Goal: Task Accomplishment & Management: Use online tool/utility

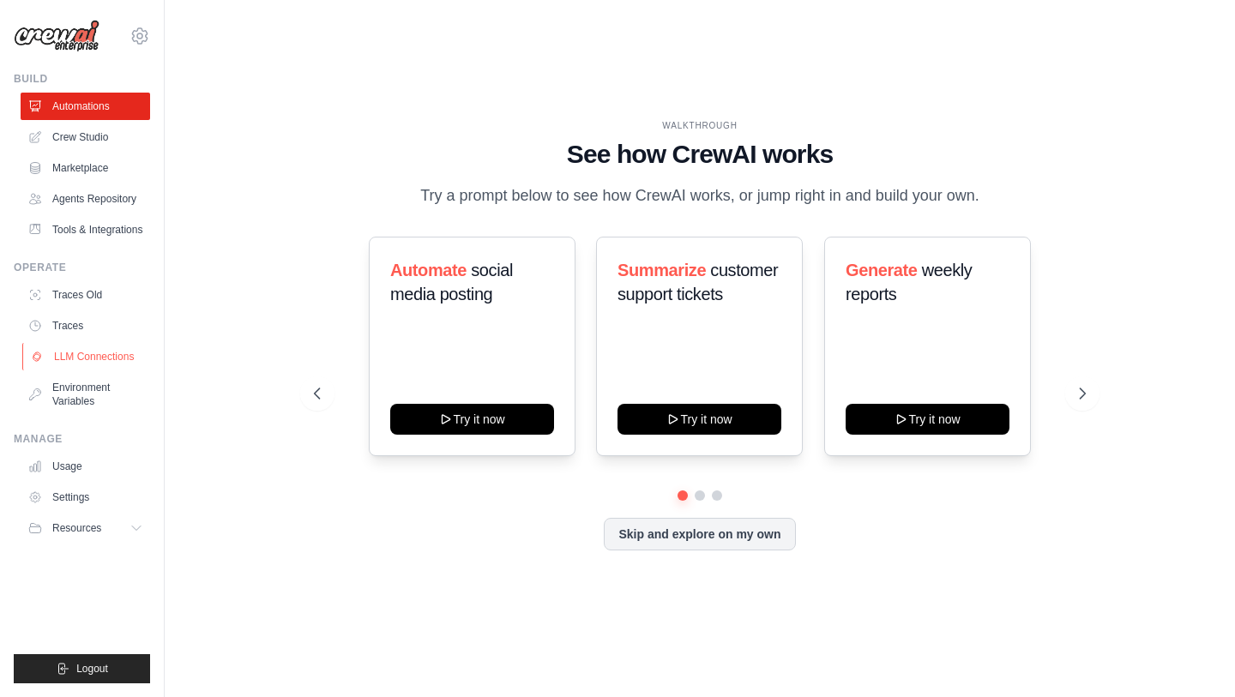
click at [94, 364] on link "LLM Connections" at bounding box center [86, 356] width 129 height 27
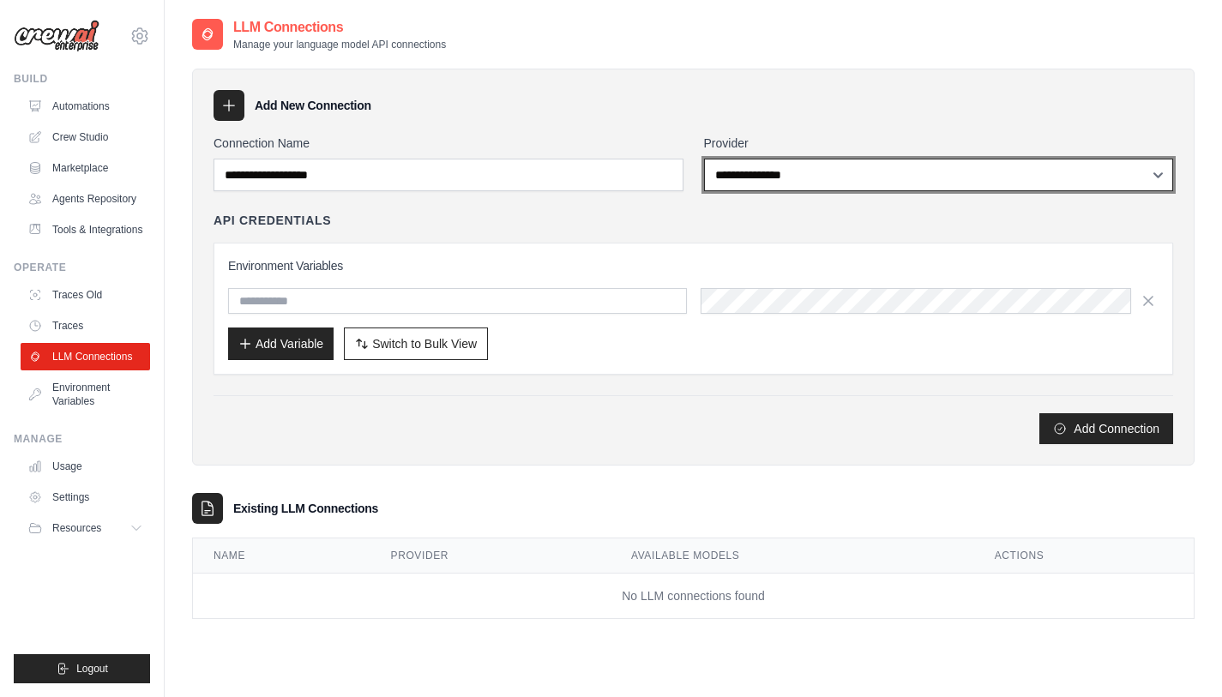
click at [739, 188] on select "**********" at bounding box center [939, 175] width 470 height 33
select select "*********"
click at [704, 159] on select "**********" at bounding box center [939, 175] width 470 height 33
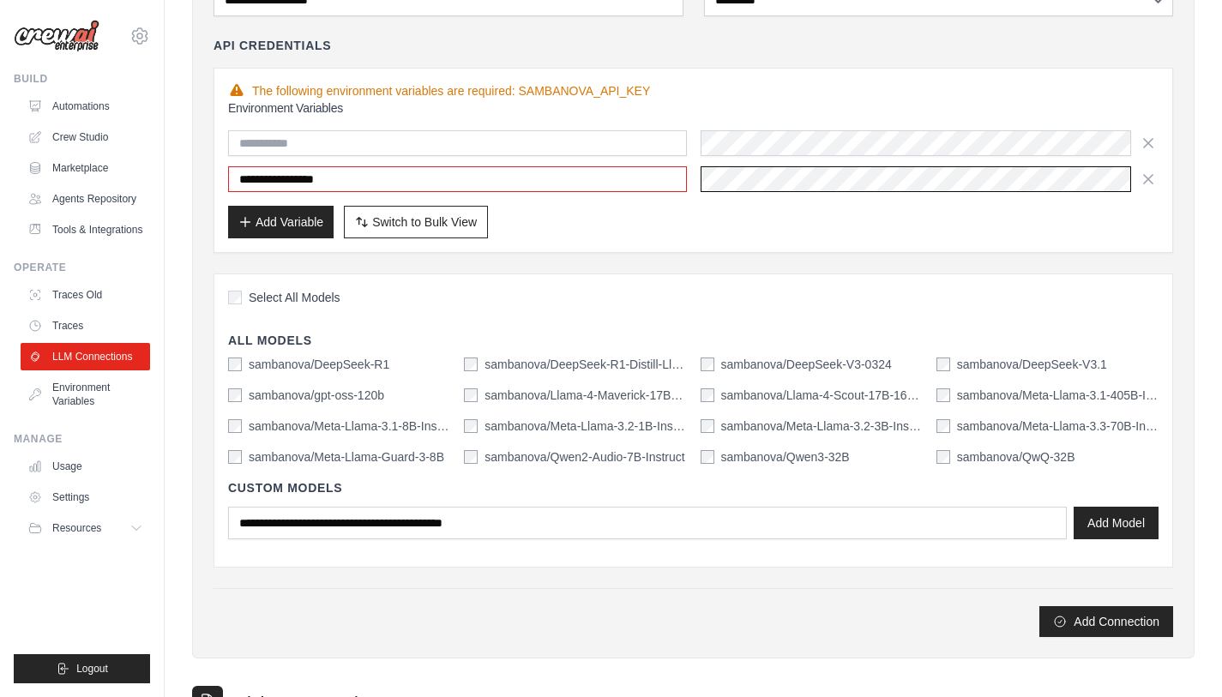
scroll to position [172, 0]
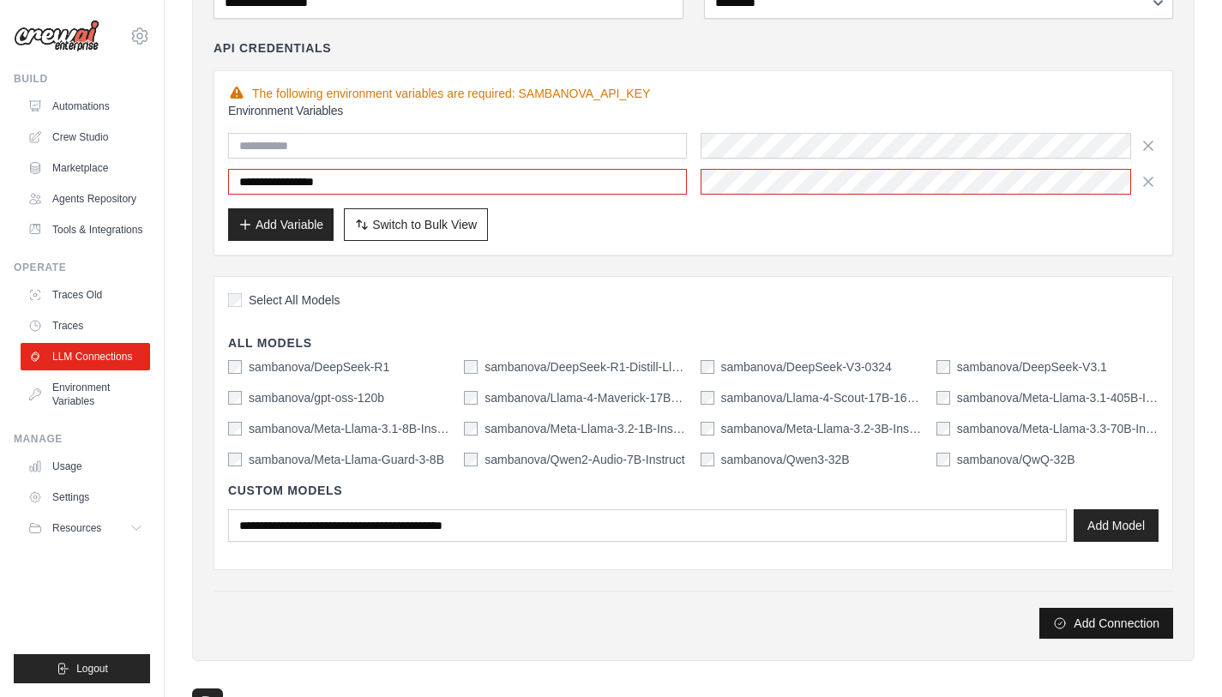
click at [1096, 623] on button "Add Connection" at bounding box center [1106, 623] width 134 height 31
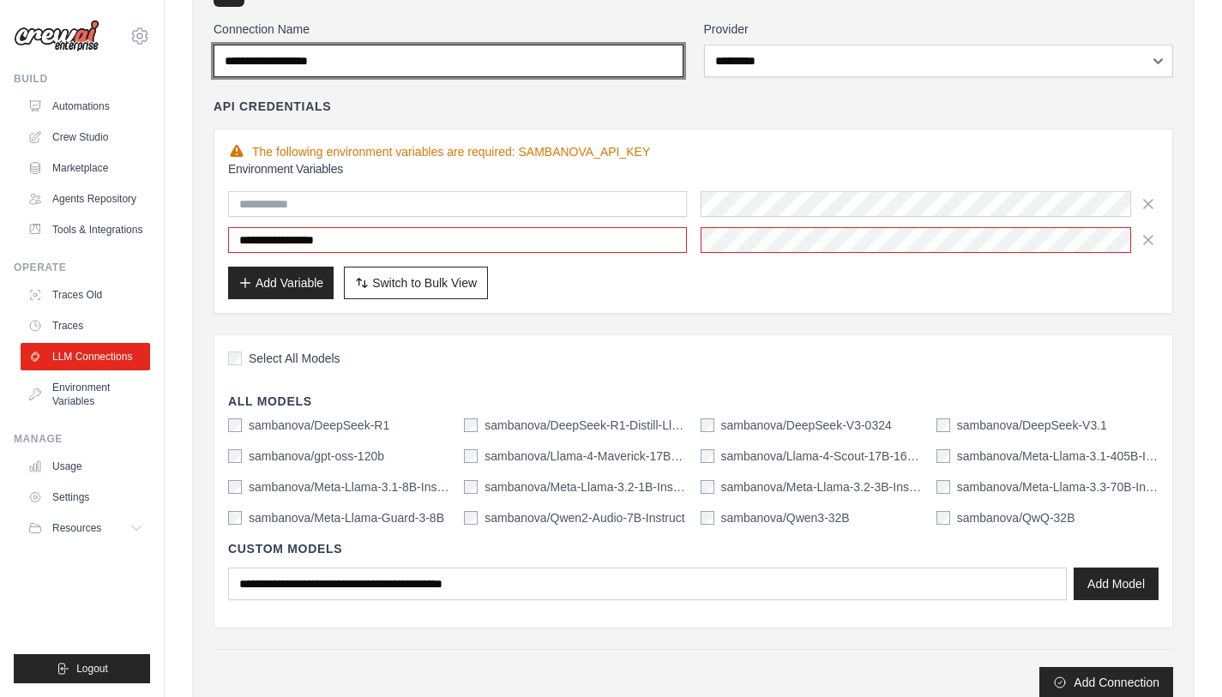
scroll to position [86, 0]
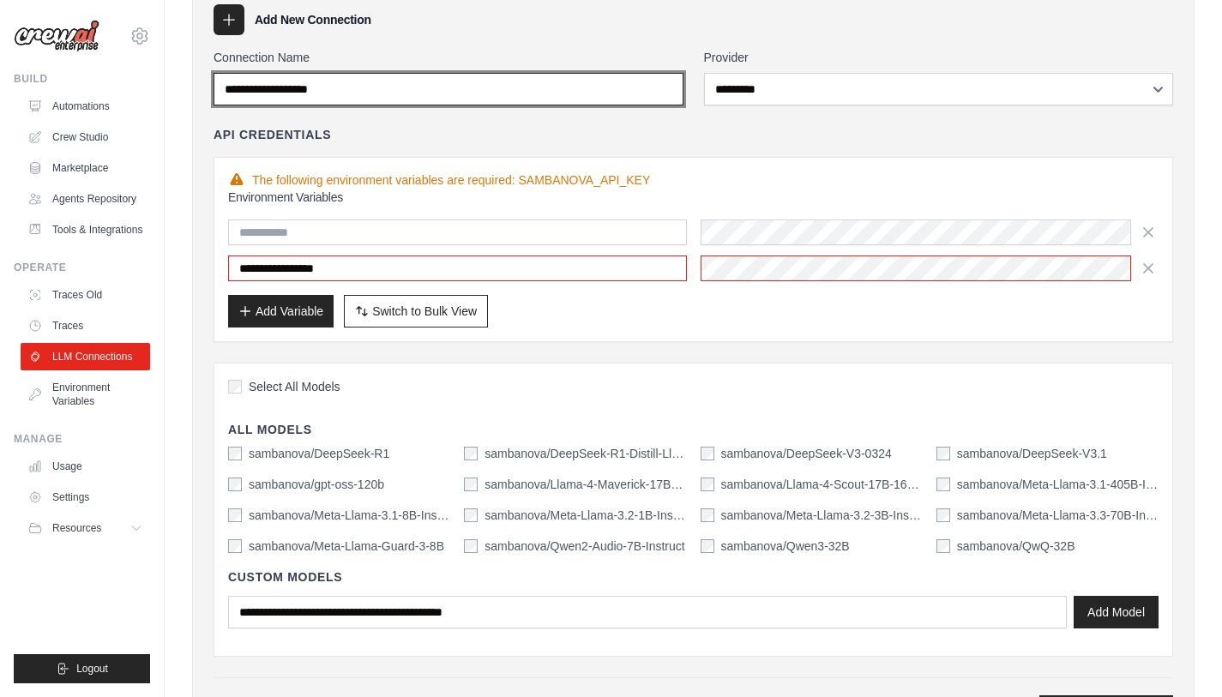
click at [614, 82] on input "Connection Name" at bounding box center [449, 89] width 470 height 33
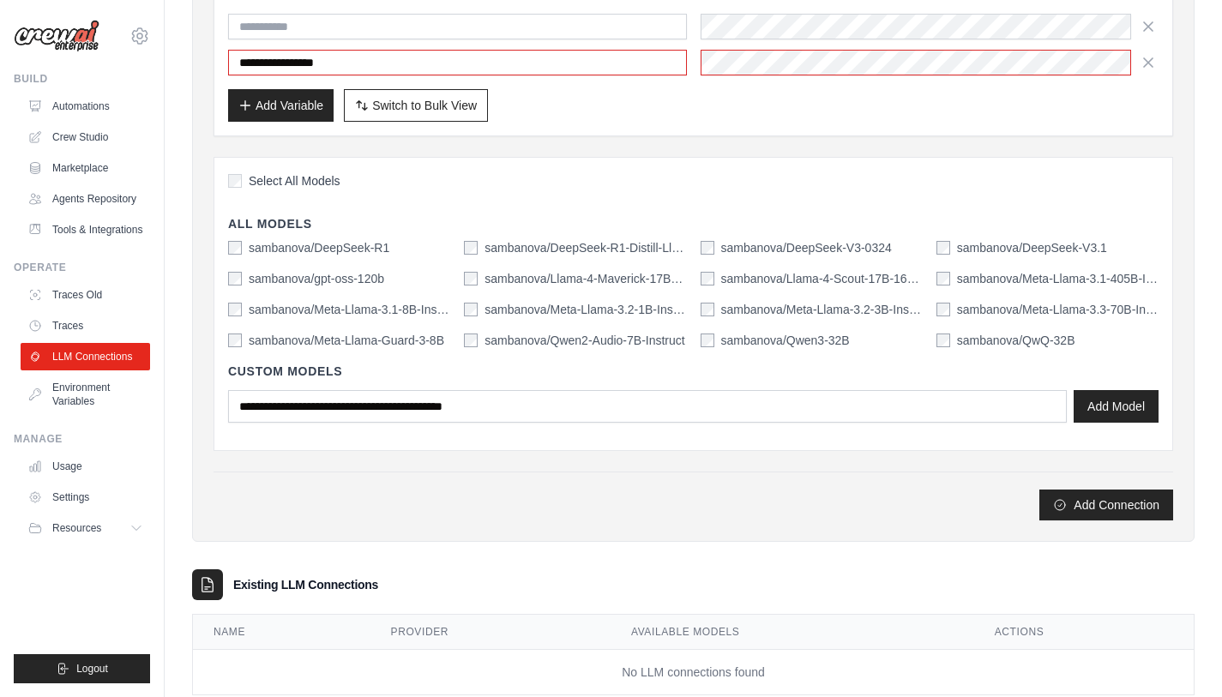
scroll to position [334, 0]
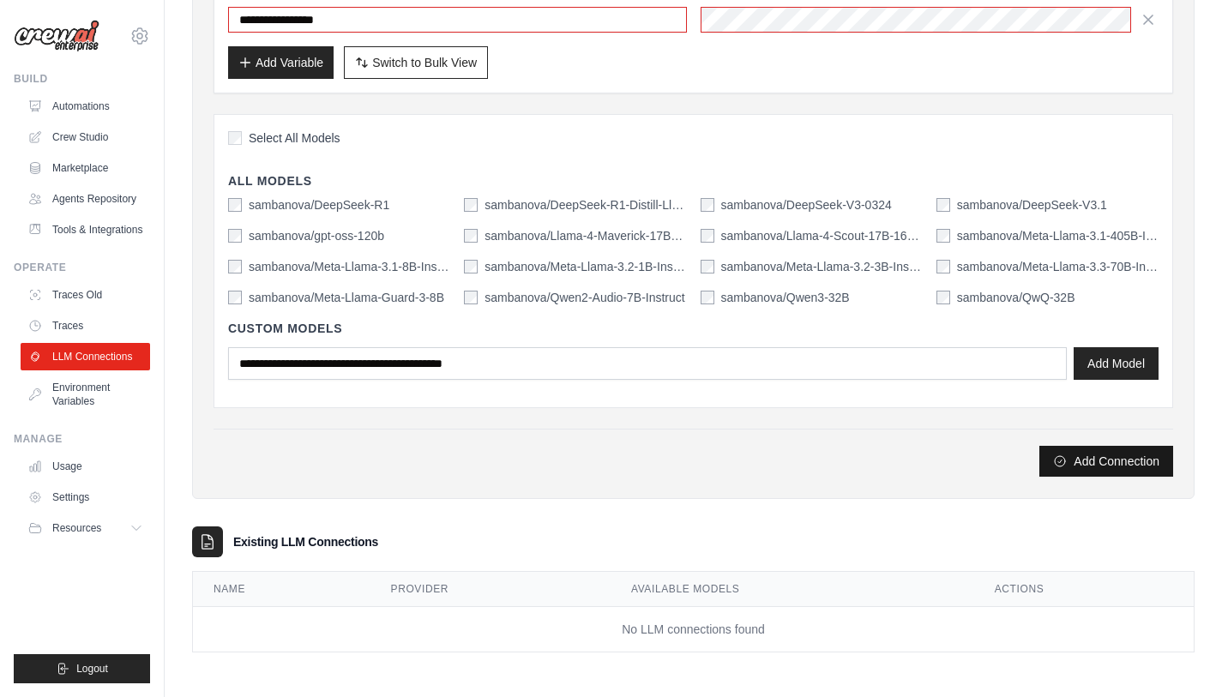
type input "**********"
click at [1075, 467] on button "Add Connection" at bounding box center [1106, 461] width 134 height 31
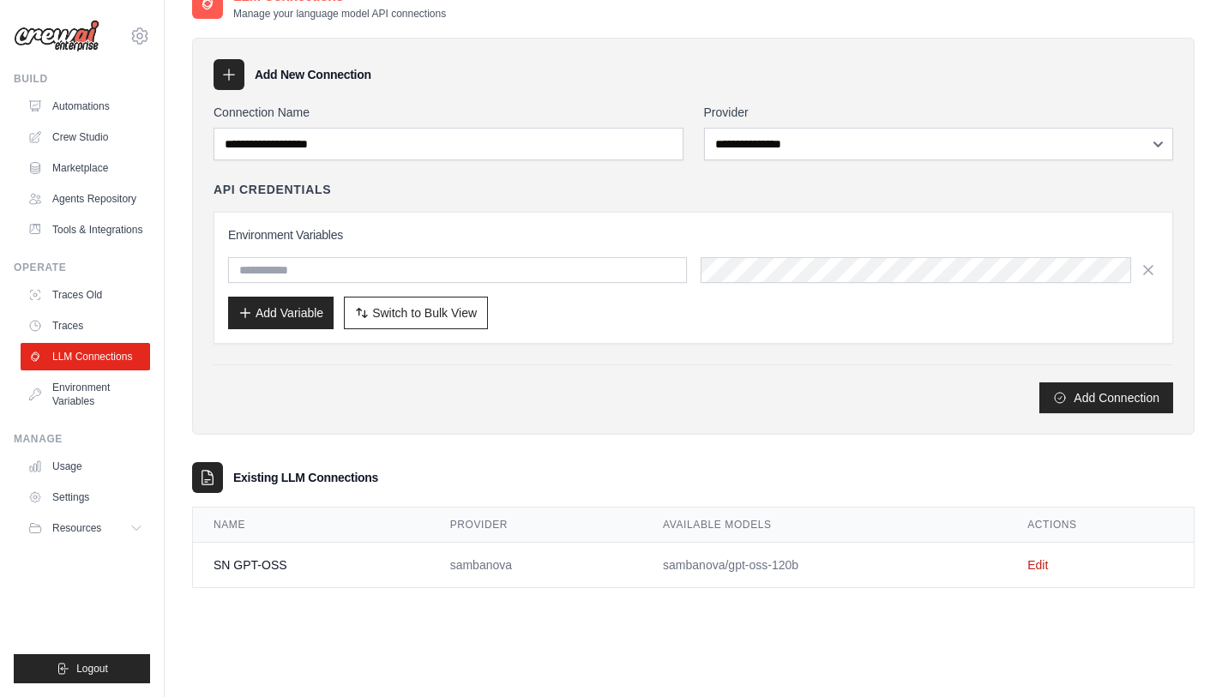
scroll to position [89, 0]
click at [97, 132] on link "Crew Studio" at bounding box center [86, 136] width 129 height 27
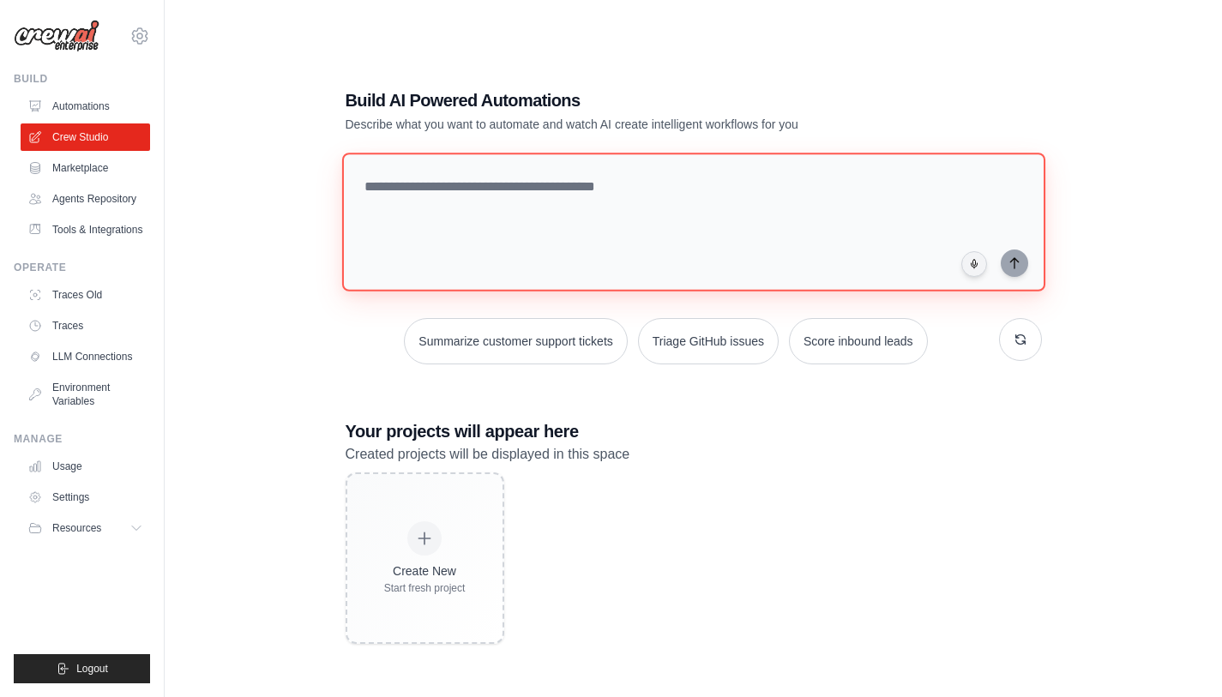
click at [493, 187] on textarea at bounding box center [692, 222] width 703 height 139
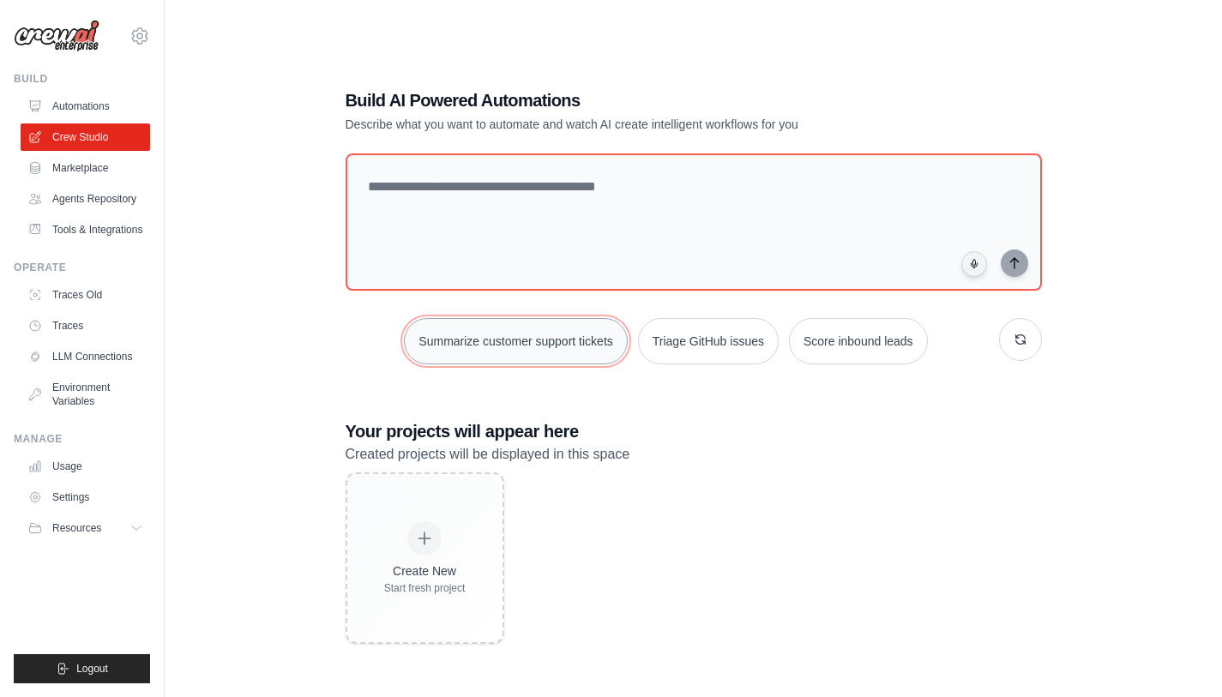
click at [568, 354] on button "Summarize customer support tickets" at bounding box center [515, 341] width 223 height 46
type textarea "**********"
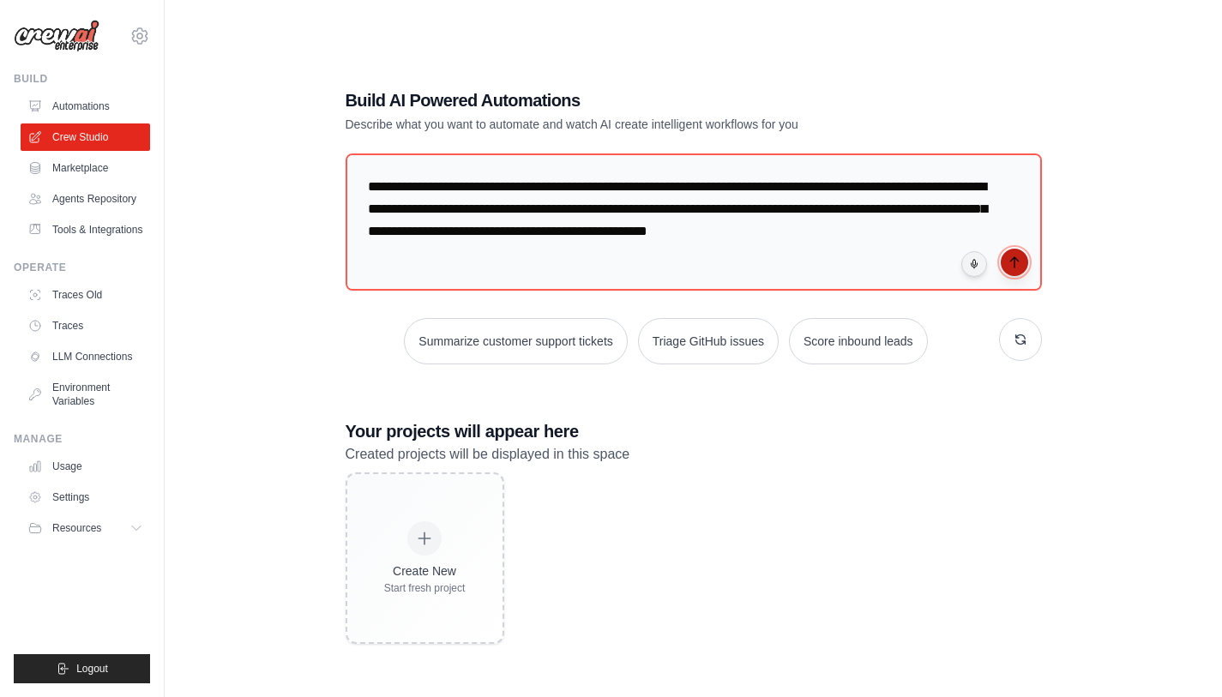
click at [1011, 264] on icon "submit" at bounding box center [1015, 263] width 14 height 14
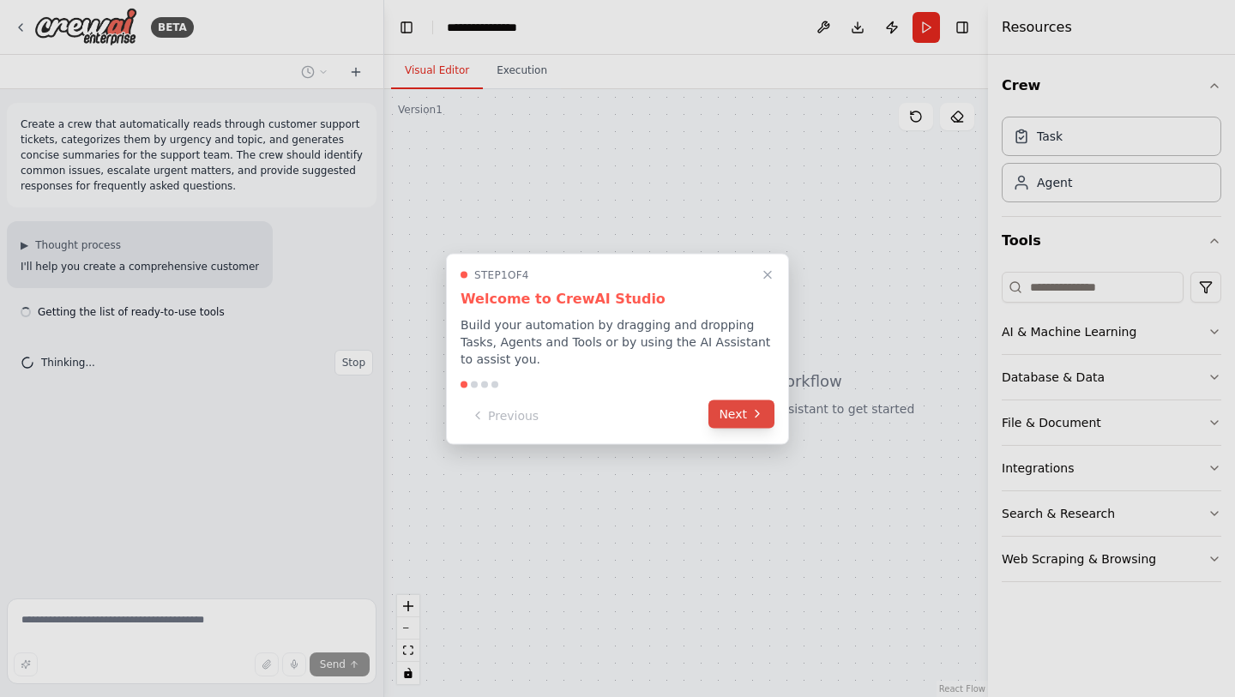
click at [740, 408] on button "Next" at bounding box center [741, 414] width 66 height 28
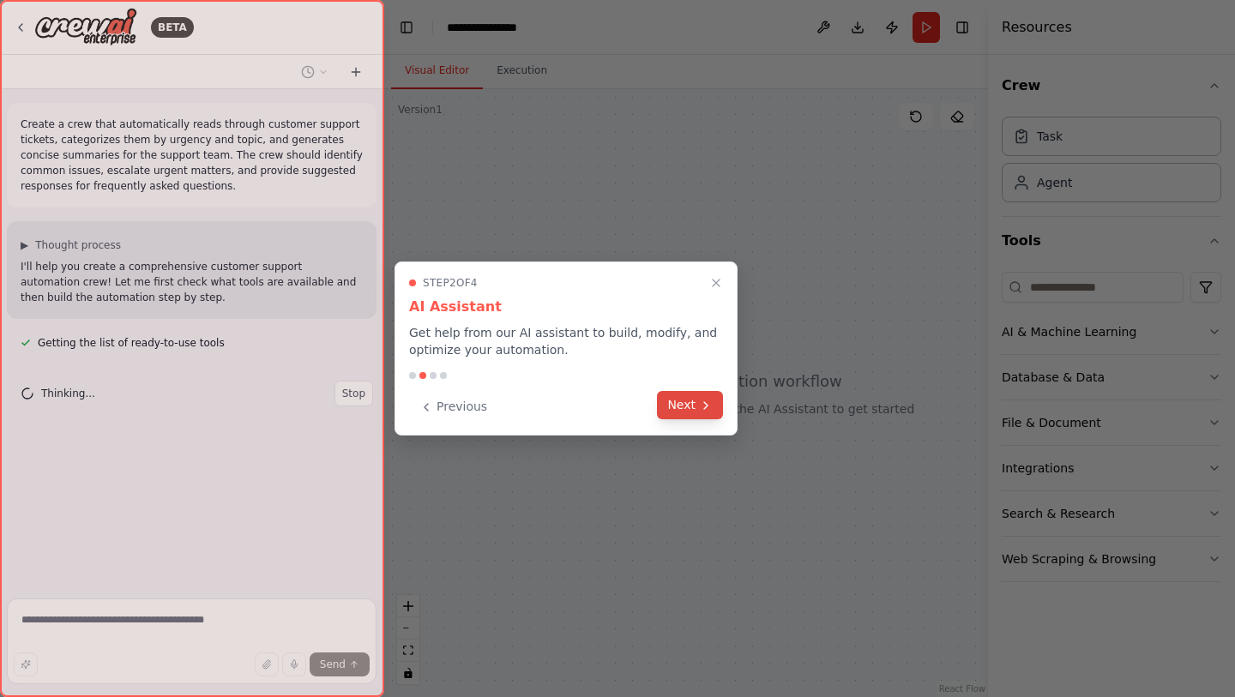
click at [697, 407] on button "Next" at bounding box center [690, 405] width 66 height 28
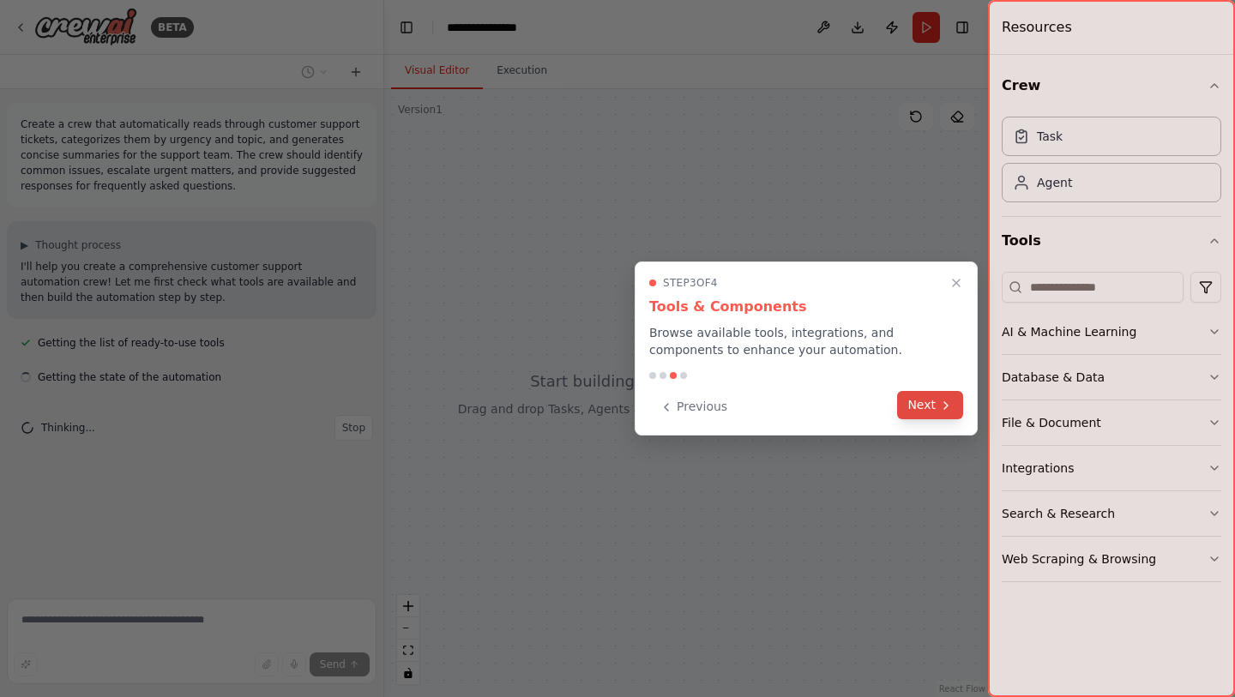
click at [935, 411] on button "Next" at bounding box center [930, 405] width 66 height 28
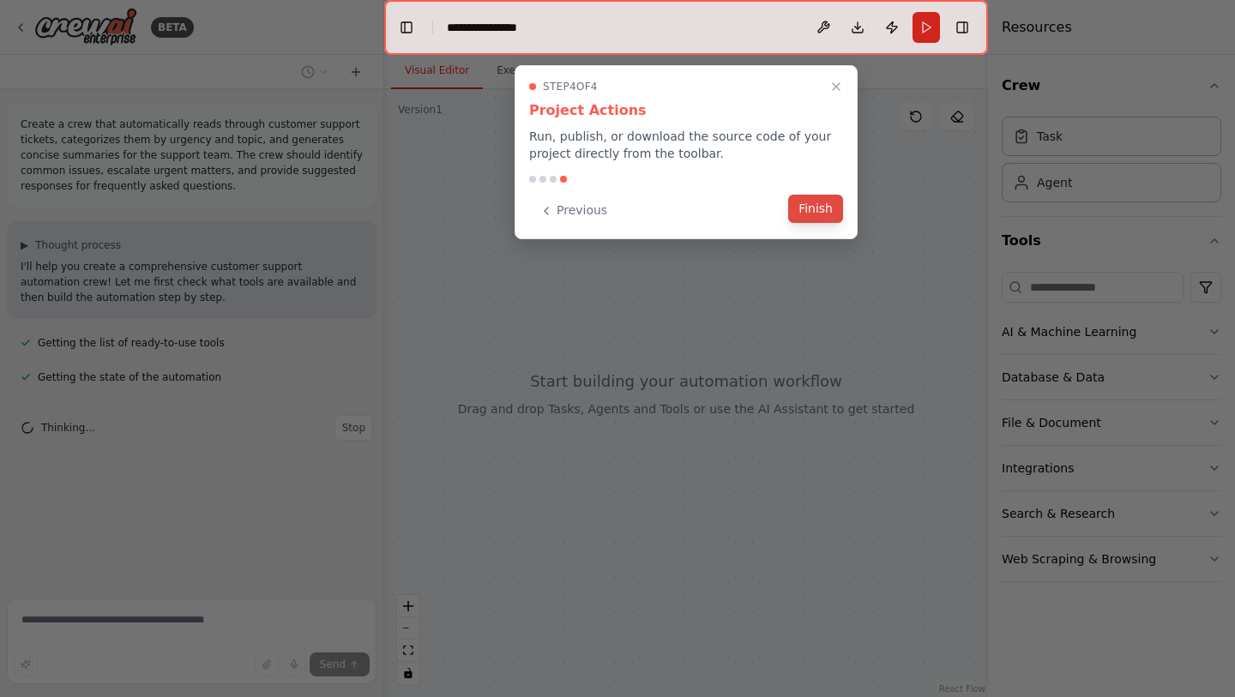
click at [831, 212] on button "Finish" at bounding box center [815, 209] width 55 height 28
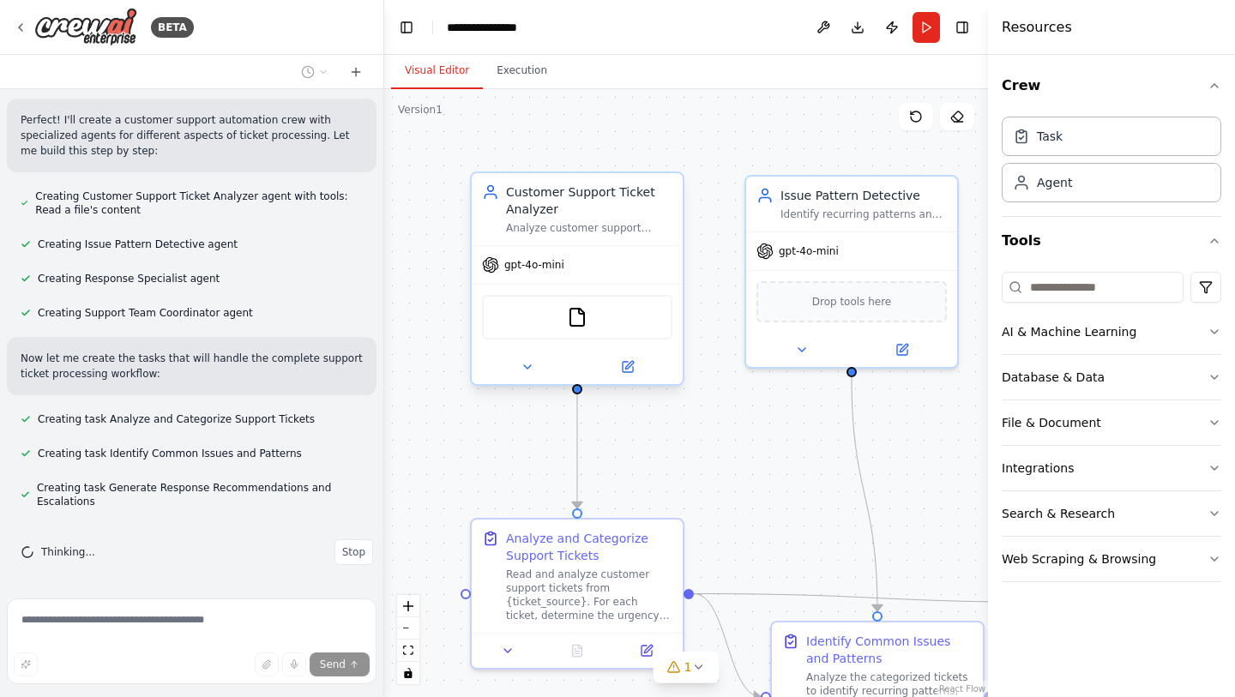
scroll to position [337, 0]
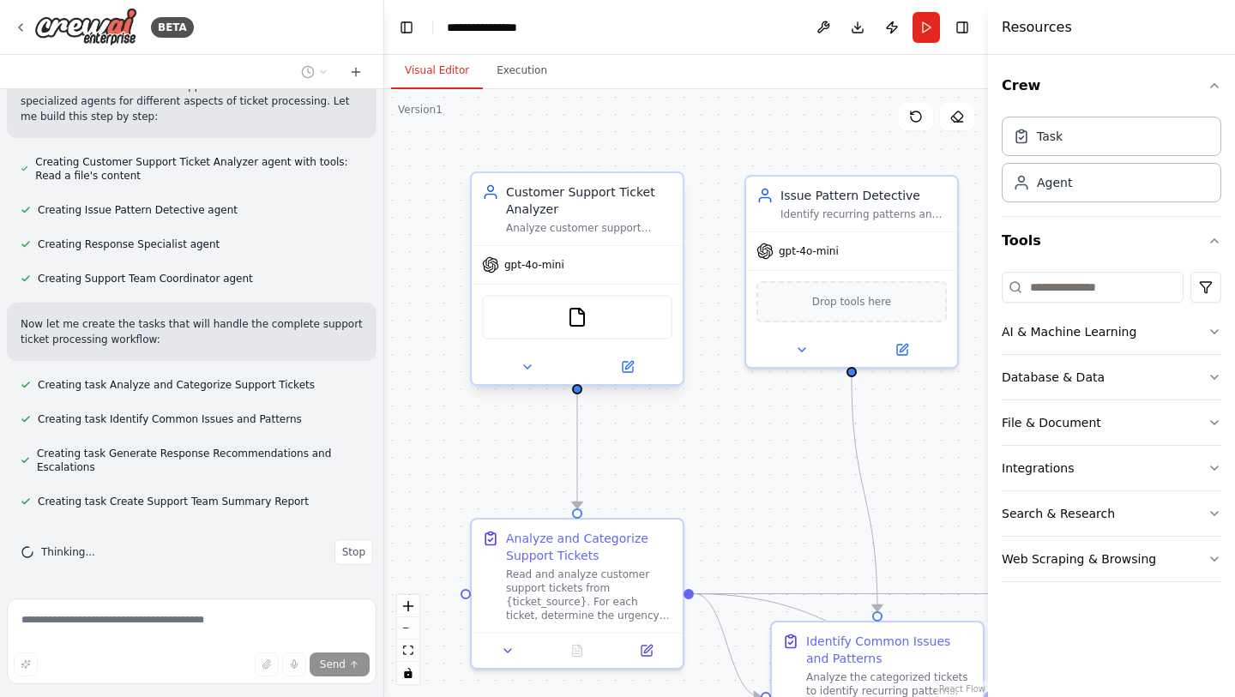
click at [530, 267] on span "gpt-4o-mini" at bounding box center [534, 265] width 60 height 14
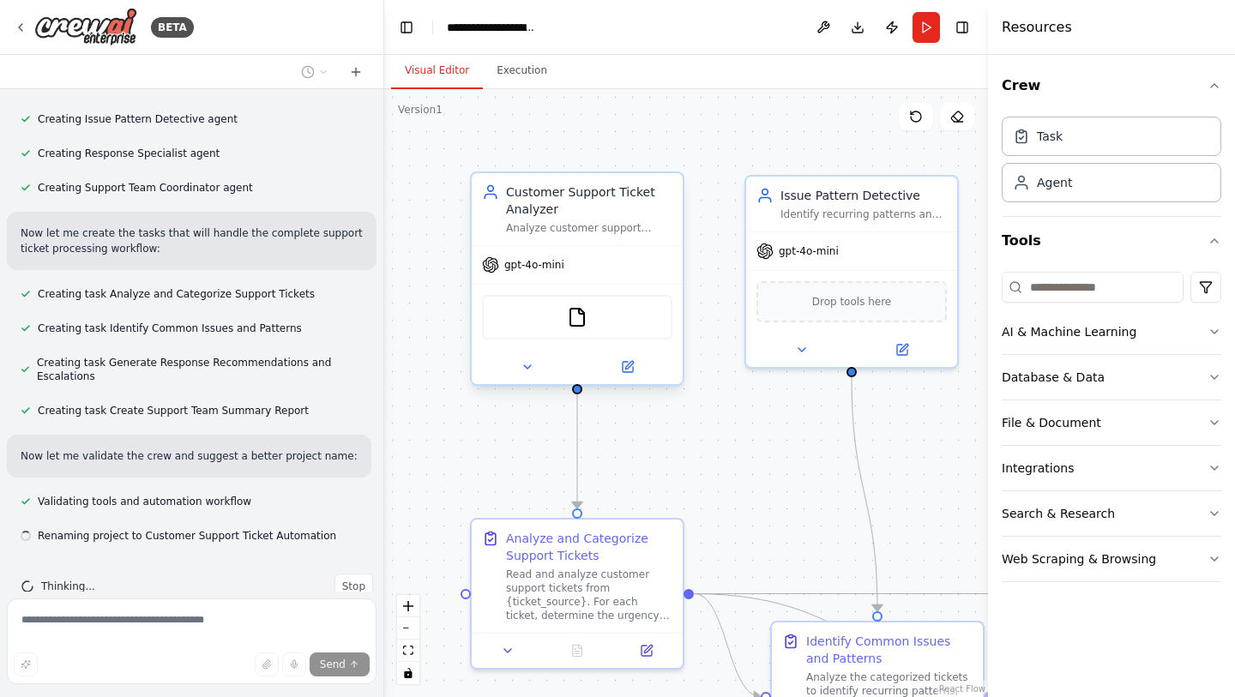
scroll to position [462, 0]
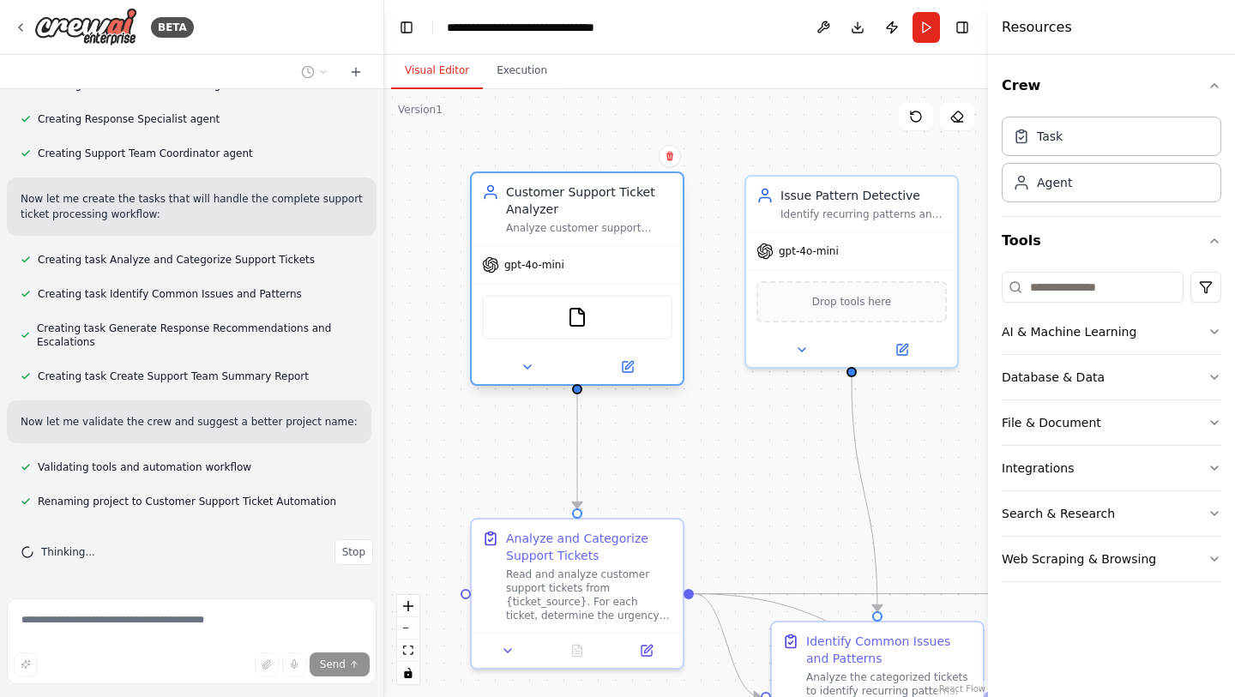
click at [530, 274] on div "gpt-4o-mini" at bounding box center [577, 265] width 211 height 38
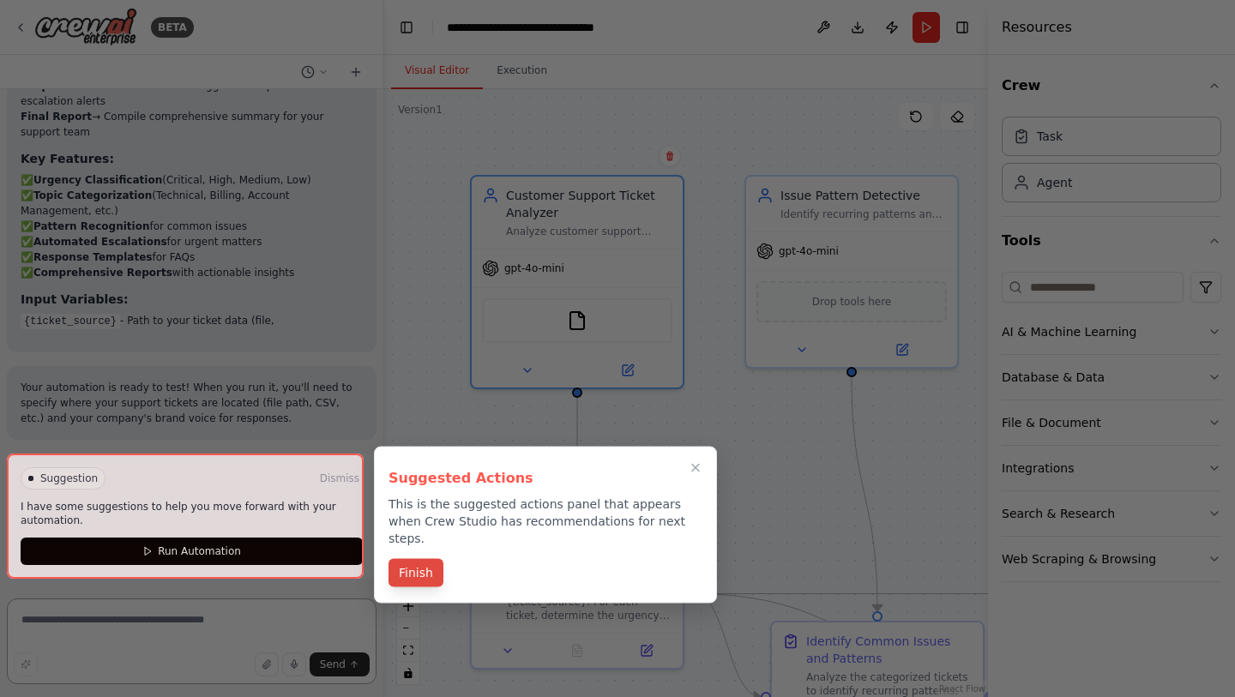
scroll to position [1241, 0]
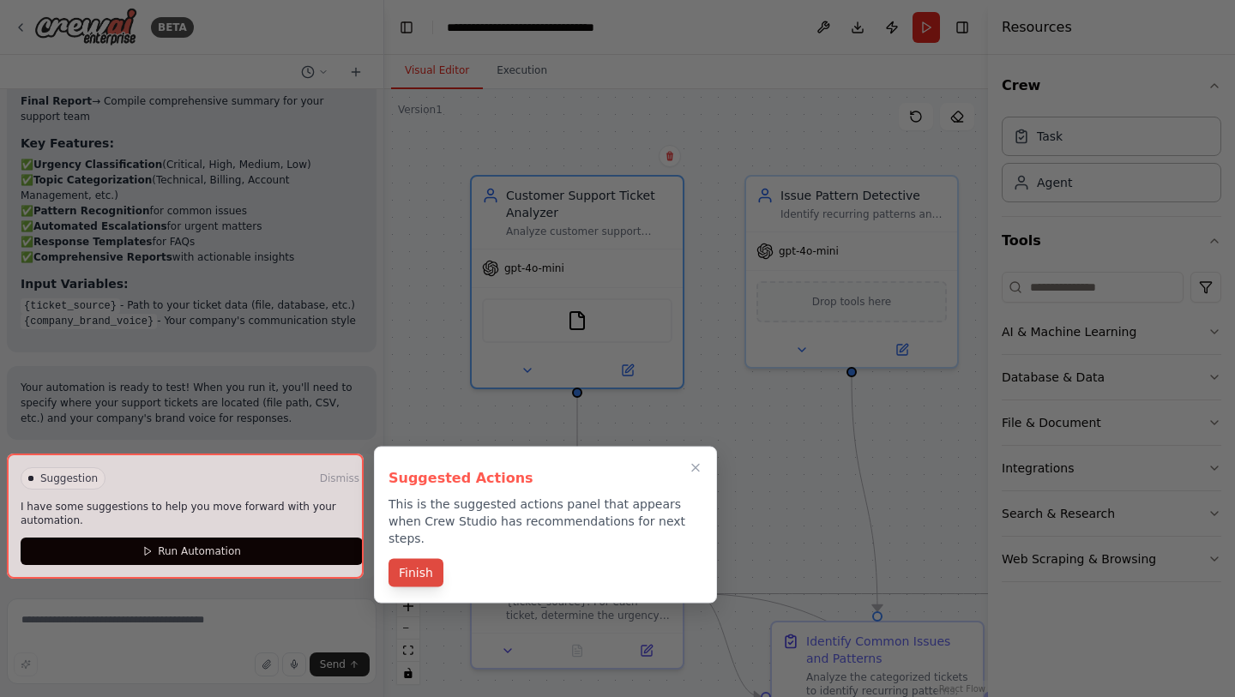
click at [421, 559] on button "Finish" at bounding box center [415, 573] width 55 height 28
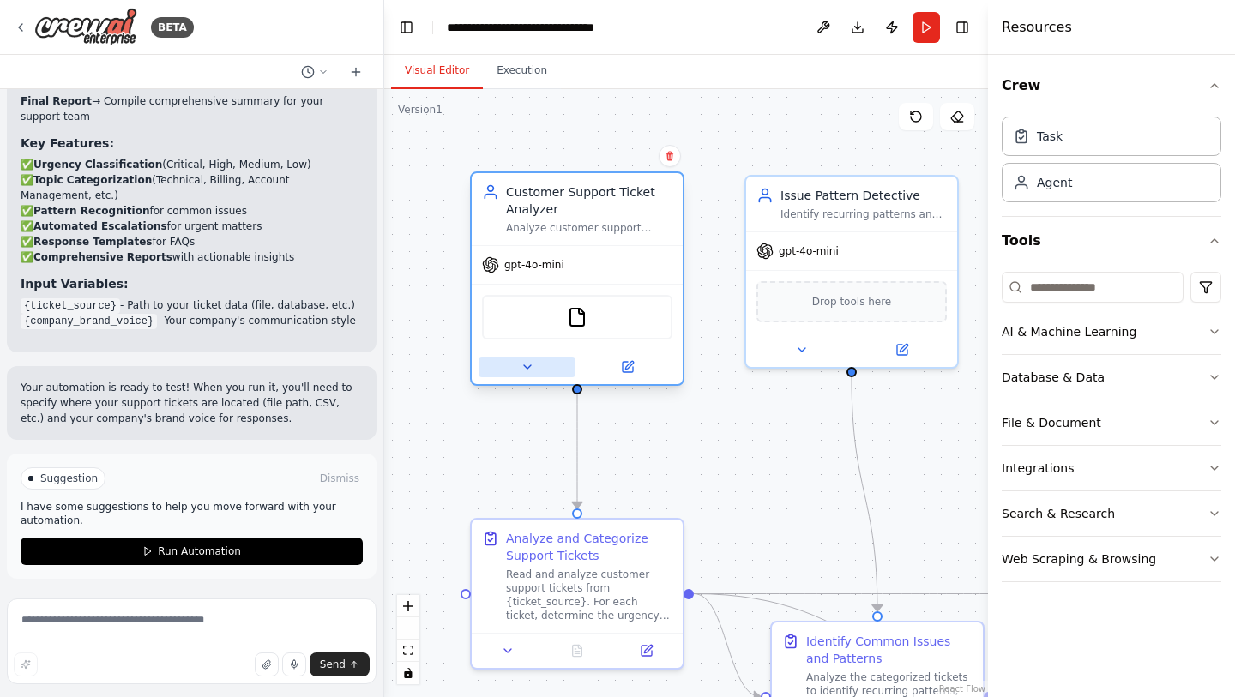
click at [529, 372] on icon at bounding box center [528, 367] width 14 height 14
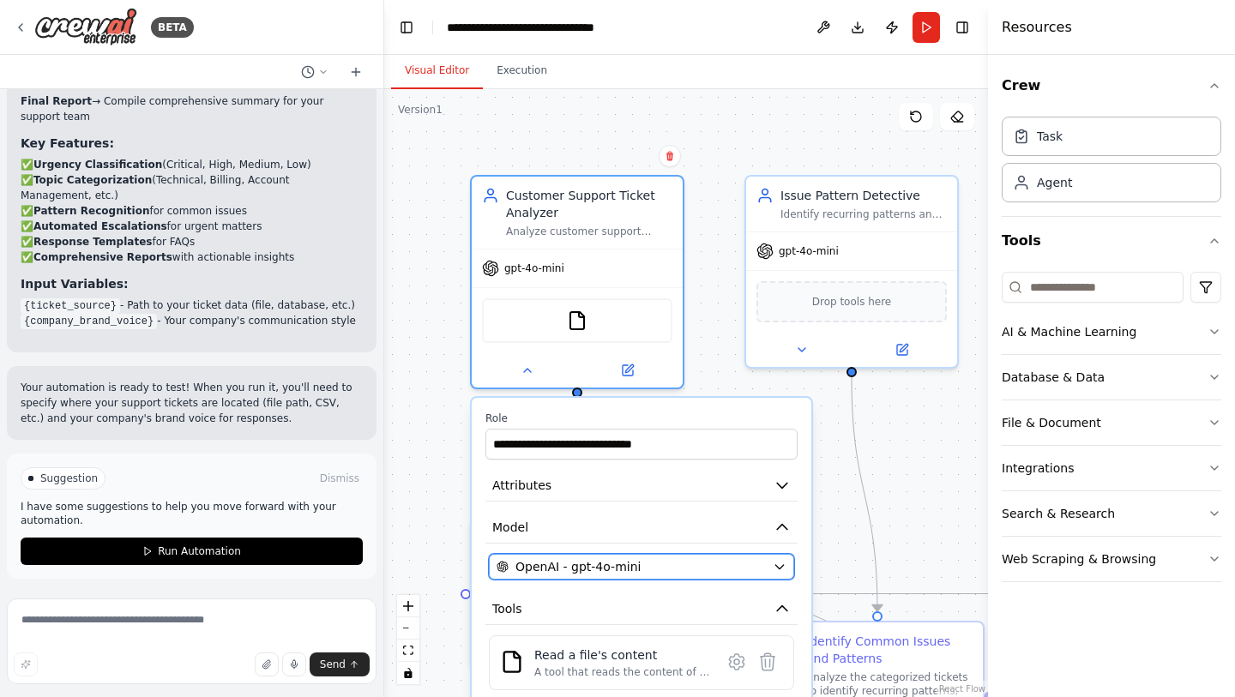
click at [721, 572] on div "OpenAI - gpt-4o-mini" at bounding box center [631, 566] width 269 height 17
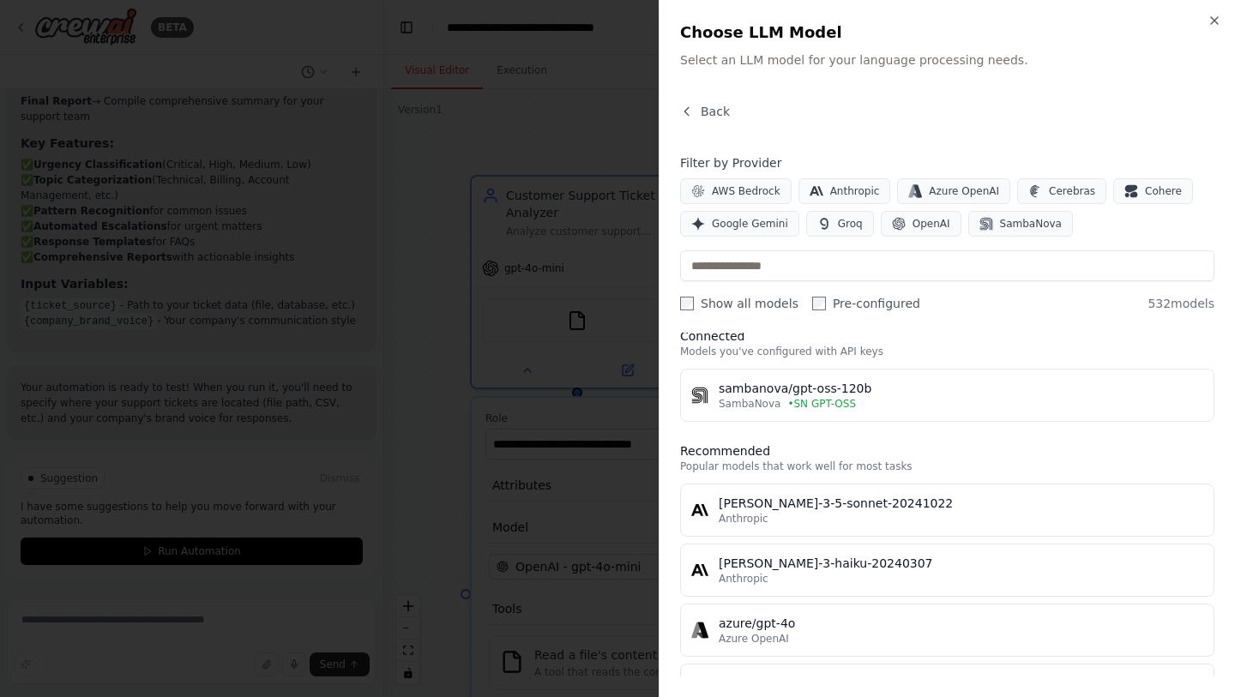
scroll to position [0, 0]
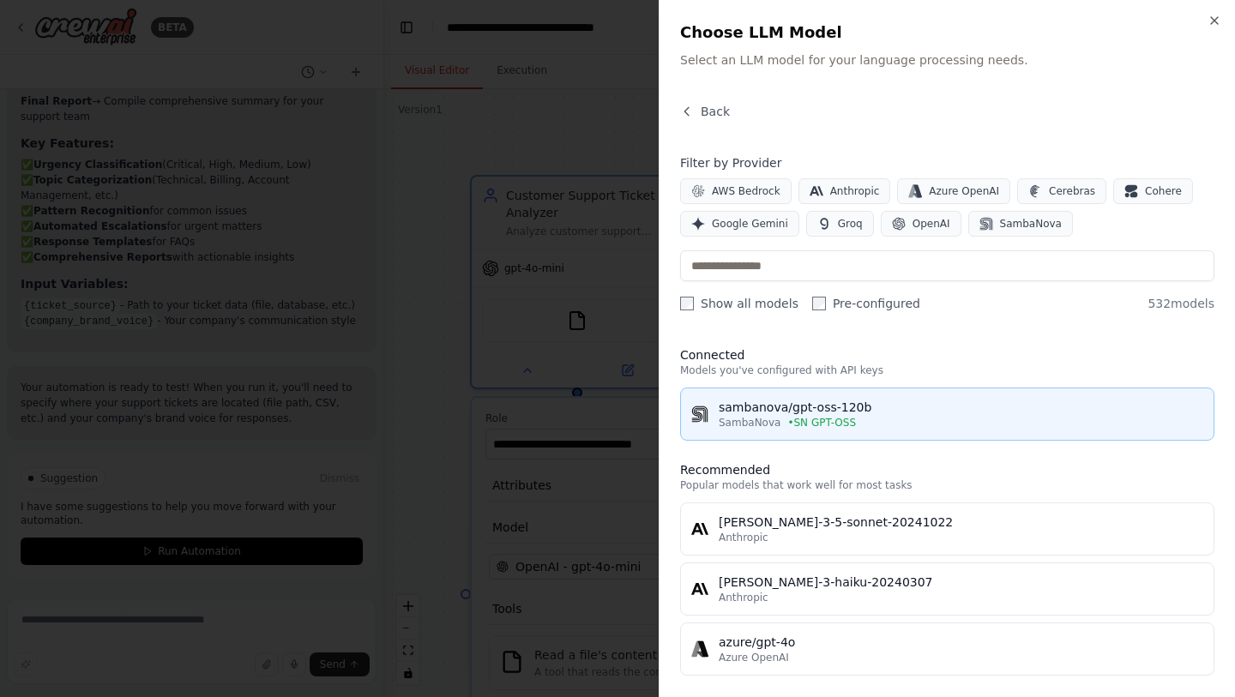
click at [835, 410] on div "sambanova/gpt-oss-120b" at bounding box center [961, 407] width 485 height 17
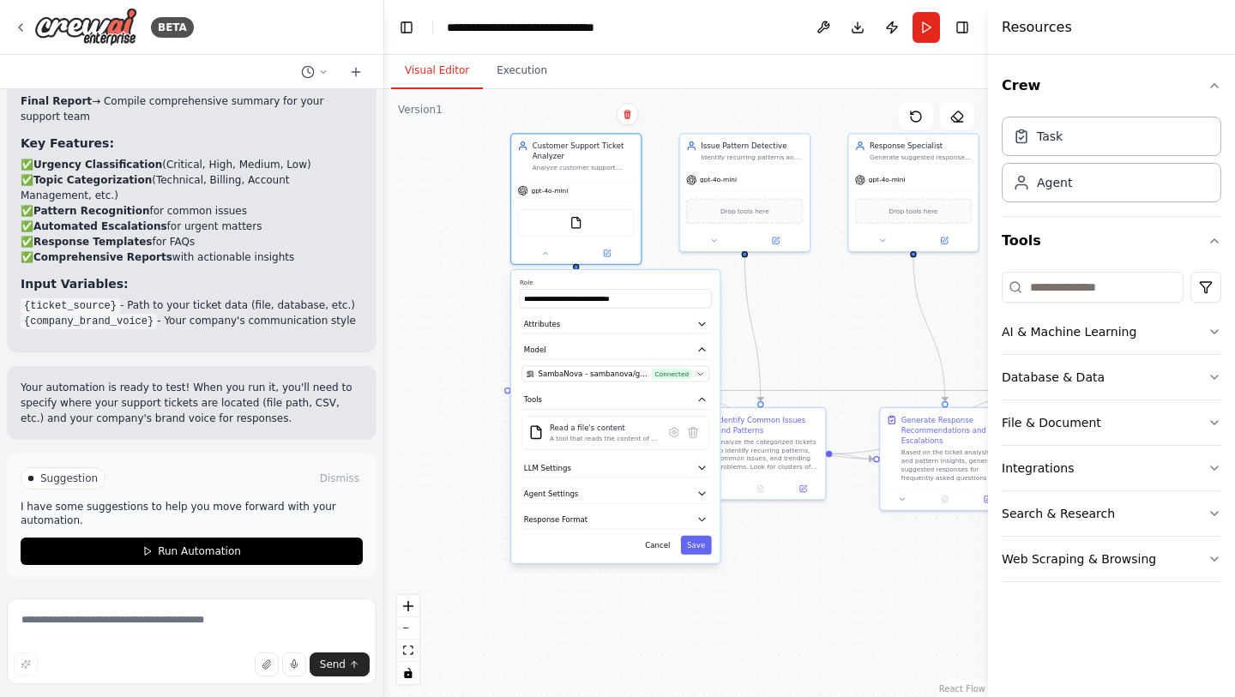
drag, startPoint x: 727, startPoint y: 289, endPoint x: 665, endPoint y: 115, distance: 184.7
click at [661, 104] on div ".deletable-edge-delete-btn { width: 20px; height: 20px; border: 0px solid #ffff…" at bounding box center [686, 393] width 604 height 608
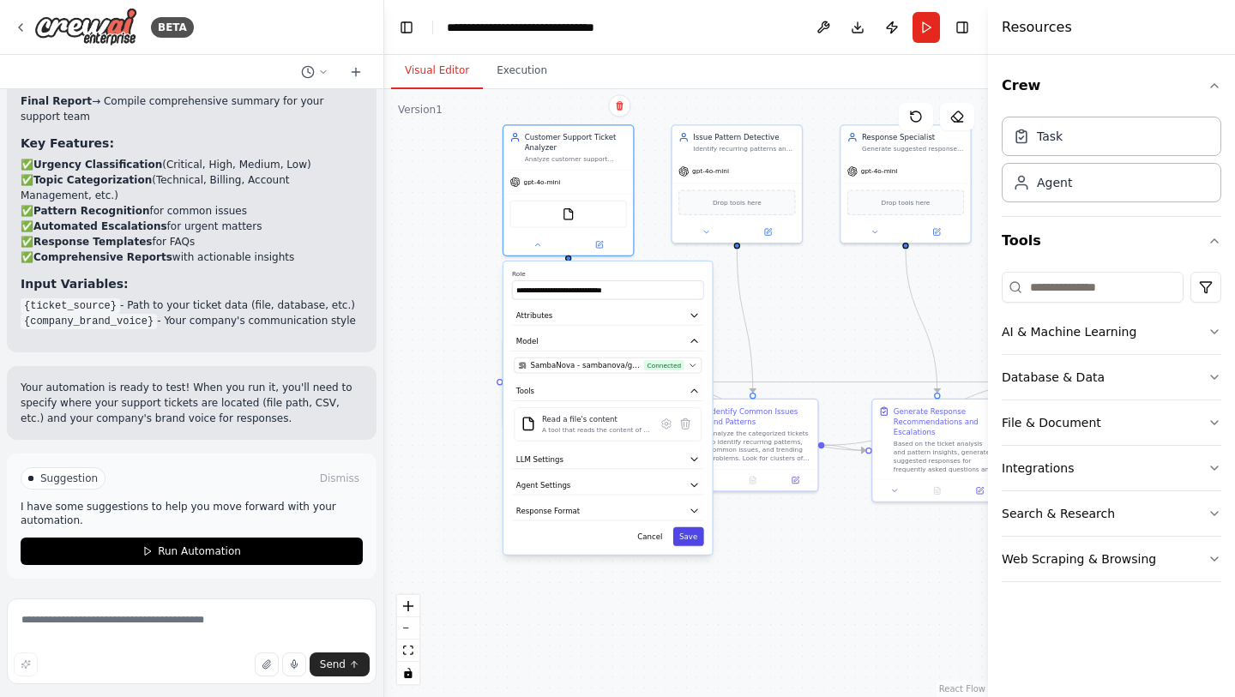
click at [695, 534] on button "Save" at bounding box center [688, 536] width 31 height 19
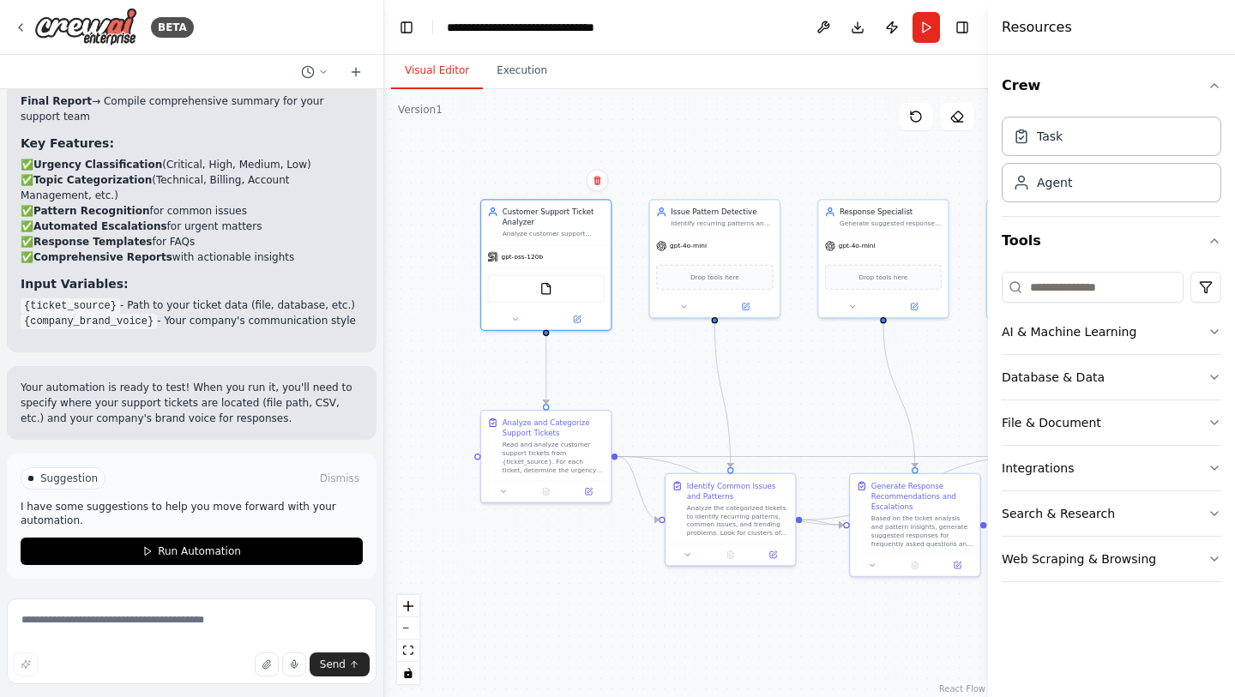
drag, startPoint x: 733, startPoint y: 300, endPoint x: 712, endPoint y: 374, distance: 76.8
click at [712, 374] on div ".deletable-edge-delete-btn { width: 20px; height: 20px; border: 0px solid #ffff…" at bounding box center [686, 393] width 604 height 608
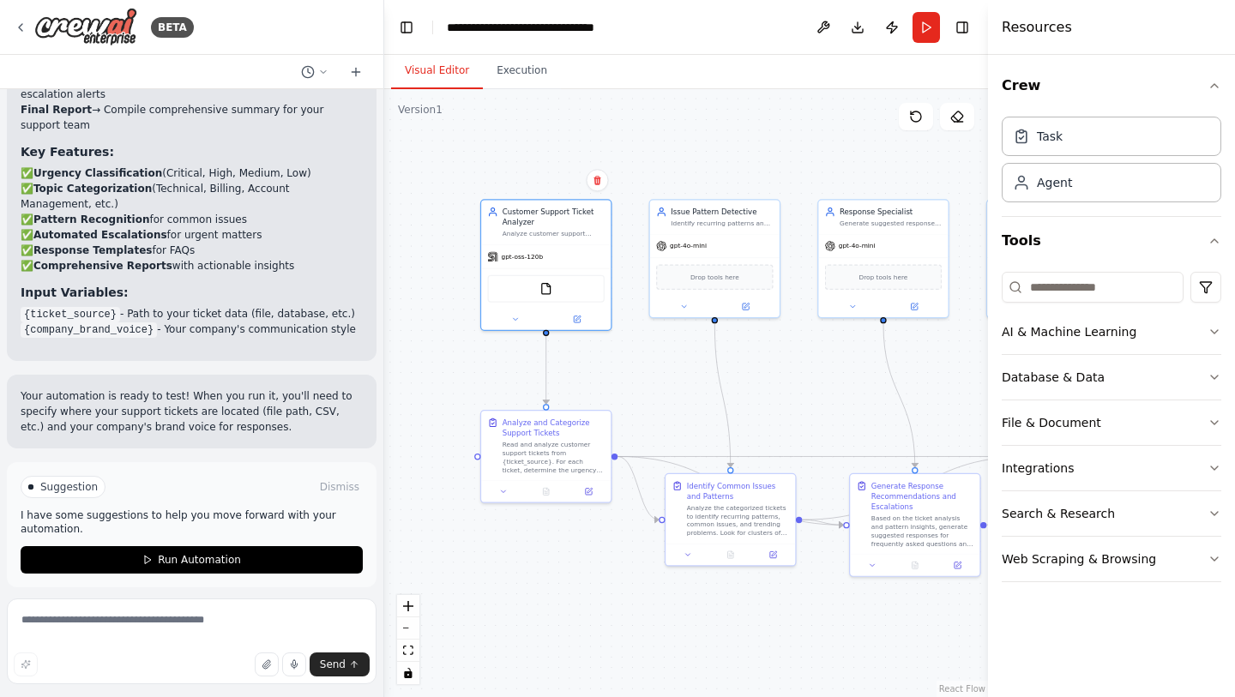
scroll to position [1241, 0]
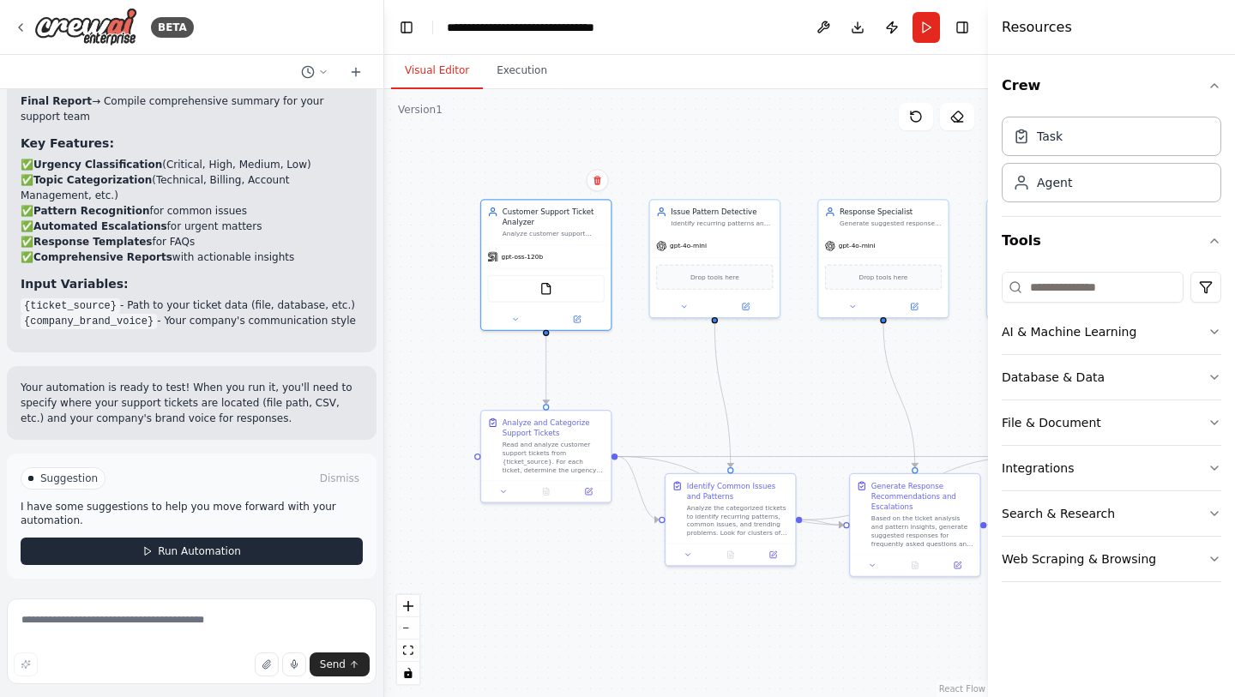
click at [238, 552] on button "Run Automation" at bounding box center [192, 551] width 342 height 27
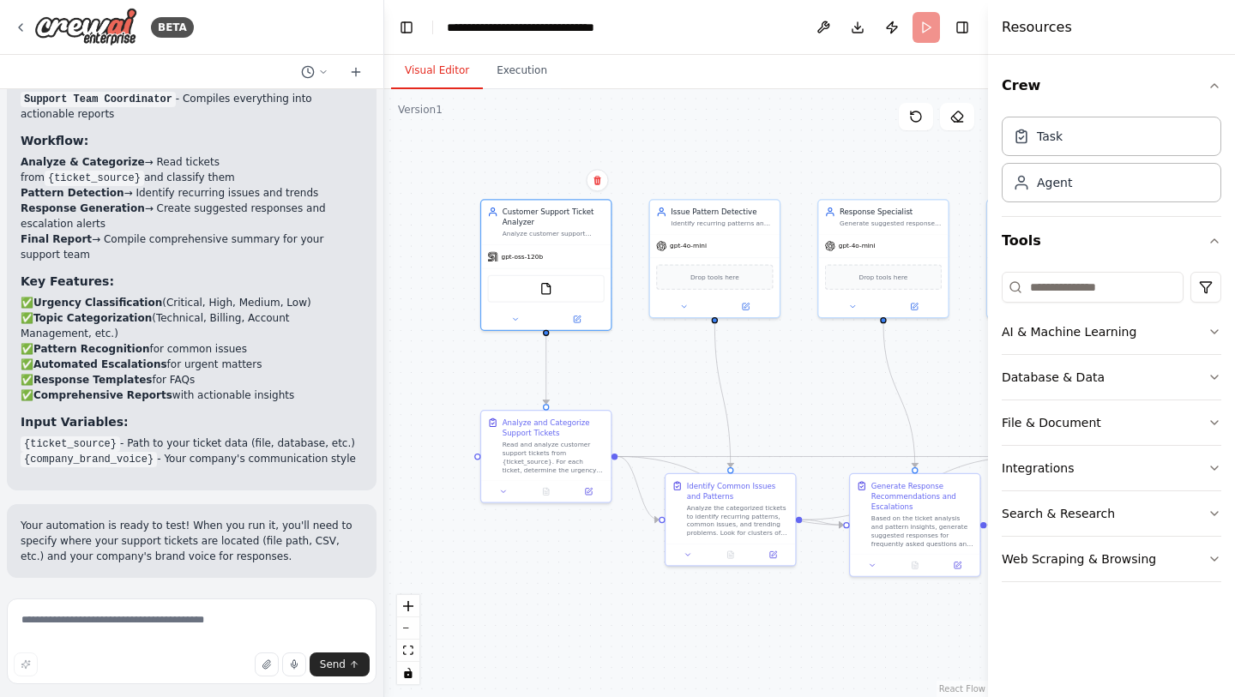
scroll to position [1102, 0]
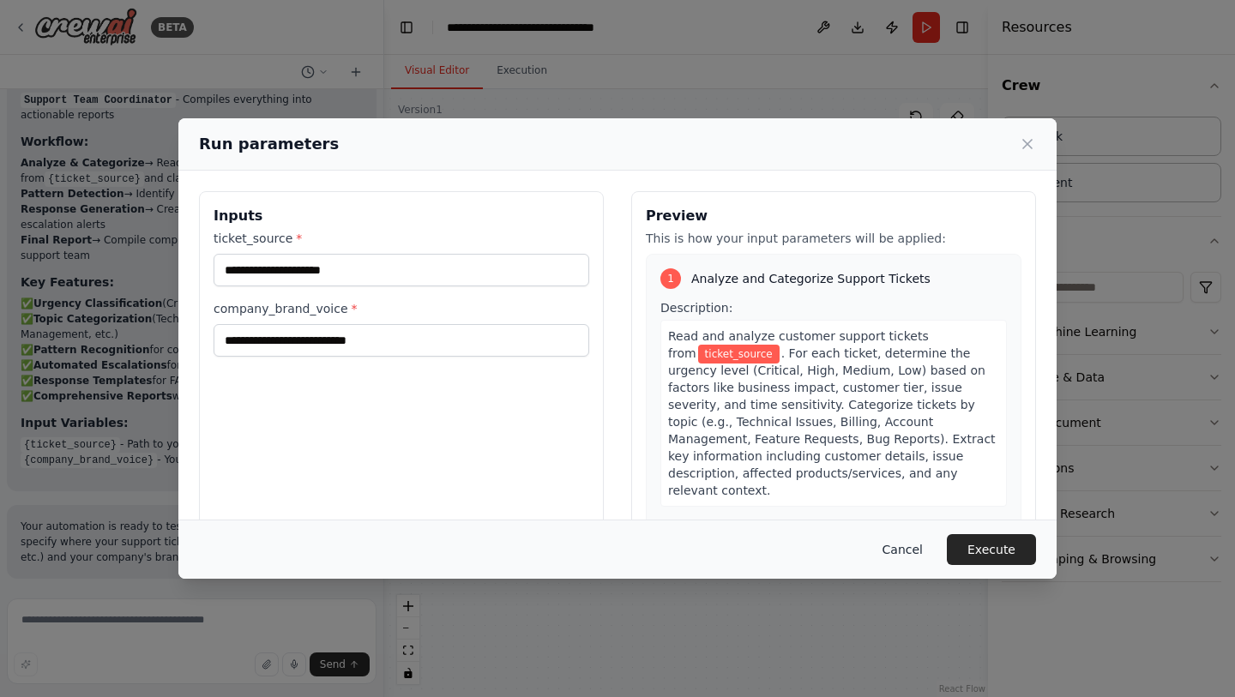
click at [899, 555] on button "Cancel" at bounding box center [903, 549] width 68 height 31
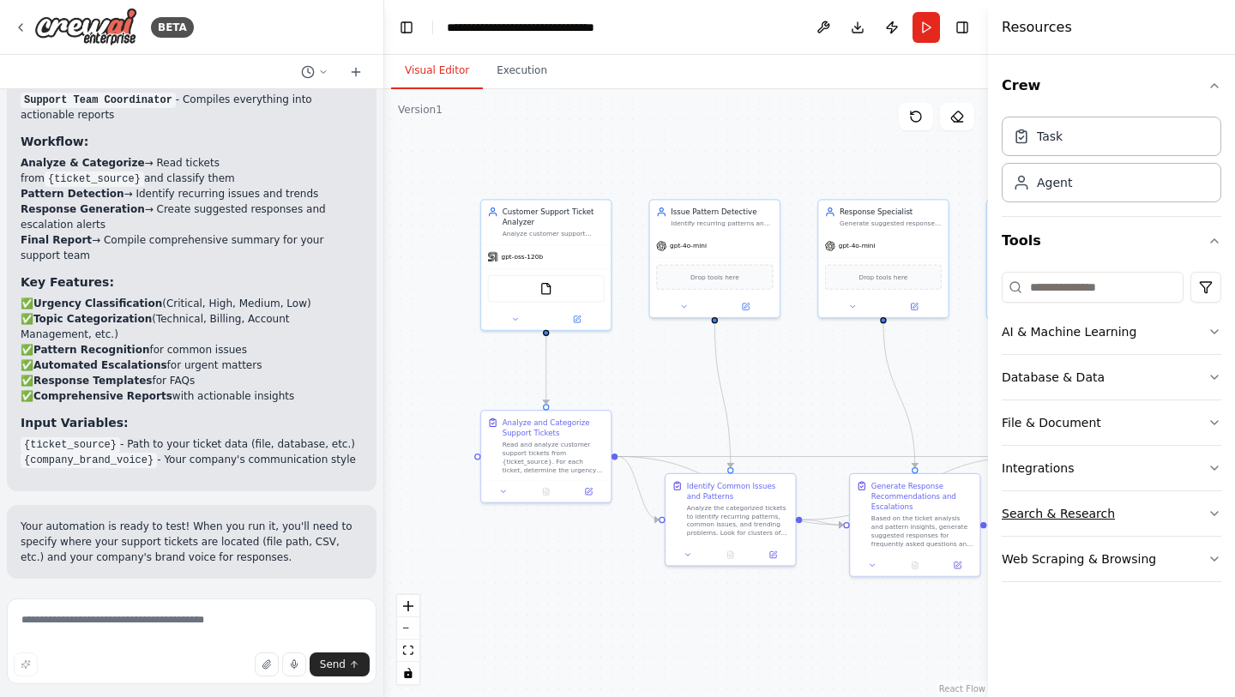
click at [1095, 517] on div "Search & Research" at bounding box center [1058, 513] width 113 height 17
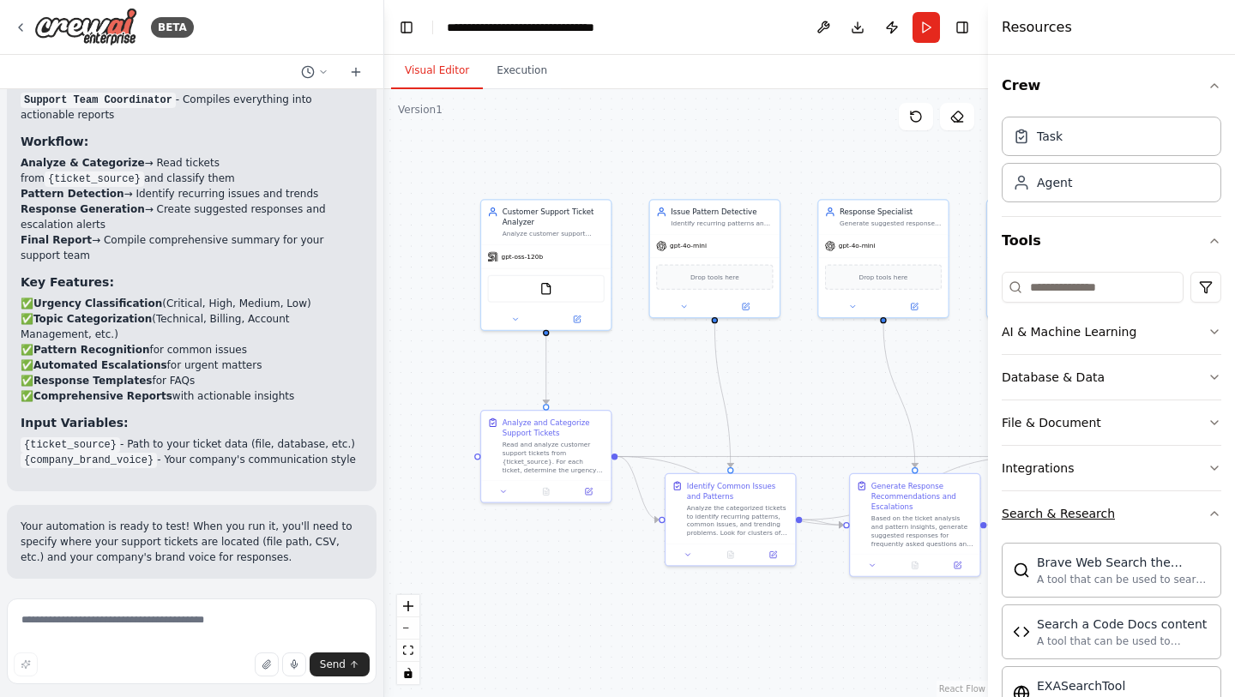
click at [1098, 516] on div "Search & Research" at bounding box center [1058, 513] width 113 height 17
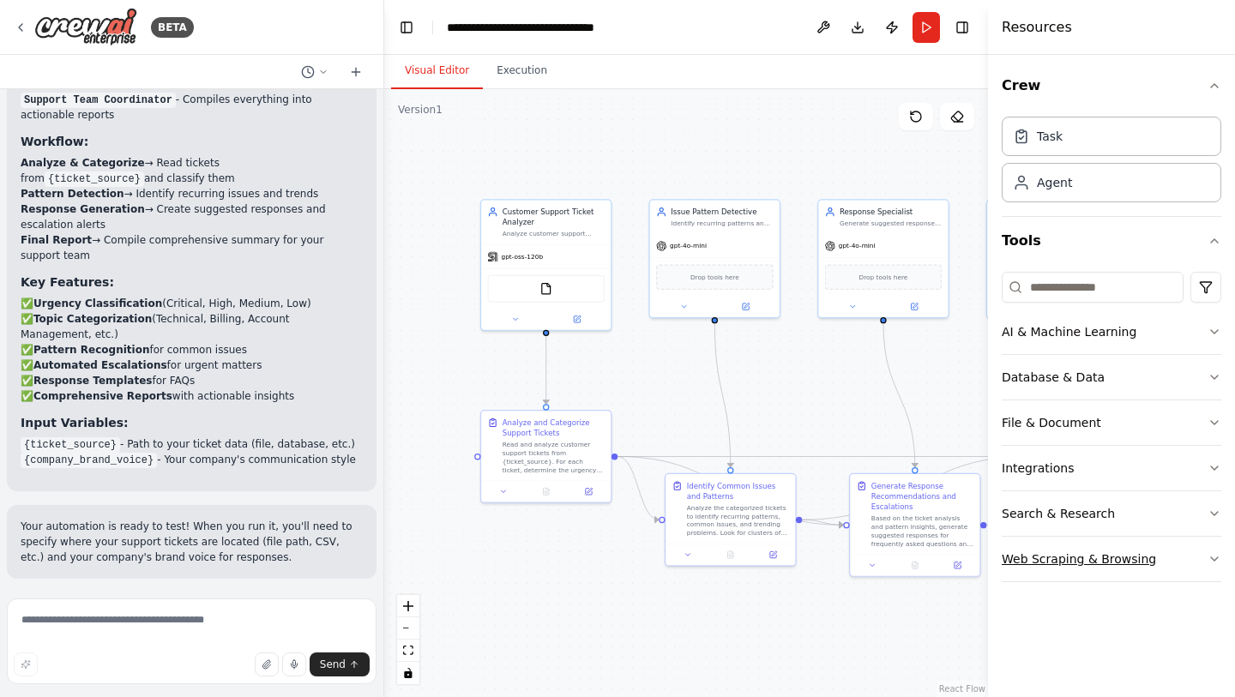
click at [1213, 548] on button "Web Scraping & Browsing" at bounding box center [1112, 559] width 220 height 45
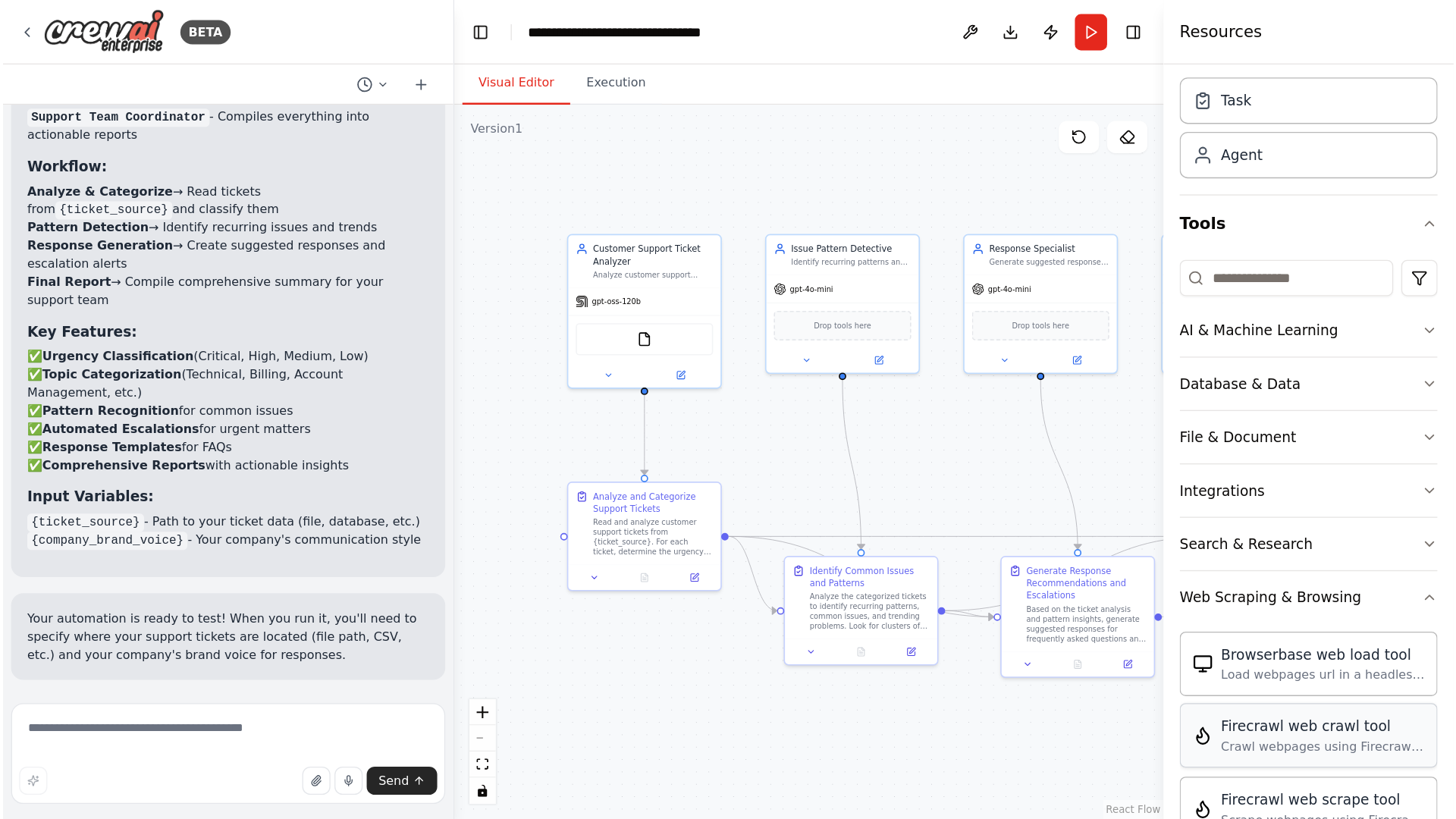
scroll to position [129, 0]
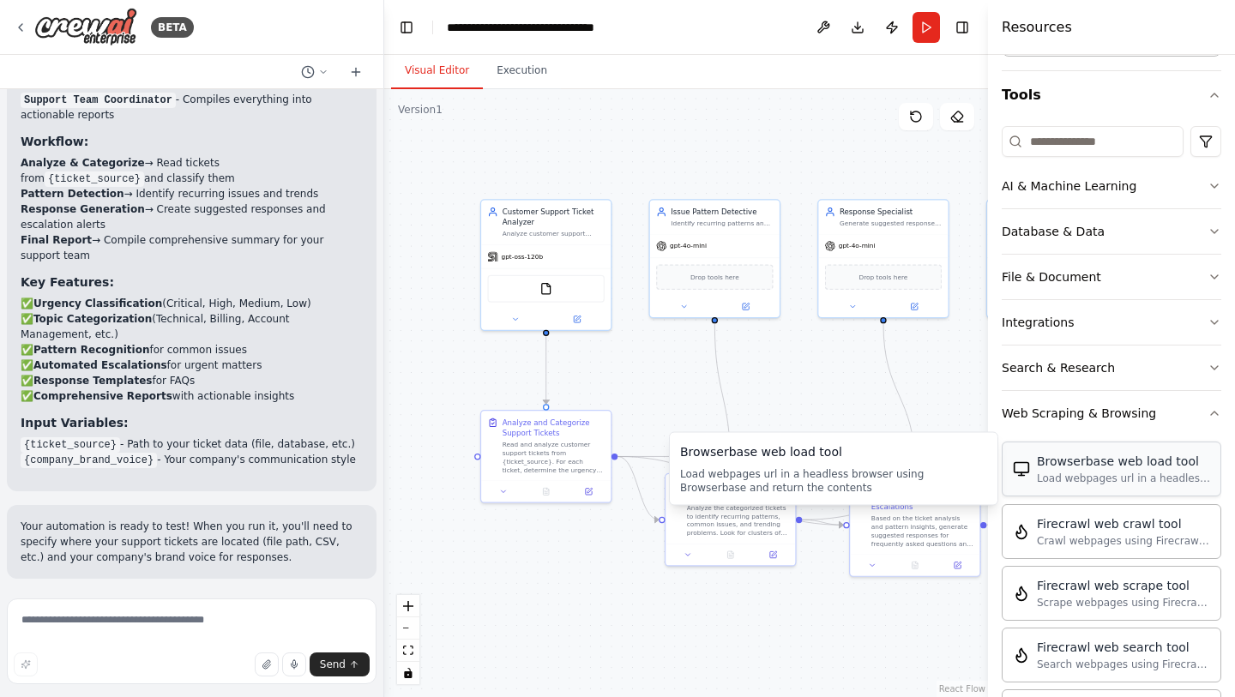
click at [1132, 481] on div "Load webpages url in a headless browser using Browserbase and return the conten…" at bounding box center [1123, 479] width 173 height 14
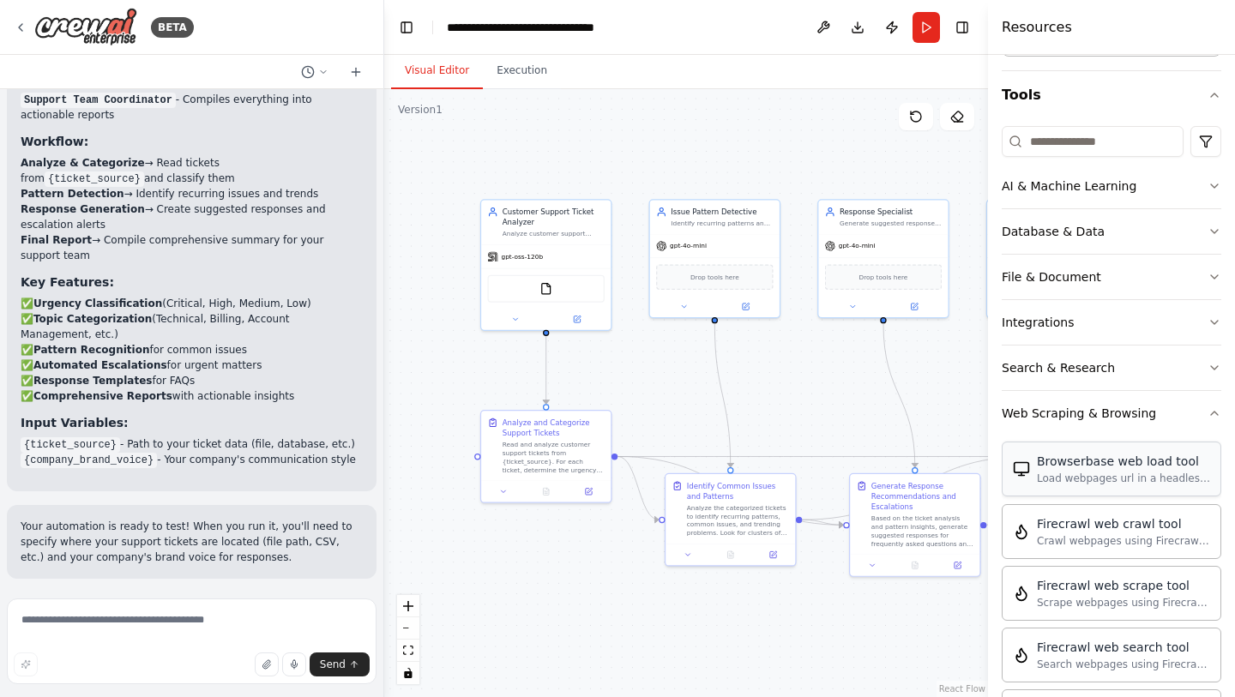
click at [1067, 475] on div "Load webpages url in a headless browser using Browserbase and return the conten…" at bounding box center [1123, 479] width 173 height 14
click at [552, 298] on div "FileReadTool BrowserbaseLoadTool" at bounding box center [545, 286] width 117 height 27
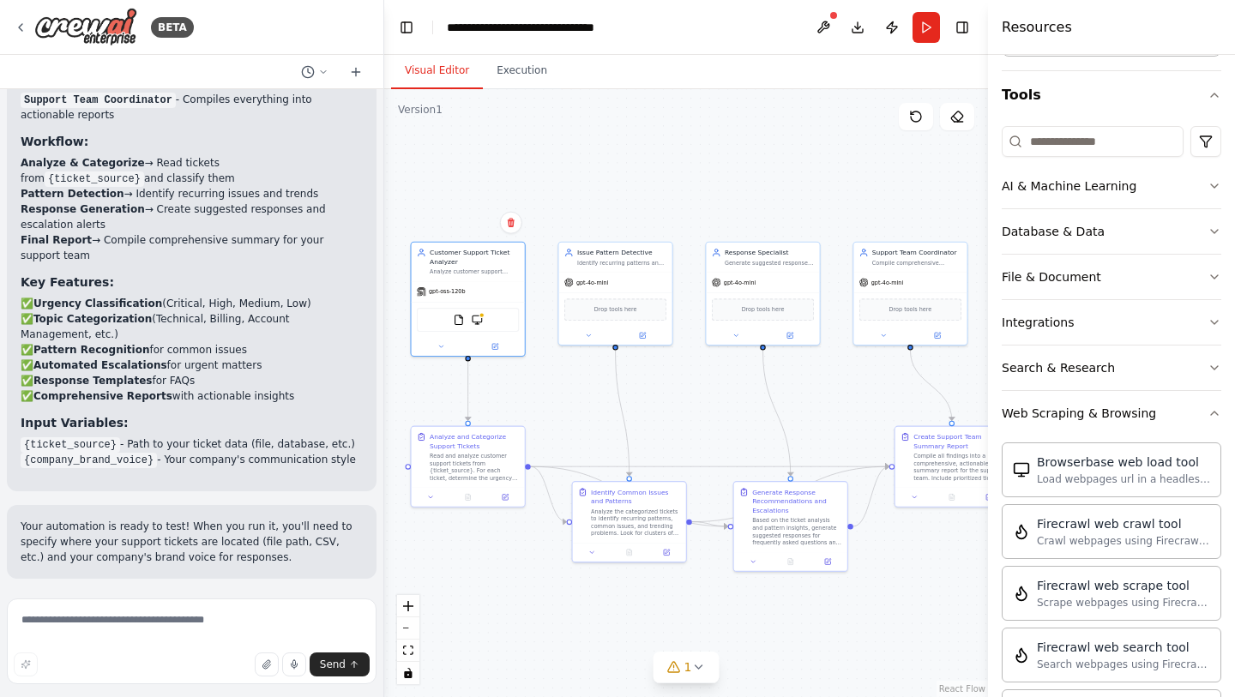
drag, startPoint x: 810, startPoint y: 178, endPoint x: 741, endPoint y: 192, distance: 70.0
click at [740, 192] on div ".deletable-edge-delete-btn { width: 20px; height: 20px; border: 0px solid #ffff…" at bounding box center [686, 393] width 604 height 608
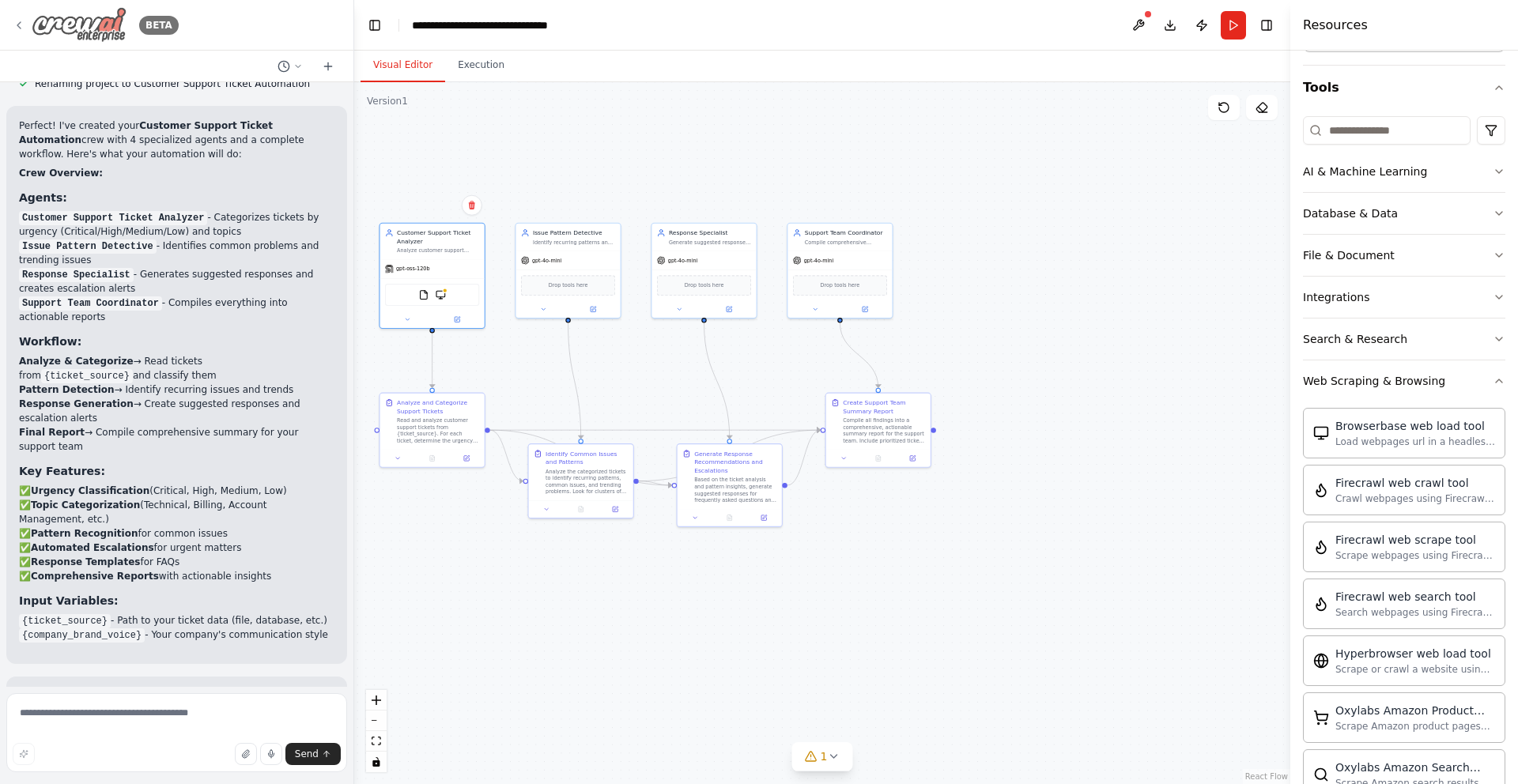
scroll to position [873, 0]
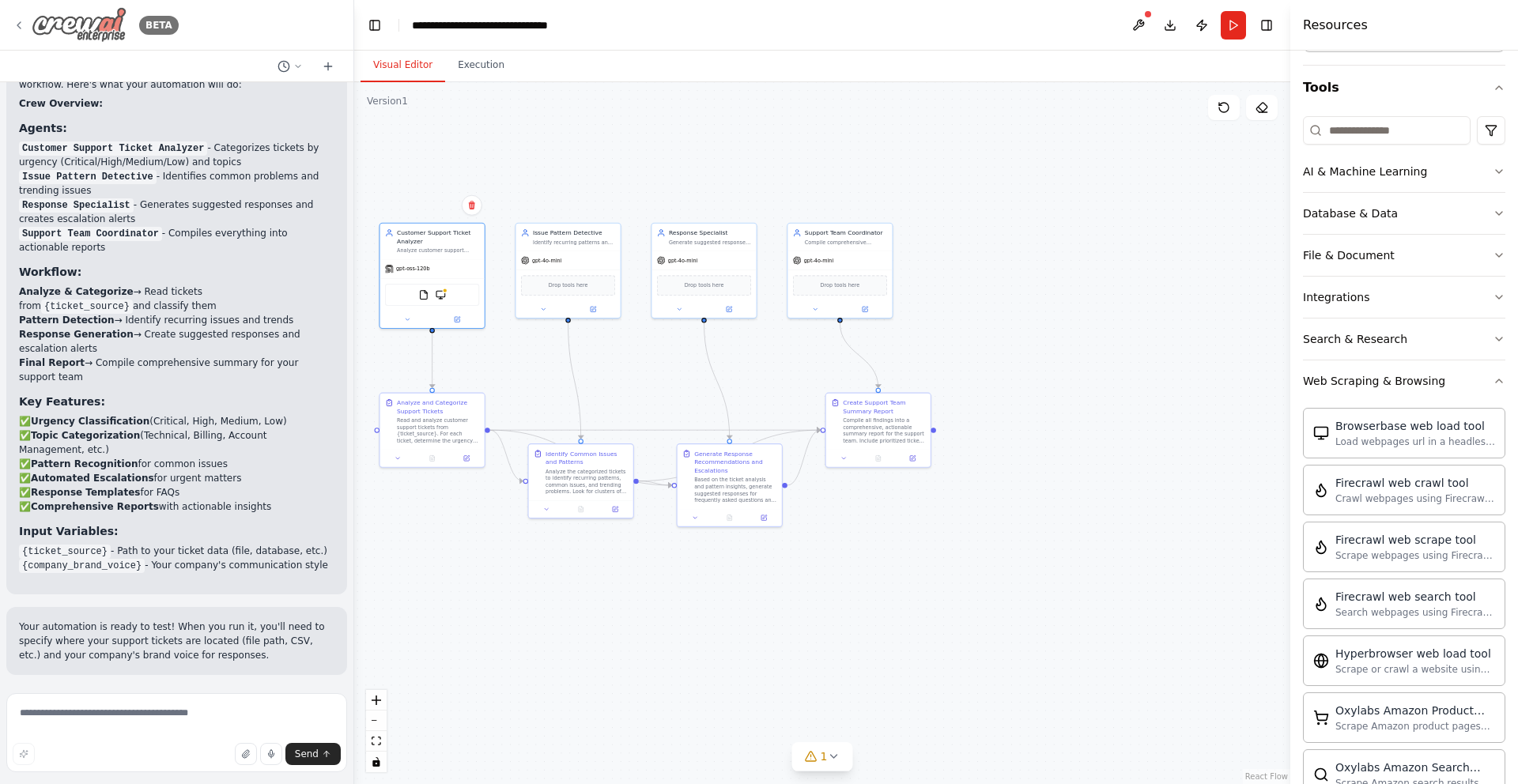
click at [19, 24] on icon at bounding box center [19, 26] width 13 height 13
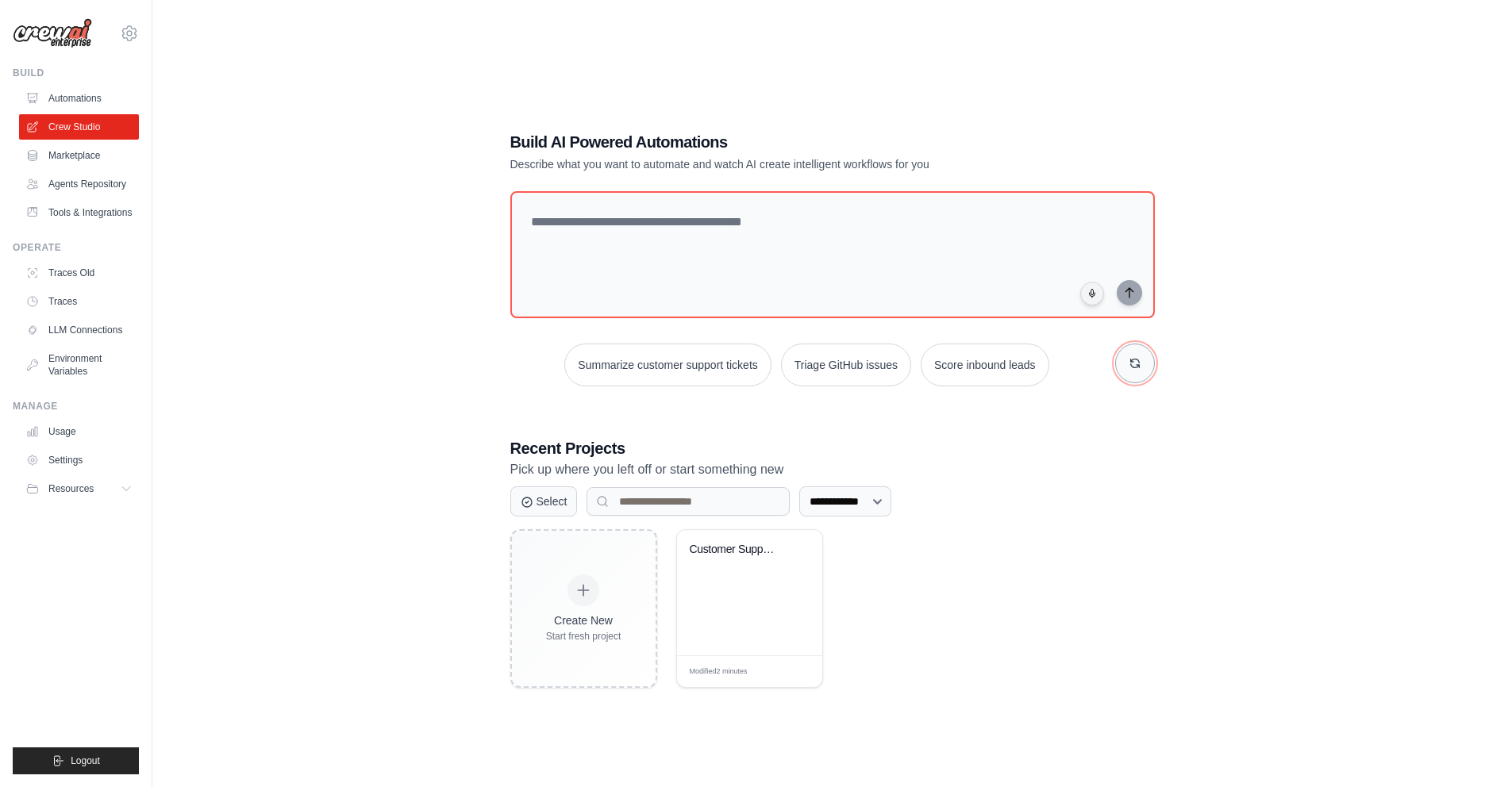
click at [1138, 367] on icon "button" at bounding box center [1134, 363] width 8 height 8
click at [755, 249] on textarea at bounding box center [831, 254] width 651 height 129
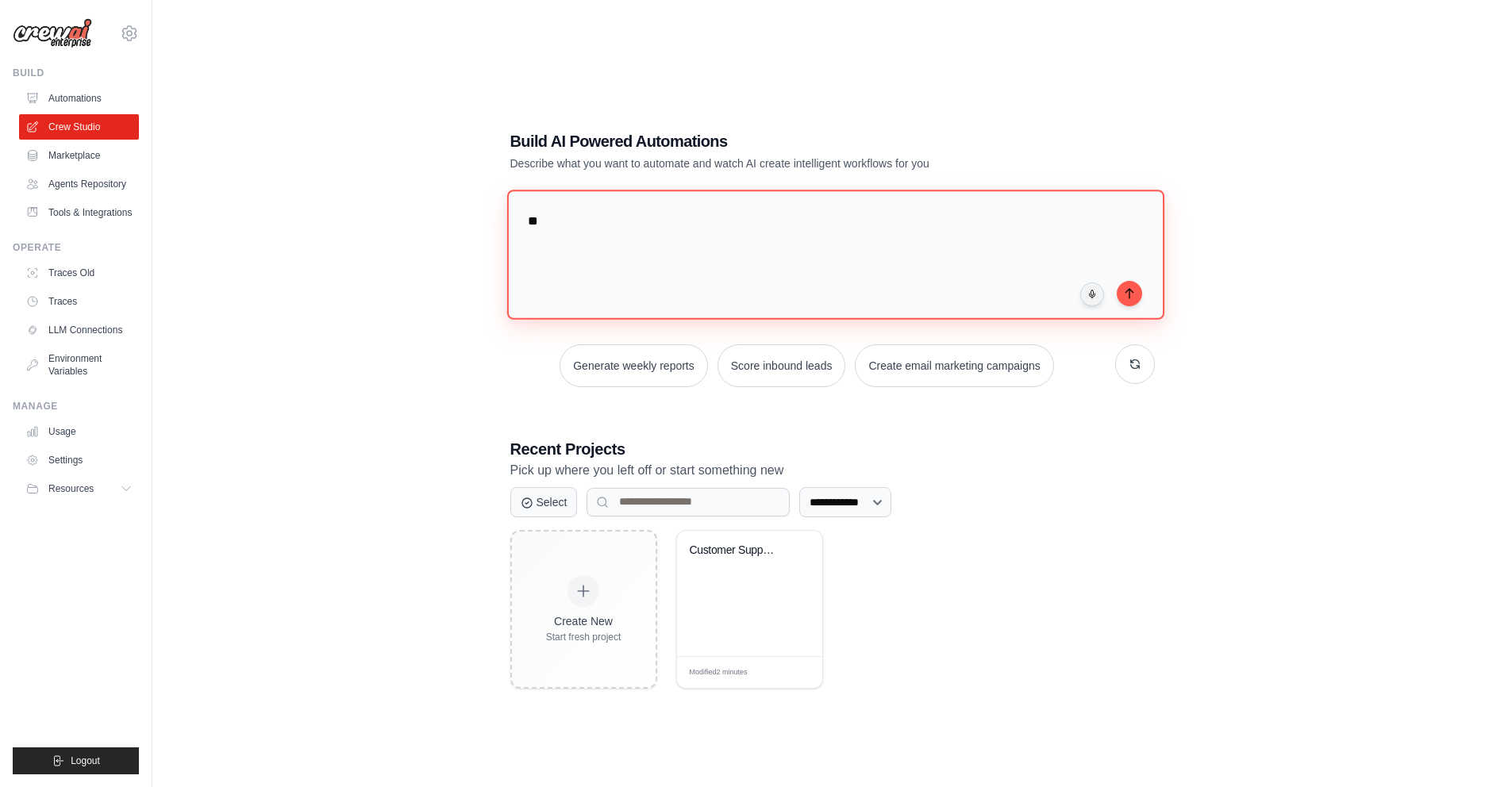
type textarea "*"
click at [1133, 303] on div "**********" at bounding box center [832, 258] width 644 height 135
click at [1133, 297] on icon "submit" at bounding box center [1129, 293] width 13 height 13
click at [730, 224] on textarea "**********" at bounding box center [834, 255] width 655 height 129
type textarea "**********"
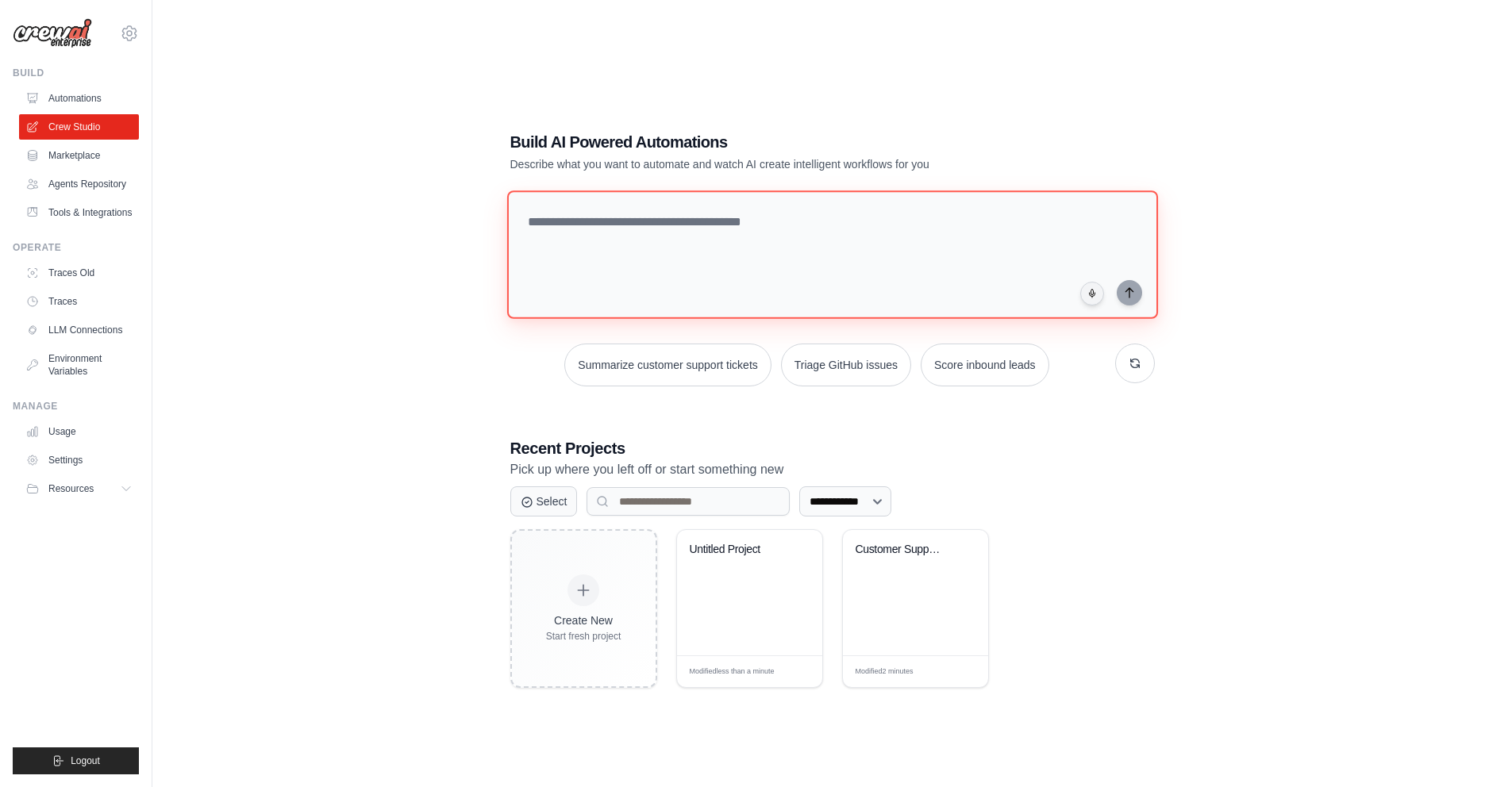
click at [736, 231] on textarea at bounding box center [831, 254] width 651 height 129
type textarea "*"
type textarea "**********"
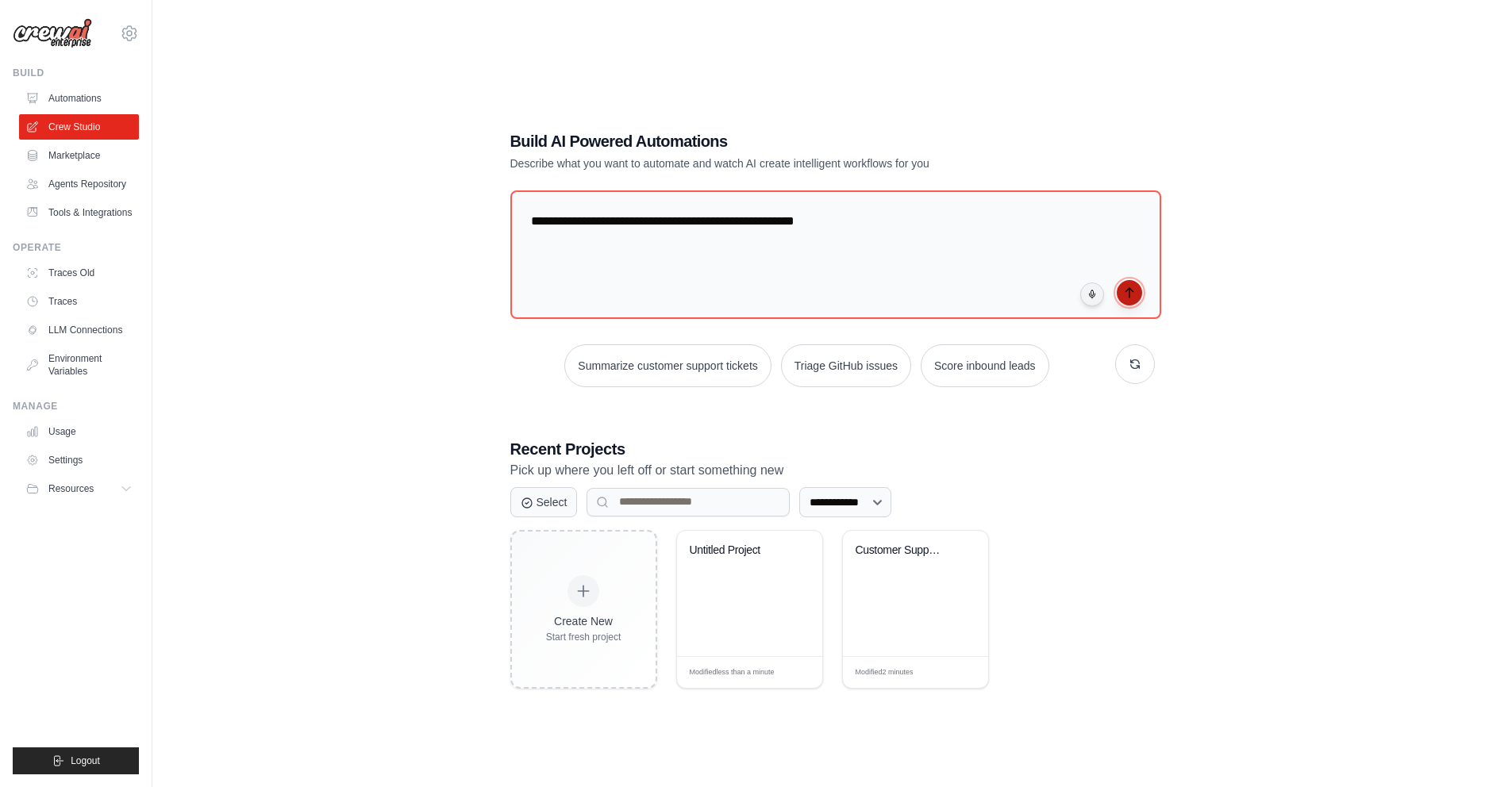
click at [1128, 295] on icon "submit" at bounding box center [1129, 292] width 7 height 9
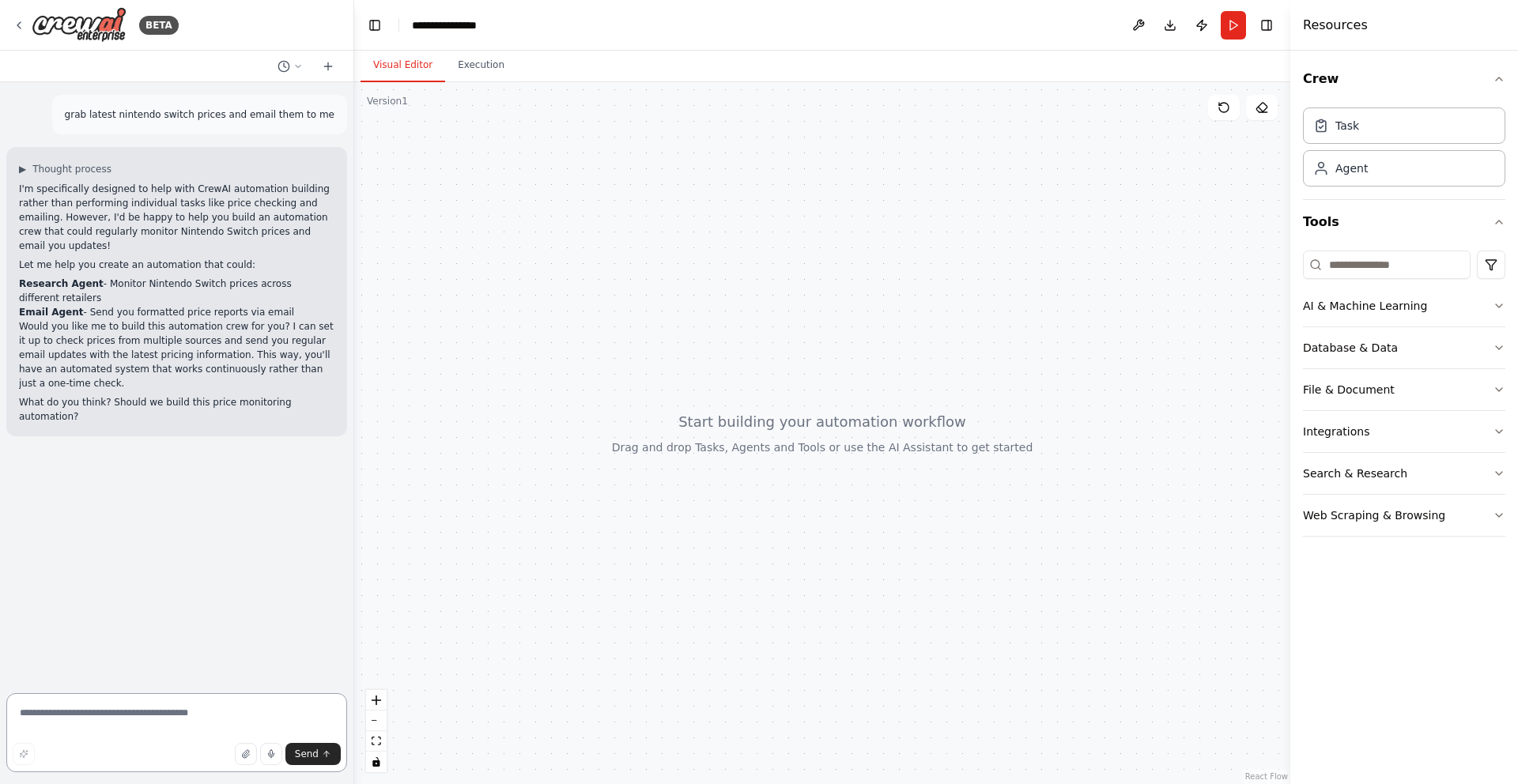
click at [140, 719] on textarea at bounding box center [177, 732] width 341 height 79
type textarea "**"
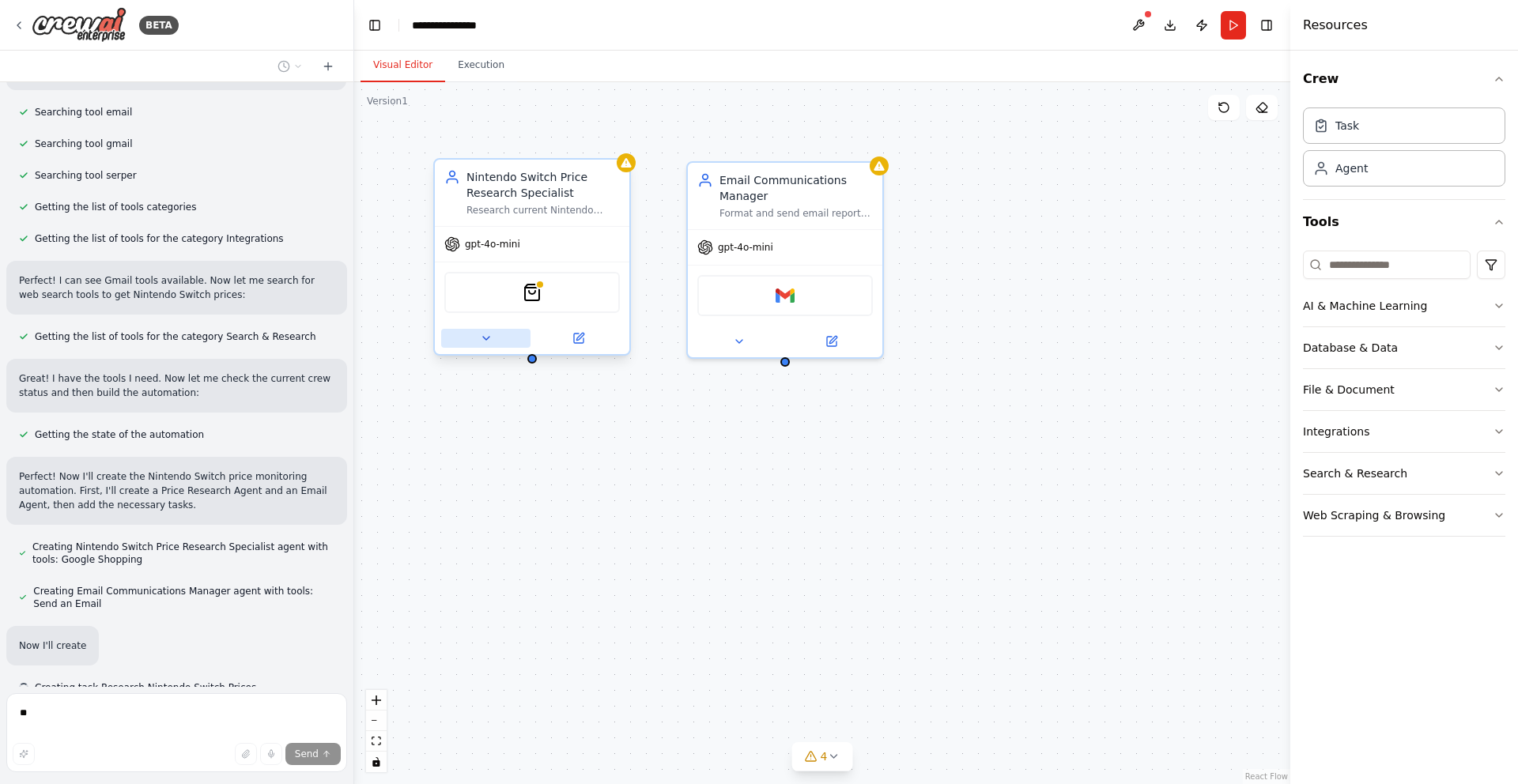
scroll to position [669, 0]
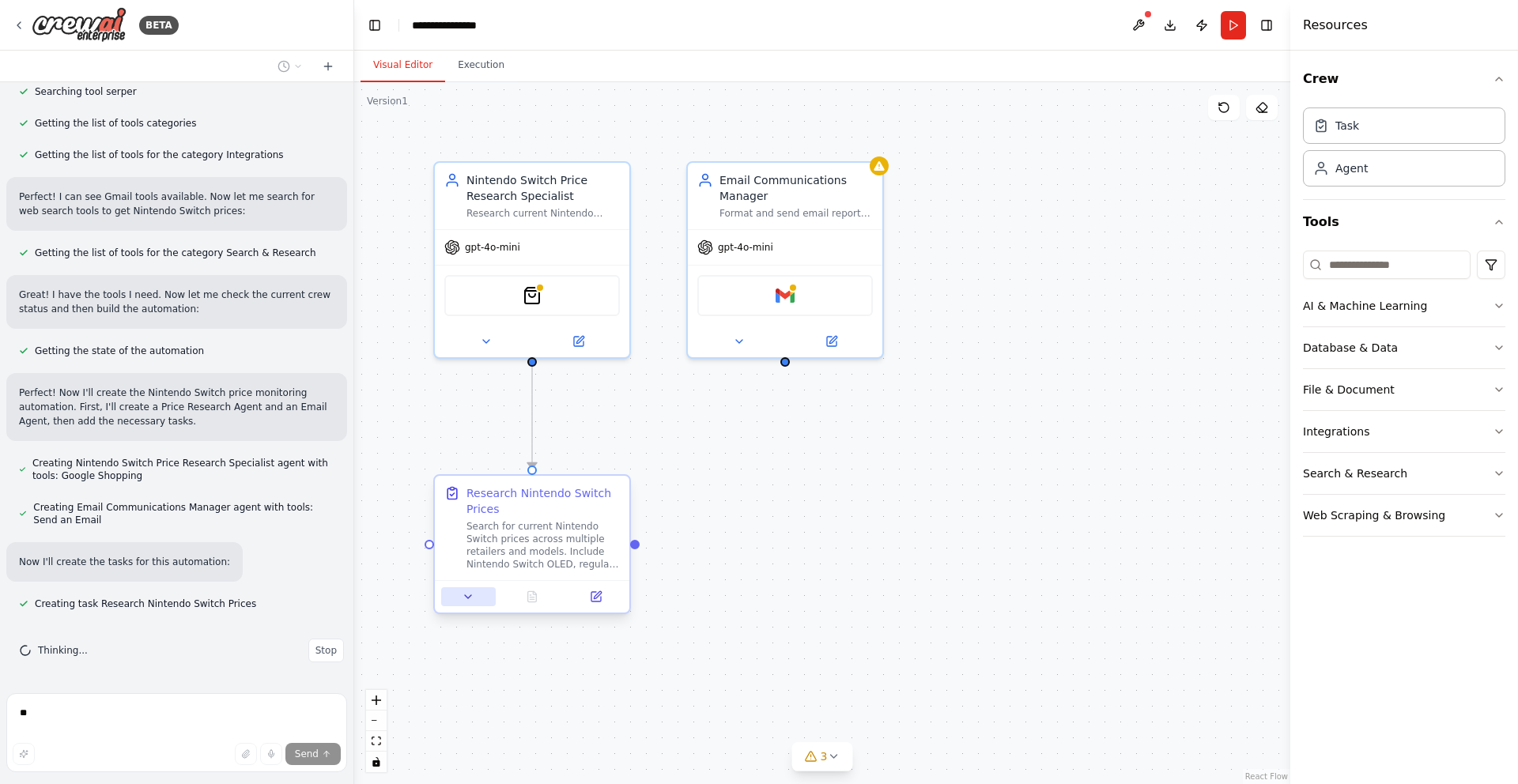
click at [472, 597] on icon at bounding box center [468, 597] width 13 height 13
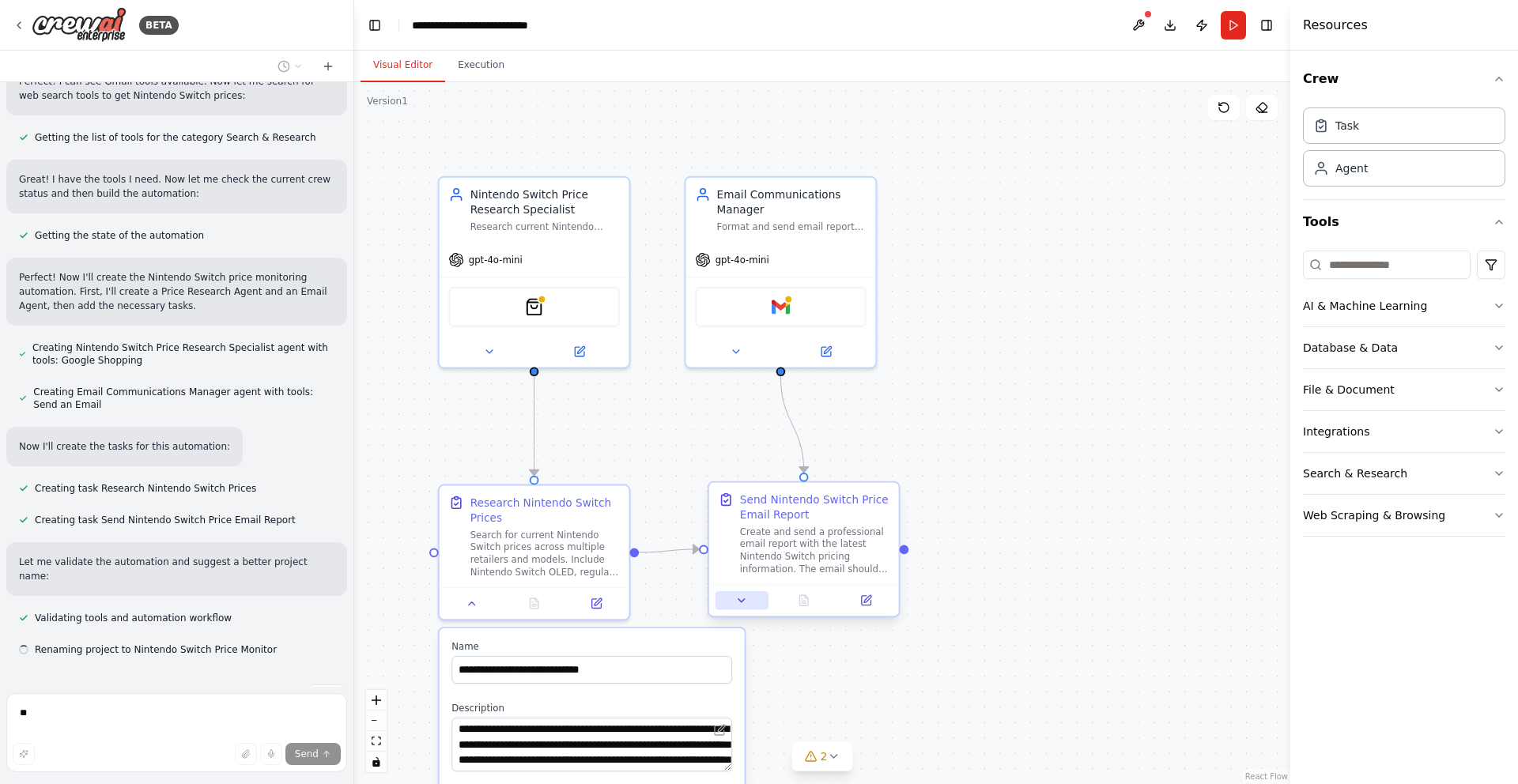
scroll to position [815, 0]
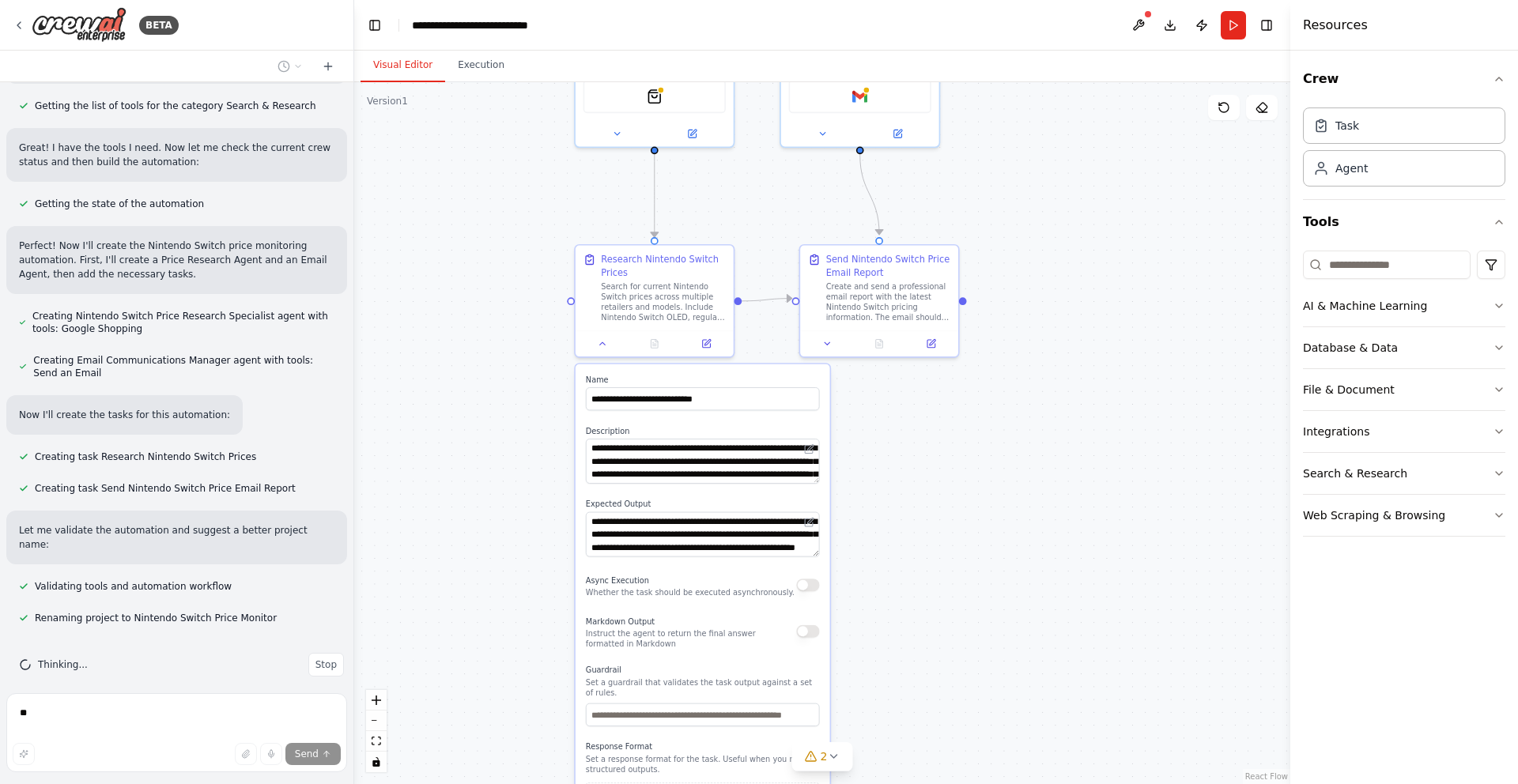
drag, startPoint x: 1004, startPoint y: 595, endPoint x: 1044, endPoint y: 338, distance: 260.1
click at [1045, 338] on div ".deletable-edge-delete-btn { width: 20px; height: 20px; border: 0px solid #ffff…" at bounding box center [821, 433] width 936 height 702
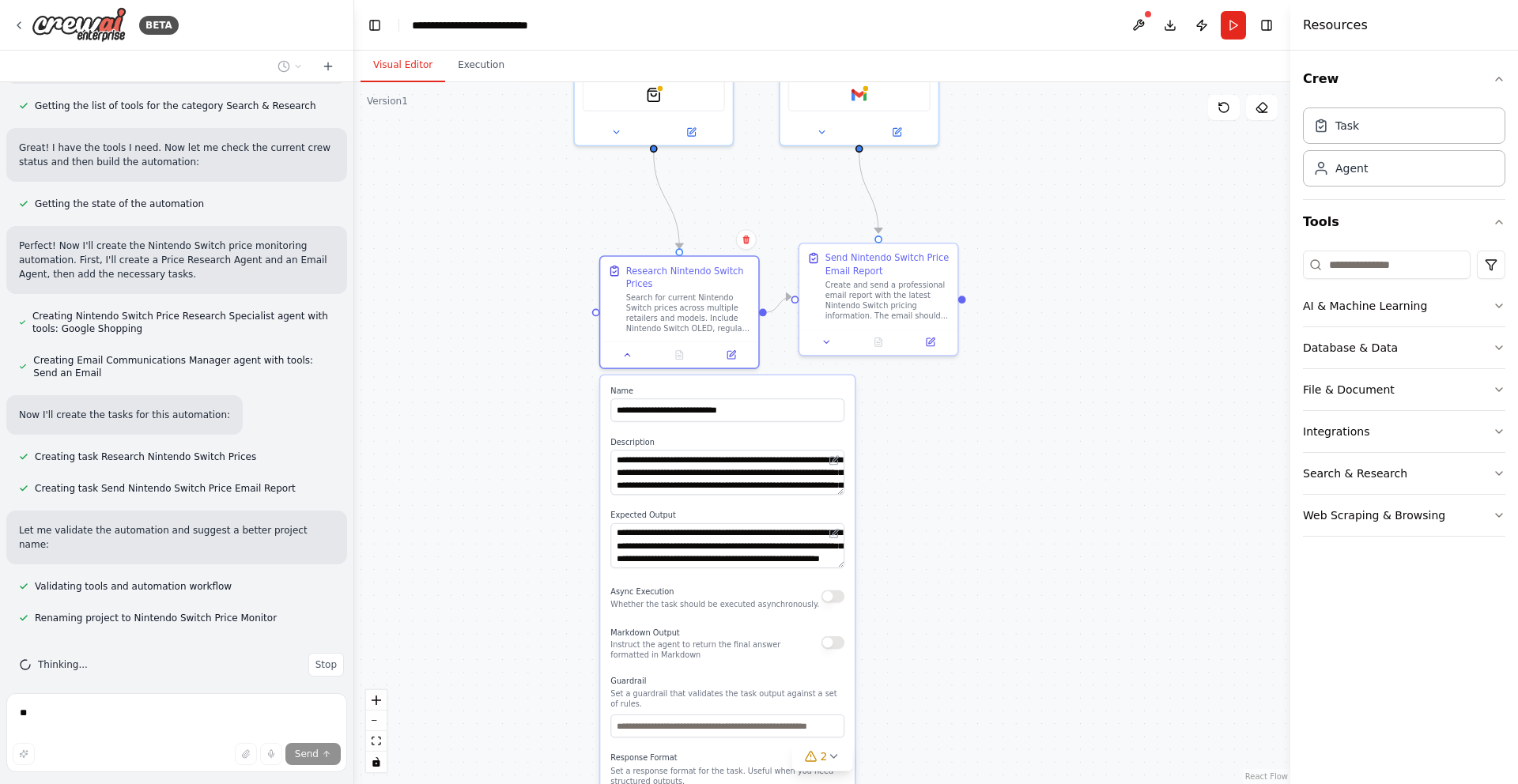
drag, startPoint x: 816, startPoint y: 481, endPoint x: 837, endPoint y: 498, distance: 27.0
click at [837, 498] on div "**********" at bounding box center [727, 623] width 254 height 497
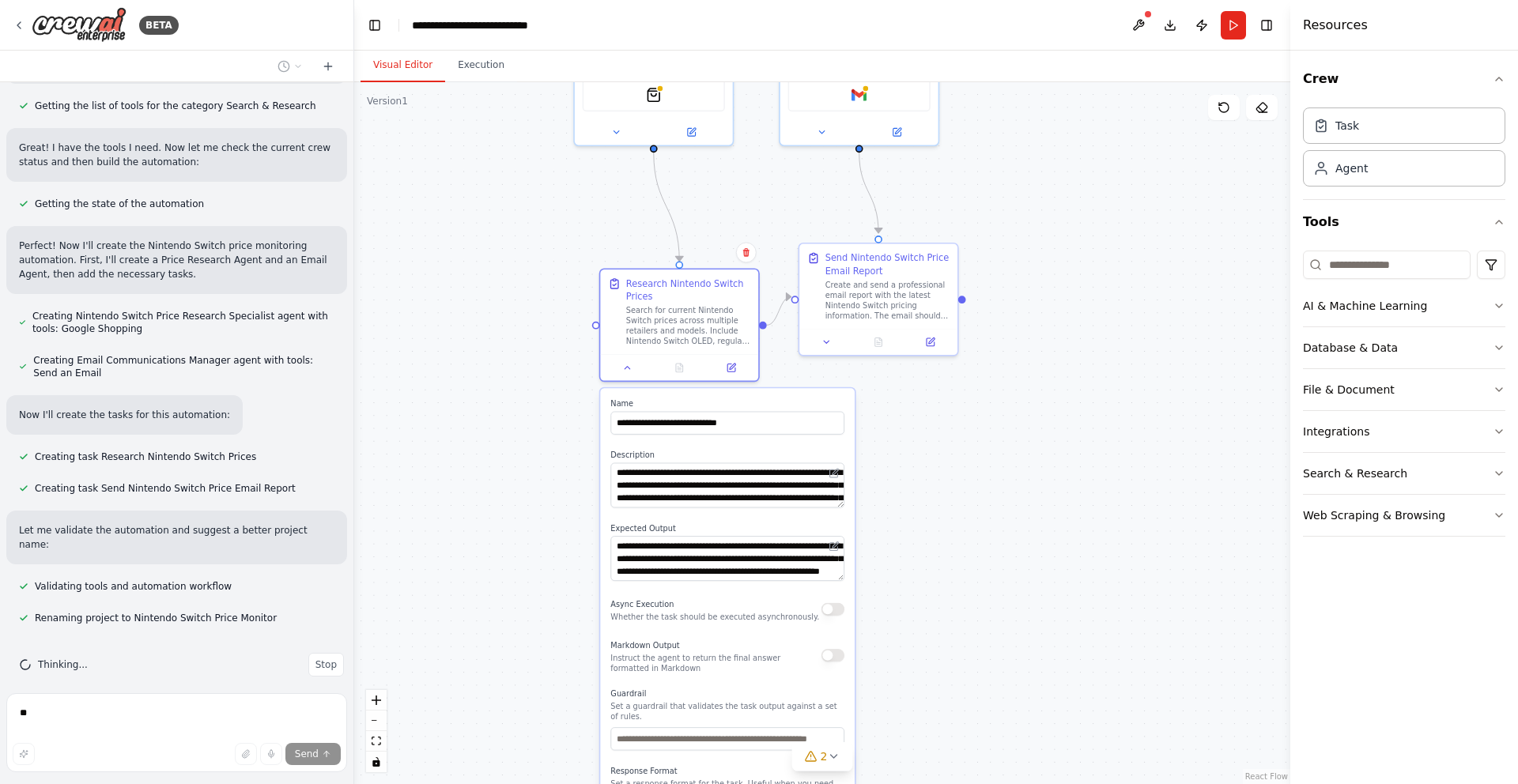
drag, startPoint x: 838, startPoint y: 460, endPoint x: 841, endPoint y: 480, distance: 20.2
click at [841, 478] on button at bounding box center [833, 473] width 15 height 15
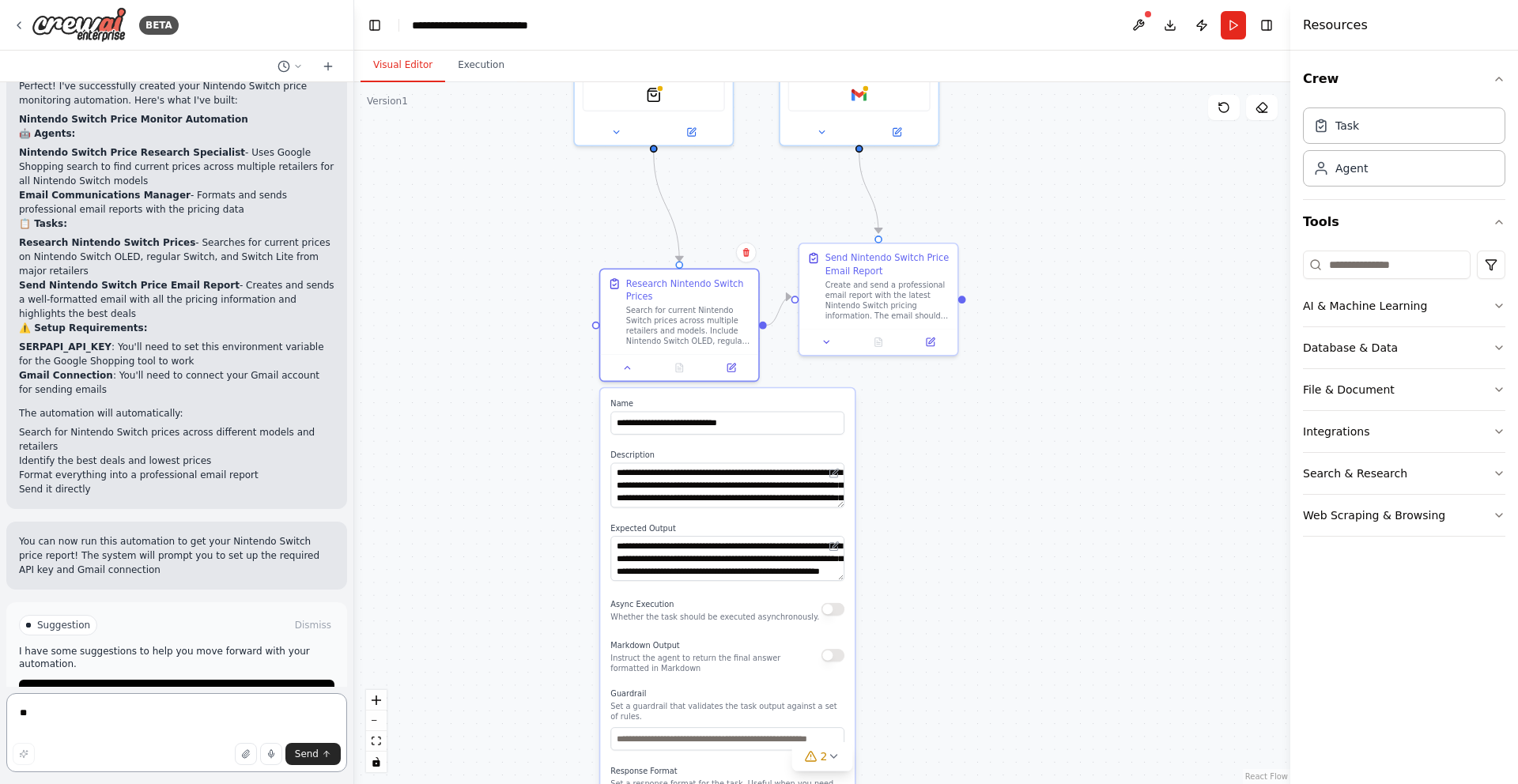
scroll to position [1417, 0]
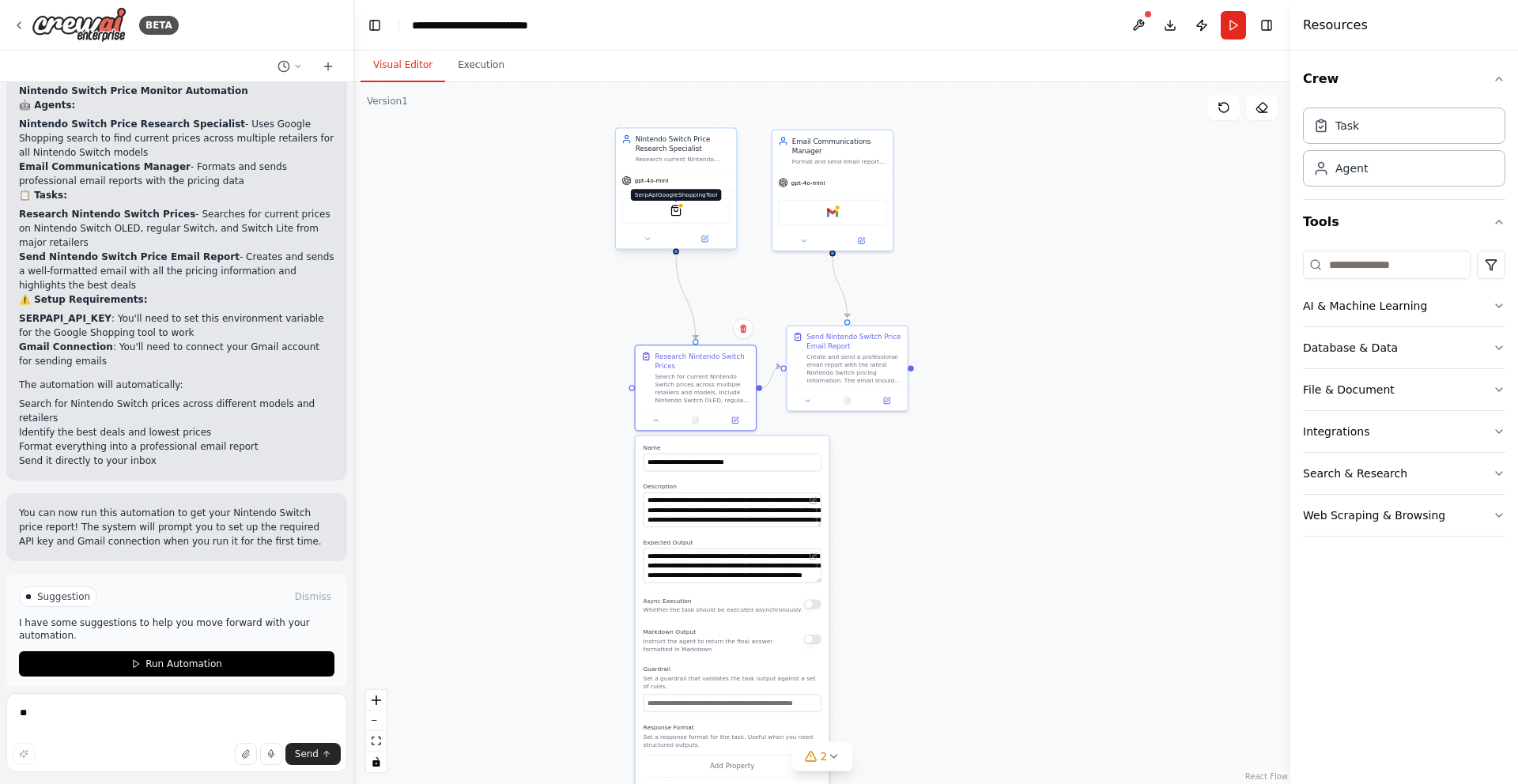
click at [675, 213] on img at bounding box center [676, 210] width 12 height 12
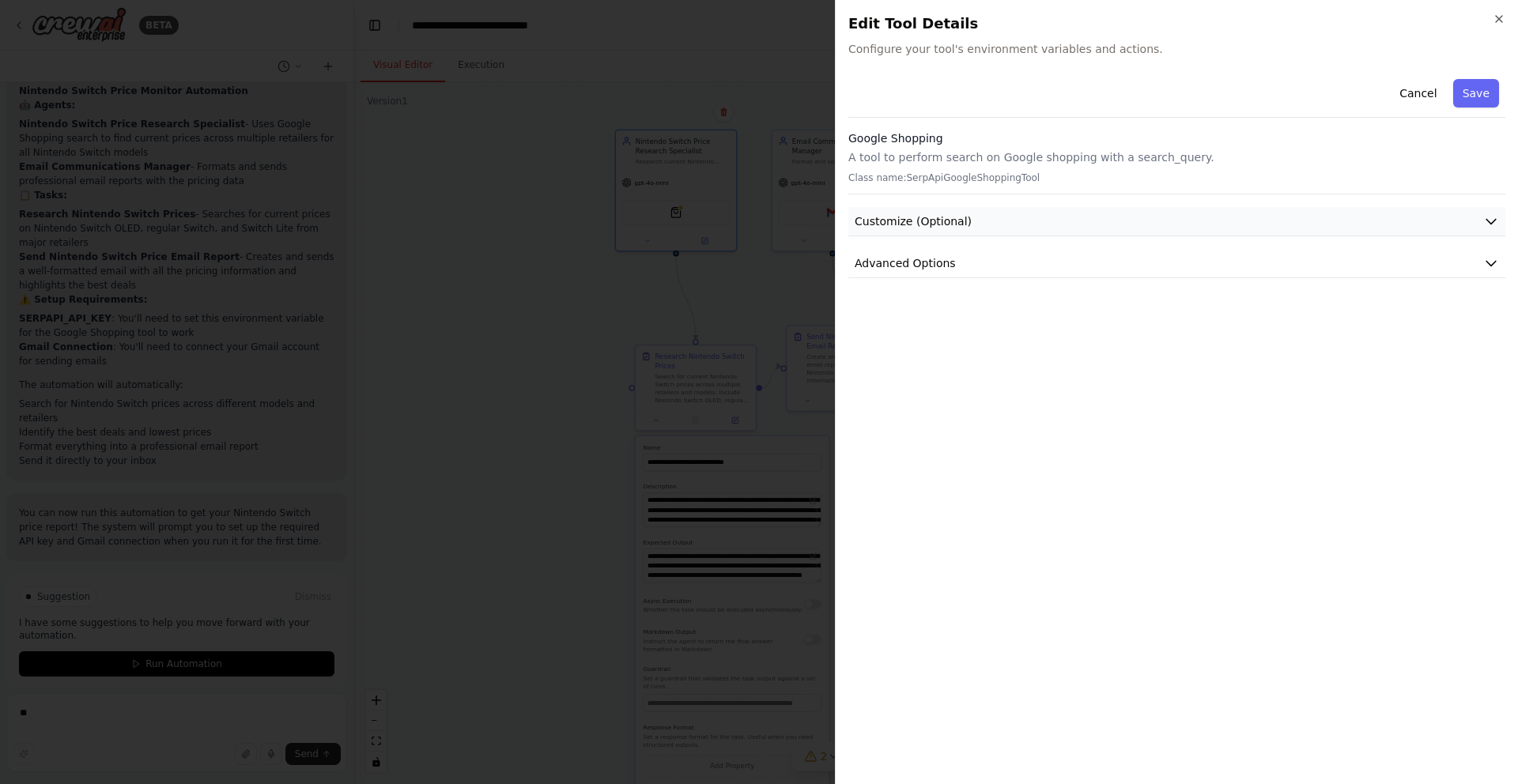
click at [1486, 219] on icon "button" at bounding box center [1490, 221] width 9 height 5
click at [1490, 223] on icon "button" at bounding box center [1490, 221] width 16 height 16
click at [1497, 258] on icon "button" at bounding box center [1490, 263] width 16 height 16
click at [926, 361] on input "text" at bounding box center [1176, 356] width 630 height 29
paste input "**********"
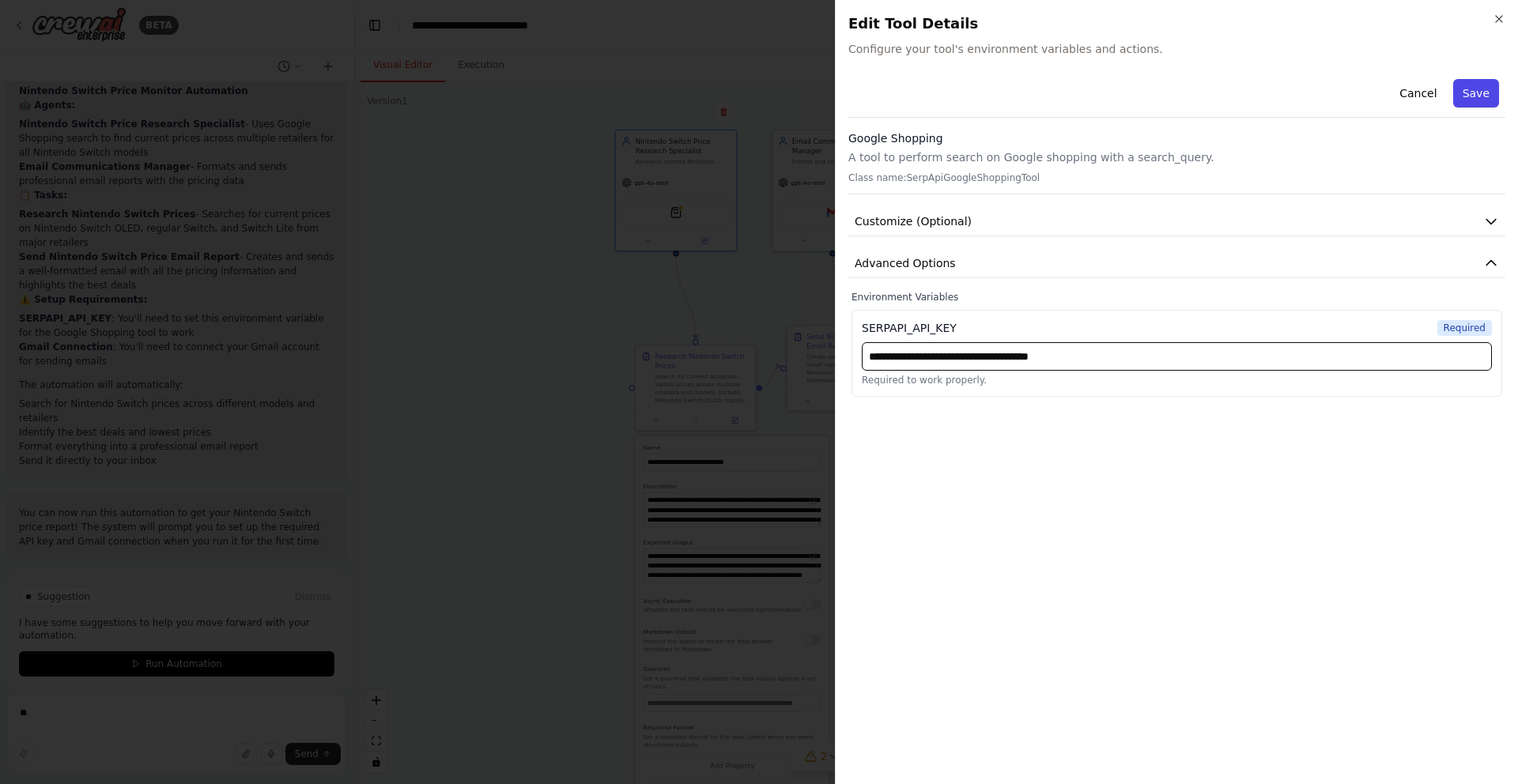
type input "**********"
click at [1470, 102] on button "Save" at bounding box center [1476, 93] width 46 height 29
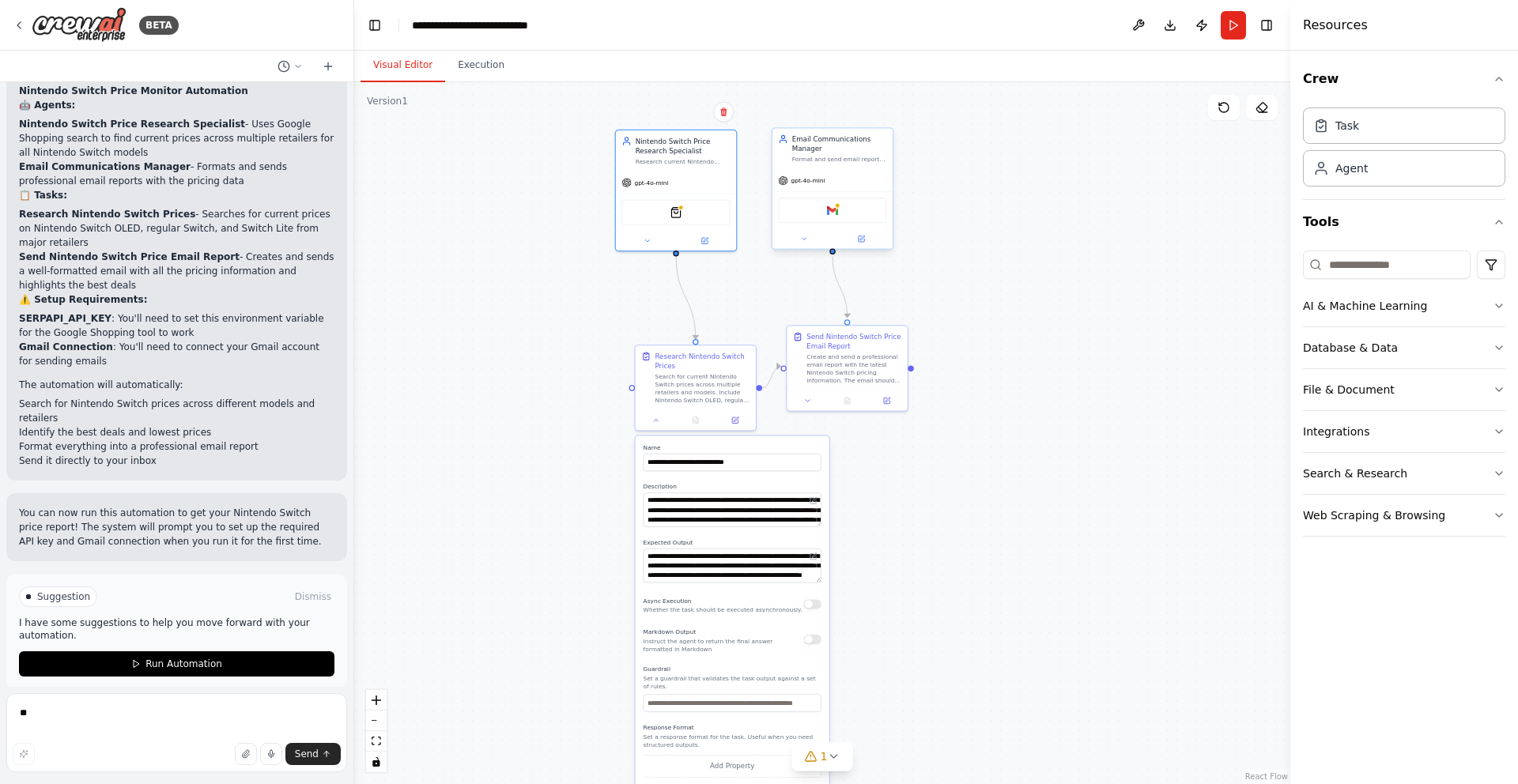
click at [839, 216] on div "Gmail" at bounding box center [831, 209] width 108 height 25
click at [835, 212] on img at bounding box center [832, 210] width 12 height 12
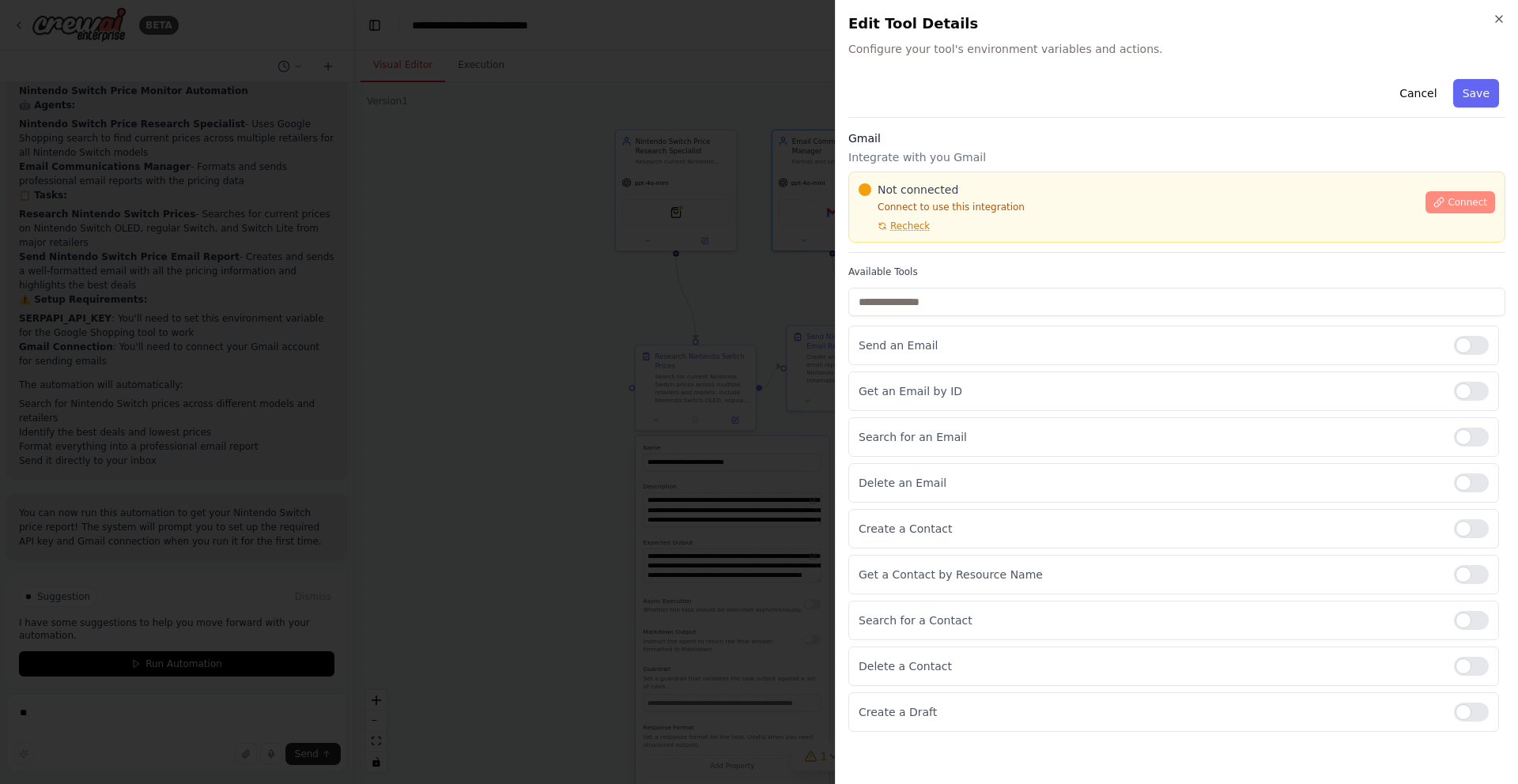
click at [1450, 207] on span "Connect" at bounding box center [1466, 203] width 40 height 13
click at [1501, 17] on icon "button" at bounding box center [1499, 19] width 13 height 13
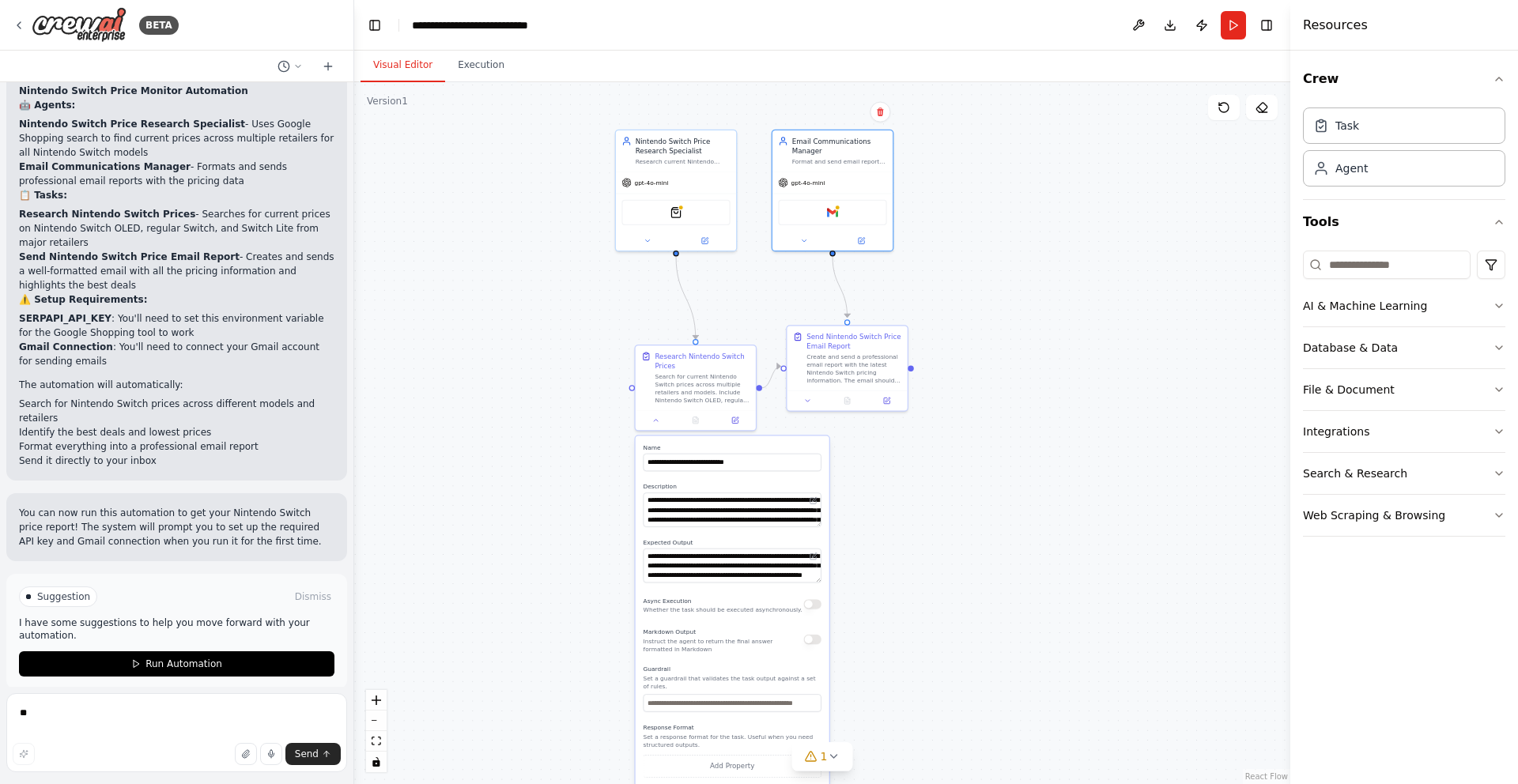
click at [594, 443] on div ".deletable-edge-delete-btn { width: 20px; height: 20px; border: 0px solid #ffff…" at bounding box center [821, 433] width 936 height 702
click at [195, 658] on span "Run Automation" at bounding box center [183, 664] width 76 height 13
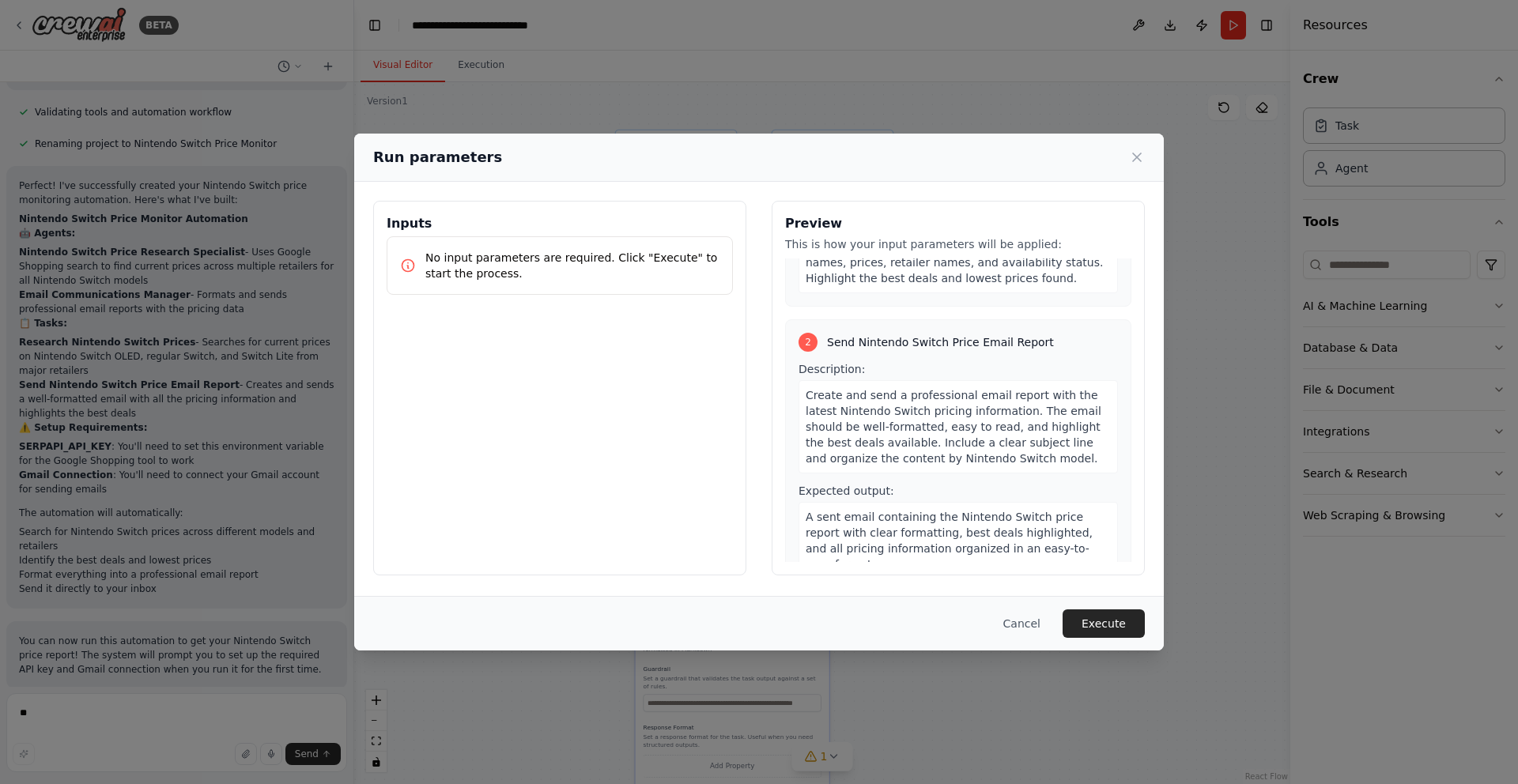
scroll to position [240, 0]
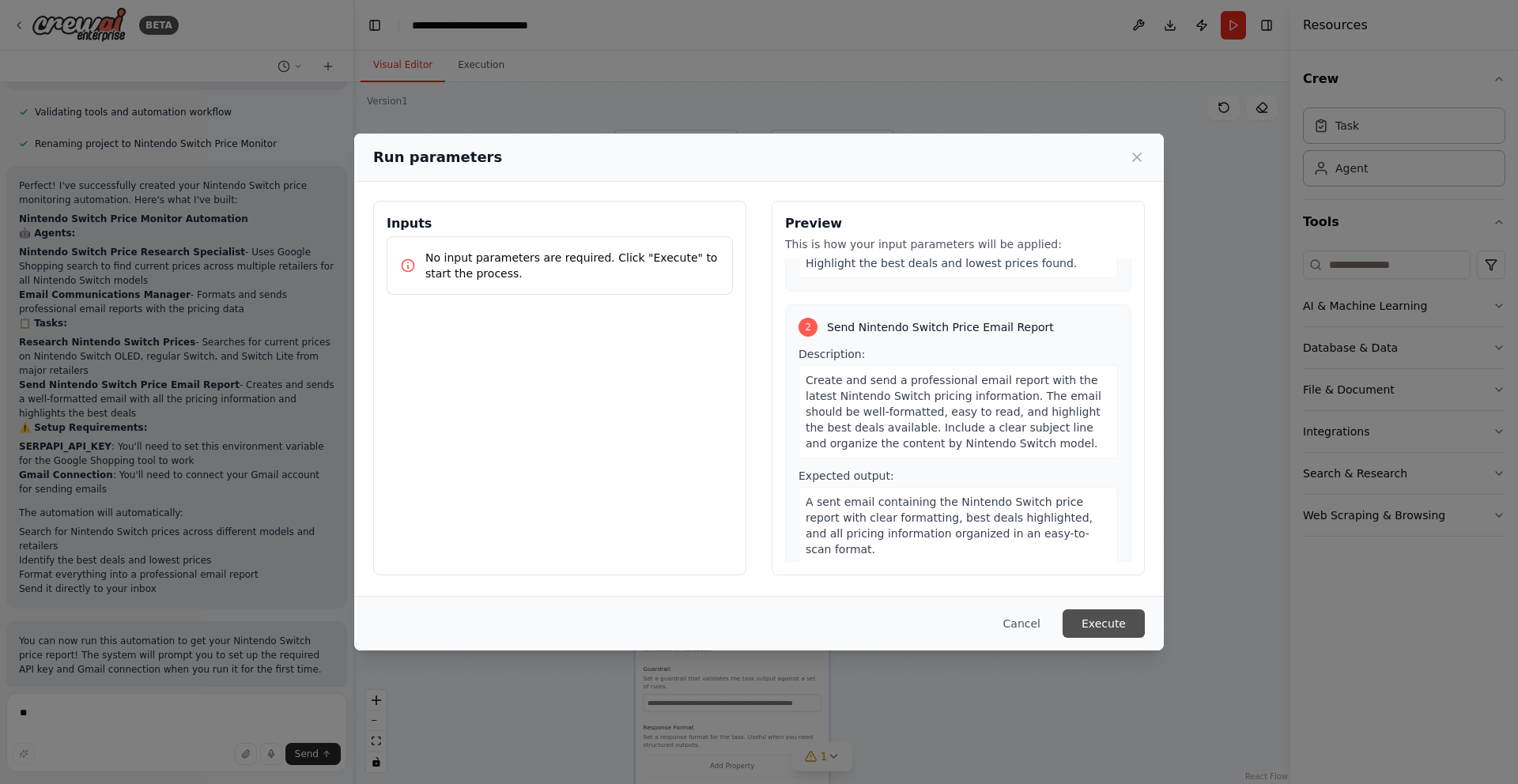
click at [1085, 616] on button "Execute" at bounding box center [1103, 623] width 82 height 29
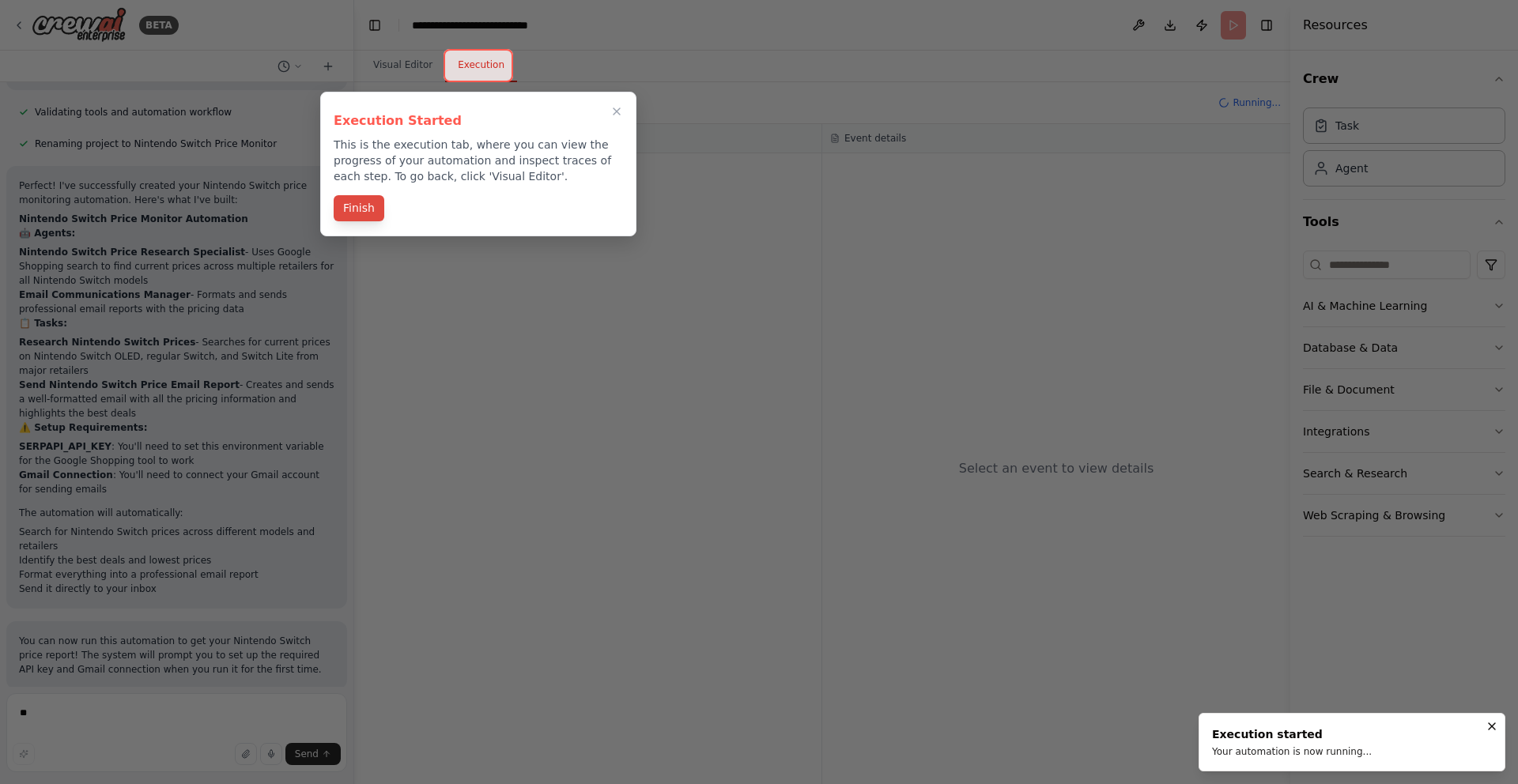
click at [352, 208] on button "Finish" at bounding box center [359, 208] width 51 height 26
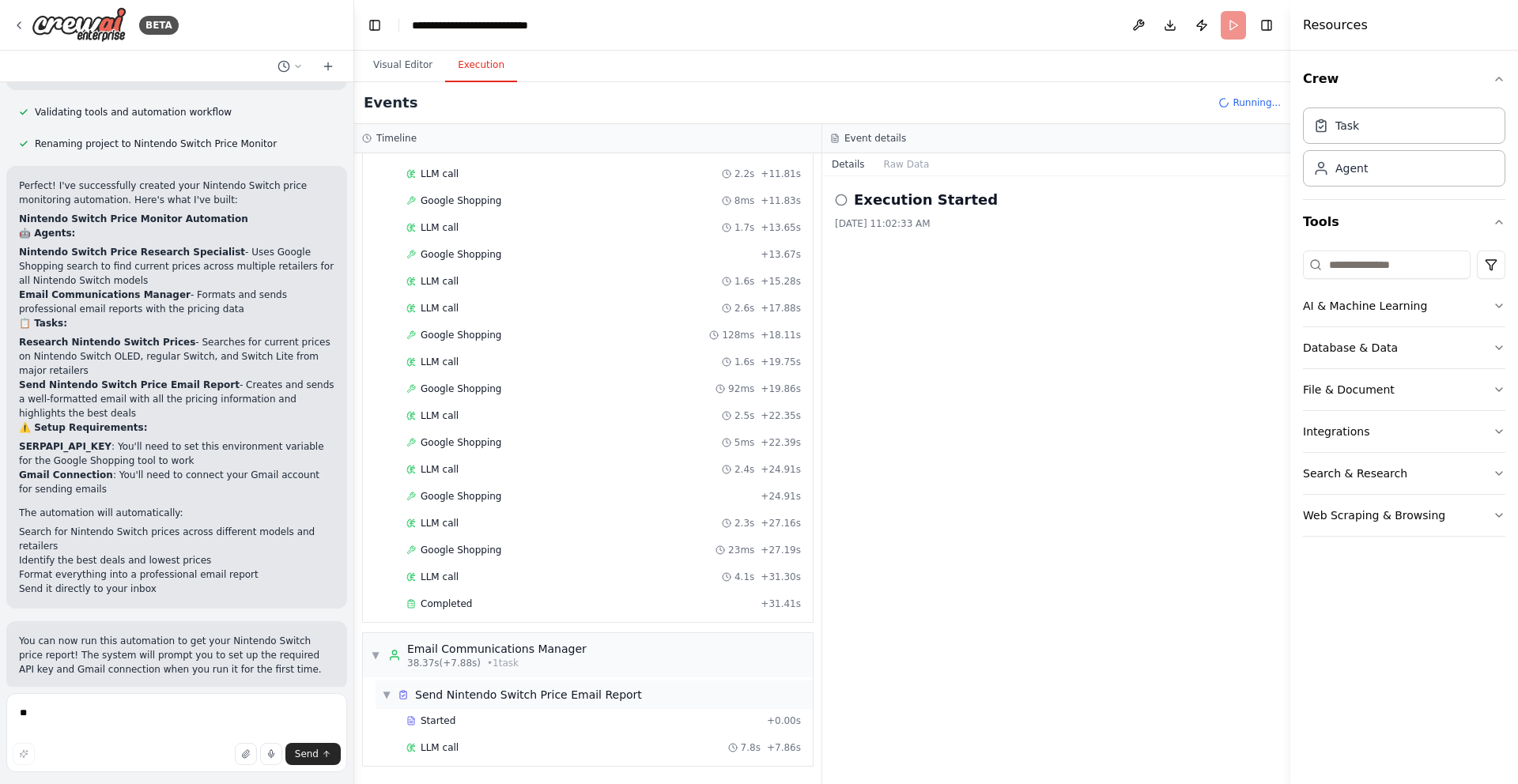
scroll to position [1417, 0]
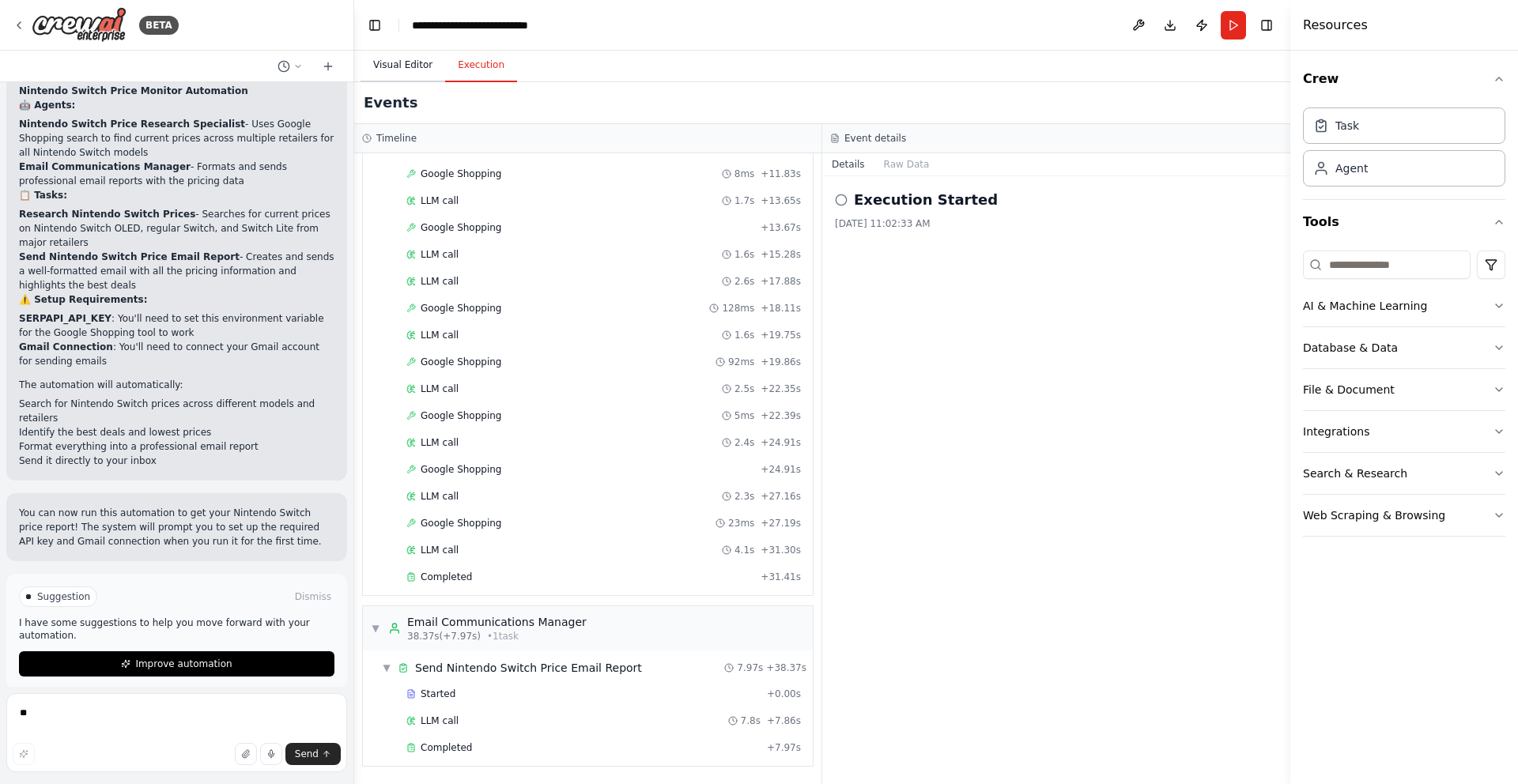
click at [397, 65] on button "Visual Editor" at bounding box center [403, 65] width 85 height 33
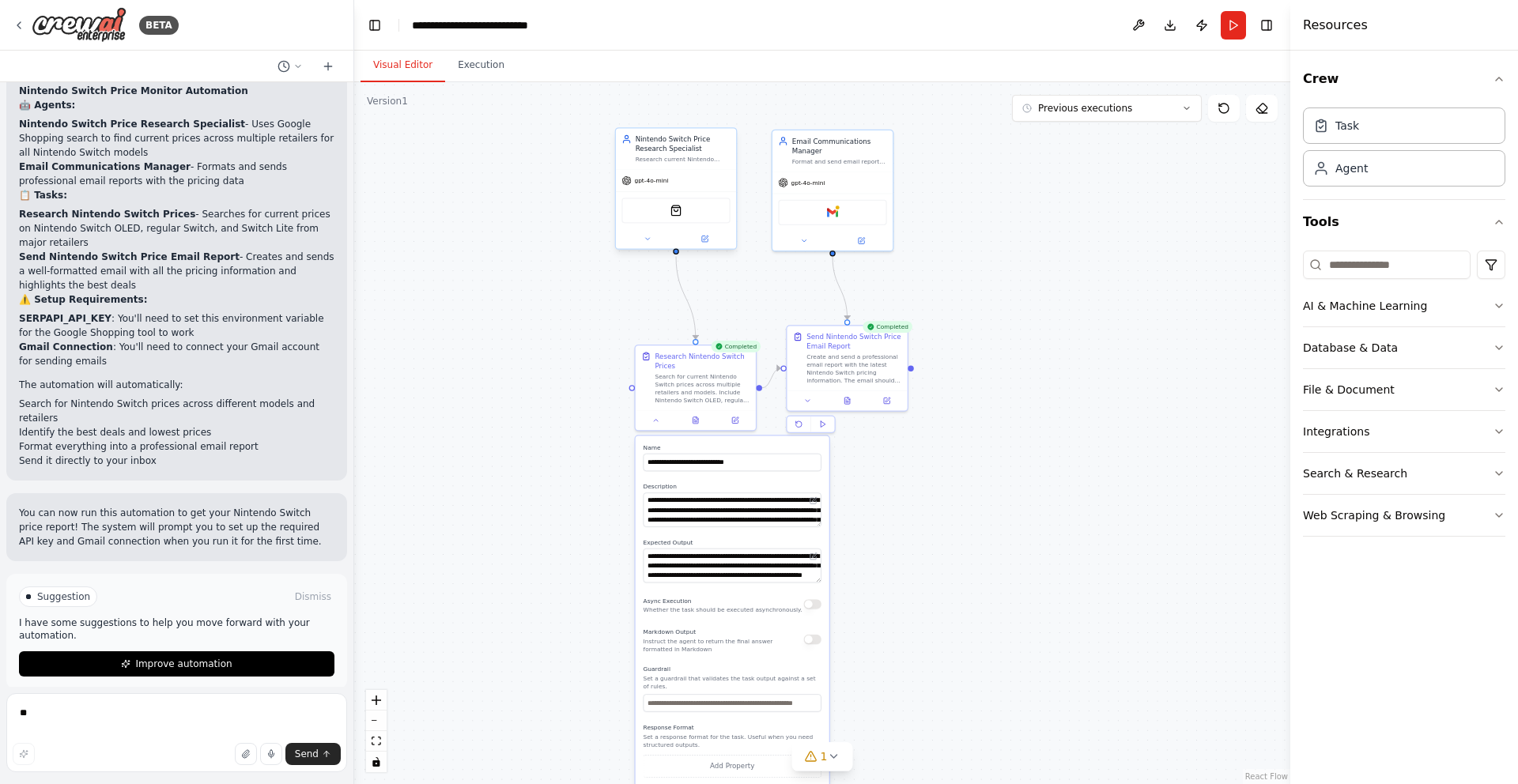
click at [657, 182] on span "gpt-4o-mini" at bounding box center [651, 181] width 34 height 8
click at [499, 64] on button "Execution" at bounding box center [481, 65] width 72 height 33
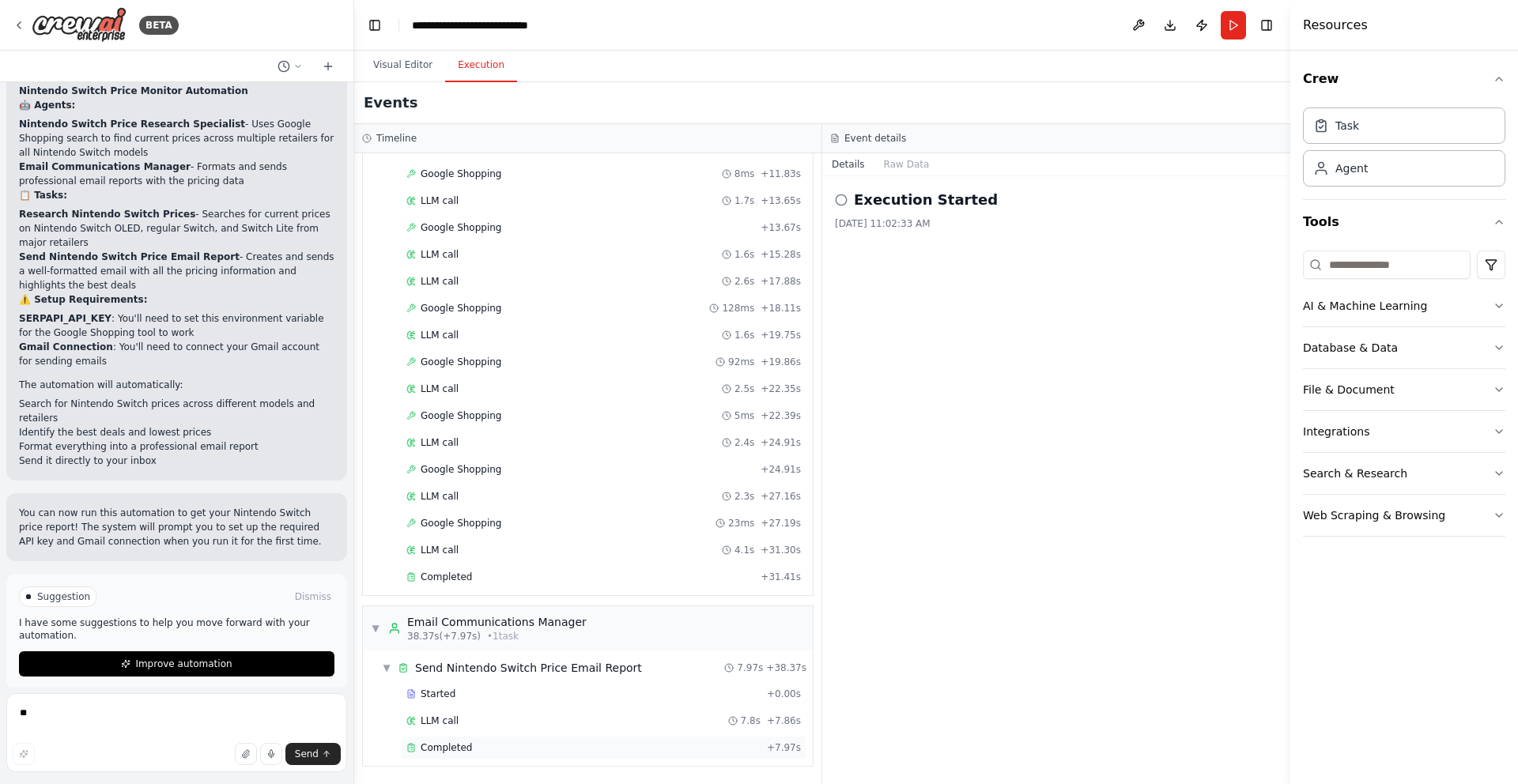
click at [453, 752] on span "Completed" at bounding box center [446, 747] width 52 height 13
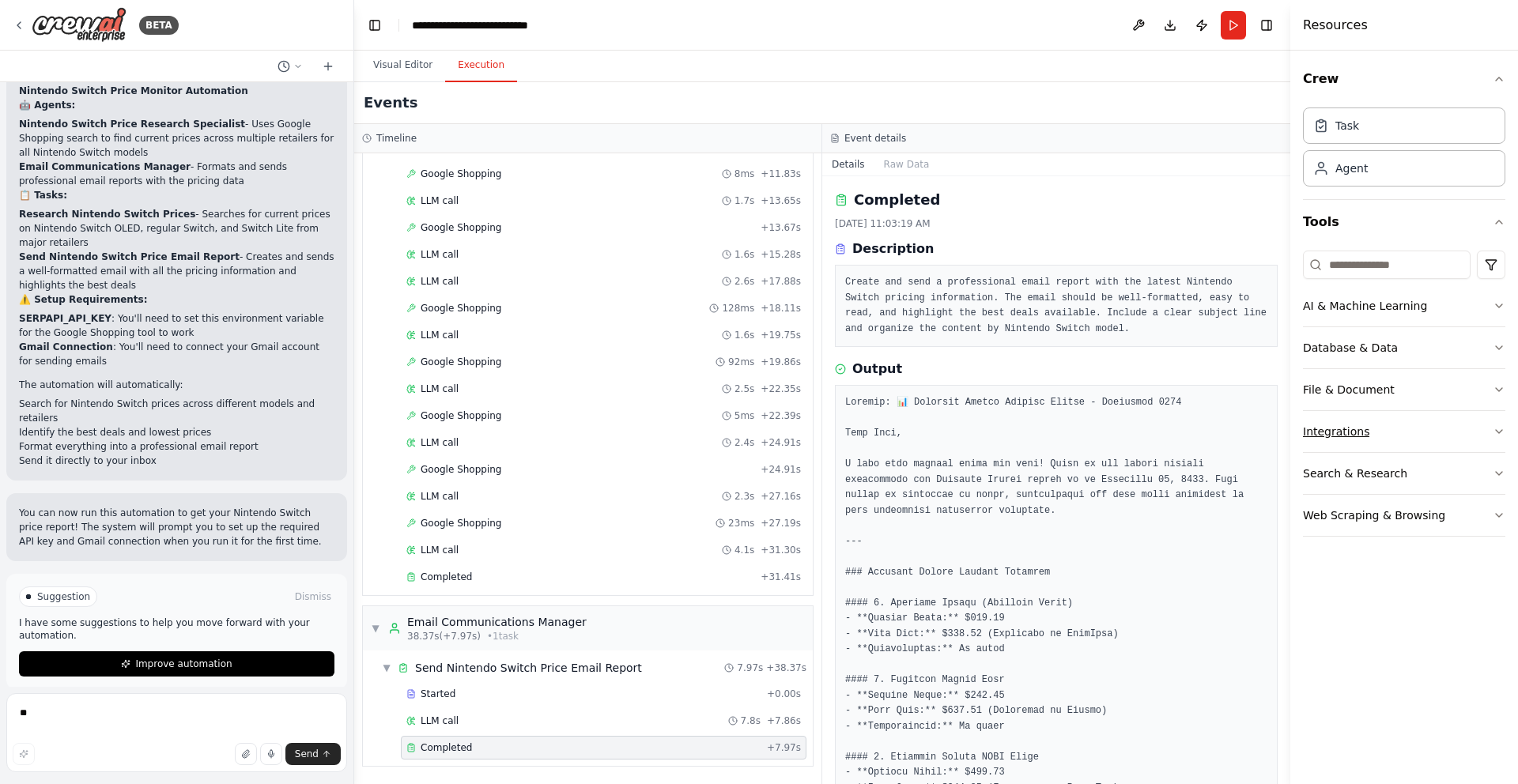
click at [1357, 429] on div "Integrations" at bounding box center [1336, 431] width 66 height 16
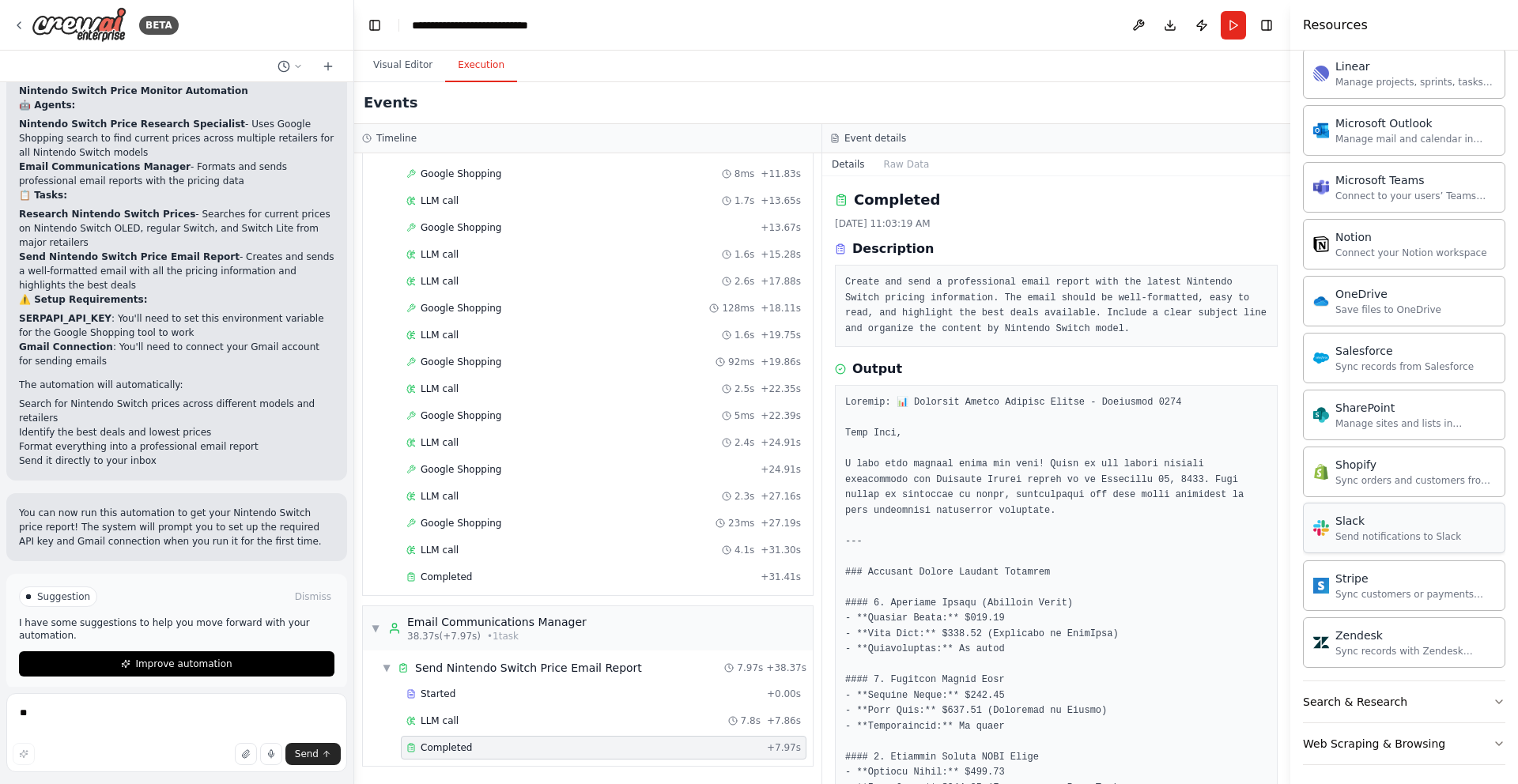
scroll to position [1038, 0]
click at [1373, 534] on div "Send notifications to Slack" at bounding box center [1397, 534] width 125 height 13
click at [1334, 528] on div "Slack Send notifications to Slack" at bounding box center [1386, 525] width 147 height 30
click at [1334, 530] on div "Slack Send notifications to Slack" at bounding box center [1386, 525] width 147 height 30
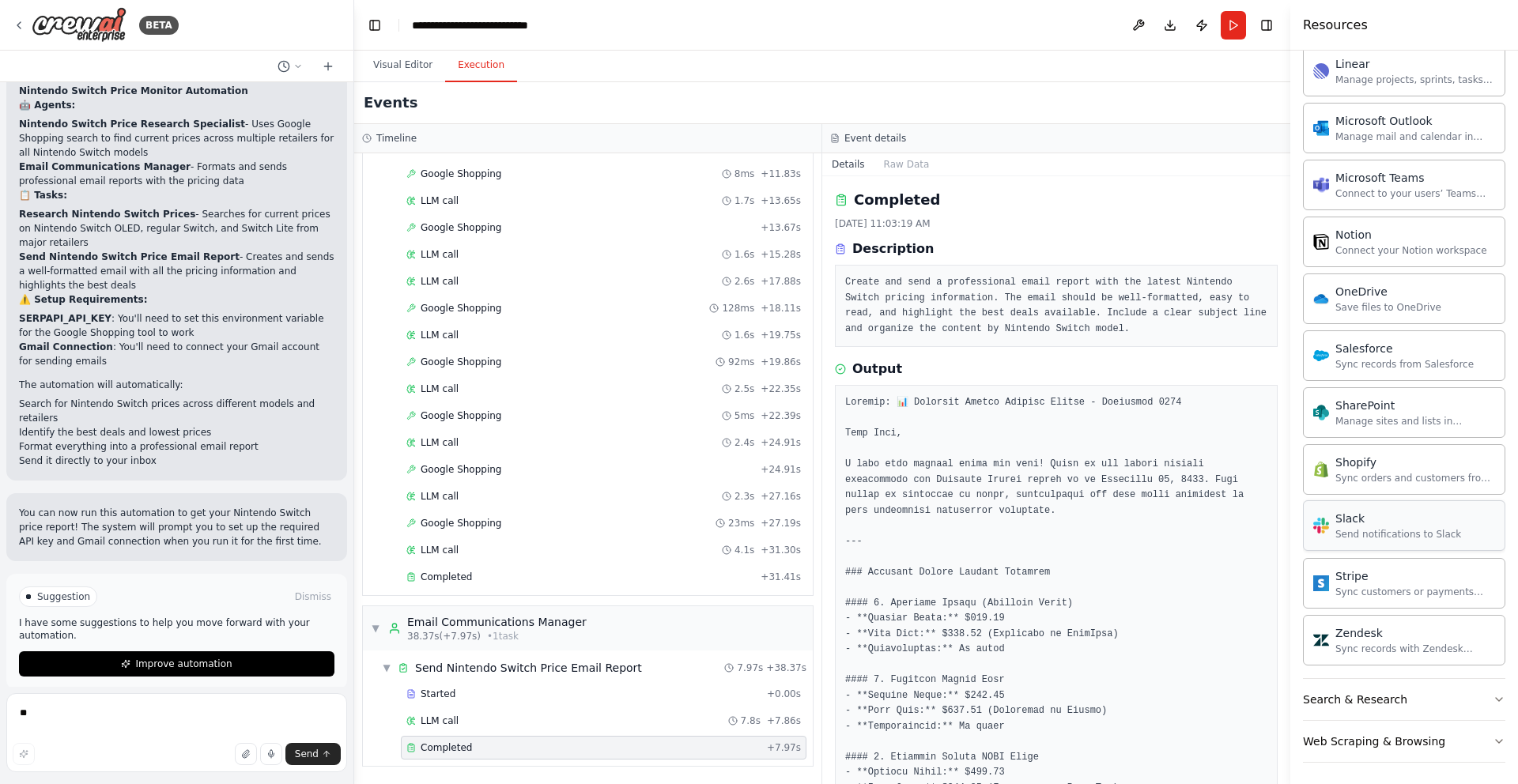
click at [1346, 532] on div "Send notifications to Slack" at bounding box center [1397, 534] width 125 height 13
click at [405, 60] on button "Visual Editor" at bounding box center [403, 65] width 85 height 33
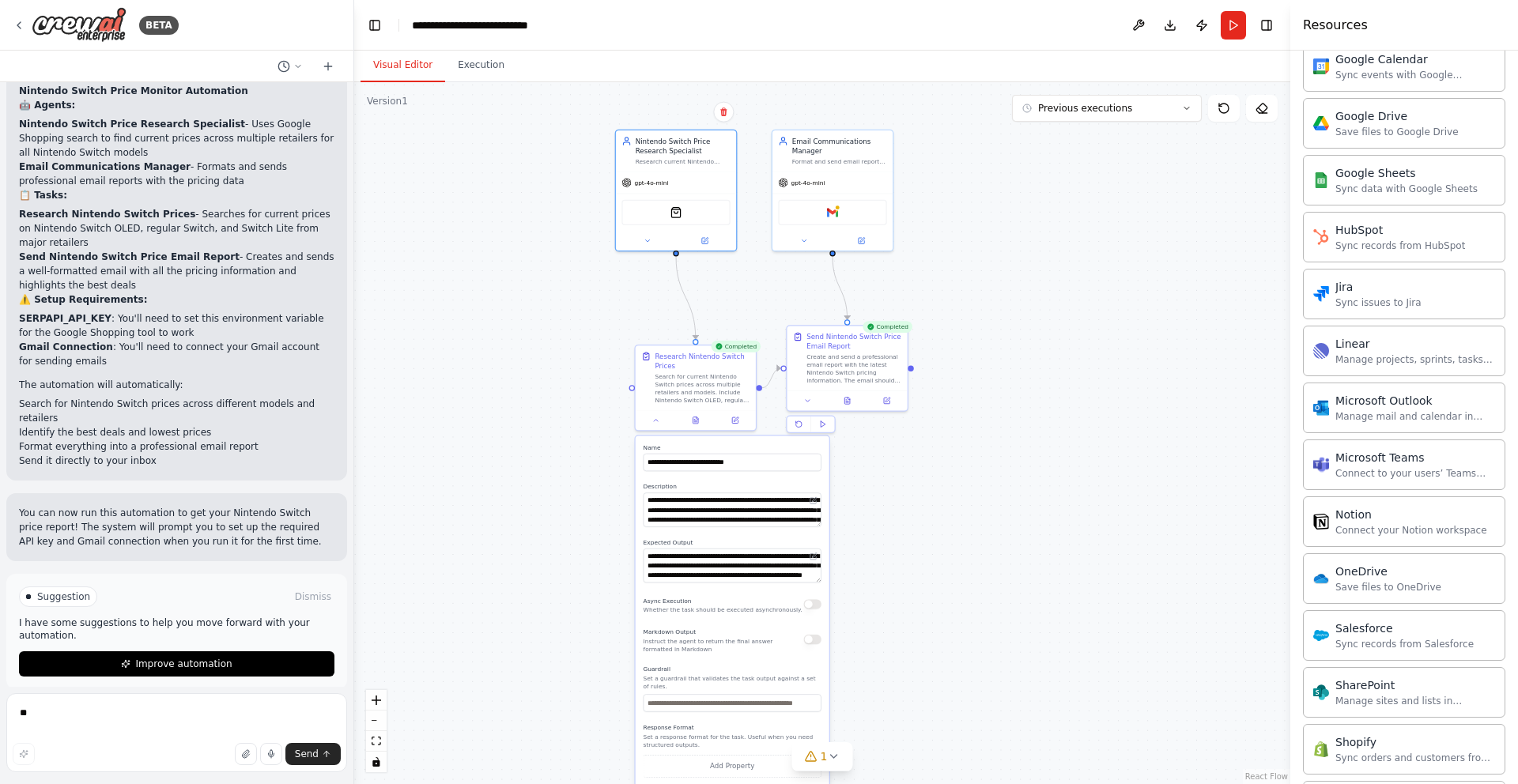
scroll to position [1042, 0]
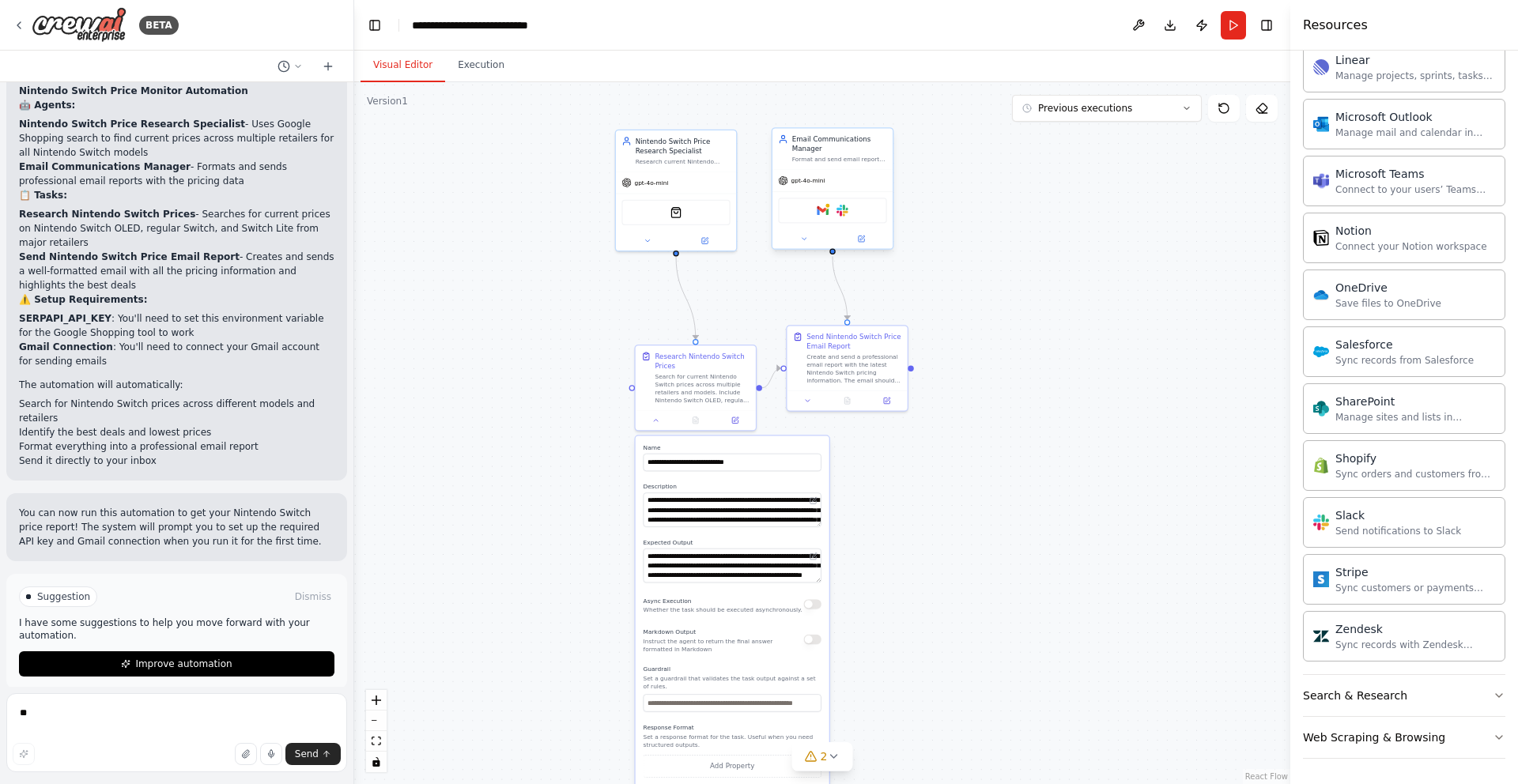
click at [841, 216] on div "Gmail Slack" at bounding box center [831, 209] width 108 height 25
click at [819, 213] on img at bounding box center [822, 210] width 12 height 12
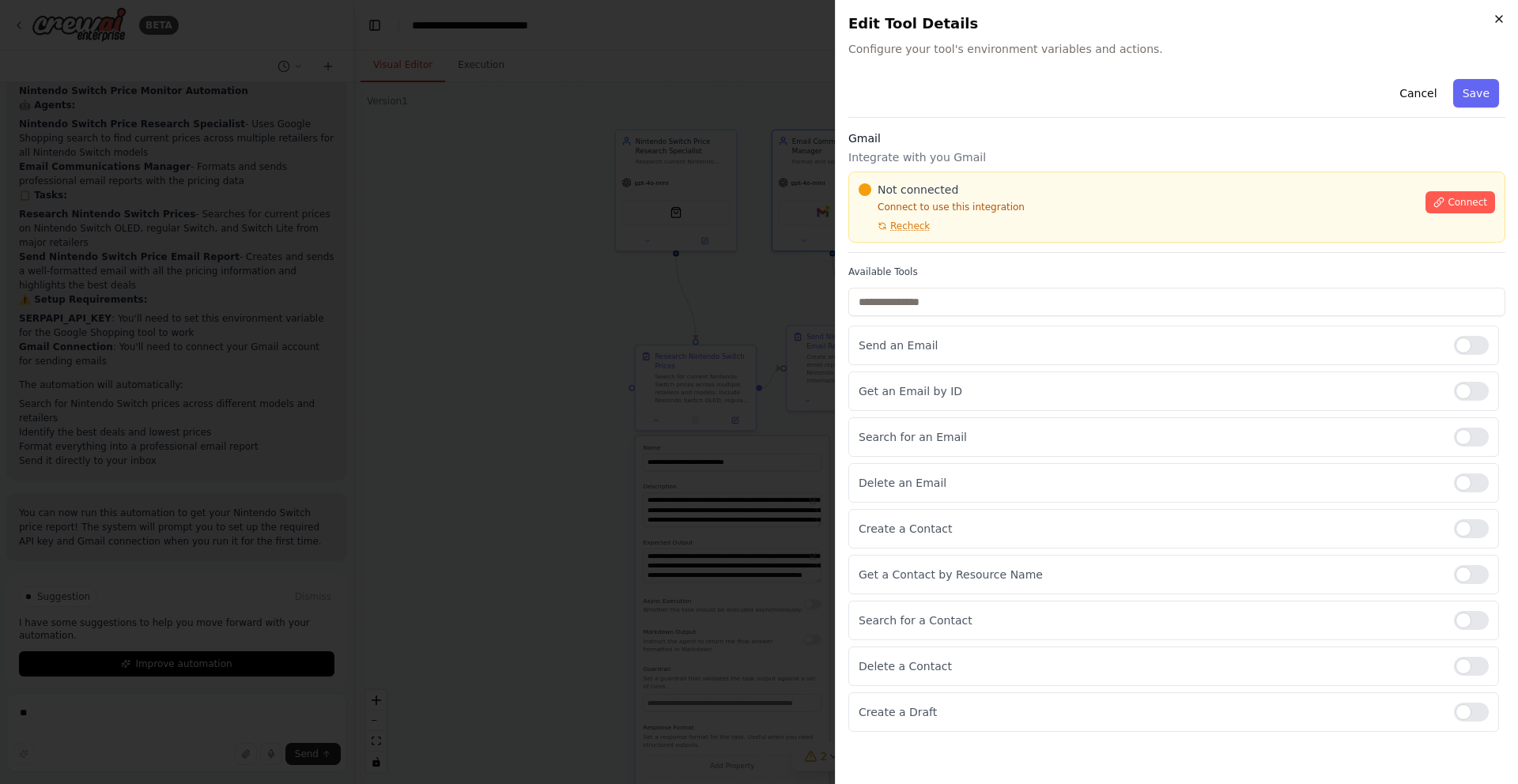
click at [1503, 19] on icon "button" at bounding box center [1499, 19] width 13 height 13
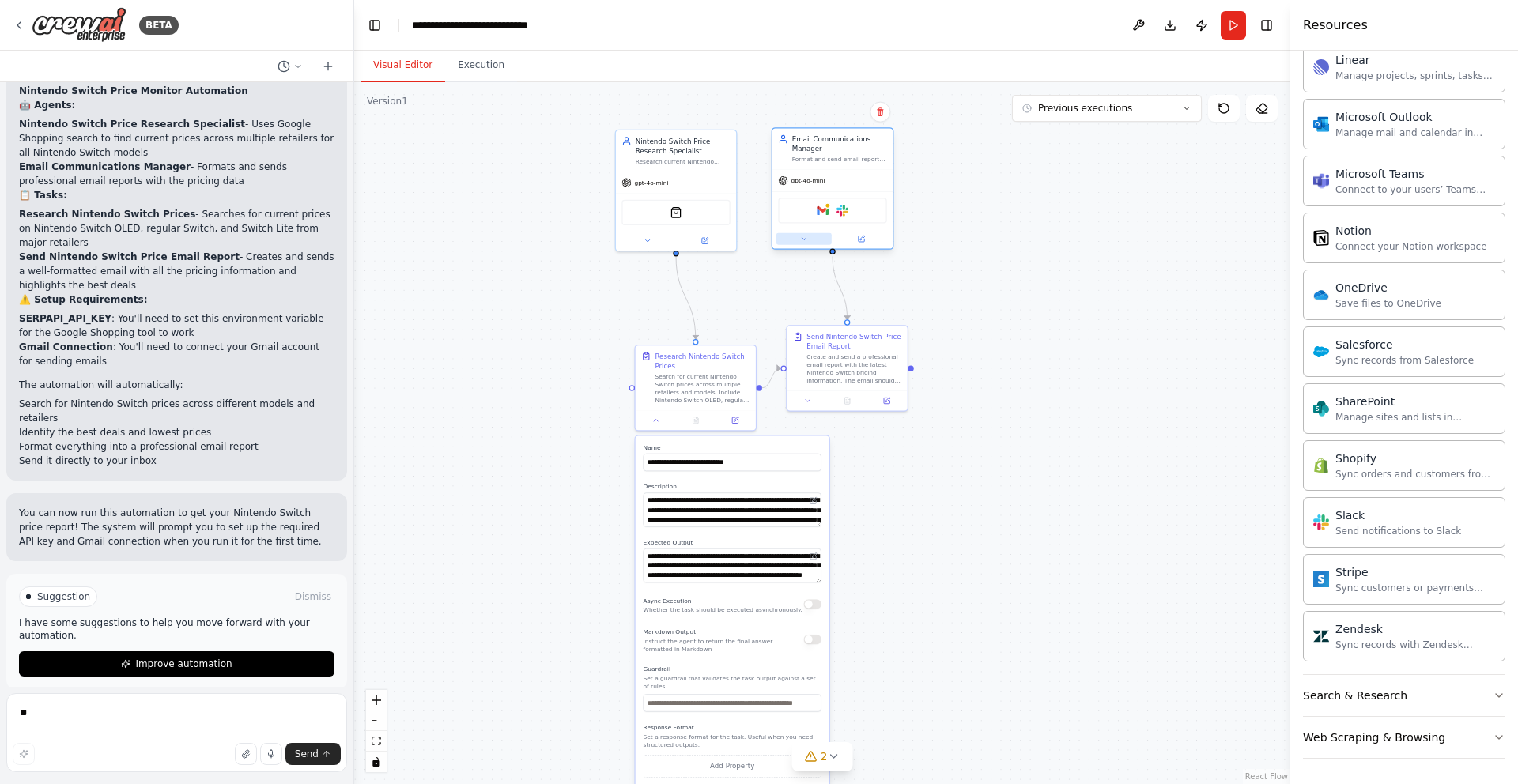
click at [796, 241] on button at bounding box center [804, 239] width 55 height 12
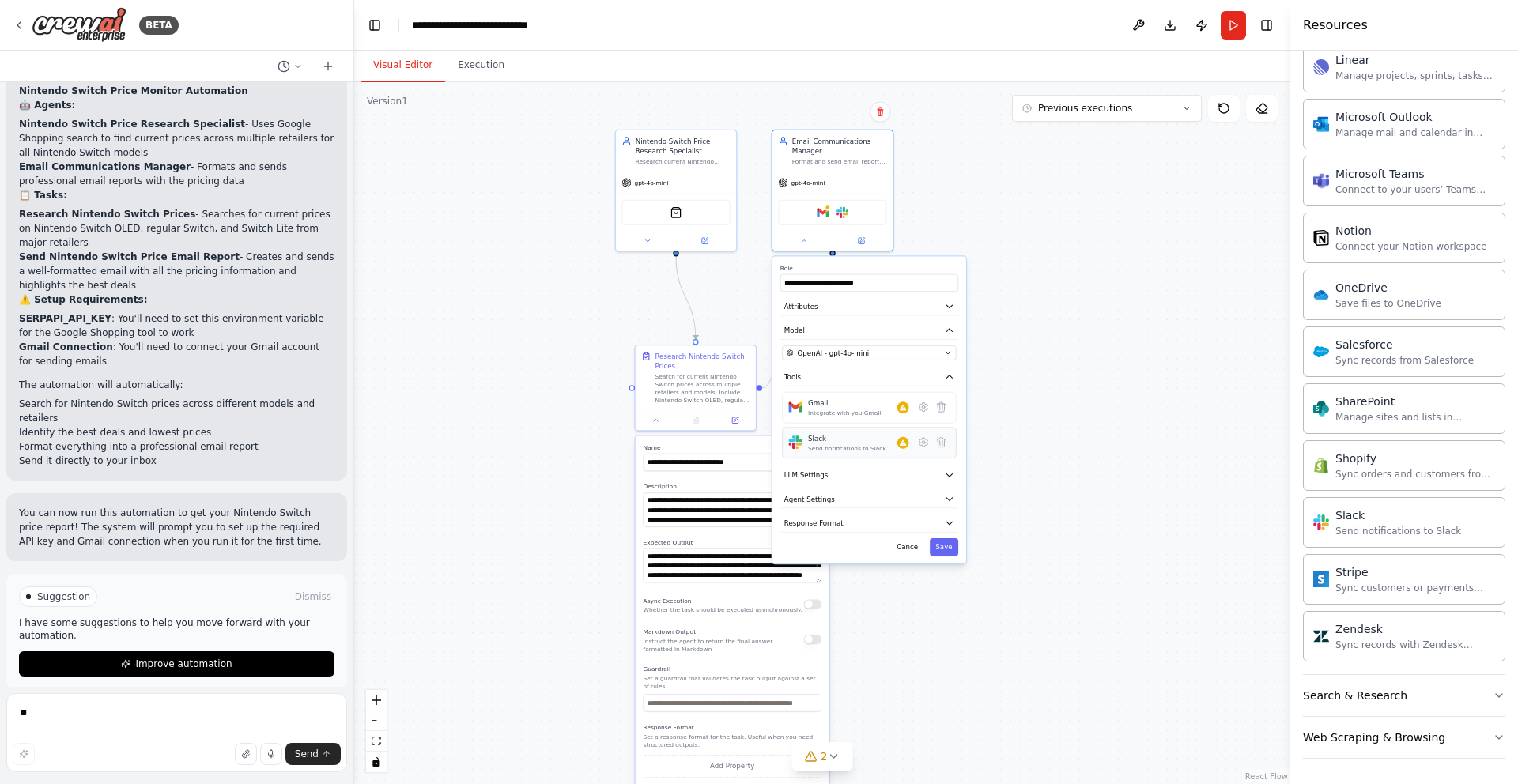
click at [858, 447] on div "Send notifications to Slack" at bounding box center [846, 448] width 78 height 8
click at [926, 444] on icon at bounding box center [923, 441] width 8 height 8
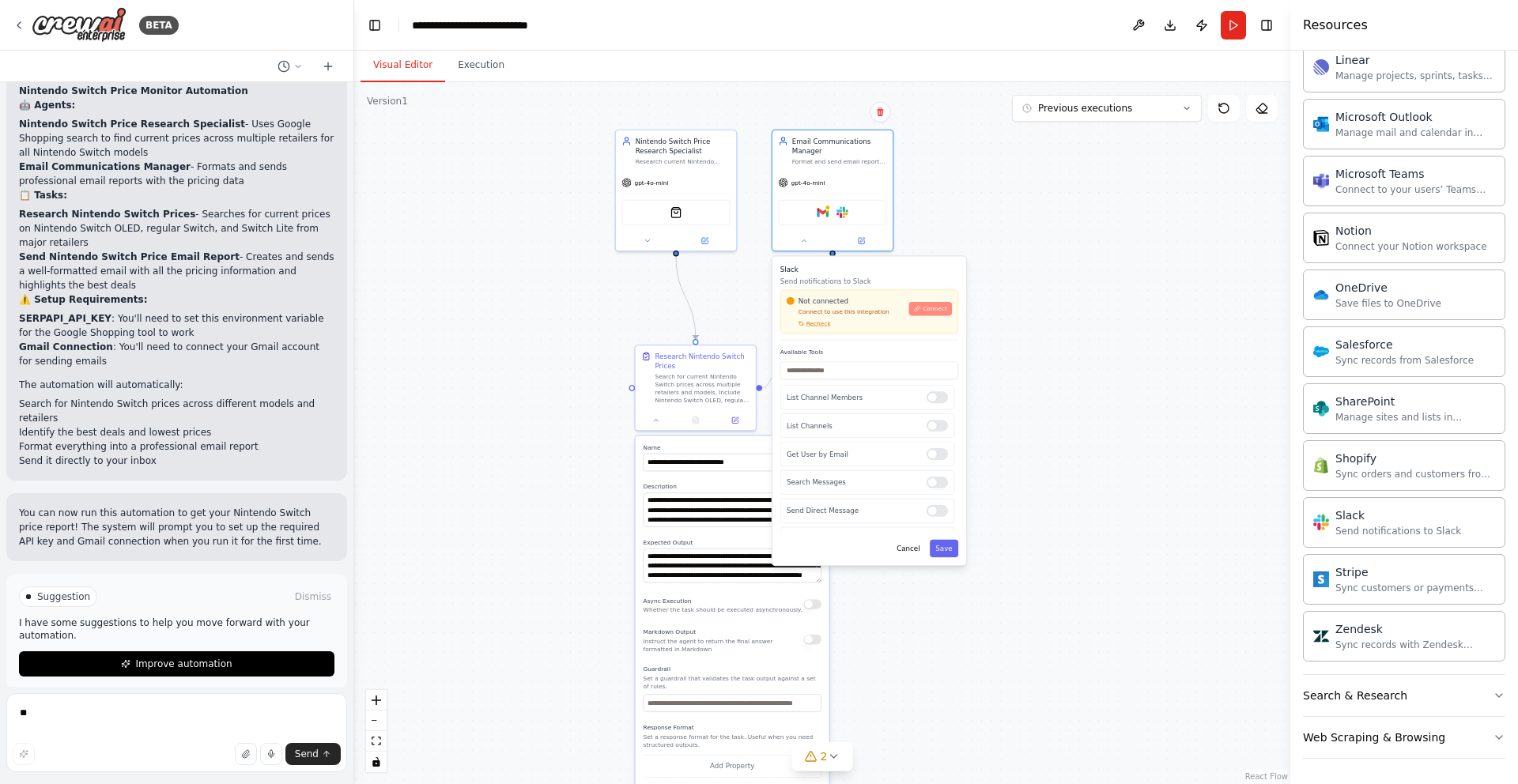
click at [924, 305] on span "Connect" at bounding box center [935, 309] width 25 height 8
click at [853, 214] on img at bounding box center [852, 210] width 12 height 12
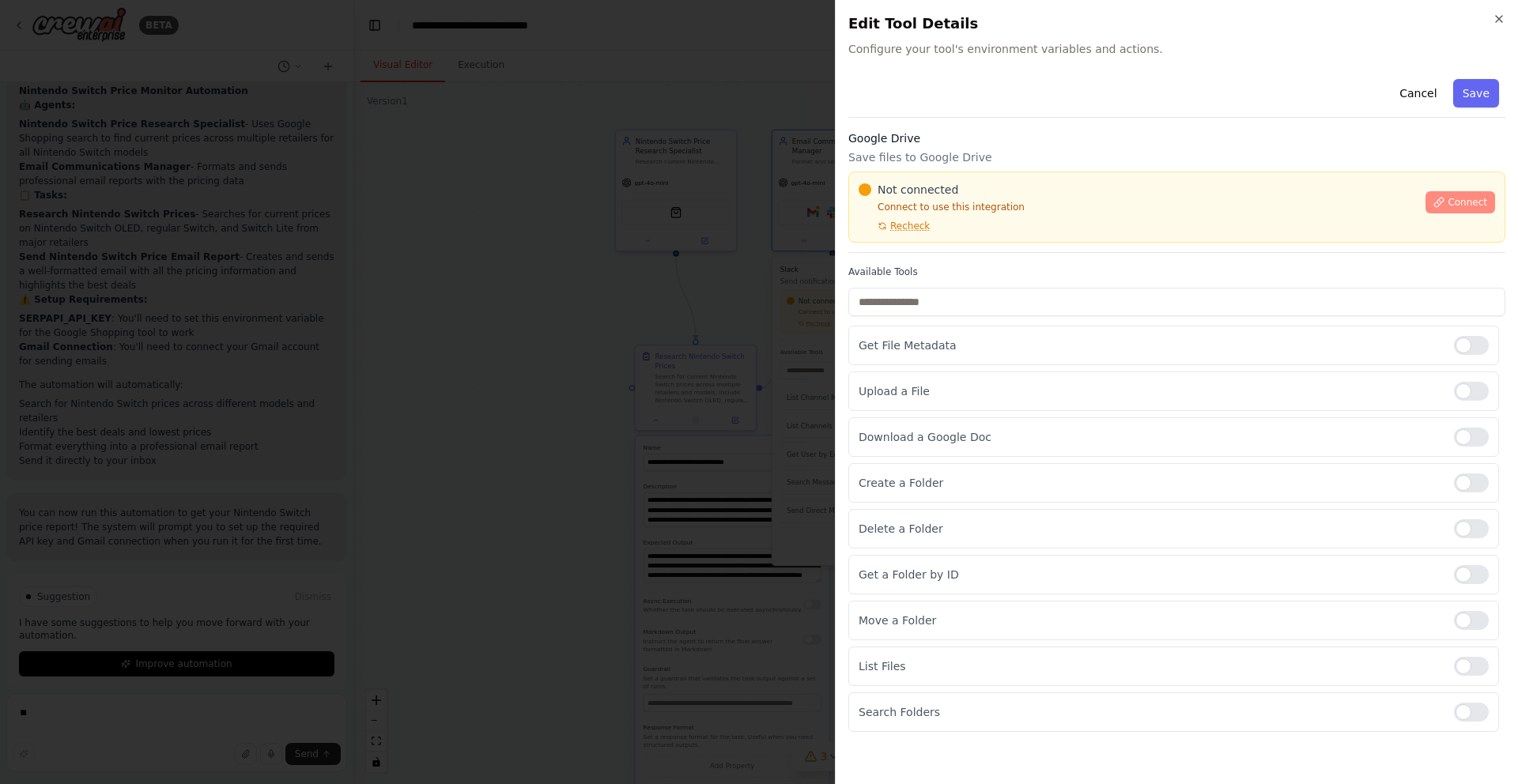
click at [1479, 203] on span "Connect" at bounding box center [1466, 203] width 40 height 13
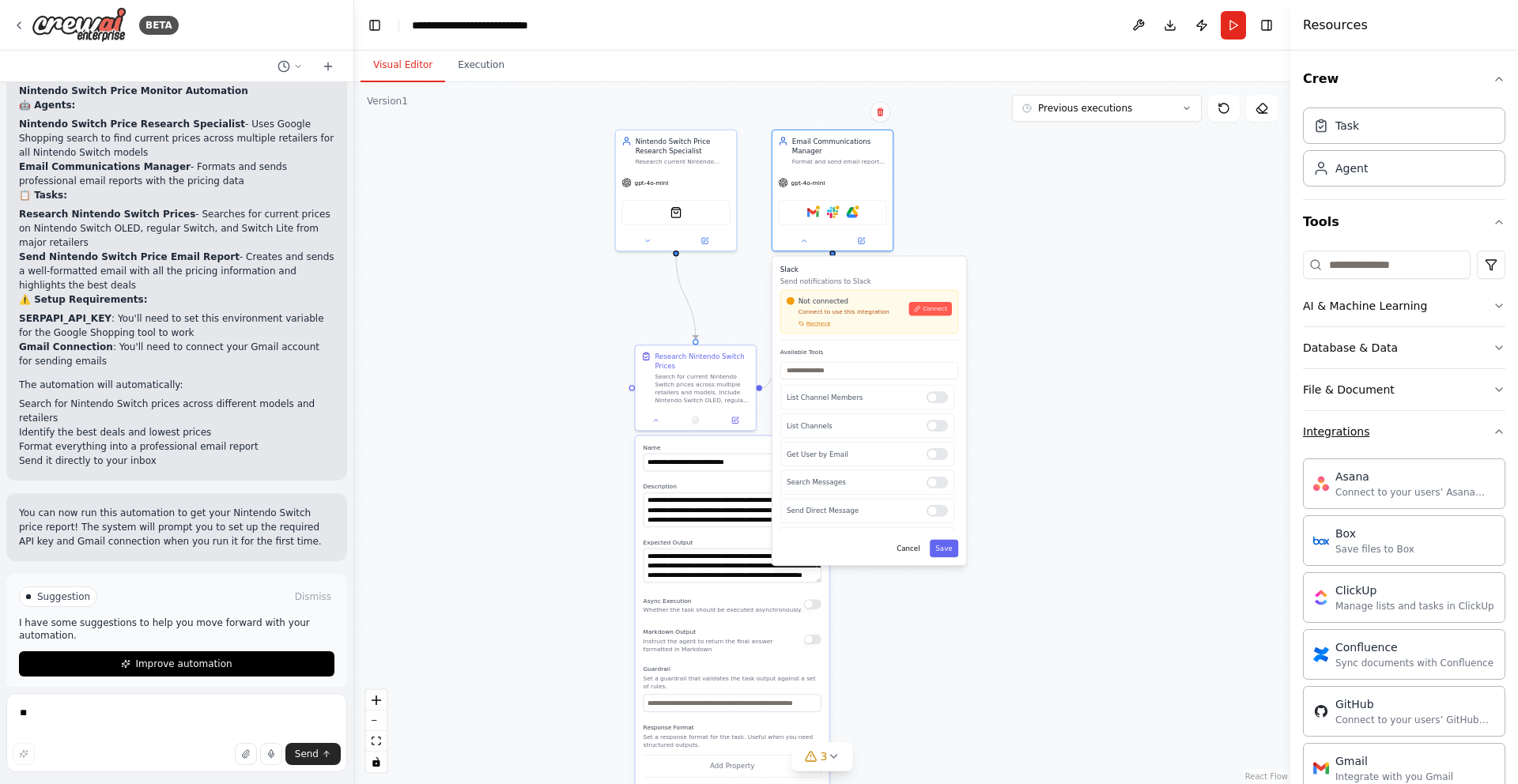
scroll to position [0, 0]
click at [1492, 81] on icon "button" at bounding box center [1499, 79] width 13 height 13
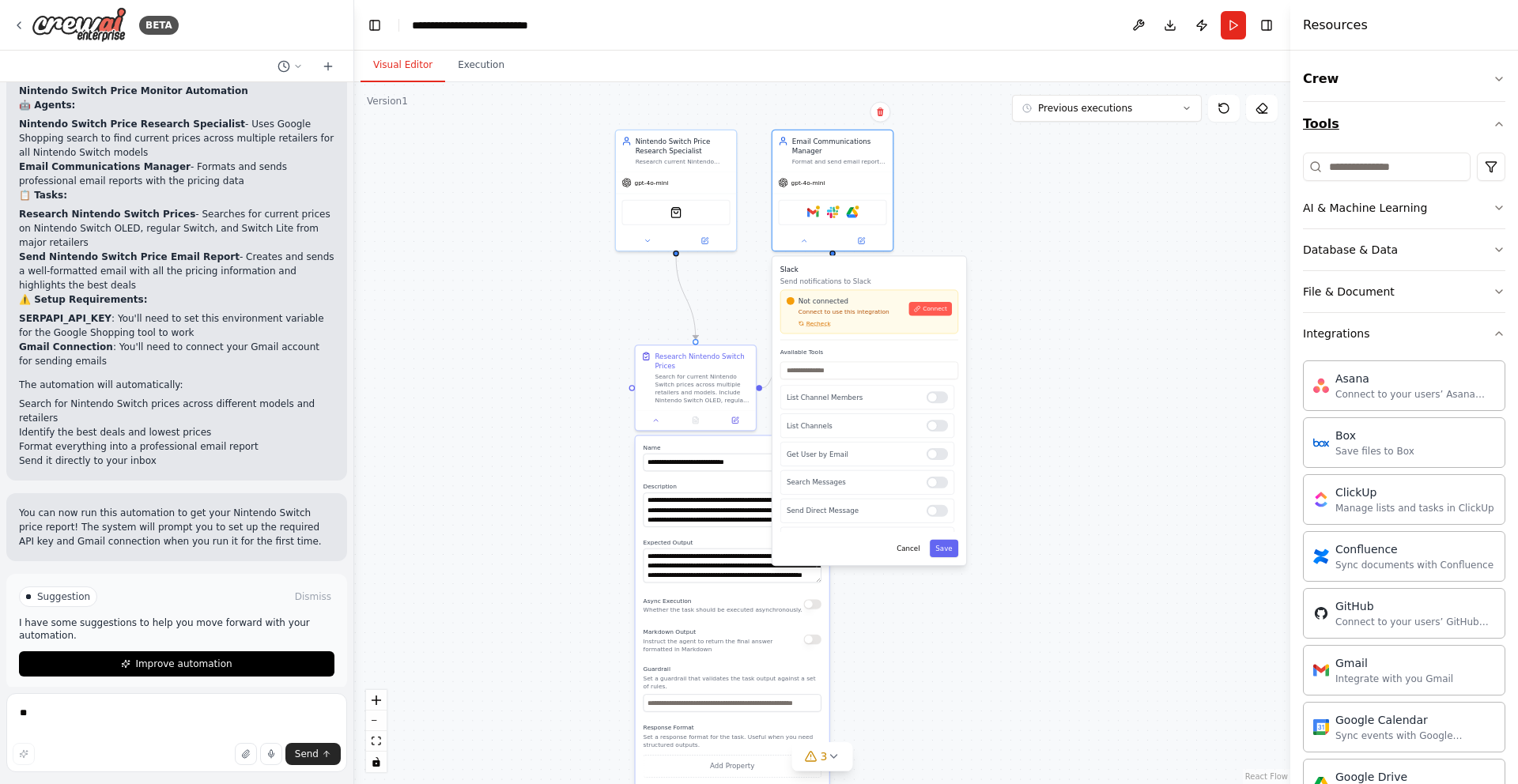
click at [1492, 122] on icon "button" at bounding box center [1499, 124] width 13 height 13
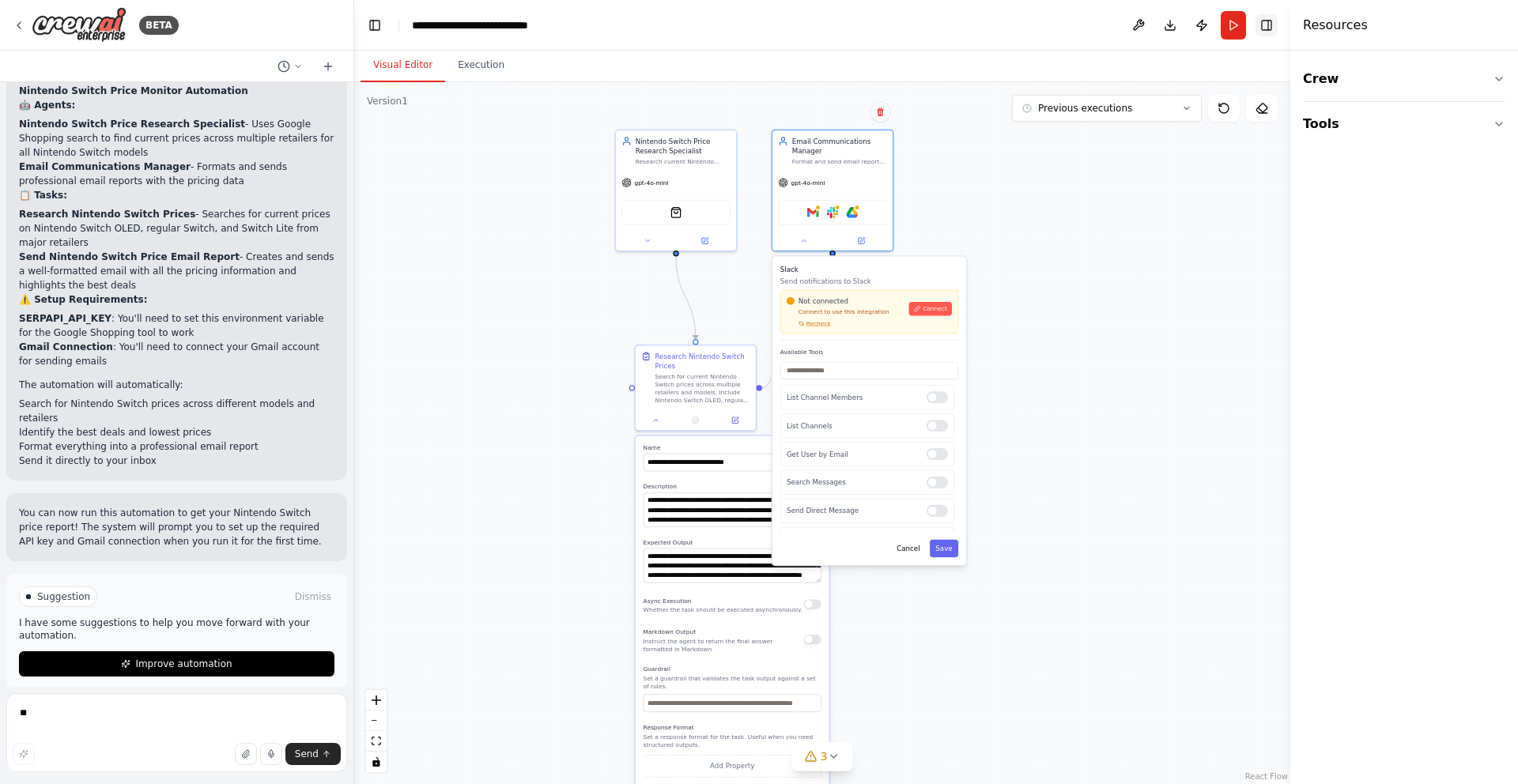
click at [1267, 28] on button "Toggle Right Sidebar" at bounding box center [1266, 25] width 22 height 22
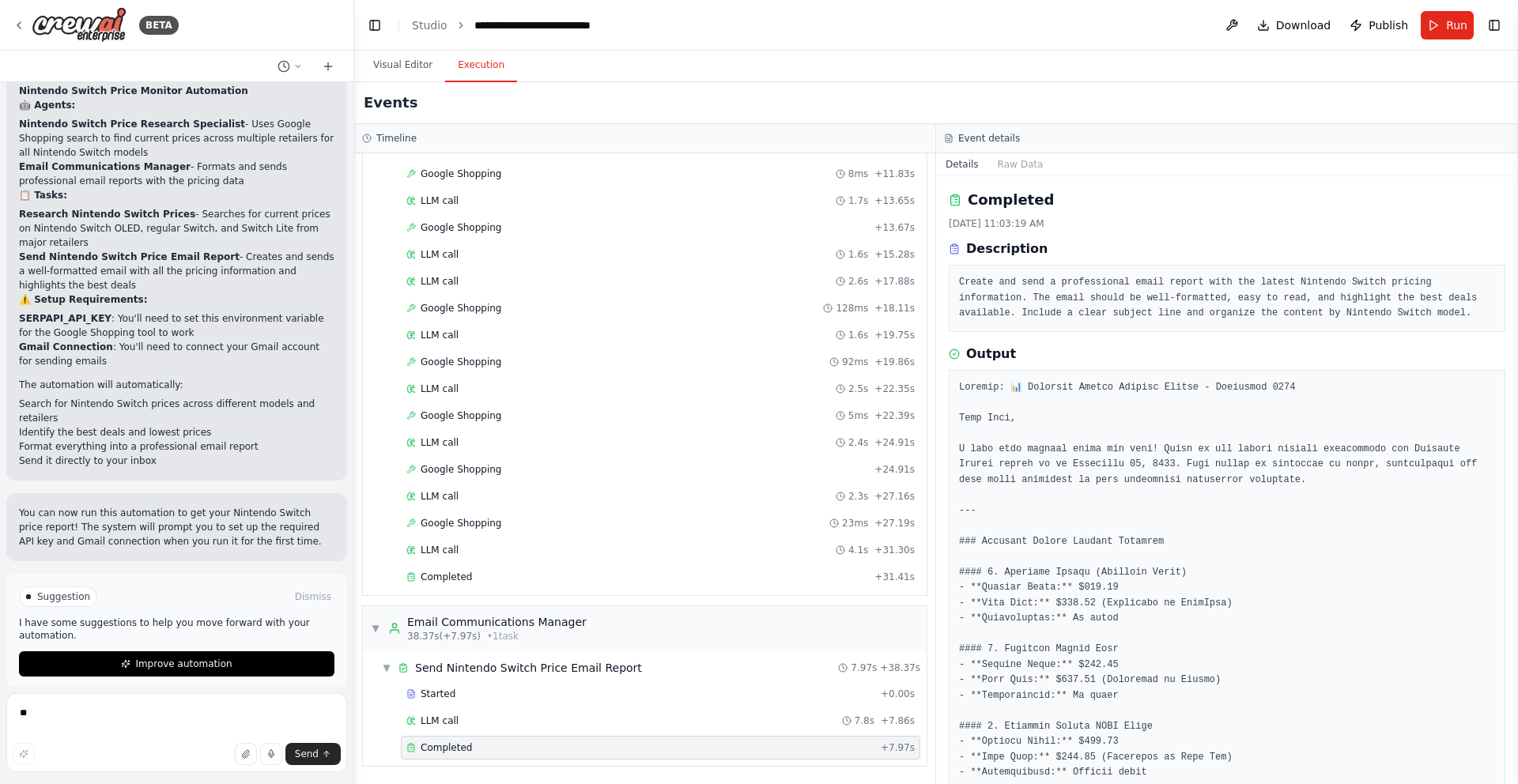
click at [498, 69] on button "Execution" at bounding box center [481, 65] width 72 height 33
click at [480, 519] on span "Google Shopping" at bounding box center [461, 523] width 81 height 13
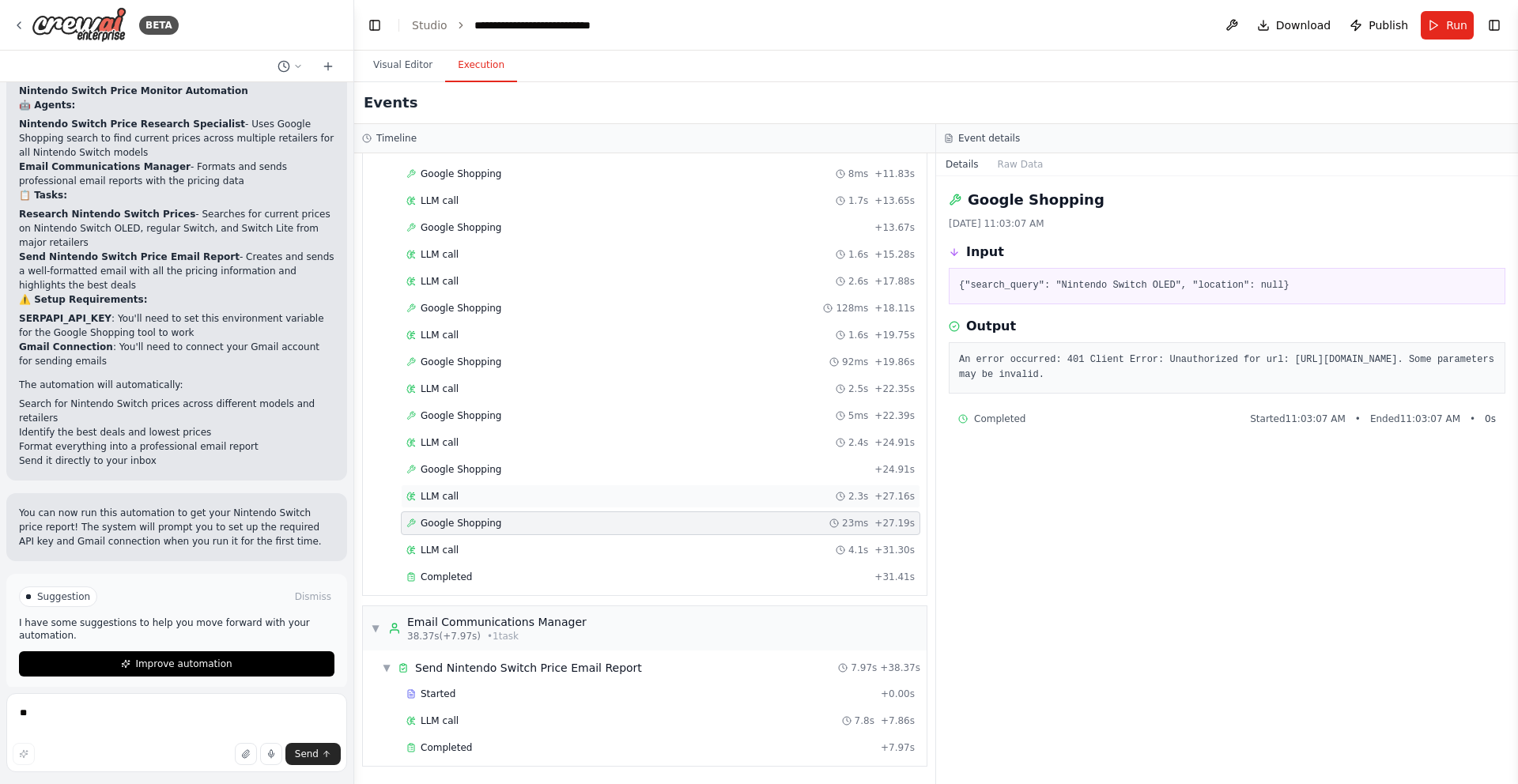
click at [479, 504] on div "LLM call 2.3s + 27.16s" at bounding box center [660, 497] width 519 height 24
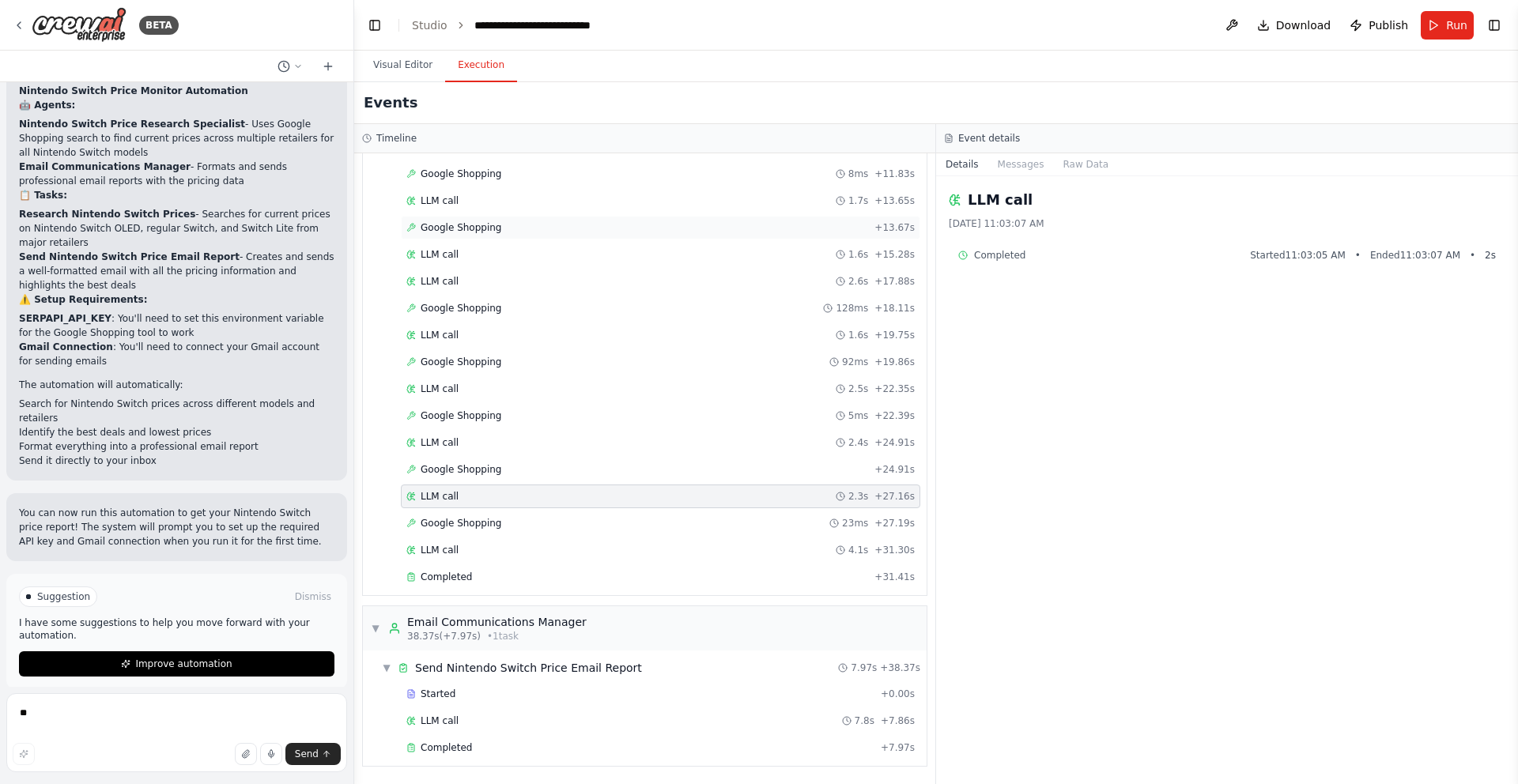
click at [482, 233] on span "Google Shopping" at bounding box center [461, 228] width 81 height 13
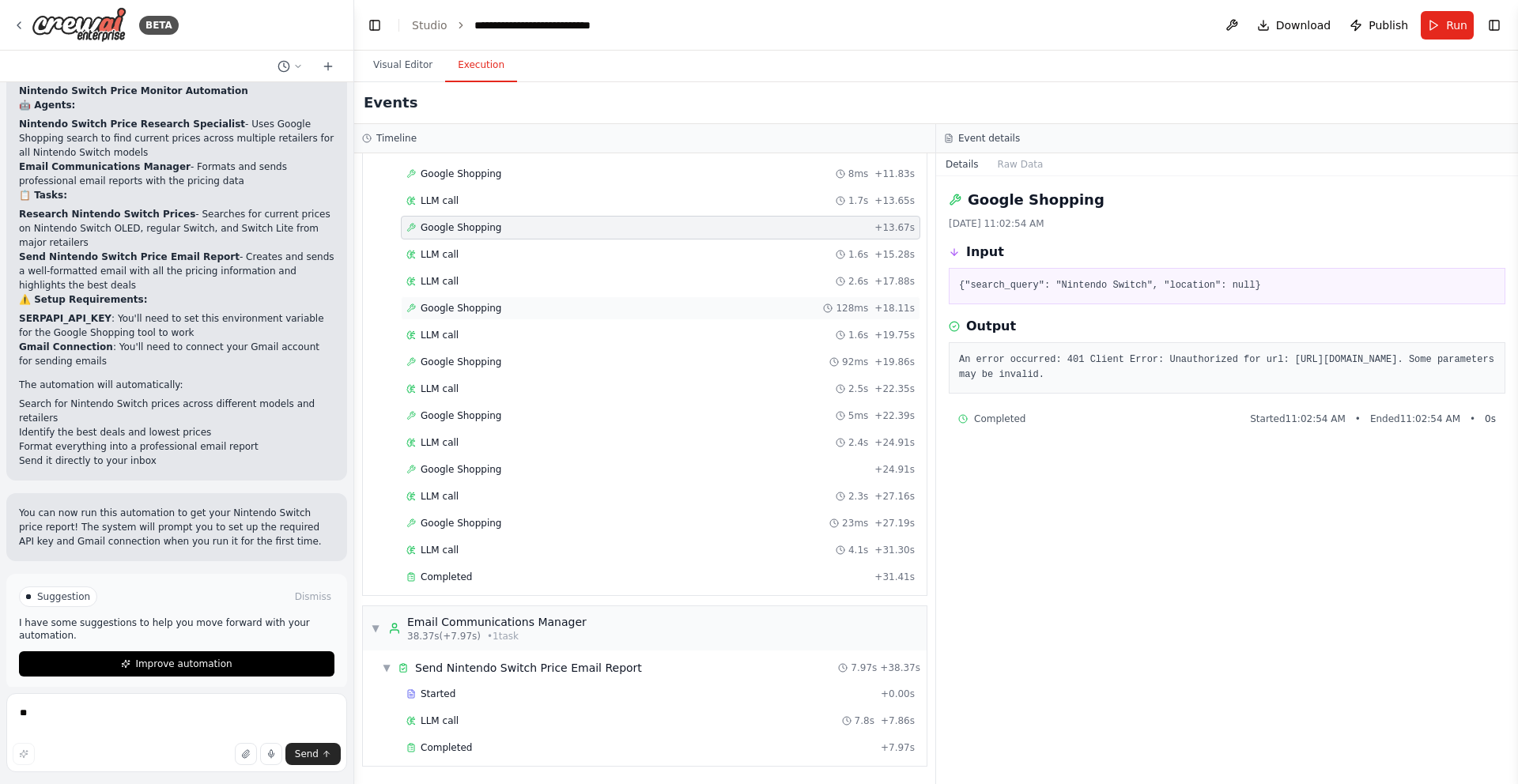
click at [469, 302] on span "Google Shopping" at bounding box center [461, 309] width 81 height 13
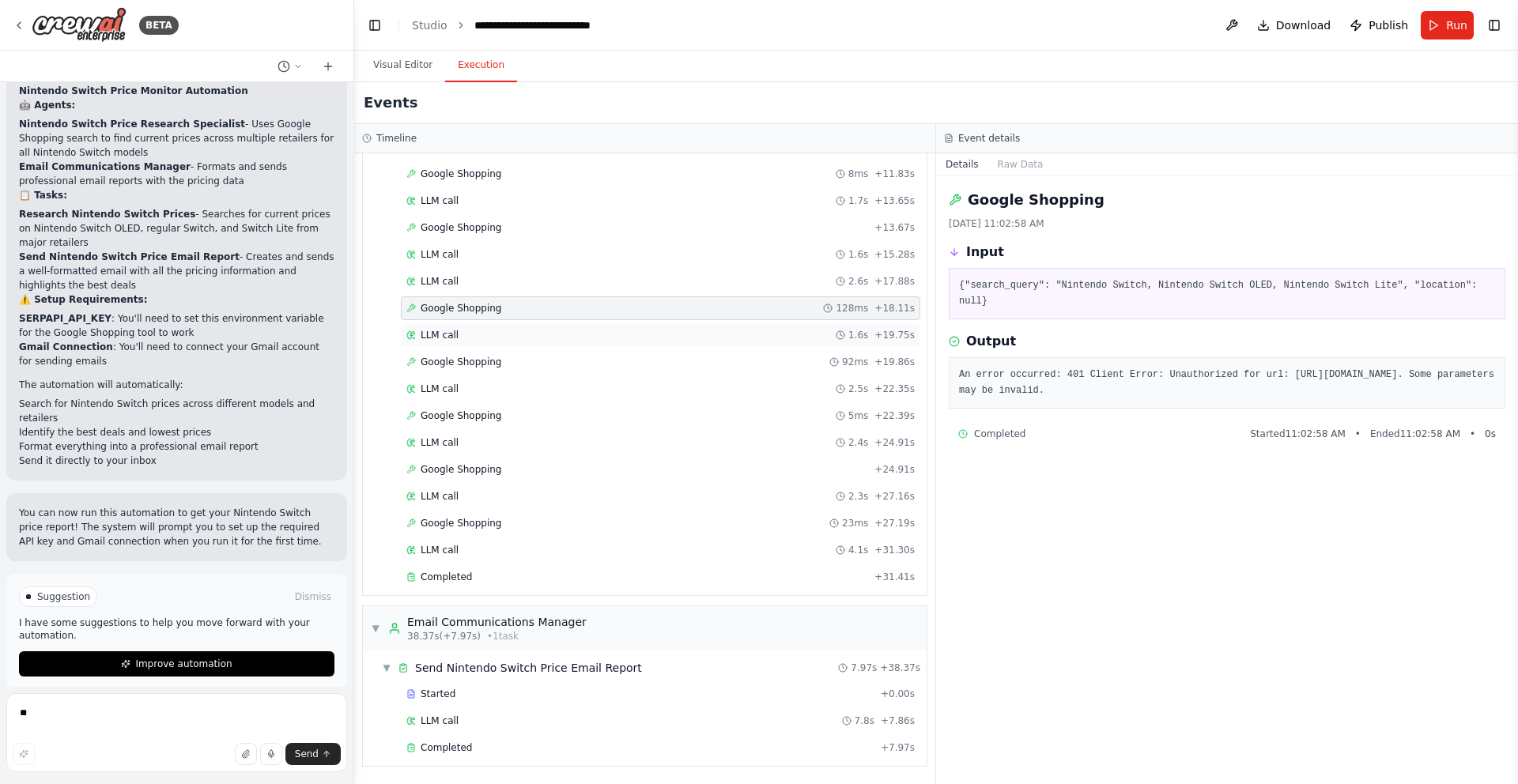
click at [464, 338] on div "LLM call 1.6s + 19.75s" at bounding box center [660, 335] width 508 height 13
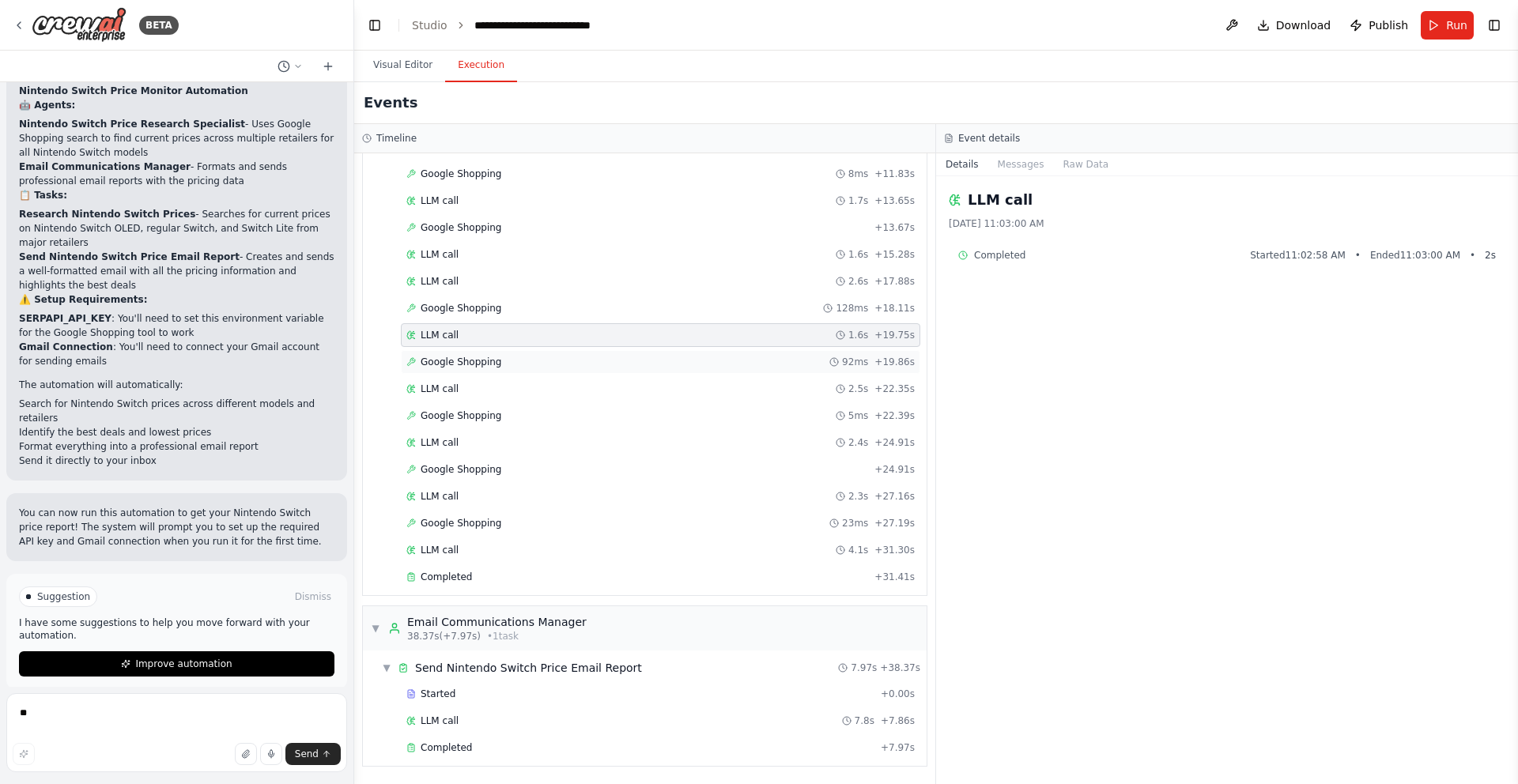
click at [459, 363] on span "Google Shopping" at bounding box center [461, 362] width 81 height 13
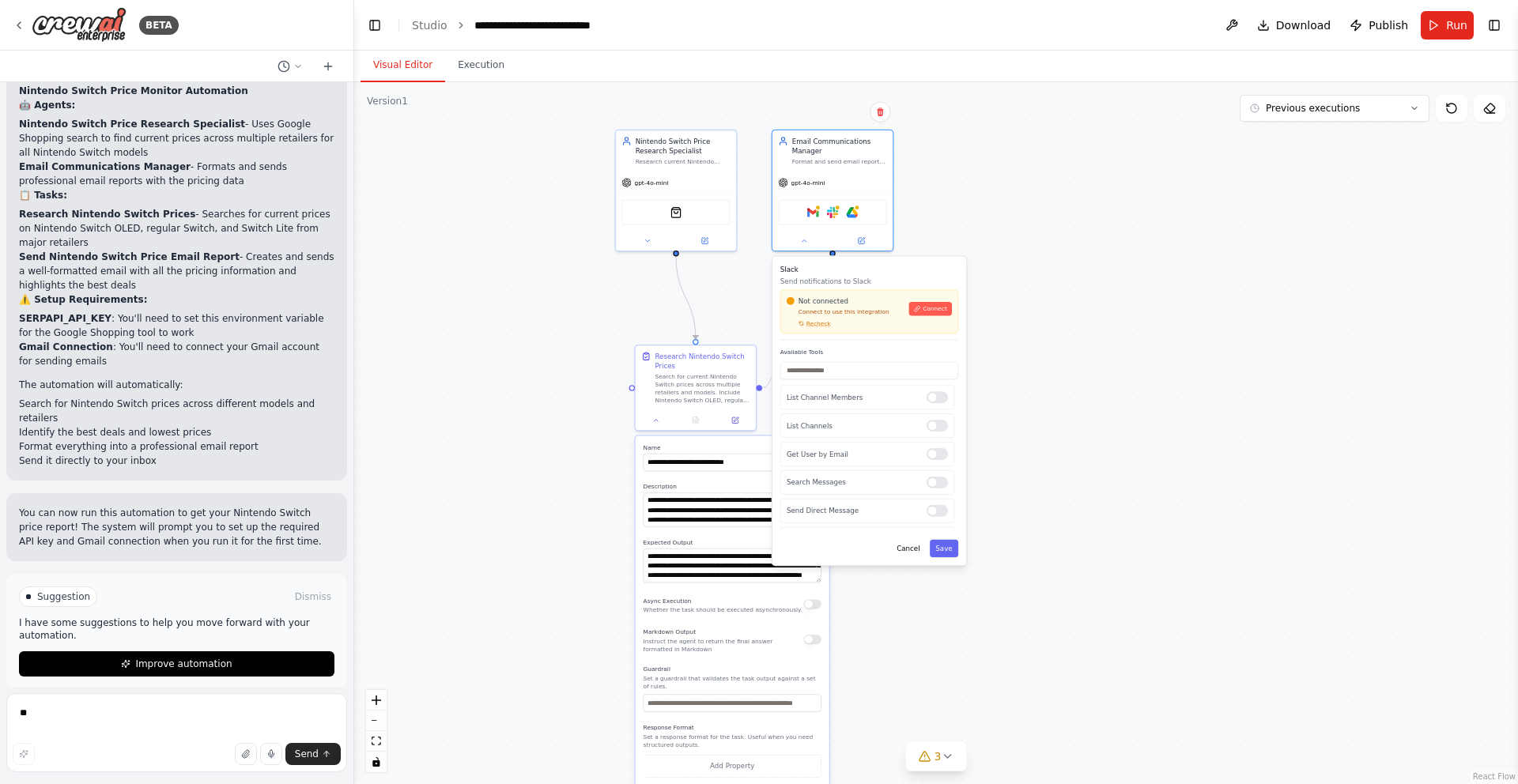
click at [413, 65] on button "Visual Editor" at bounding box center [403, 65] width 85 height 33
click at [1442, 25] on button "Run" at bounding box center [1446, 25] width 53 height 29
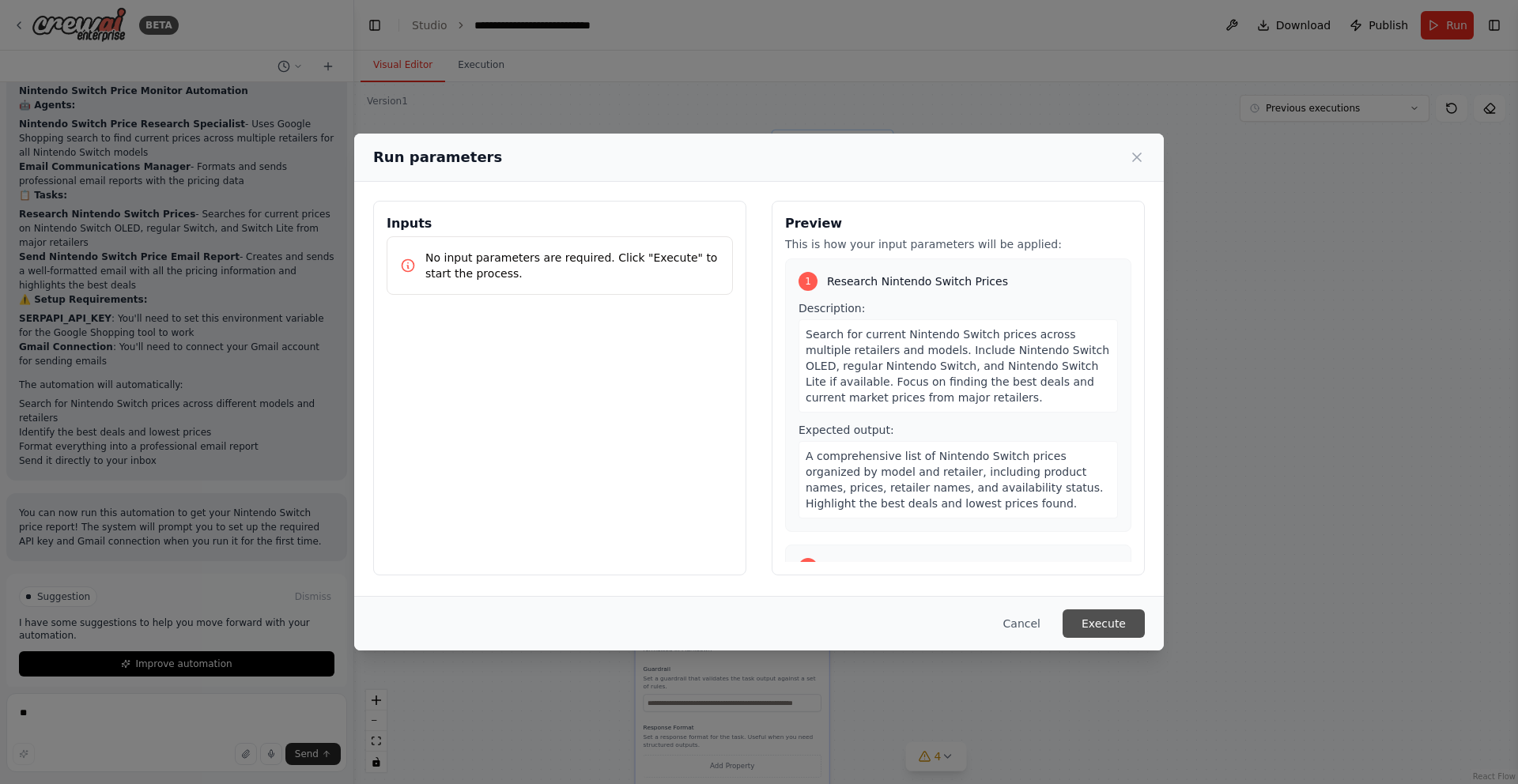
click at [1112, 636] on button "Execute" at bounding box center [1103, 623] width 82 height 29
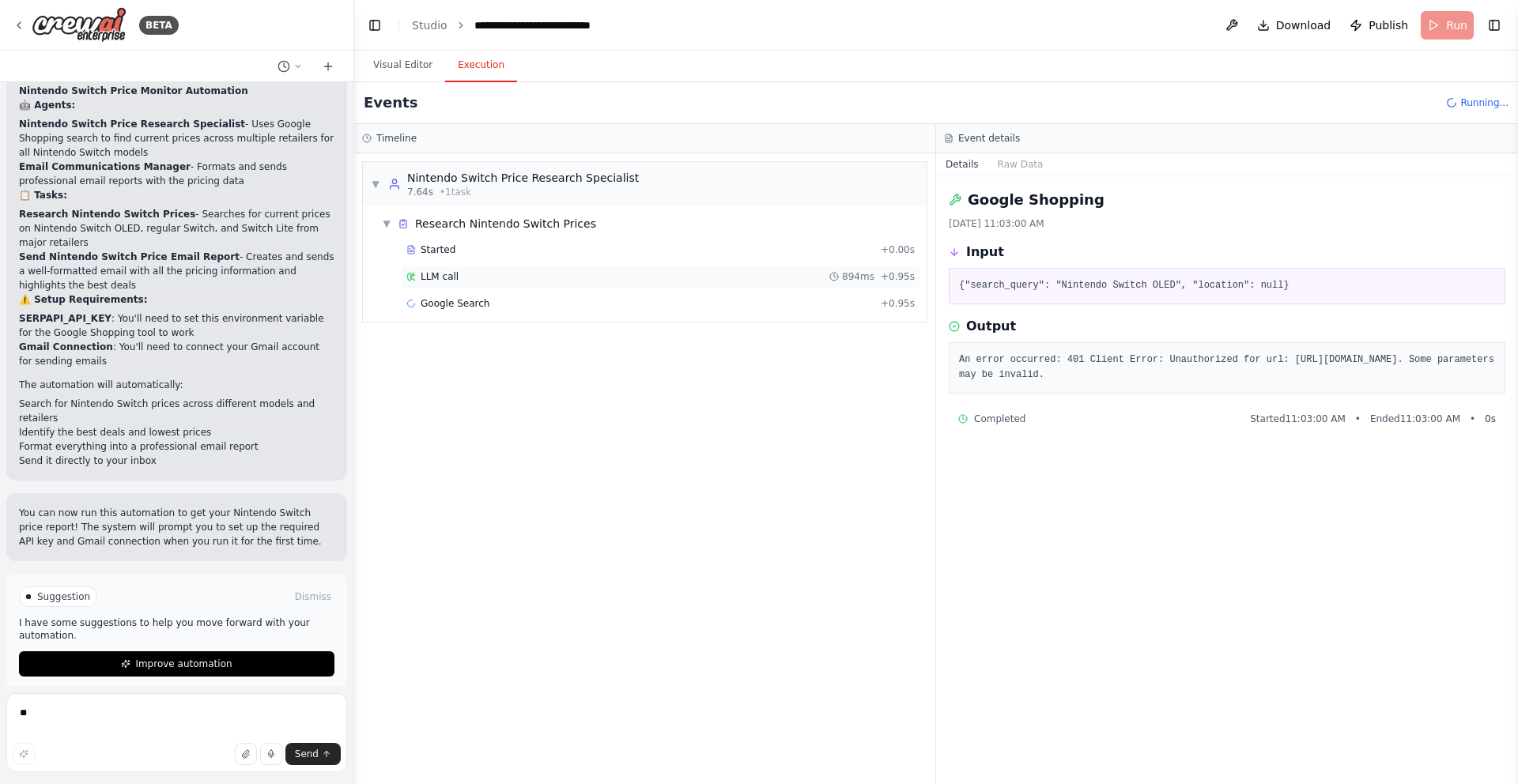
click at [859, 275] on span "894ms" at bounding box center [857, 276] width 32 height 13
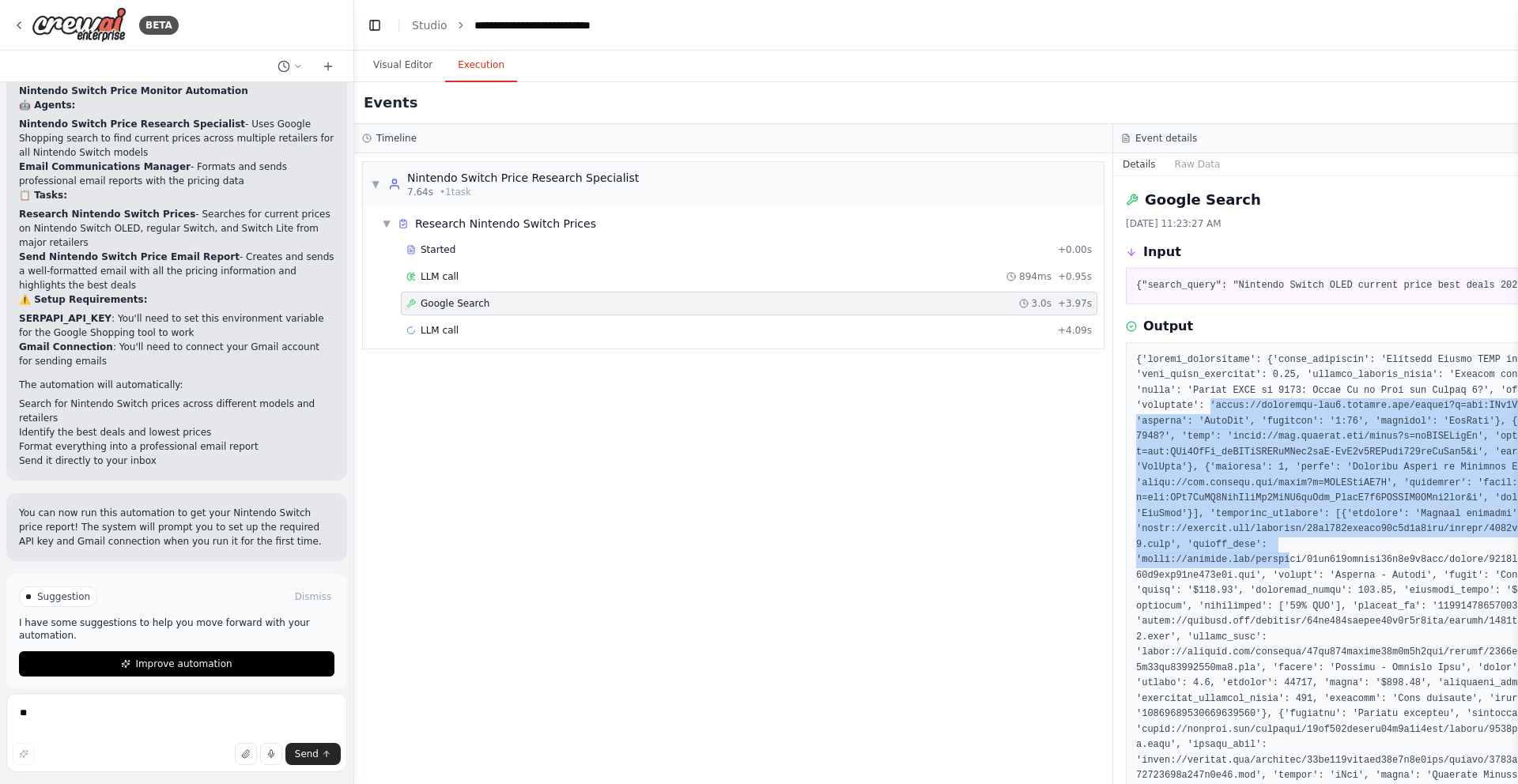
drag, startPoint x: 1208, startPoint y: 408, endPoint x: 1289, endPoint y: 556, distance: 168.7
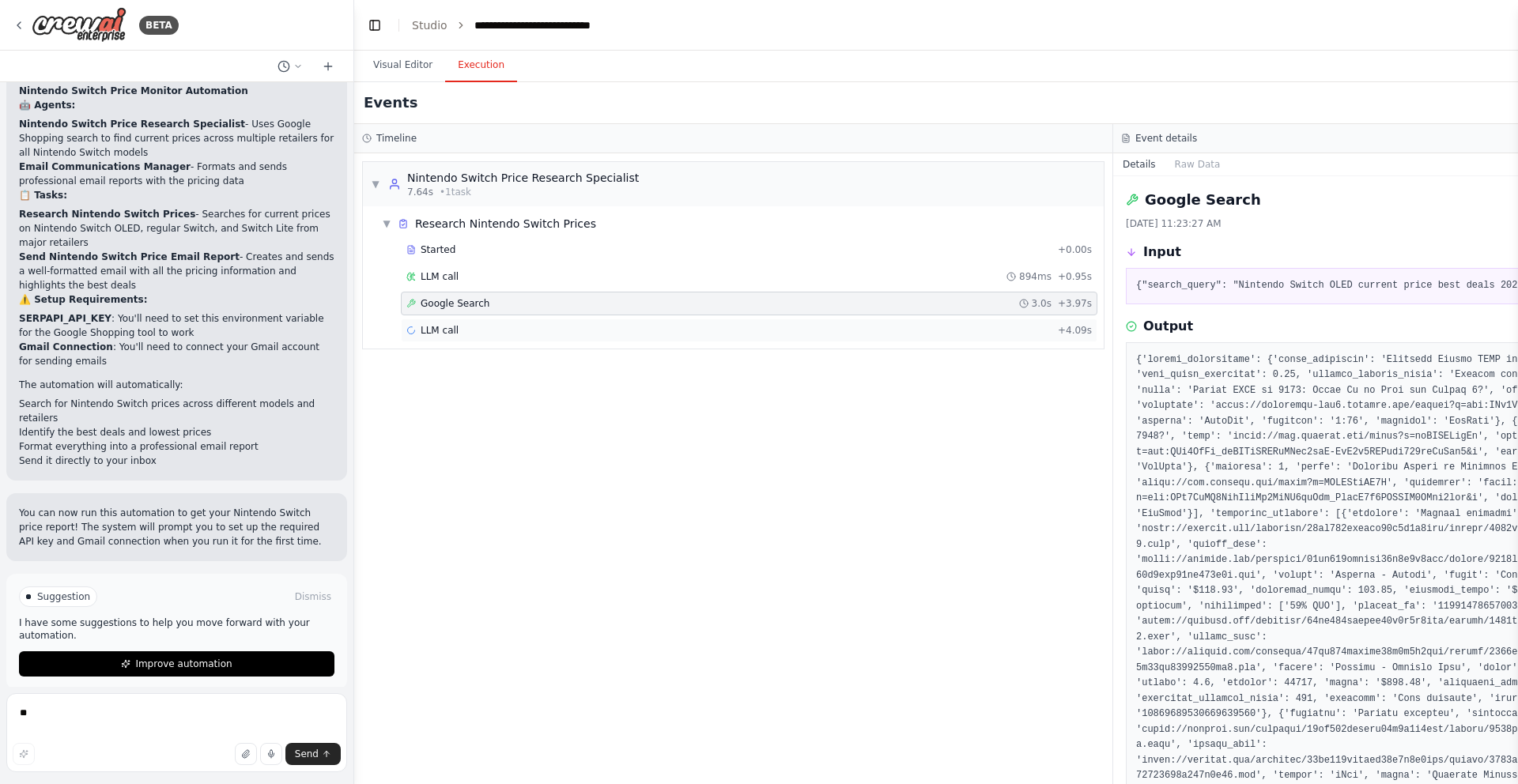
click at [749, 329] on div "LLM call + 4.09s" at bounding box center [749, 331] width 686 height 13
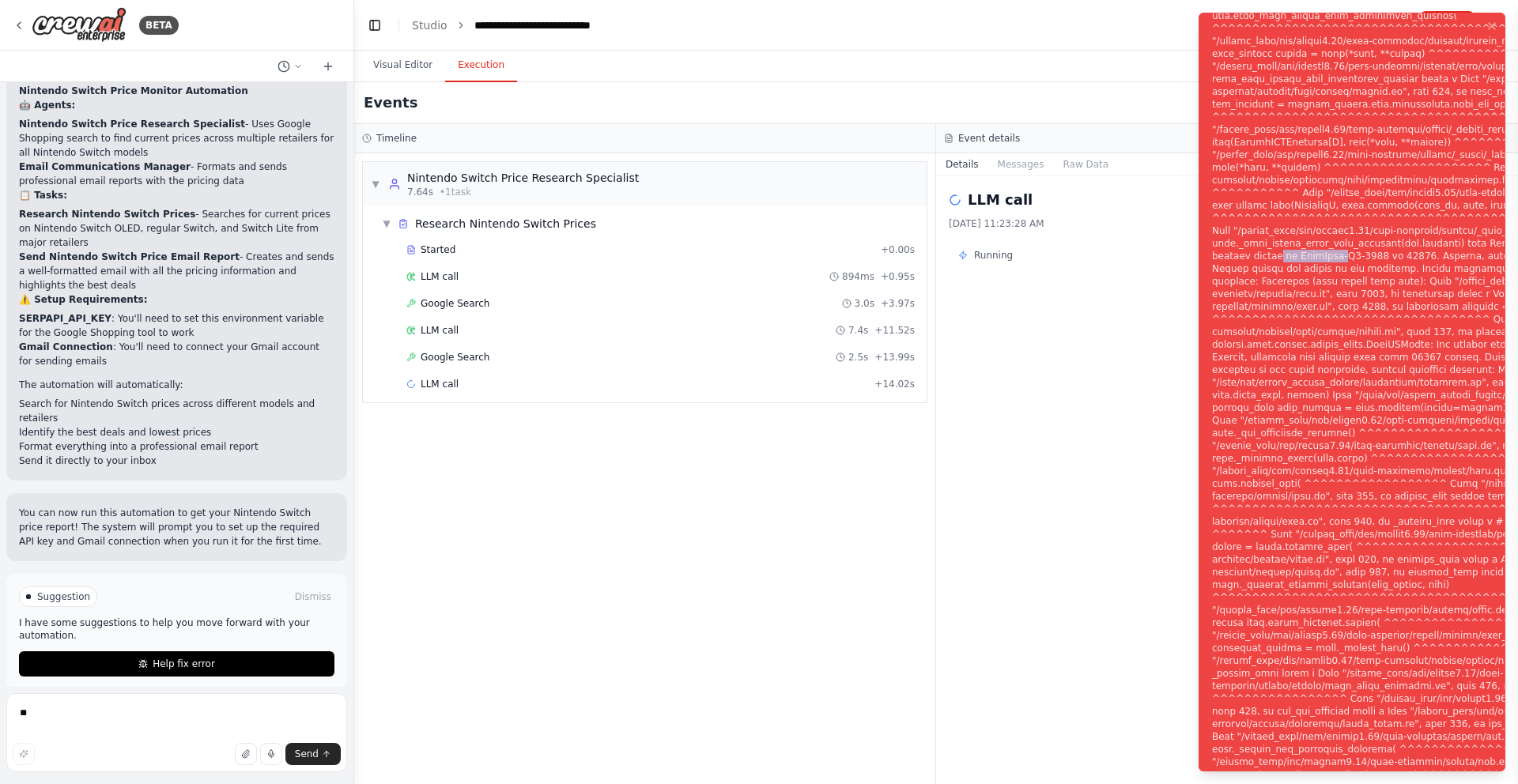
drag, startPoint x: 1456, startPoint y: 218, endPoint x: 1470, endPoint y: 221, distance: 14.3
click at [1515, 221] on div "Notifications (F8)" at bounding box center [1470, 402] width 517 height 1087
click at [1361, 230] on div "Notifications (F8)" at bounding box center [1470, 402] width 517 height 1087
click at [404, 69] on button "Visual Editor" at bounding box center [403, 65] width 85 height 33
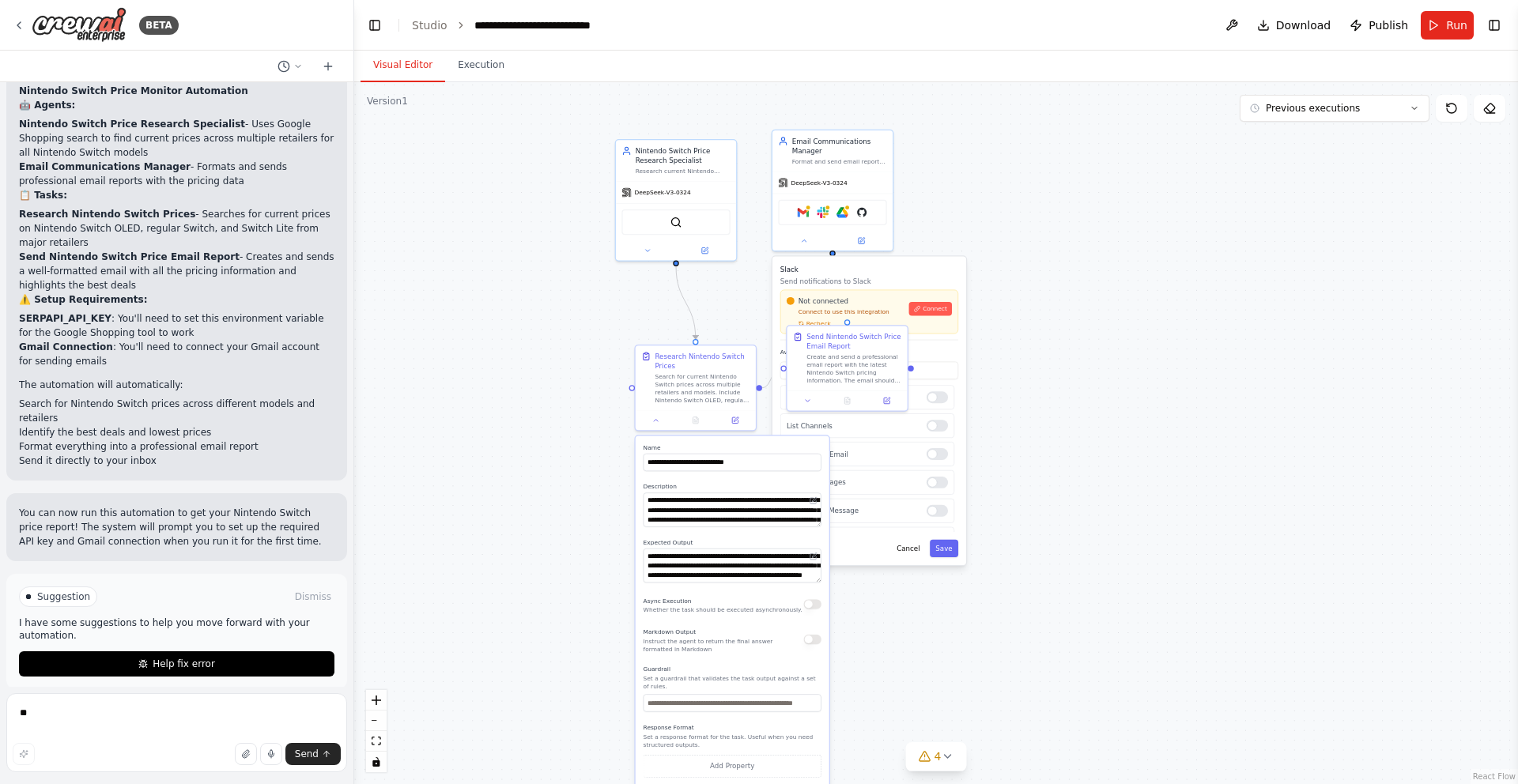
click at [1445, 27] on button "Run" at bounding box center [1446, 25] width 53 height 29
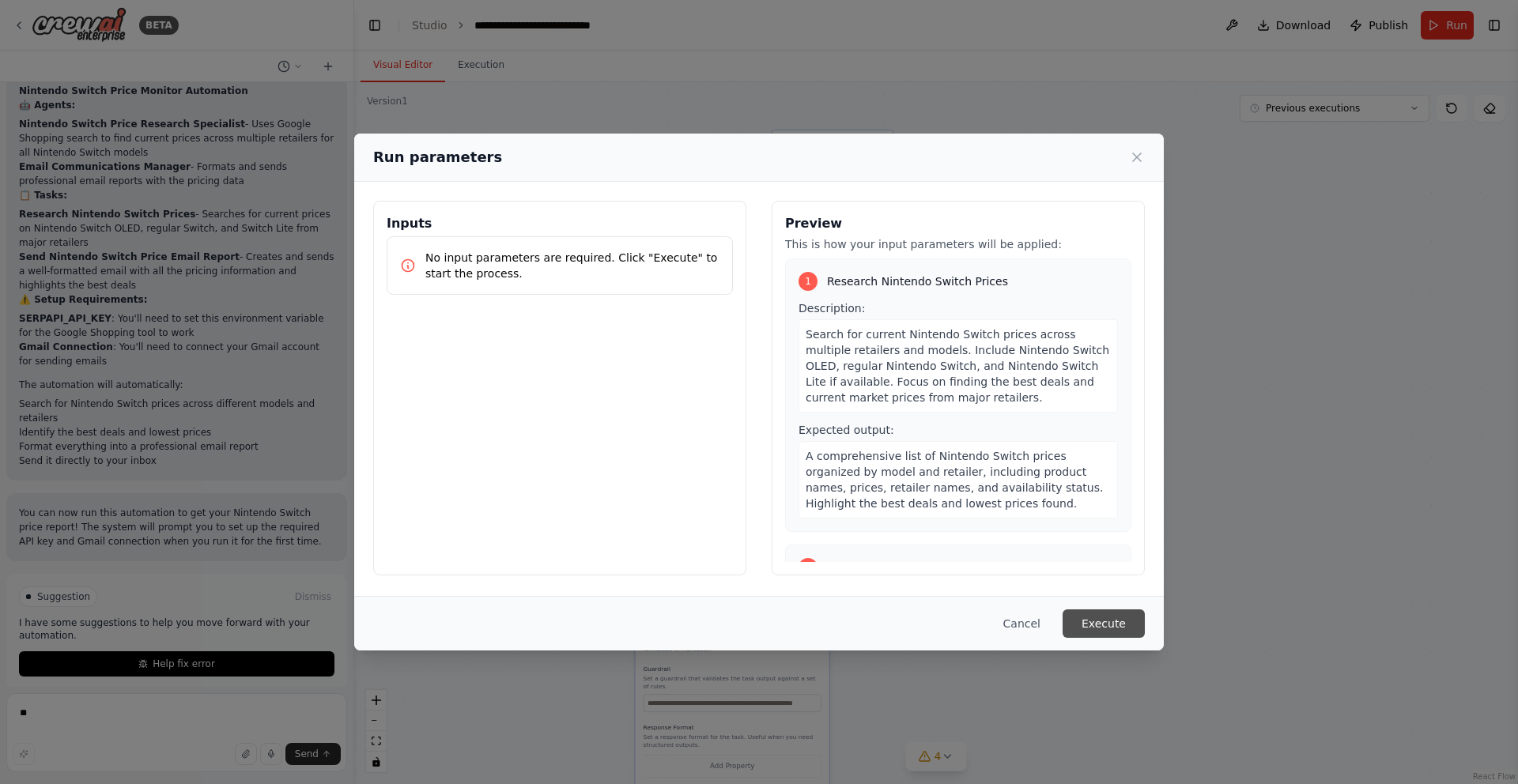
click at [1115, 630] on button "Execute" at bounding box center [1103, 623] width 82 height 29
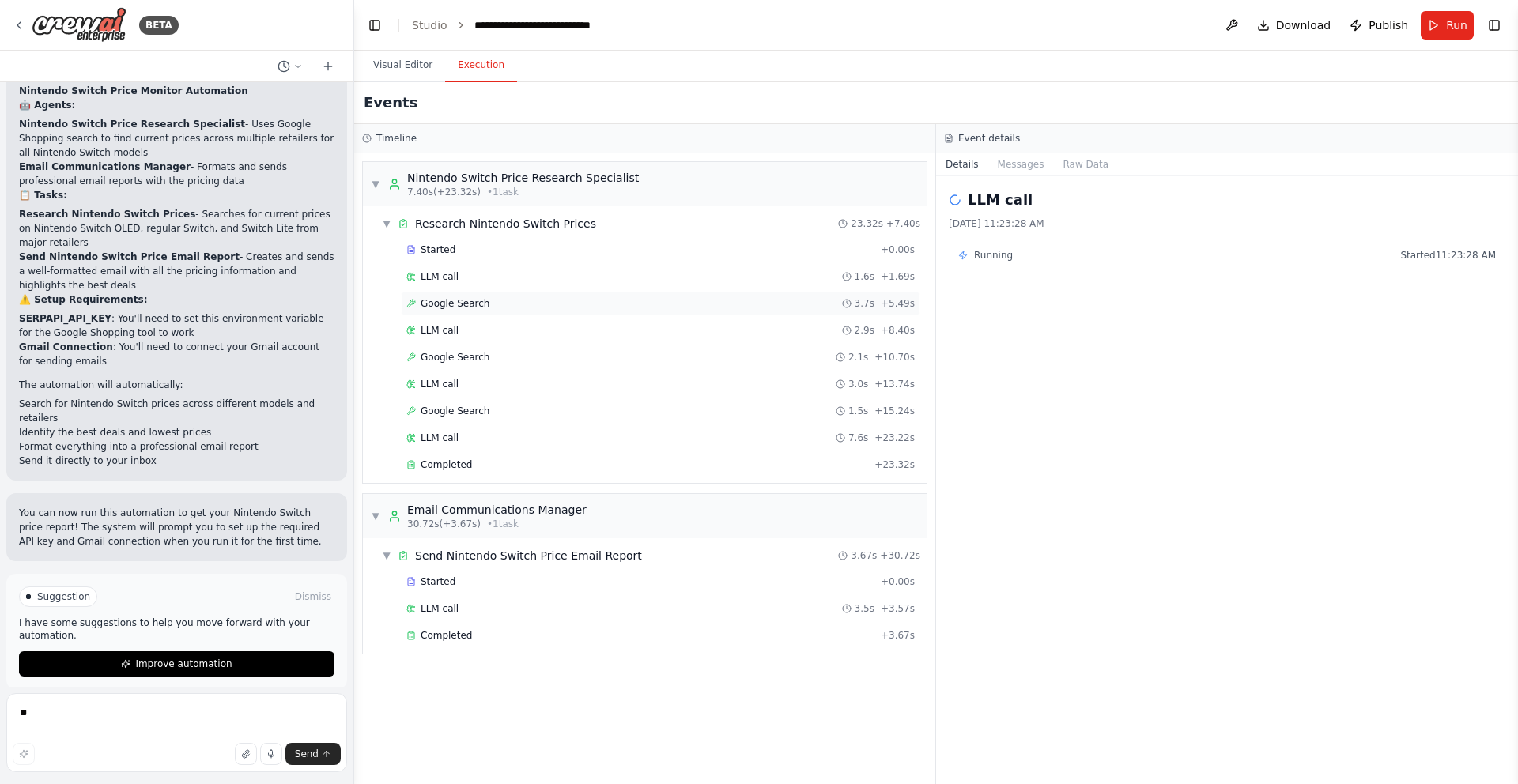
click at [445, 302] on span "Google Search" at bounding box center [454, 303] width 69 height 13
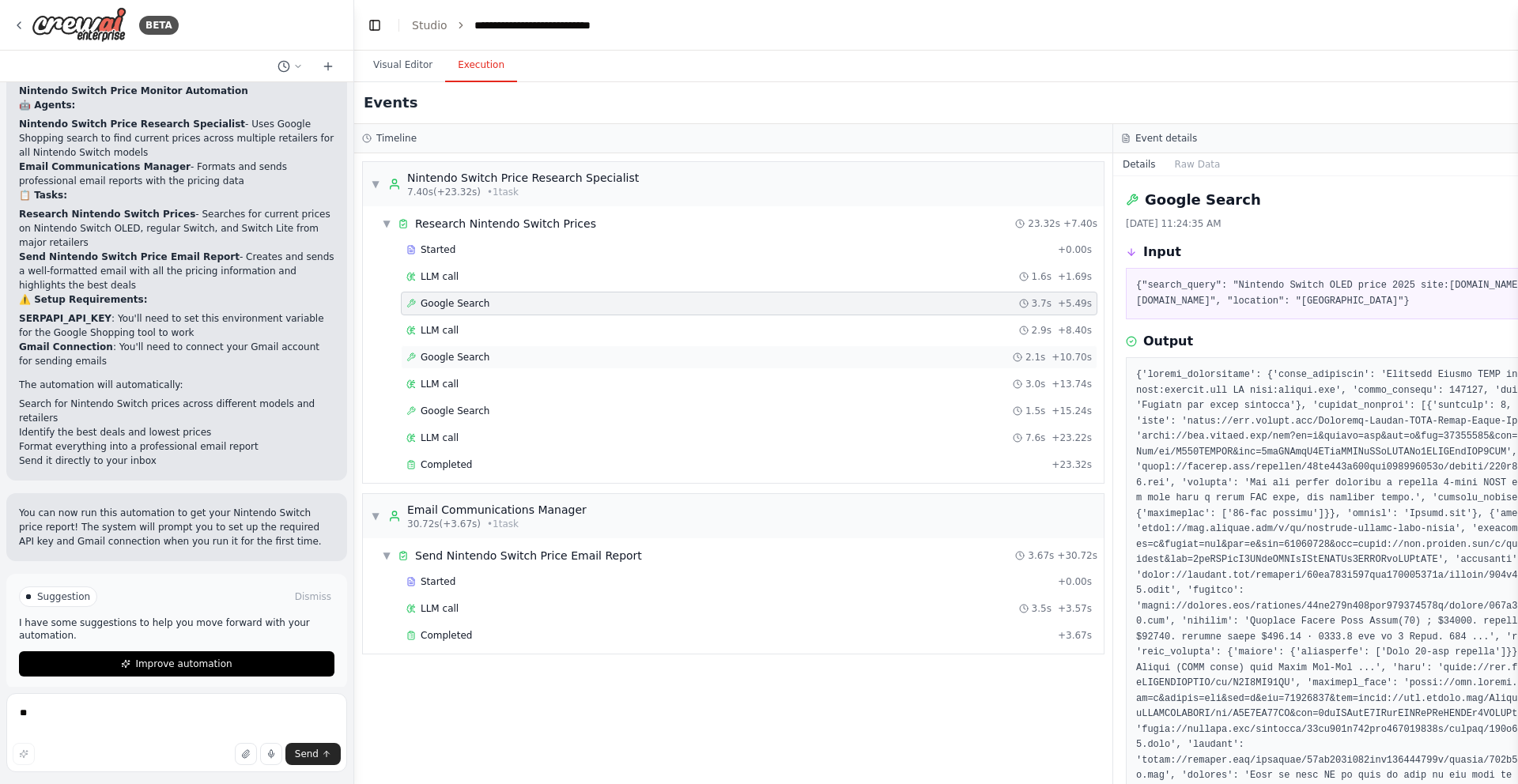
click at [469, 353] on span "Google Search" at bounding box center [454, 357] width 69 height 13
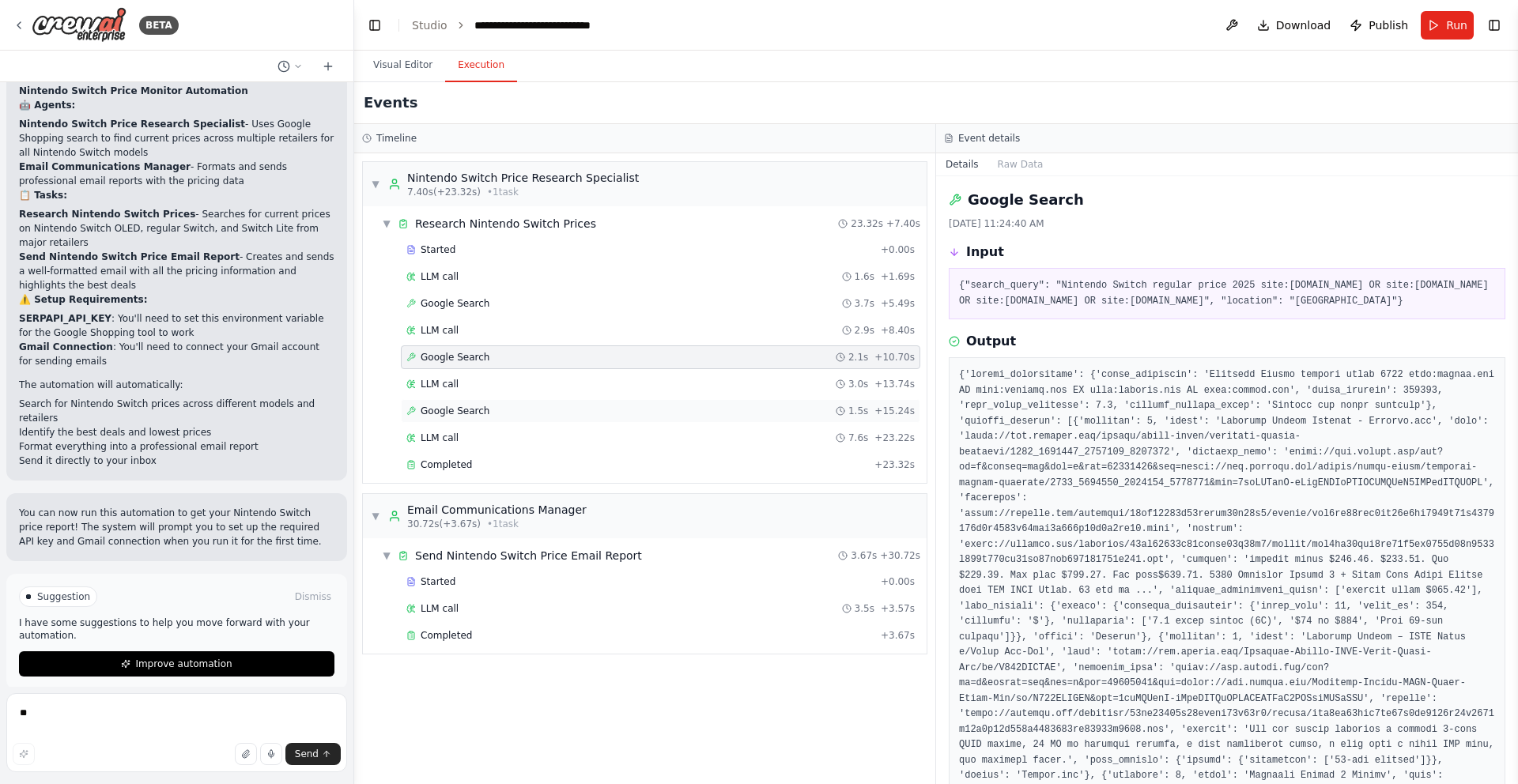
click at [462, 408] on span "Google Search" at bounding box center [454, 411] width 69 height 13
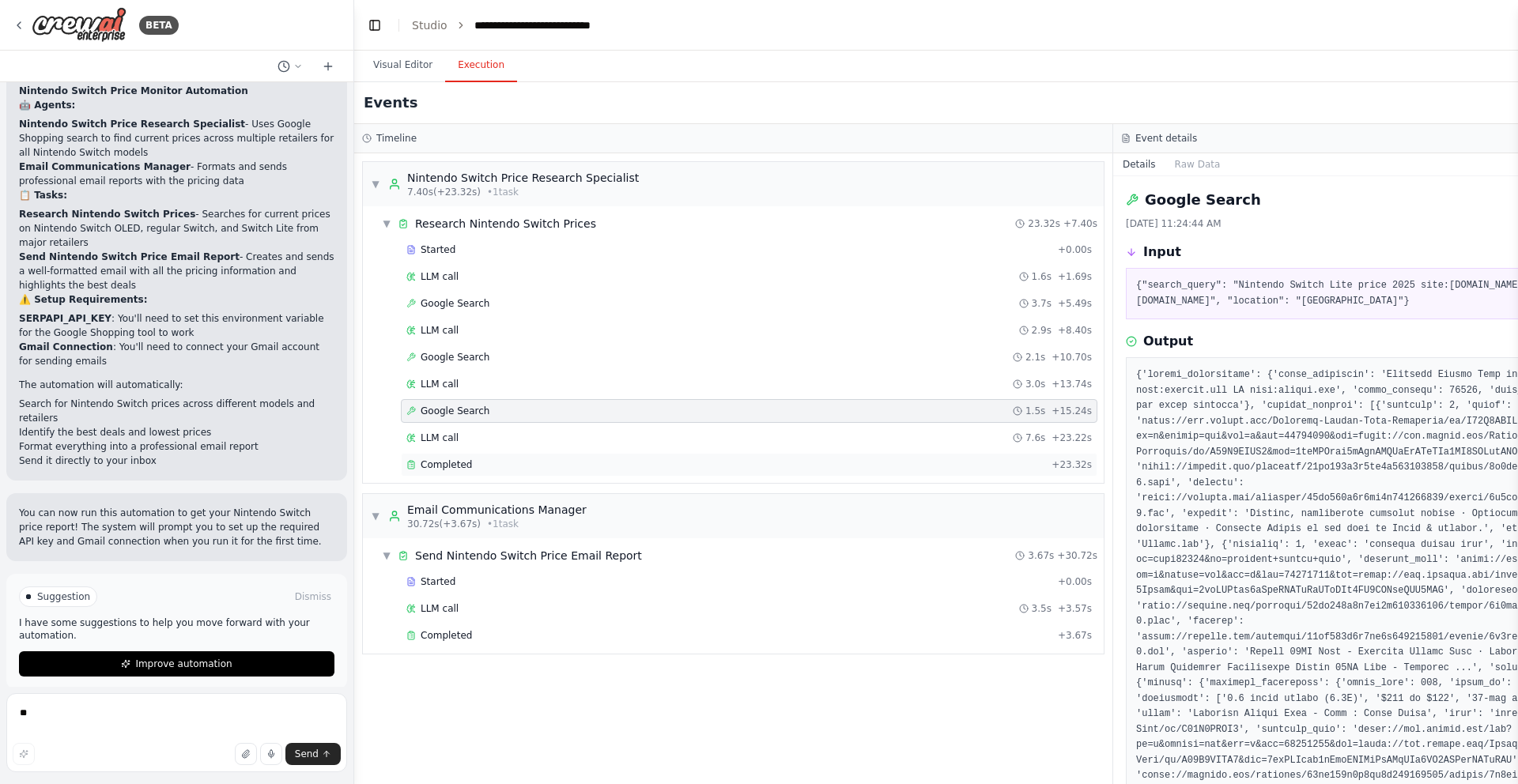
click at [456, 465] on span "Completed" at bounding box center [446, 464] width 52 height 13
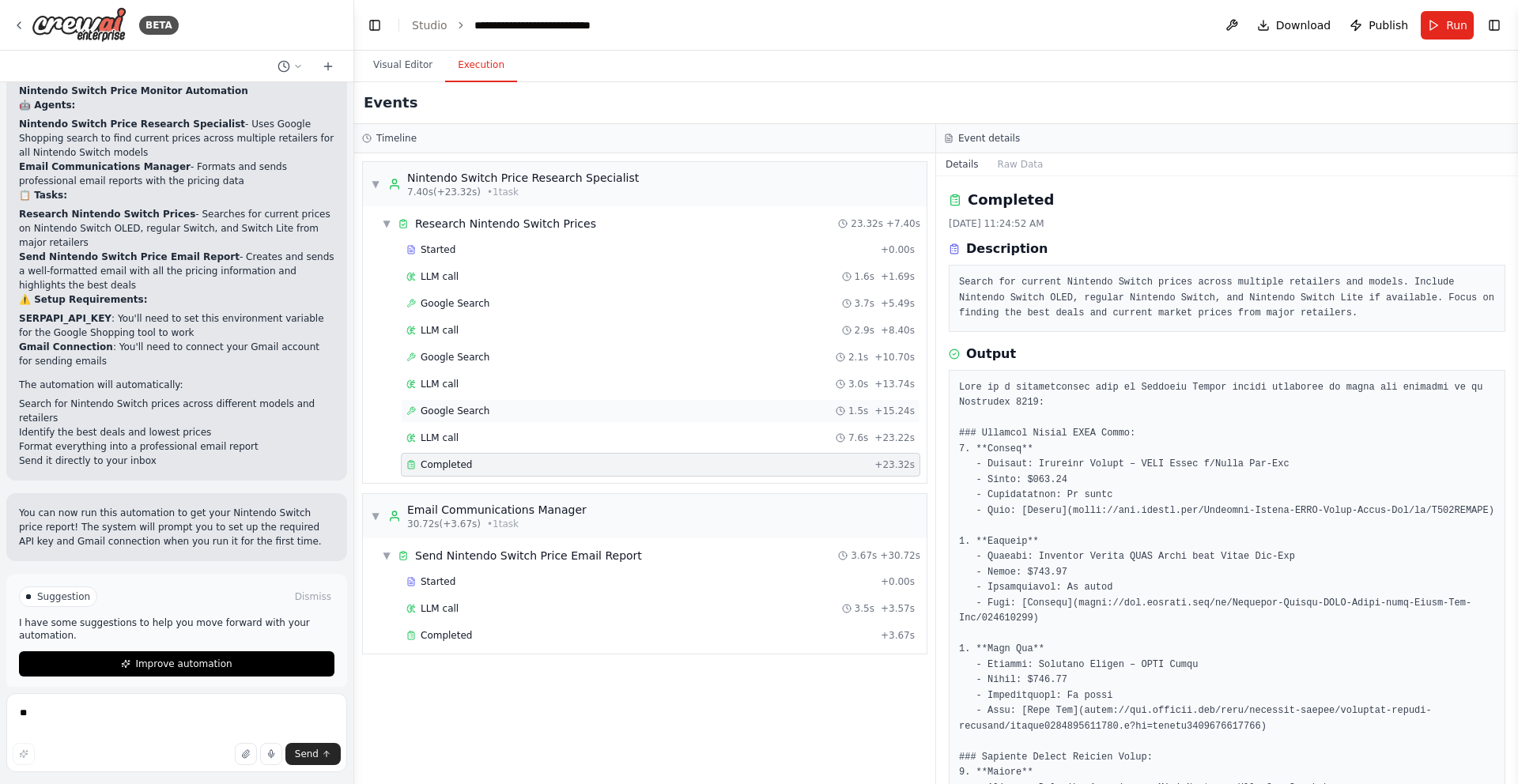
click at [462, 414] on span "Google Search" at bounding box center [454, 411] width 69 height 13
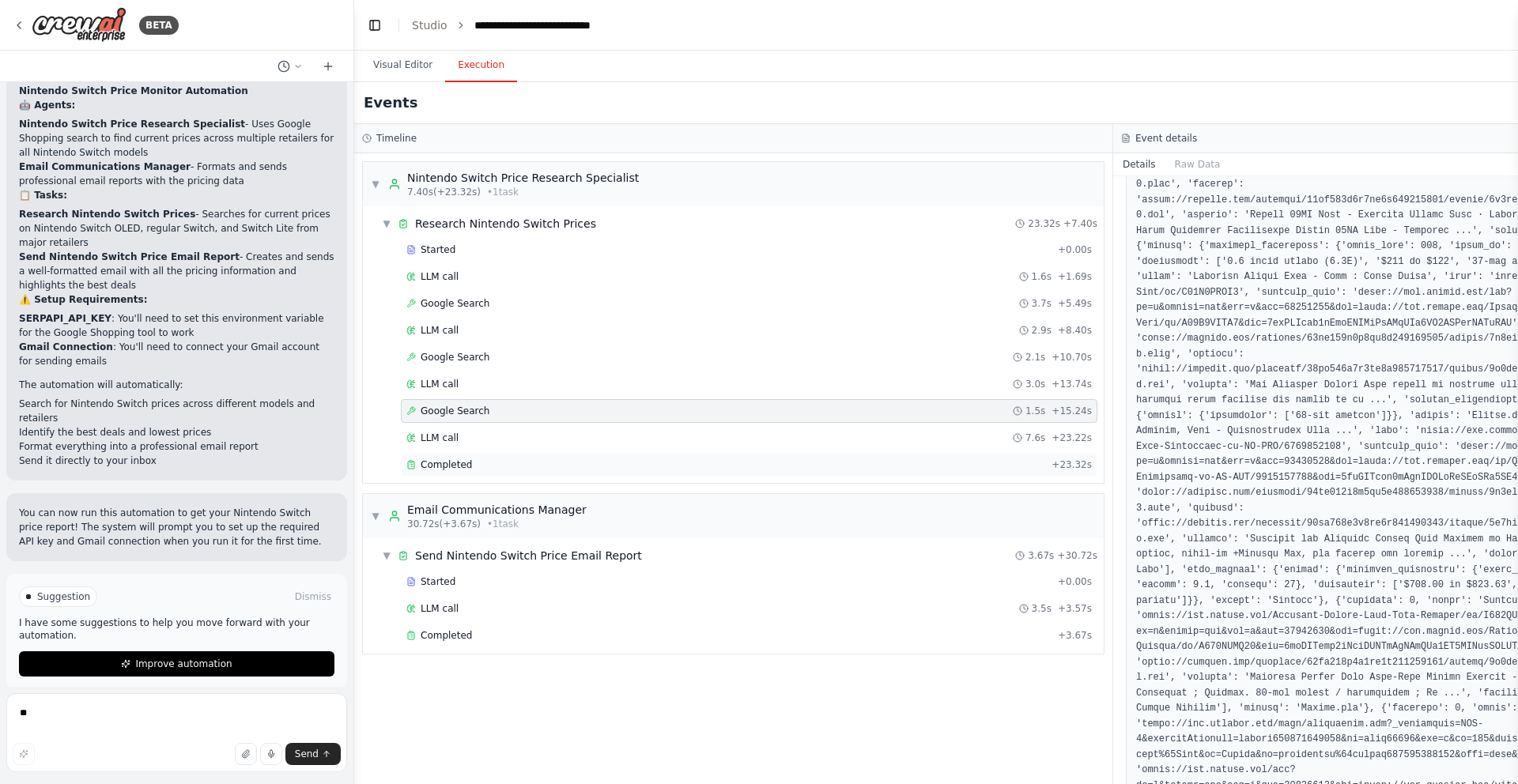
scroll to position [187, 0]
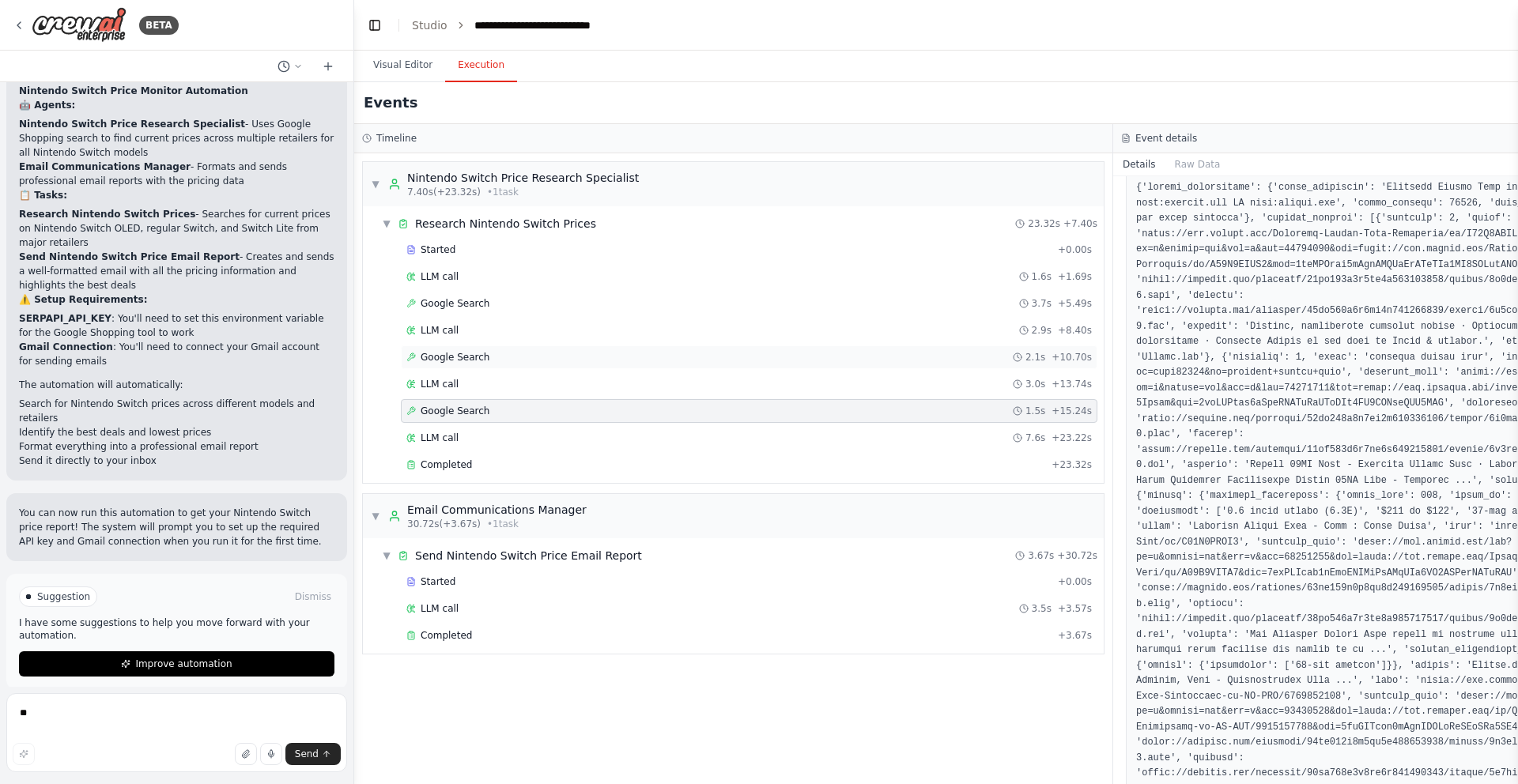
click at [499, 364] on div "Google Search 2.1s + 10.70s" at bounding box center [749, 357] width 697 height 24
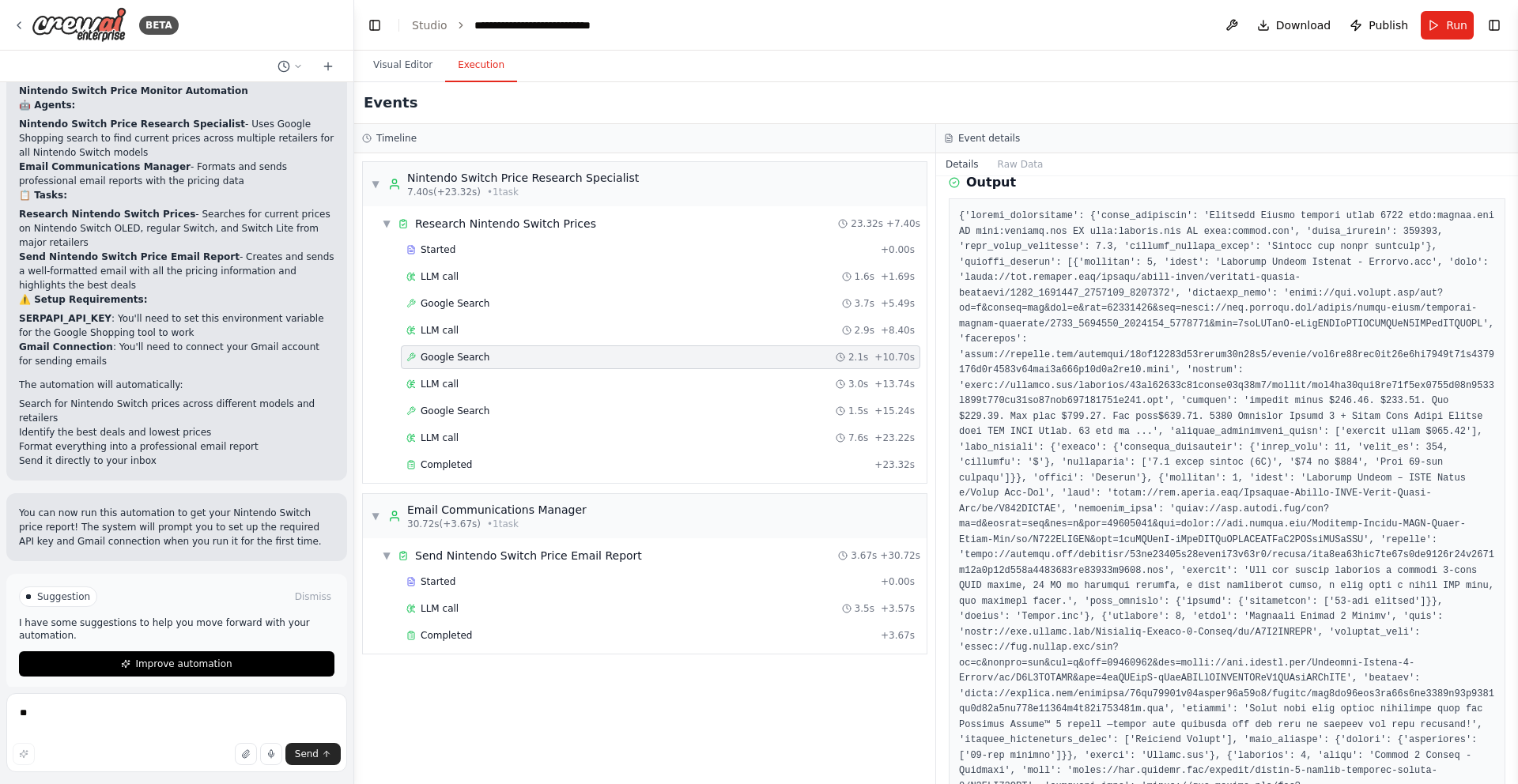
scroll to position [16, 0]
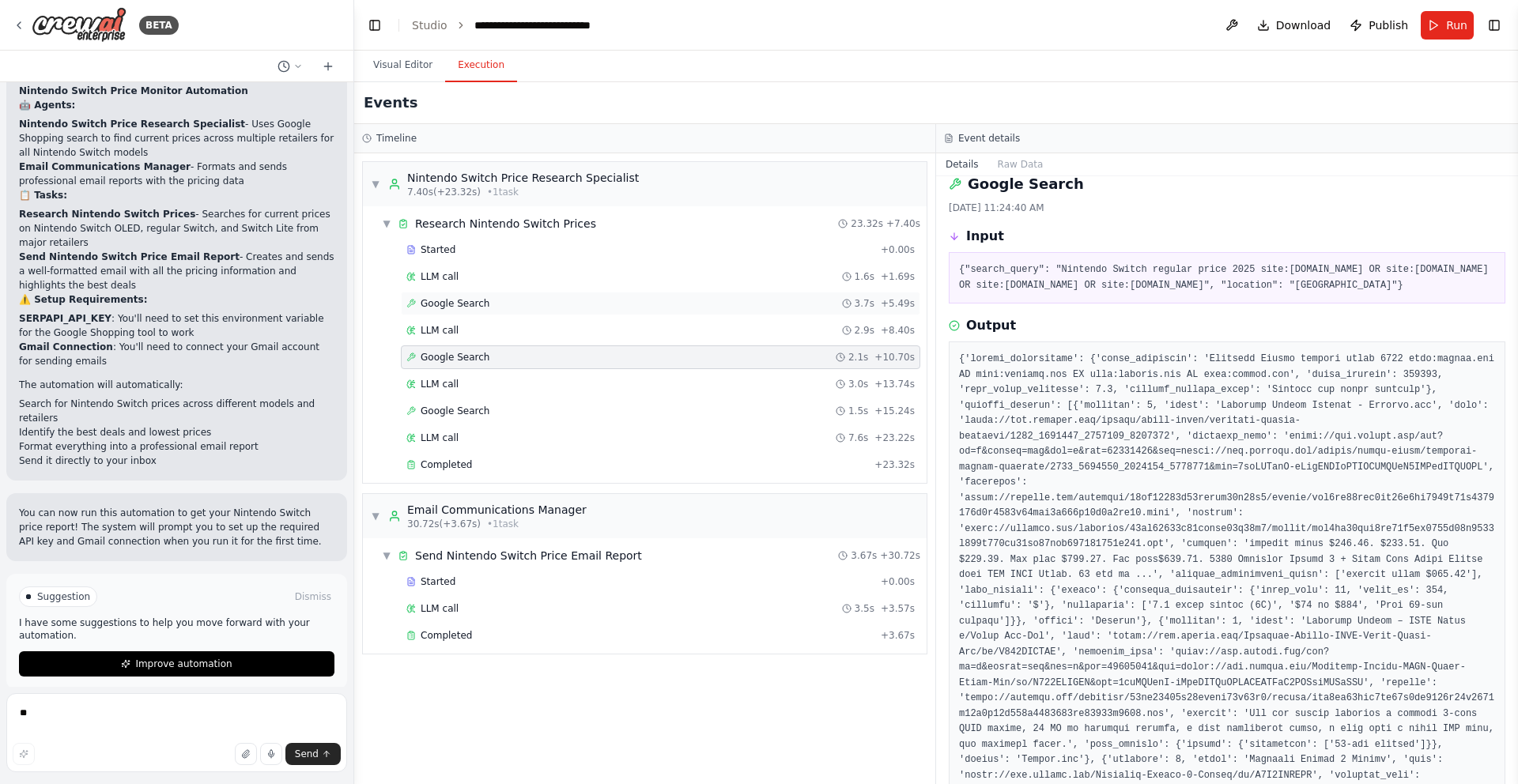
click at [524, 303] on div "Google Search 3.7s + 5.49s" at bounding box center [660, 303] width 508 height 13
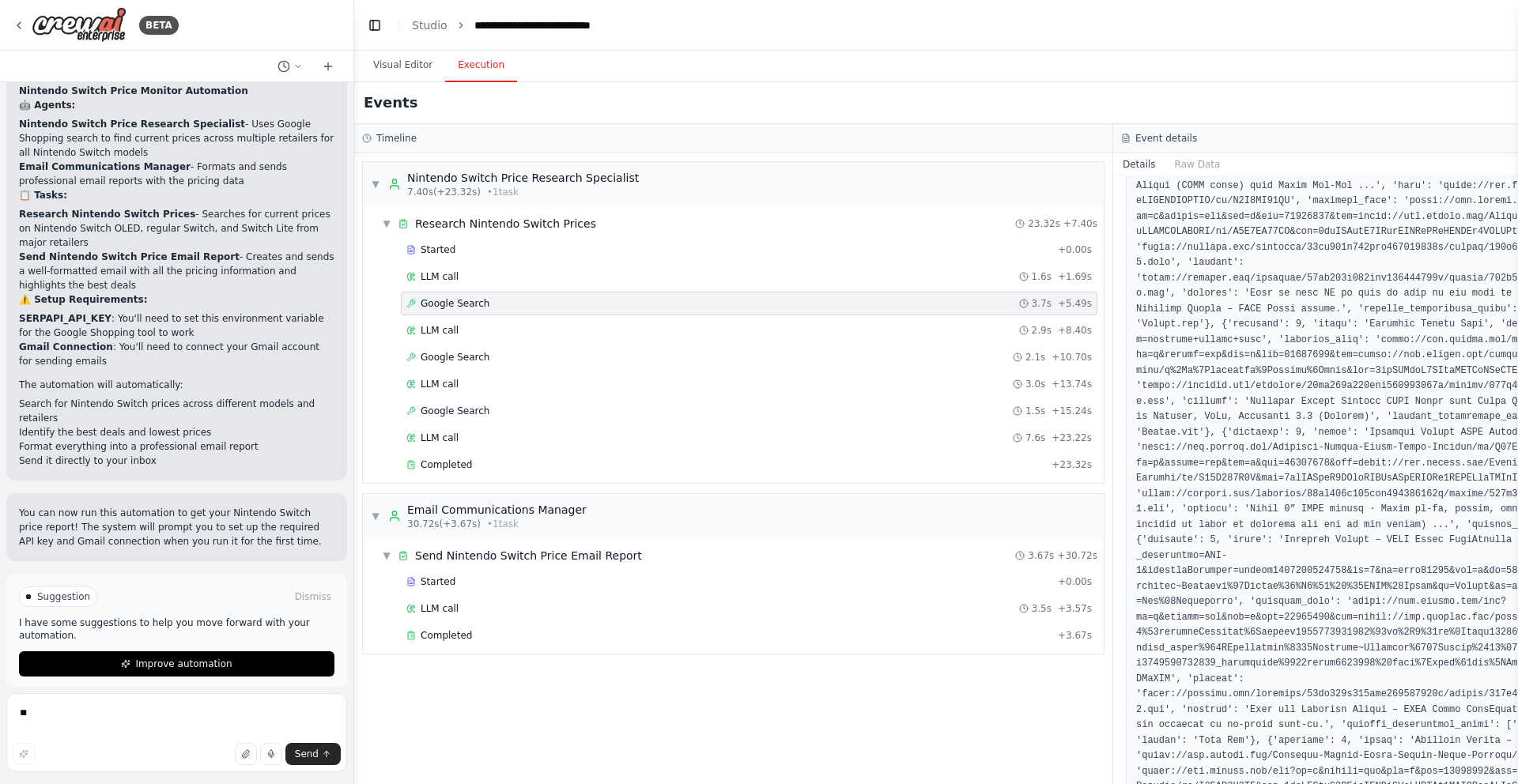
scroll to position [483, 0]
drag, startPoint x: 1276, startPoint y: 461, endPoint x: 1289, endPoint y: 482, distance: 24.7
click at [1289, 482] on pre at bounding box center [1492, 747] width 713 height 1726
click at [429, 580] on span "Started" at bounding box center [438, 581] width 35 height 13
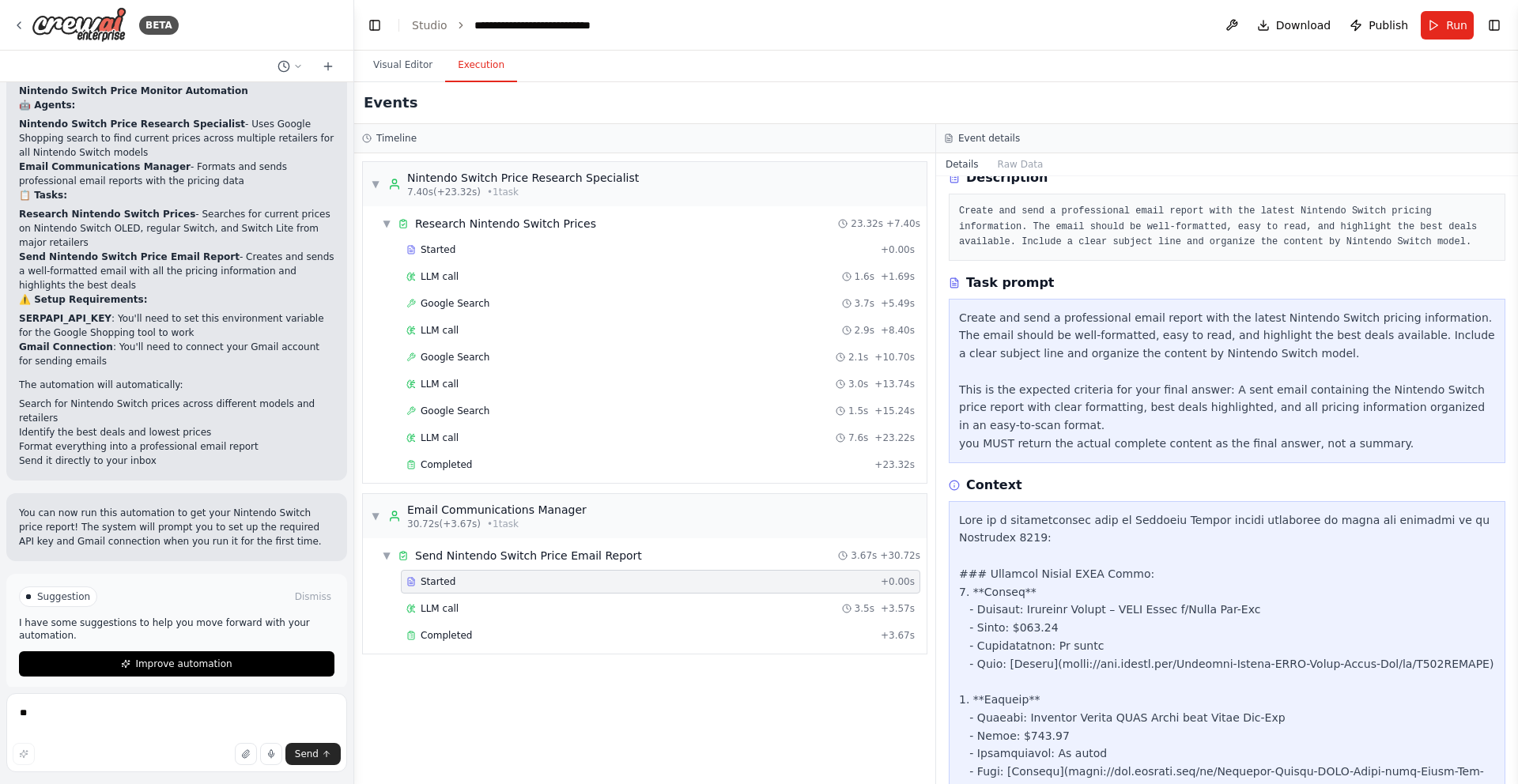
scroll to position [0, 0]
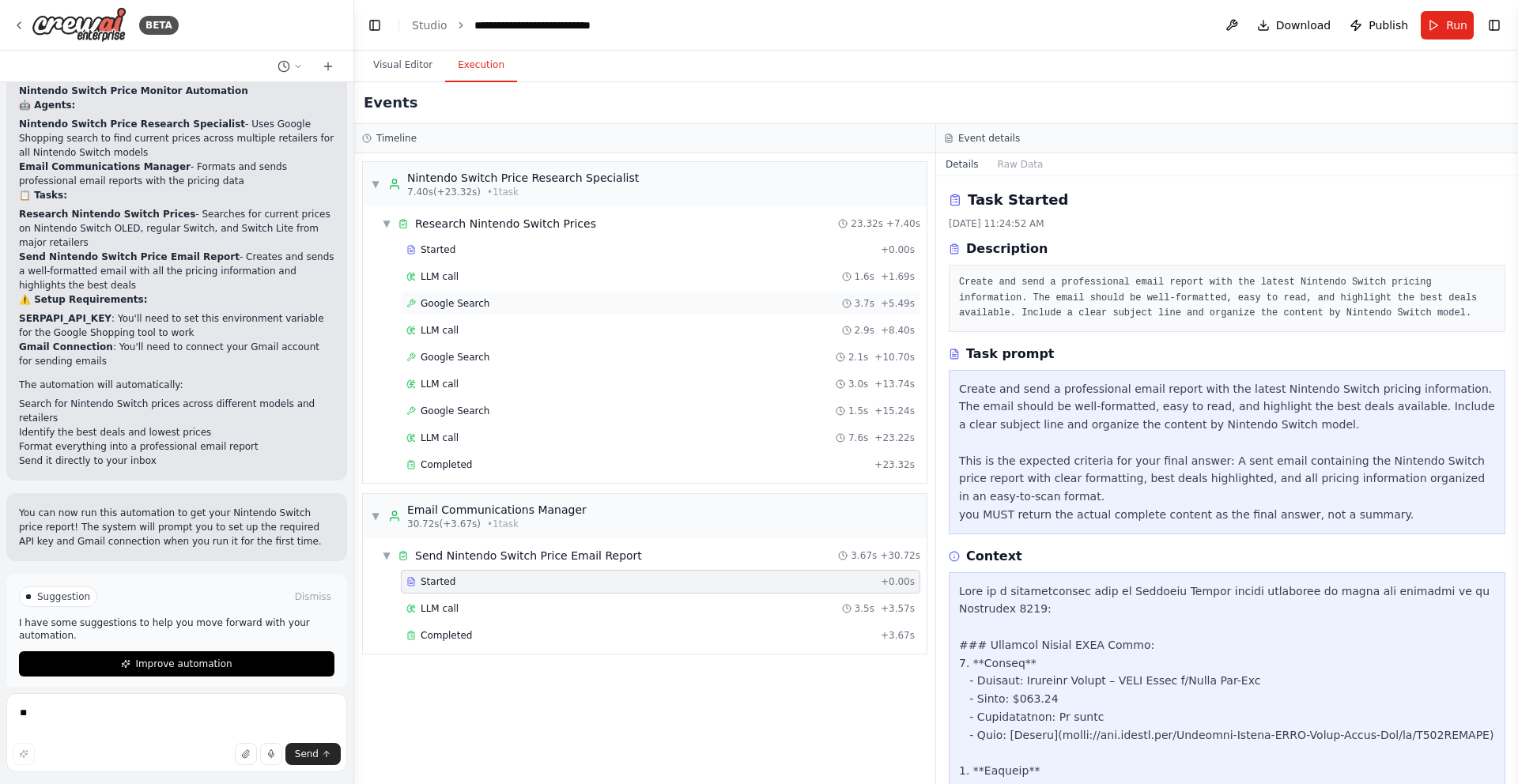
click at [490, 302] on div "Google Search 3.7s + 5.49s" at bounding box center [660, 303] width 508 height 13
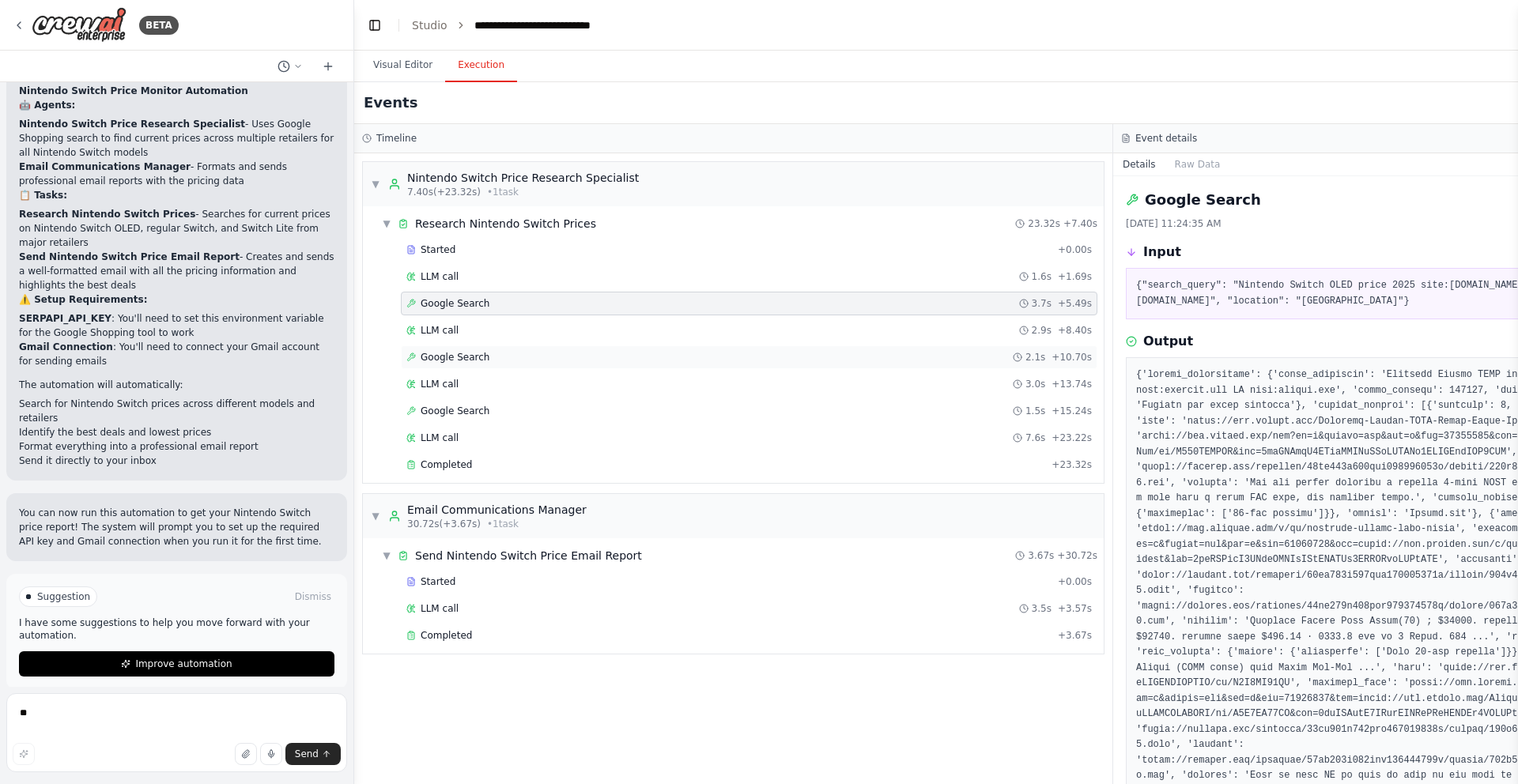
click at [598, 353] on div "Google Search 2.1s + 10.70s" at bounding box center [749, 357] width 686 height 13
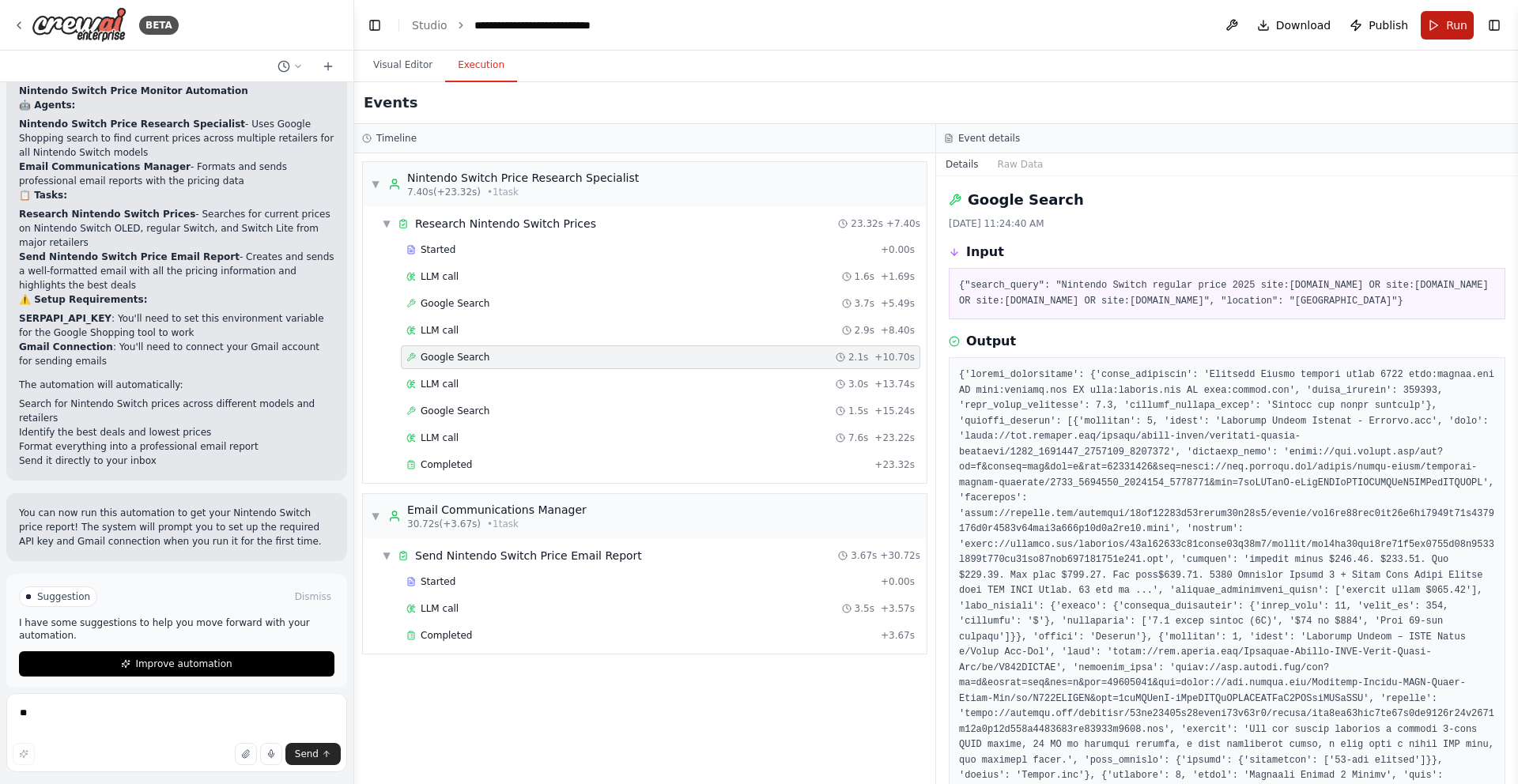
click at [1457, 21] on span "Run" at bounding box center [1456, 25] width 21 height 16
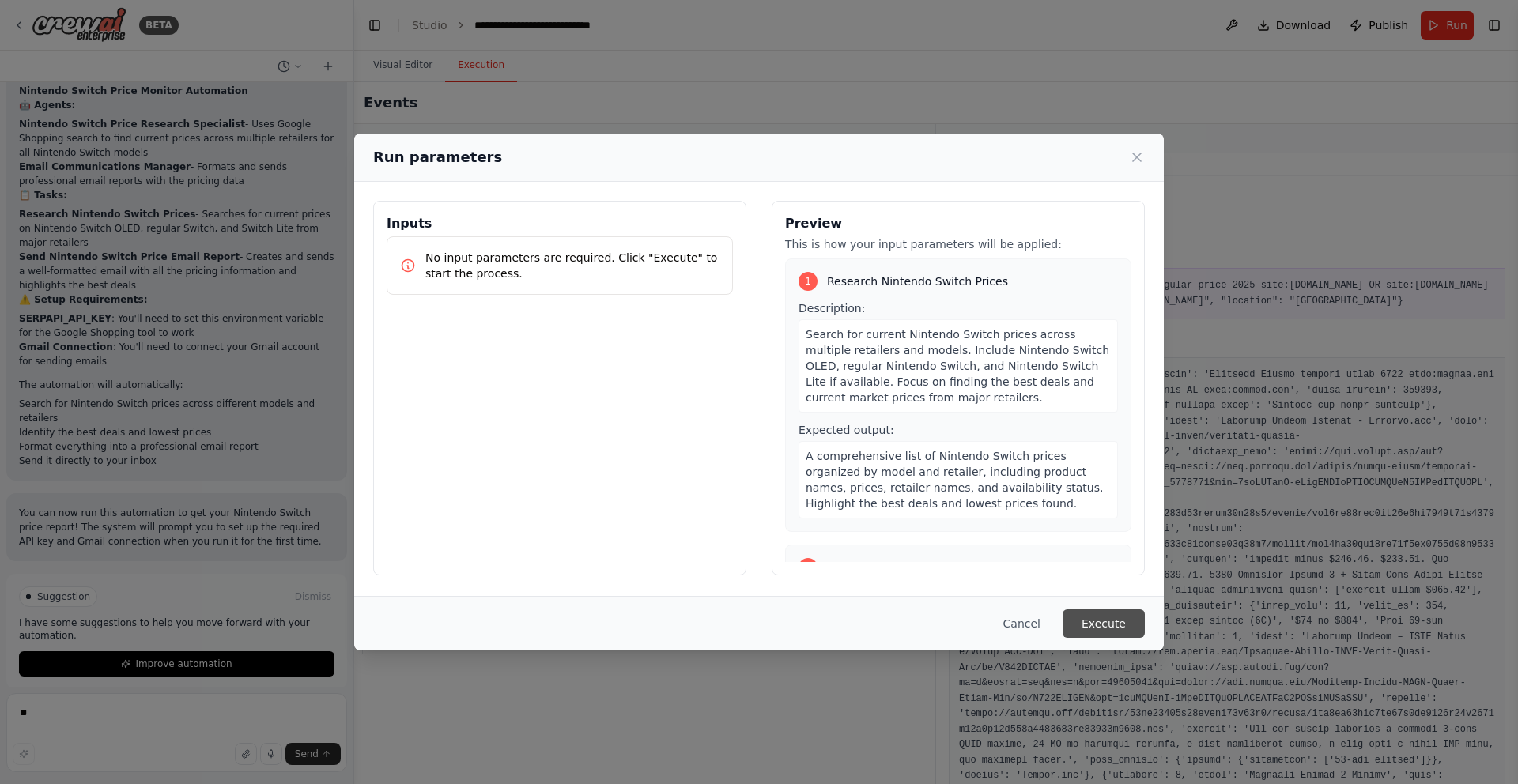
click at [1085, 613] on button "Execute" at bounding box center [1103, 623] width 82 height 29
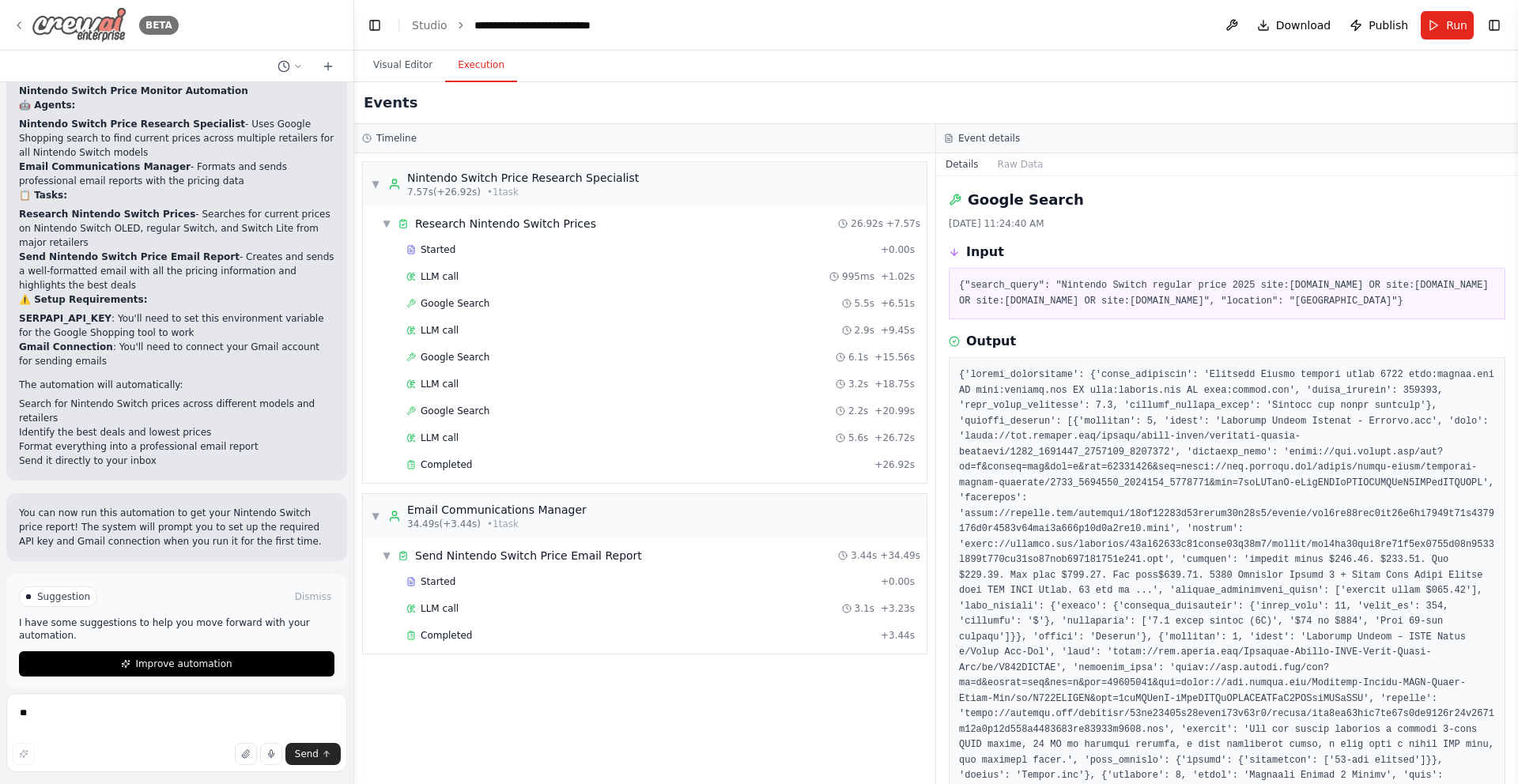
click at [108, 35] on img at bounding box center [78, 25] width 95 height 36
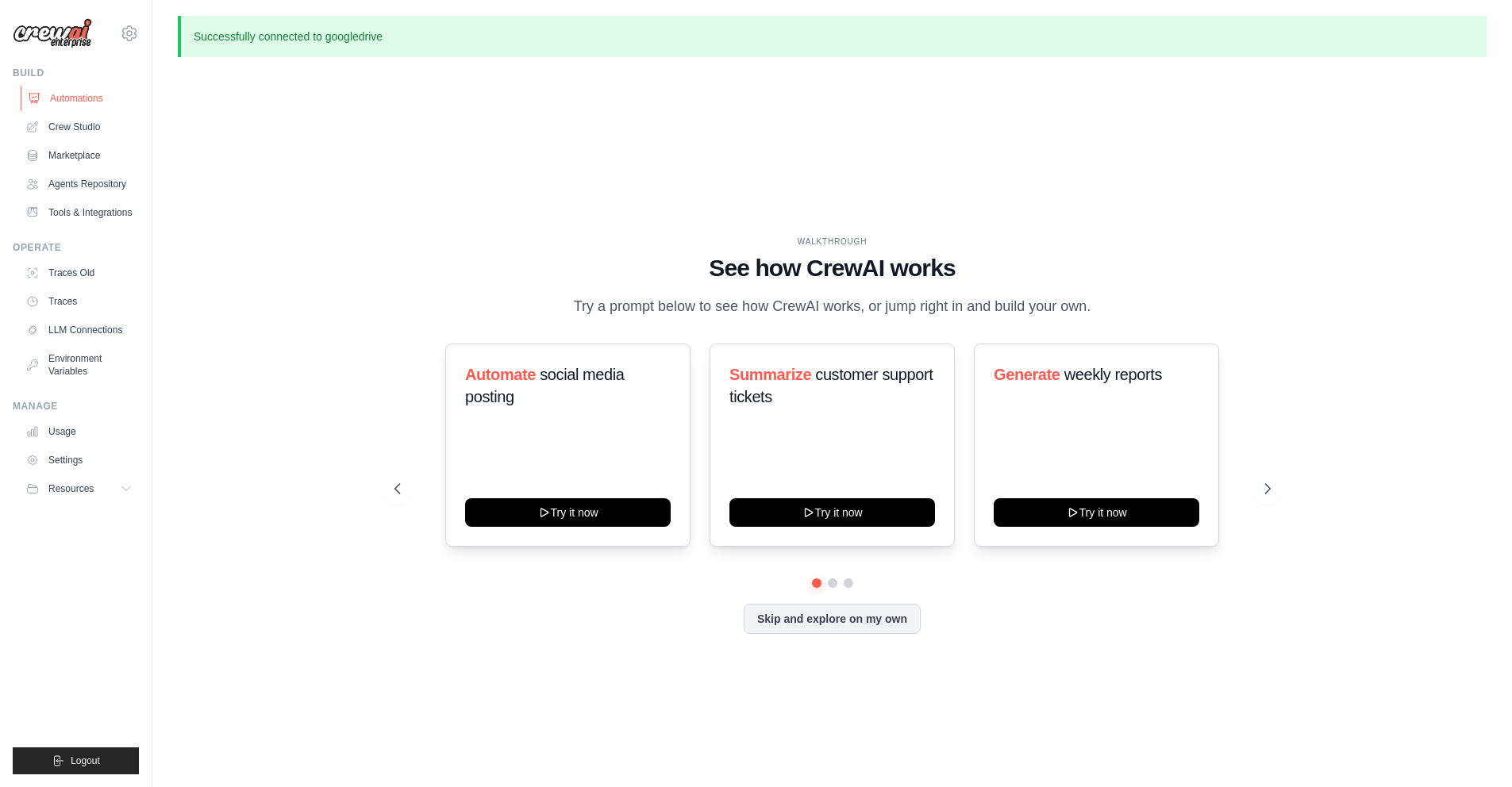
click at [88, 102] on link "Automations" at bounding box center [80, 98] width 119 height 25
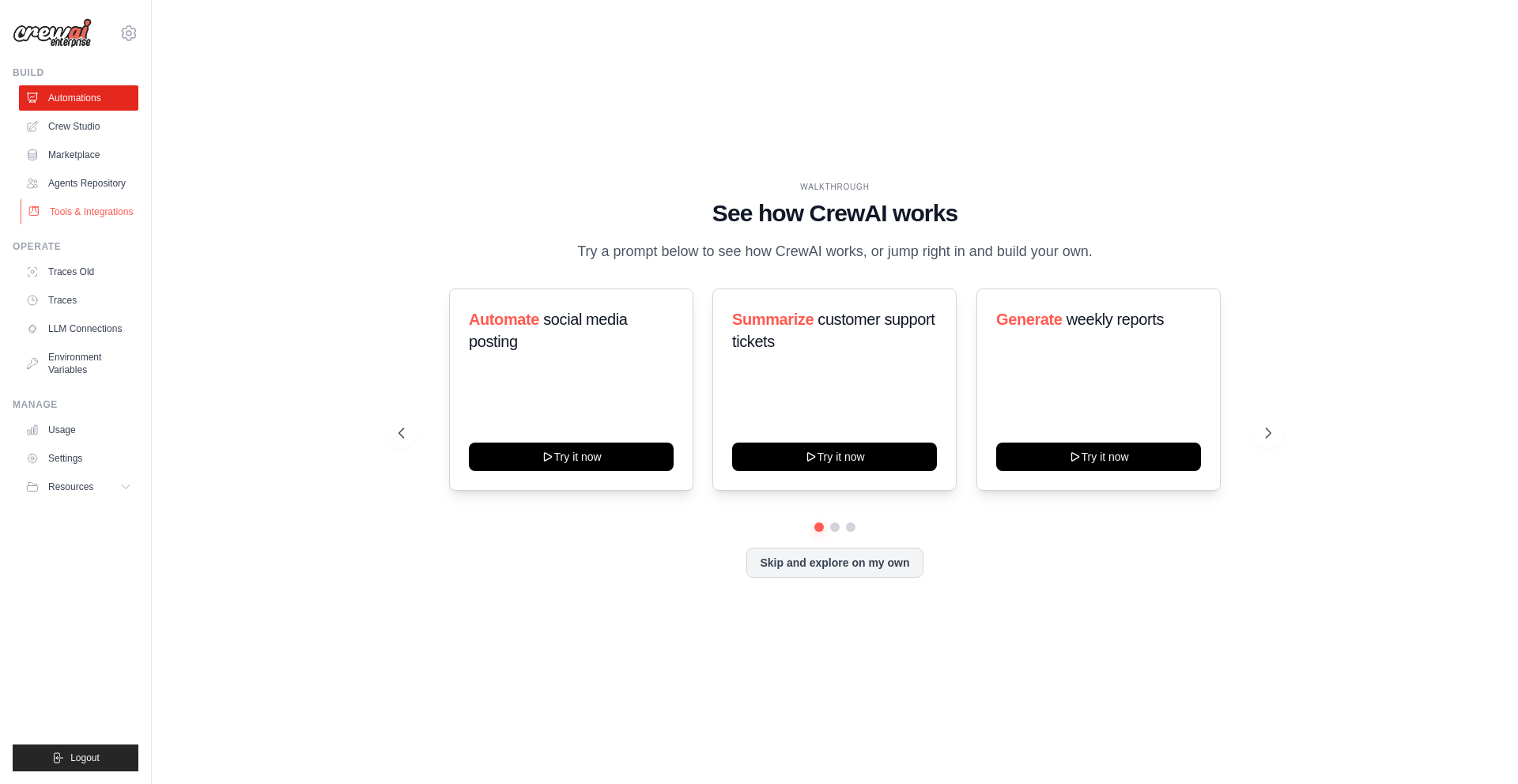
click at [87, 211] on link "Tools & Integrations" at bounding box center [79, 211] width 119 height 25
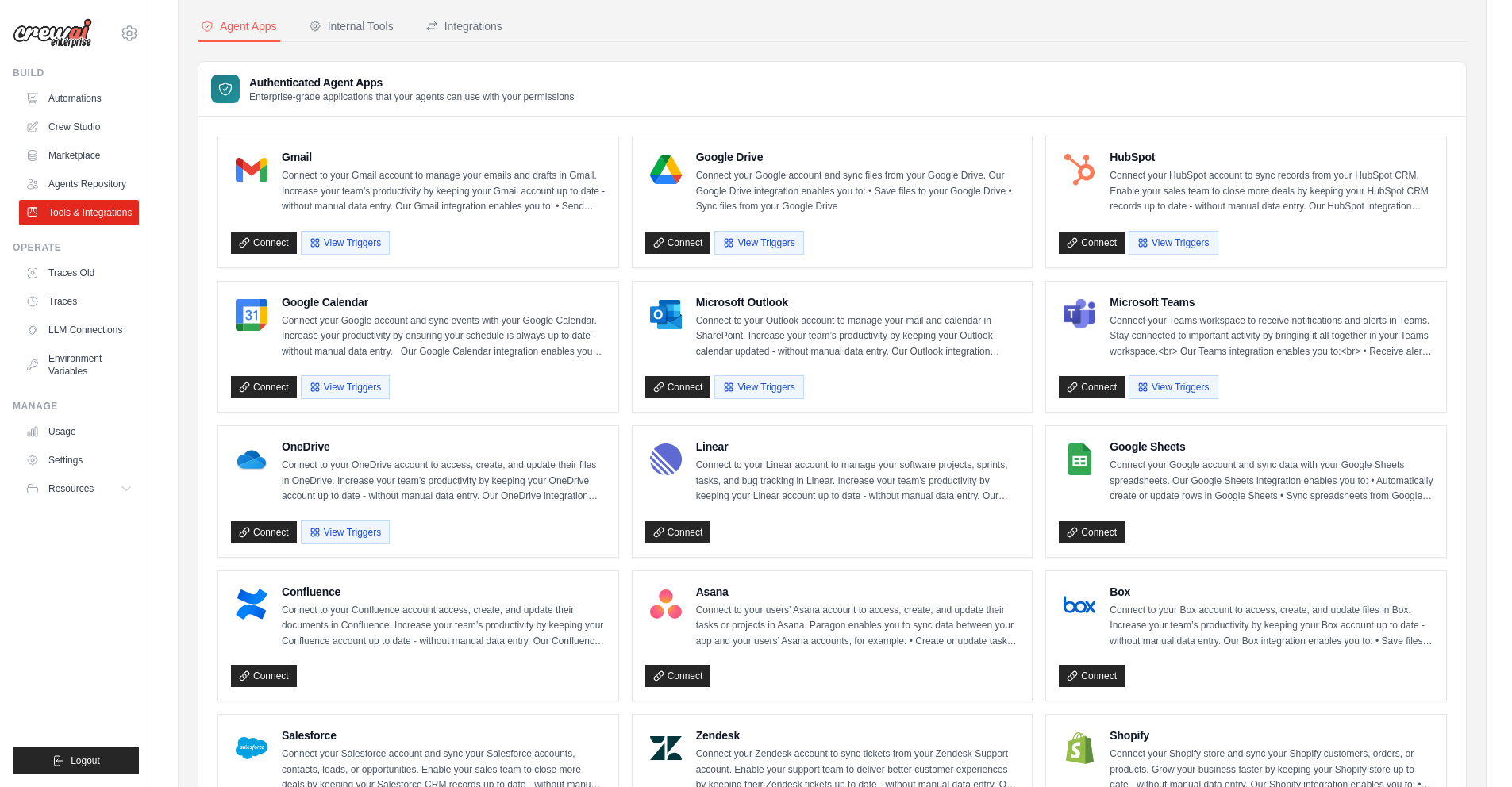
scroll to position [82, 0]
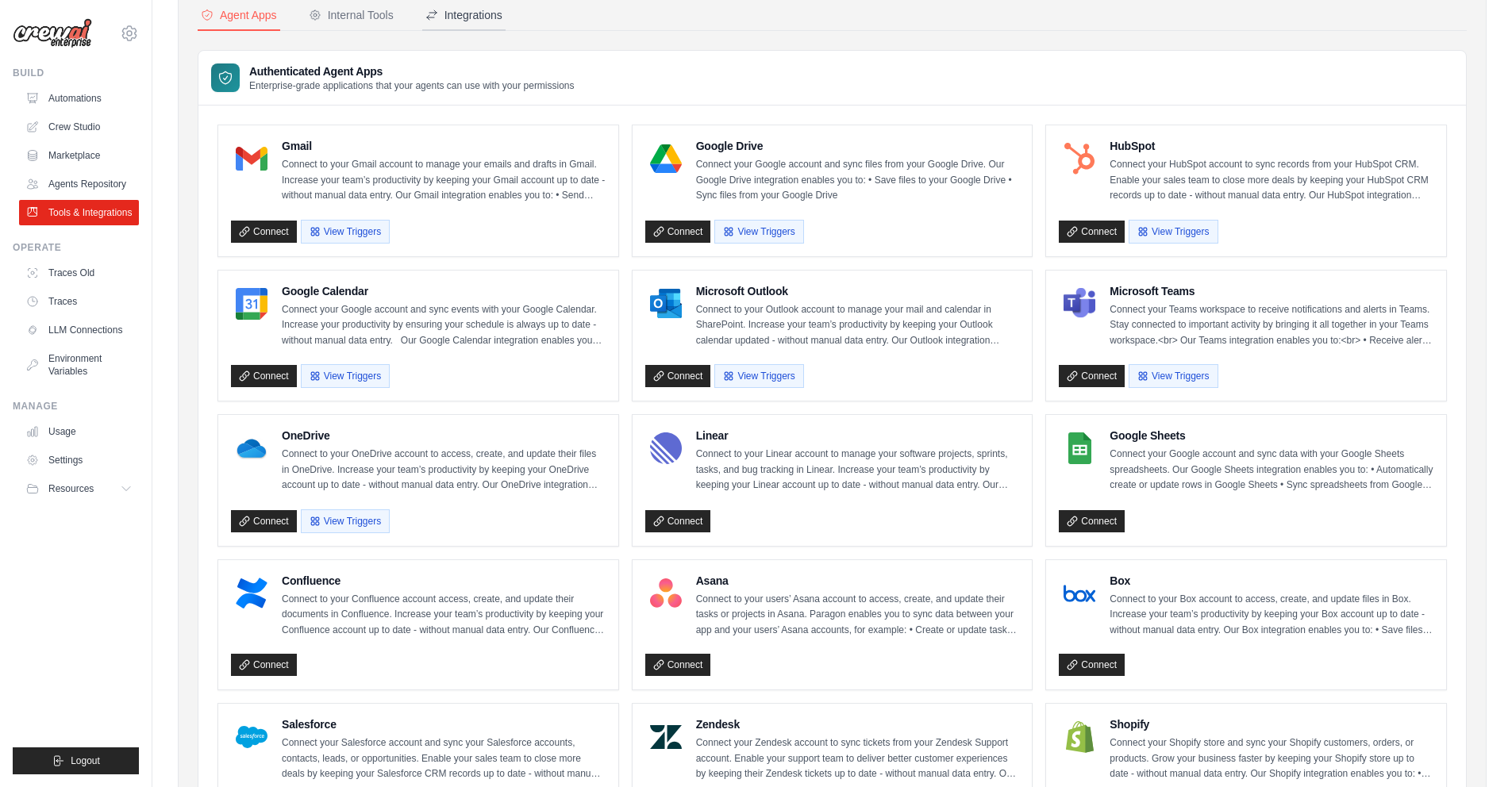
click at [476, 17] on div "Integrations" at bounding box center [464, 15] width 77 height 16
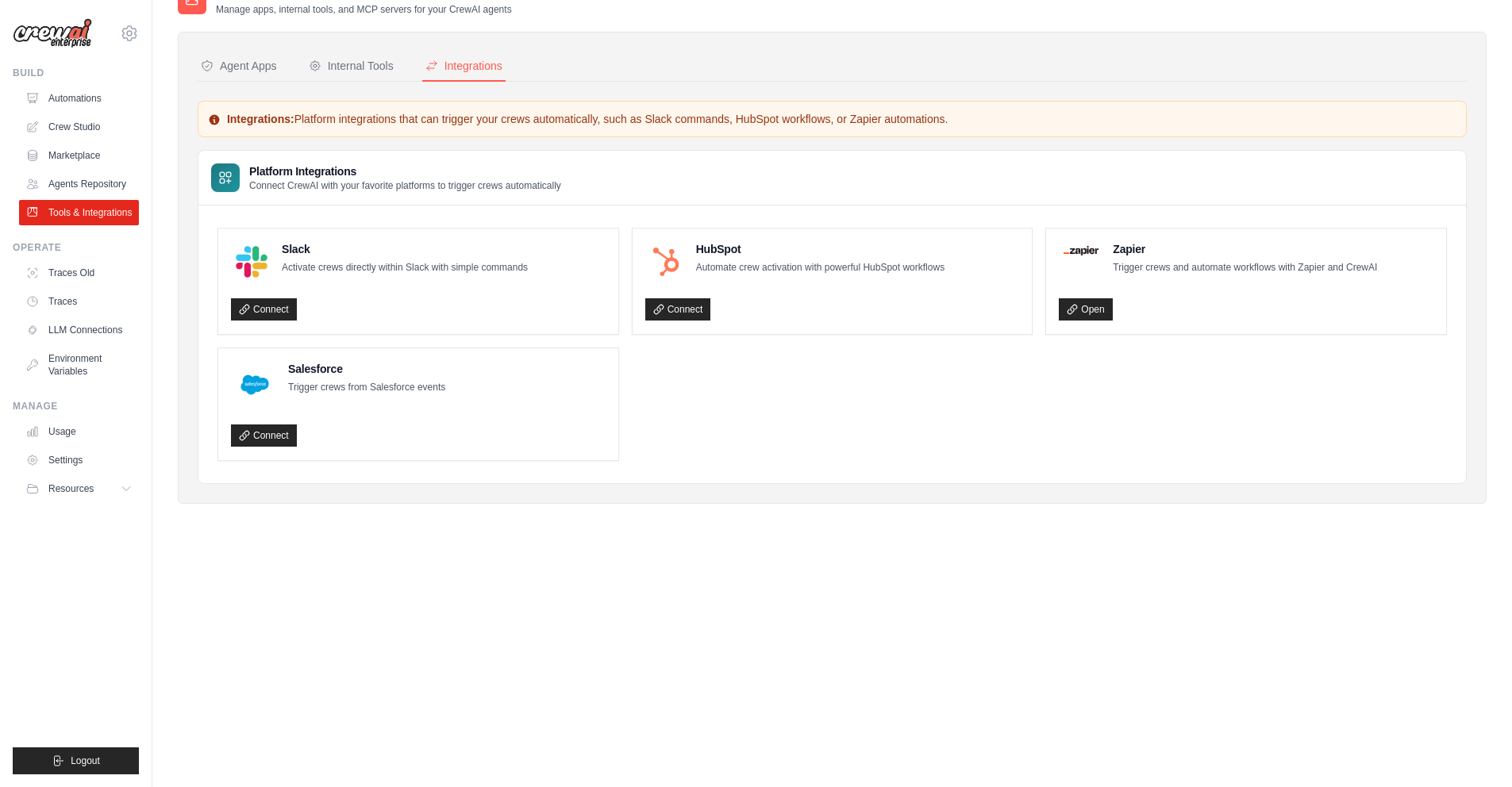
scroll to position [31, 0]
click at [267, 69] on div "Agent Apps" at bounding box center [239, 66] width 76 height 16
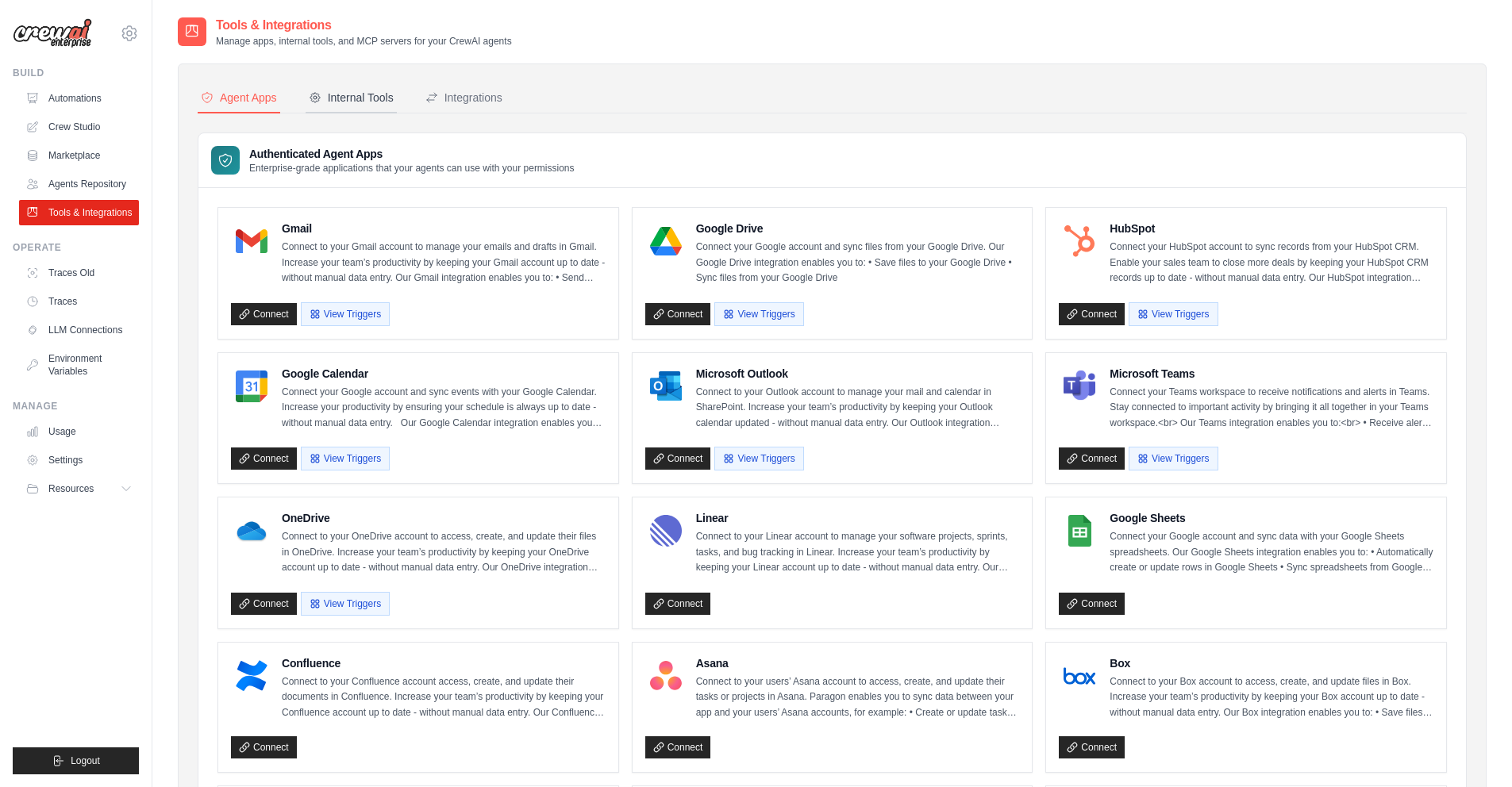
click at [370, 96] on div "Internal Tools" at bounding box center [352, 97] width 85 height 16
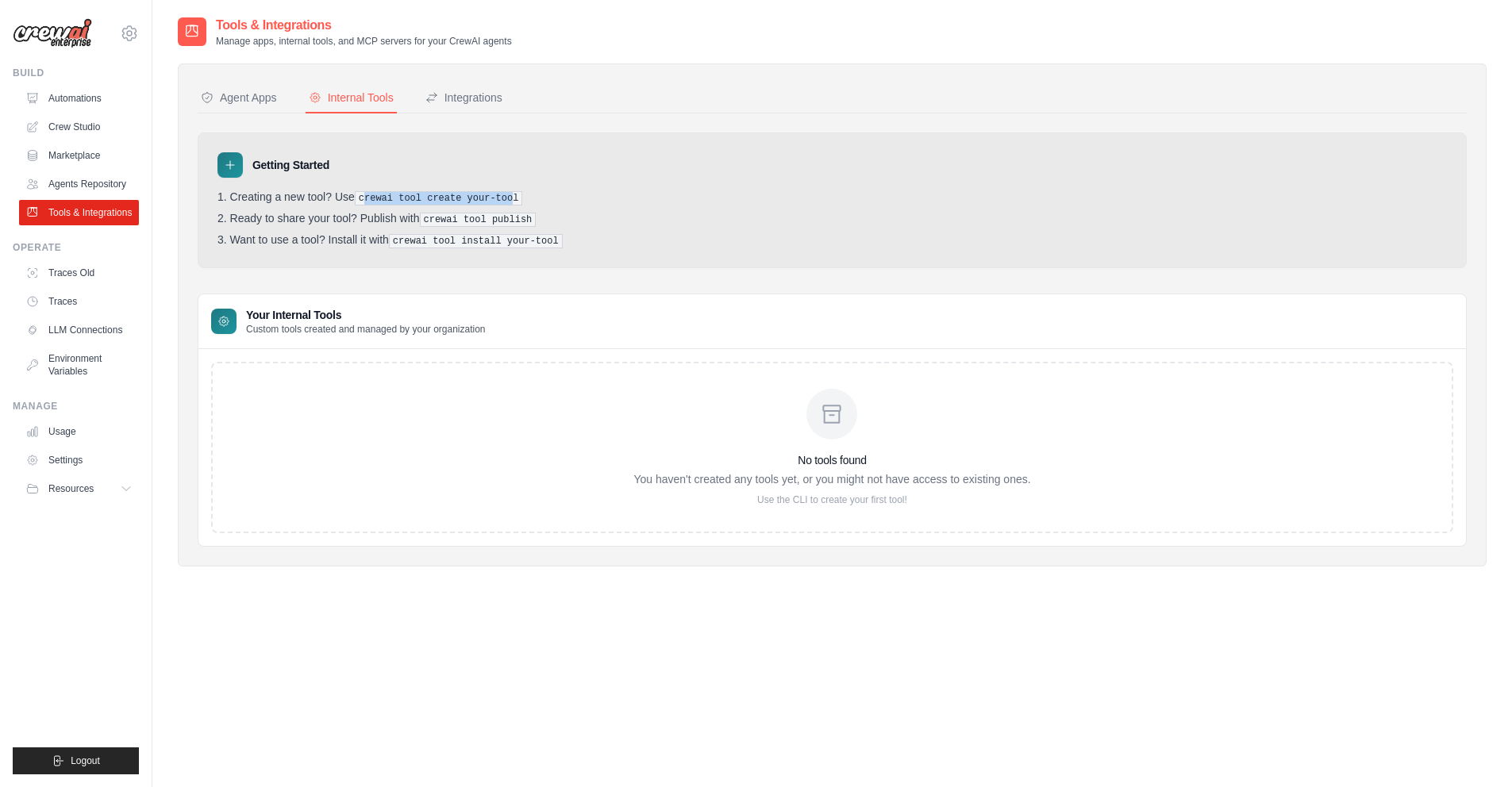
drag, startPoint x: 365, startPoint y: 198, endPoint x: 518, endPoint y: 197, distance: 153.0
click at [518, 197] on pre "crewai tool create your-tool" at bounding box center [439, 198] width 168 height 14
click at [519, 197] on pre "crewai tool create your-tool" at bounding box center [439, 198] width 168 height 14
drag, startPoint x: 360, startPoint y: 196, endPoint x: 521, endPoint y: 196, distance: 161.0
click at [521, 196] on pre "crewai tool create your-tool" at bounding box center [439, 198] width 168 height 14
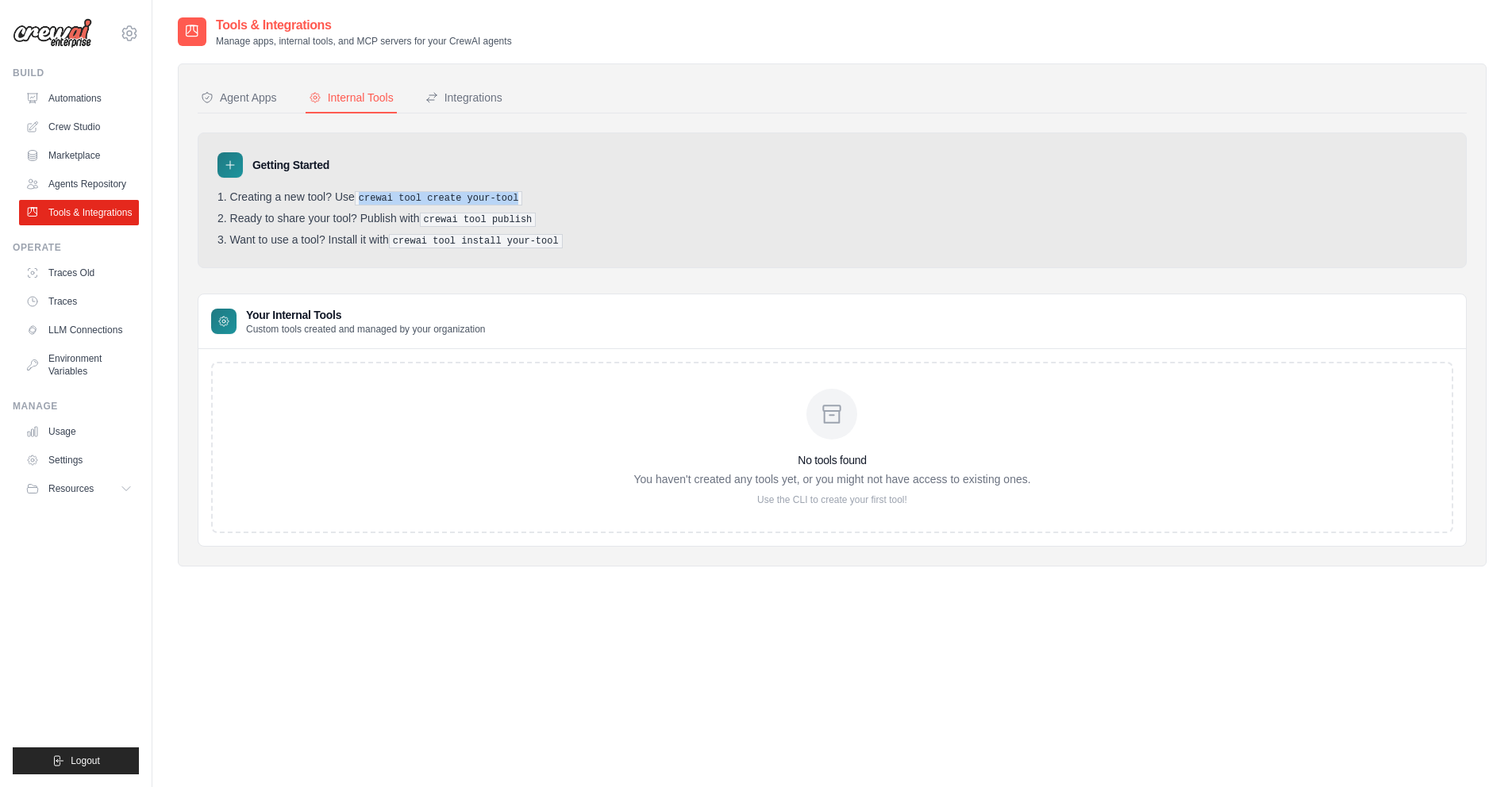
click at [80, 40] on img at bounding box center [53, 33] width 80 height 31
click at [67, 47] on img at bounding box center [53, 33] width 80 height 31
click at [72, 97] on link "Automations" at bounding box center [80, 98] width 119 height 25
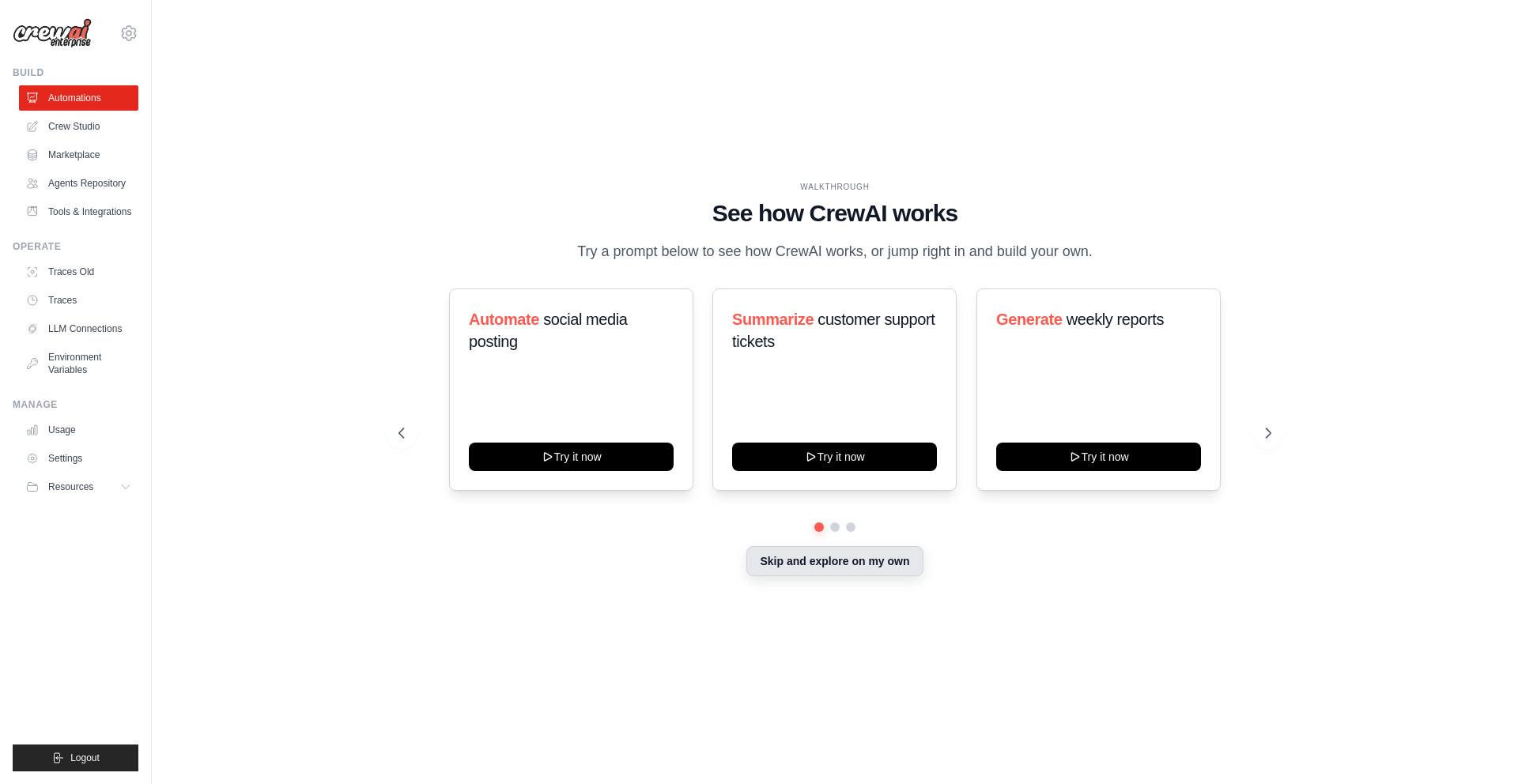
click at [813, 563] on button "Skip and explore on my own" at bounding box center [834, 561] width 176 height 30
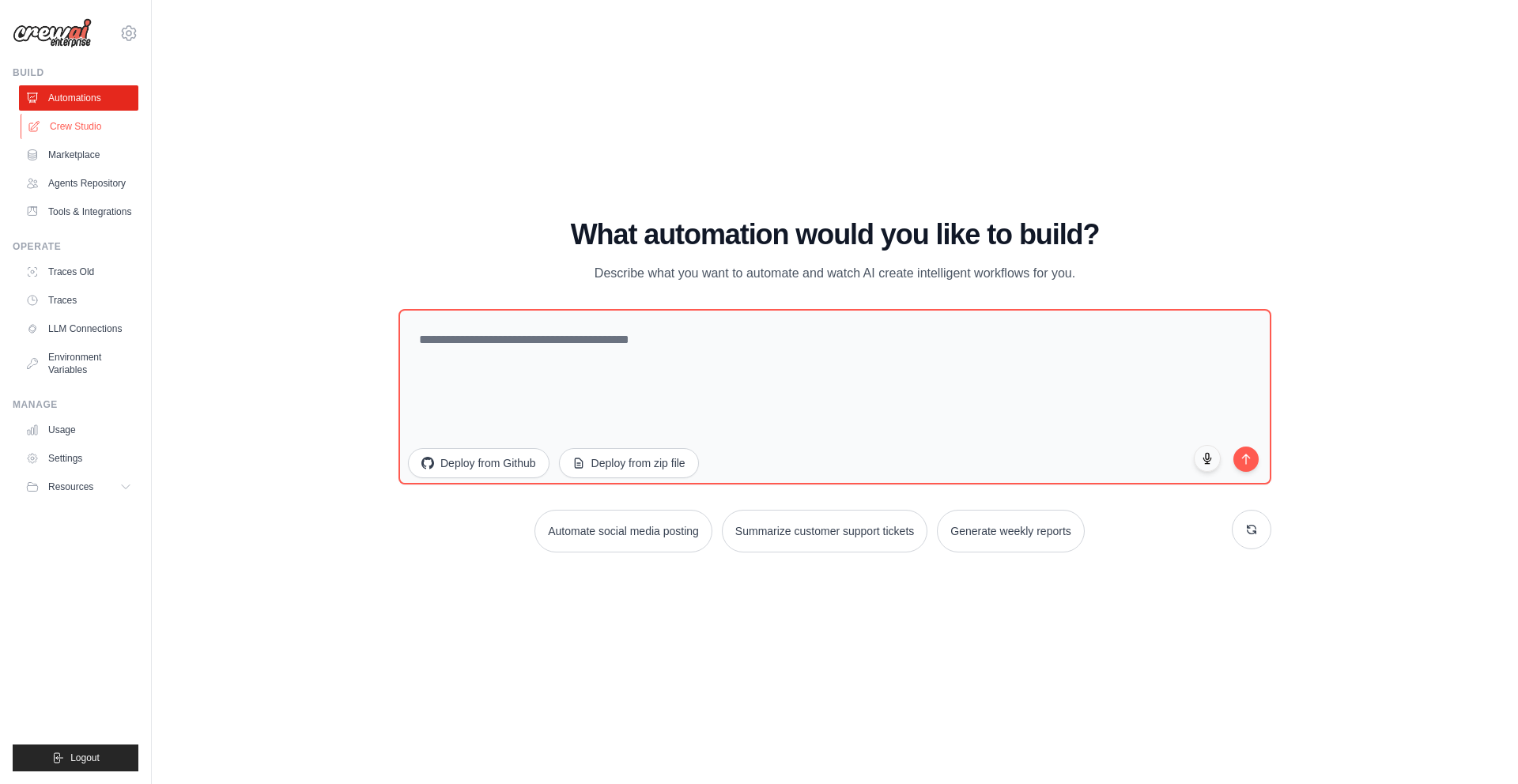
click at [102, 126] on link "Crew Studio" at bounding box center [79, 125] width 119 height 25
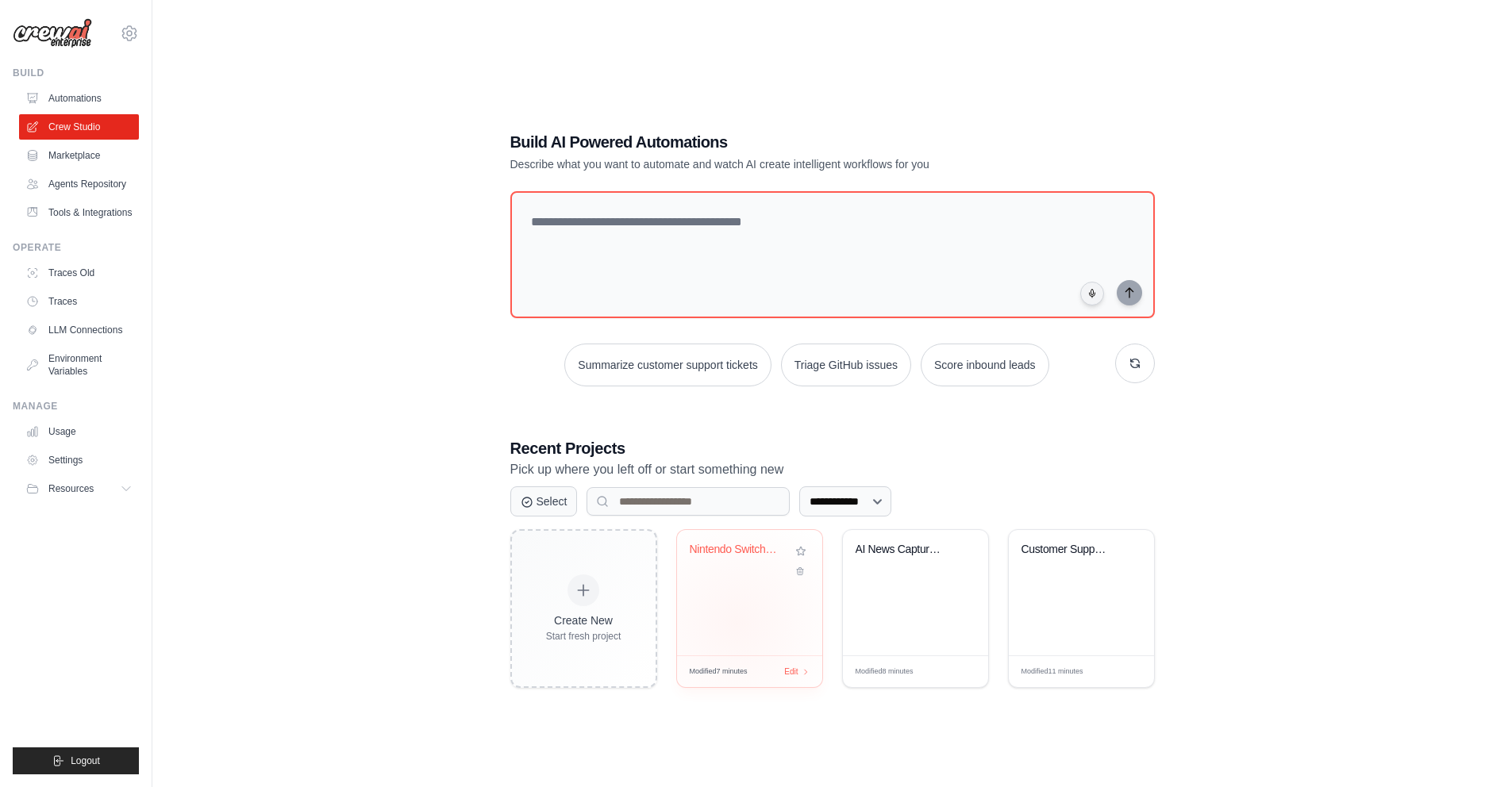
click at [736, 622] on div "Nintendo Switch Price Monitor" at bounding box center [750, 592] width 145 height 125
click at [100, 331] on link "LLM Connections" at bounding box center [80, 329] width 119 height 25
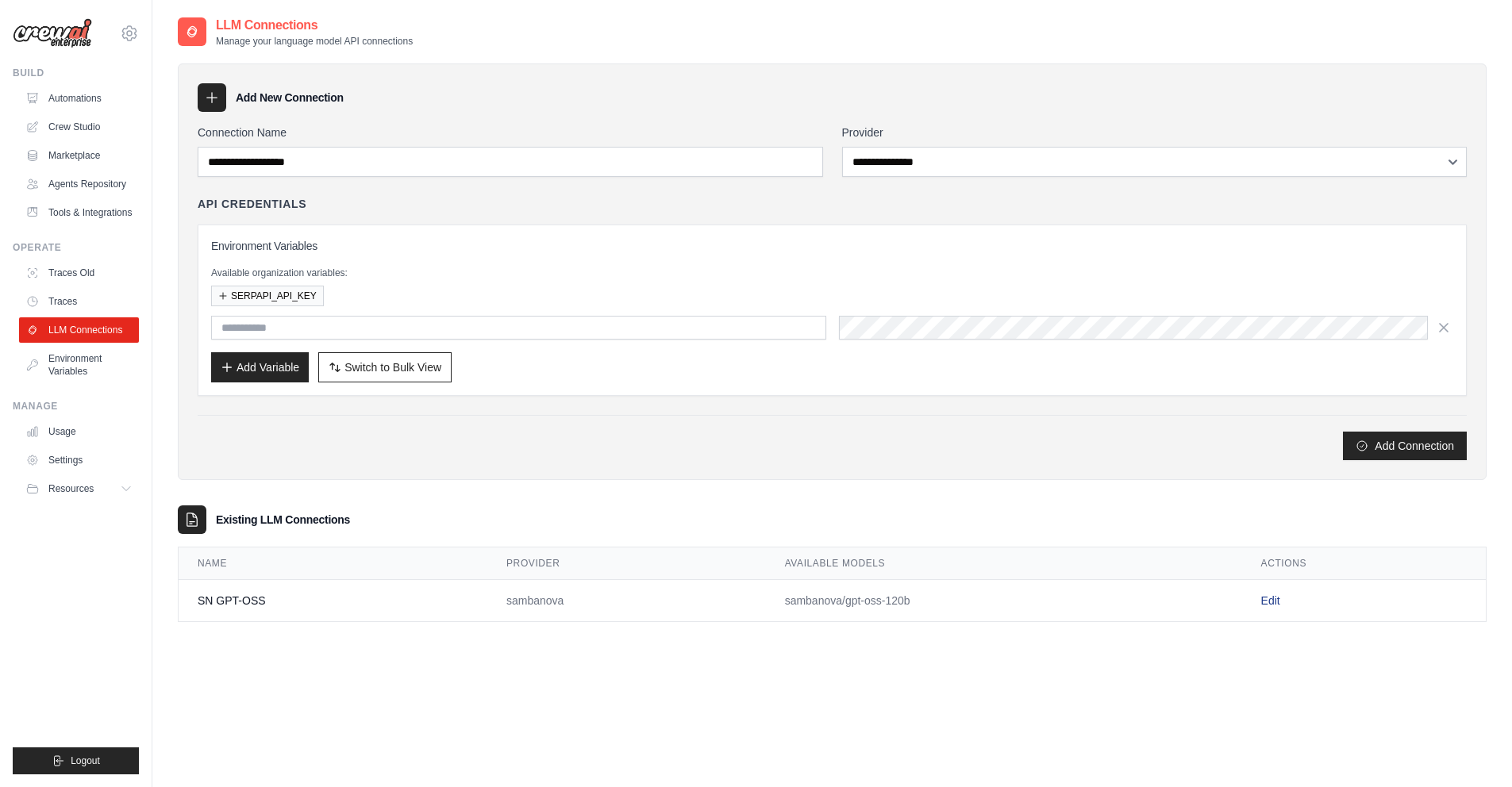
click at [1273, 598] on link "Edit" at bounding box center [1270, 600] width 19 height 13
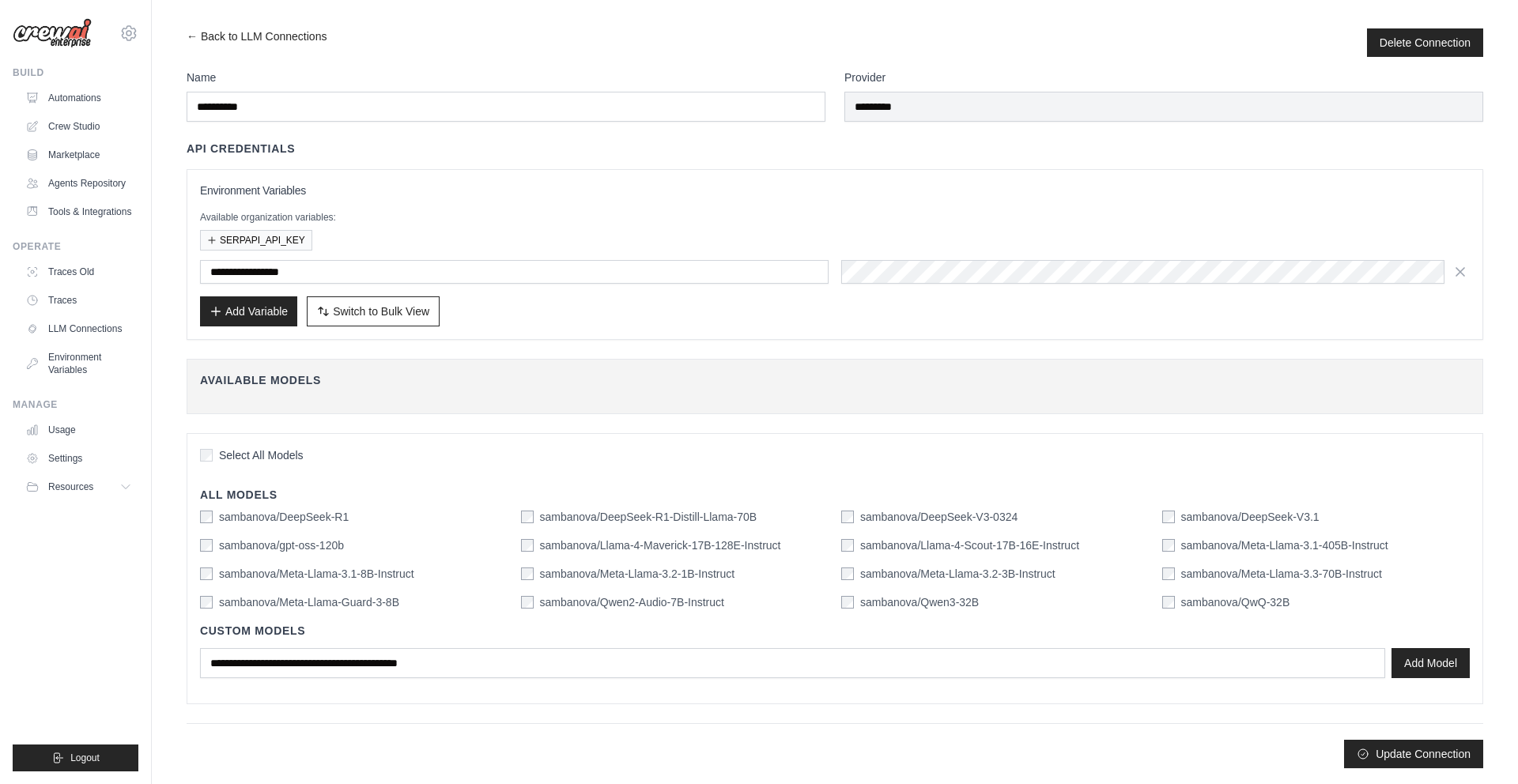
click at [1177, 513] on div "sambanova/DeepSeek-V3.1" at bounding box center [1241, 516] width 158 height 16
click at [1412, 749] on button "Update Connection" at bounding box center [1413, 753] width 139 height 29
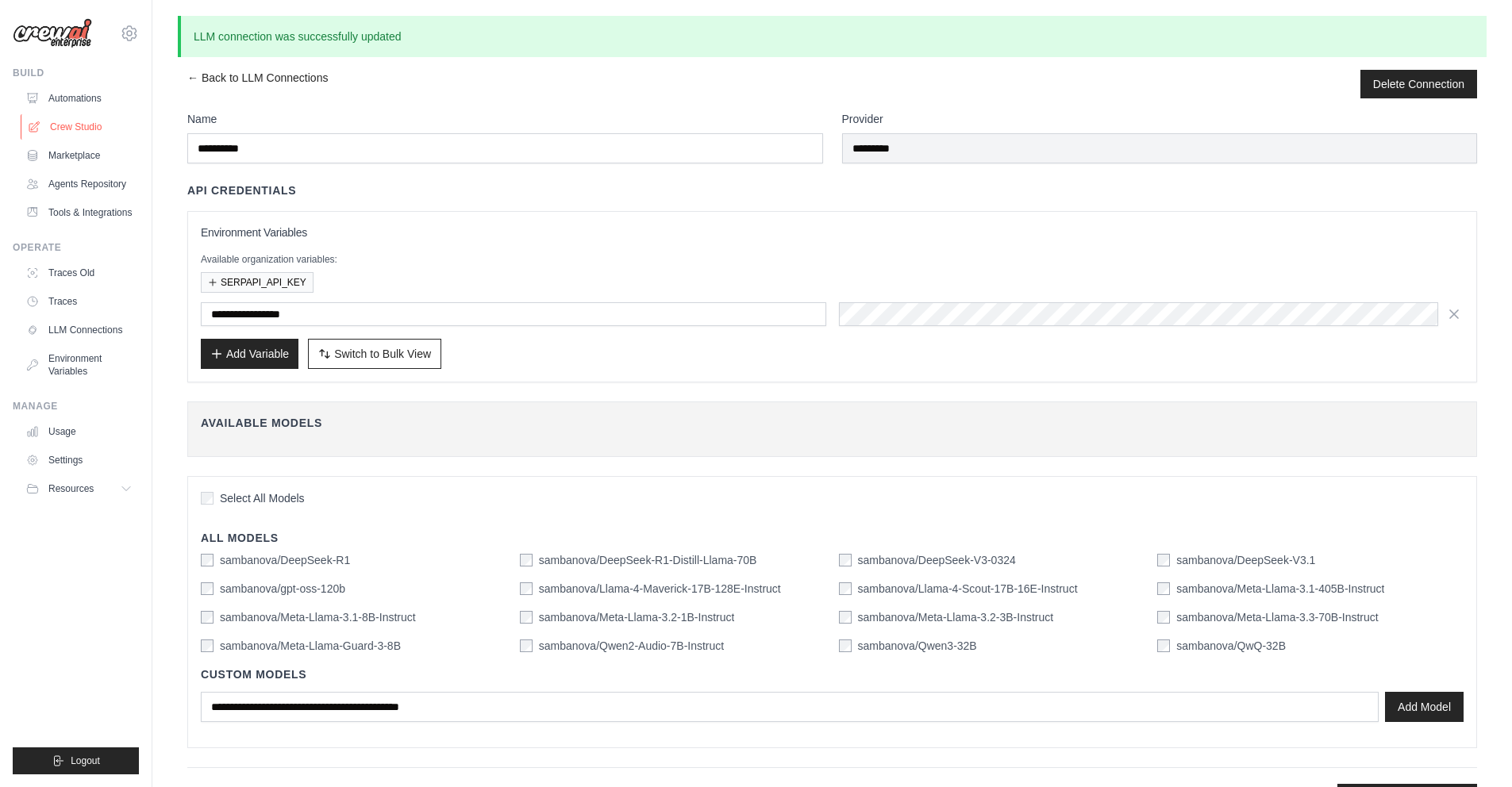
click at [77, 128] on link "Crew Studio" at bounding box center [80, 126] width 119 height 25
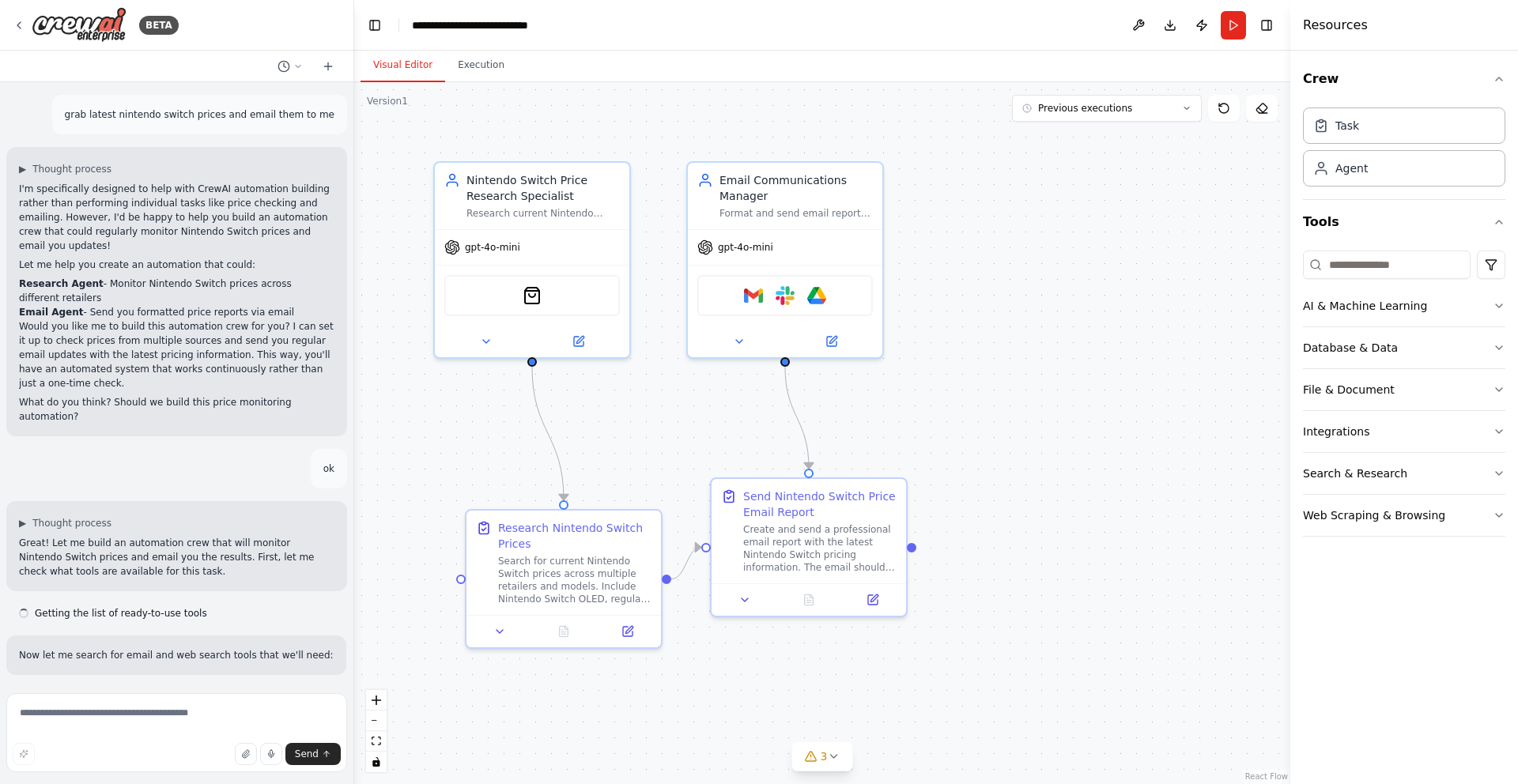
scroll to position [1290, 0]
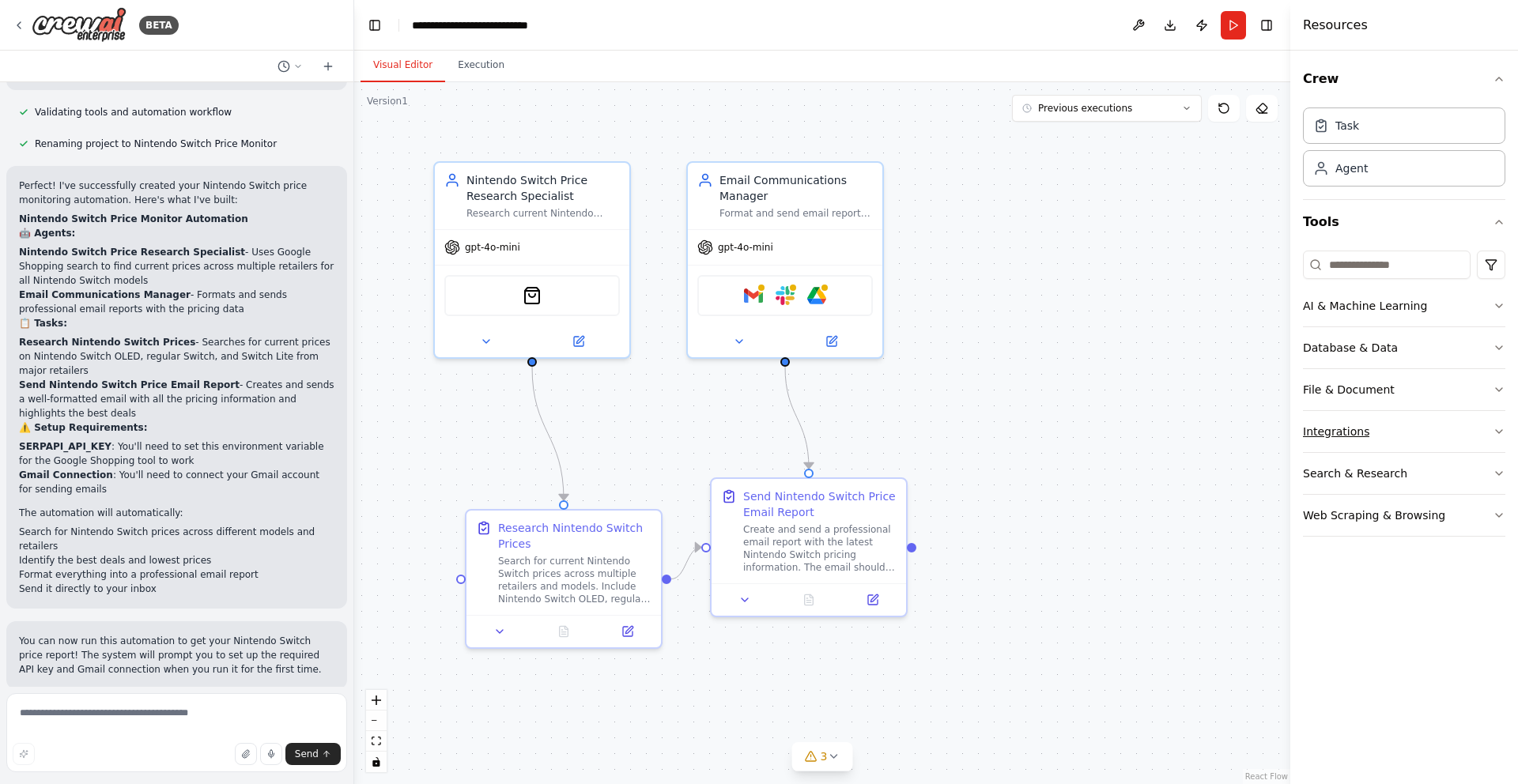
click at [1384, 423] on button "Integrations" at bounding box center [1404, 431] width 203 height 41
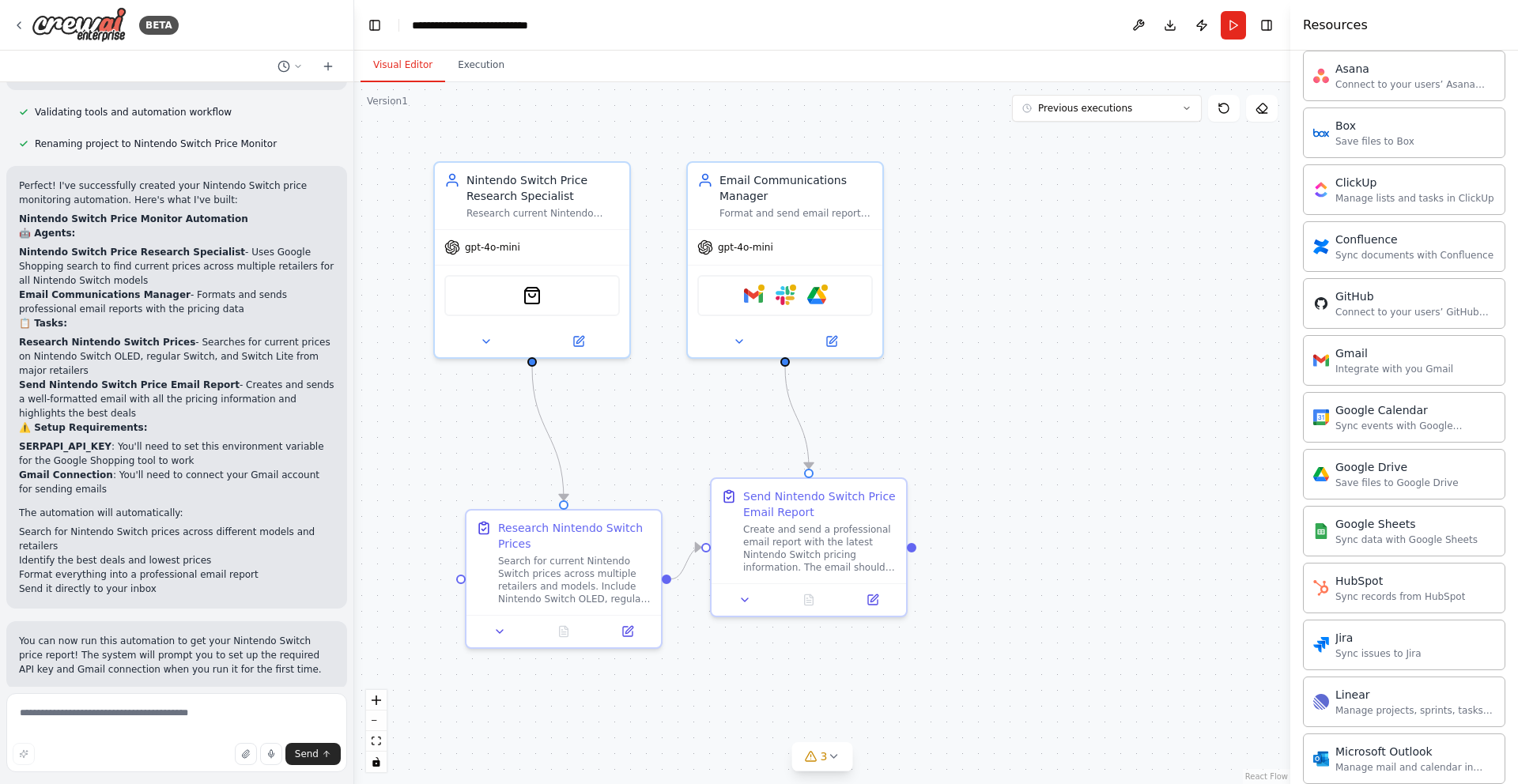
scroll to position [405, 0]
click at [835, 297] on img at bounding box center [832, 292] width 19 height 19
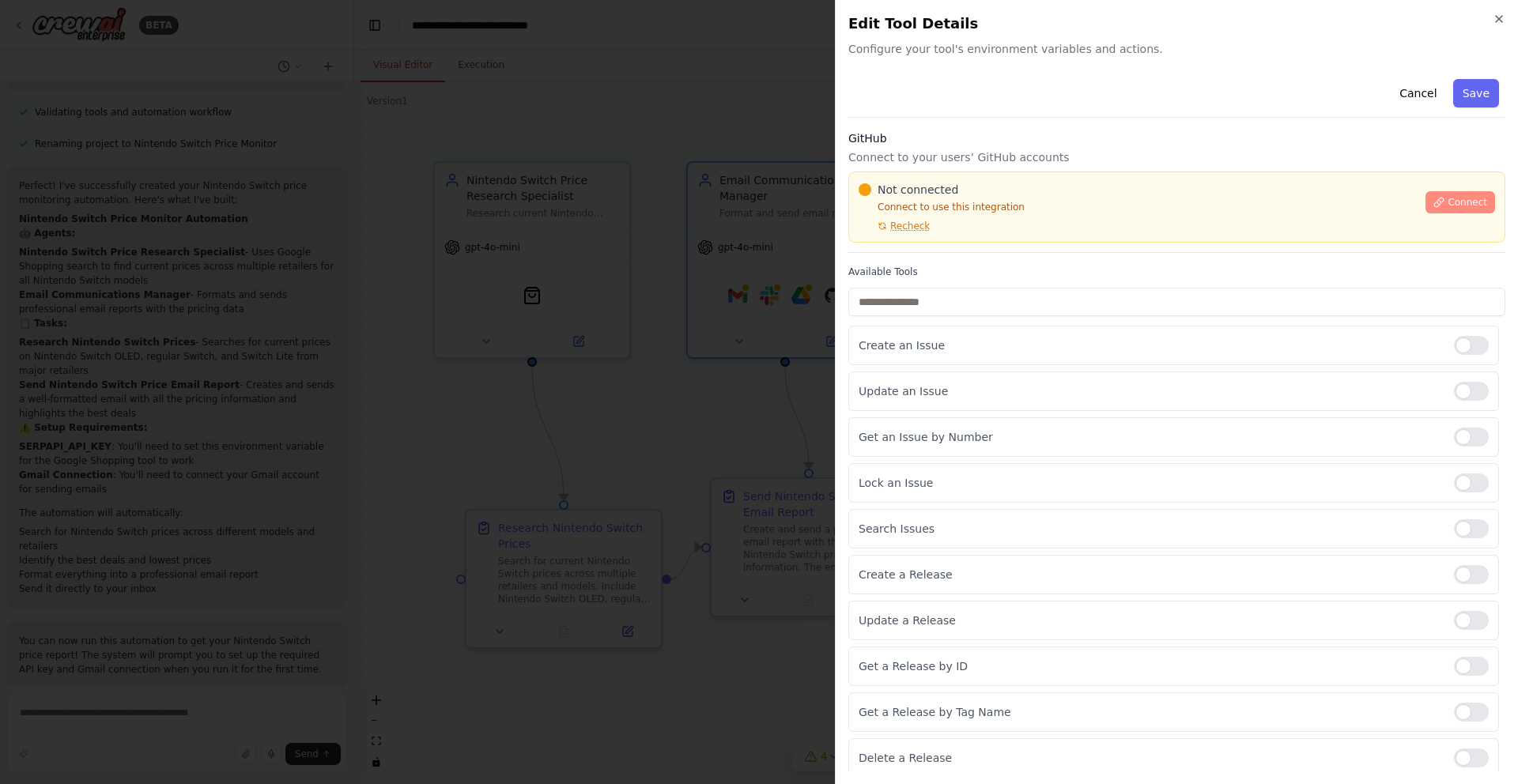
click at [1469, 208] on span "Connect" at bounding box center [1466, 203] width 40 height 13
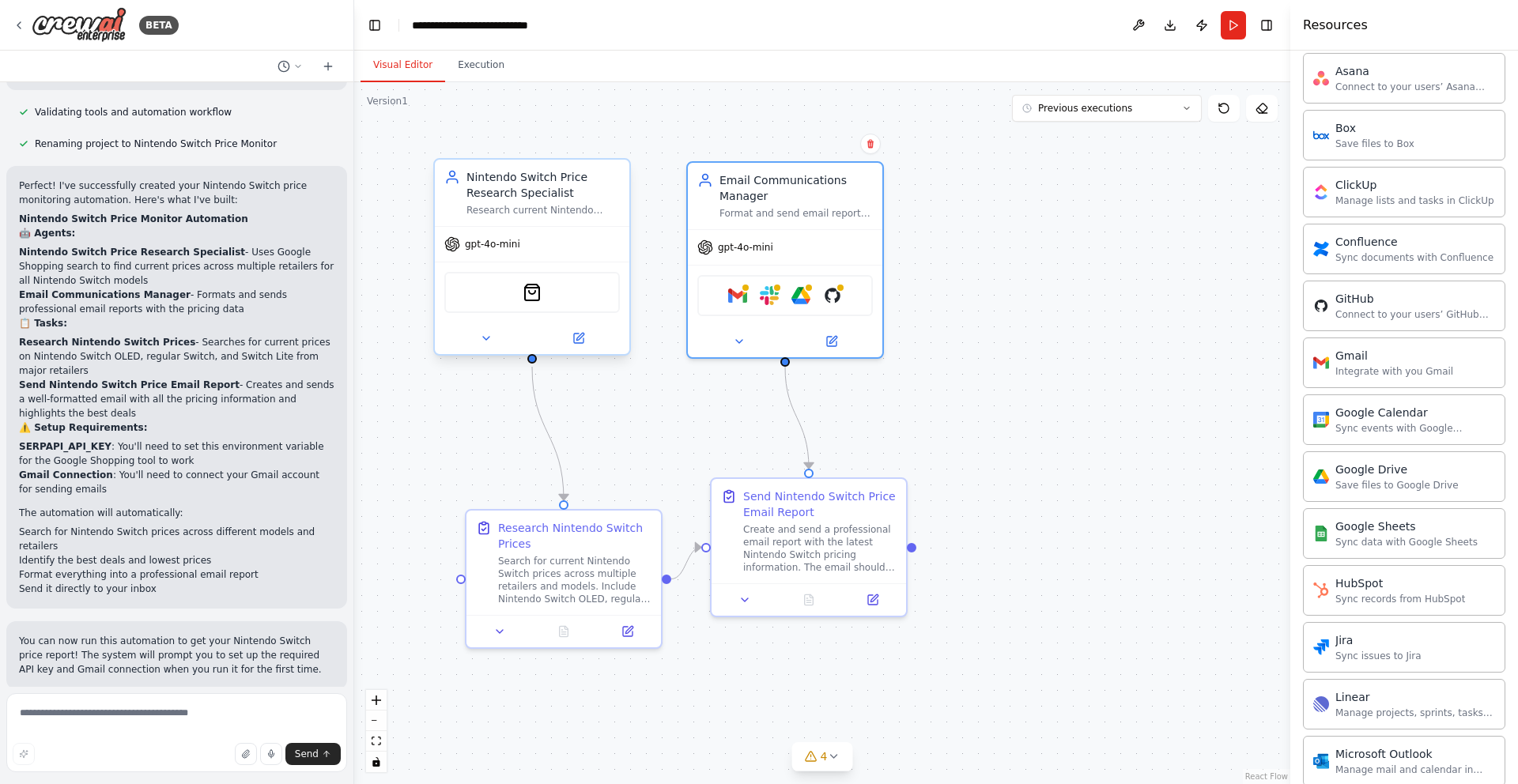
click at [496, 250] on span "gpt-4o-mini" at bounding box center [492, 244] width 55 height 13
click at [469, 249] on span "gpt-4o-mini" at bounding box center [492, 244] width 55 height 13
click at [490, 341] on icon at bounding box center [487, 338] width 13 height 13
click at [490, 336] on icon at bounding box center [487, 338] width 13 height 13
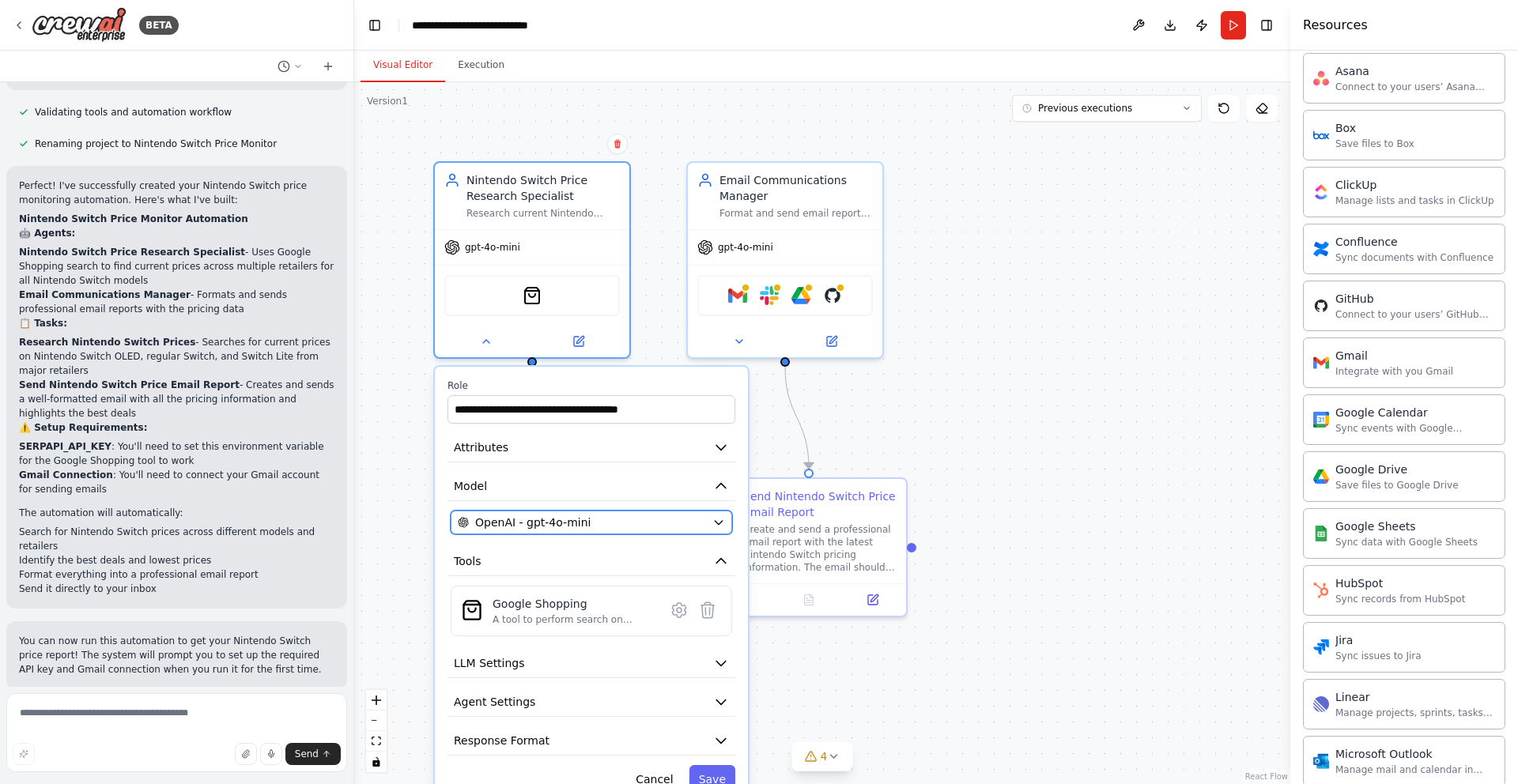
click at [664, 527] on div "OpenAI - gpt-4o-mini" at bounding box center [582, 521] width 248 height 16
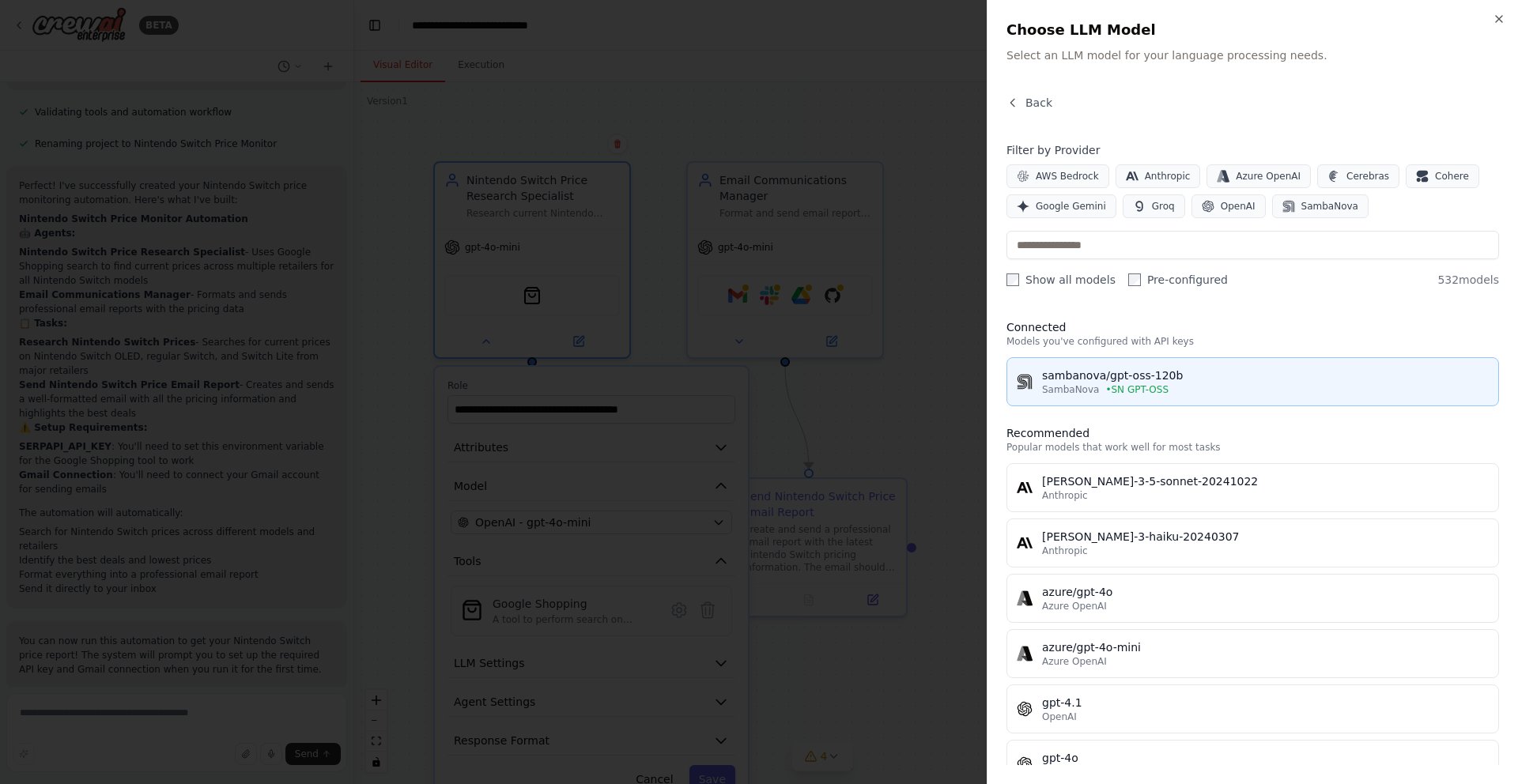
click at [1183, 374] on div "sambanova/gpt-oss-120b" at bounding box center [1265, 375] width 447 height 16
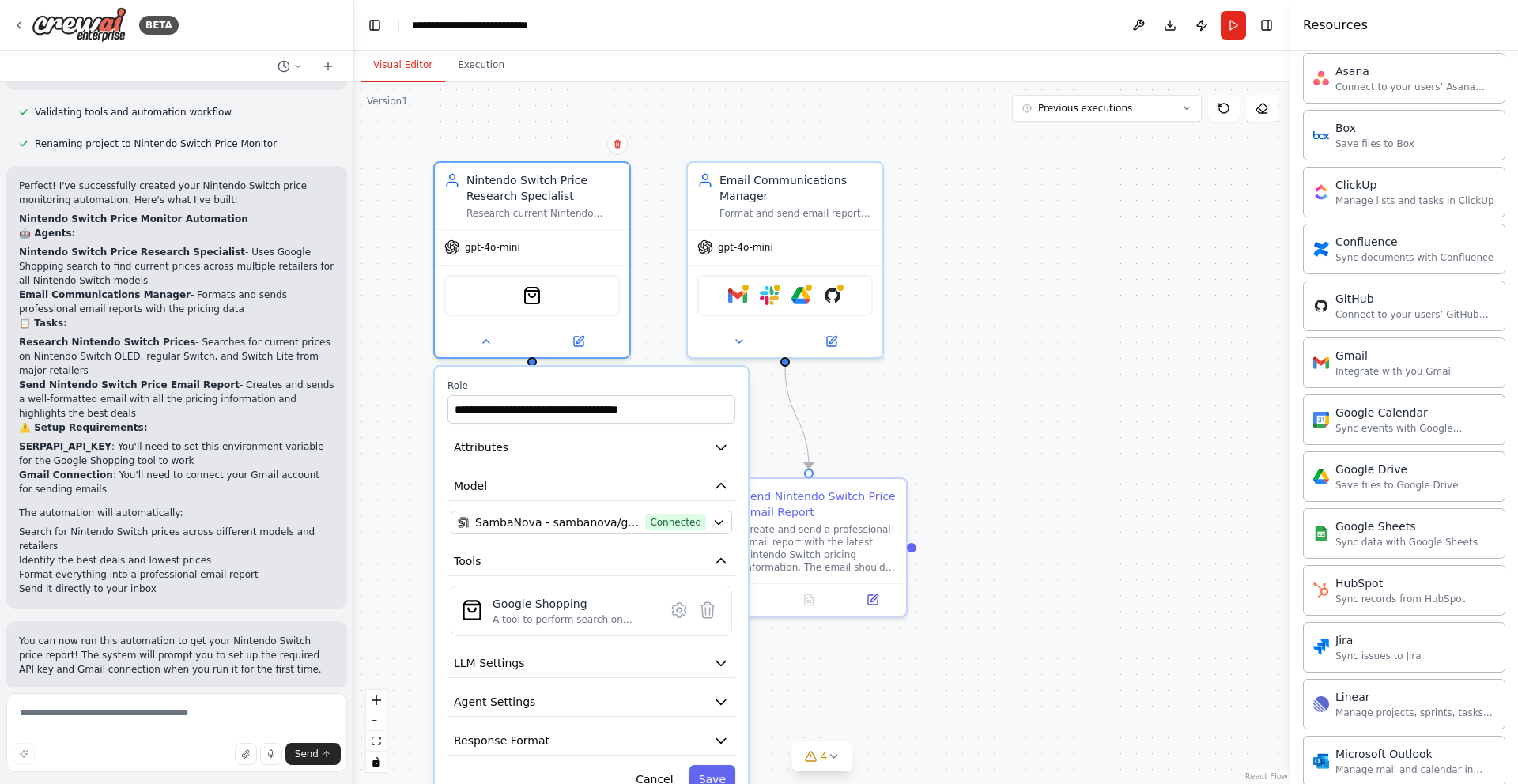
click at [726, 776] on button "Save" at bounding box center [712, 778] width 46 height 29
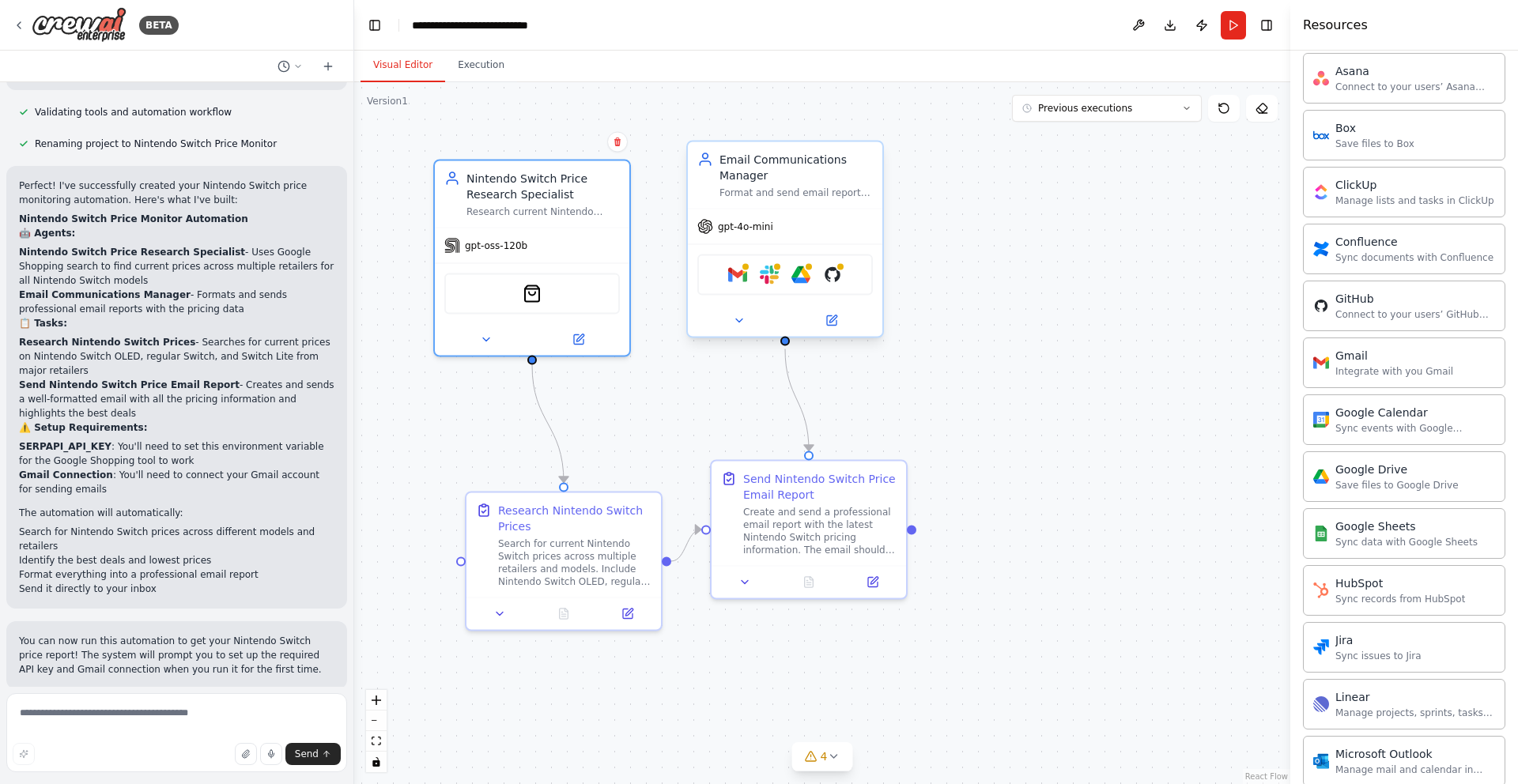
click at [747, 235] on div "gpt-4o-mini" at bounding box center [784, 227] width 194 height 35
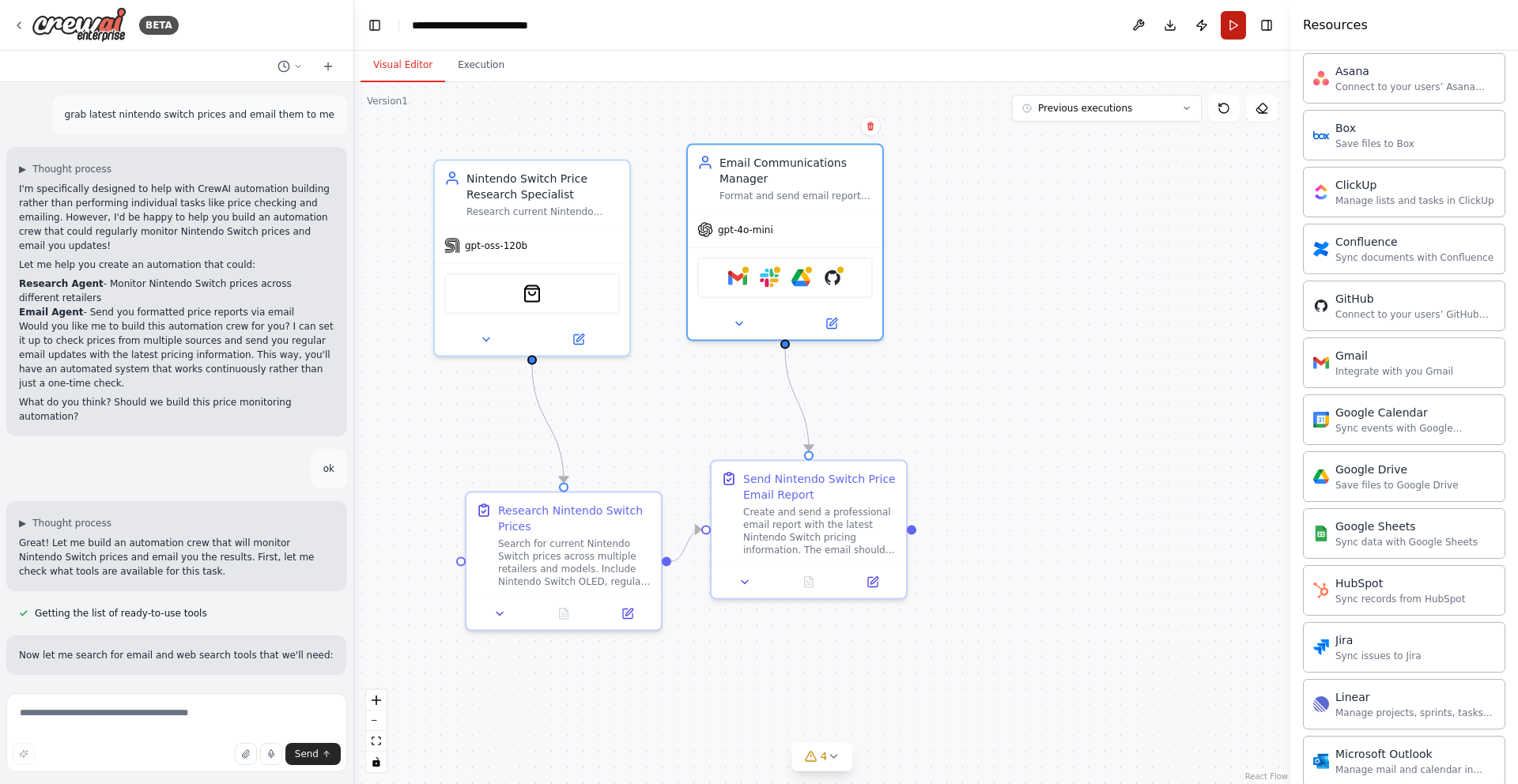
click at [1236, 29] on button "Run" at bounding box center [1232, 25] width 25 height 29
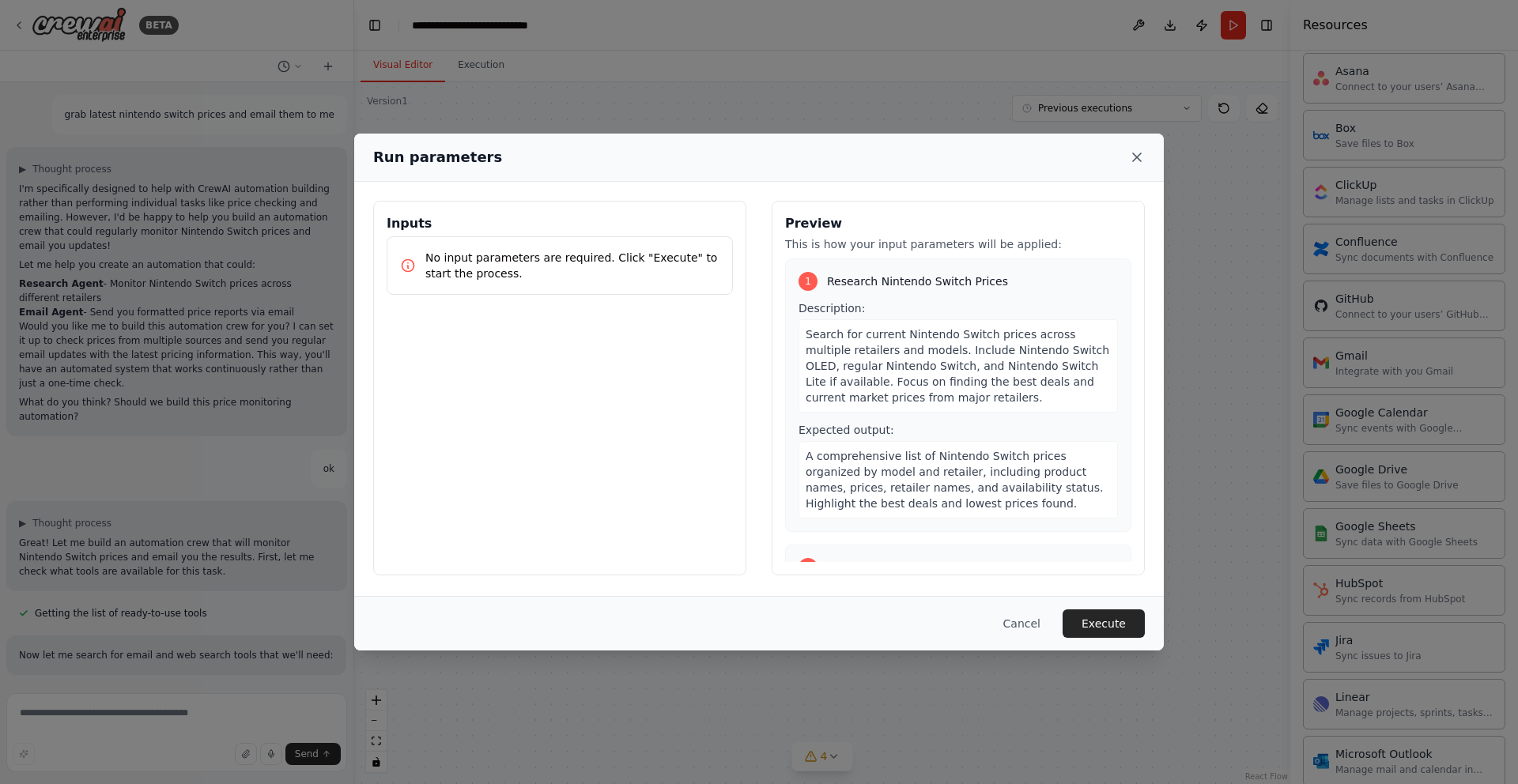
click at [1139, 158] on icon at bounding box center [1136, 157] width 8 height 8
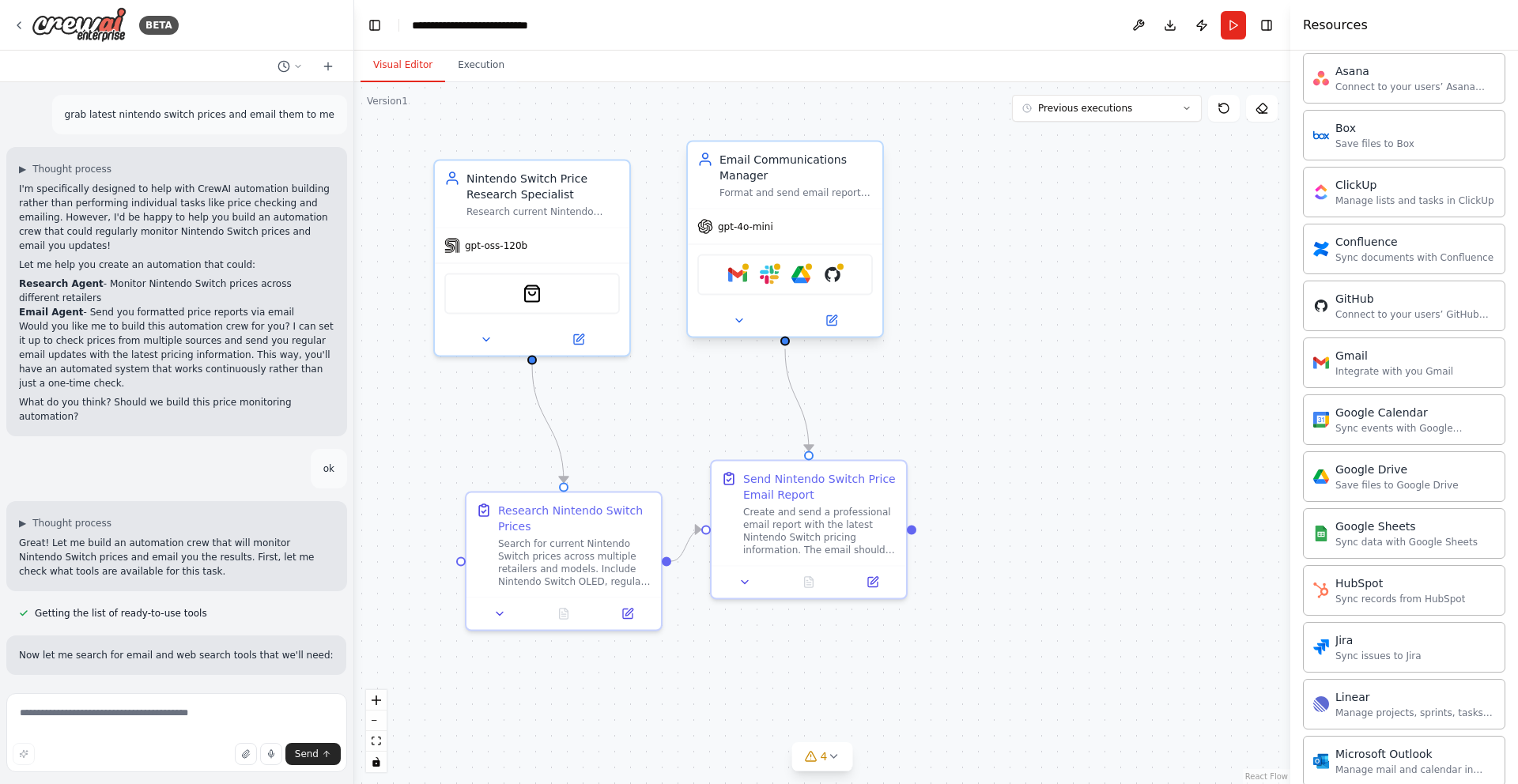
click at [747, 229] on span "gpt-4o-mini" at bounding box center [746, 227] width 55 height 13
click at [738, 326] on button at bounding box center [738, 321] width 89 height 19
click at [735, 324] on icon at bounding box center [739, 321] width 13 height 13
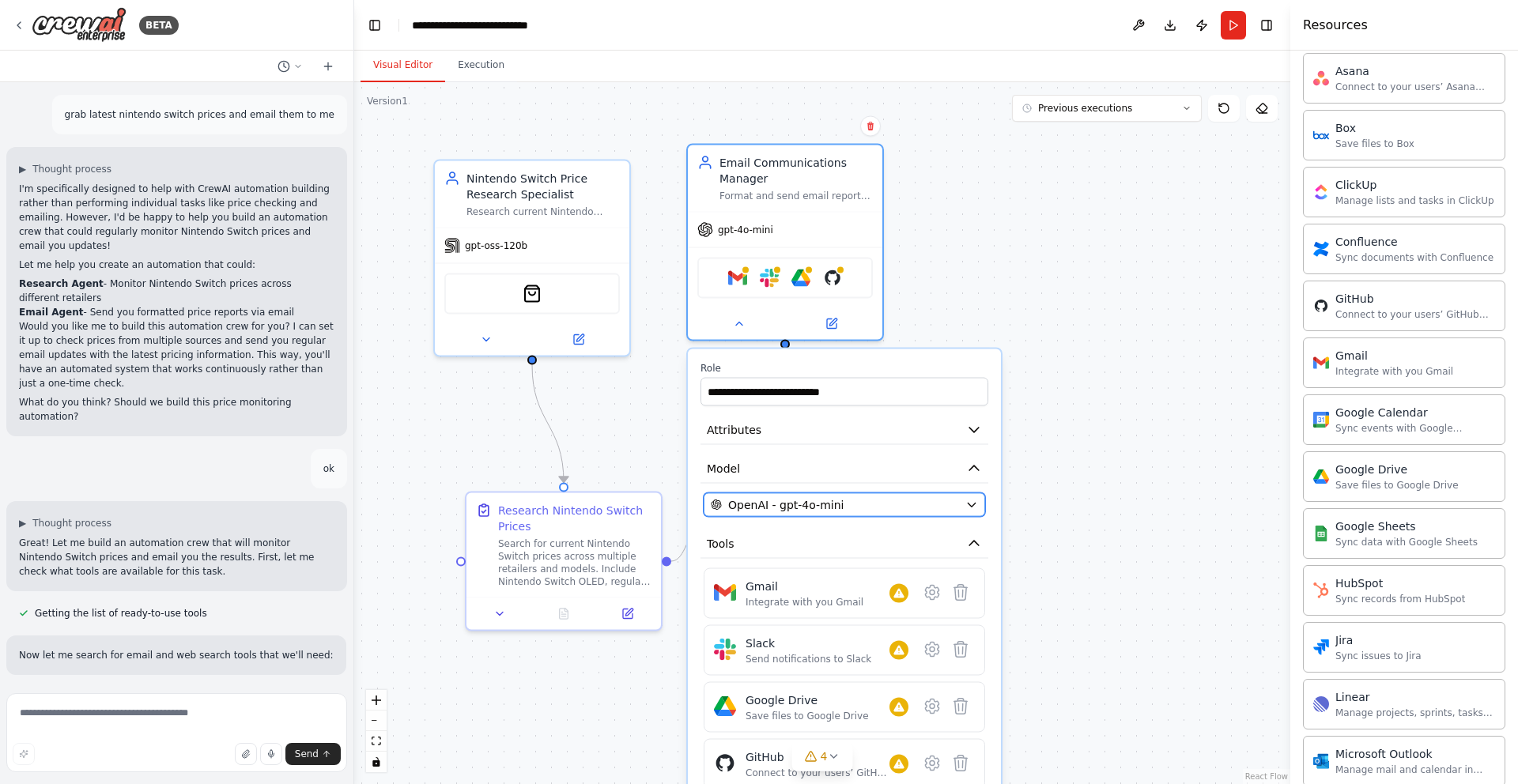
click at [912, 500] on div "OpenAI - gpt-4o-mini" at bounding box center [834, 504] width 248 height 16
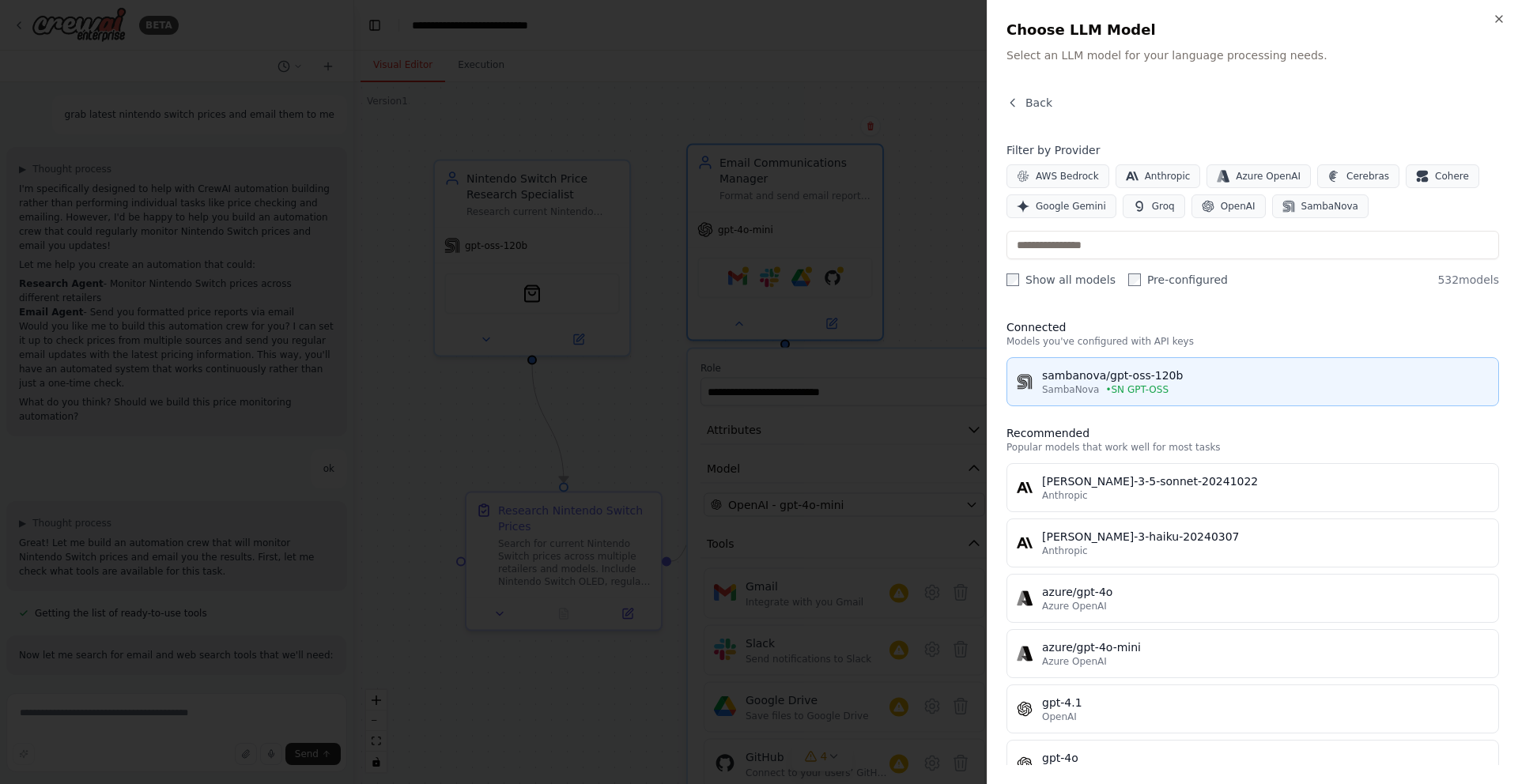
click at [1150, 378] on div "sambanova/gpt-oss-120b" at bounding box center [1265, 375] width 447 height 16
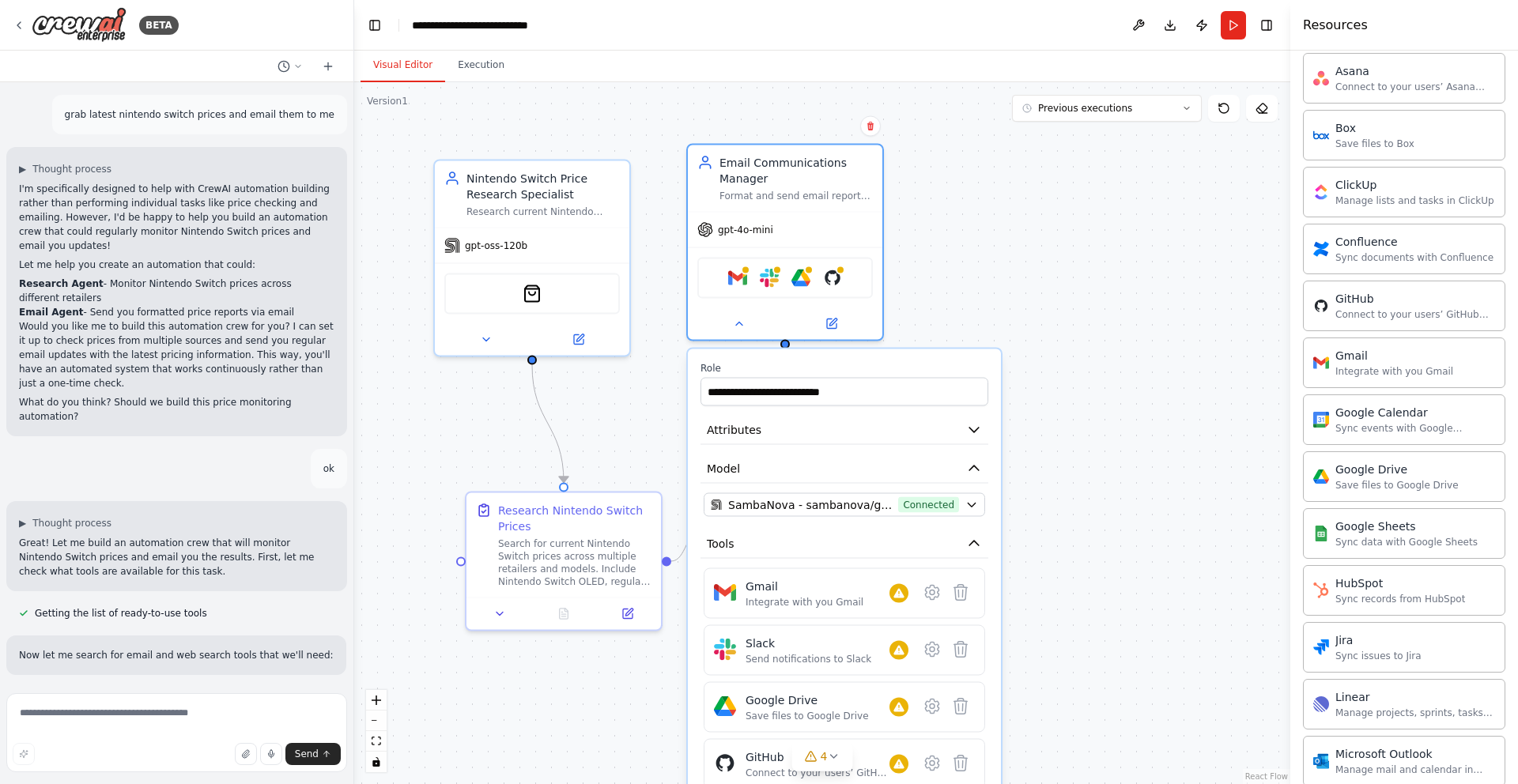
click at [1240, 25] on button "Run" at bounding box center [1232, 25] width 25 height 29
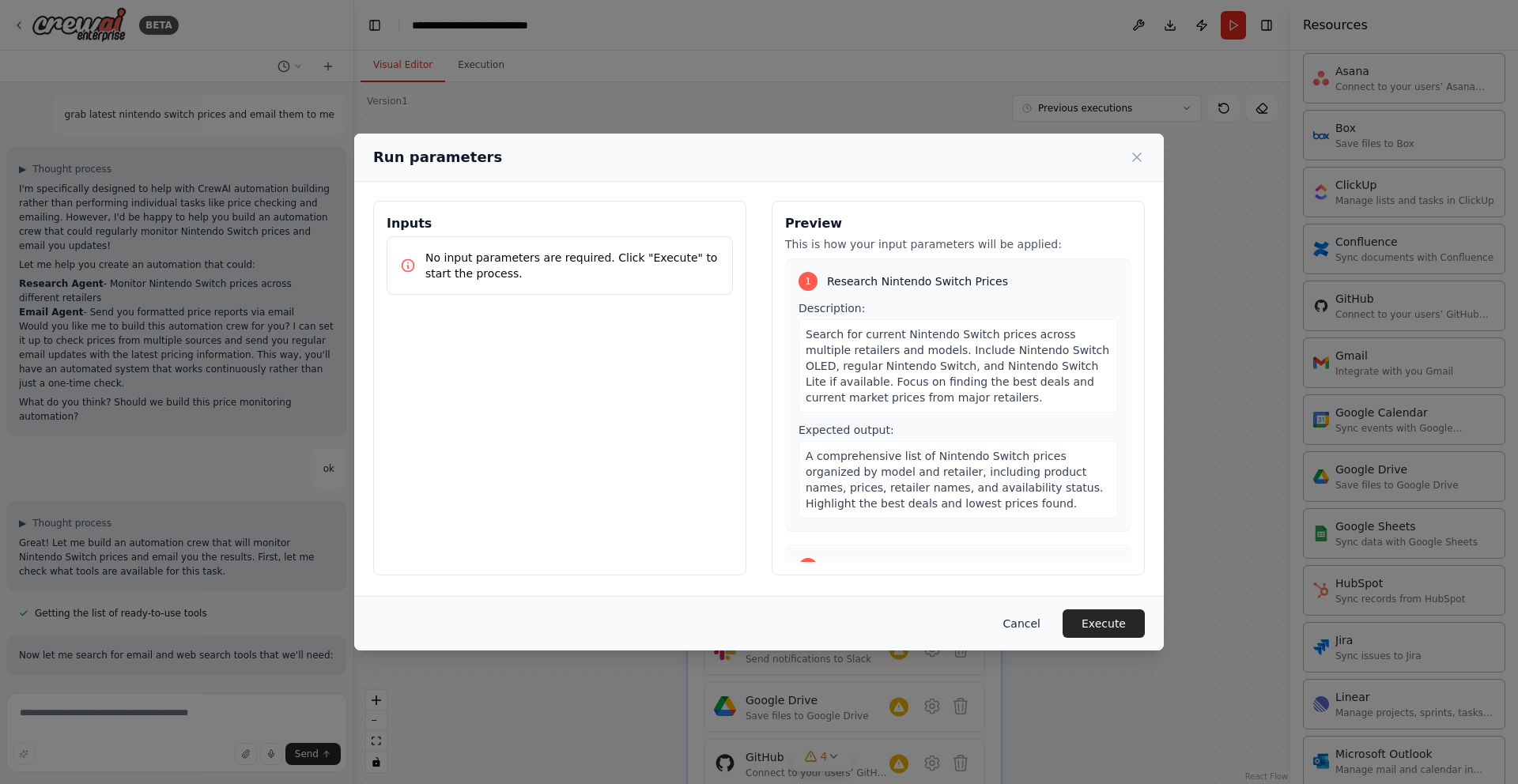
click at [1031, 618] on button "Cancel" at bounding box center [1022, 623] width 63 height 29
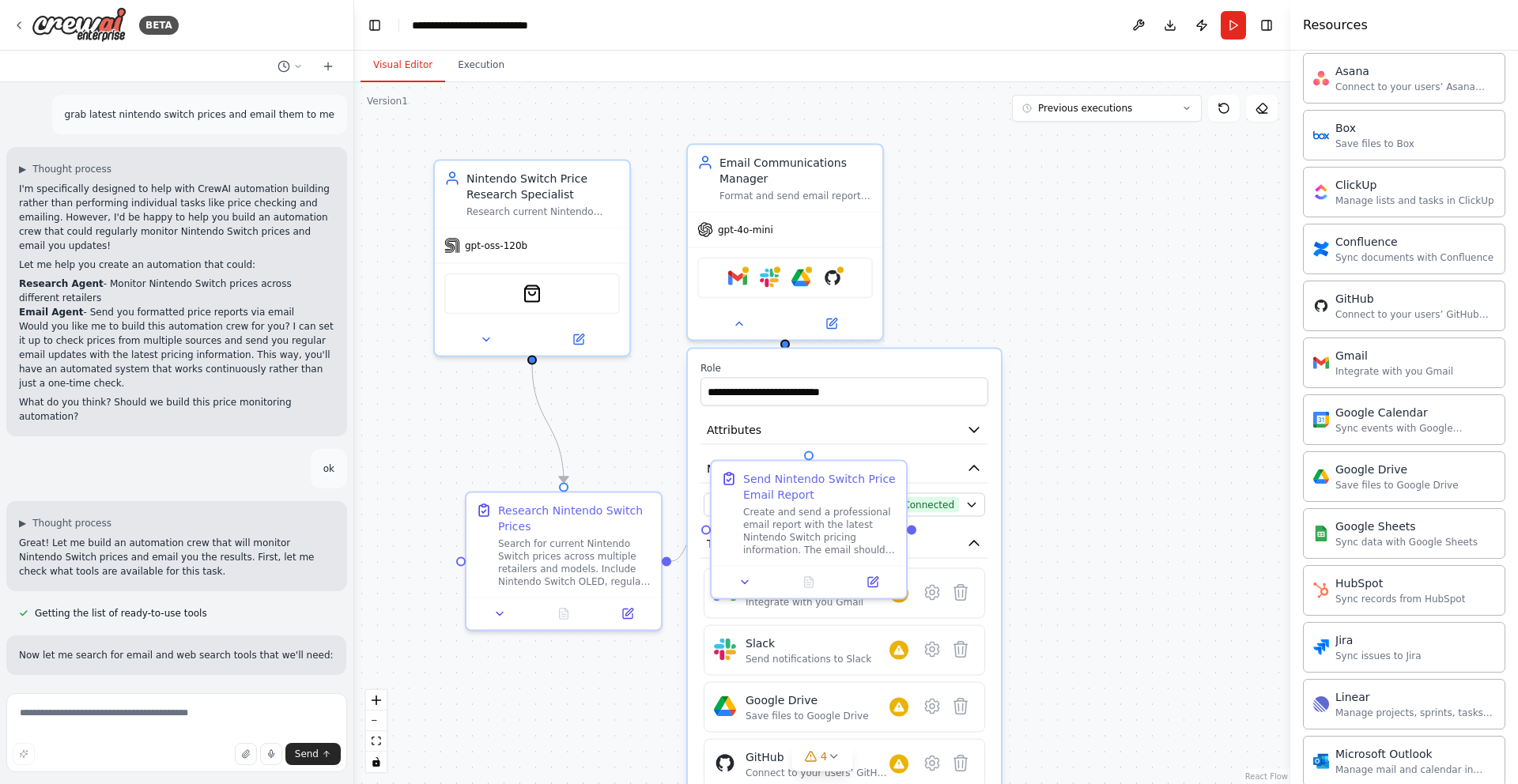
click at [1119, 438] on div ".deletable-edge-delete-btn { width: 20px; height: 20px; border: 0px solid #ffff…" at bounding box center [821, 433] width 936 height 702
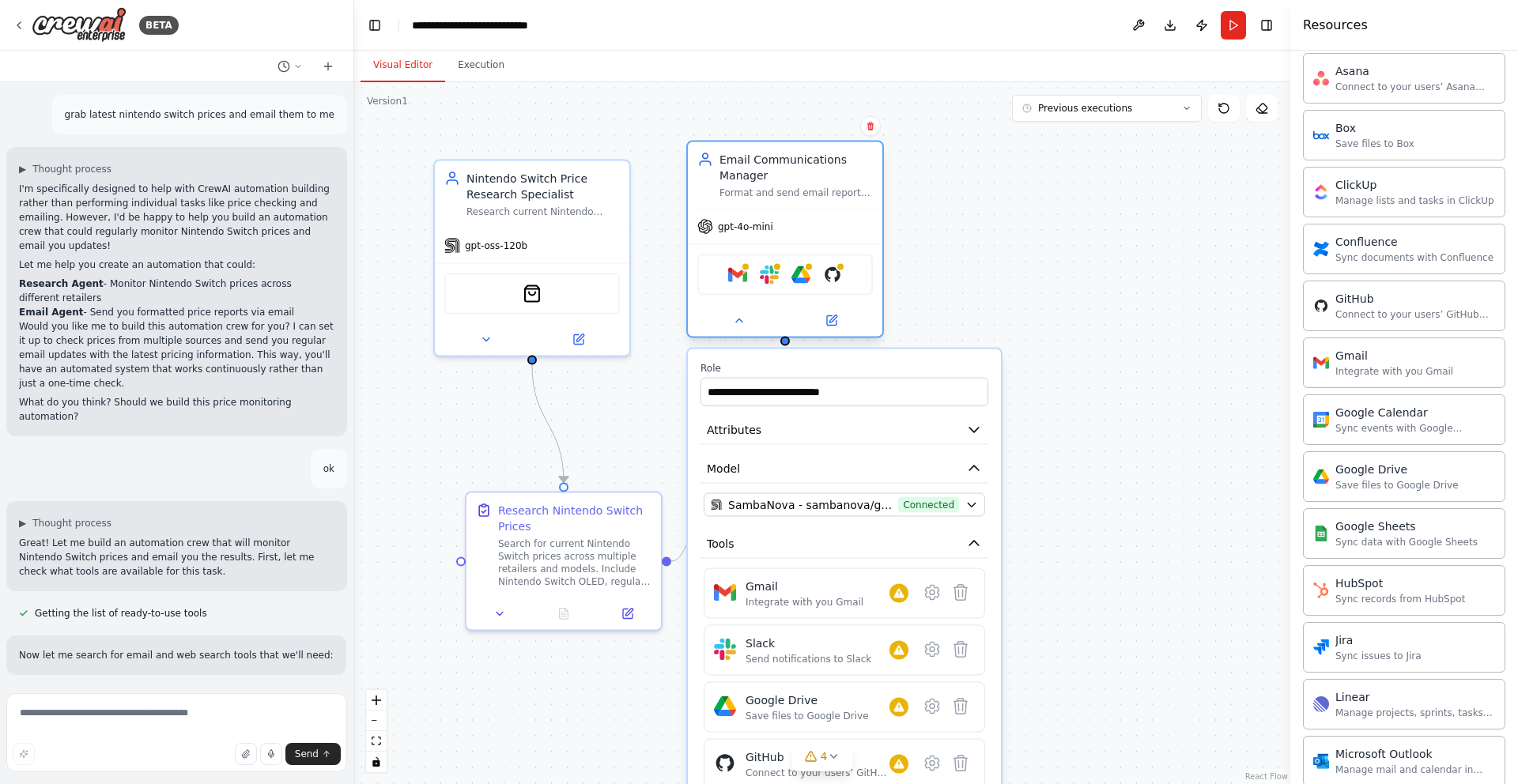
click at [805, 225] on div "gpt-4o-mini" at bounding box center [784, 227] width 194 height 35
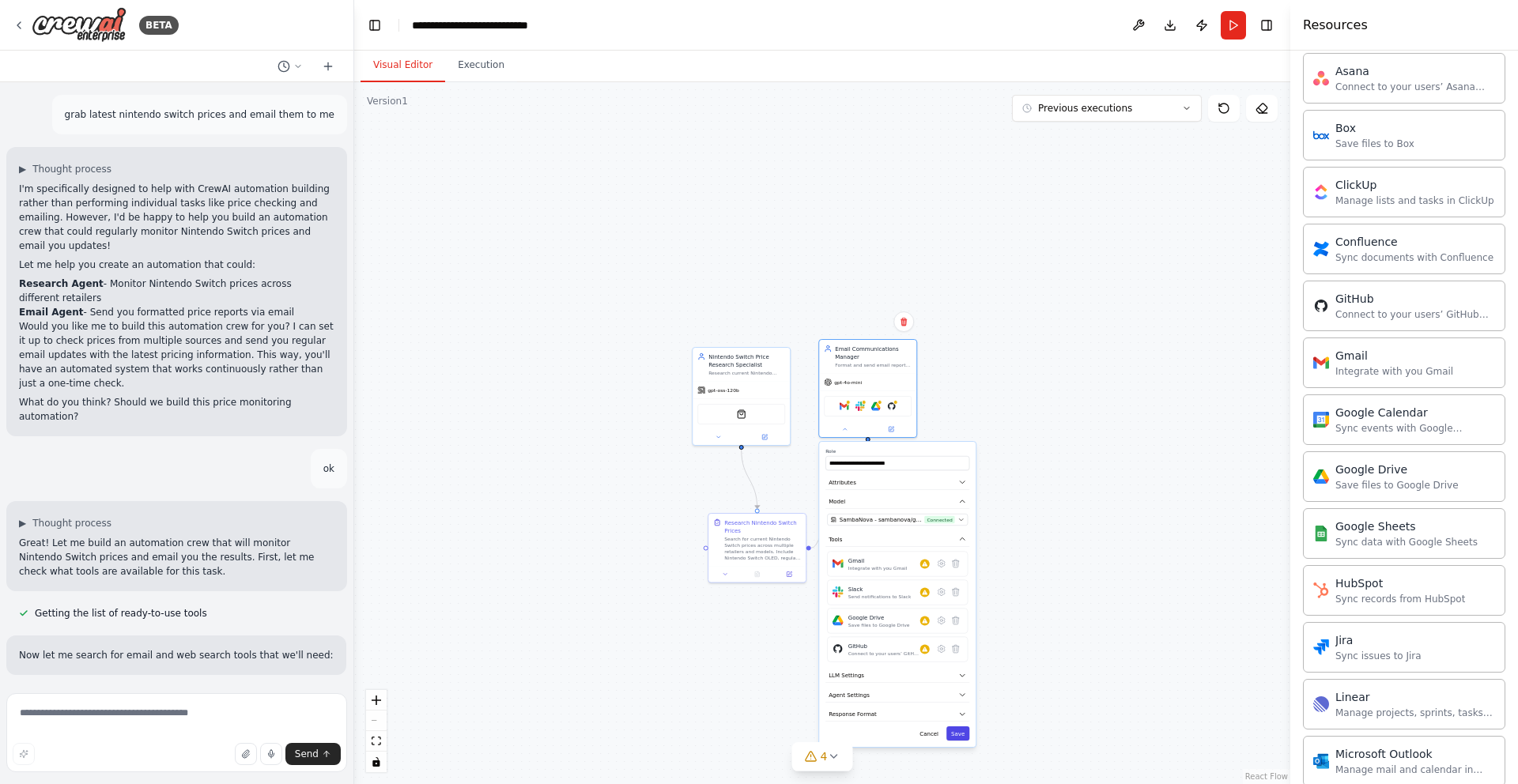
click at [958, 733] on button "Save" at bounding box center [958, 732] width 23 height 14
click at [1231, 30] on button "Run" at bounding box center [1232, 25] width 25 height 29
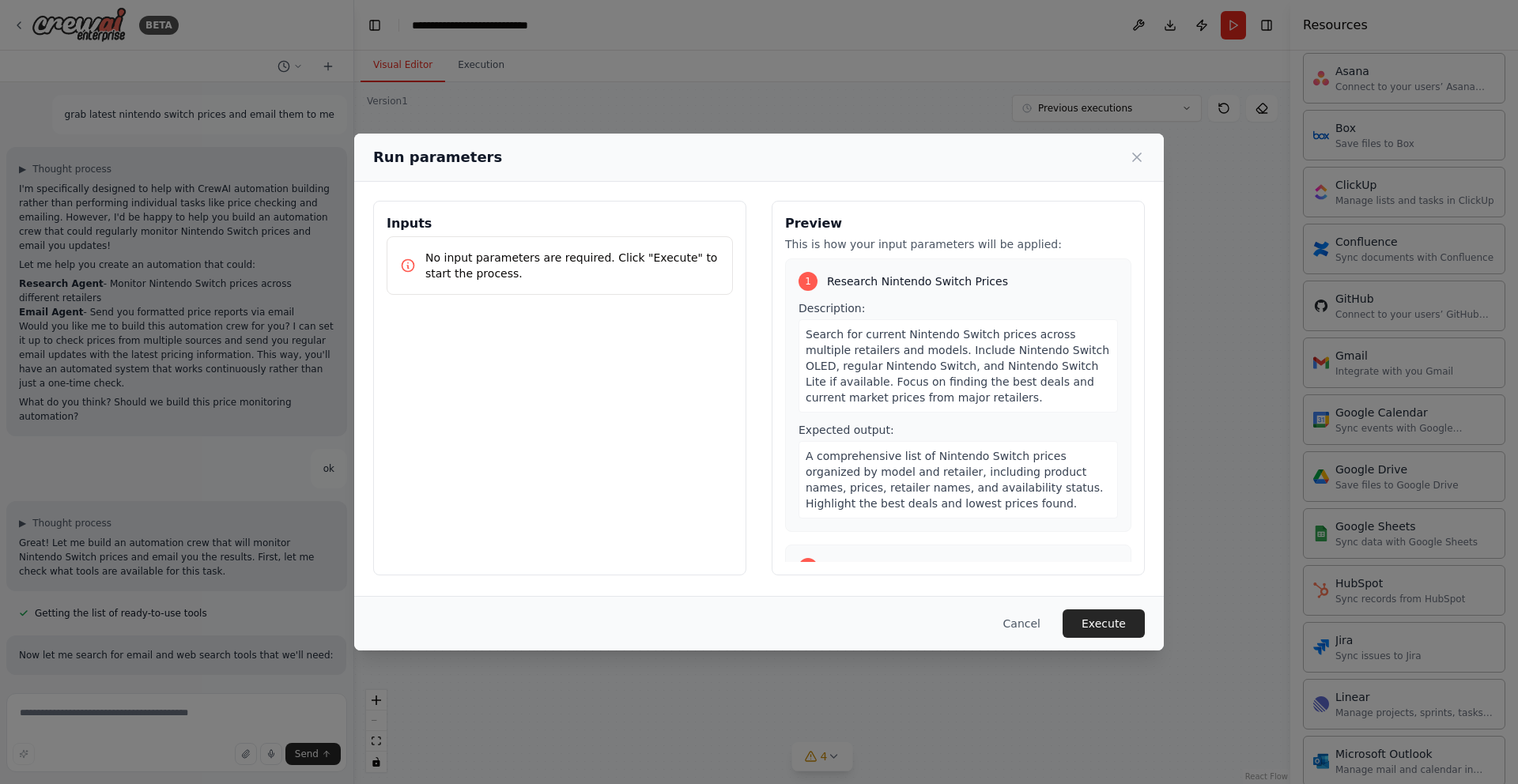
click at [1099, 630] on button "Execute" at bounding box center [1103, 623] width 82 height 29
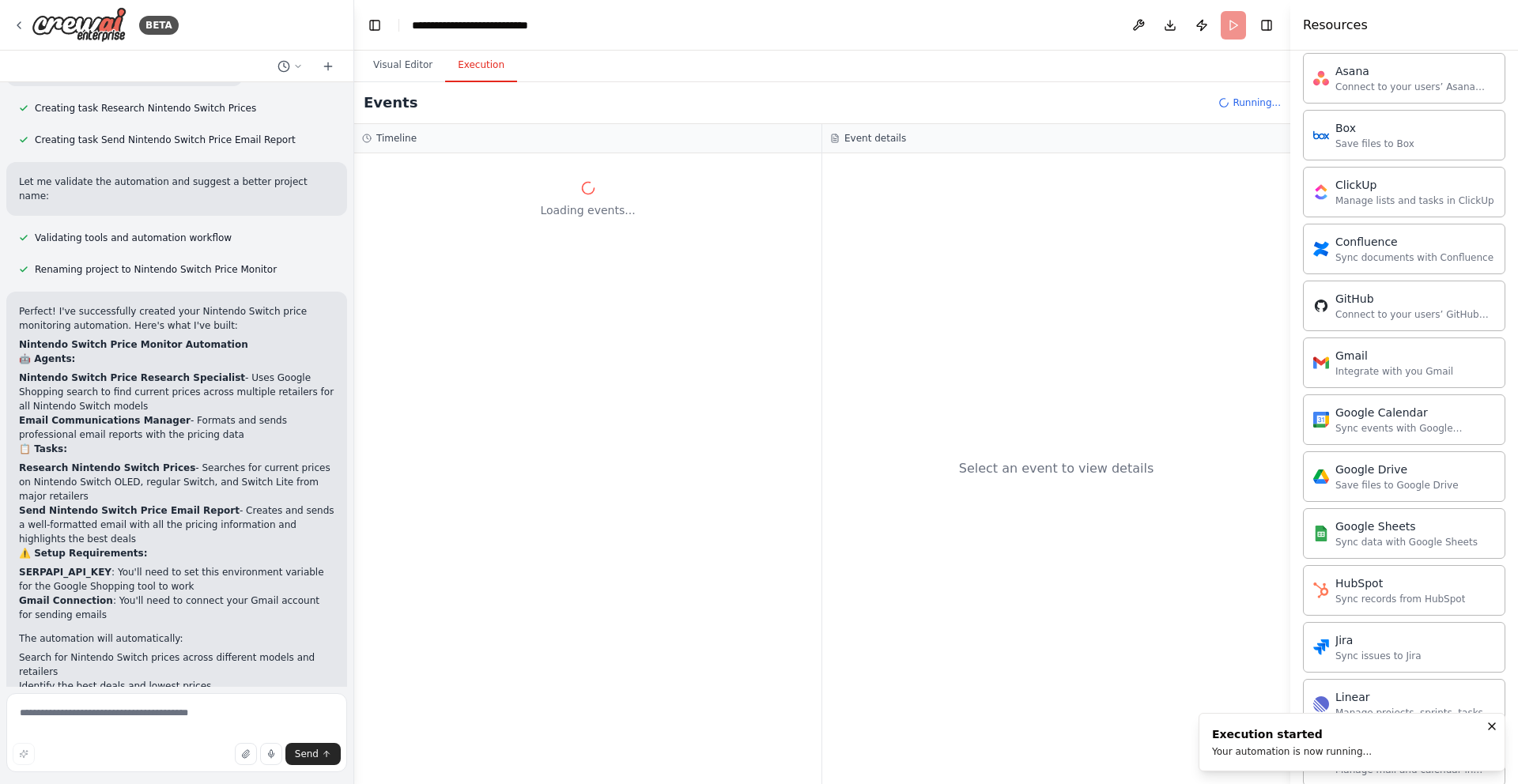
scroll to position [1290, 0]
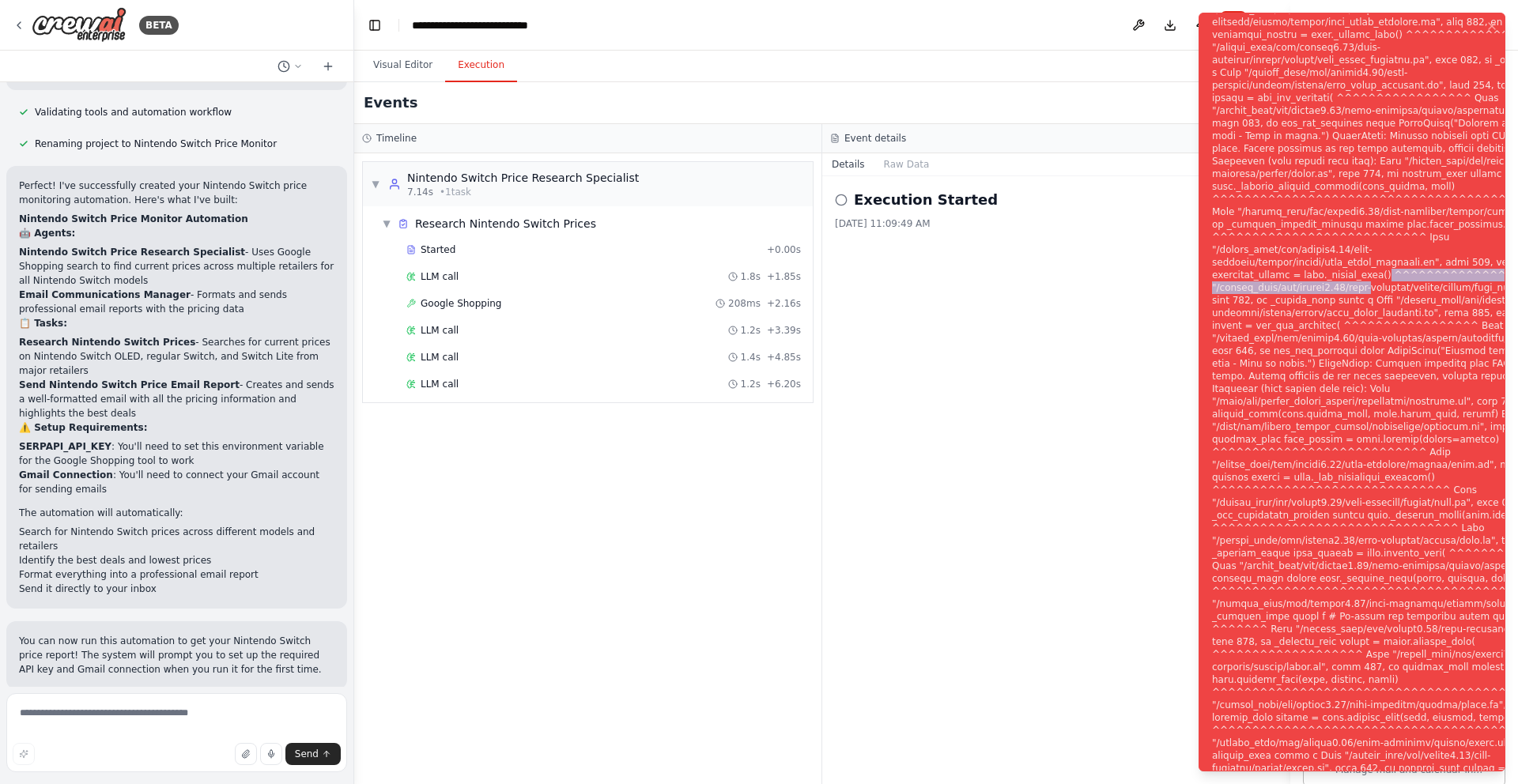
drag, startPoint x: 1512, startPoint y: 261, endPoint x: 1500, endPoint y: 237, distance: 26.8
click at [1510, 245] on ol "Execution Error" at bounding box center [1351, 392] width 332 height 784
drag, startPoint x: 1512, startPoint y: 281, endPoint x: 1512, endPoint y: 236, distance: 45.0
click at [1512, 236] on ol "Execution Error" at bounding box center [1351, 392] width 332 height 784
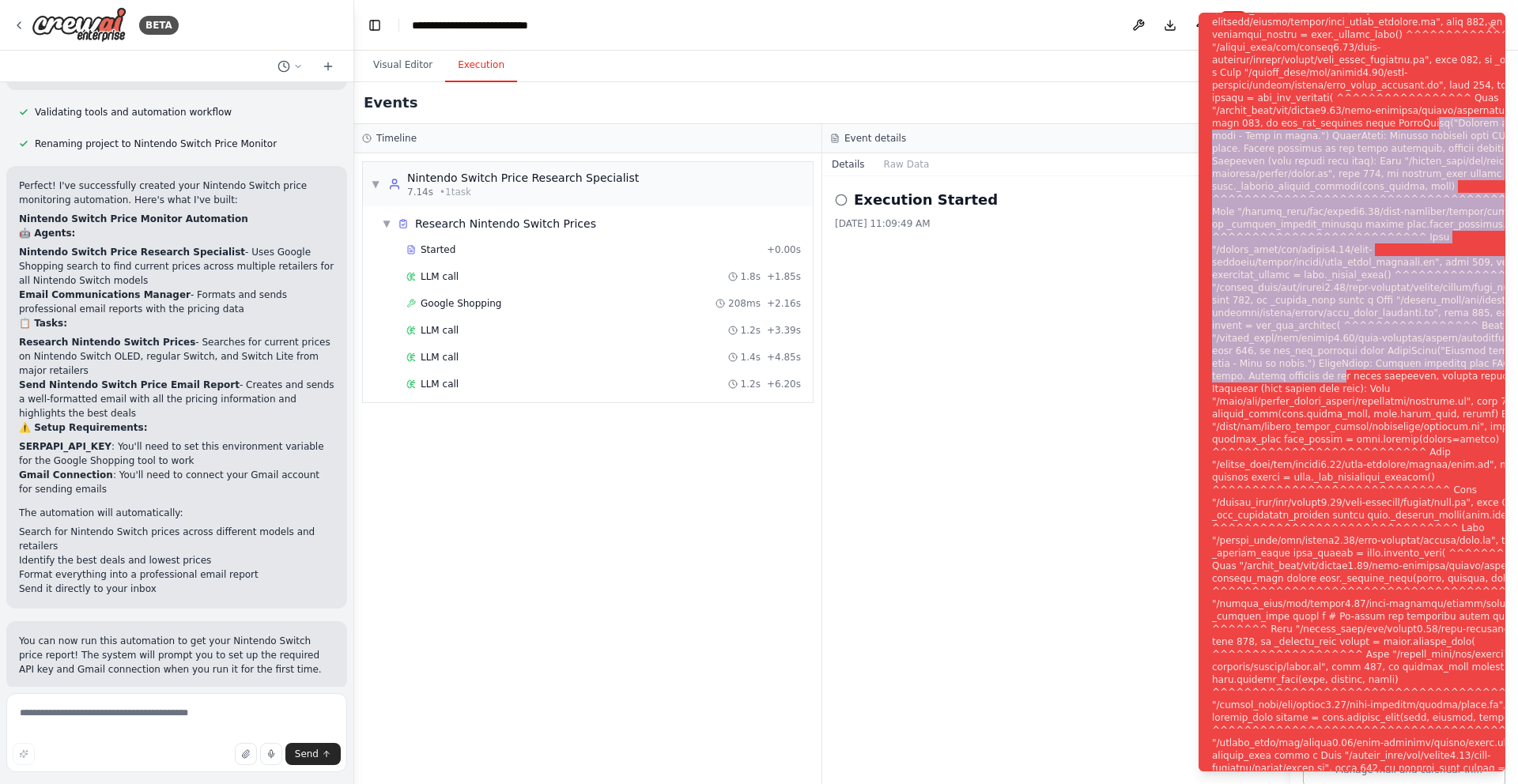
drag, startPoint x: 1357, startPoint y: 69, endPoint x: 1397, endPoint y: 374, distance: 307.6
click at [1403, 375] on div "Notifications (F8)" at bounding box center [1403, 401] width 382 height 1251
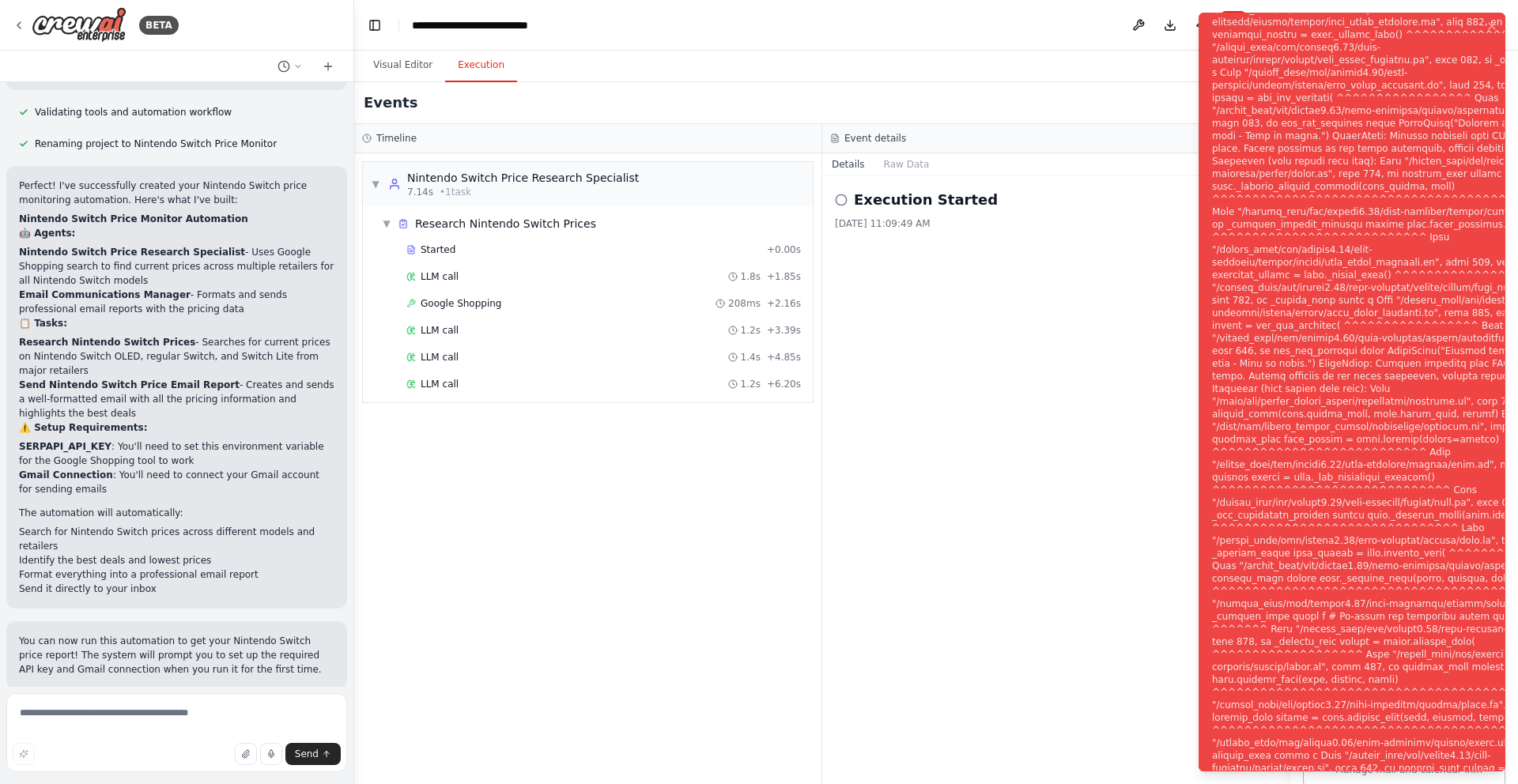
click at [1056, 422] on div "Execution Started 9/30/2025, 11:09:49 AM" at bounding box center [1056, 479] width 468 height 607
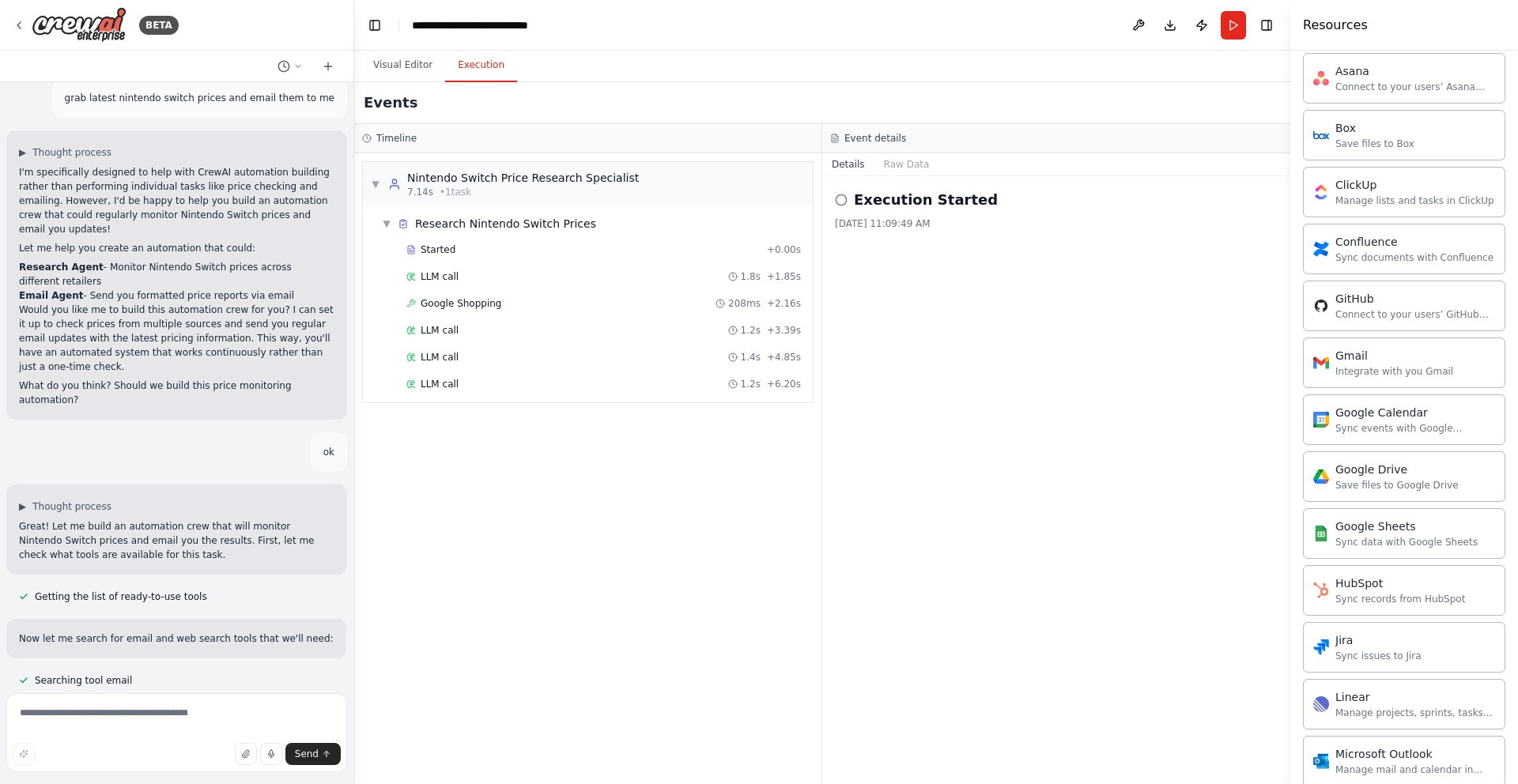
scroll to position [0, 0]
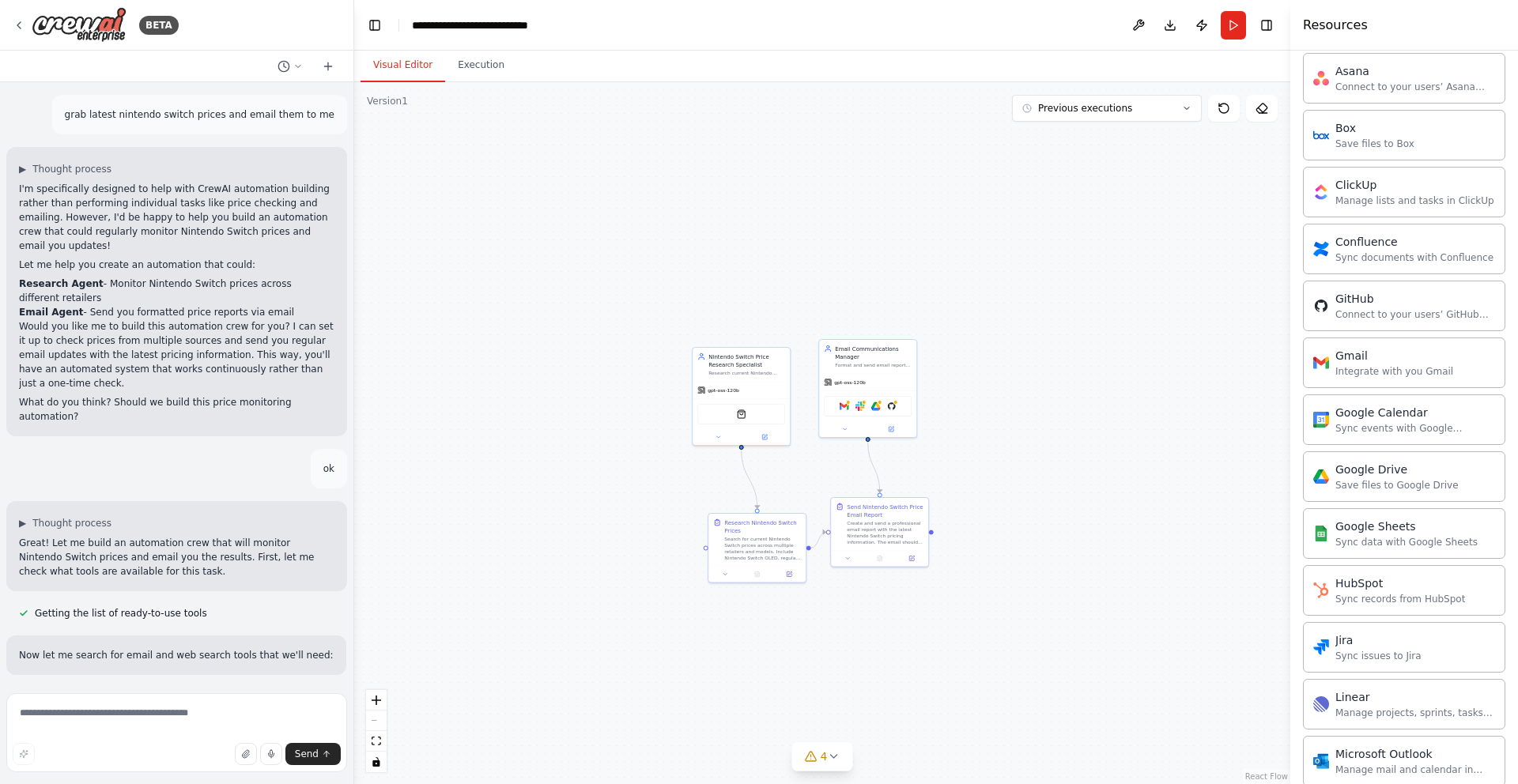
click at [415, 62] on button "Visual Editor" at bounding box center [403, 65] width 85 height 33
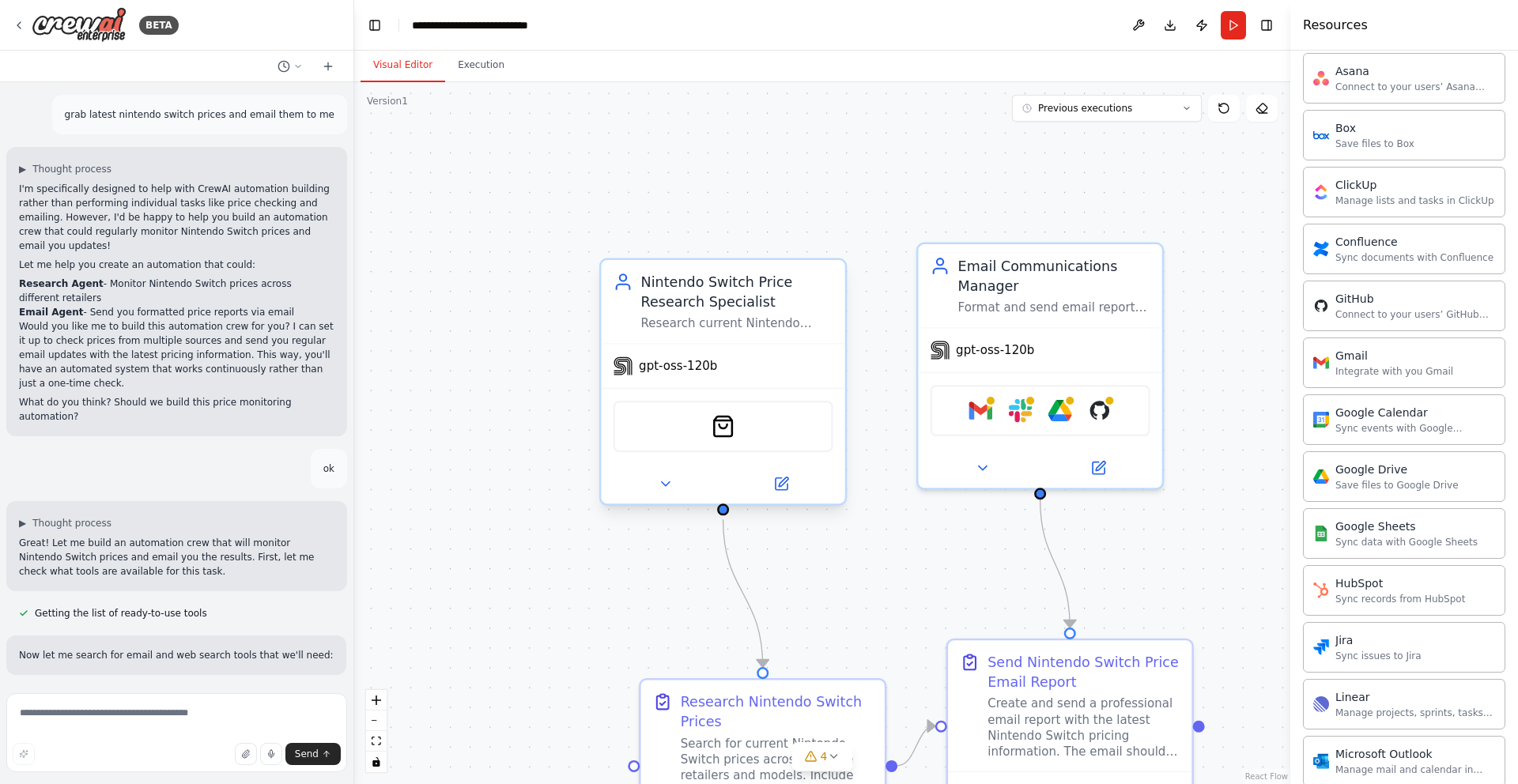
click at [682, 369] on span "gpt-oss-120b" at bounding box center [677, 365] width 78 height 16
click at [667, 491] on button at bounding box center [665, 484] width 112 height 24
click at [665, 483] on icon at bounding box center [665, 484] width 8 height 4
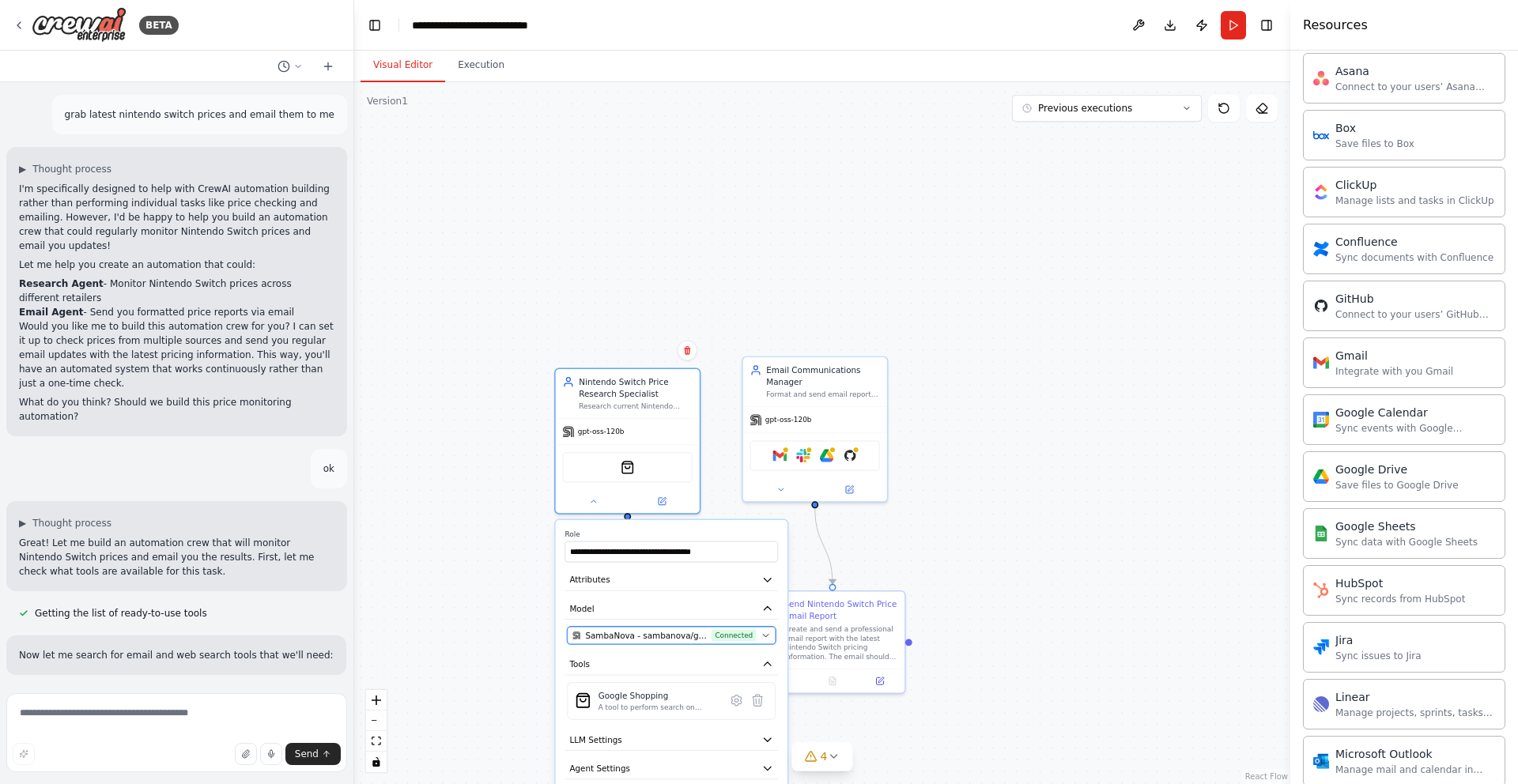
click at [765, 632] on icon "button" at bounding box center [766, 635] width 9 height 9
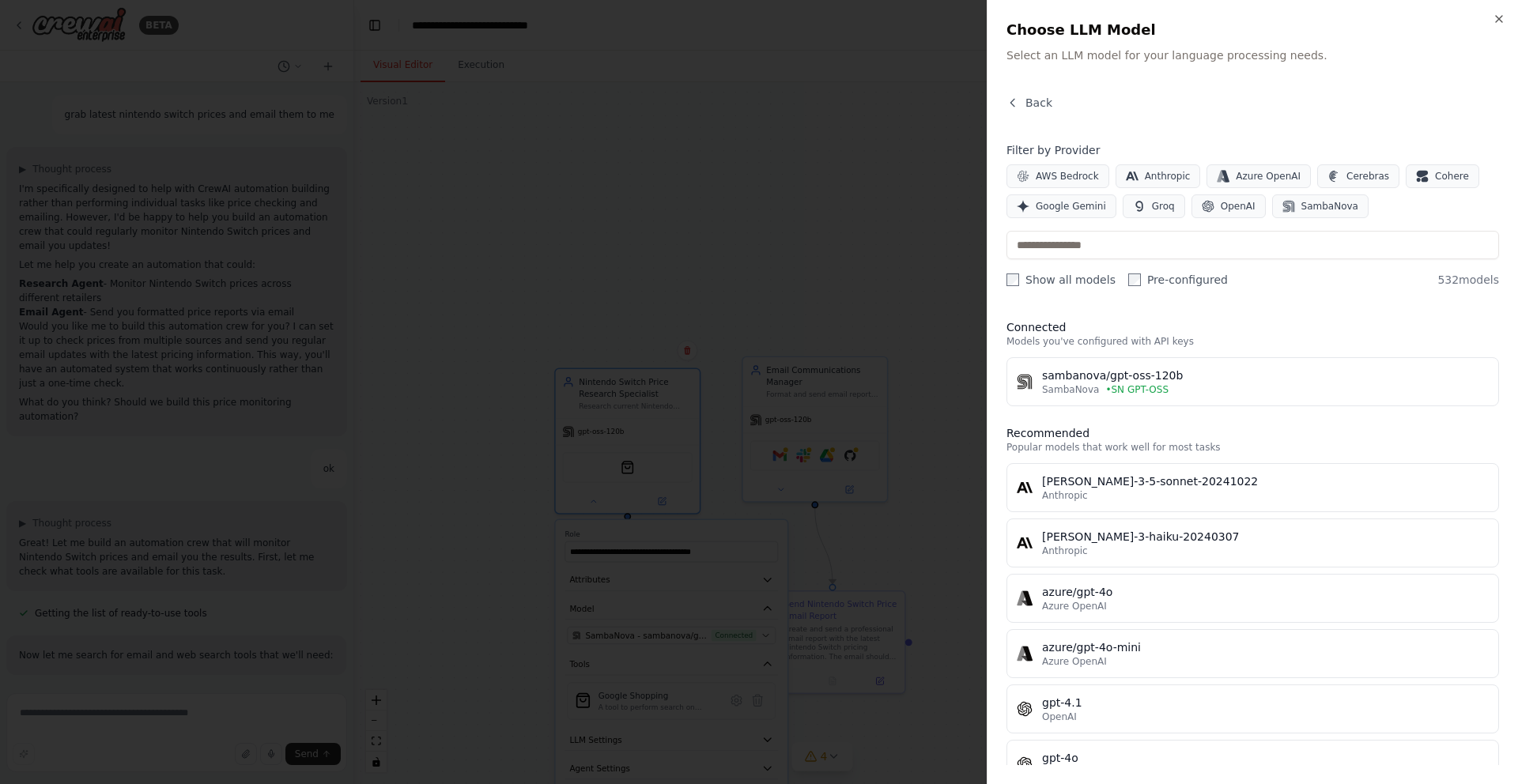
click at [698, 304] on div at bounding box center [759, 392] width 1518 height 784
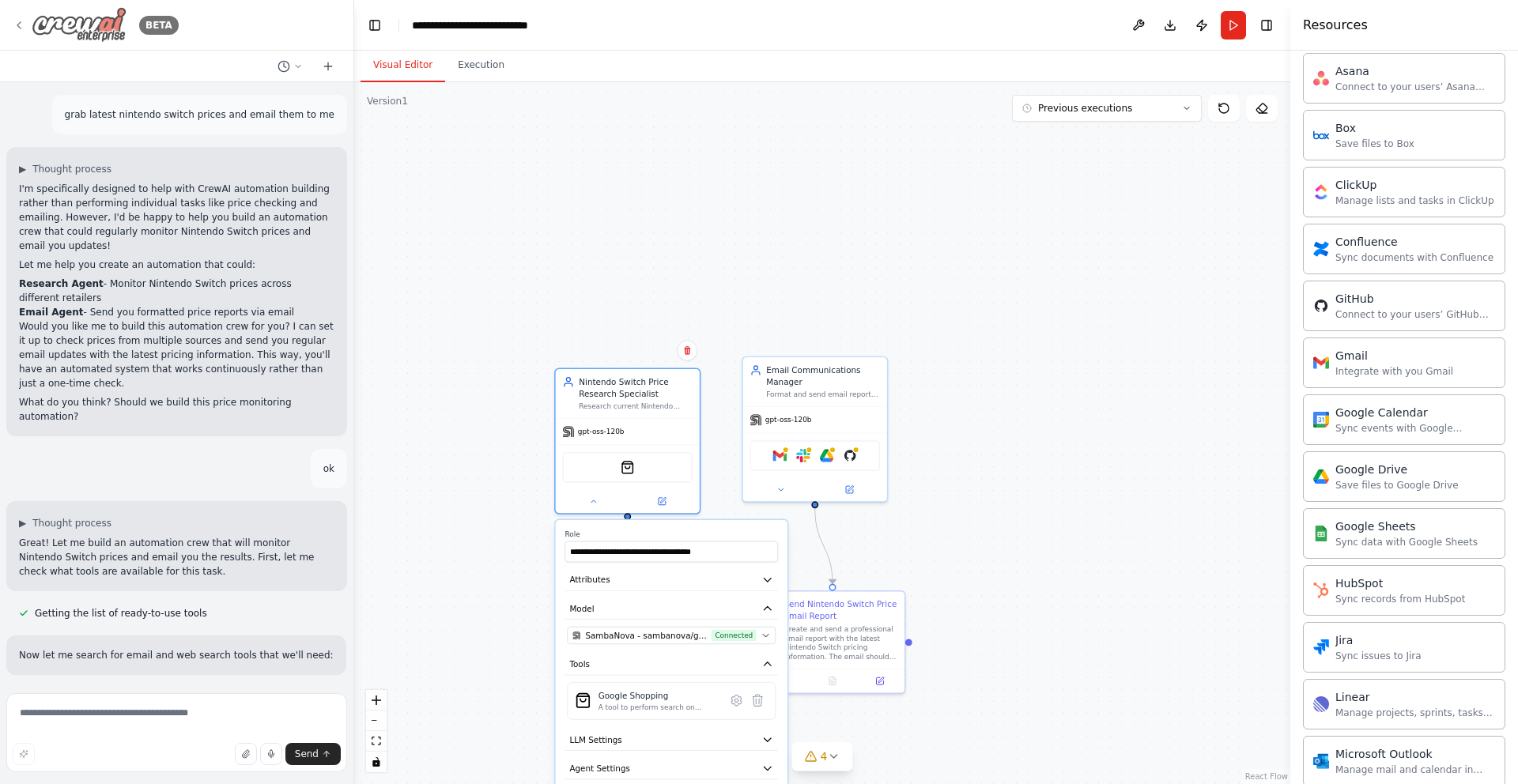
click at [23, 23] on icon at bounding box center [19, 26] width 13 height 13
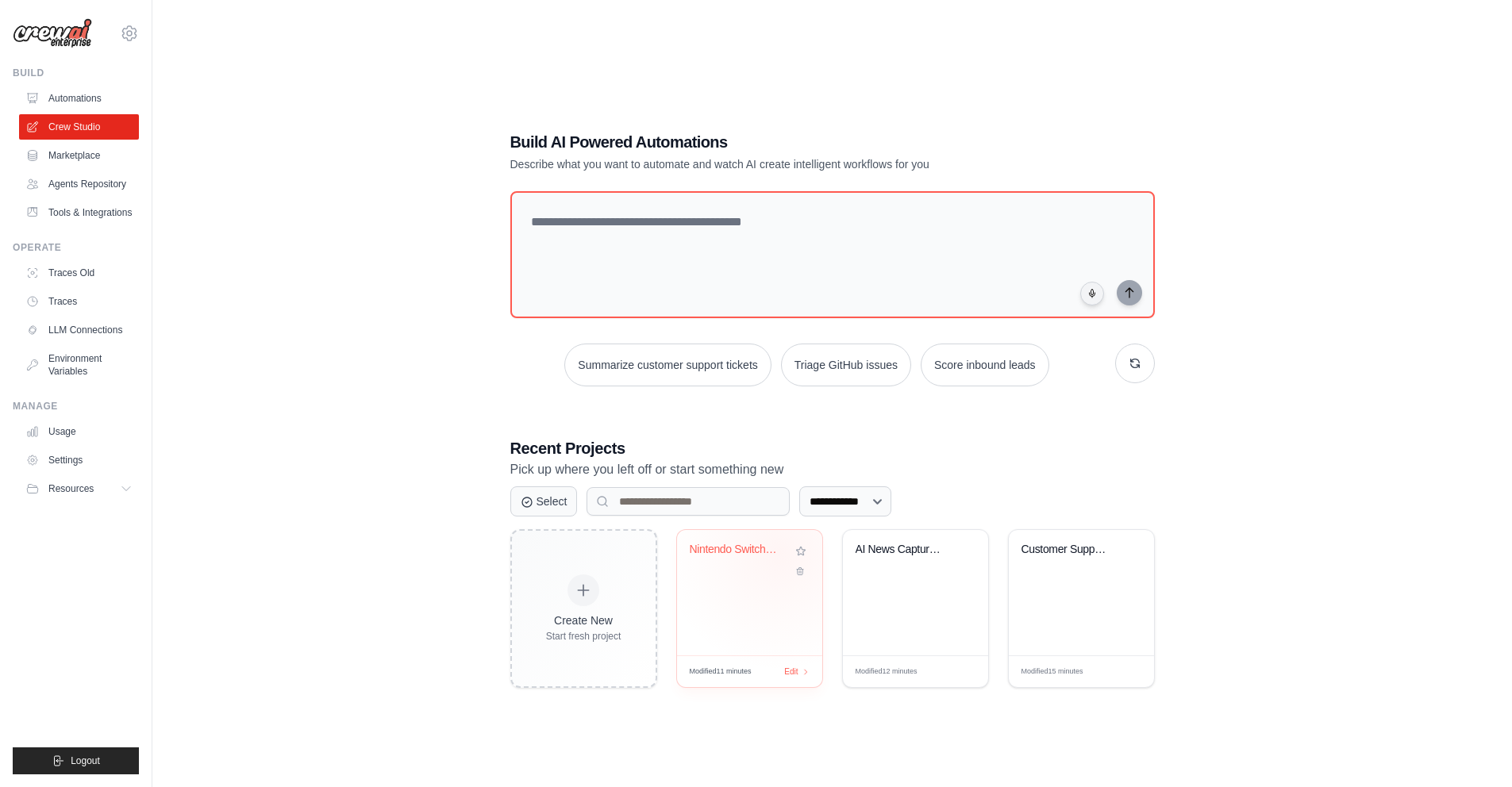
click at [781, 553] on div "Nintendo Switch Price Monitor" at bounding box center [737, 549] width 96 height 14
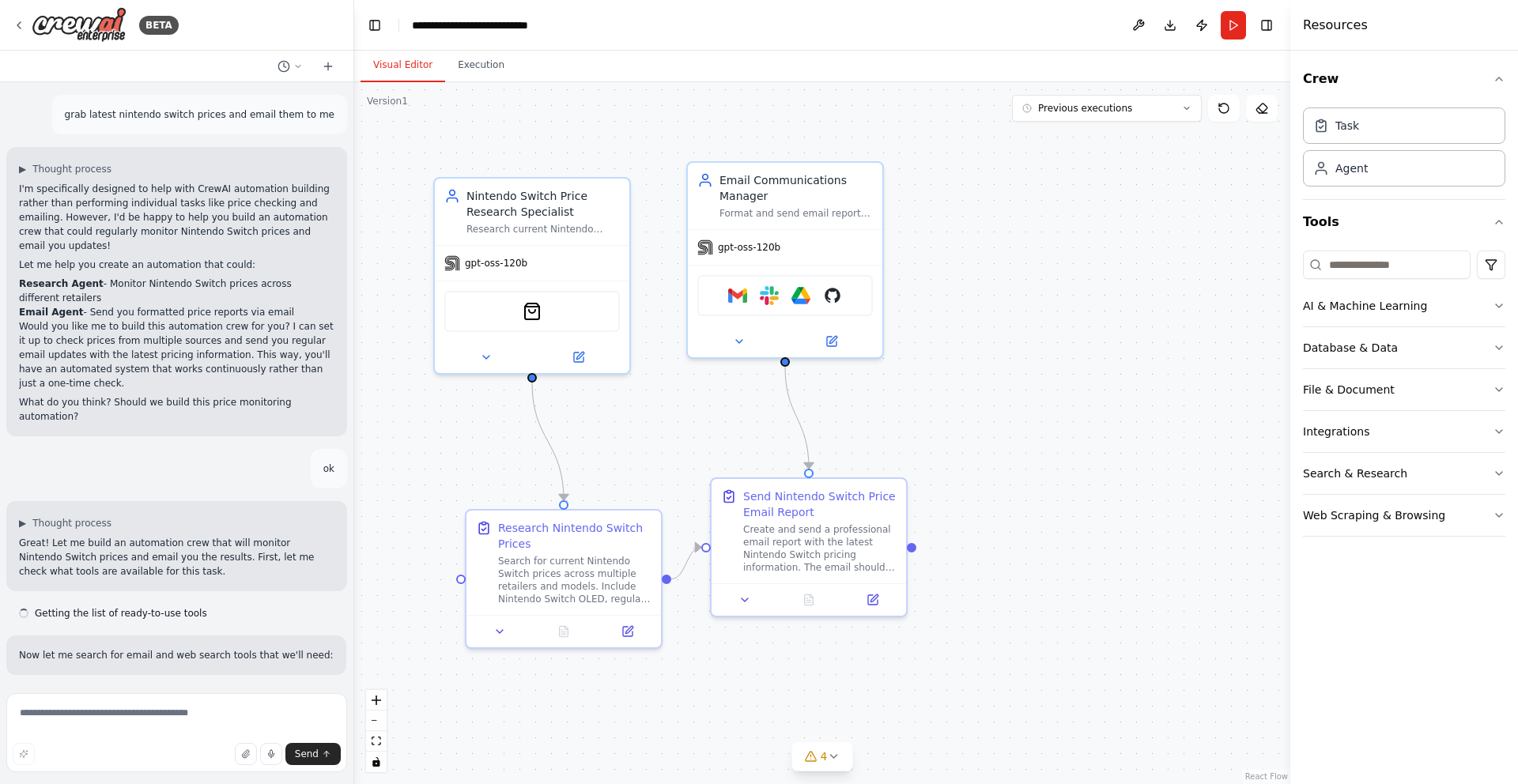
scroll to position [1290, 0]
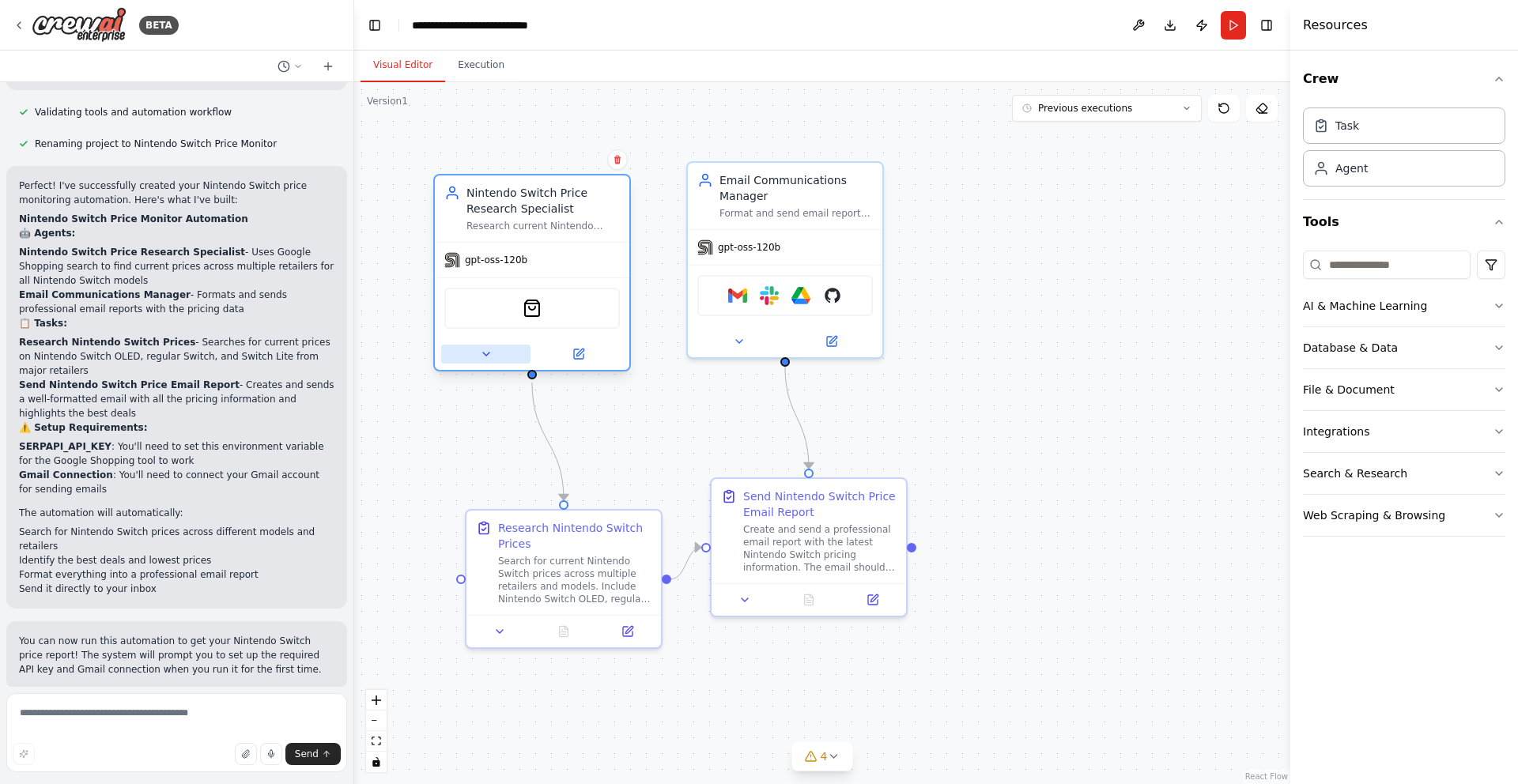
click at [495, 352] on button at bounding box center [486, 354] width 89 height 19
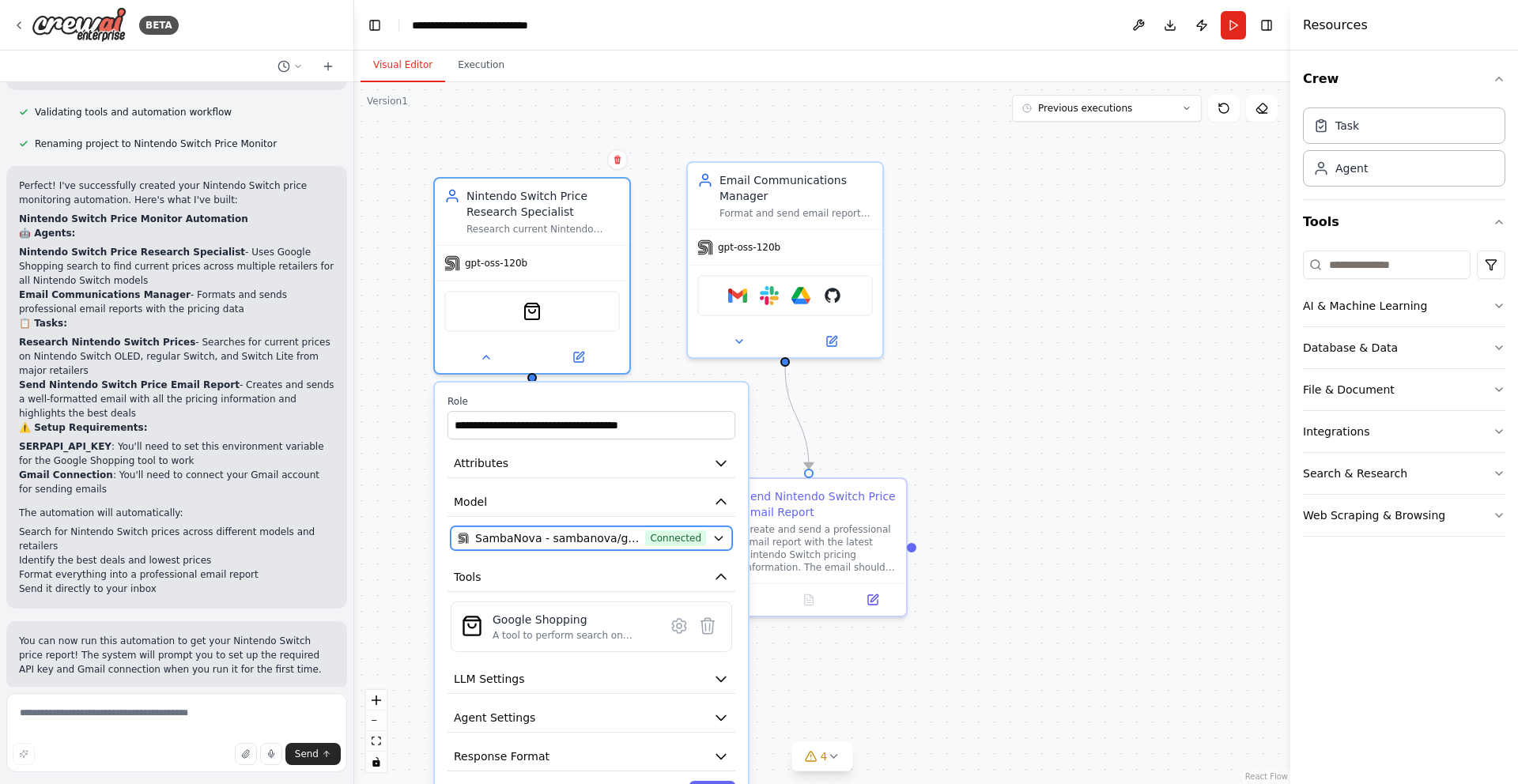
click at [719, 538] on icon "button" at bounding box center [718, 538] width 7 height 4
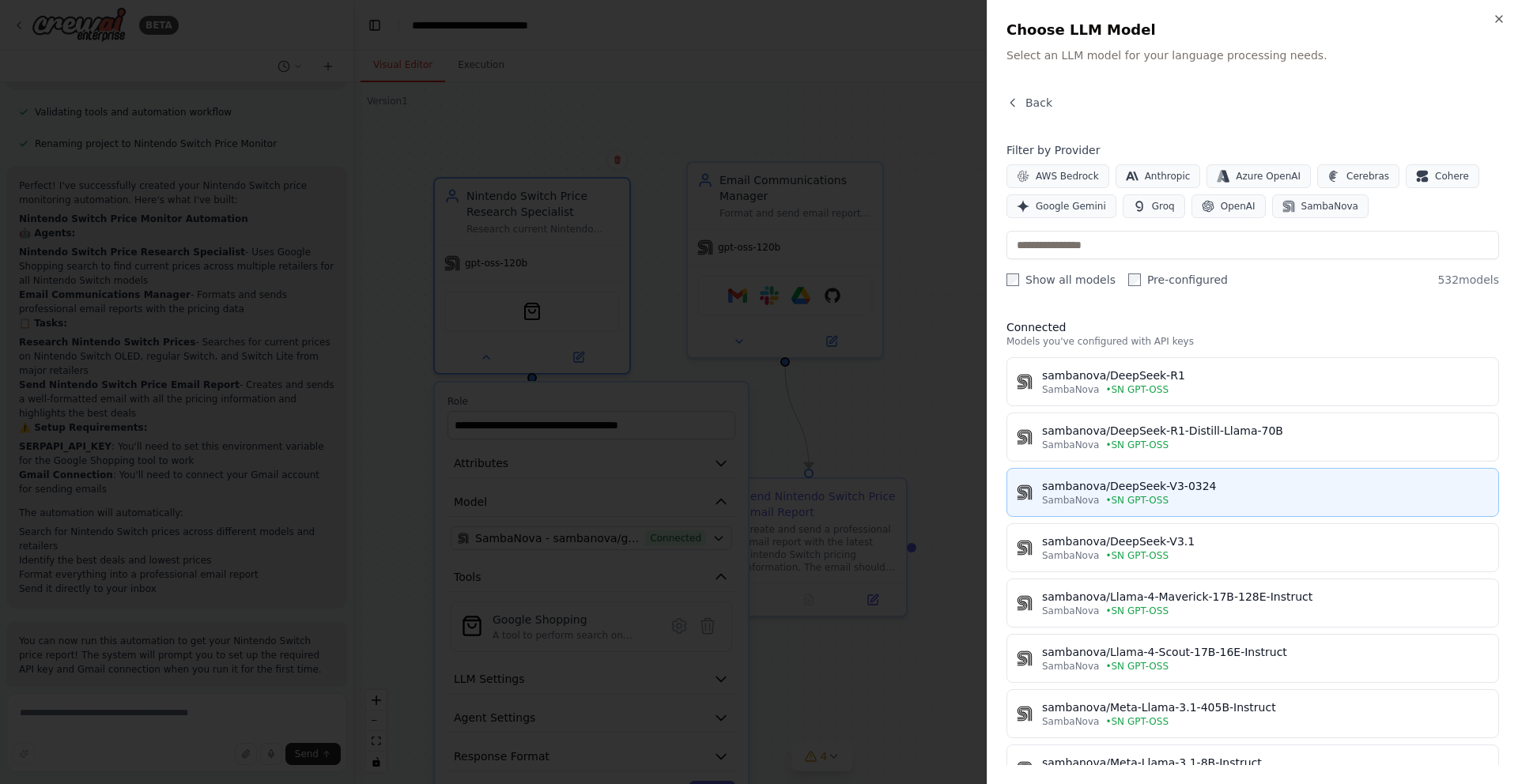
click at [1205, 492] on div "sambanova/DeepSeek-V3-0324" at bounding box center [1265, 486] width 447 height 16
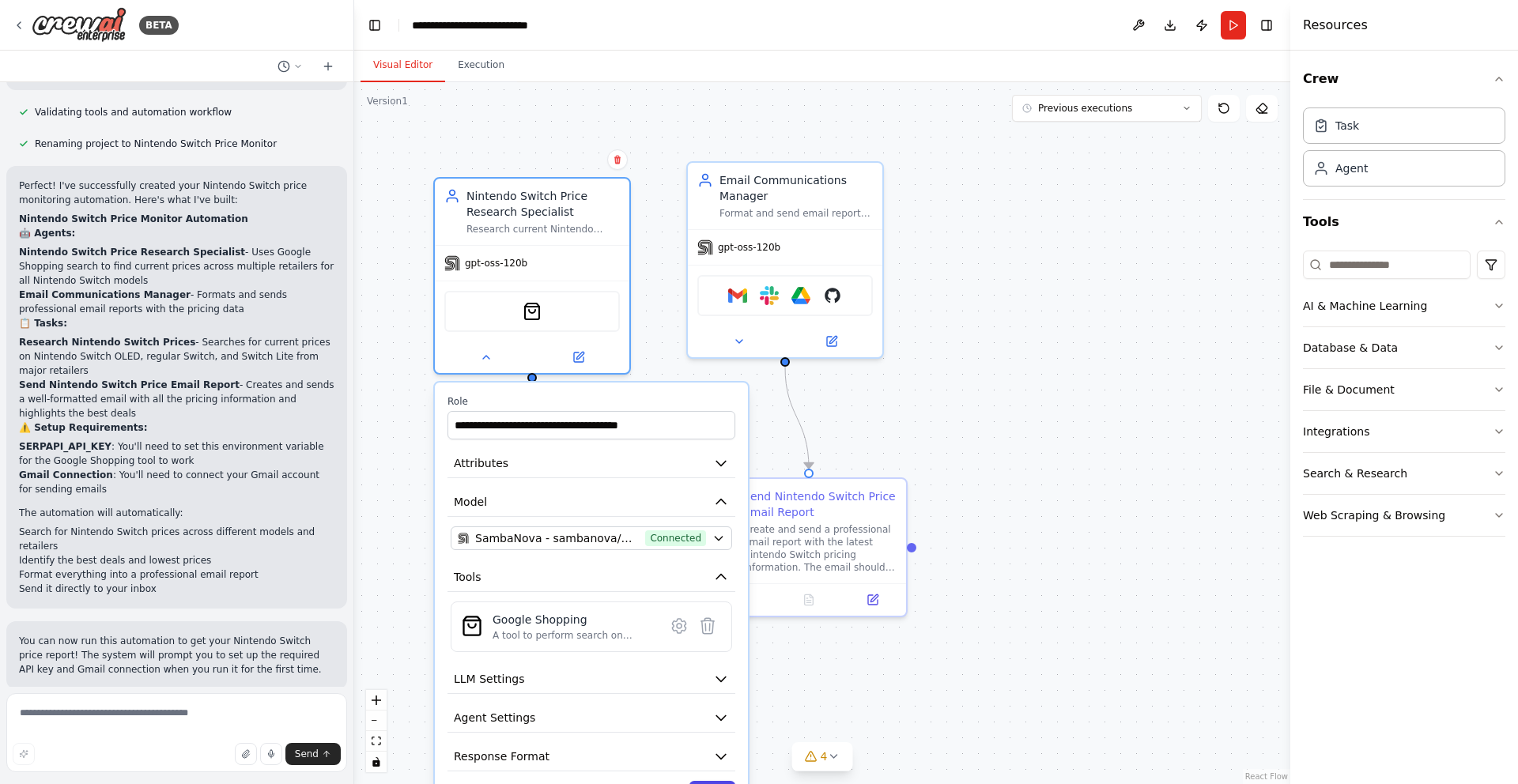
click at [710, 781] on button "Save" at bounding box center [712, 794] width 46 height 29
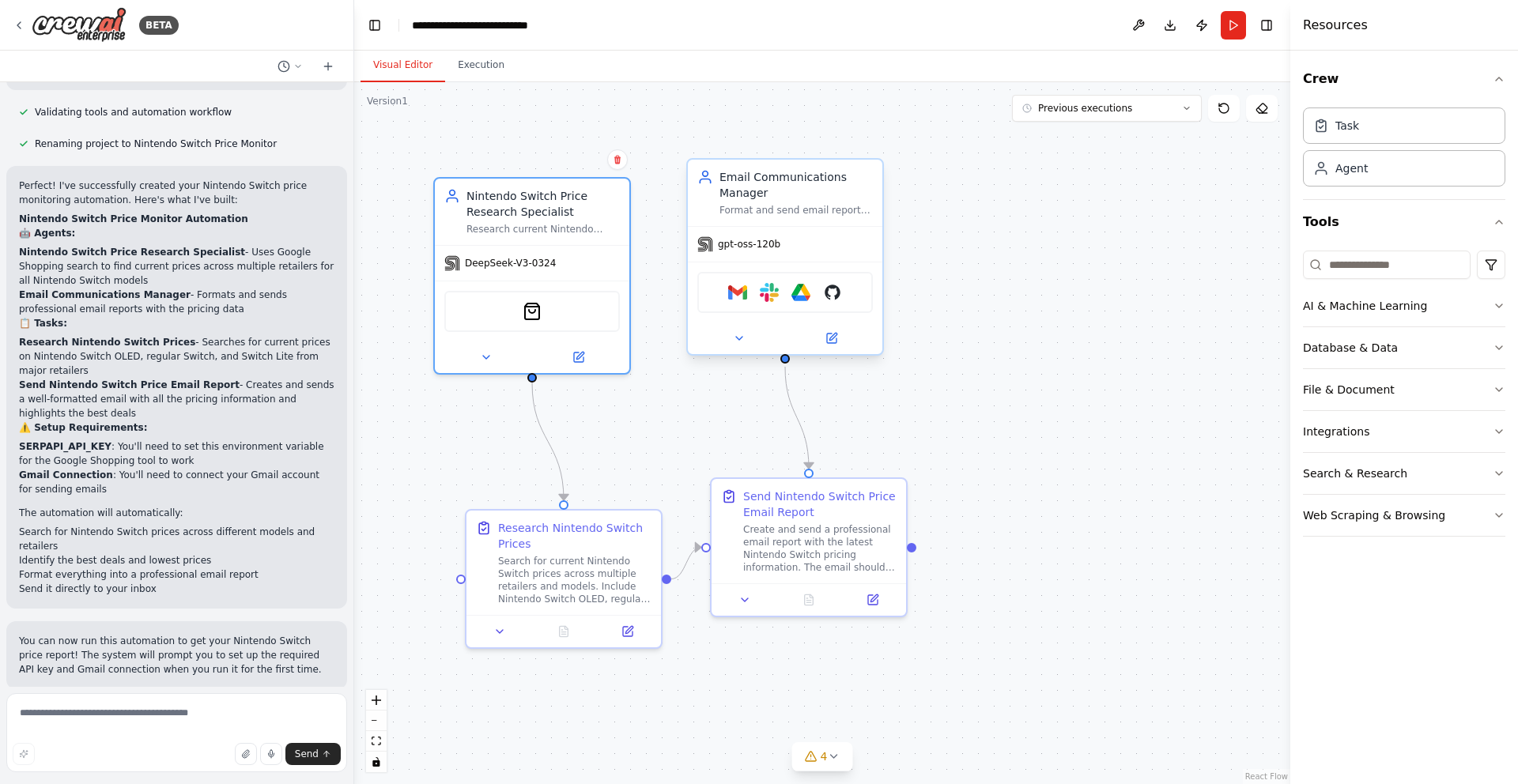
click at [752, 246] on span "gpt-oss-120b" at bounding box center [749, 244] width 63 height 13
click at [742, 341] on icon at bounding box center [739, 338] width 13 height 13
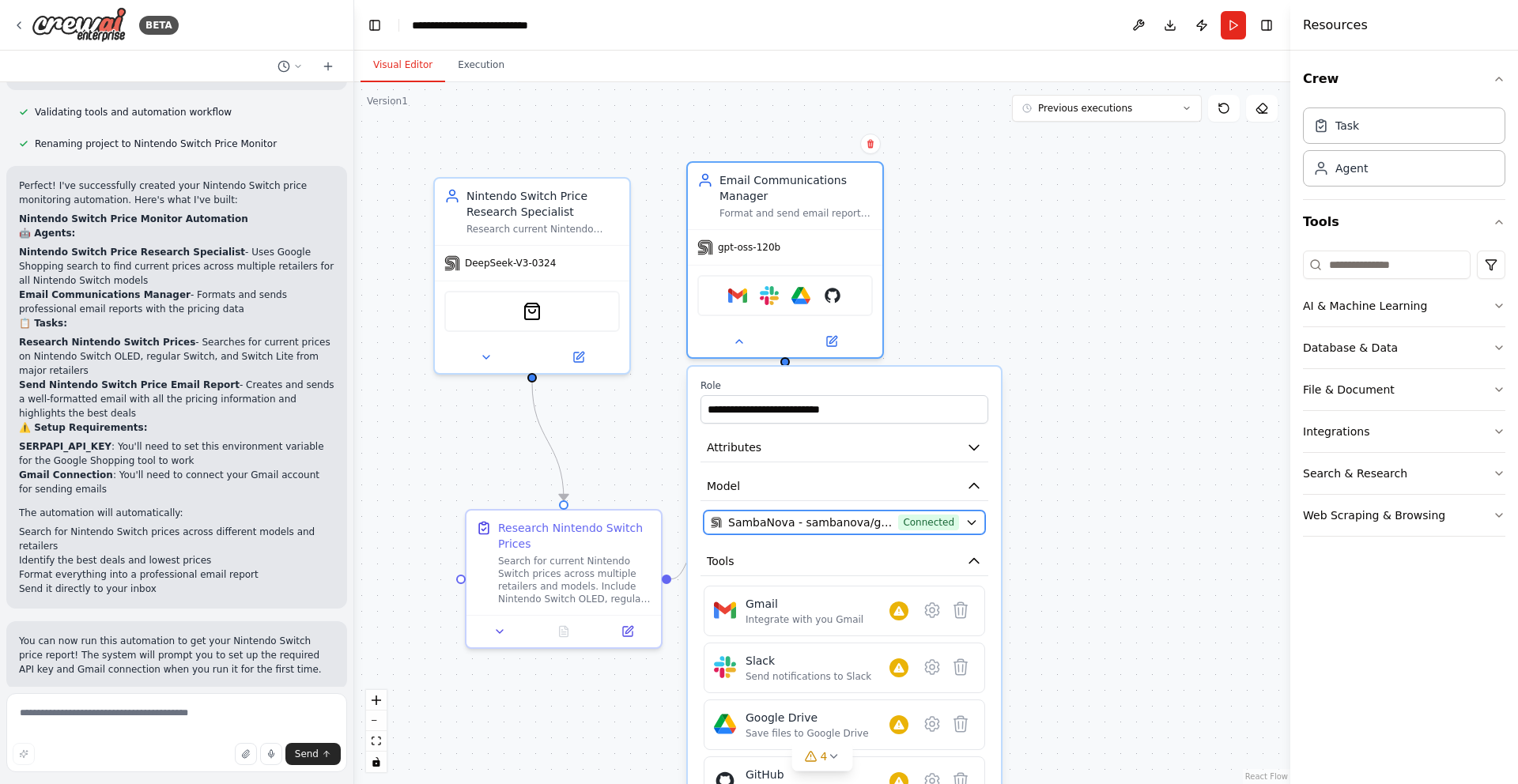
click at [971, 521] on icon "button" at bounding box center [971, 522] width 7 height 4
click at [973, 524] on icon "button" at bounding box center [971, 522] width 13 height 13
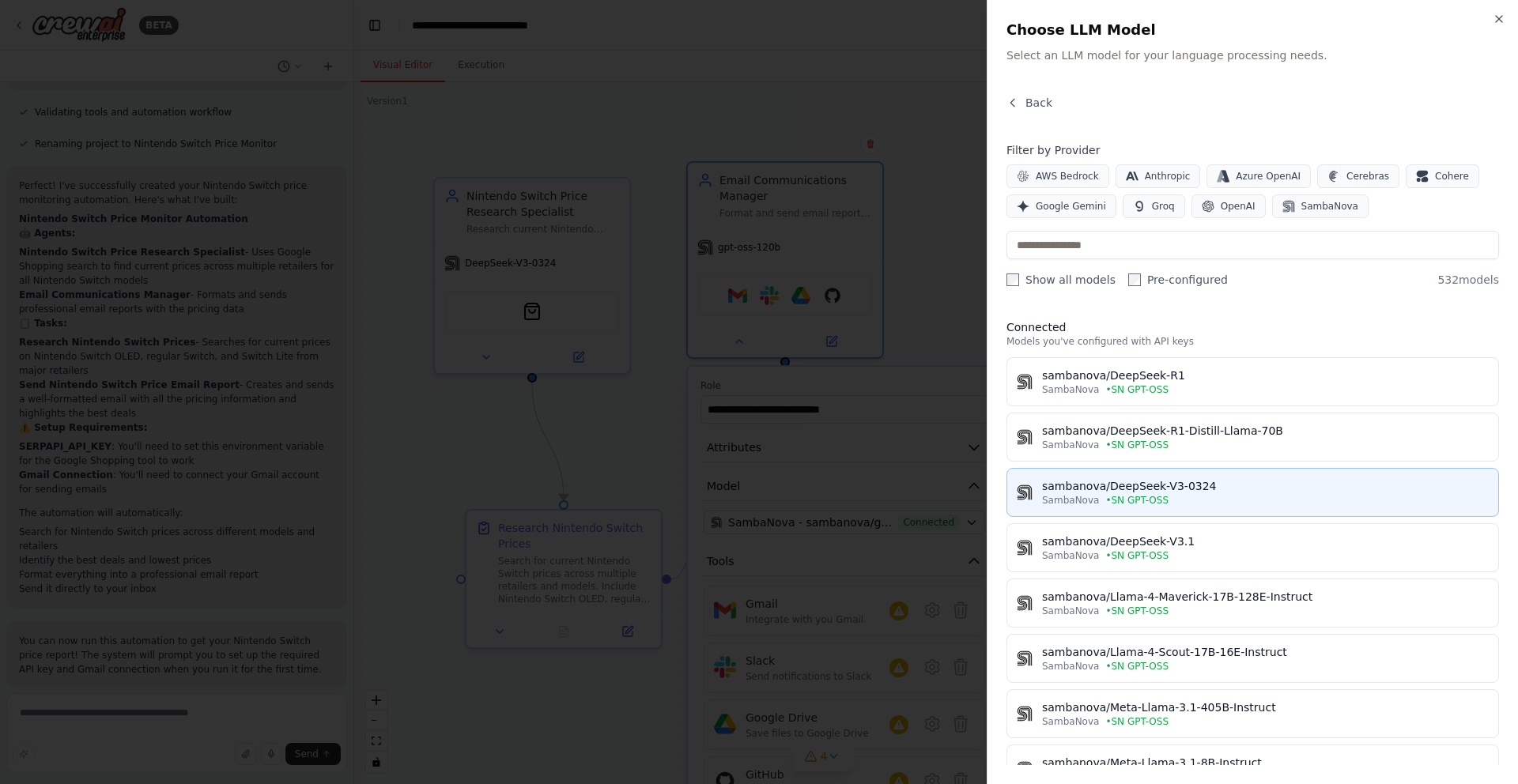
click at [1153, 489] on div "sambanova/DeepSeek-V3-0324" at bounding box center [1265, 486] width 447 height 16
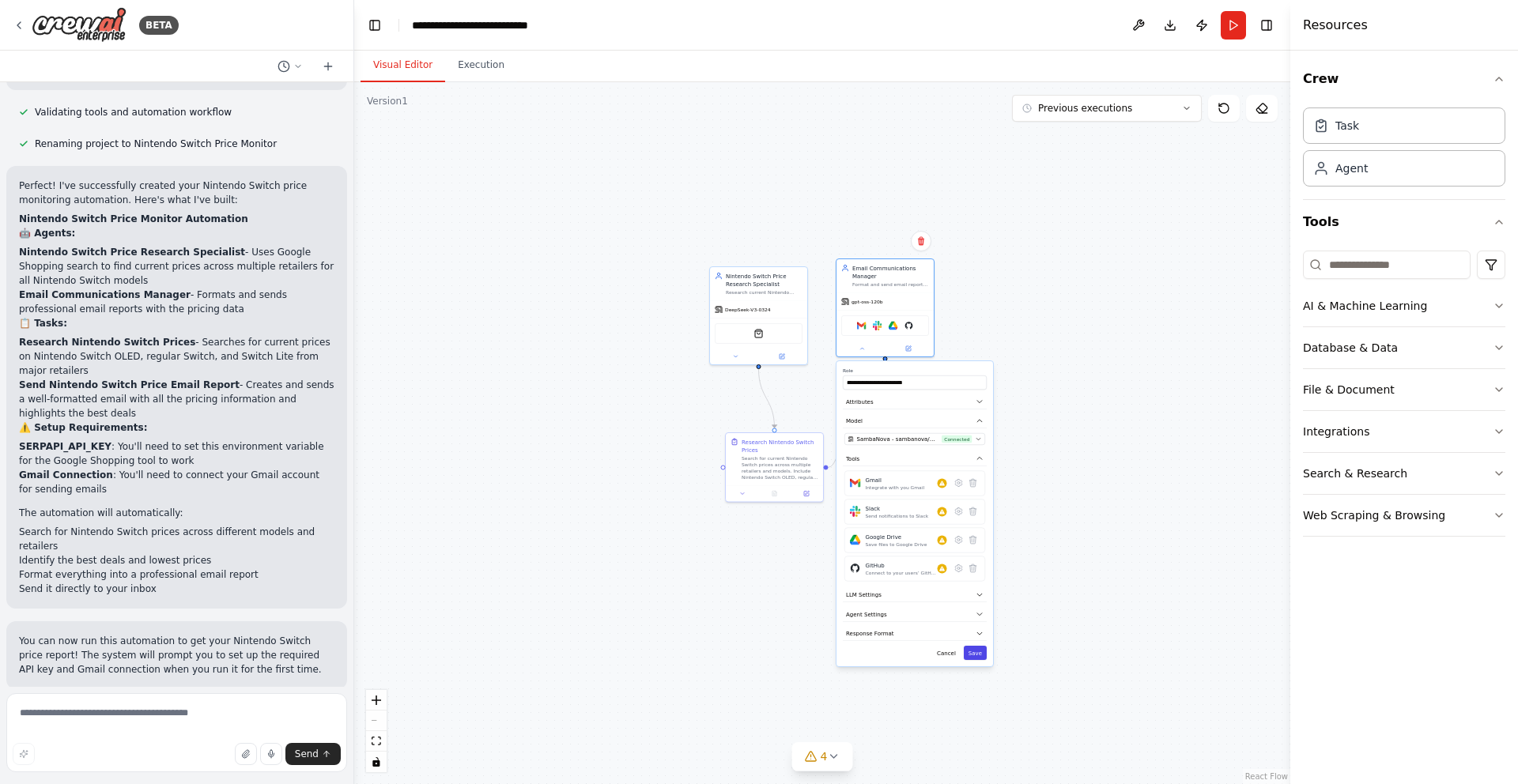
click at [977, 654] on button "Save" at bounding box center [974, 652] width 23 height 14
click at [1234, 31] on button "Run" at bounding box center [1232, 25] width 25 height 29
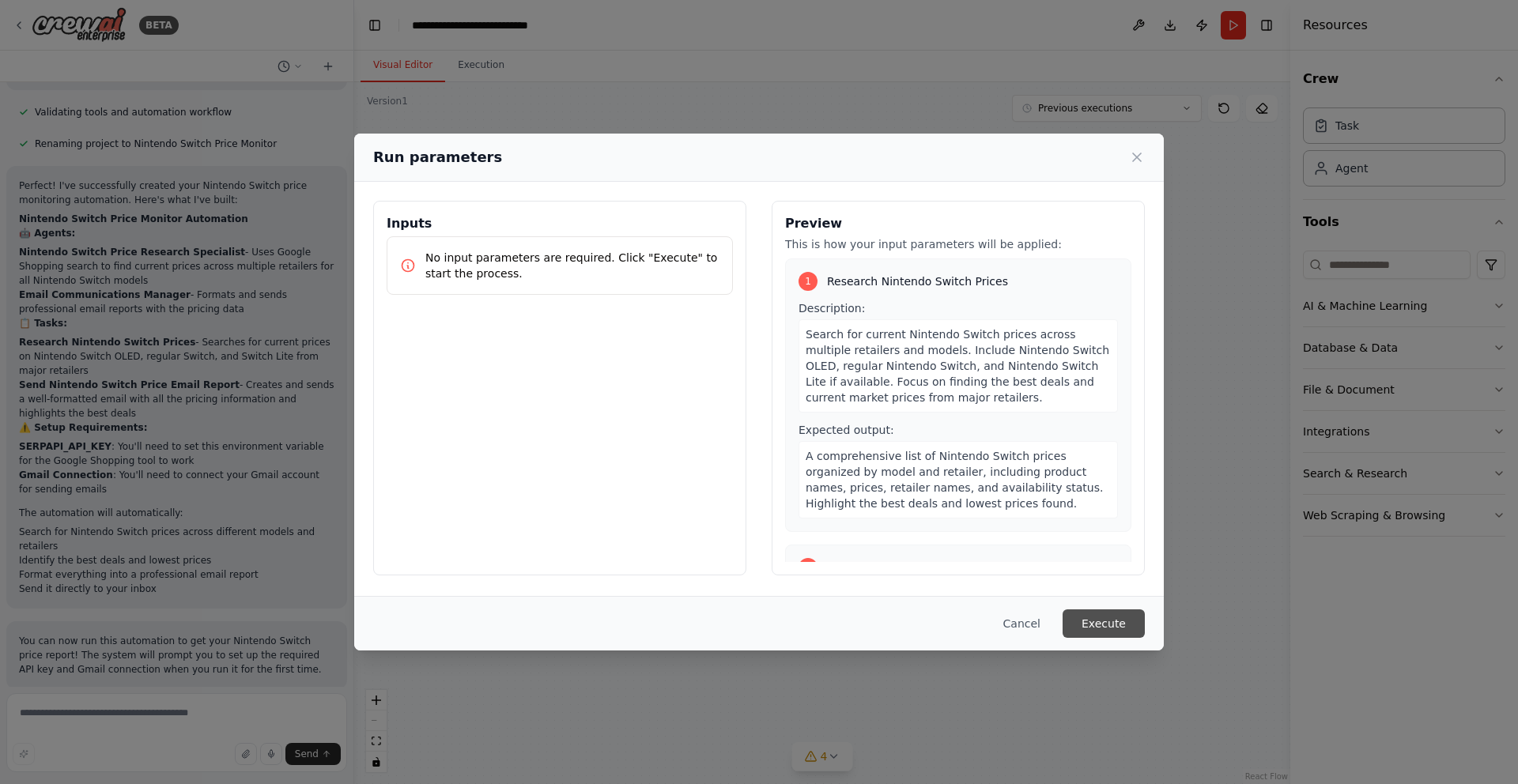
click at [1100, 626] on button "Execute" at bounding box center [1103, 623] width 82 height 29
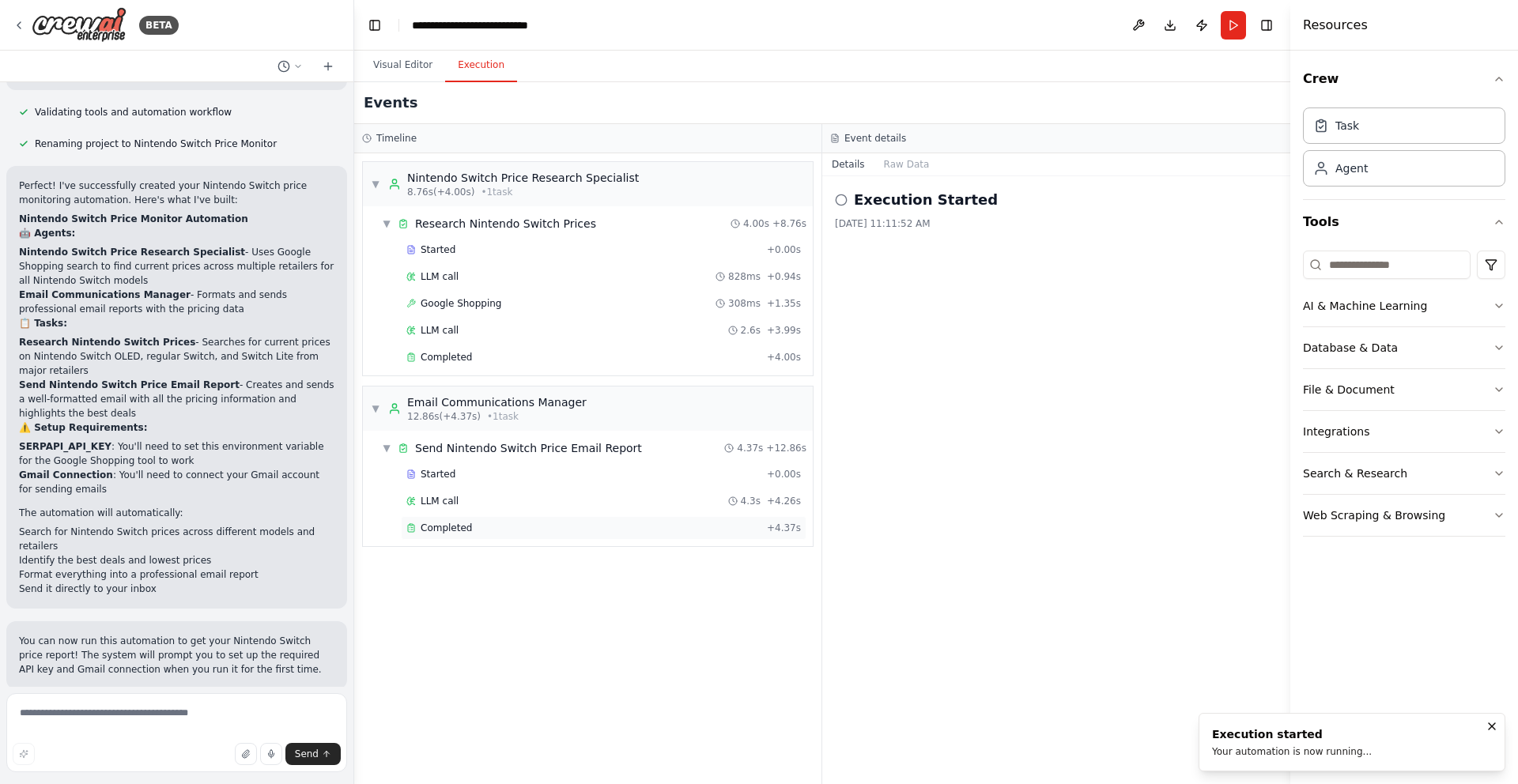
click at [438, 530] on span "Completed" at bounding box center [446, 528] width 52 height 13
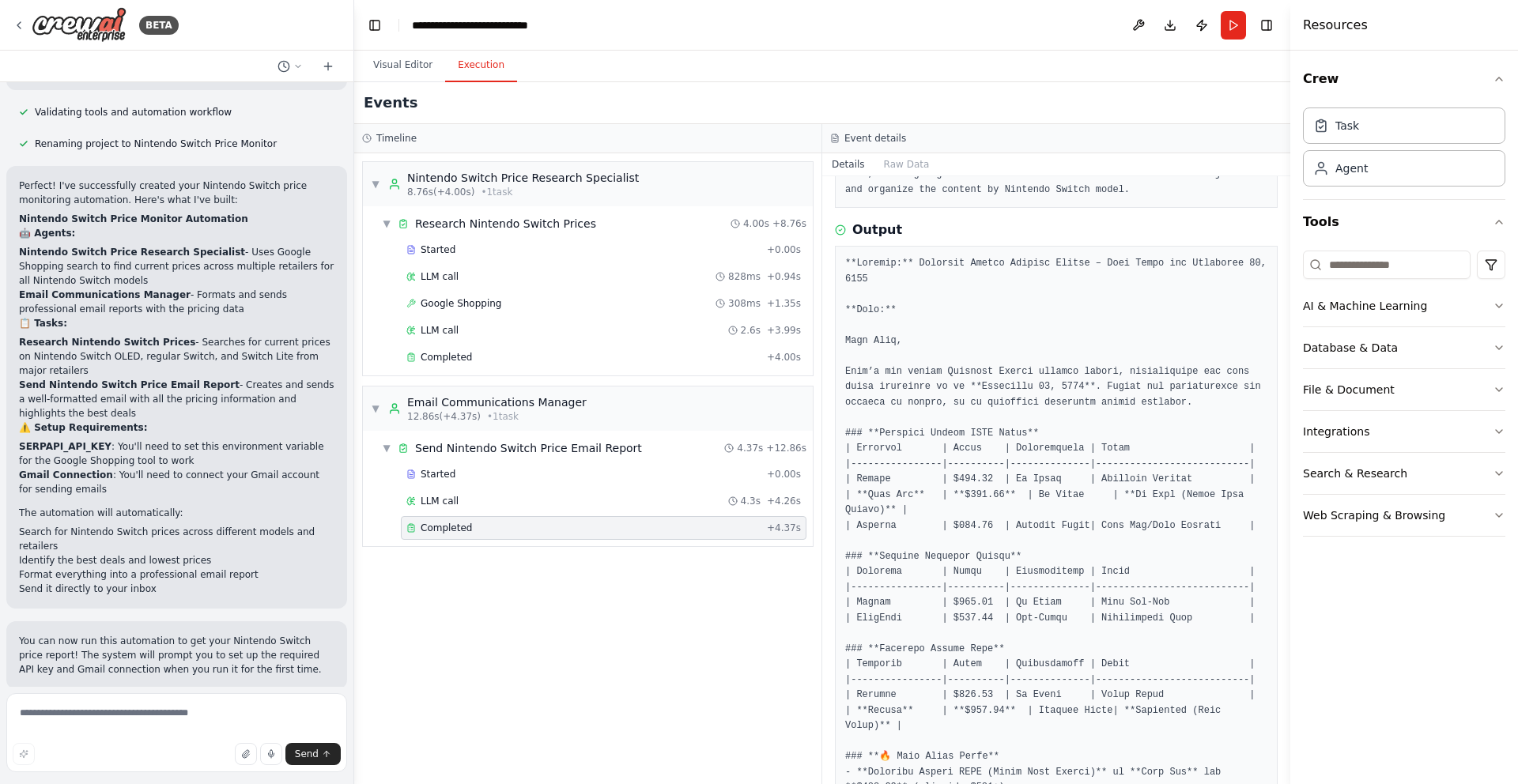
scroll to position [136, 0]
click at [457, 327] on span "LLM call" at bounding box center [439, 331] width 38 height 13
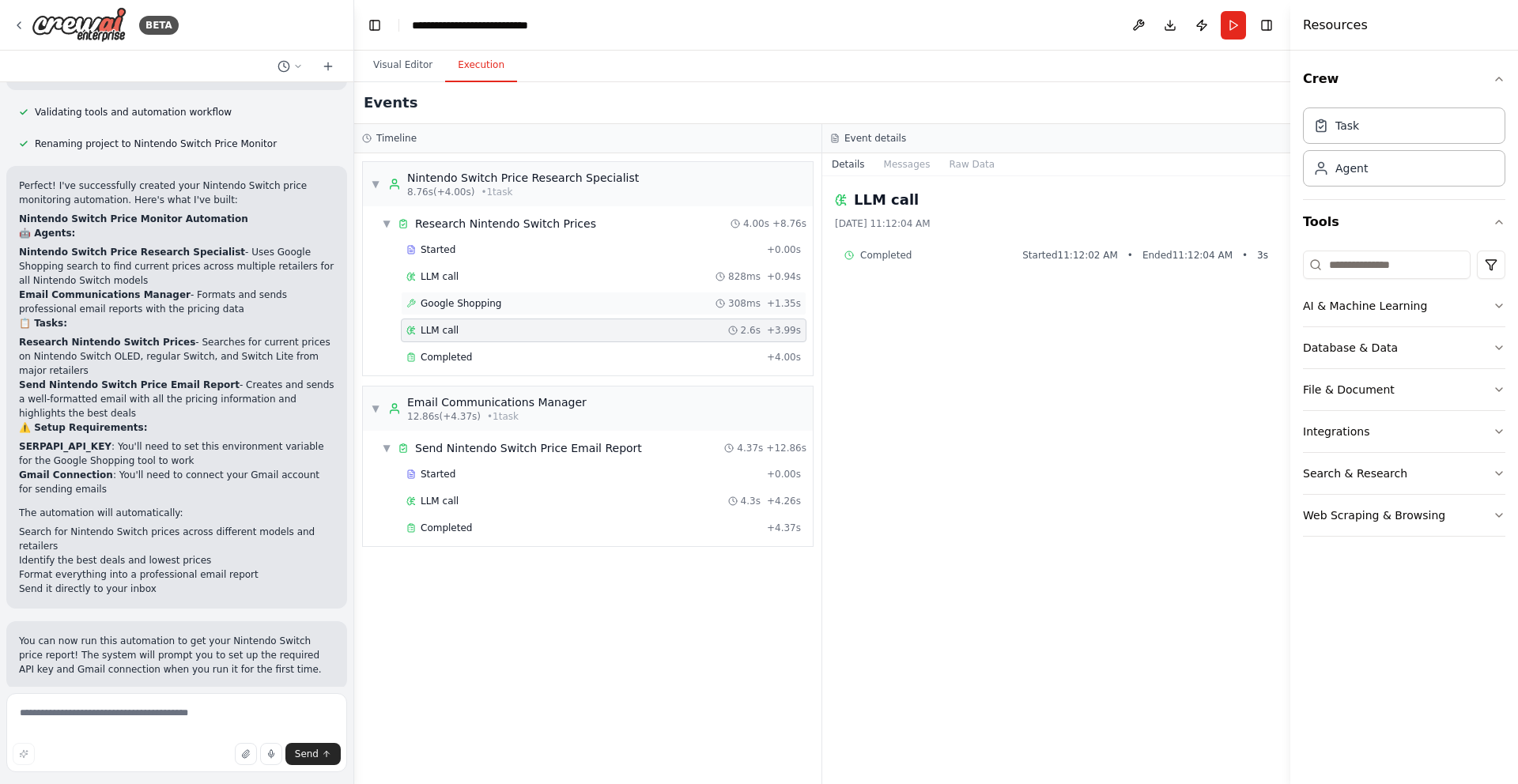
click at [460, 306] on span "Google Shopping" at bounding box center [461, 303] width 81 height 13
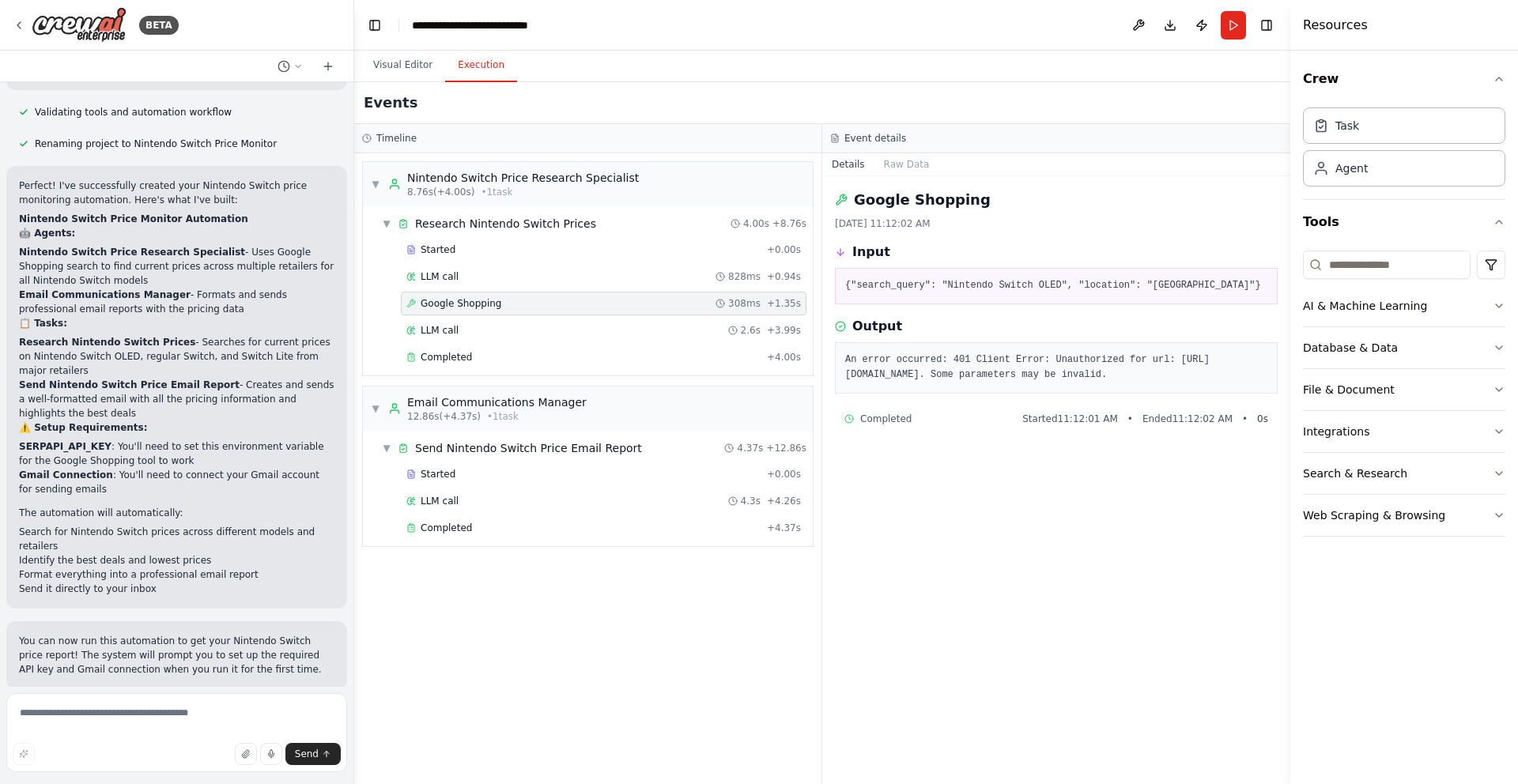
drag, startPoint x: 936, startPoint y: 423, endPoint x: 842, endPoint y: 379, distance: 103.8
click at [842, 379] on div "An error occurred: 401 Client Error: Unauthorized for url: https://serpapi.com/…" at bounding box center [1056, 368] width 442 height 52
click at [464, 327] on div "LLM call 2.6s + 3.99s" at bounding box center [604, 331] width 394 height 13
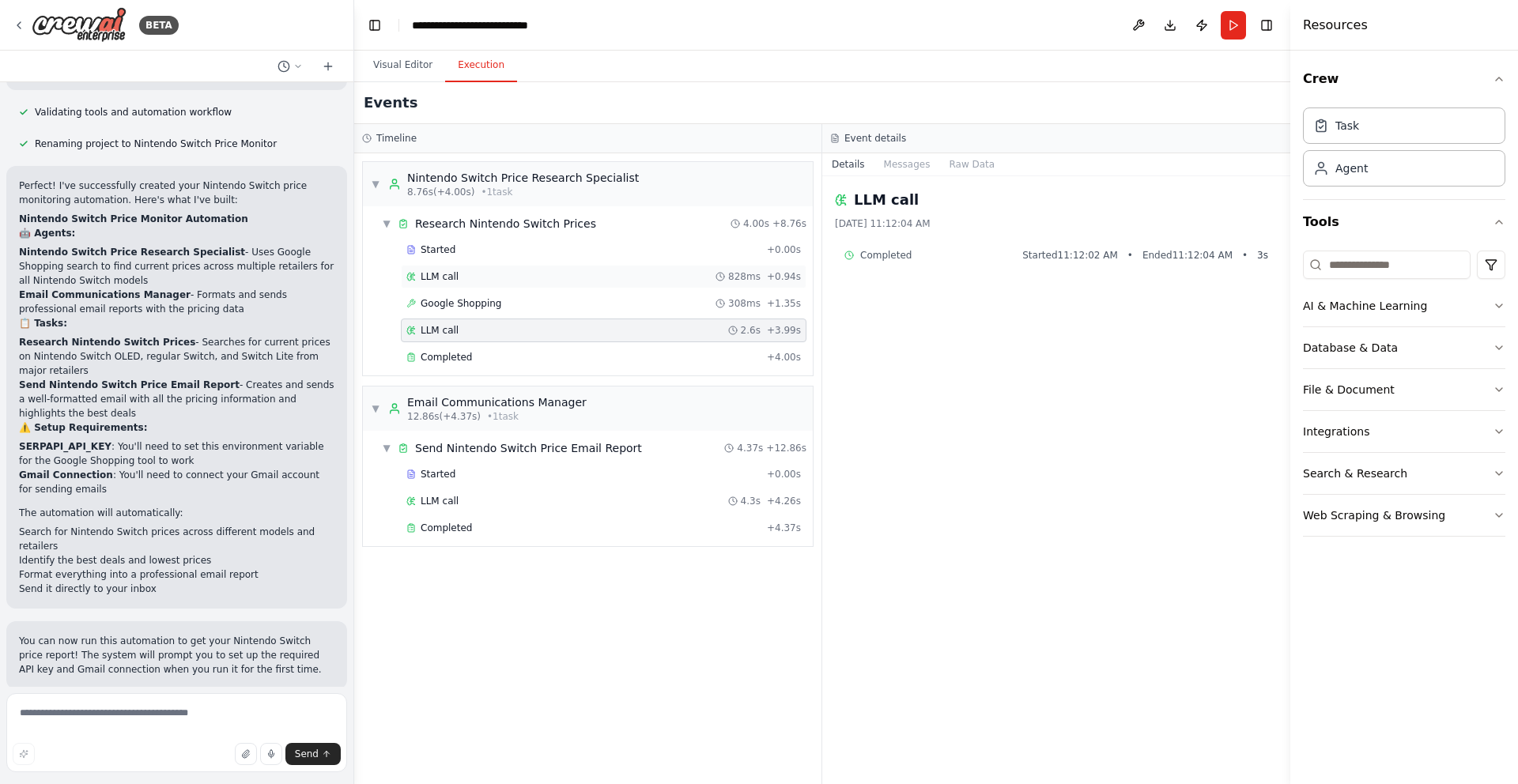
click at [463, 273] on div "LLM call 828ms + 0.94s" at bounding box center [604, 276] width 394 height 13
click at [454, 309] on span "Google Shopping" at bounding box center [461, 303] width 81 height 13
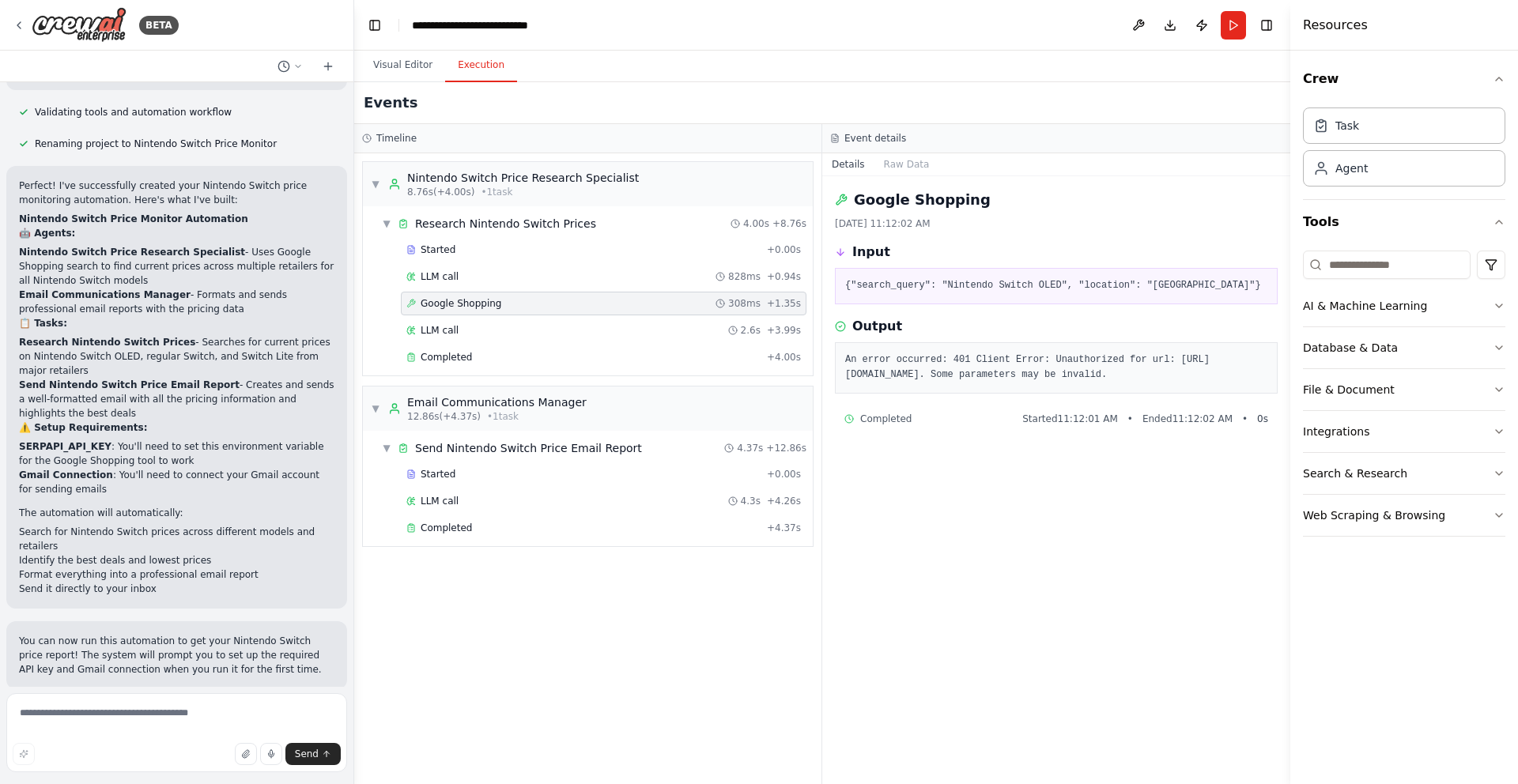
click at [980, 383] on pre "An error occurred: 401 Client Error: Unauthorized for url: https://serpapi.com/…" at bounding box center [1056, 367] width 422 height 30
click at [469, 500] on div "LLM call 4.3s + 4.26s" at bounding box center [604, 501] width 394 height 13
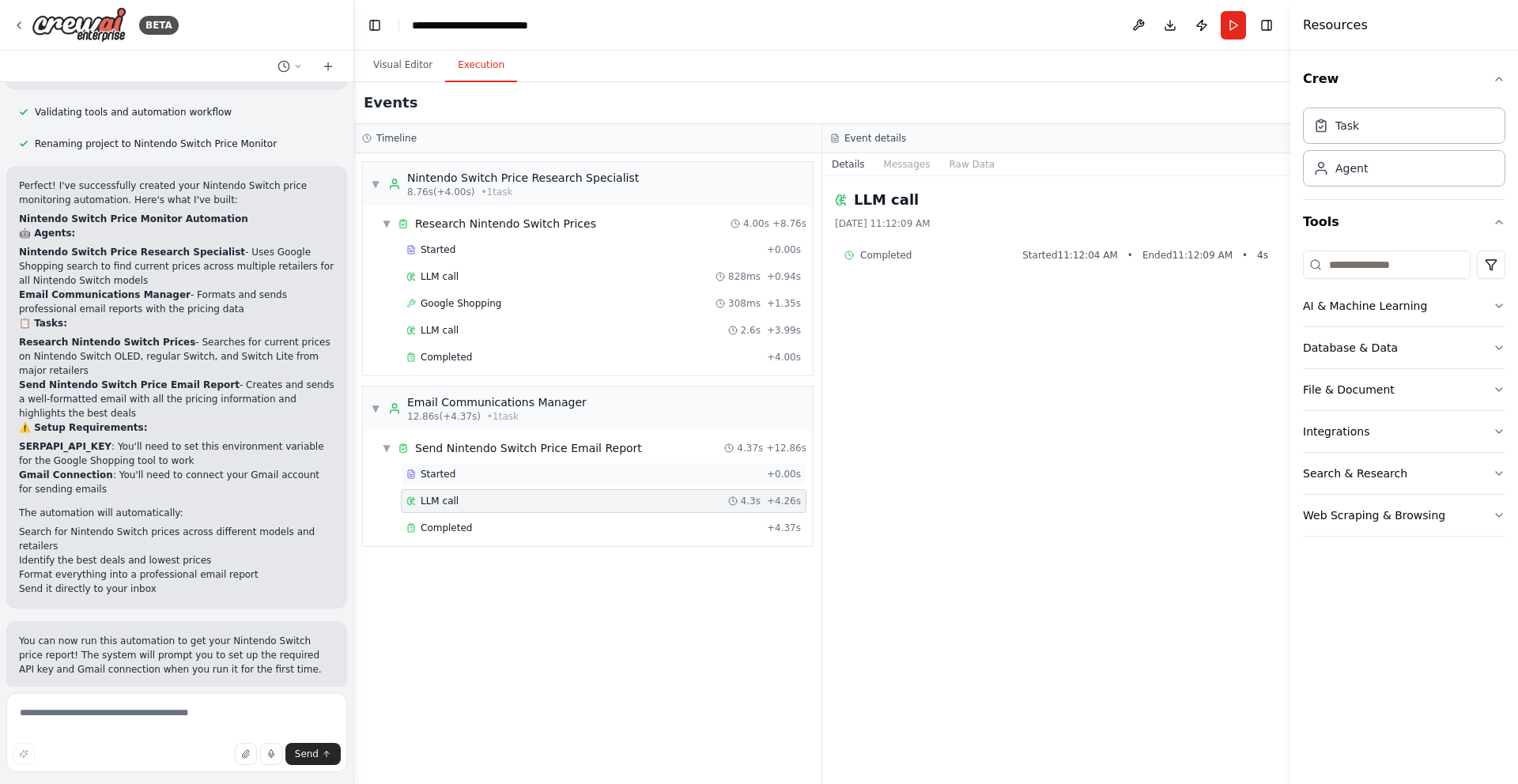
click at [480, 477] on div "Started" at bounding box center [583, 474] width 354 height 13
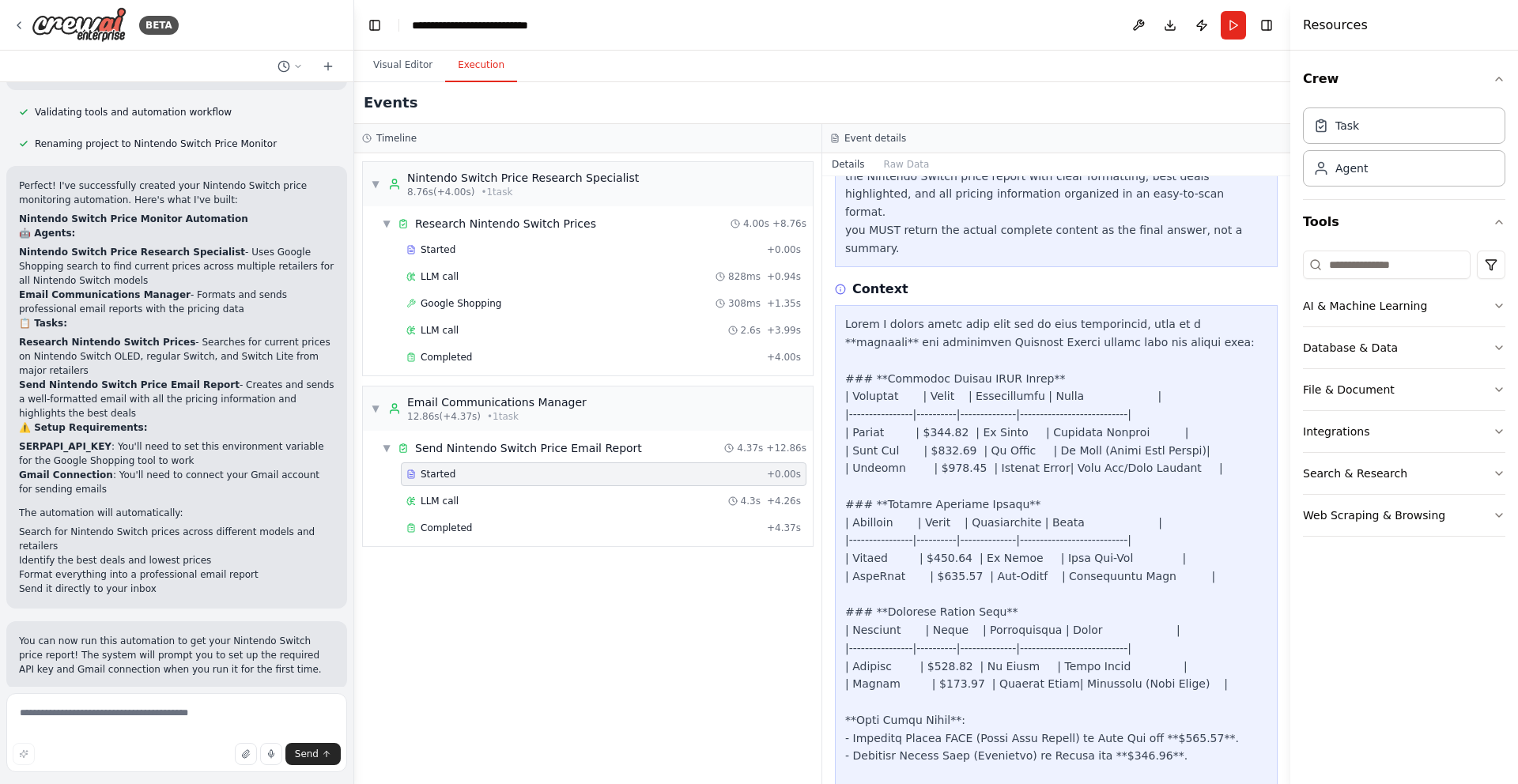
scroll to position [255, 0]
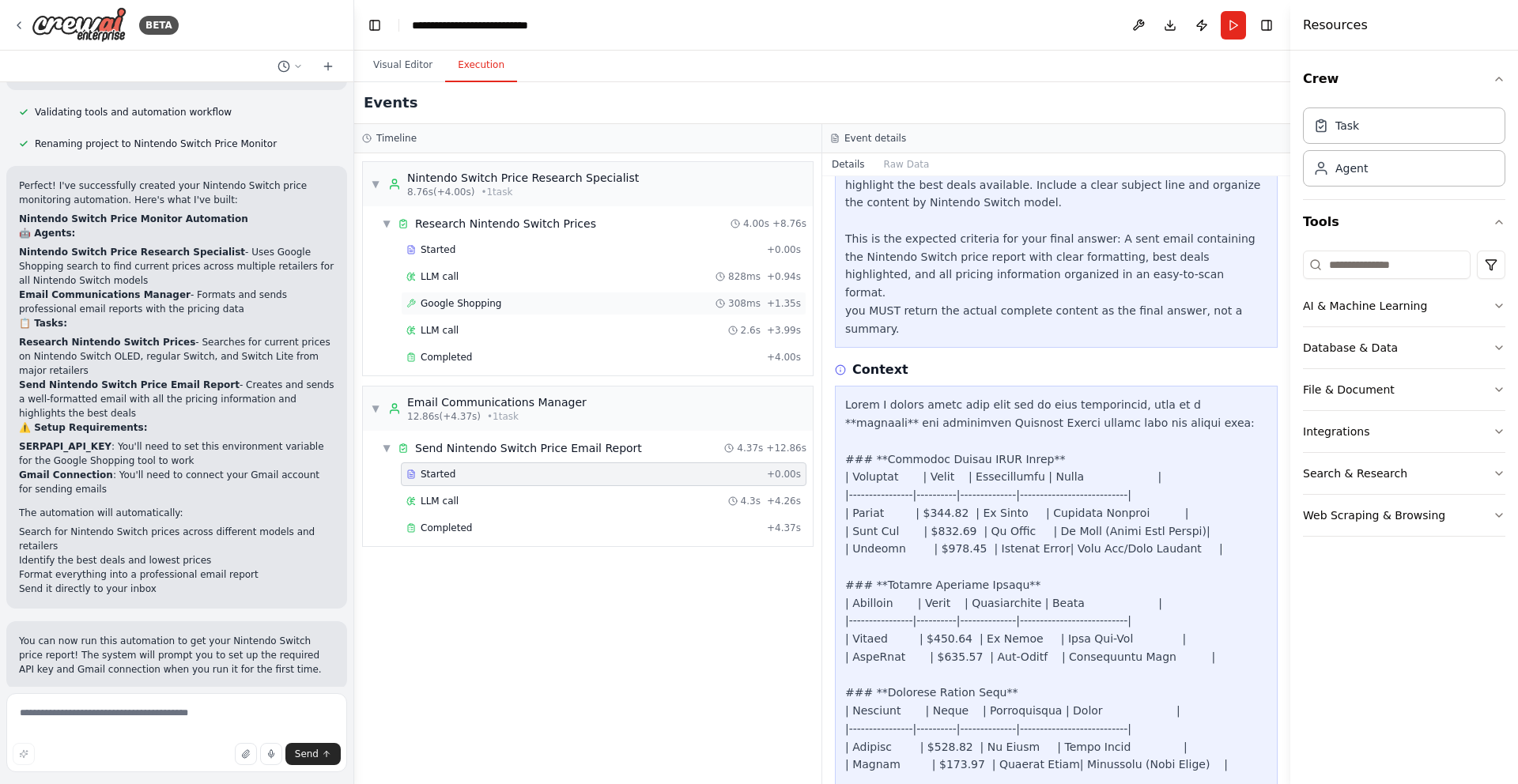
click at [464, 302] on span "Google Shopping" at bounding box center [461, 303] width 81 height 13
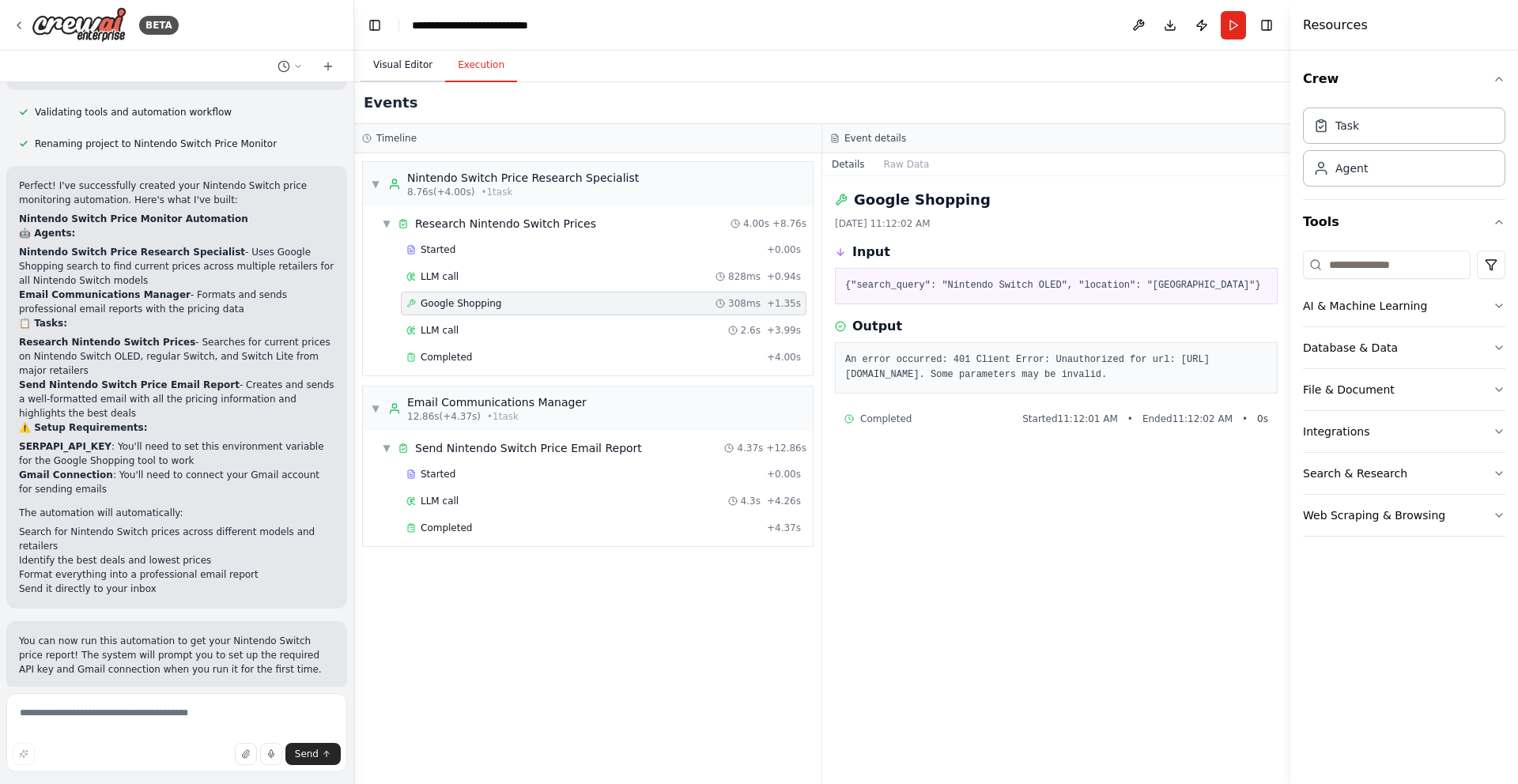
click at [399, 67] on button "Visual Editor" at bounding box center [403, 65] width 85 height 33
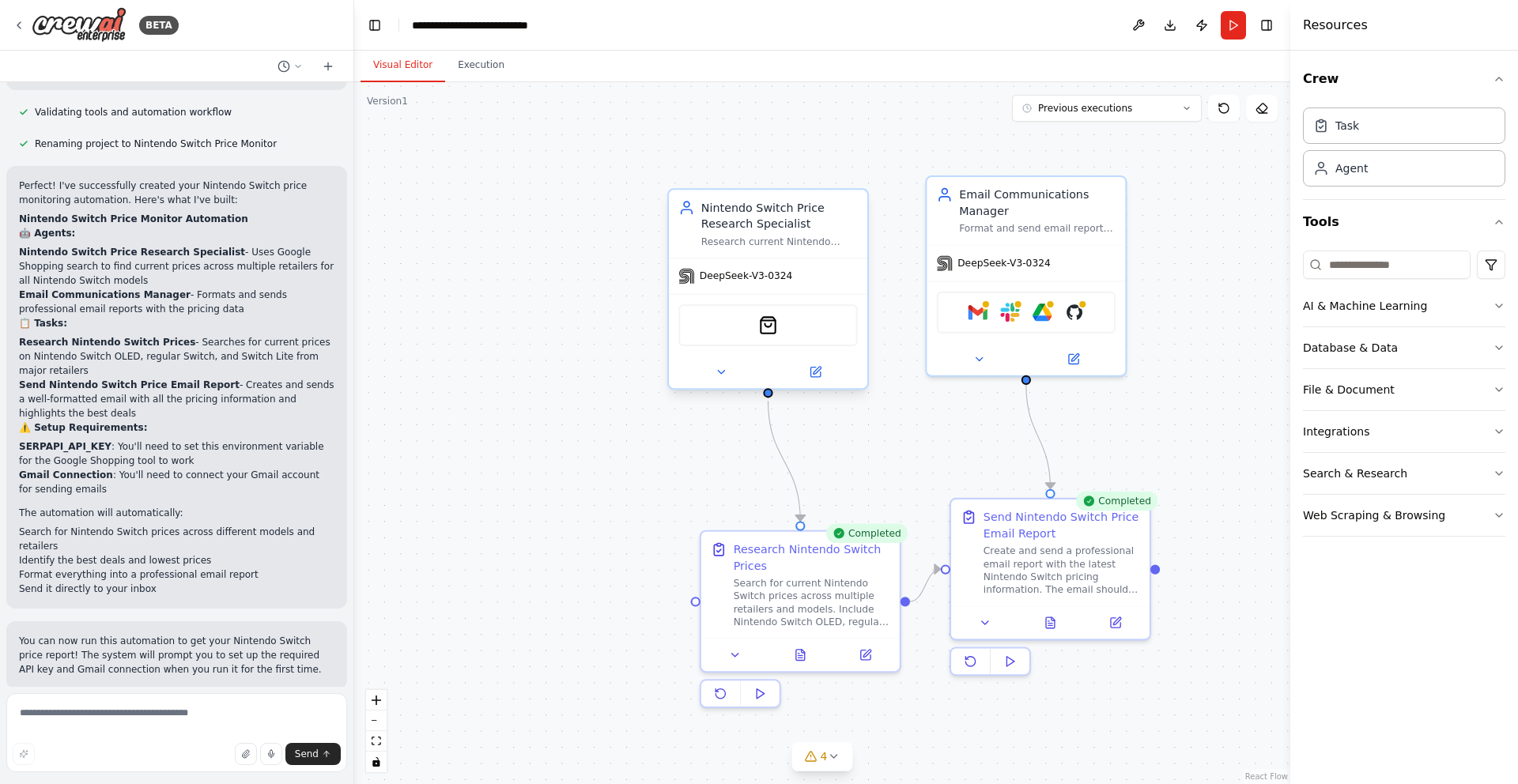
click at [732, 280] on span "DeepSeek-V3-0324" at bounding box center [746, 275] width 93 height 13
click at [732, 376] on button at bounding box center [720, 372] width 91 height 19
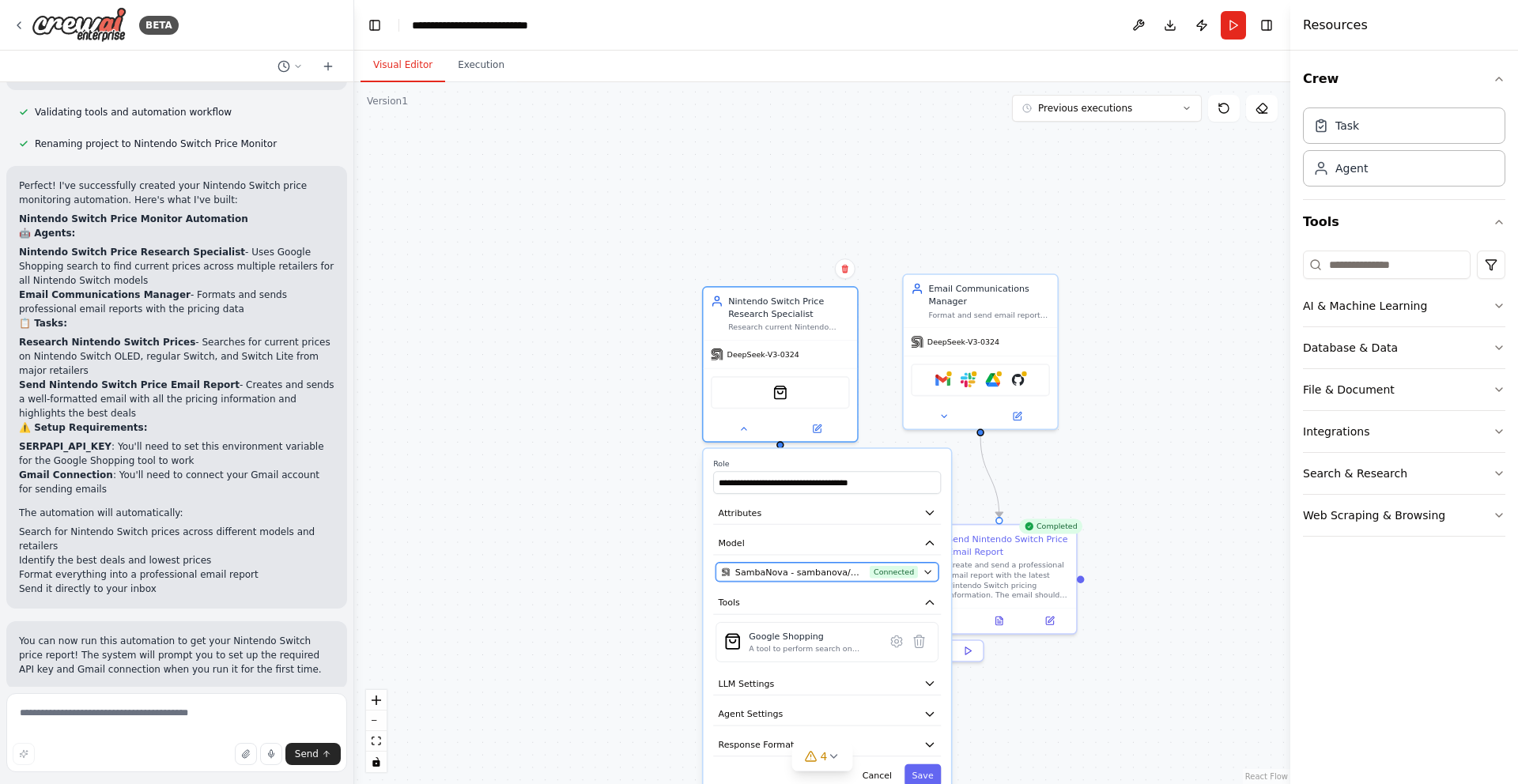
click at [876, 570] on span "Connected" at bounding box center [893, 572] width 48 height 13
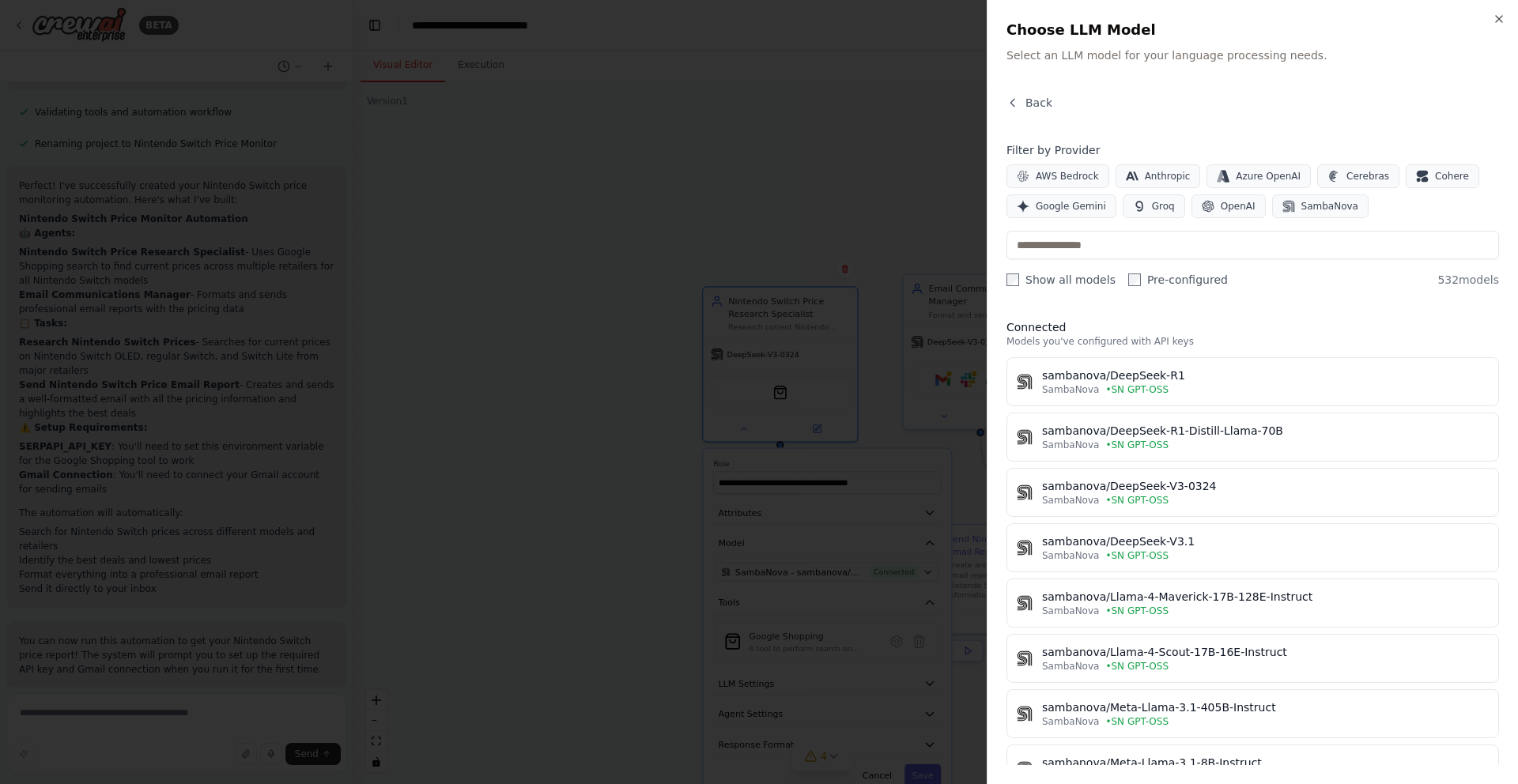
click at [629, 486] on div at bounding box center [759, 392] width 1518 height 784
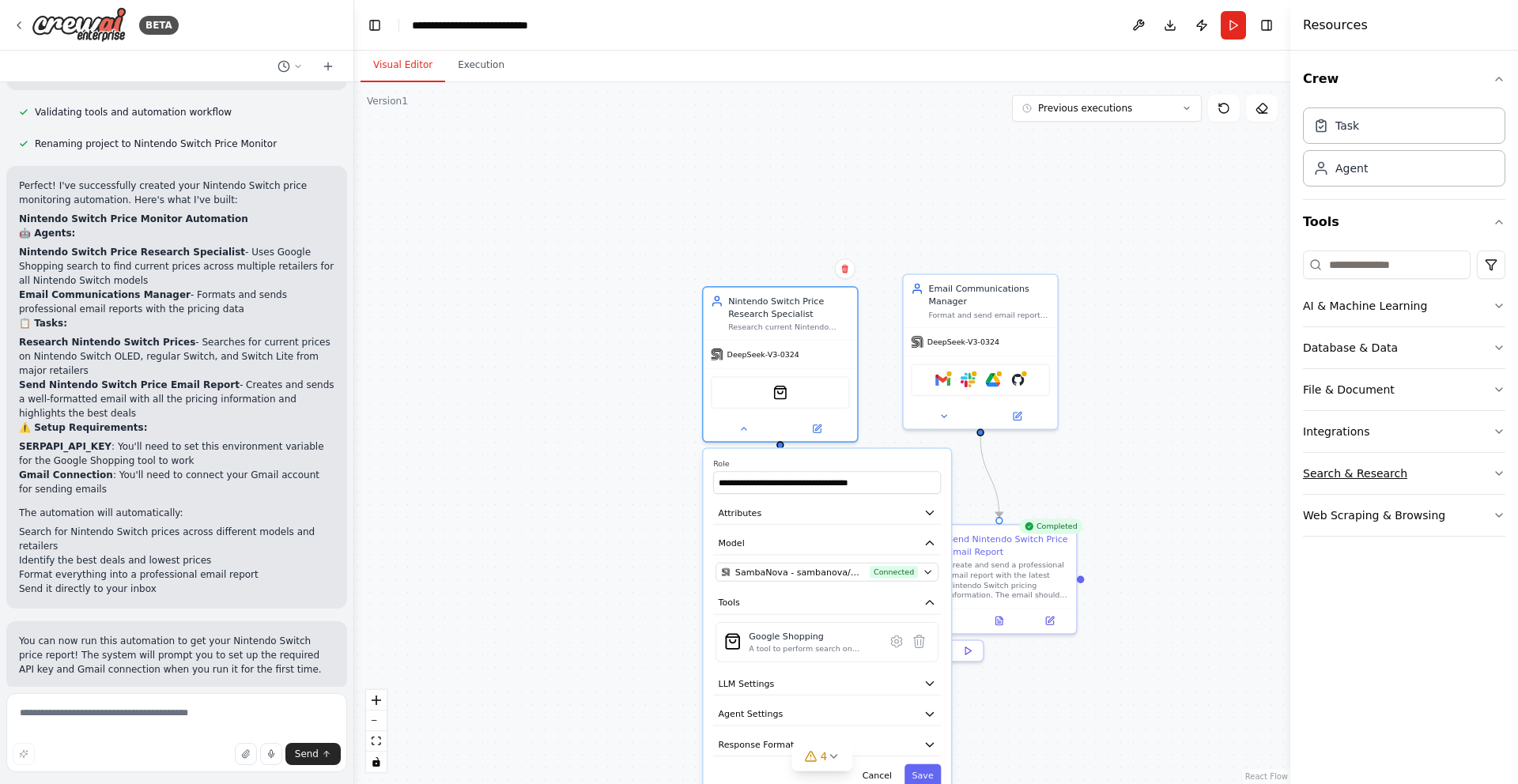
click at [1496, 474] on icon "button" at bounding box center [1499, 474] width 13 height 13
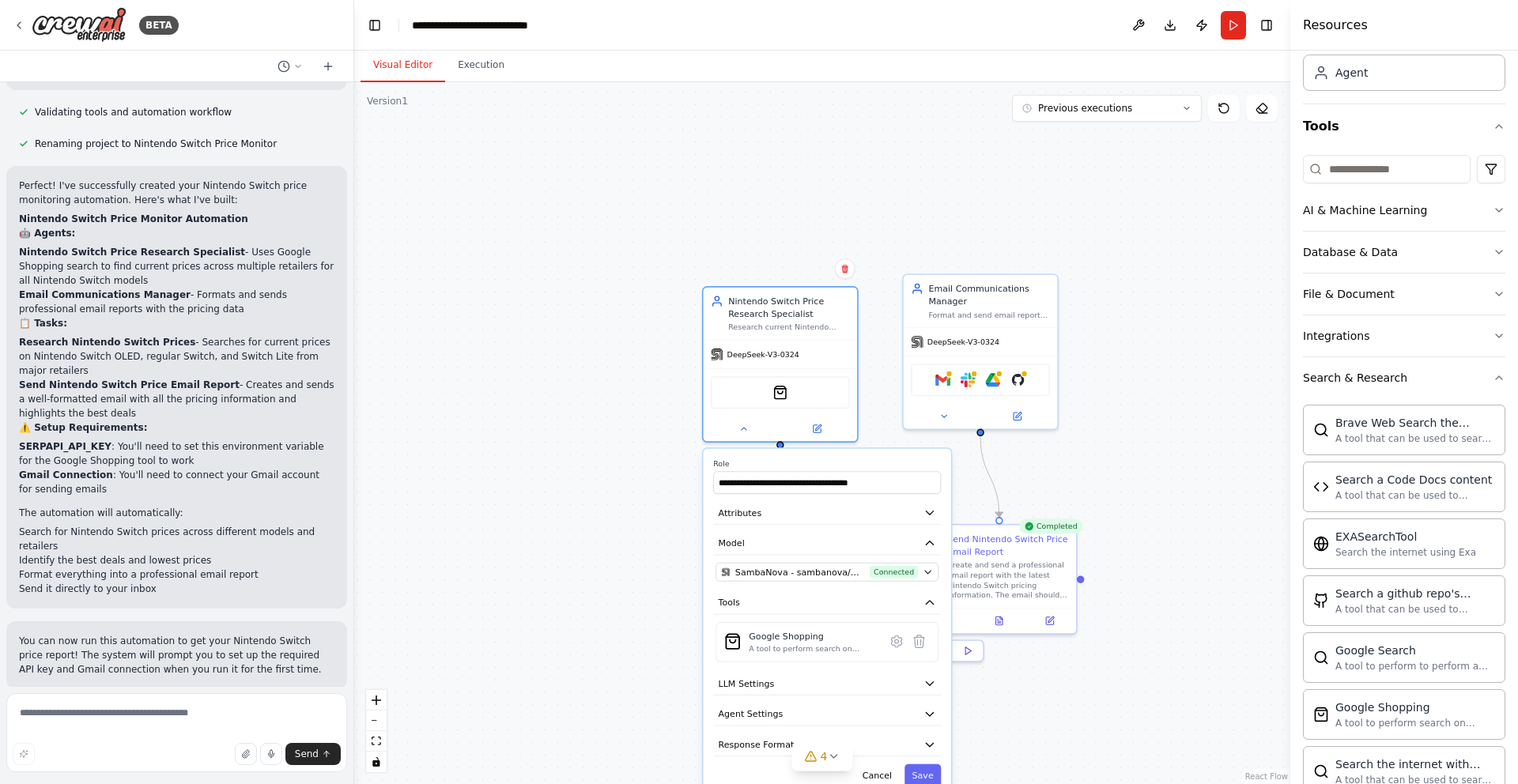
scroll to position [302, 0]
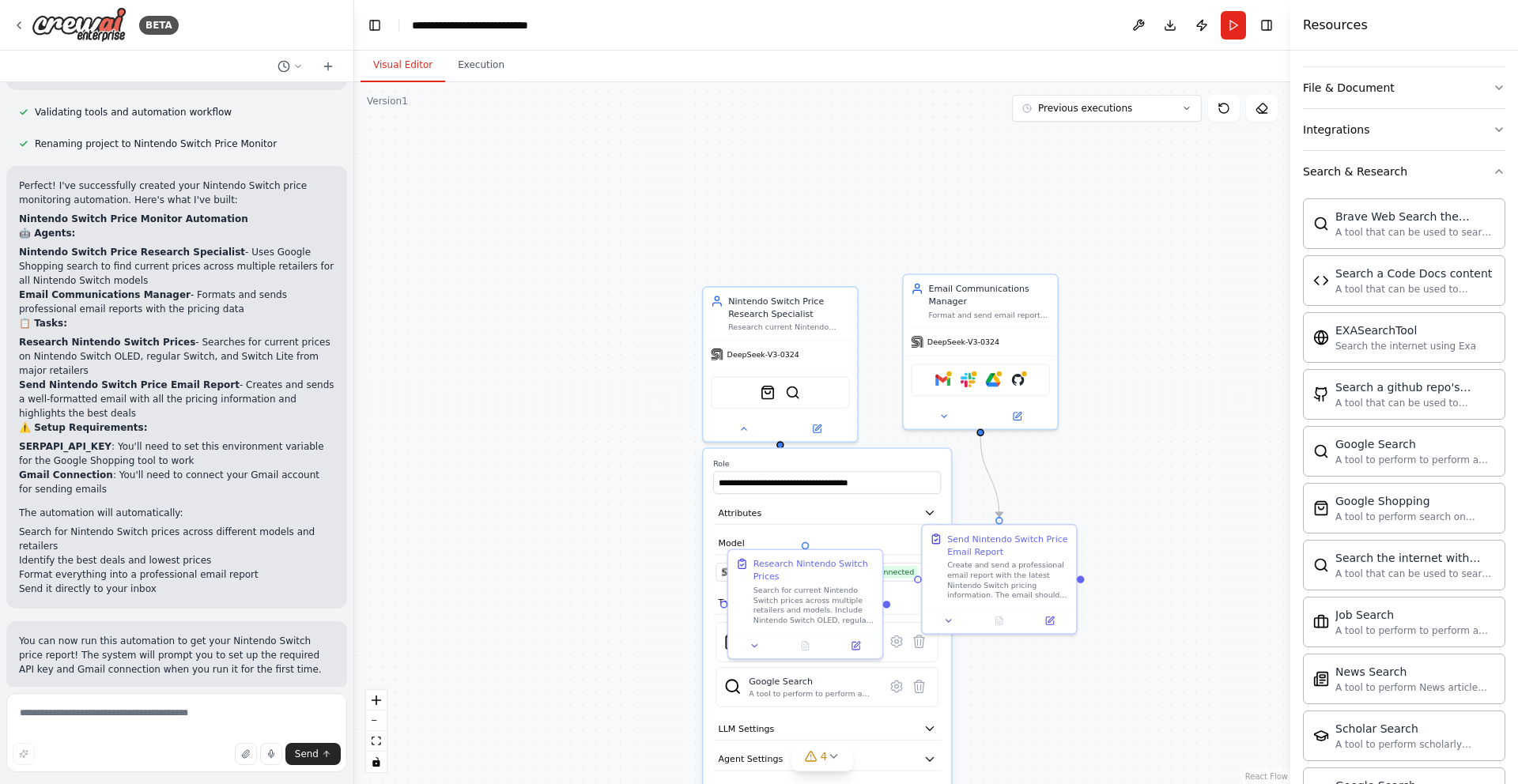
click at [883, 527] on div "**********" at bounding box center [827, 645] width 247 height 392
click at [919, 647] on icon at bounding box center [918, 640] width 10 height 12
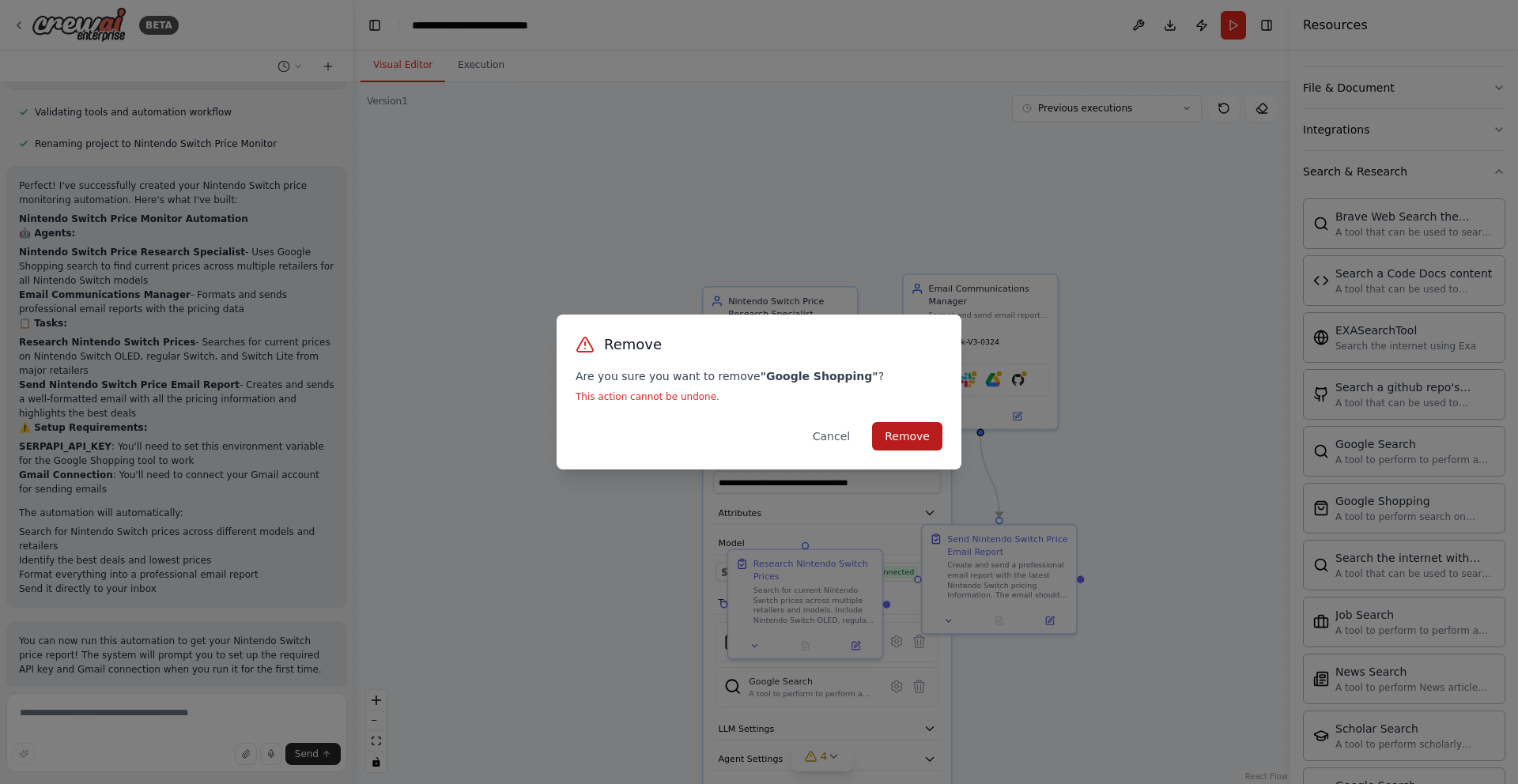
click at [904, 436] on button "Remove" at bounding box center [907, 436] width 70 height 29
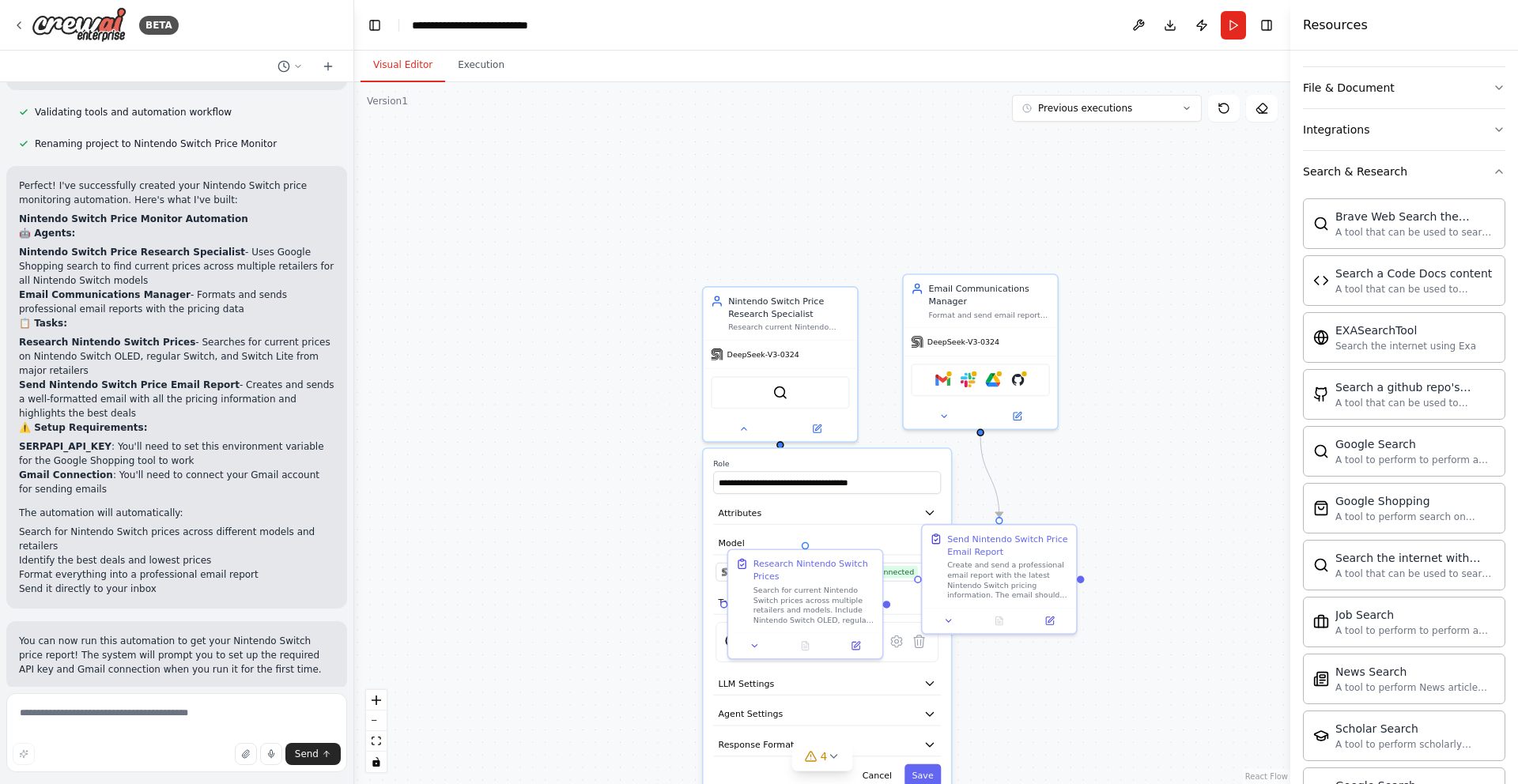
click at [1054, 497] on div ".deletable-edge-delete-btn { width: 20px; height: 20px; border: 0px solid #ffff…" at bounding box center [821, 433] width 936 height 702
click at [1225, 27] on button "Run" at bounding box center [1232, 25] width 25 height 29
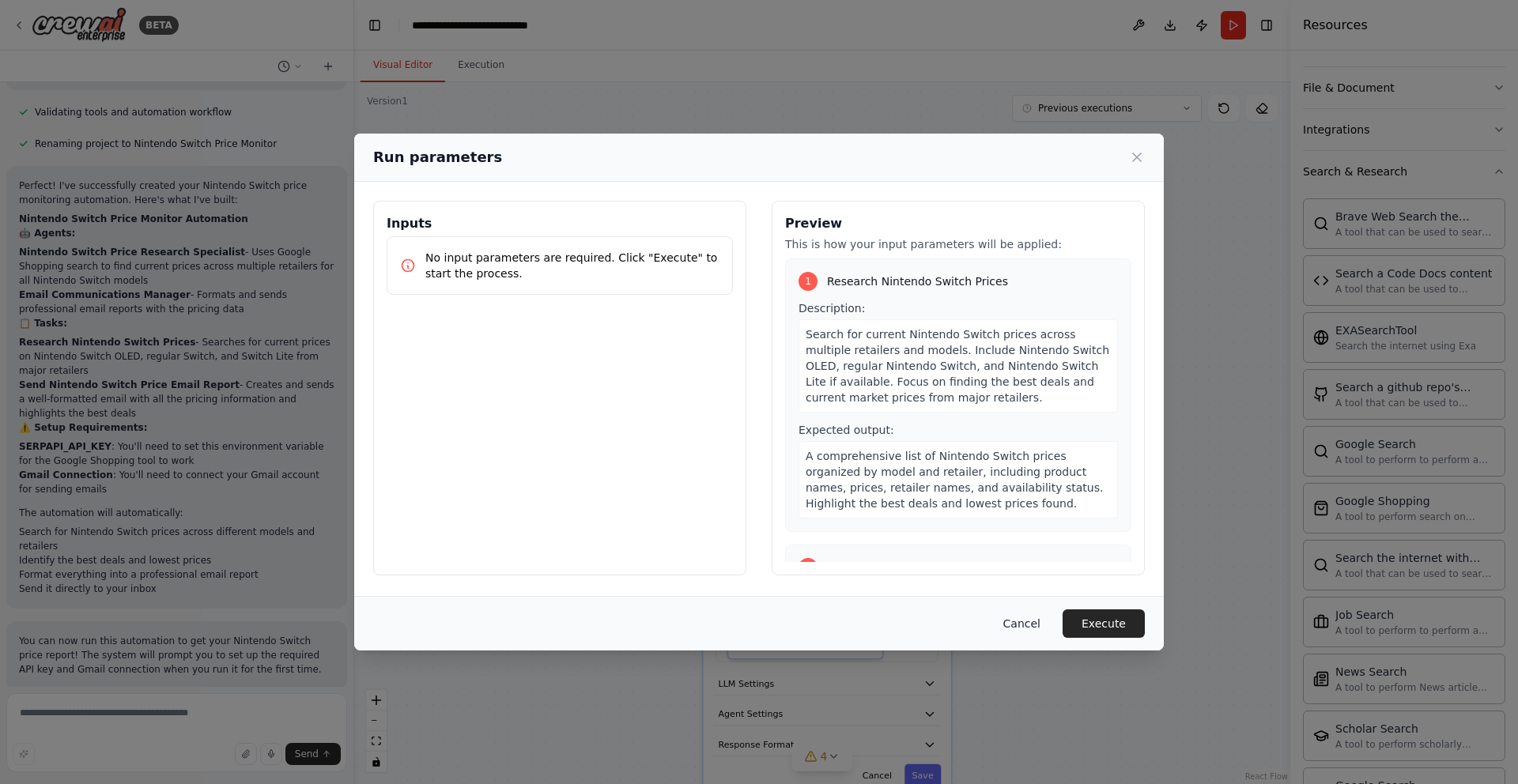
click at [1018, 633] on button "Cancel" at bounding box center [1022, 623] width 63 height 29
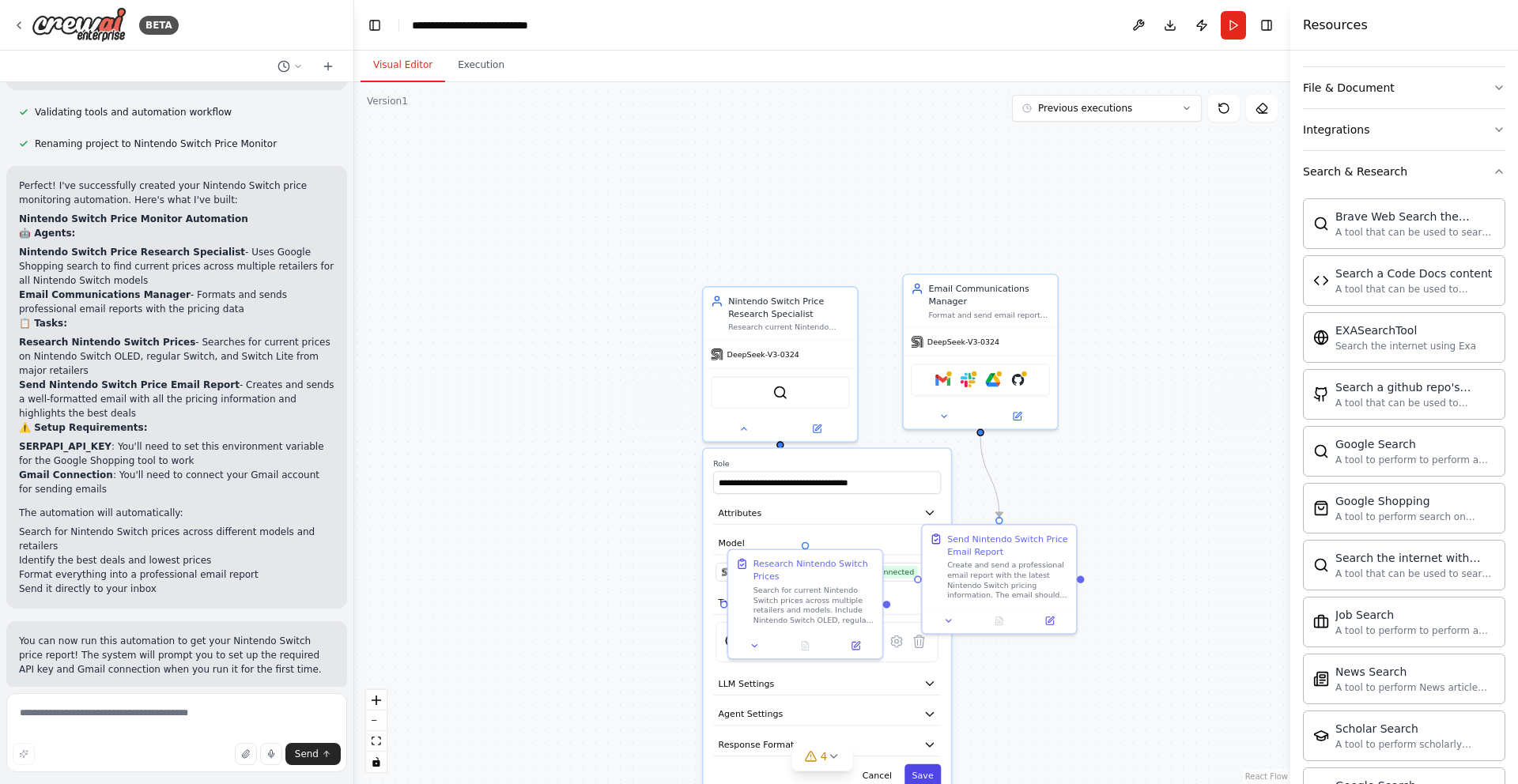
click at [924, 774] on button "Save" at bounding box center [922, 775] width 36 height 22
click at [1233, 25] on button "Run" at bounding box center [1232, 25] width 25 height 29
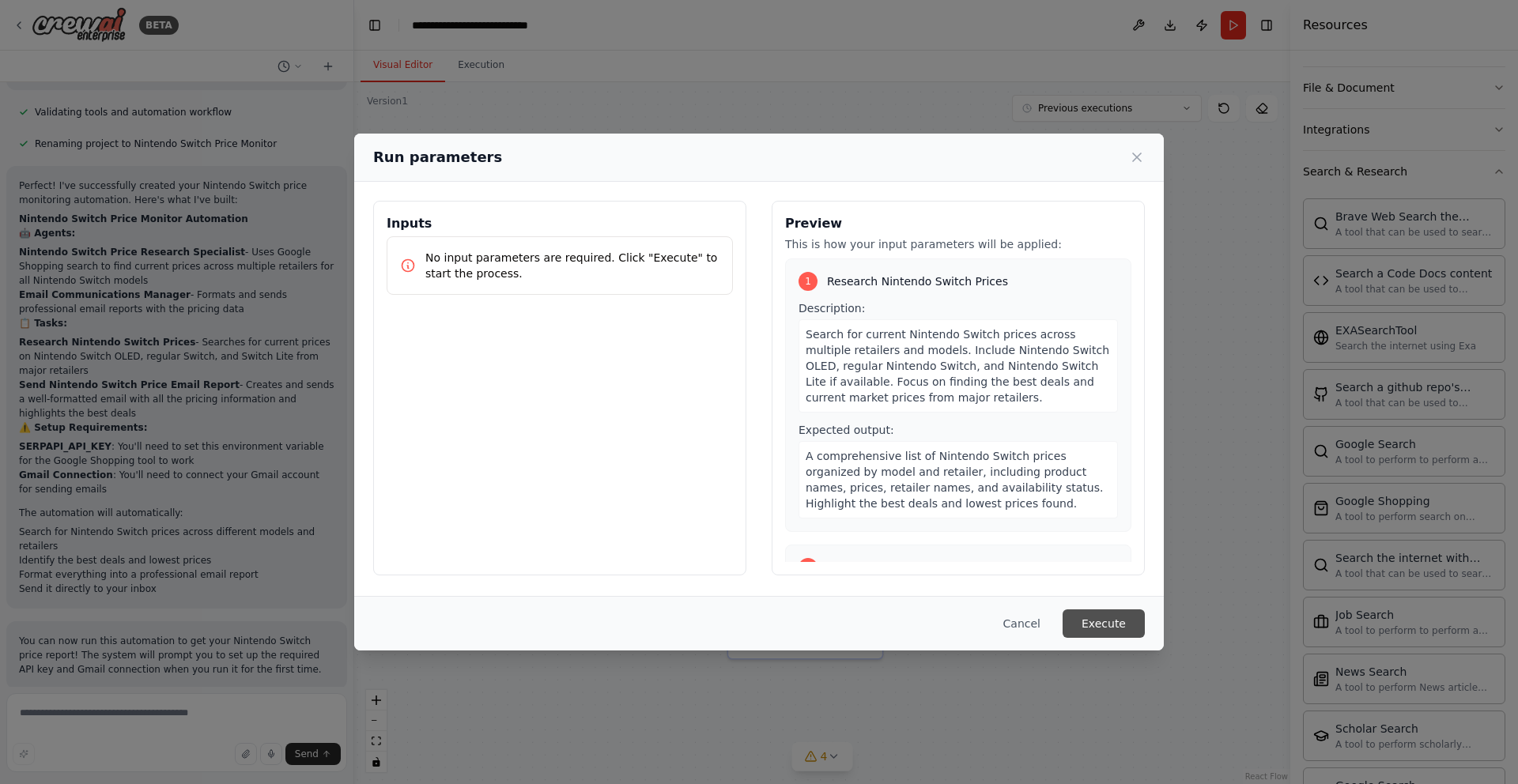
click at [1093, 626] on button "Execute" at bounding box center [1103, 623] width 82 height 29
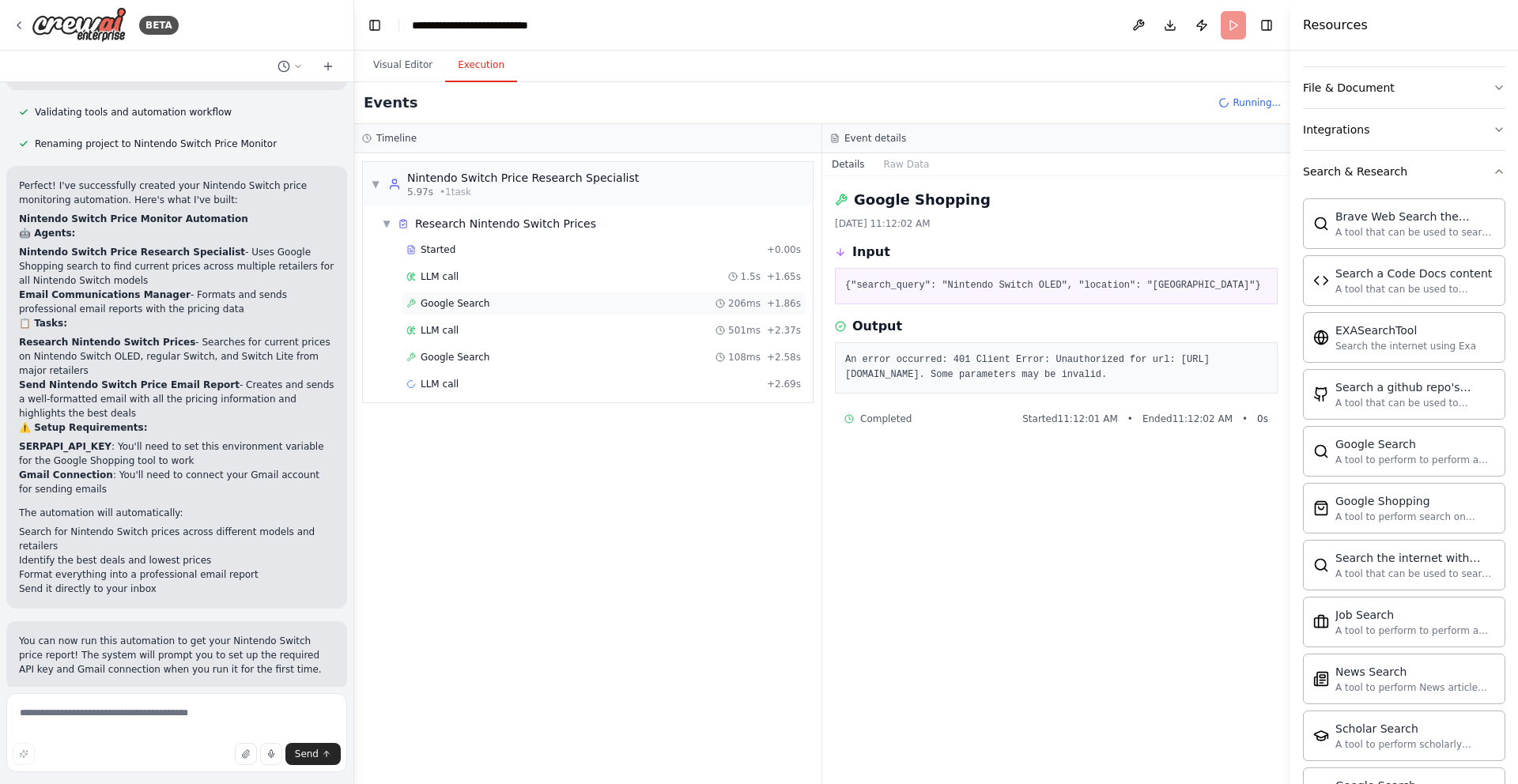
click at [480, 308] on span "Google Search" at bounding box center [454, 303] width 69 height 13
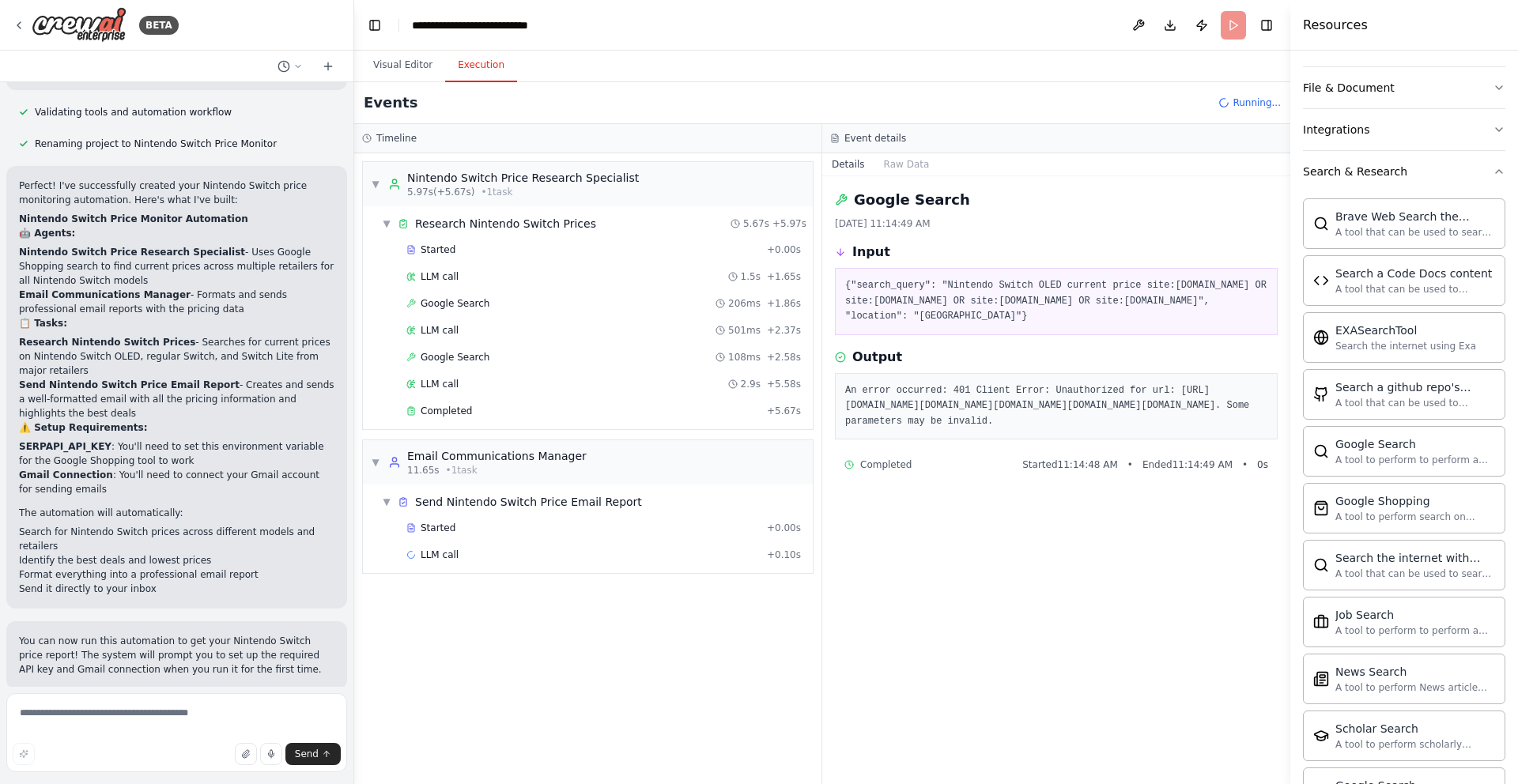
click at [1200, 90] on div "Events Running..." at bounding box center [821, 102] width 936 height 41
click at [486, 352] on div "Google Search 108ms + 2.58s" at bounding box center [604, 357] width 394 height 13
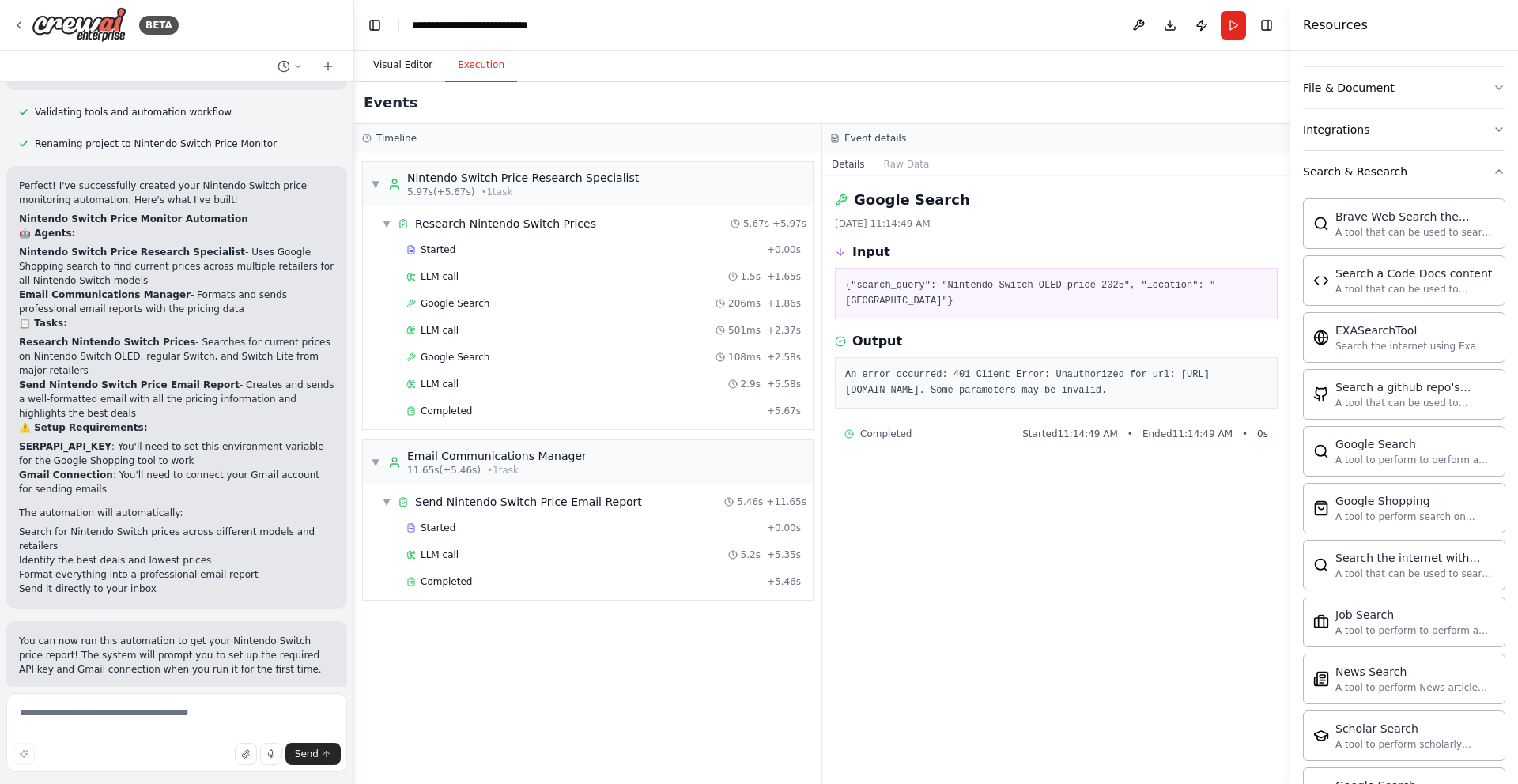
click at [409, 64] on button "Visual Editor" at bounding box center [403, 65] width 85 height 33
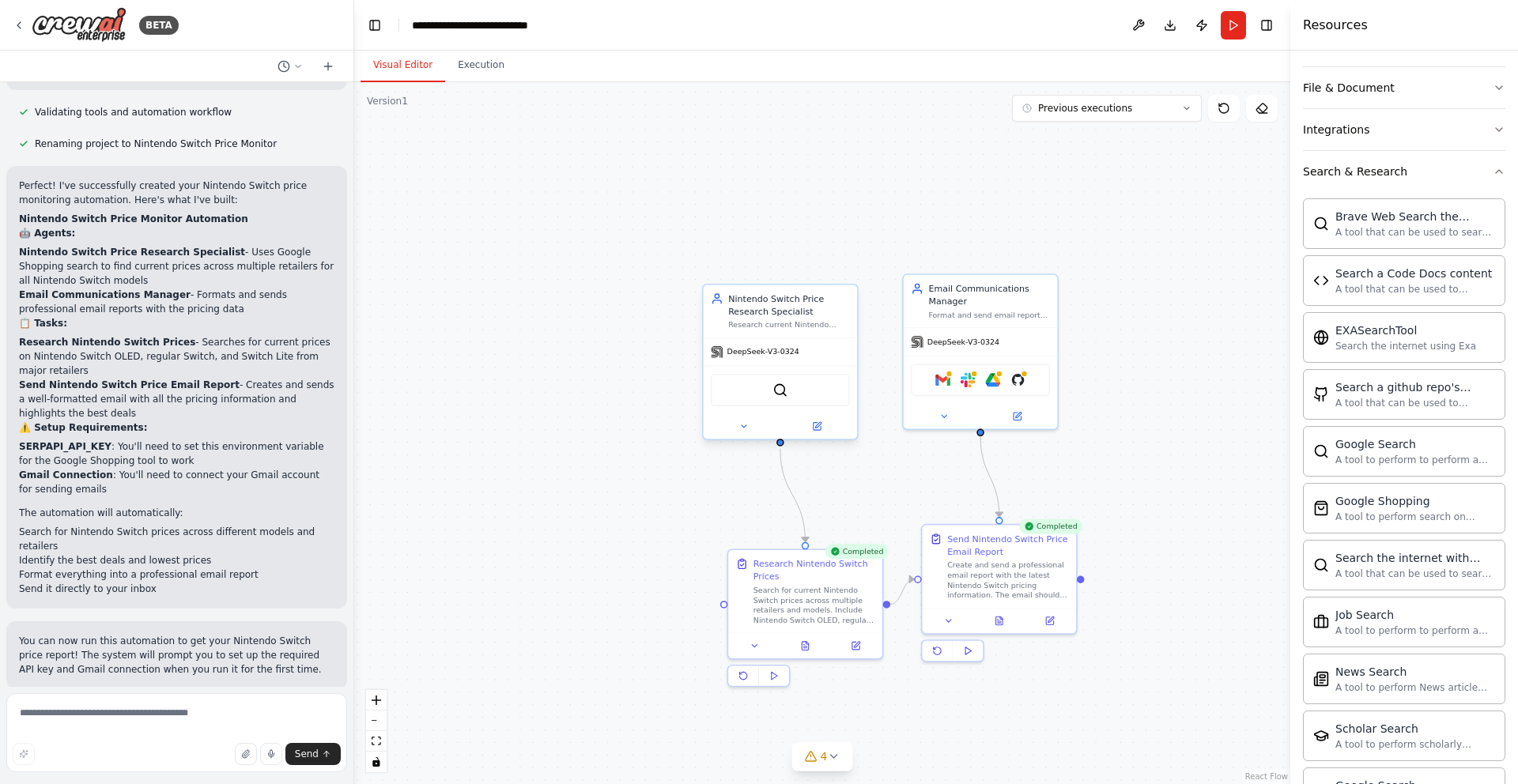
click at [769, 392] on div "SerpApiGoogleSearchTool" at bounding box center [780, 390] width 139 height 32
click at [745, 427] on icon at bounding box center [743, 426] width 10 height 10
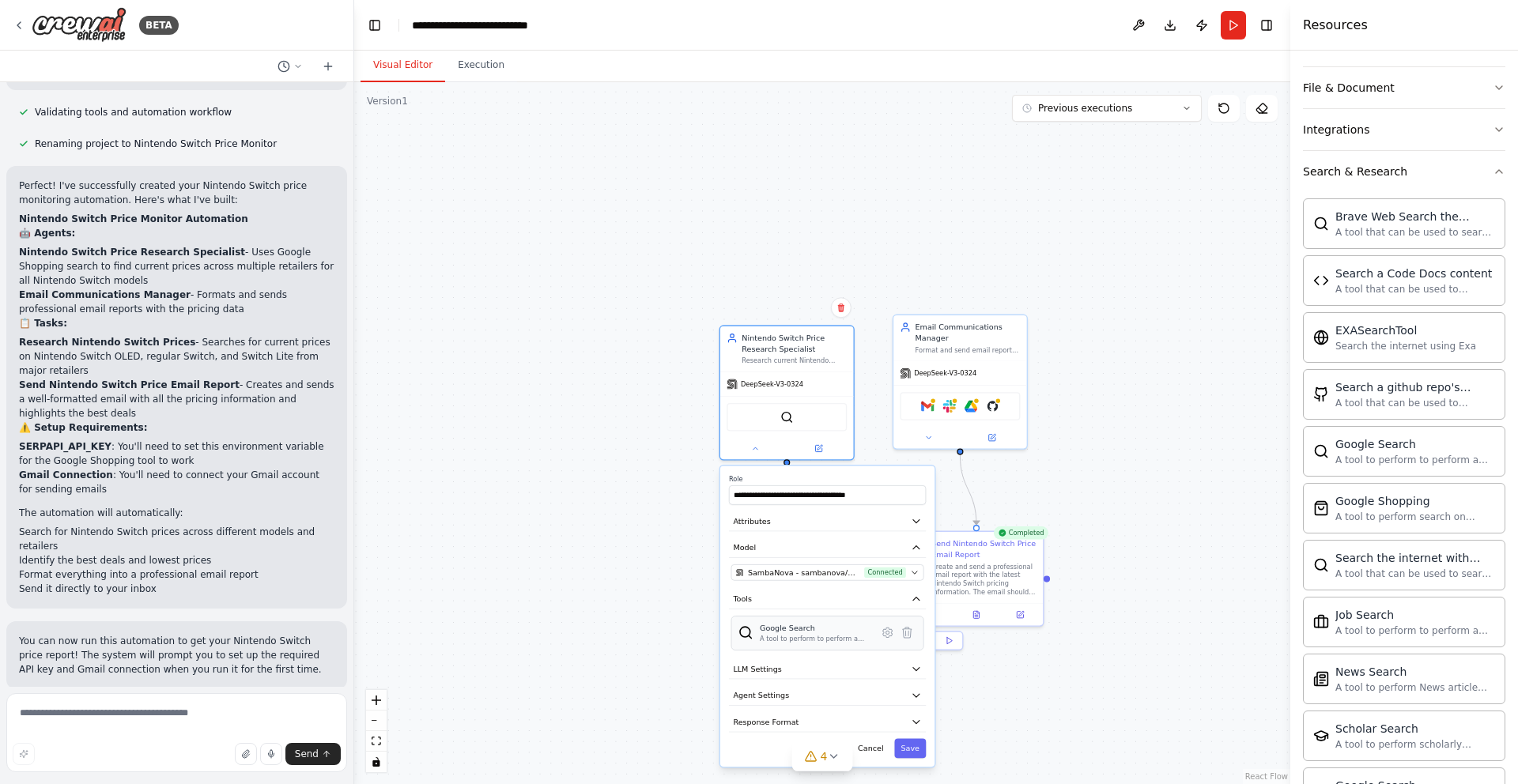
click at [793, 636] on div "A tool to perform to perform a Google search with a search_query." at bounding box center [815, 638] width 112 height 8
click at [888, 633] on icon at bounding box center [887, 631] width 3 height 3
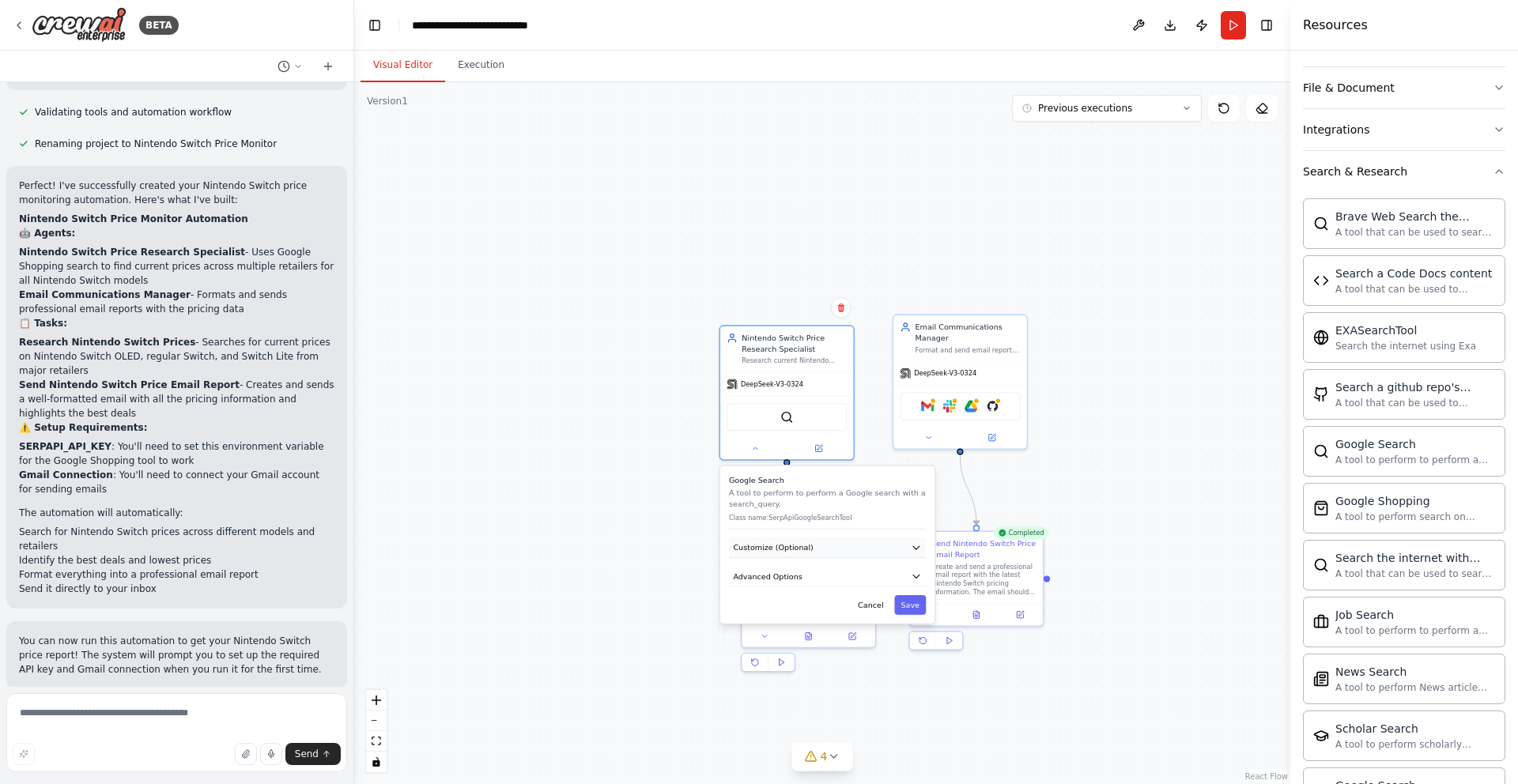
click at [918, 546] on icon "button" at bounding box center [916, 547] width 6 height 3
click at [916, 577] on icon "button" at bounding box center [916, 575] width 6 height 3
click at [475, 69] on button "Execution" at bounding box center [481, 65] width 72 height 33
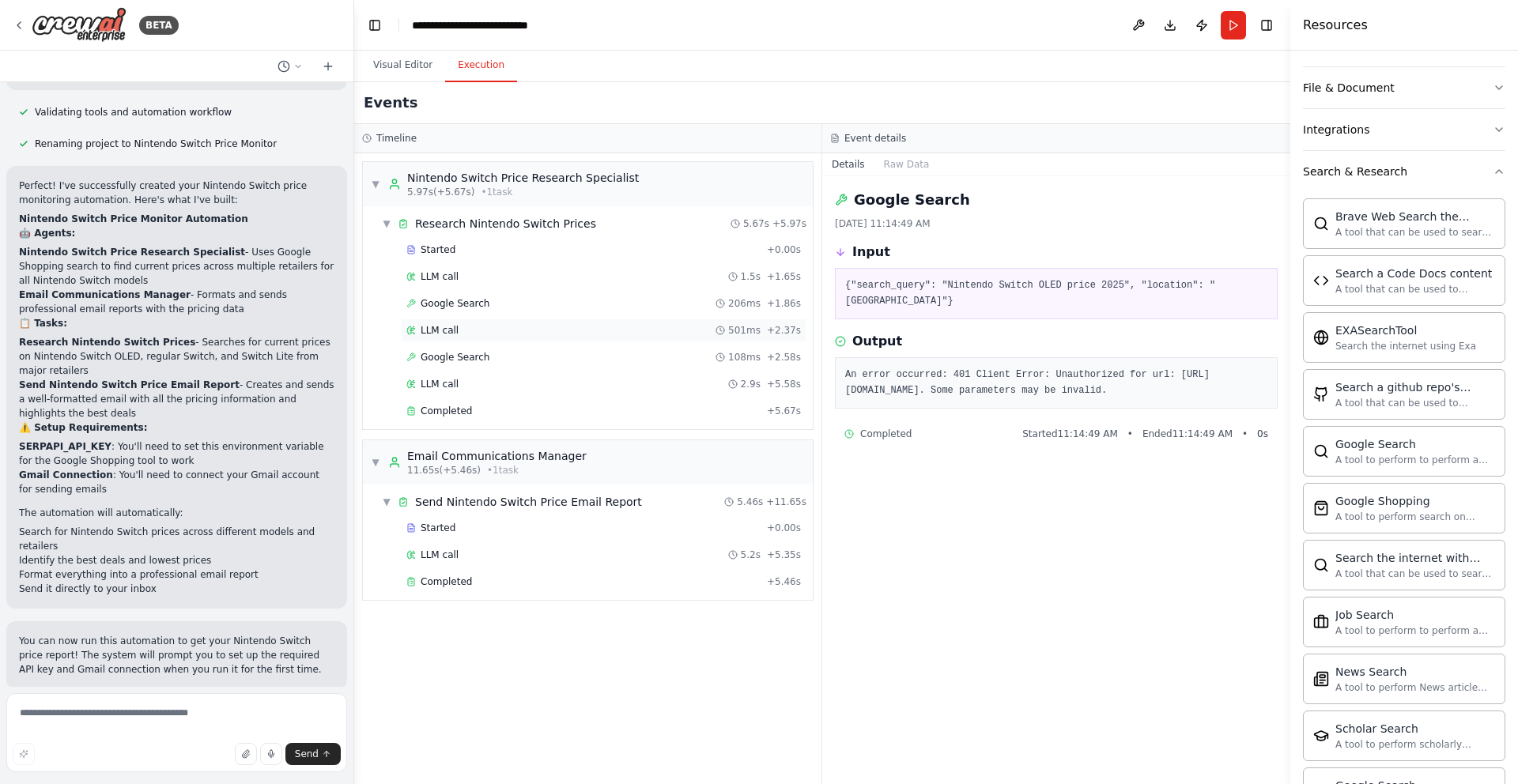
click at [477, 324] on div "LLM call 501ms + 2.37s" at bounding box center [604, 331] width 394 height 13
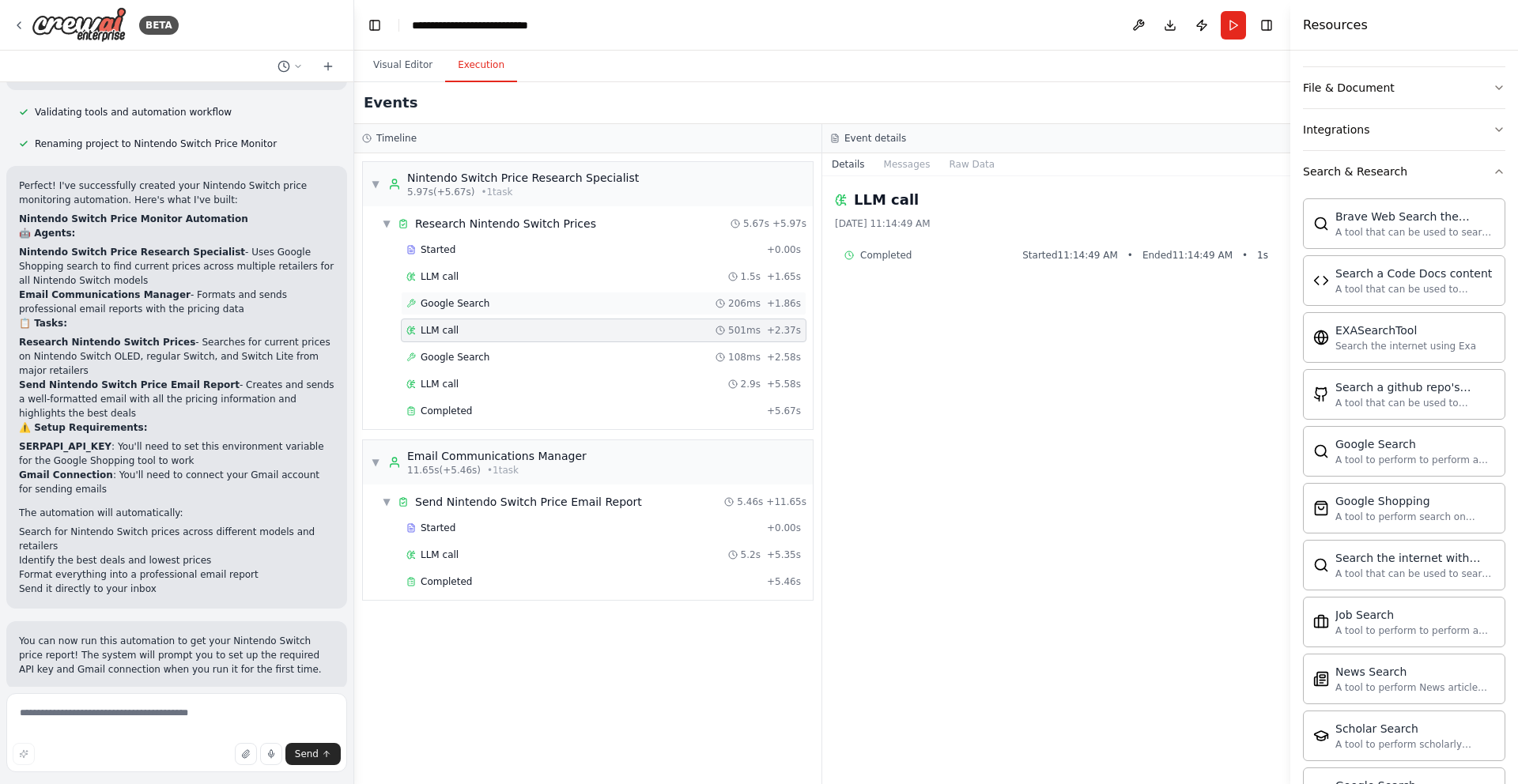
click at [485, 302] on span "Google Search" at bounding box center [454, 303] width 69 height 13
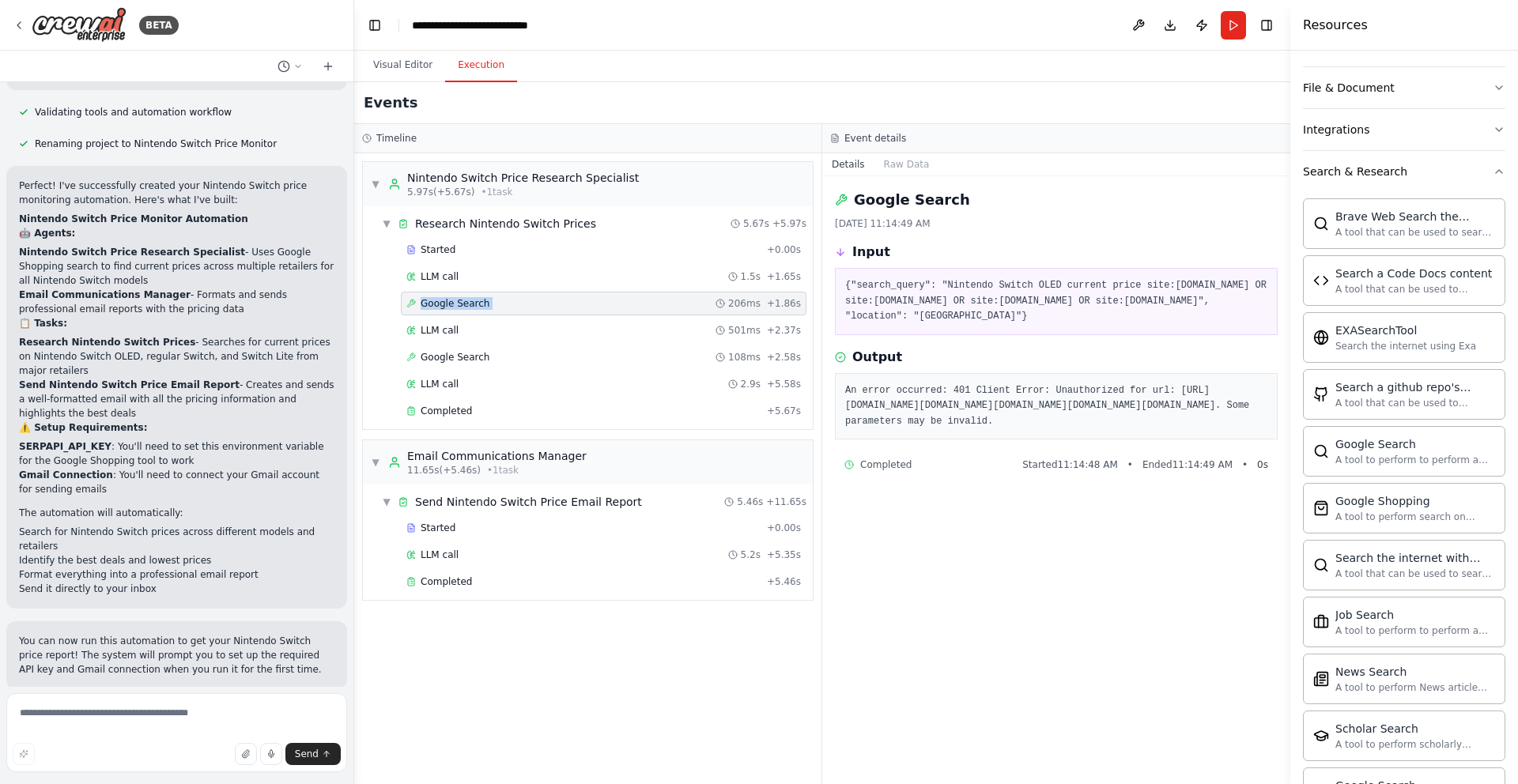
drag, startPoint x: 1017, startPoint y: 286, endPoint x: 922, endPoint y: 289, distance: 95.0
click at [821, 289] on div "▼ Nintendo Switch Price Research Specialist 5.97s (+5.67s) • 1 task ▼ Research …" at bounding box center [587, 468] width 467 height 630
click at [536, 327] on div "LLM call 501ms + 2.37s" at bounding box center [604, 331] width 394 height 13
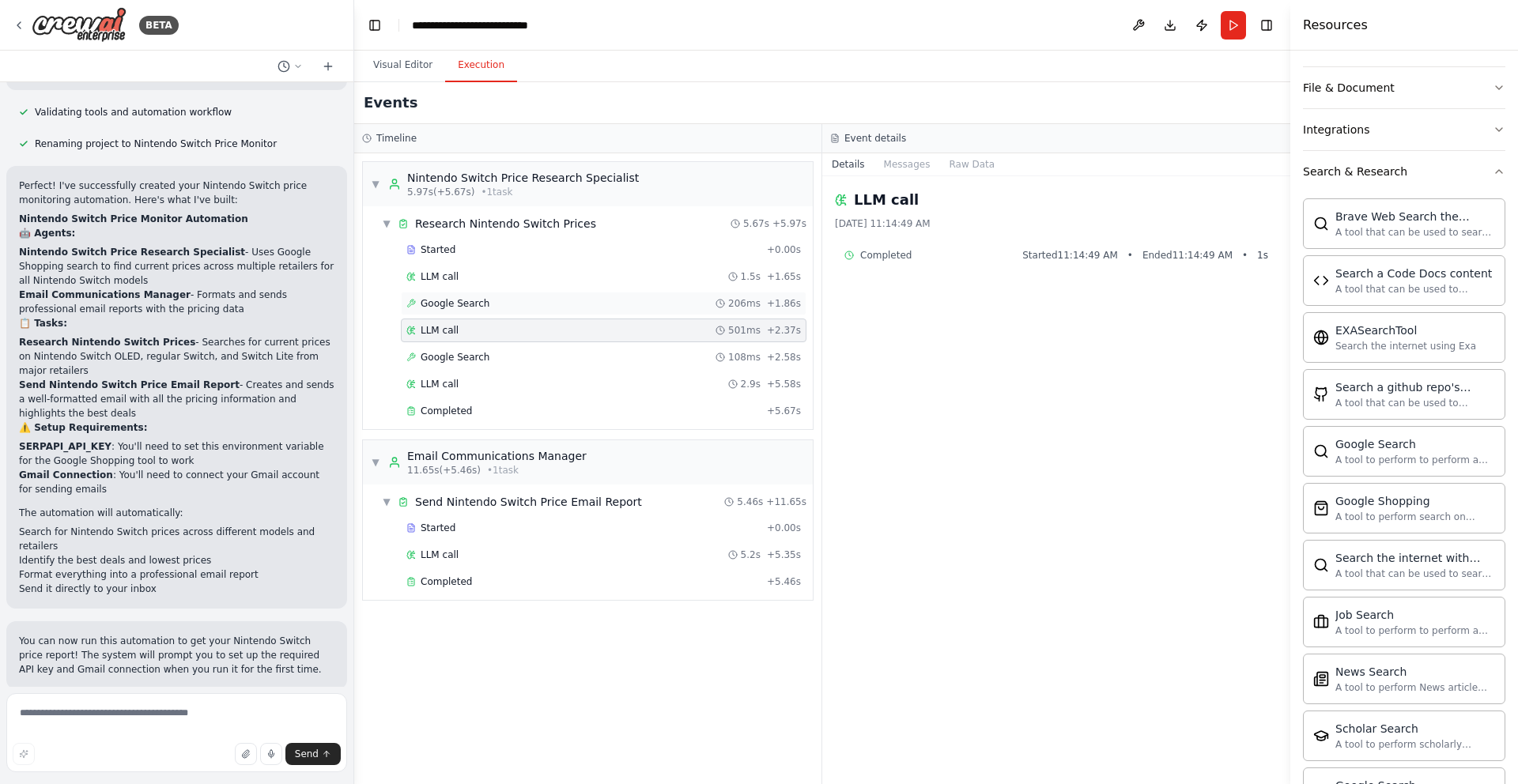
click at [559, 302] on div "Google Search 206ms + 1.86s" at bounding box center [604, 303] width 394 height 13
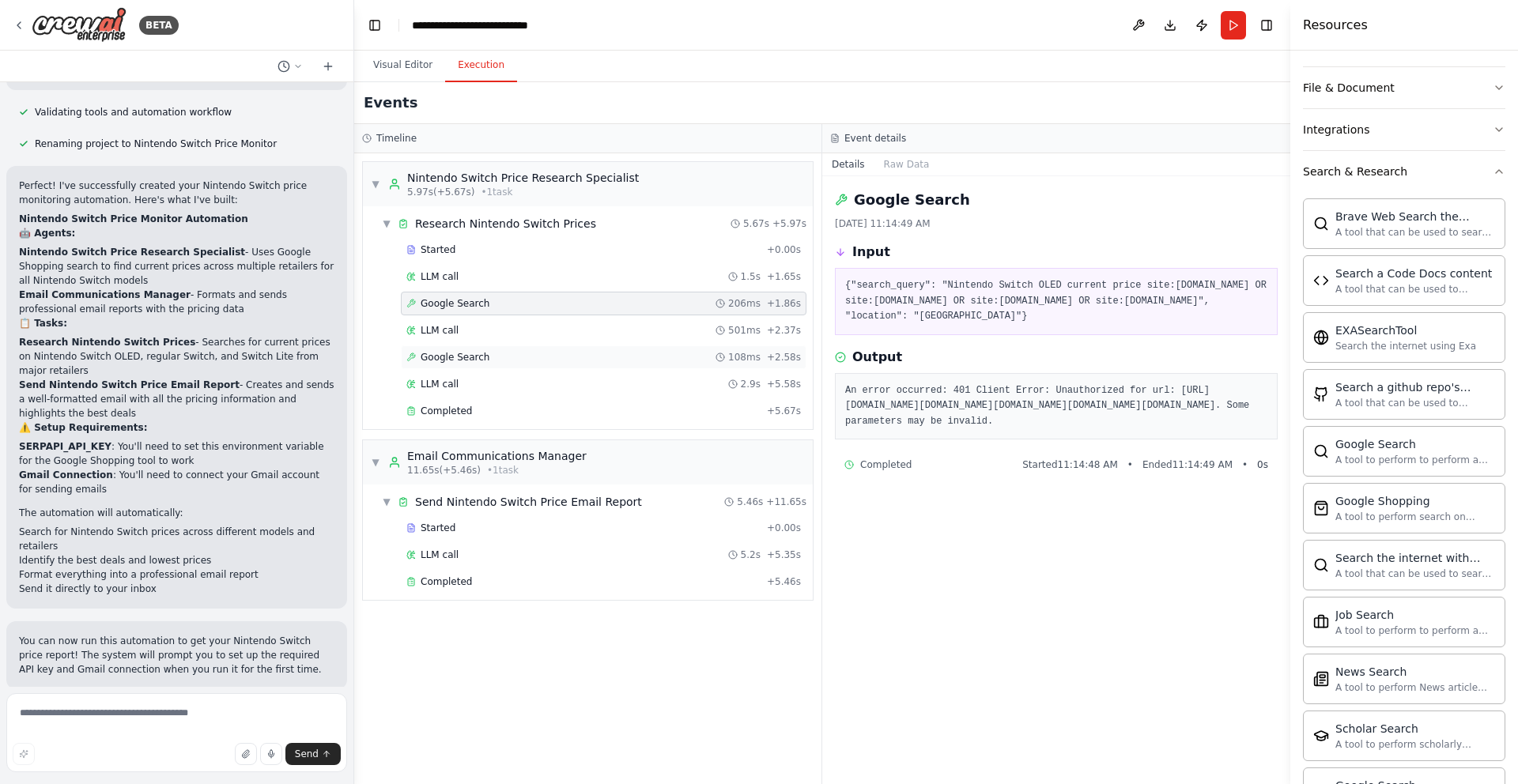
click at [485, 360] on span "Google Search" at bounding box center [454, 357] width 69 height 13
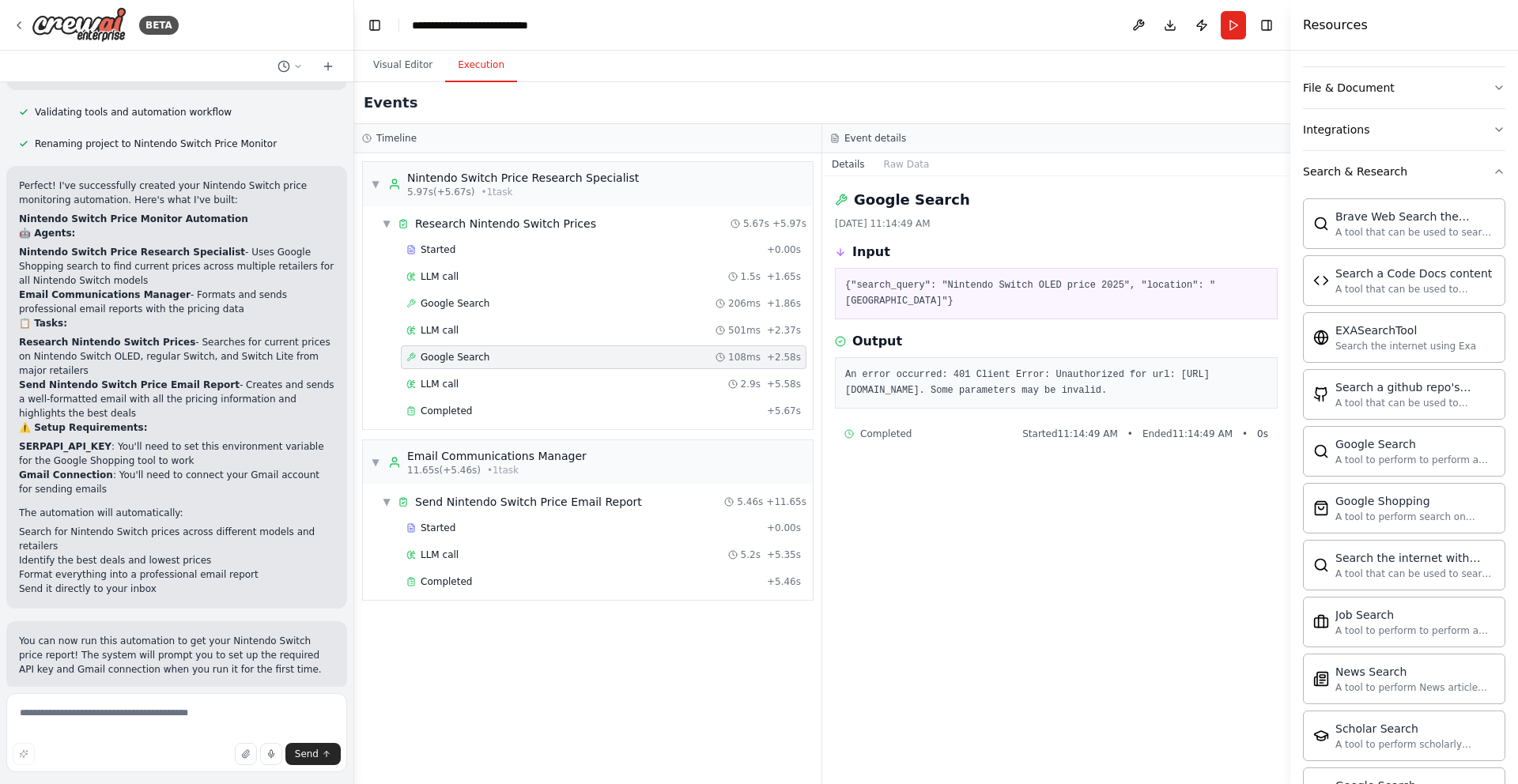
drag, startPoint x: 1029, startPoint y: 422, endPoint x: 845, endPoint y: 392, distance: 186.4
click at [845, 392] on pre "An error occurred: 401 Client Error: Unauthorized for url: https://serpapi.com/…" at bounding box center [1056, 382] width 422 height 30
copy pre "https://serpapi.com/search?q=Nintendo+Switch+OLED+price+2025&location=United+St…"
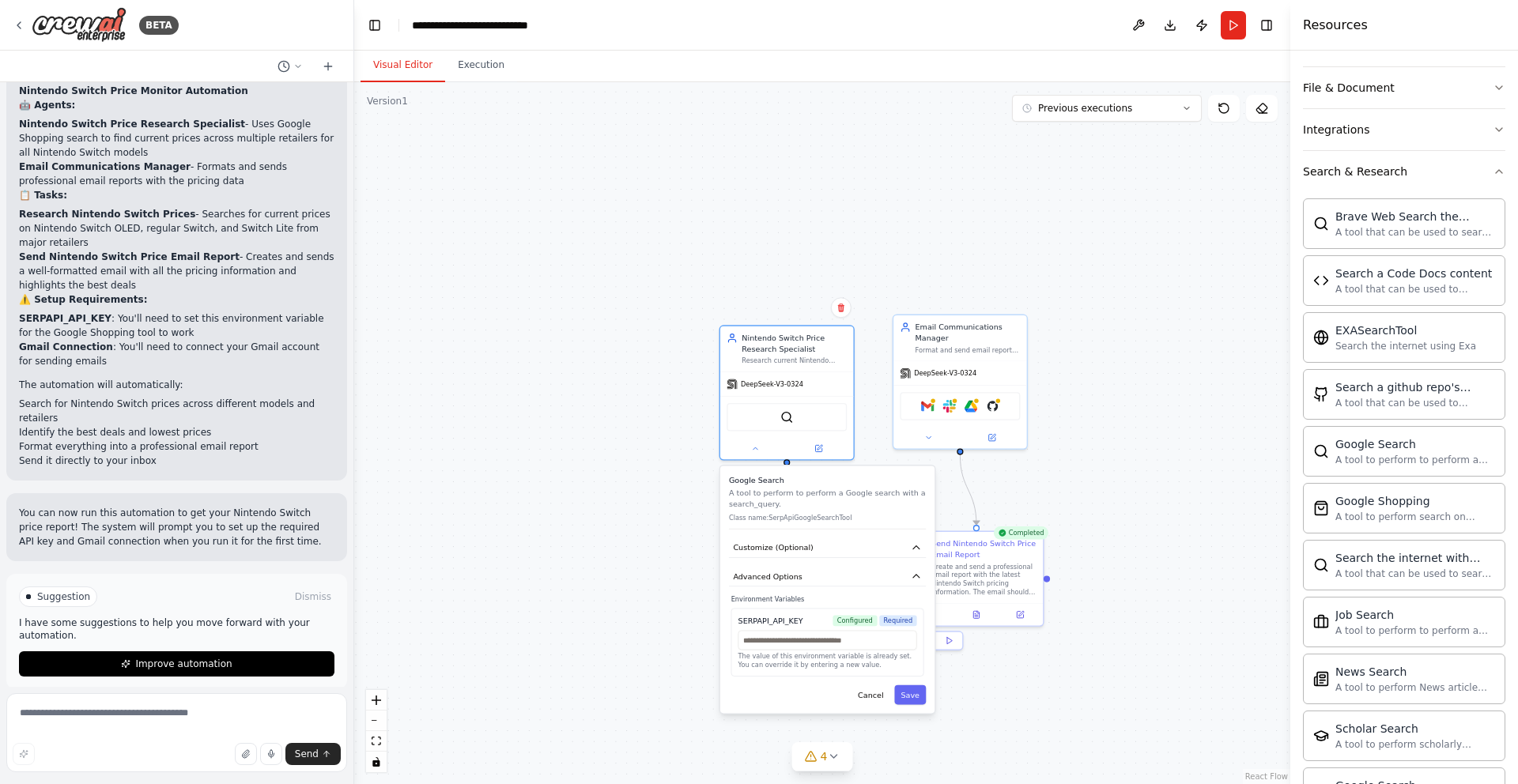
click at [405, 68] on button "Visual Editor" at bounding box center [403, 65] width 85 height 33
click at [821, 640] on input "text" at bounding box center [828, 639] width 179 height 19
paste input "**********"
type input "**********"
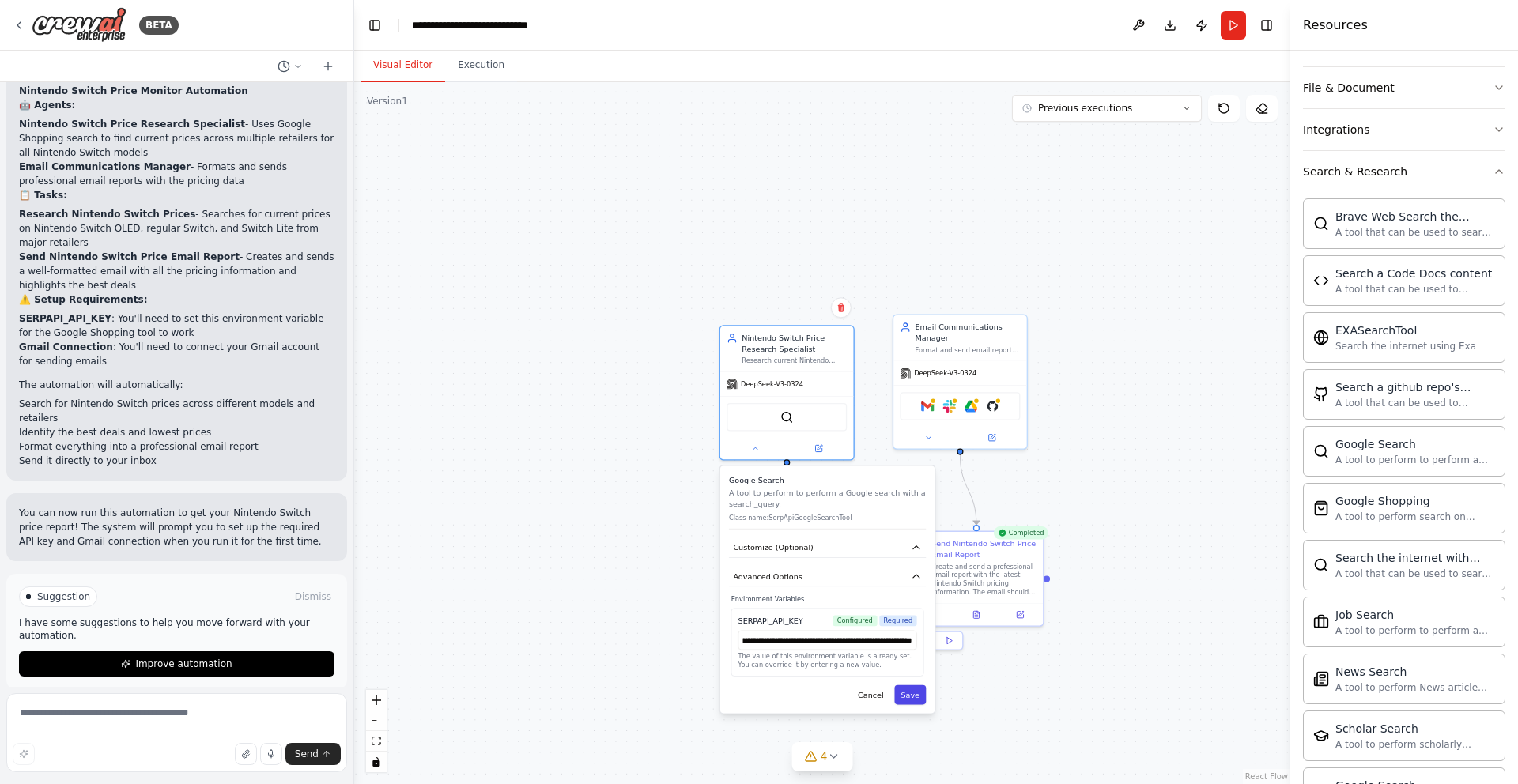
click at [908, 695] on button "Save" at bounding box center [910, 695] width 31 height 19
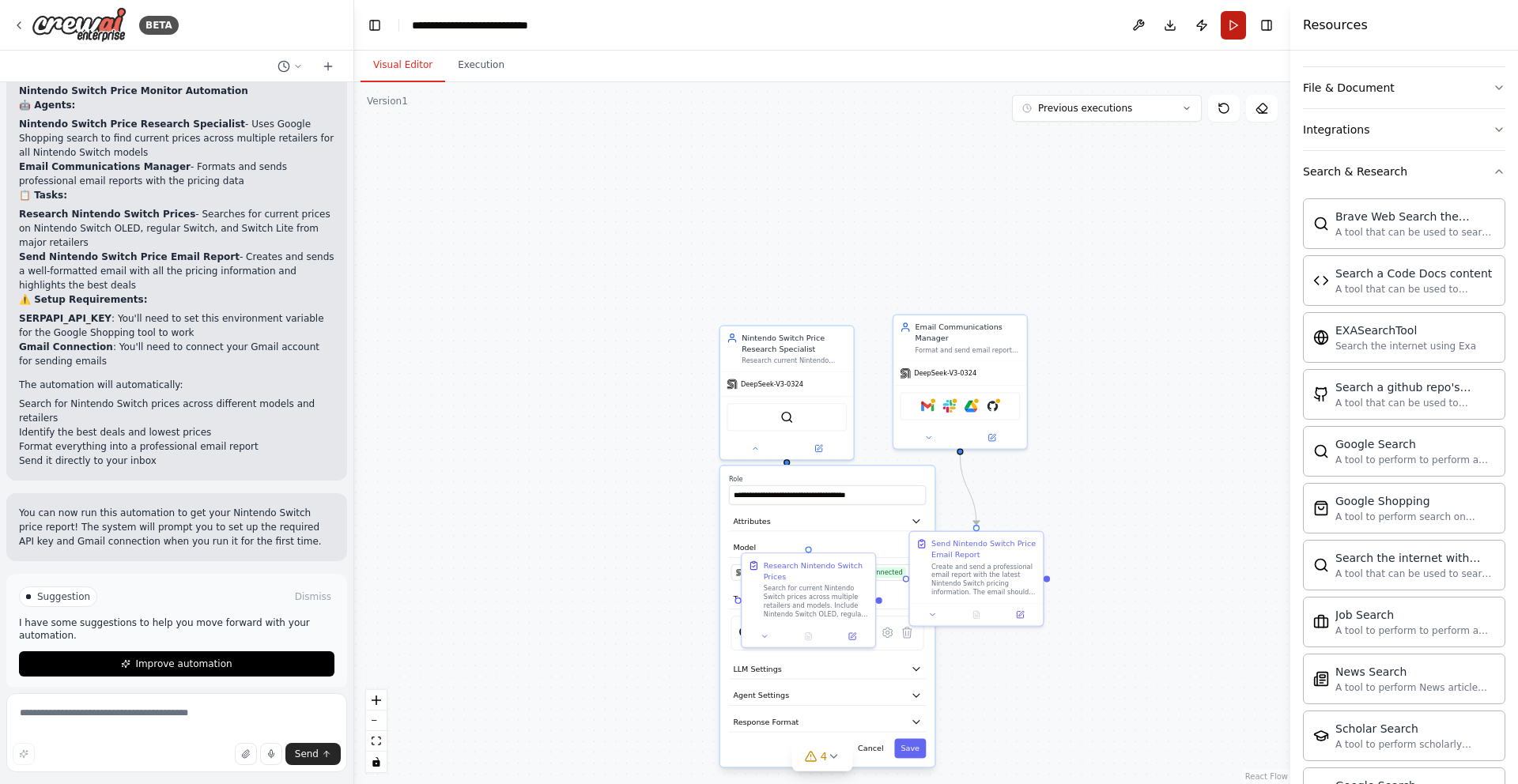
click at [1237, 29] on button "Run" at bounding box center [1232, 25] width 25 height 29
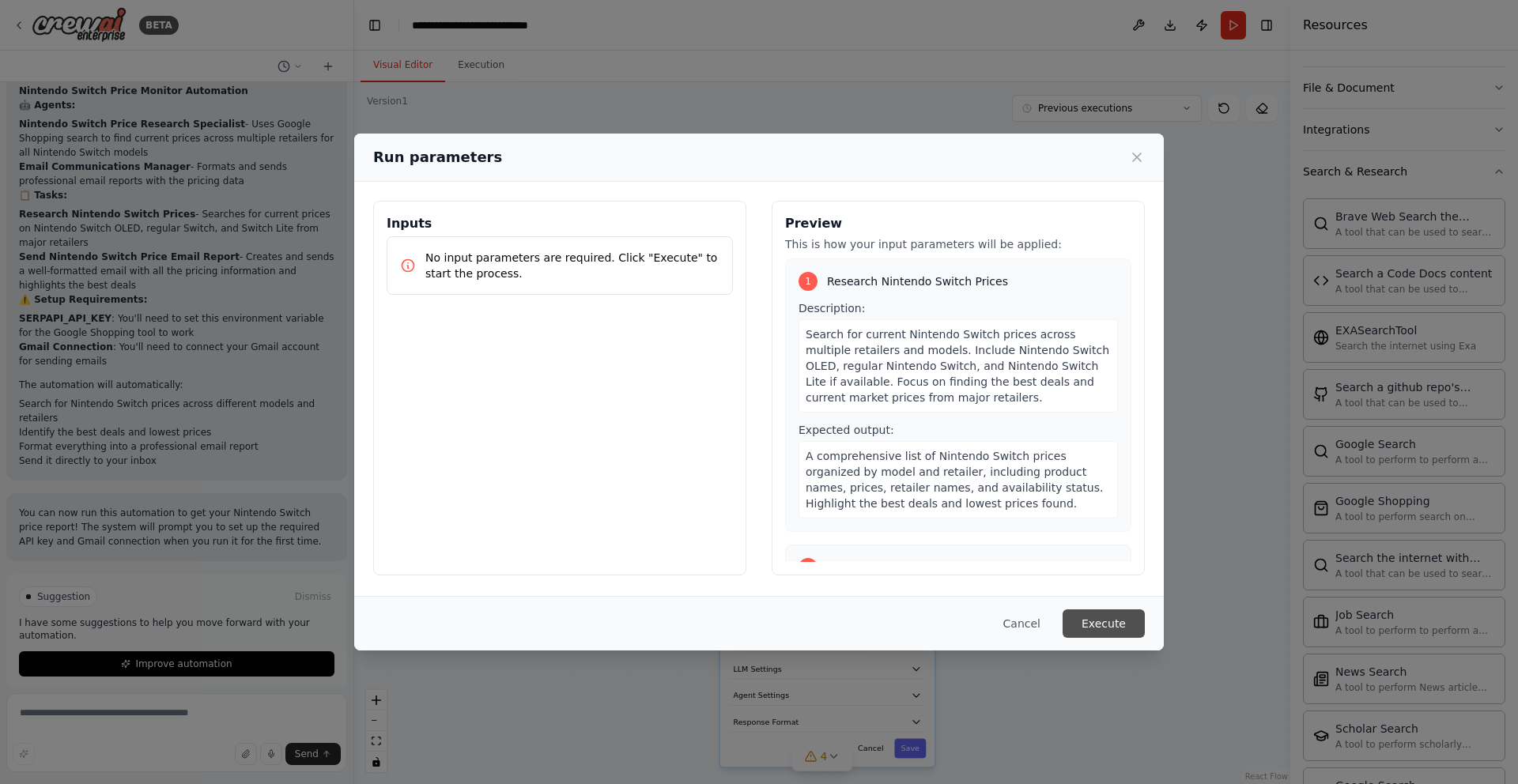
click at [1105, 630] on button "Execute" at bounding box center [1103, 623] width 82 height 29
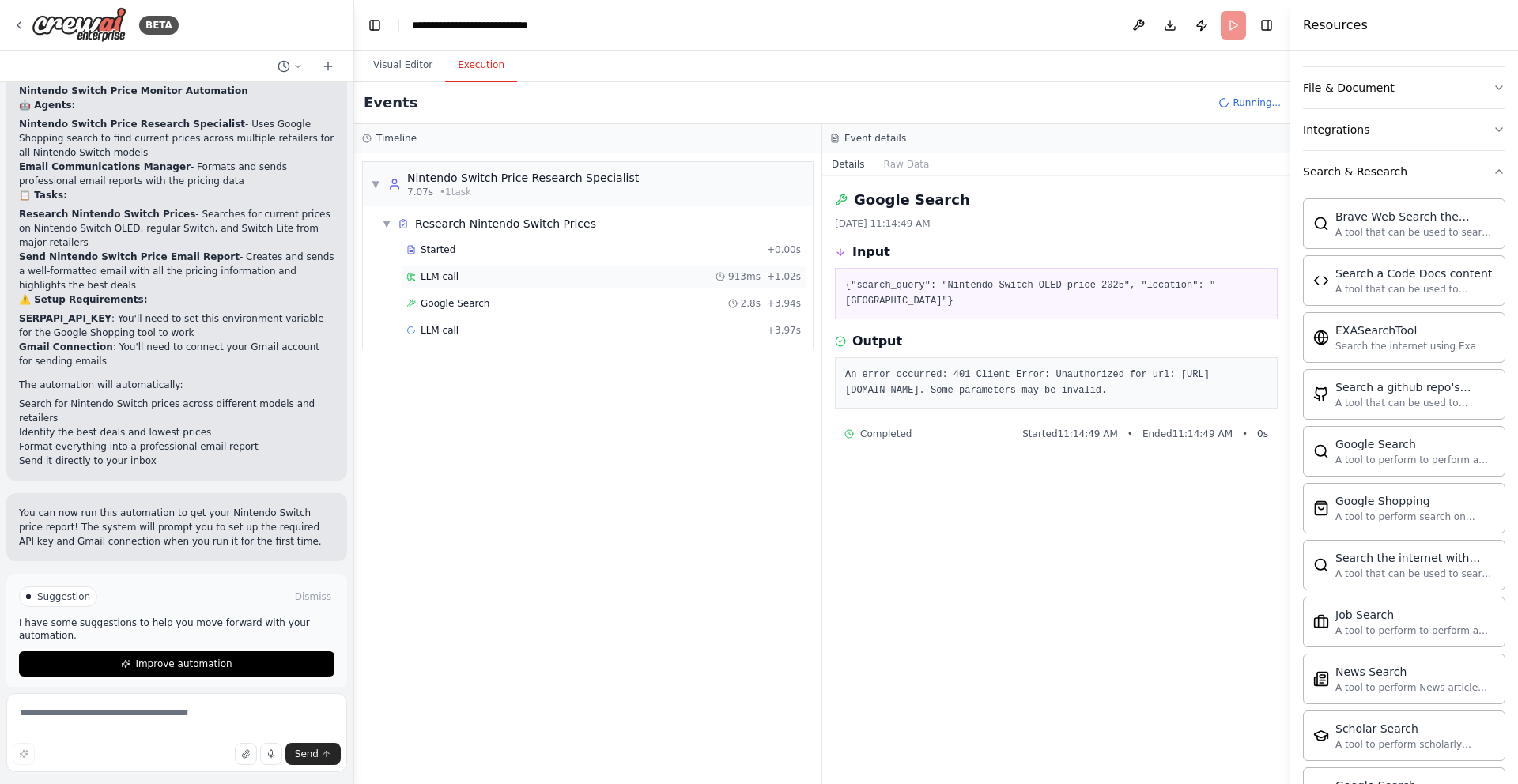
click at [488, 275] on div "LLM call 913ms + 1.02s" at bounding box center [604, 276] width 394 height 13
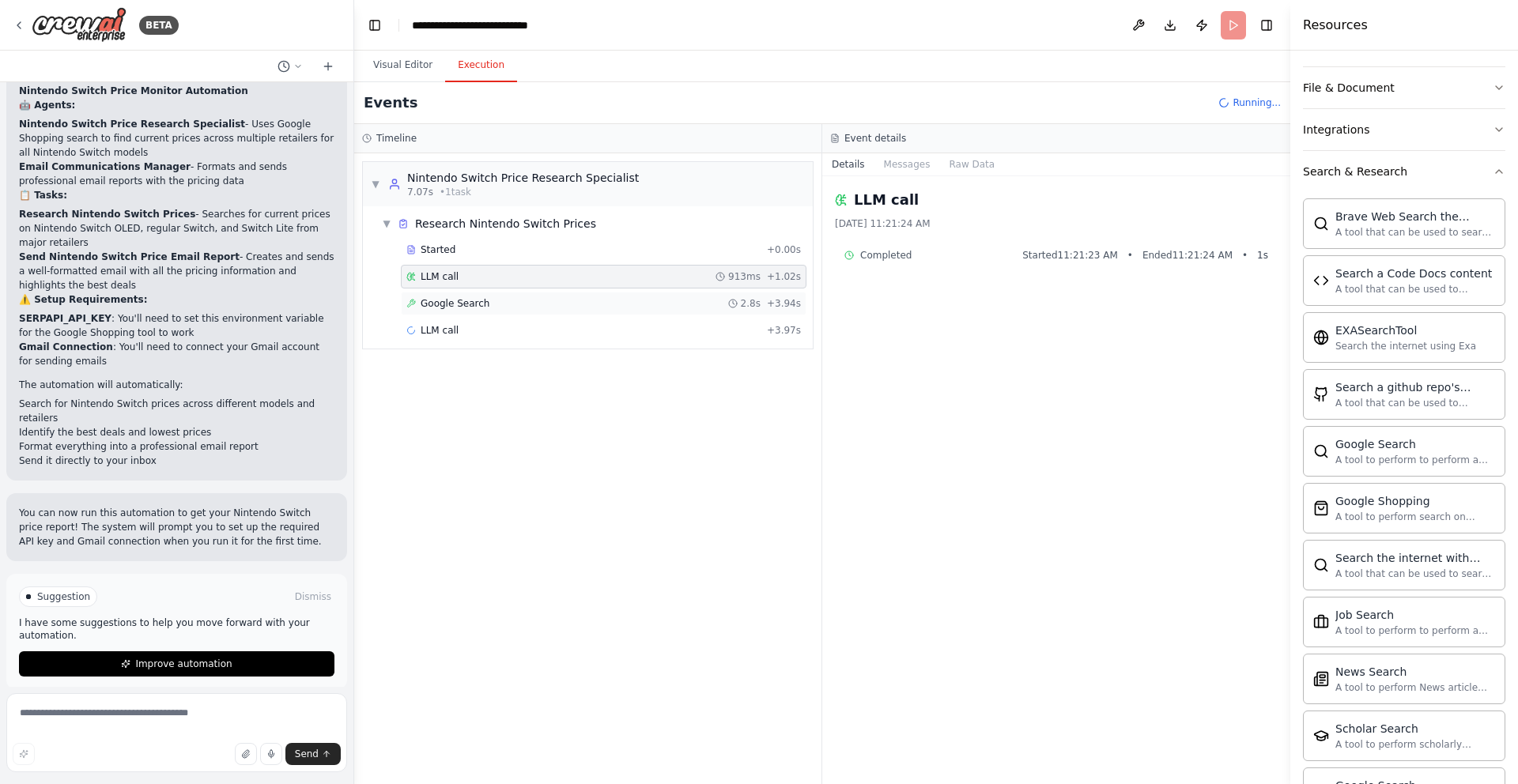
click at [486, 304] on div "Google Search 2.8s + 3.94s" at bounding box center [604, 303] width 394 height 13
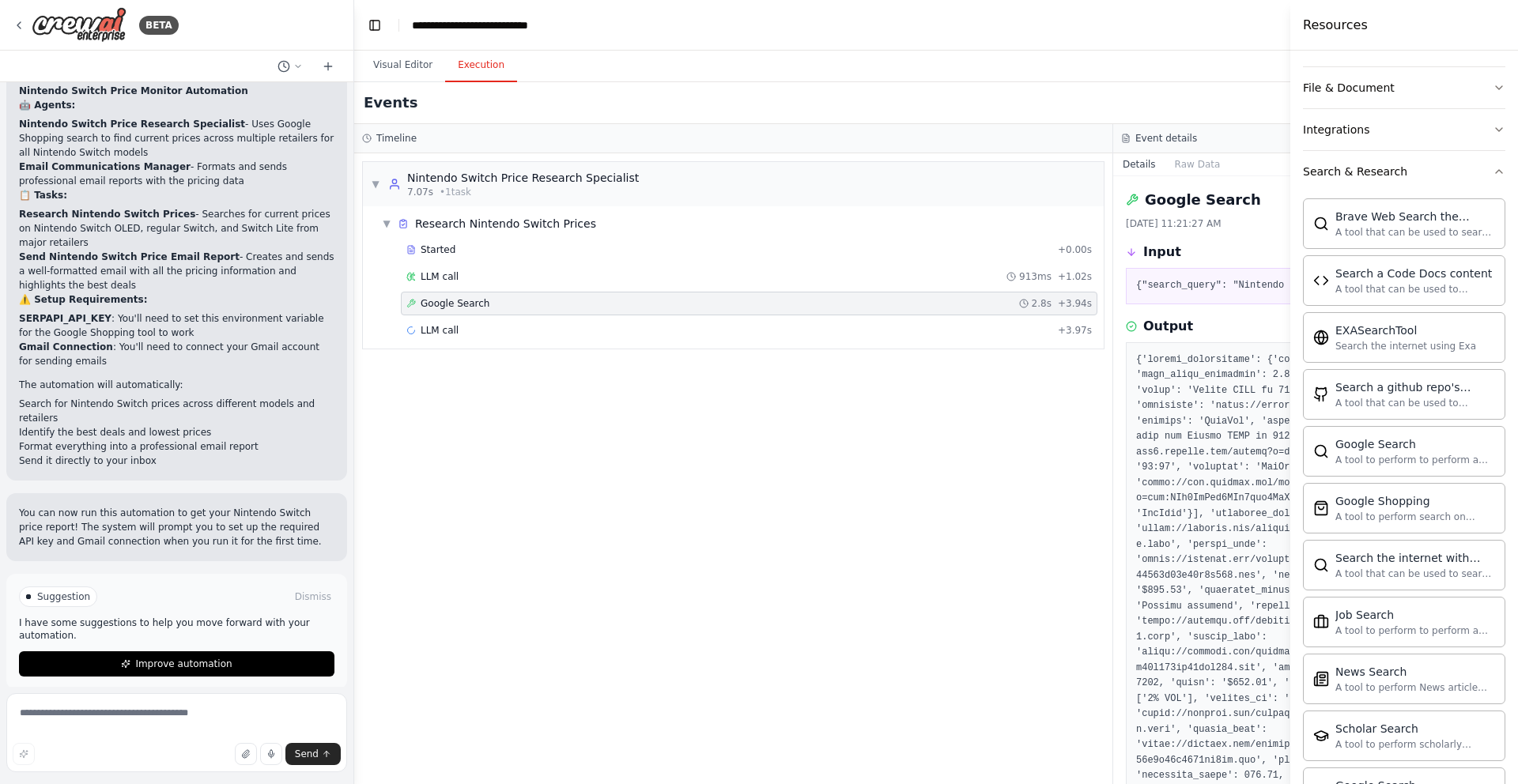
click at [1124, 442] on div "Google Search 9/30/2025, 11:21:27 AM Input {"search_query": "Nintendo Switch OL…" at bounding box center [1491, 479] width 759 height 607
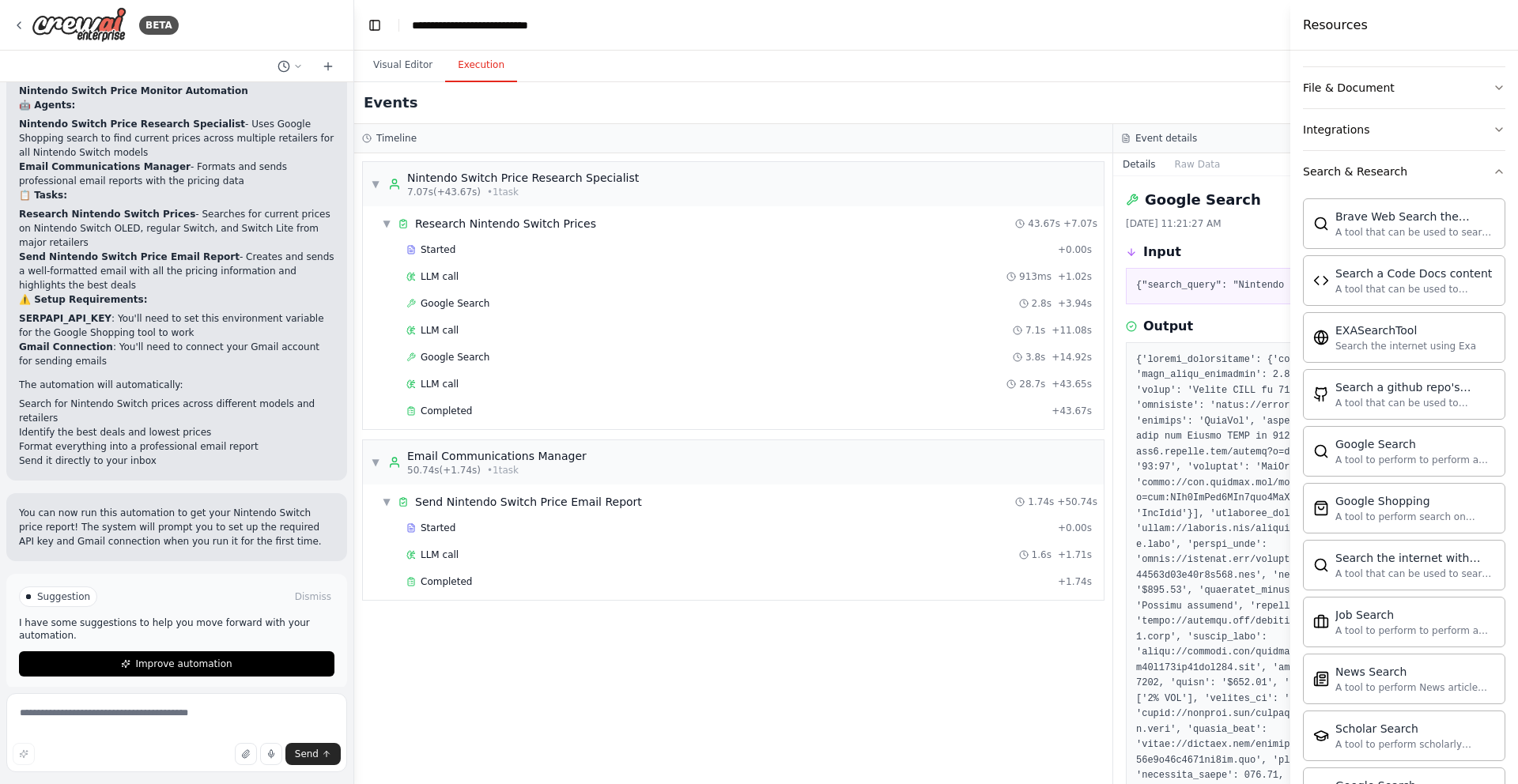
click at [1396, 25] on div "Resources" at bounding box center [1404, 25] width 228 height 51
click at [1100, 47] on header "**********" at bounding box center [1112, 25] width 1518 height 51
click at [1141, 48] on header "**********" at bounding box center [1112, 25] width 1518 height 51
click at [1416, 33] on div "Resources" at bounding box center [1404, 25] width 228 height 51
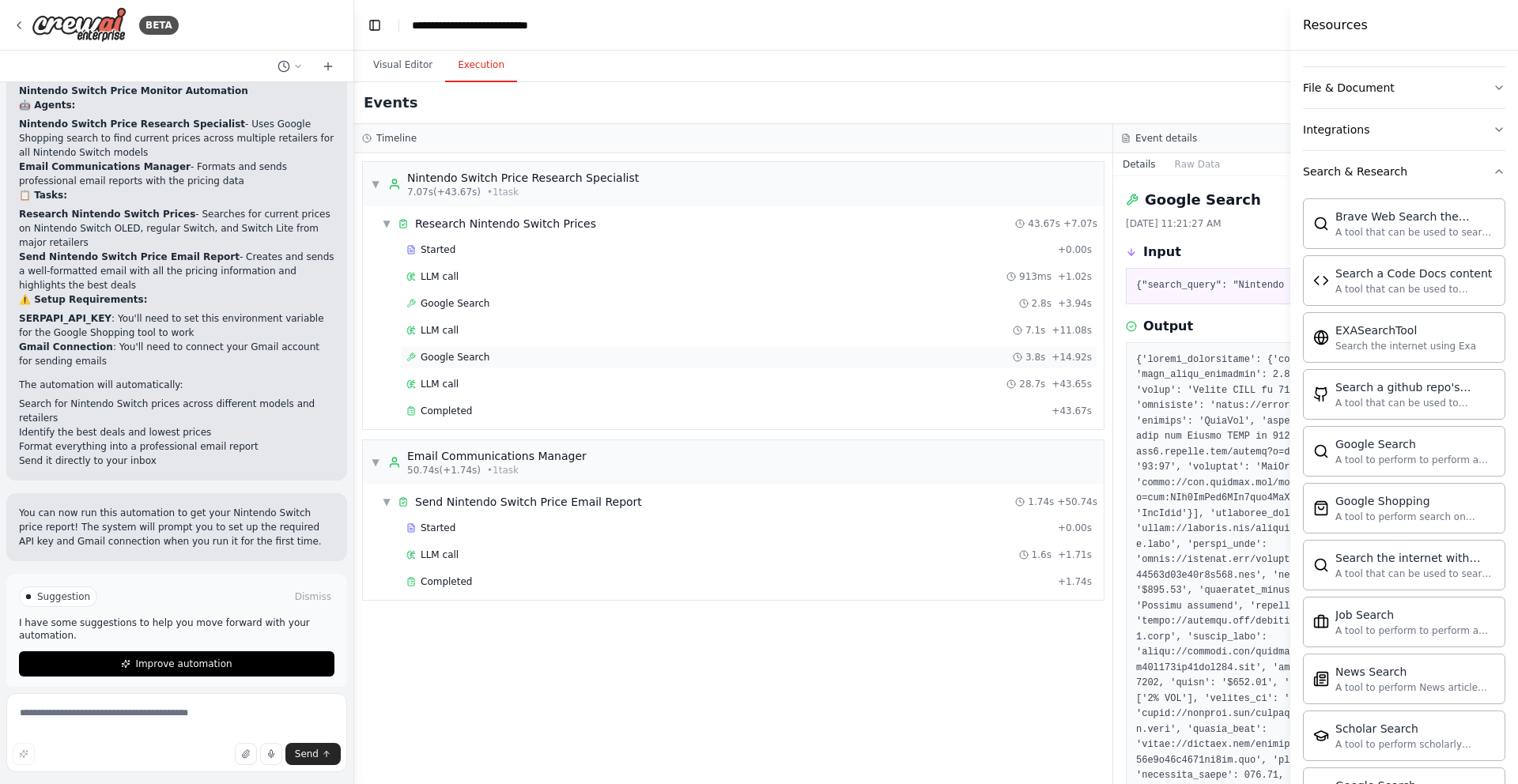
click at [528, 352] on div "Google Search 3.8s + 14.92s" at bounding box center [749, 357] width 686 height 13
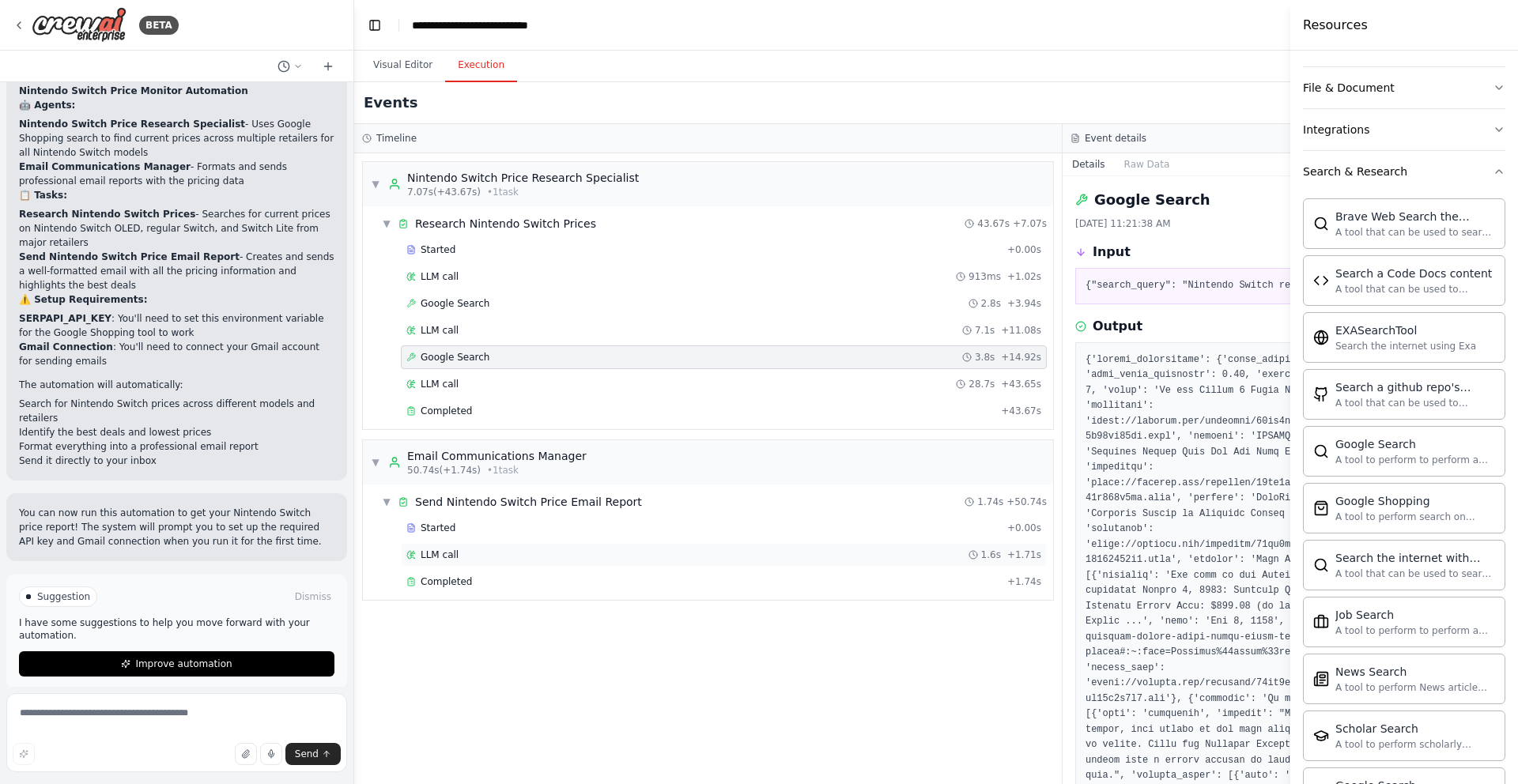
click at [441, 555] on span "LLM call" at bounding box center [439, 555] width 38 height 13
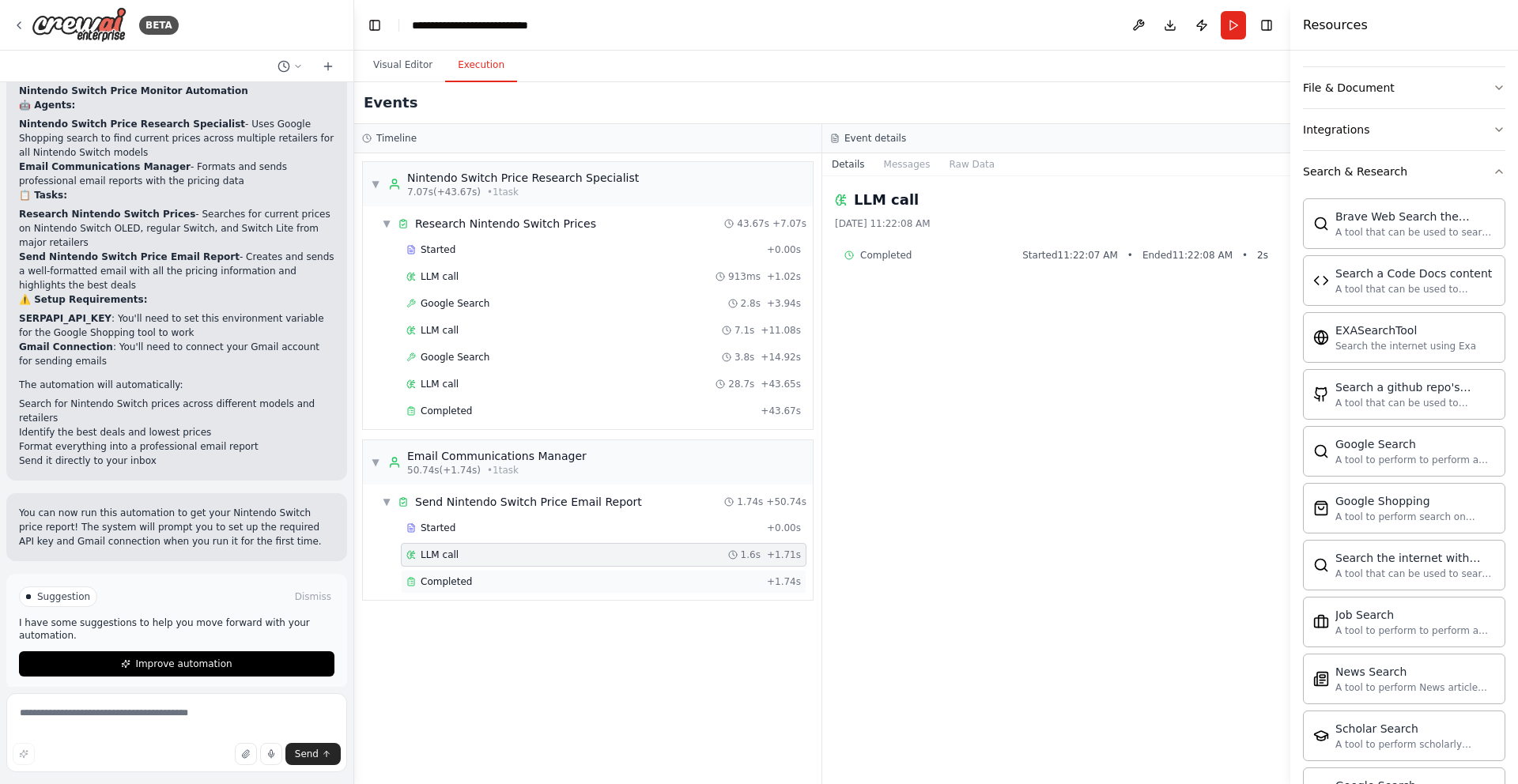
click at [441, 582] on span "Completed" at bounding box center [446, 581] width 52 height 13
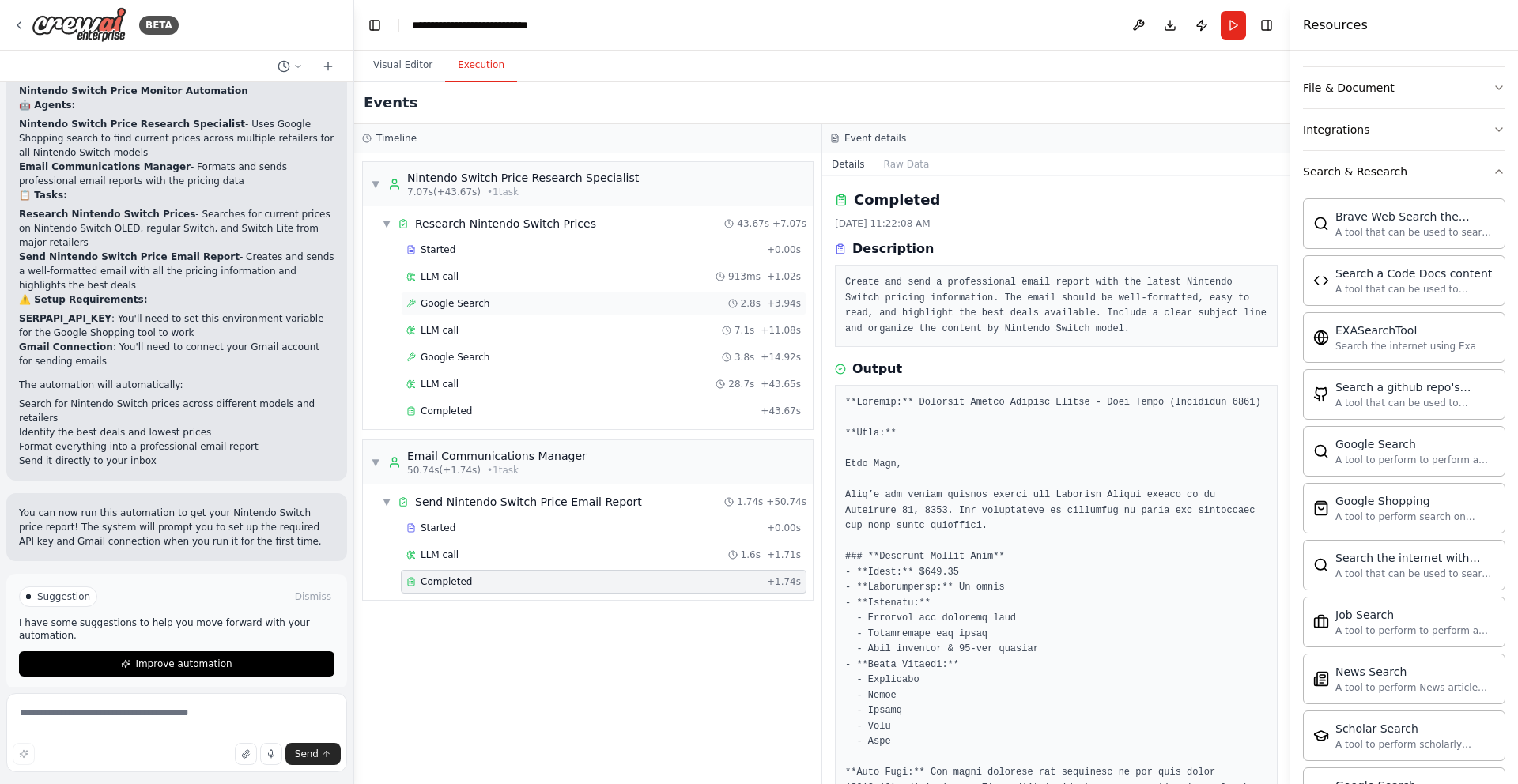
click at [439, 309] on span "Google Search" at bounding box center [454, 303] width 69 height 13
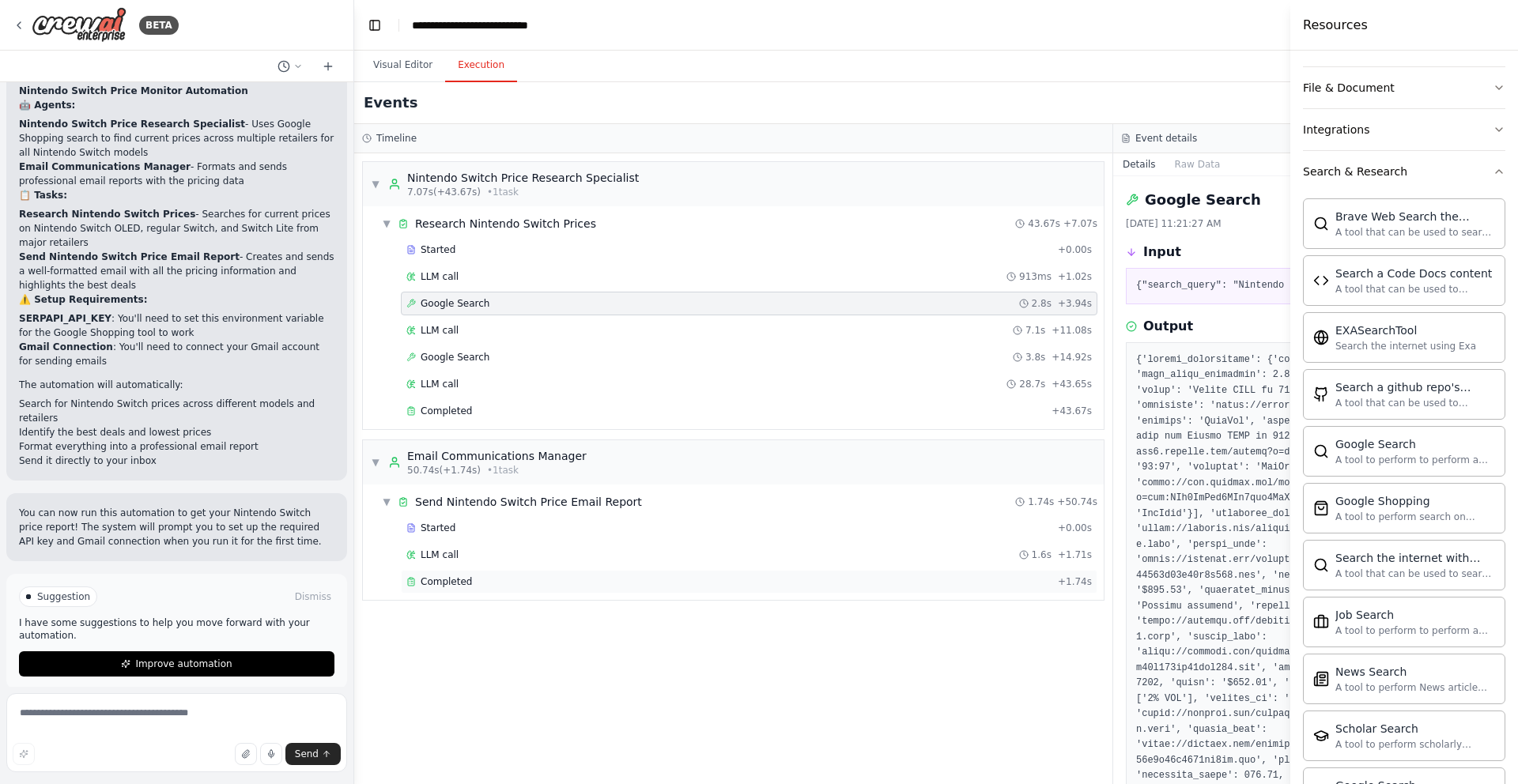
click at [445, 591] on div "Completed + 1.74s" at bounding box center [749, 581] width 697 height 24
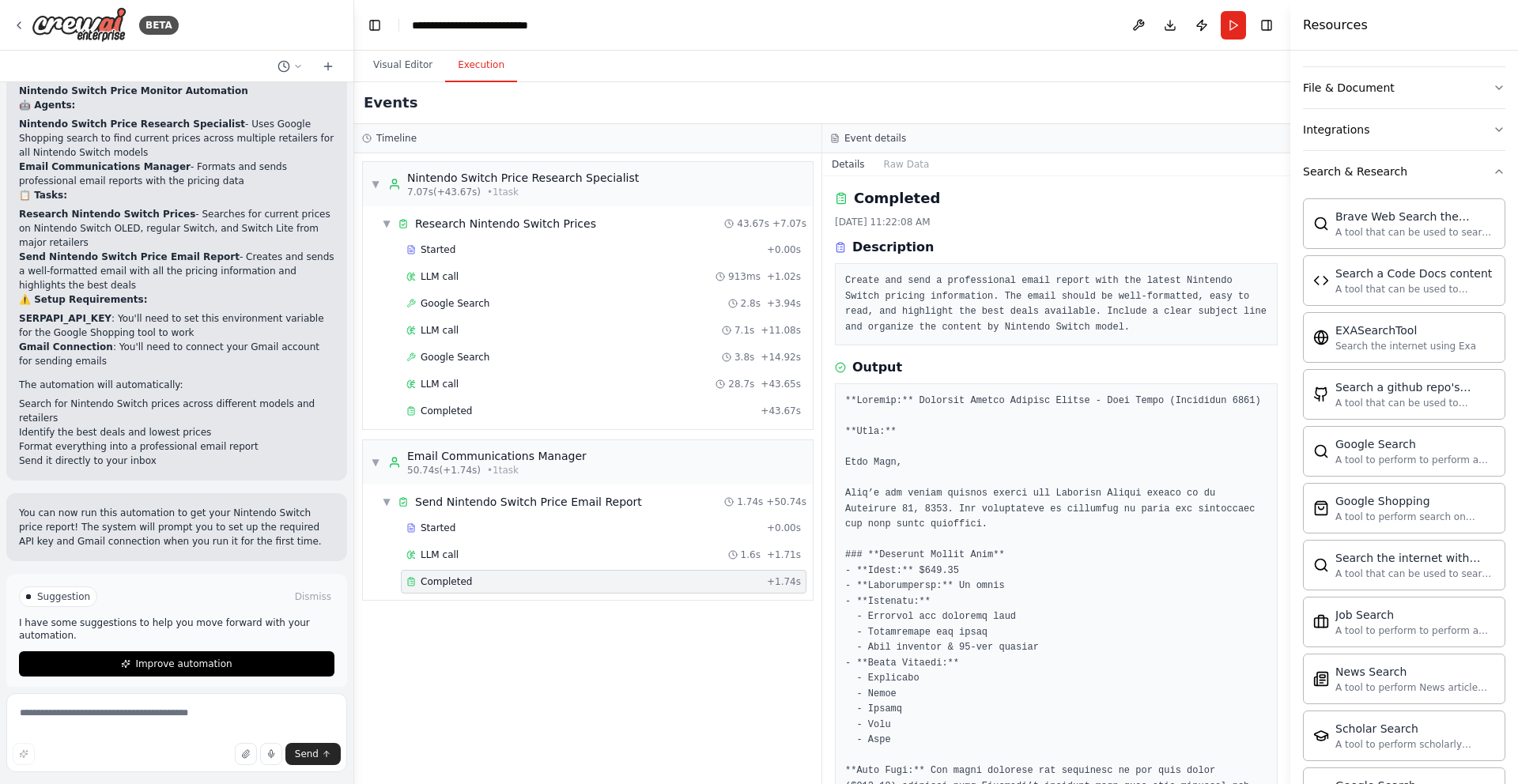
scroll to position [3, 0]
click at [908, 161] on button "Raw Data" at bounding box center [906, 164] width 65 height 22
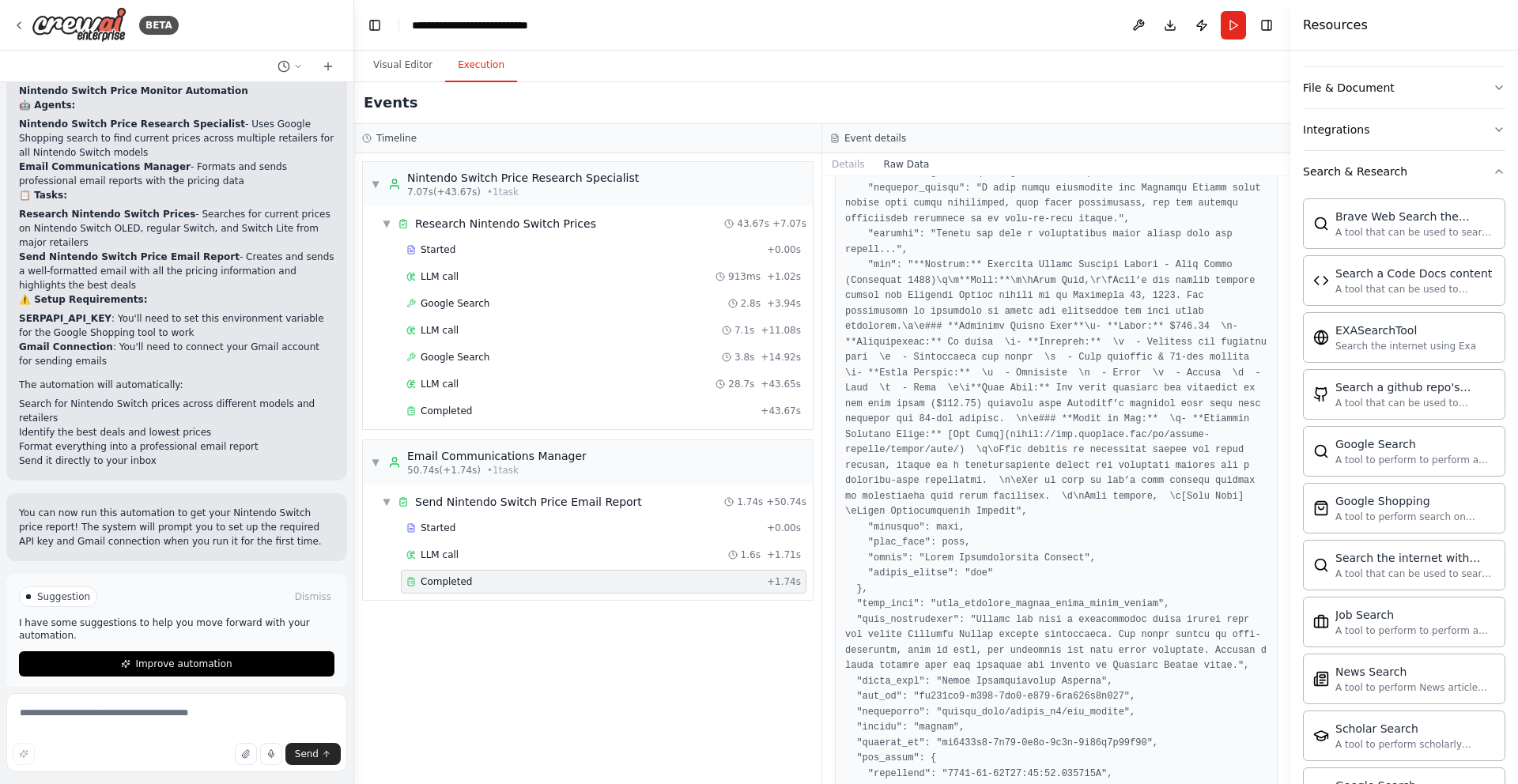
scroll to position [0, 0]
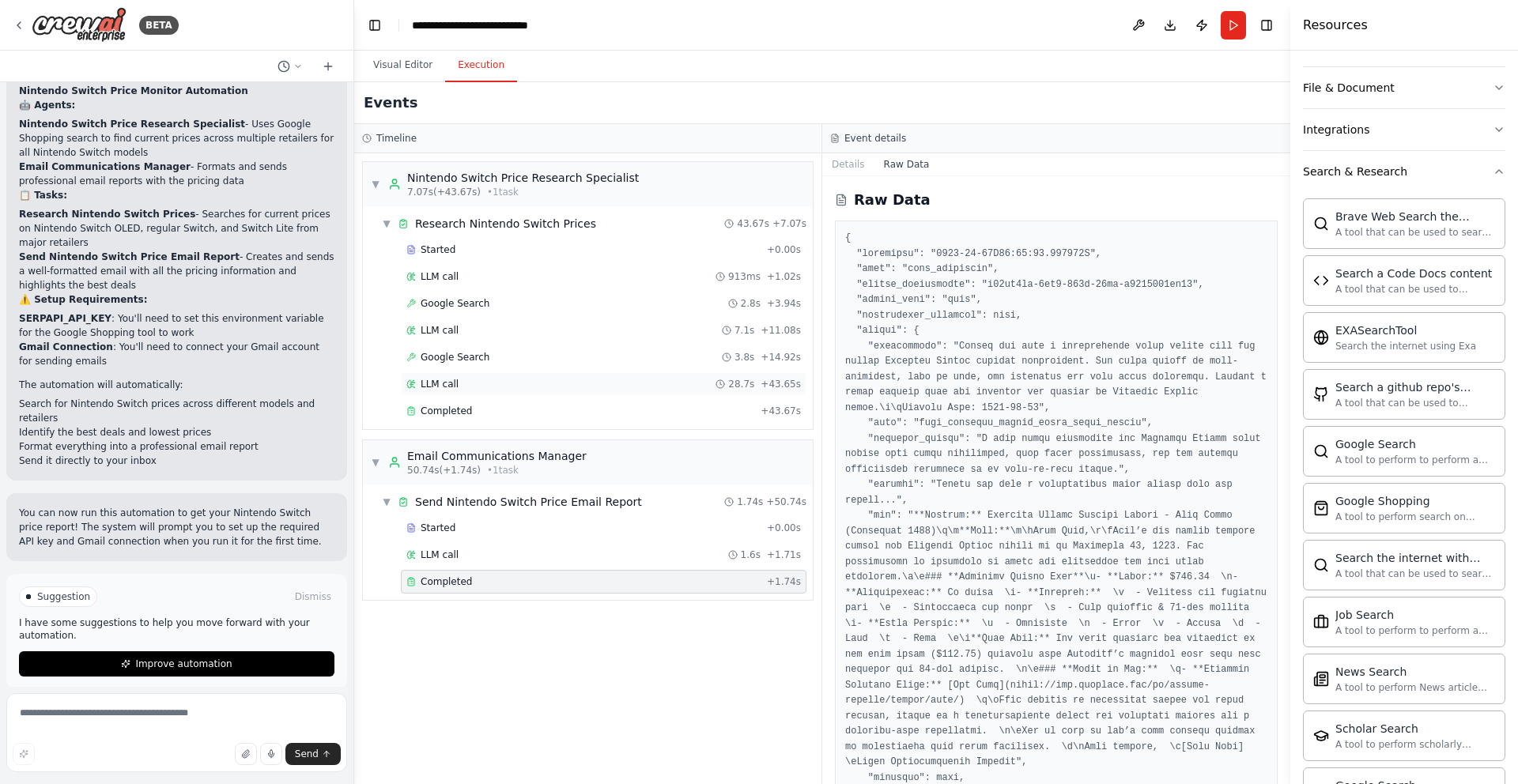
click at [535, 387] on div "LLM call 28.7s + 43.65s" at bounding box center [604, 384] width 394 height 13
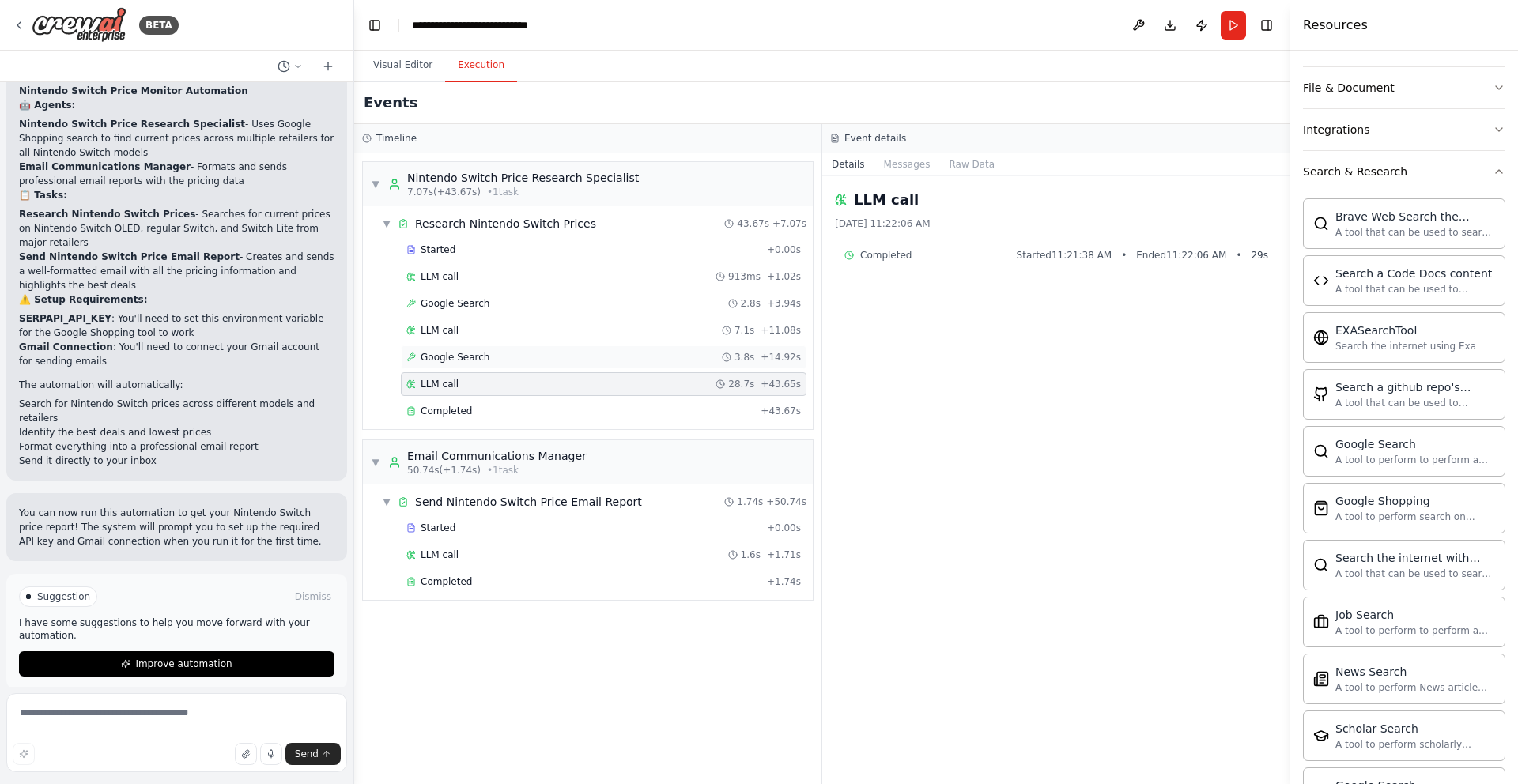
click at [546, 363] on div "Google Search 3.8s + 14.92s" at bounding box center [604, 357] width 406 height 24
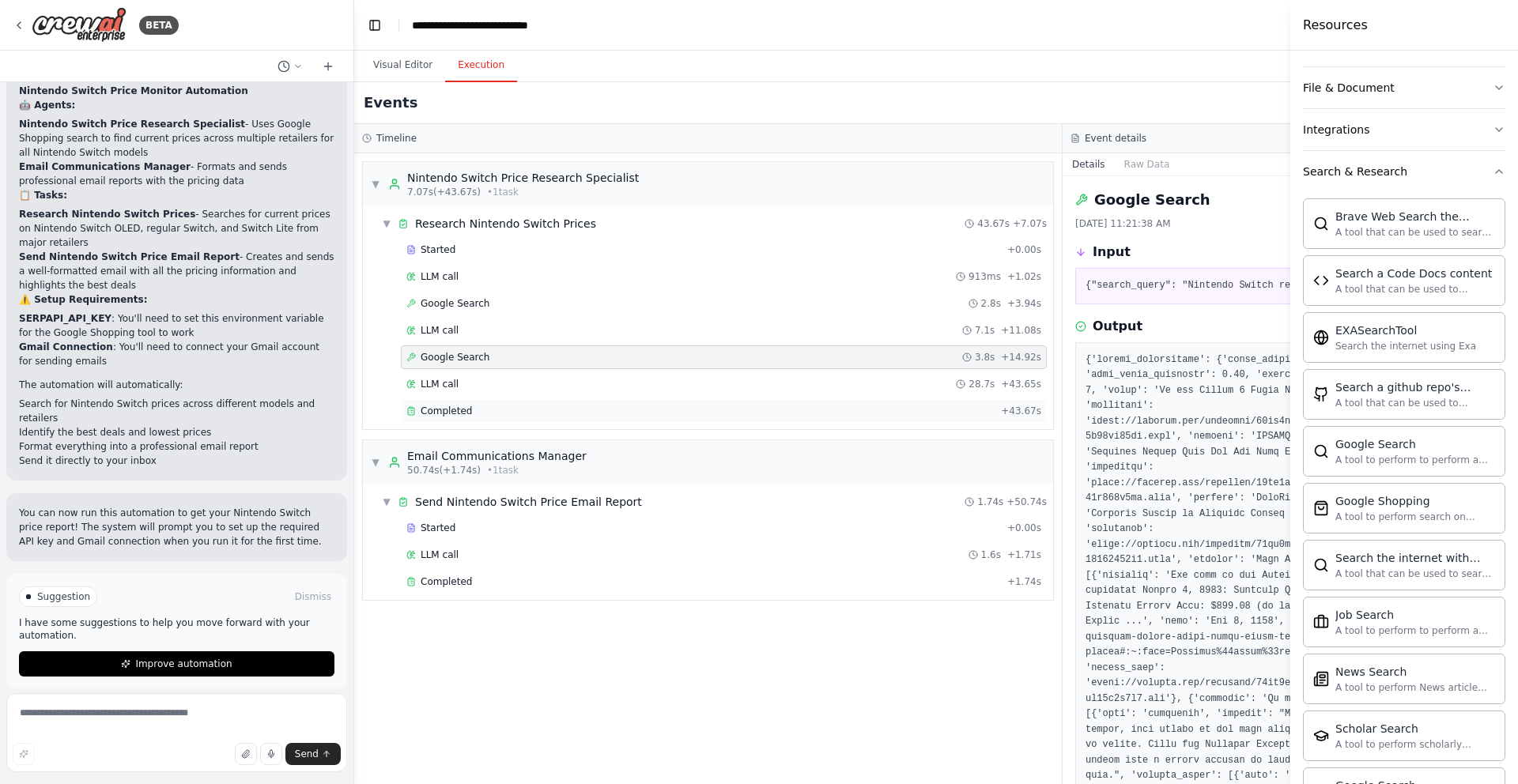
click at [503, 413] on div "Completed" at bounding box center [700, 411] width 588 height 13
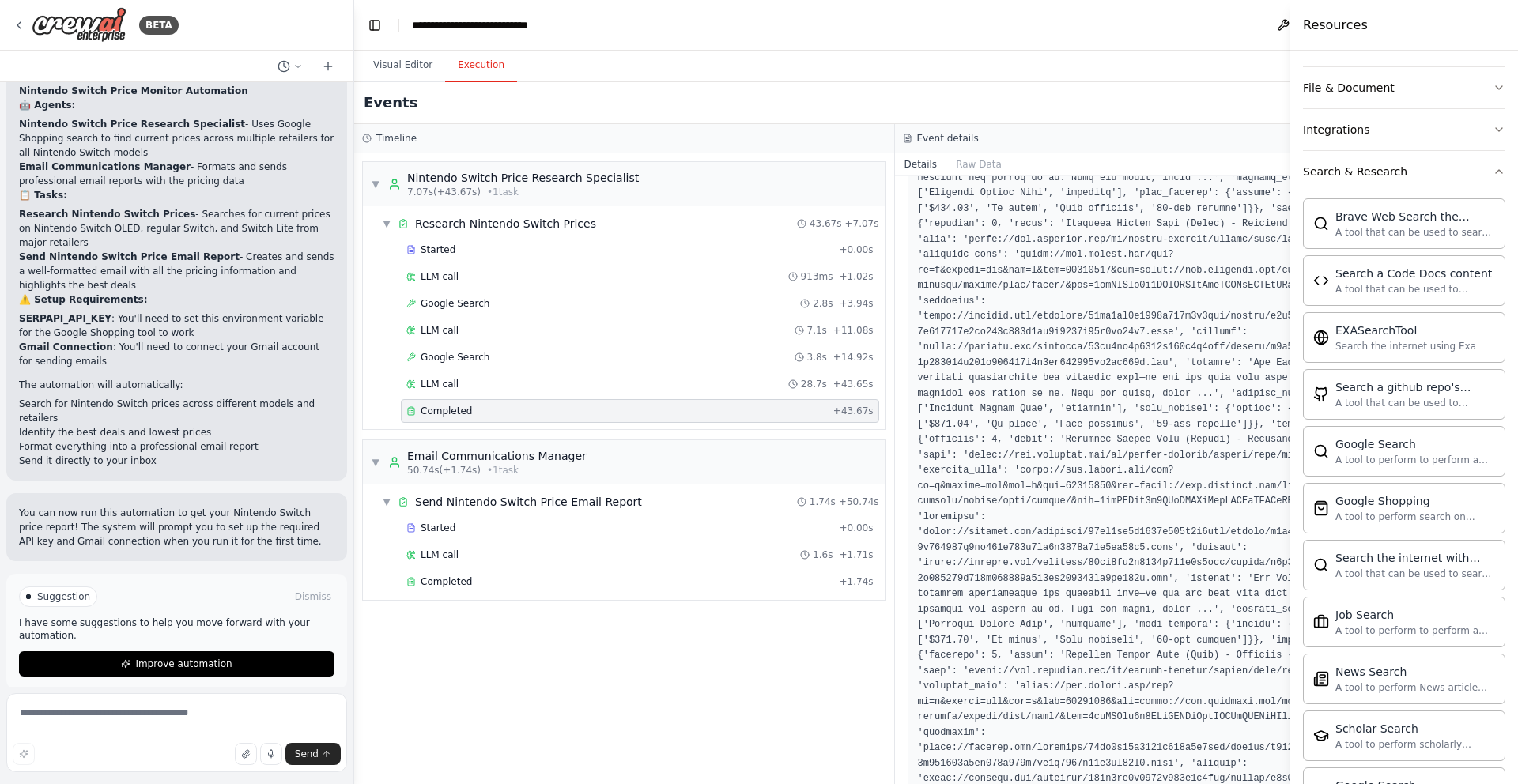
scroll to position [490, 0]
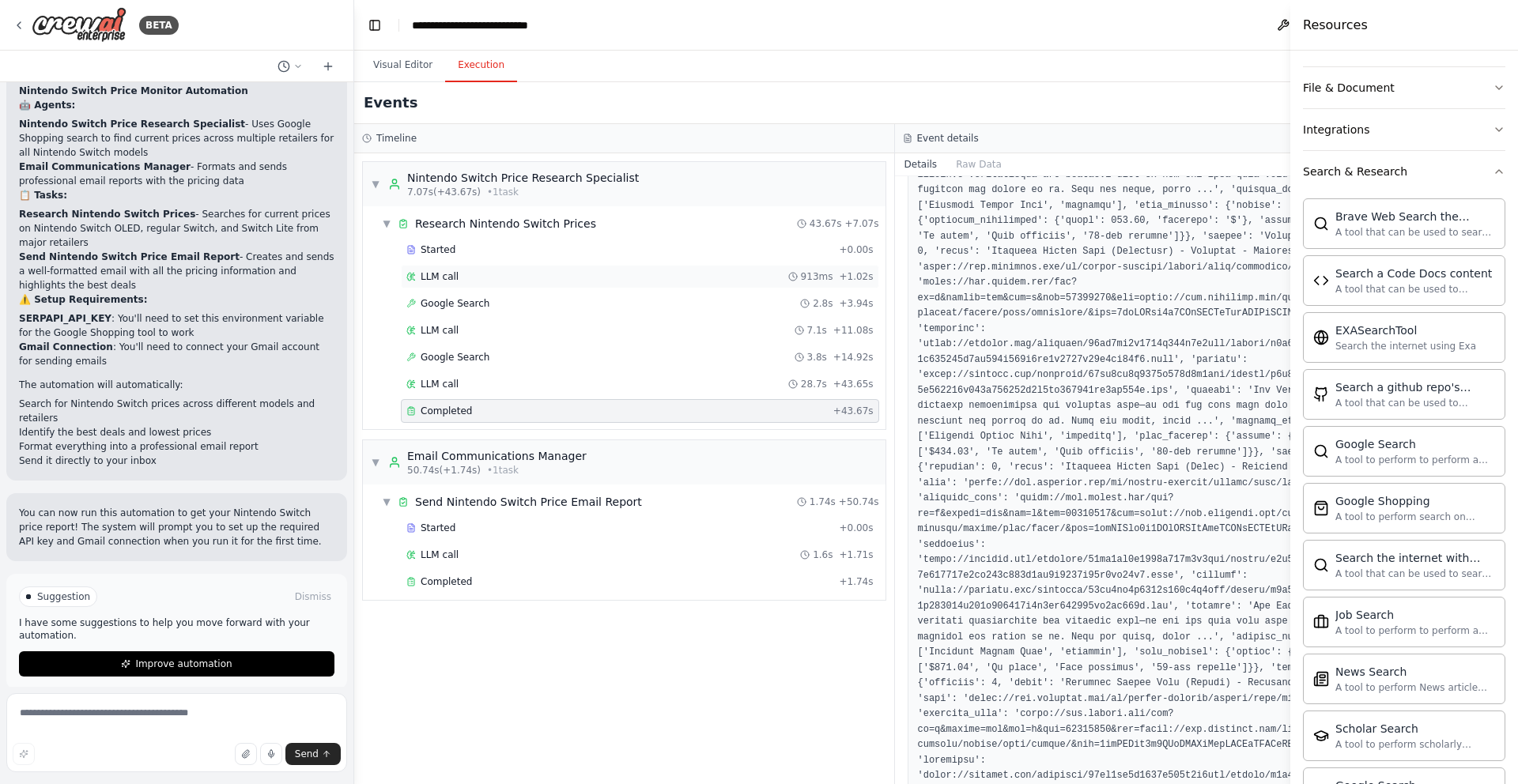
click at [458, 264] on div "LLM call 913ms + 1.02s" at bounding box center [640, 276] width 478 height 24
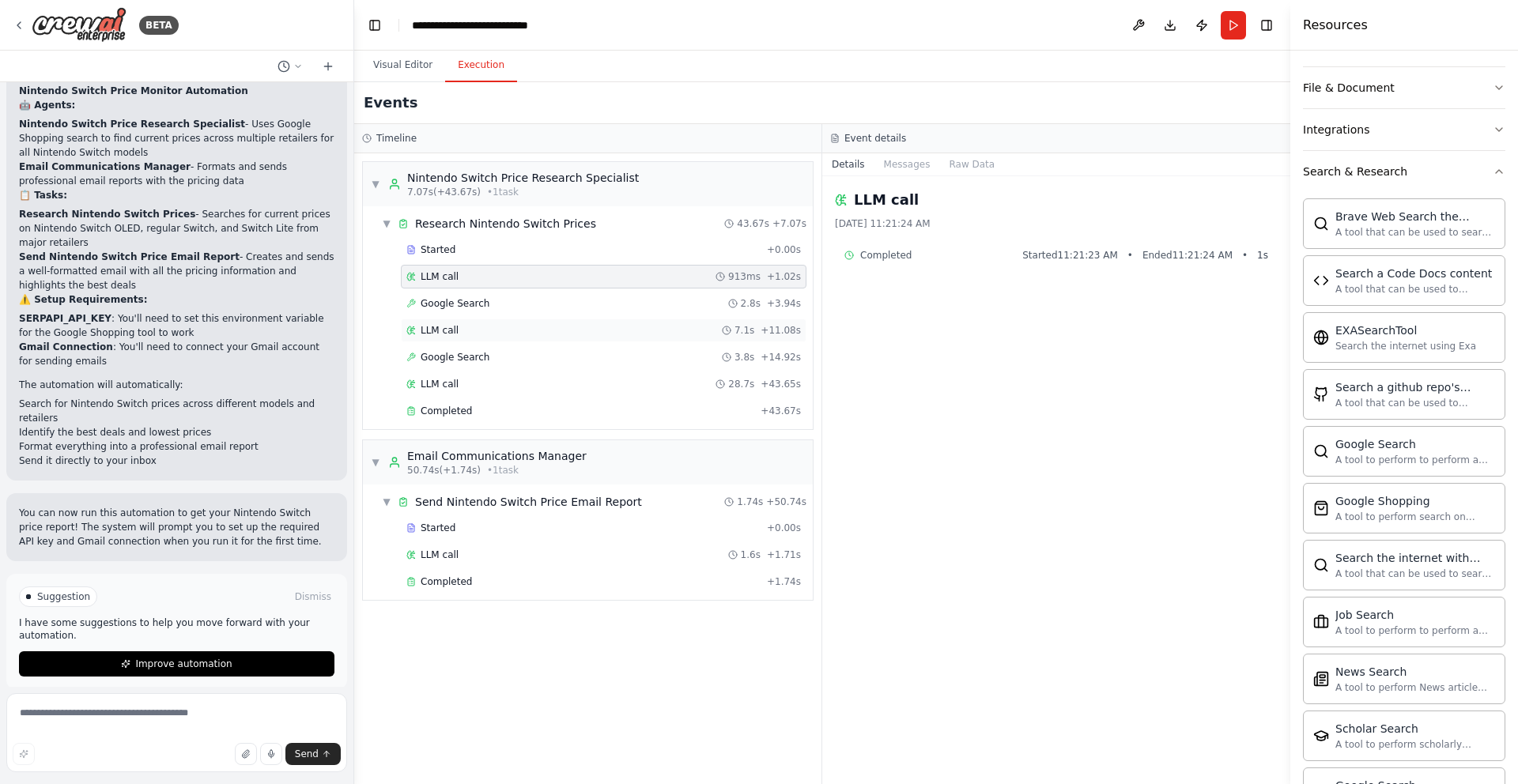
click at [470, 334] on div "LLM call 7.1s + 11.08s" at bounding box center [604, 331] width 394 height 13
click at [464, 362] on span "Google Search" at bounding box center [454, 357] width 69 height 13
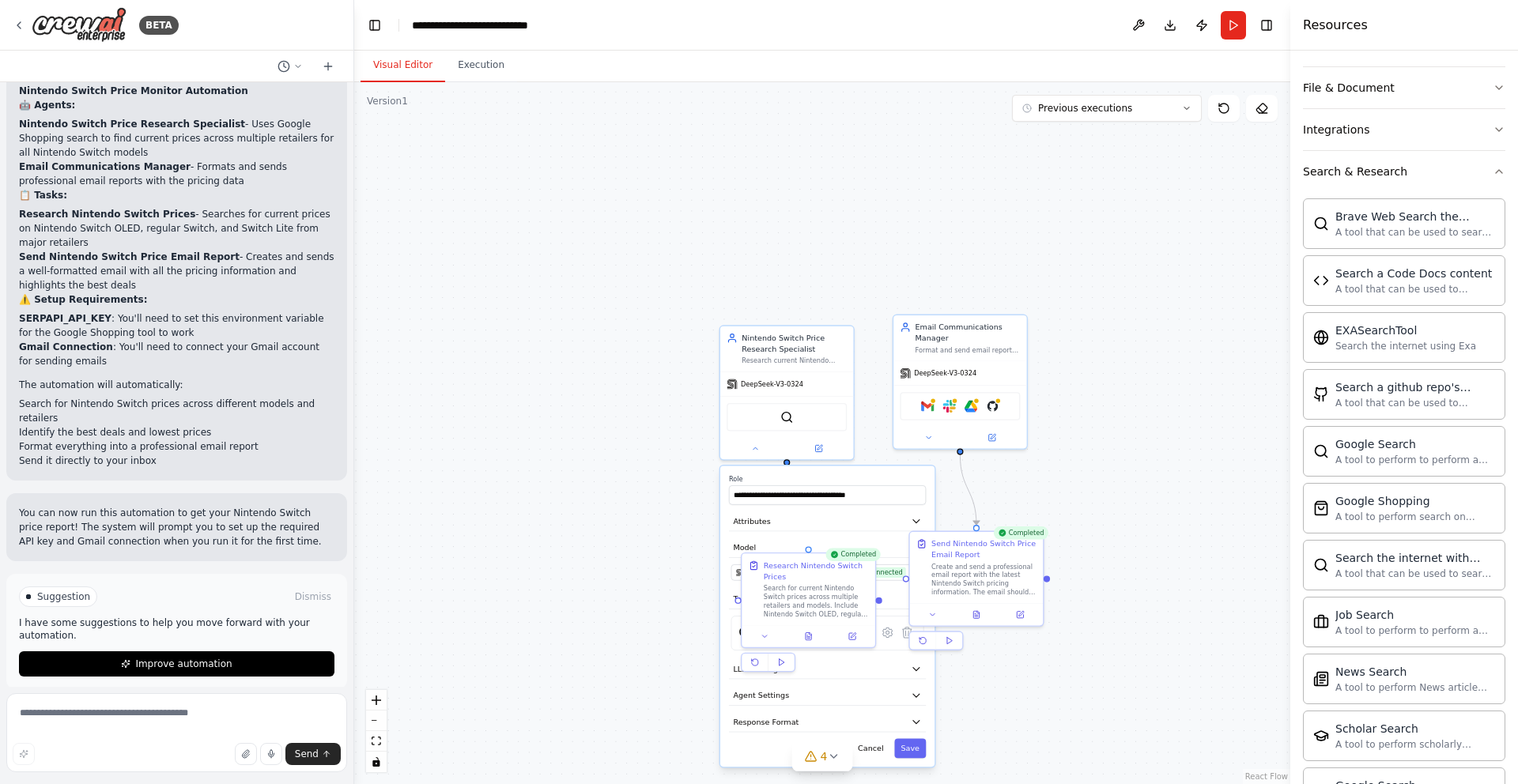
click at [414, 73] on button "Visual Editor" at bounding box center [403, 65] width 85 height 33
click at [1235, 23] on button "Run" at bounding box center [1232, 25] width 25 height 29
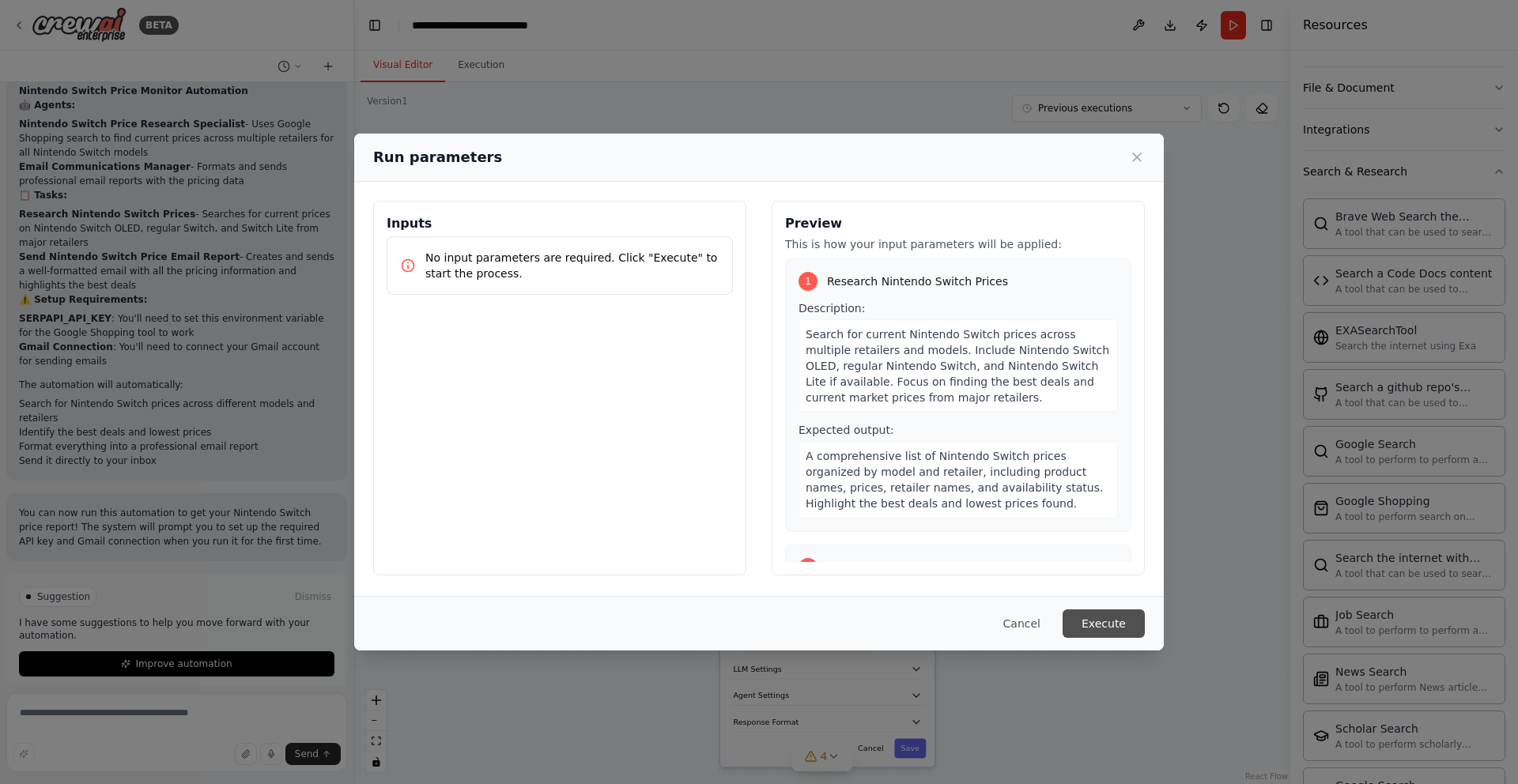
click at [1105, 616] on button "Execute" at bounding box center [1103, 623] width 82 height 29
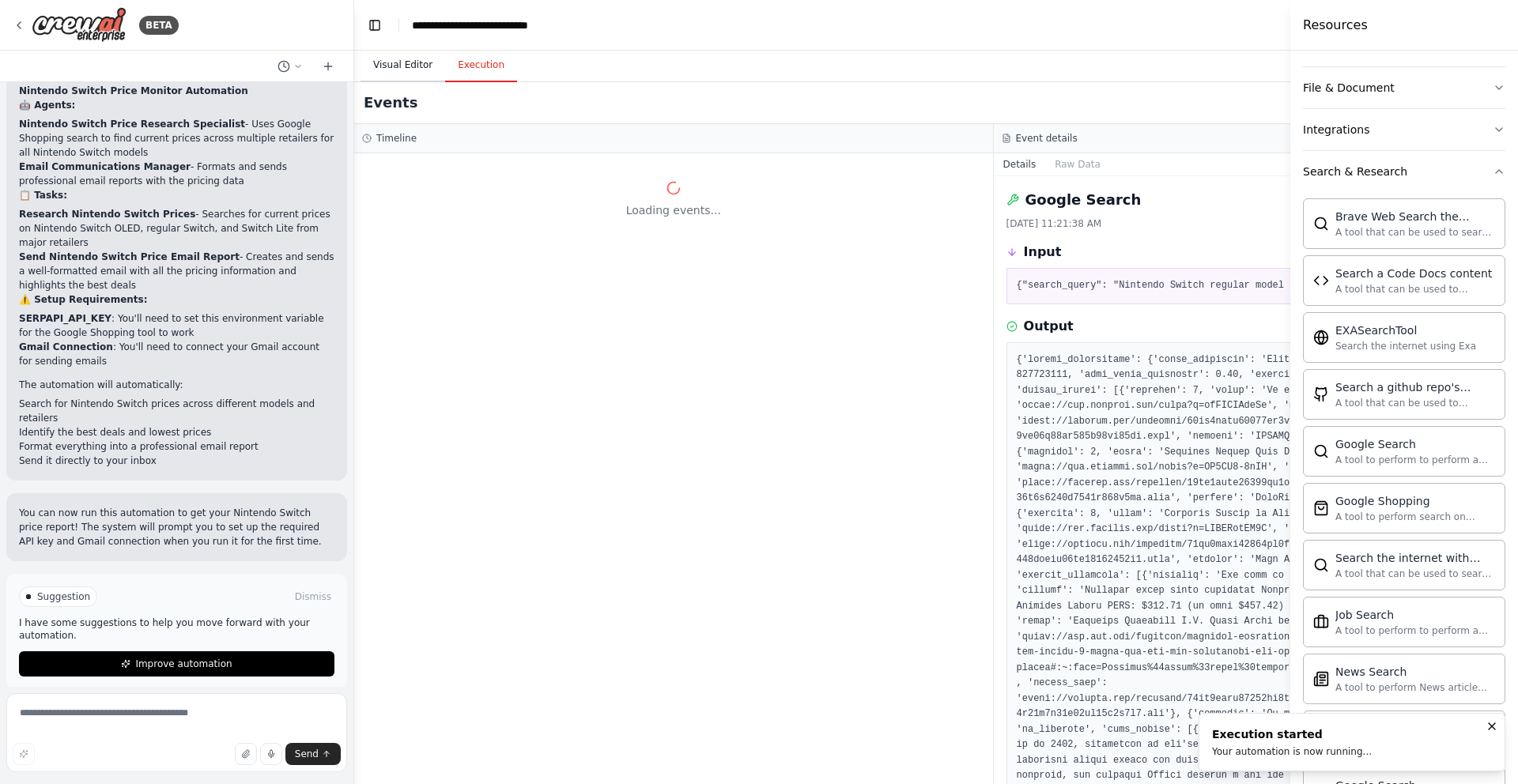
click at [397, 61] on button "Visual Editor" at bounding box center [403, 65] width 85 height 33
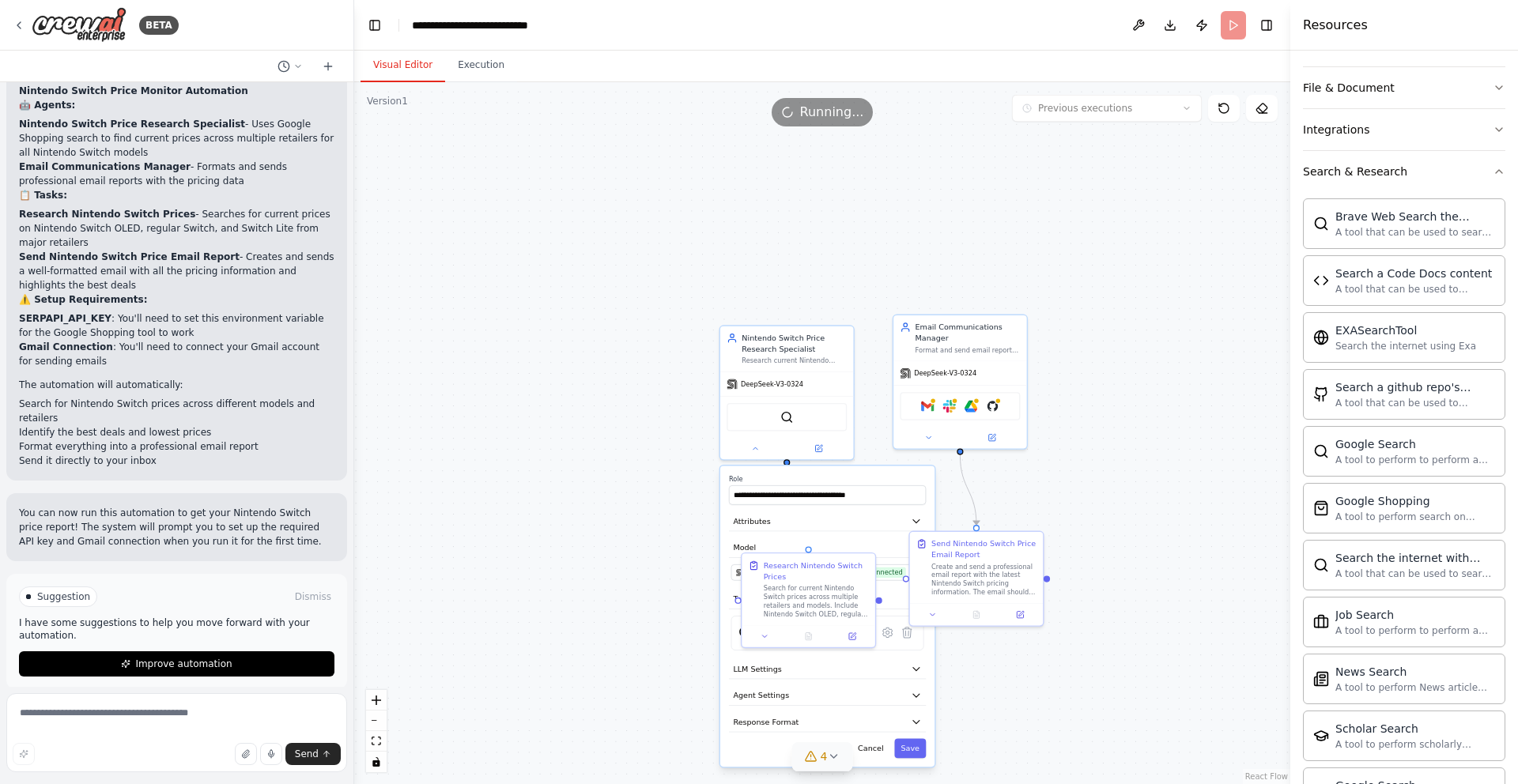
click at [835, 763] on button "4" at bounding box center [822, 756] width 61 height 29
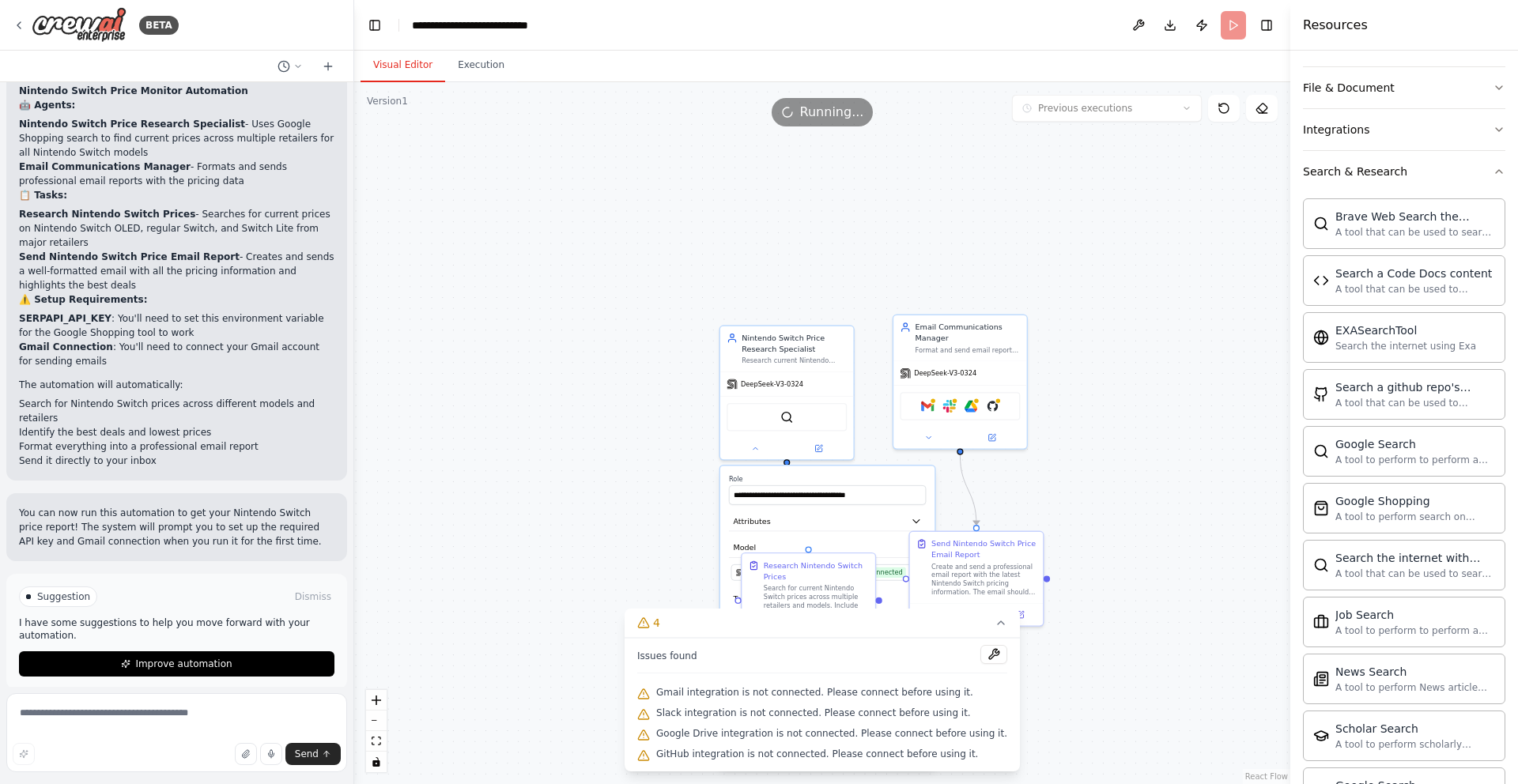
click at [573, 370] on div ".deletable-edge-delete-btn { width: 20px; height: 20px; border: 0px solid #ffff…" at bounding box center [821, 433] width 936 height 702
click at [781, 376] on span "DeepSeek-V3-0324" at bounding box center [771, 380] width 63 height 8
click at [776, 382] on span "DeepSeek-V3-0324" at bounding box center [771, 380] width 63 height 8
click at [815, 566] on span "SambaNova - sambanova/DeepSeek-V3-0324 (SN GPT-OSS)" at bounding box center [803, 570] width 112 height 11
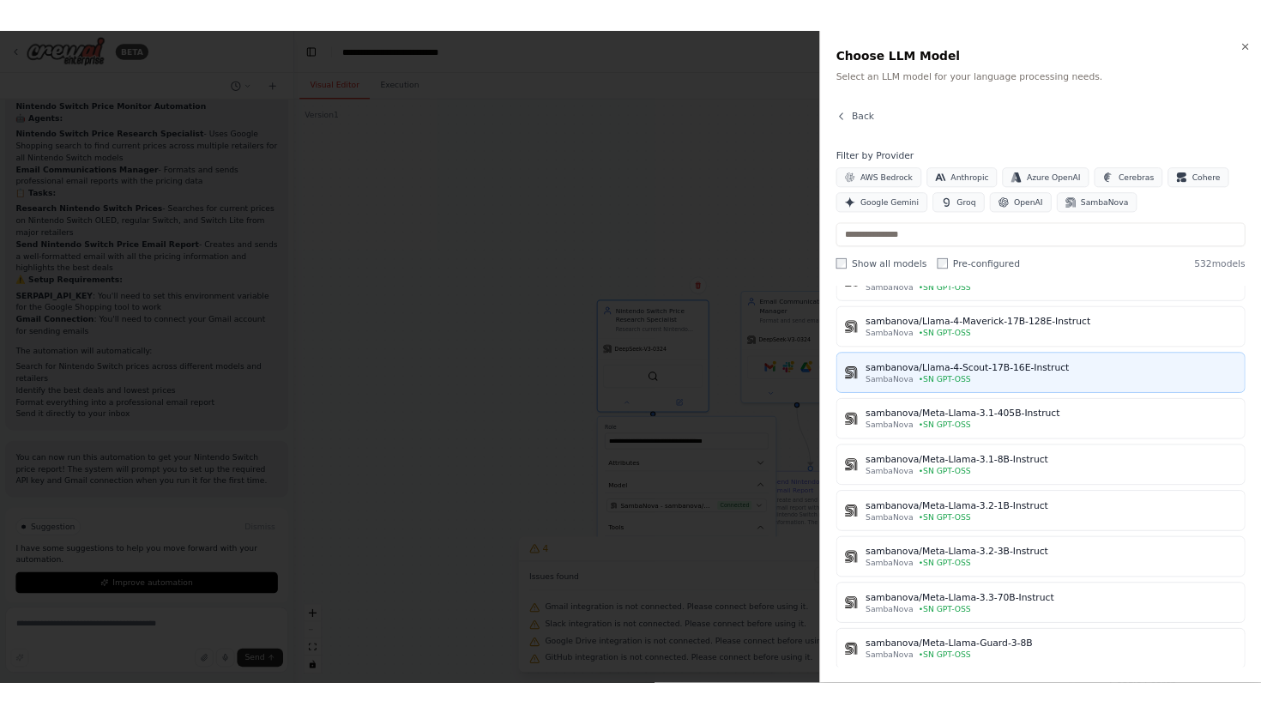
scroll to position [54, 0]
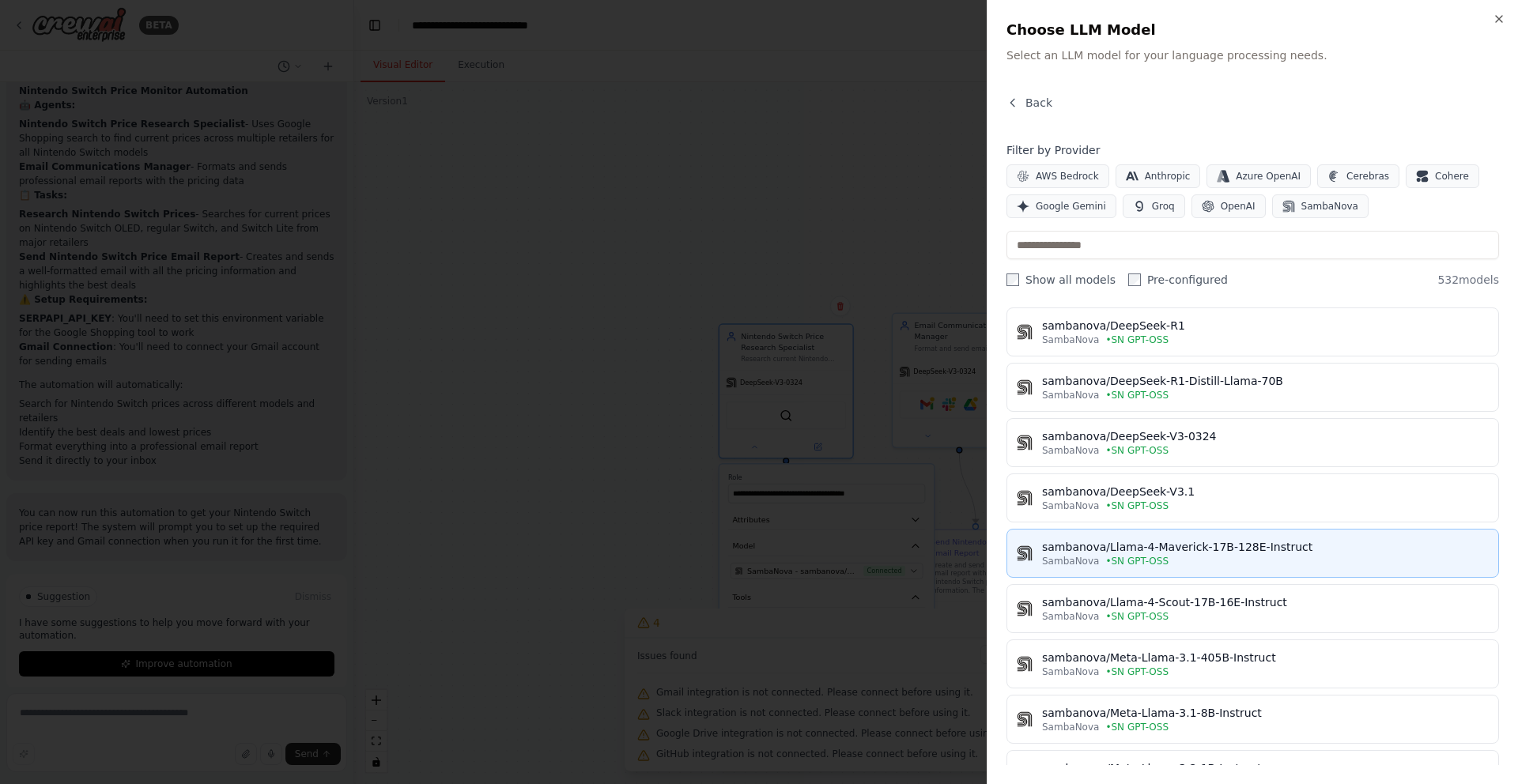
click at [1163, 555] on span "• SN GPT-OSS" at bounding box center [1136, 561] width 64 height 13
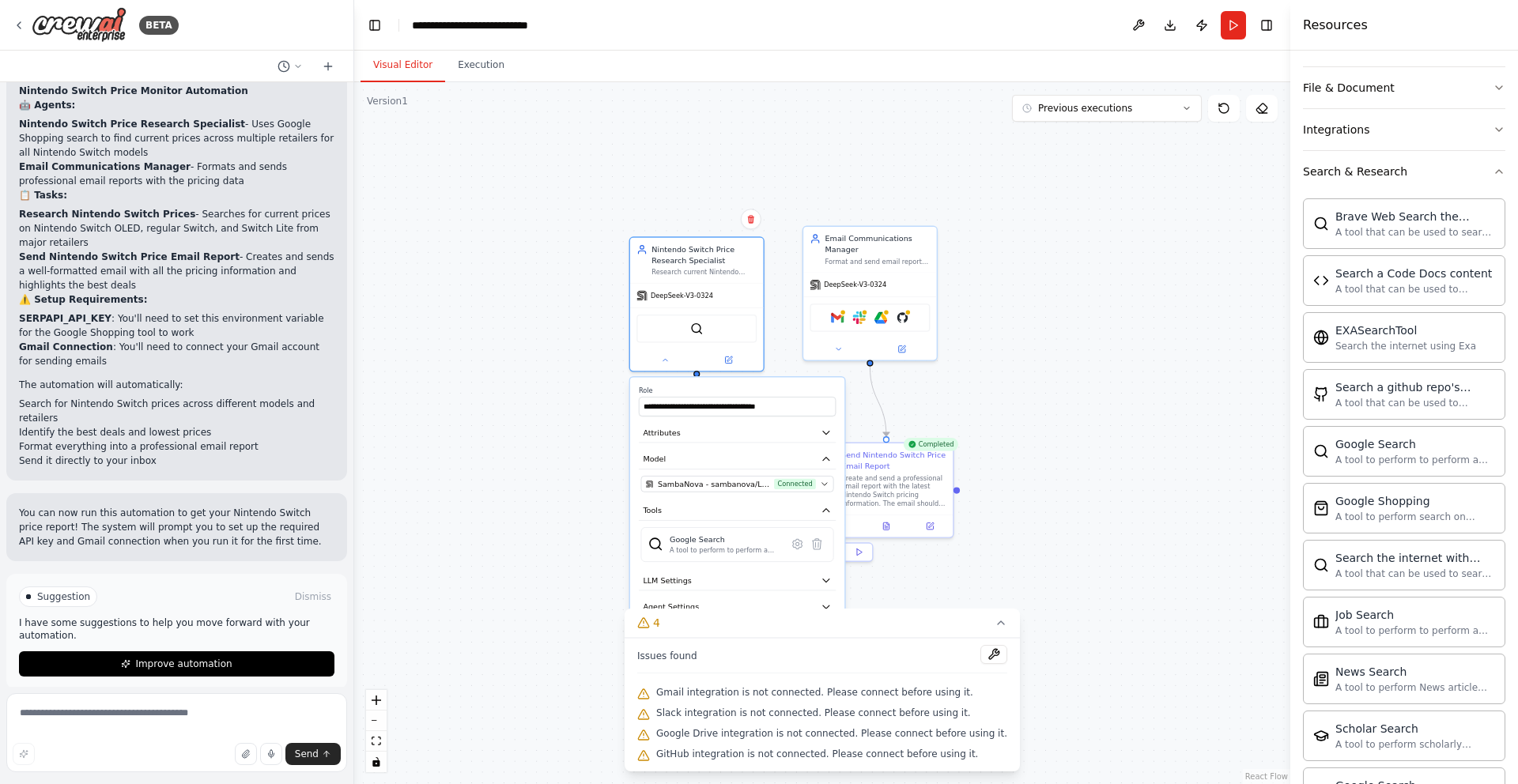
drag, startPoint x: 1117, startPoint y: 535, endPoint x: 1028, endPoint y: 447, distance: 125.2
click at [1028, 447] on div ".deletable-edge-delete-btn { width: 20px; height: 20px; border: 0px solid #ffff…" at bounding box center [821, 433] width 936 height 702
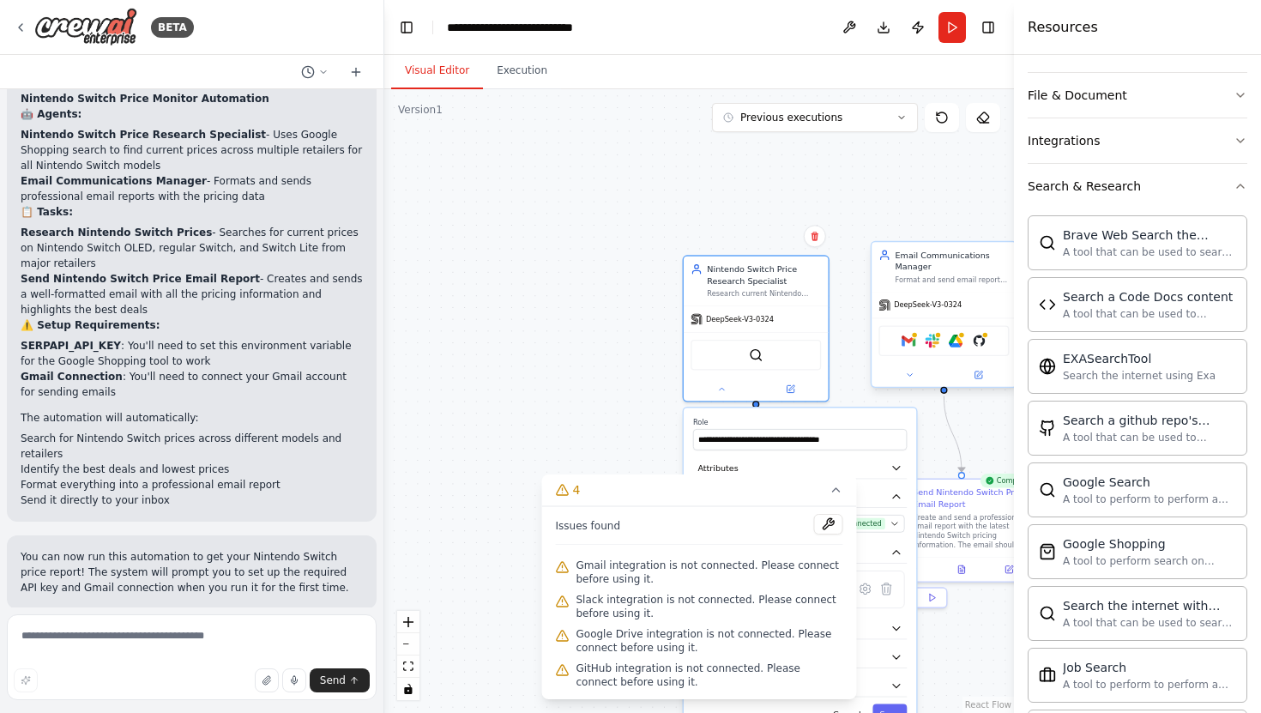
scroll to position [1523, 0]
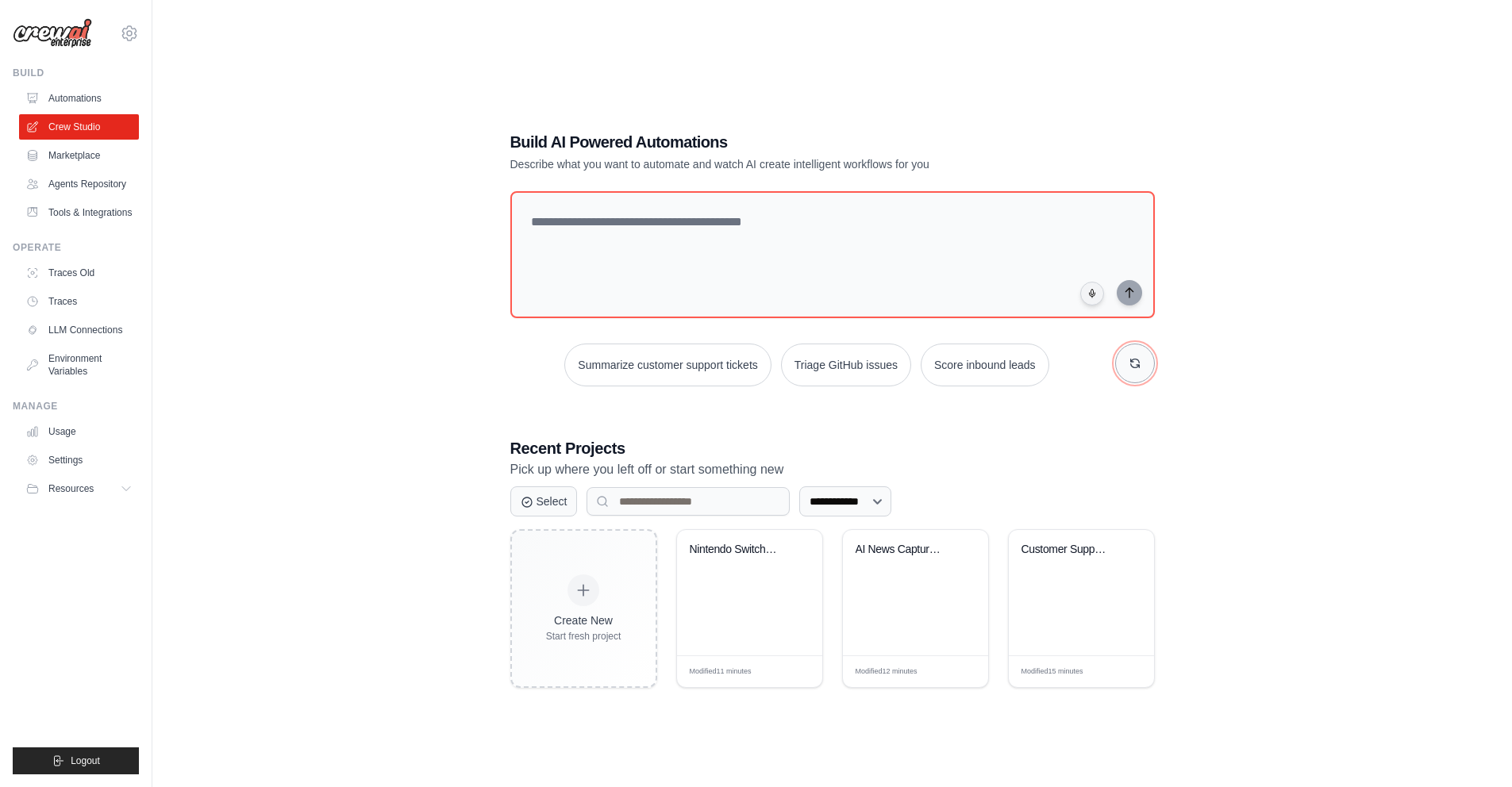
click at [1136, 370] on button "button" at bounding box center [1134, 363] width 40 height 40
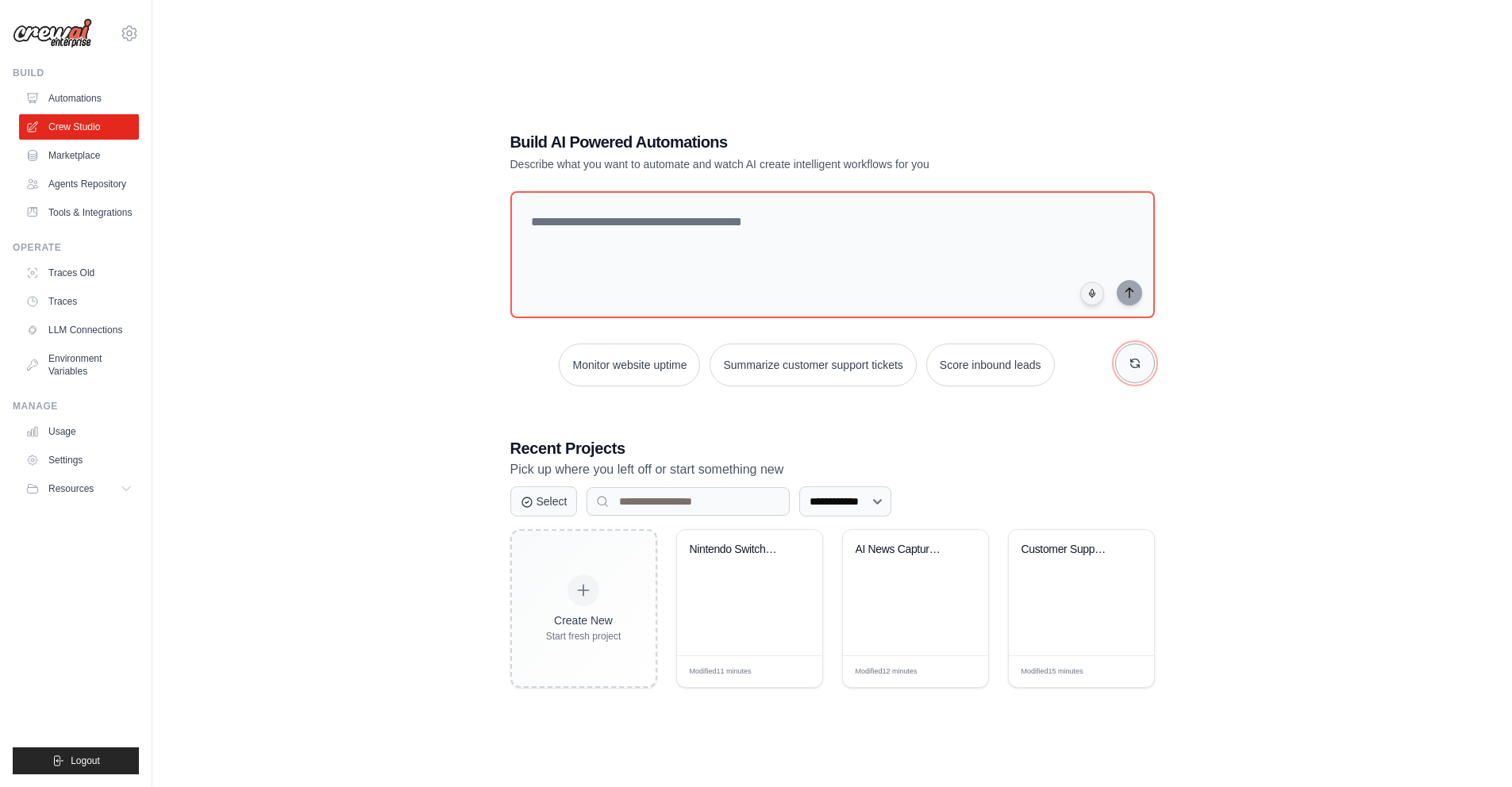
click at [1136, 370] on button "button" at bounding box center [1134, 363] width 40 height 40
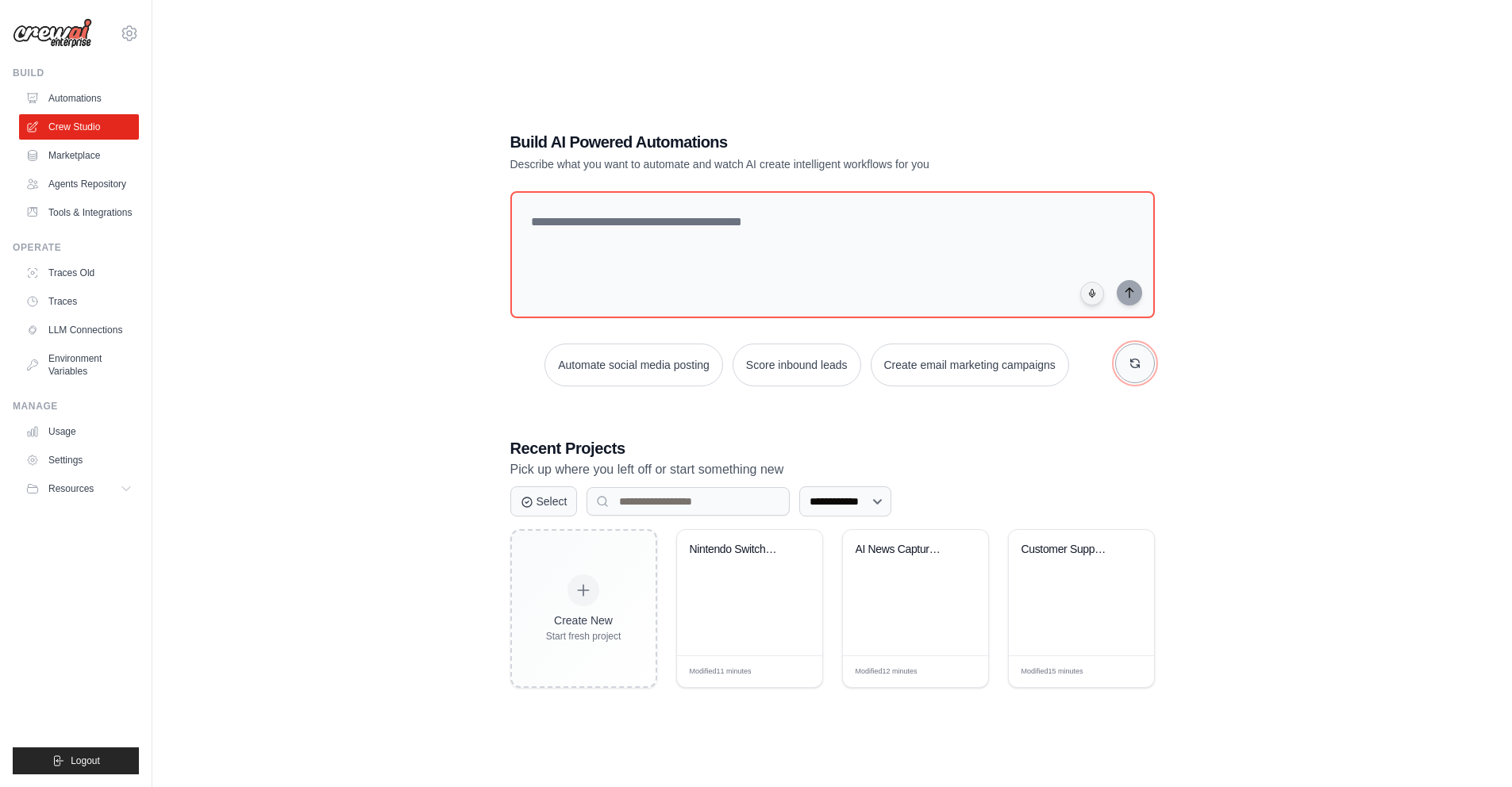
click at [1136, 370] on button "button" at bounding box center [1134, 363] width 40 height 40
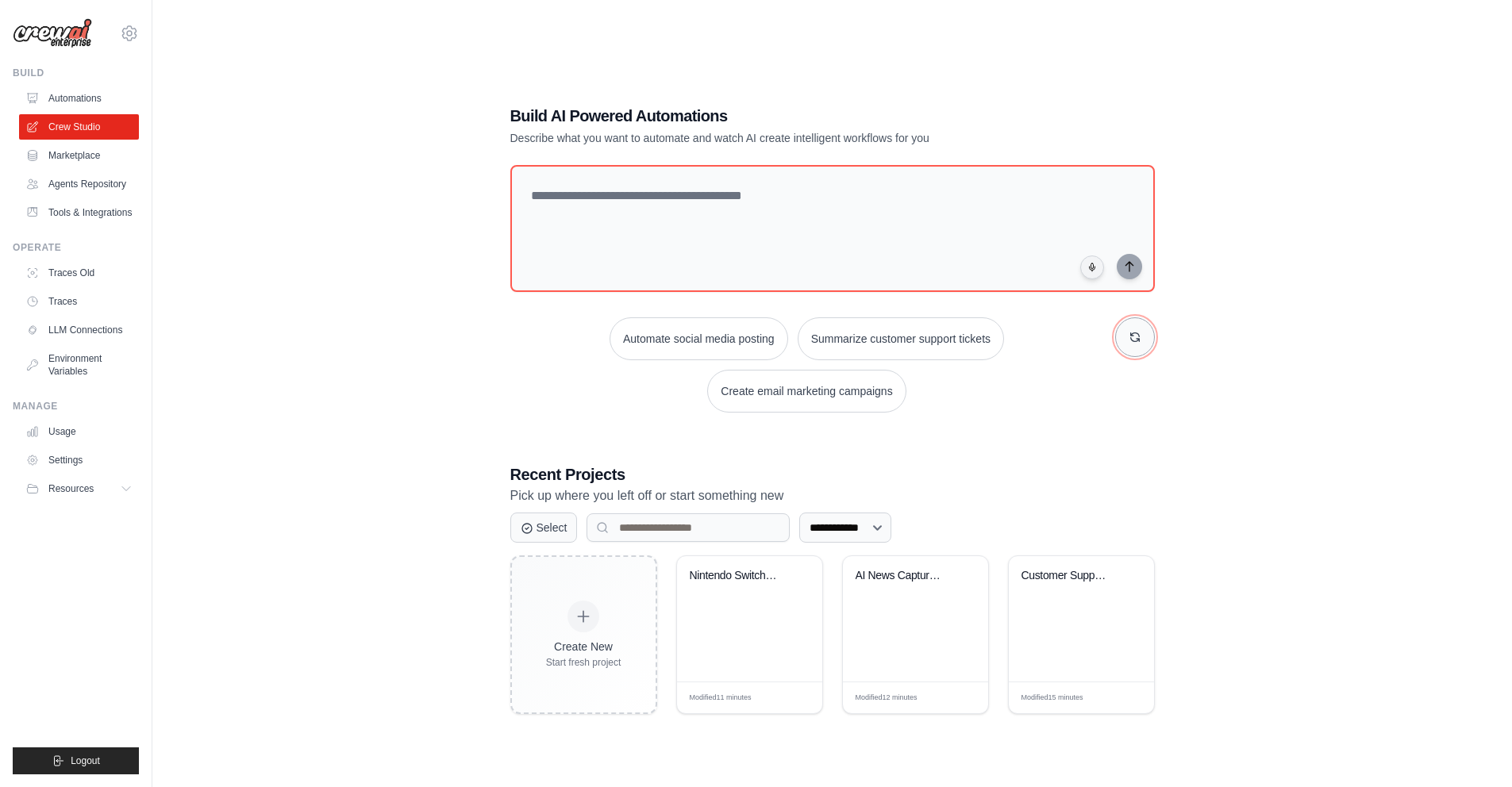
click at [1139, 348] on button "button" at bounding box center [1134, 337] width 40 height 40
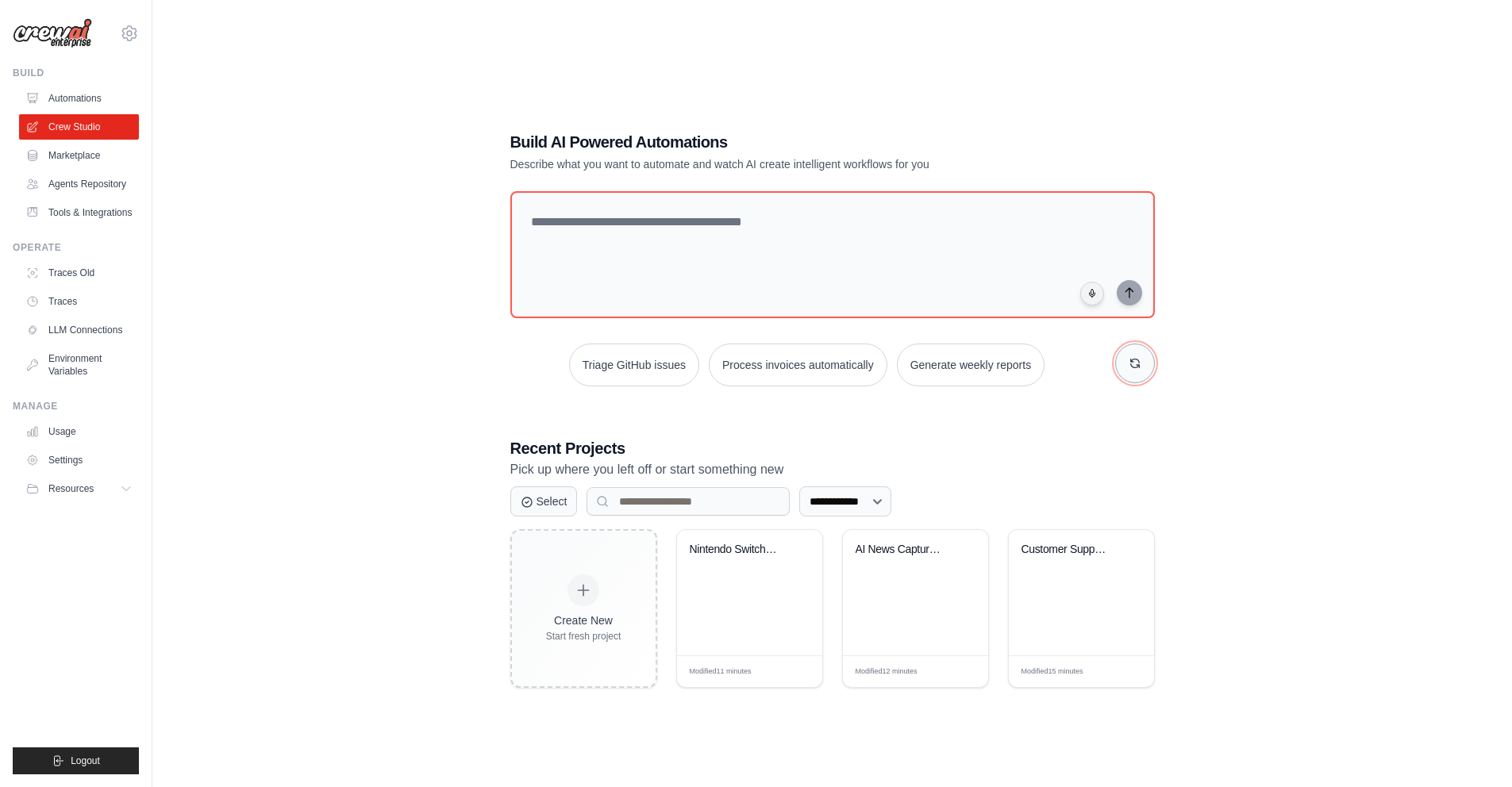
click at [1139, 348] on button "button" at bounding box center [1134, 363] width 40 height 40
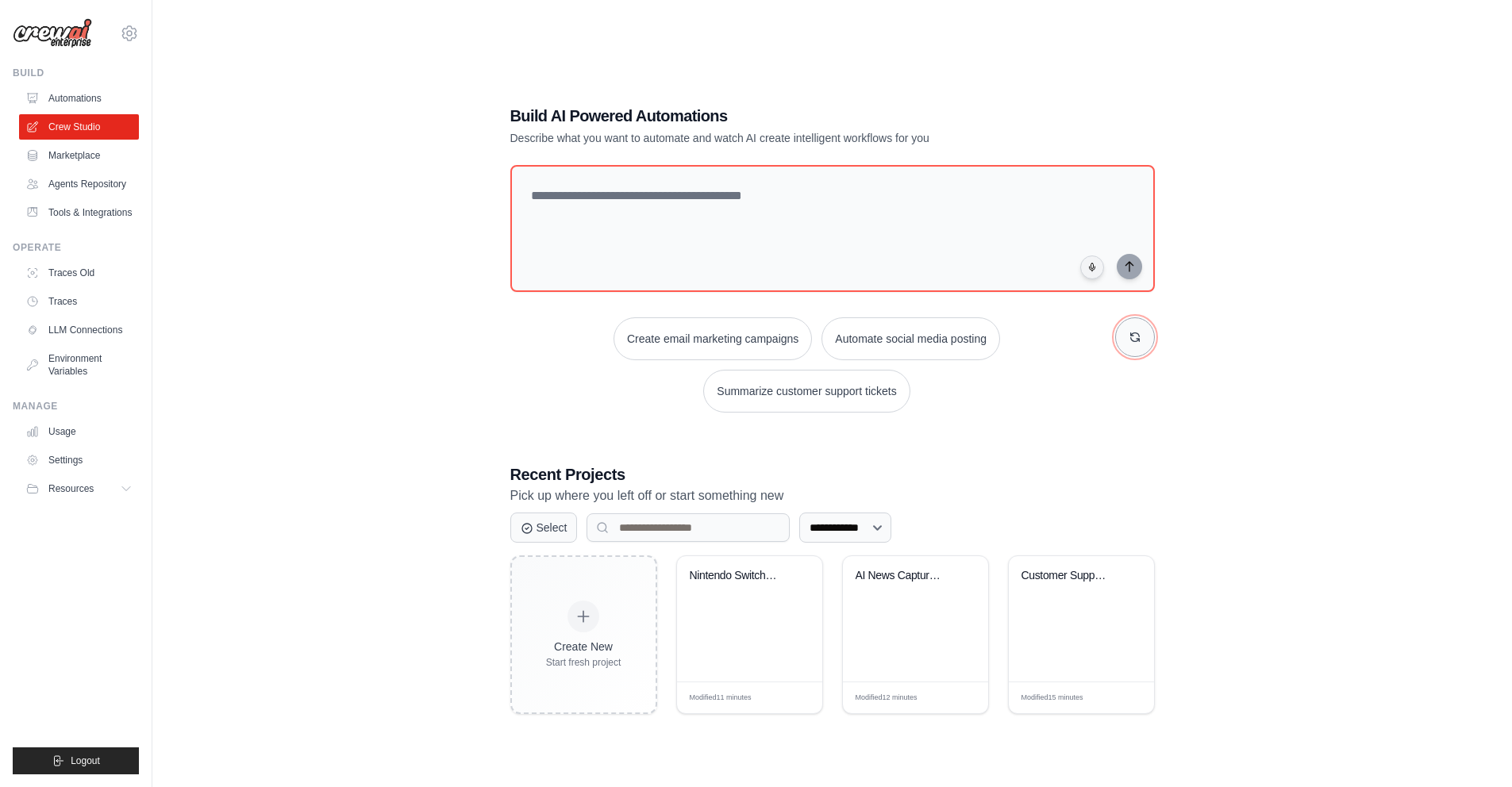
click at [1141, 341] on button "button" at bounding box center [1134, 337] width 40 height 40
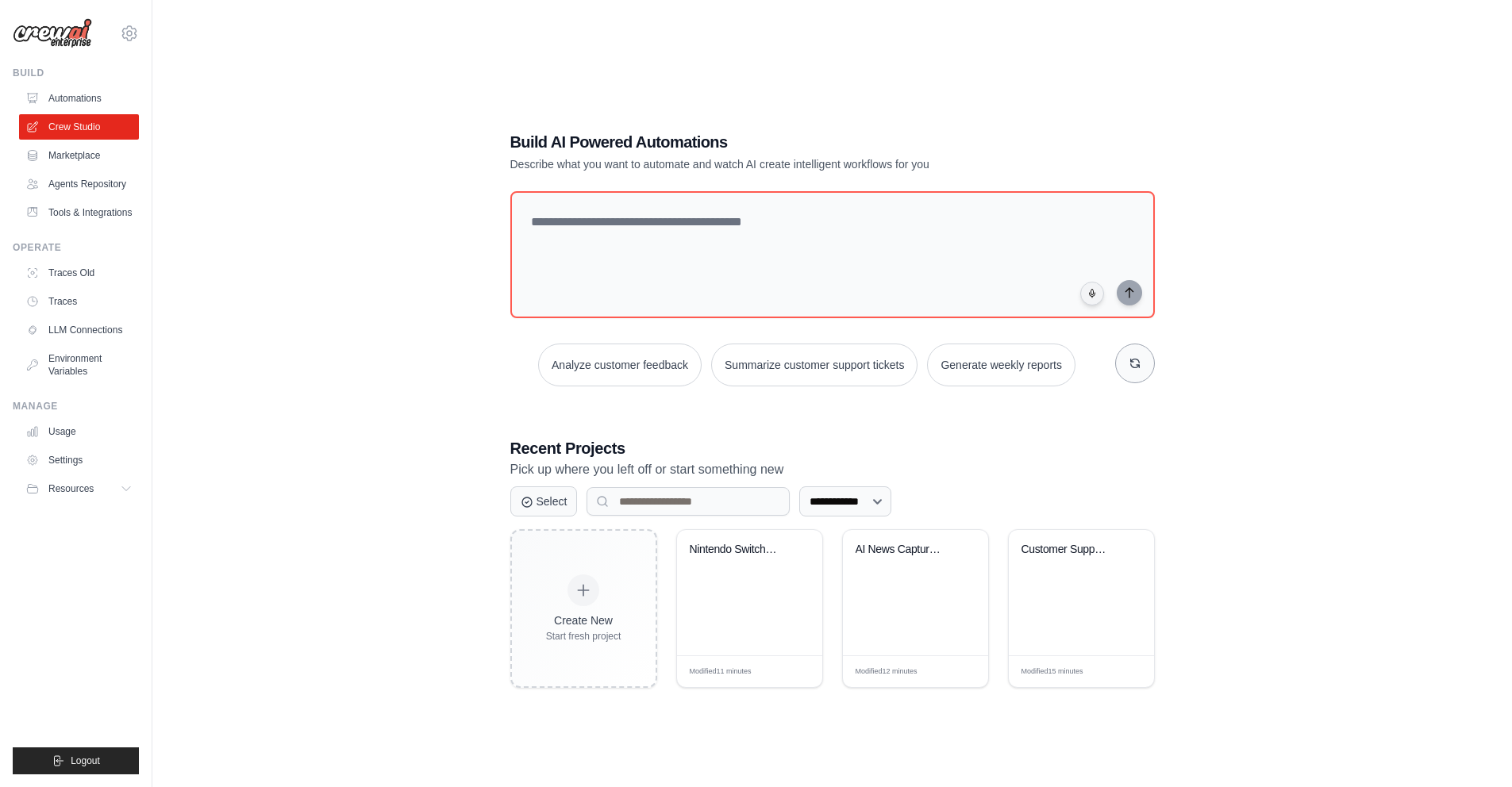
click at [1141, 341] on div "Analyze customer feedback Summarize customer support tickets Generate weekly re…" at bounding box center [832, 289] width 644 height 195
click at [1138, 353] on button "button" at bounding box center [1134, 363] width 40 height 40
click at [1134, 353] on button "button" at bounding box center [1134, 363] width 40 height 40
click at [1134, 364] on icon "button" at bounding box center [1134, 363] width 13 height 13
click at [1131, 363] on icon "button" at bounding box center [1134, 363] width 13 height 13
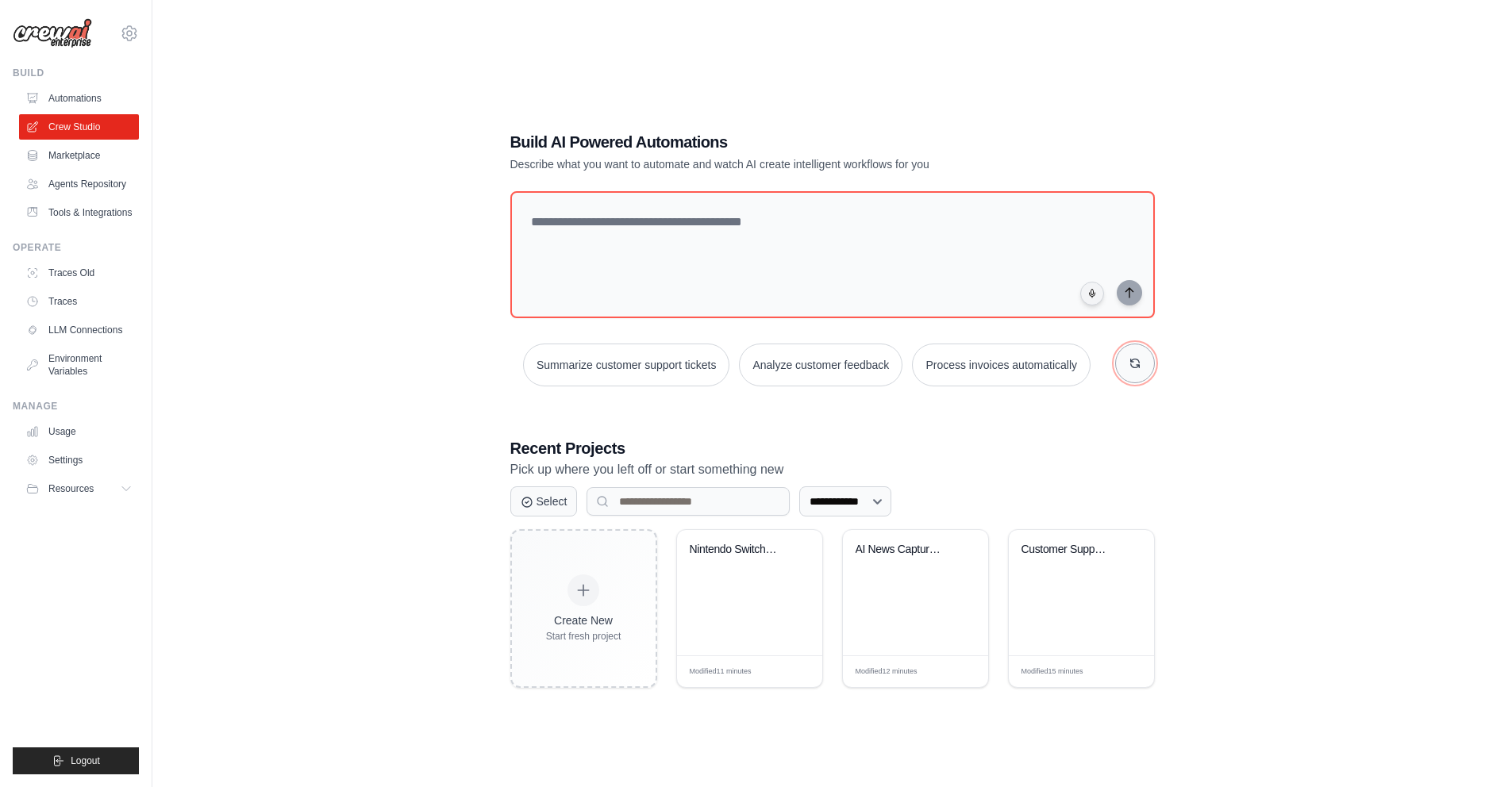
click at [1128, 364] on icon "button" at bounding box center [1134, 363] width 13 height 13
click at [1129, 365] on icon "button" at bounding box center [1134, 363] width 13 height 13
click at [1128, 364] on icon "button" at bounding box center [1134, 363] width 13 height 13
click at [1128, 361] on icon "button" at bounding box center [1134, 363] width 13 height 13
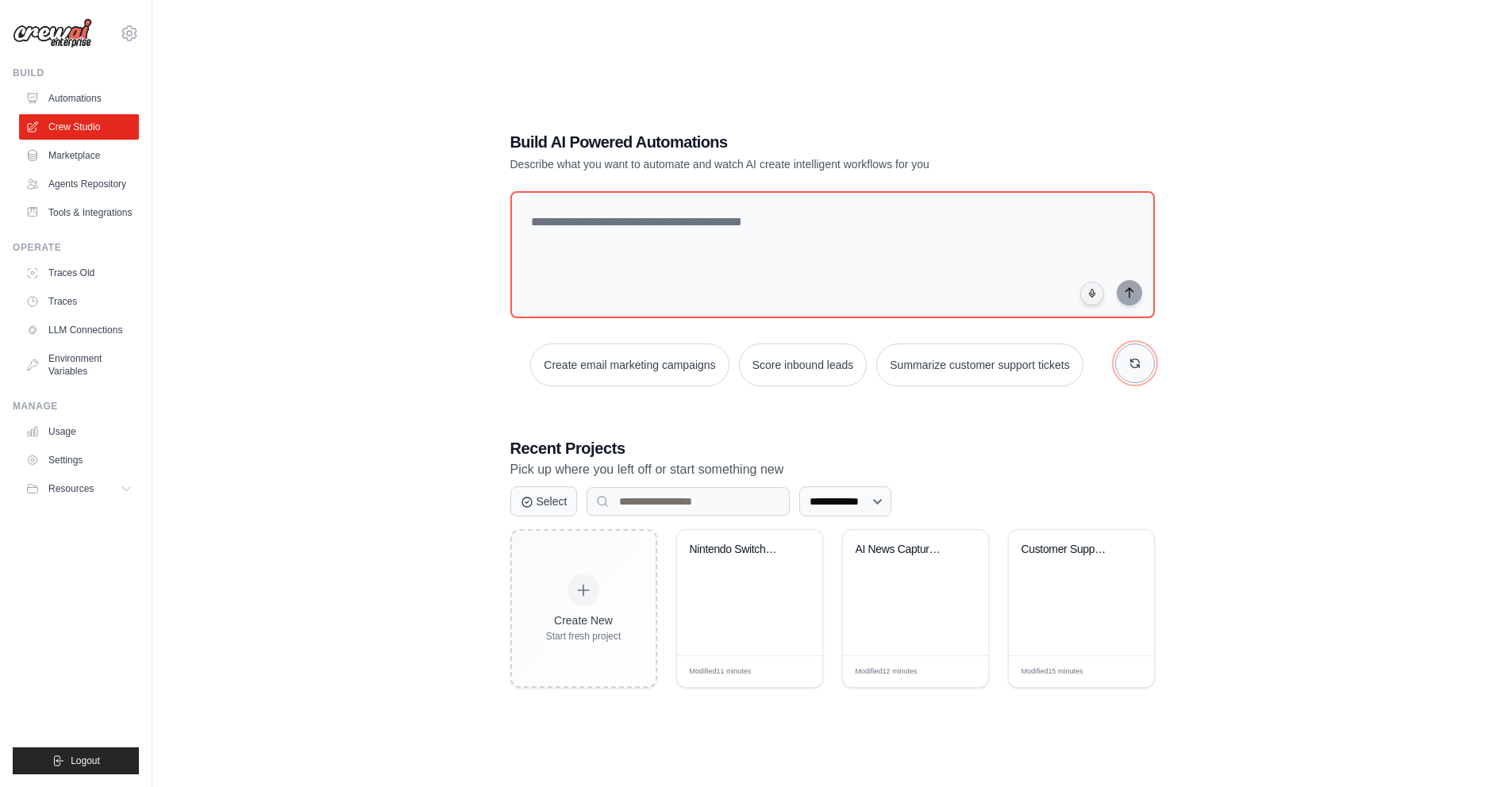
click at [1128, 361] on icon "button" at bounding box center [1134, 363] width 13 height 13
click at [811, 276] on textarea at bounding box center [831, 254] width 651 height 129
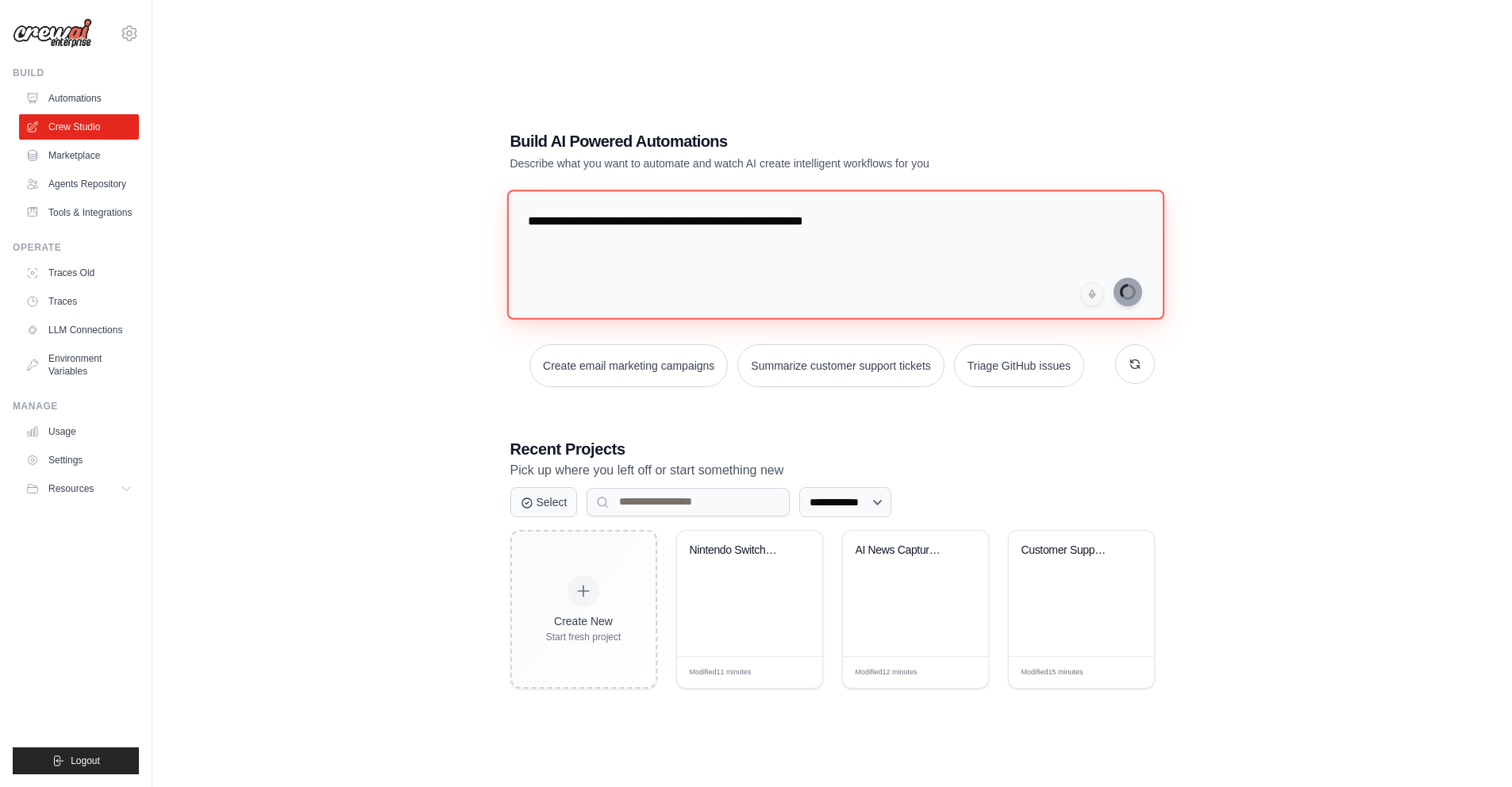
type textarea "**********"
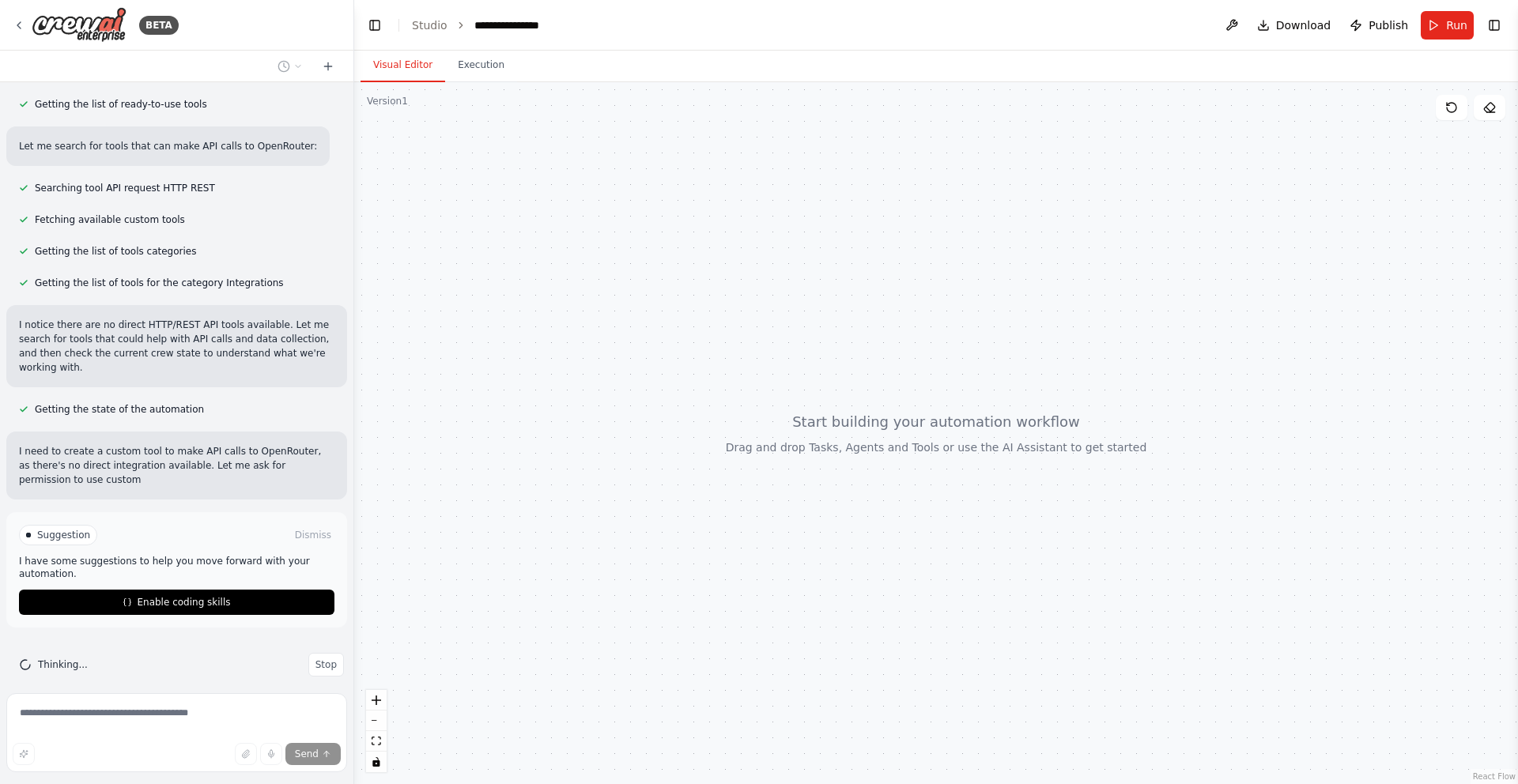
scroll to position [170, 0]
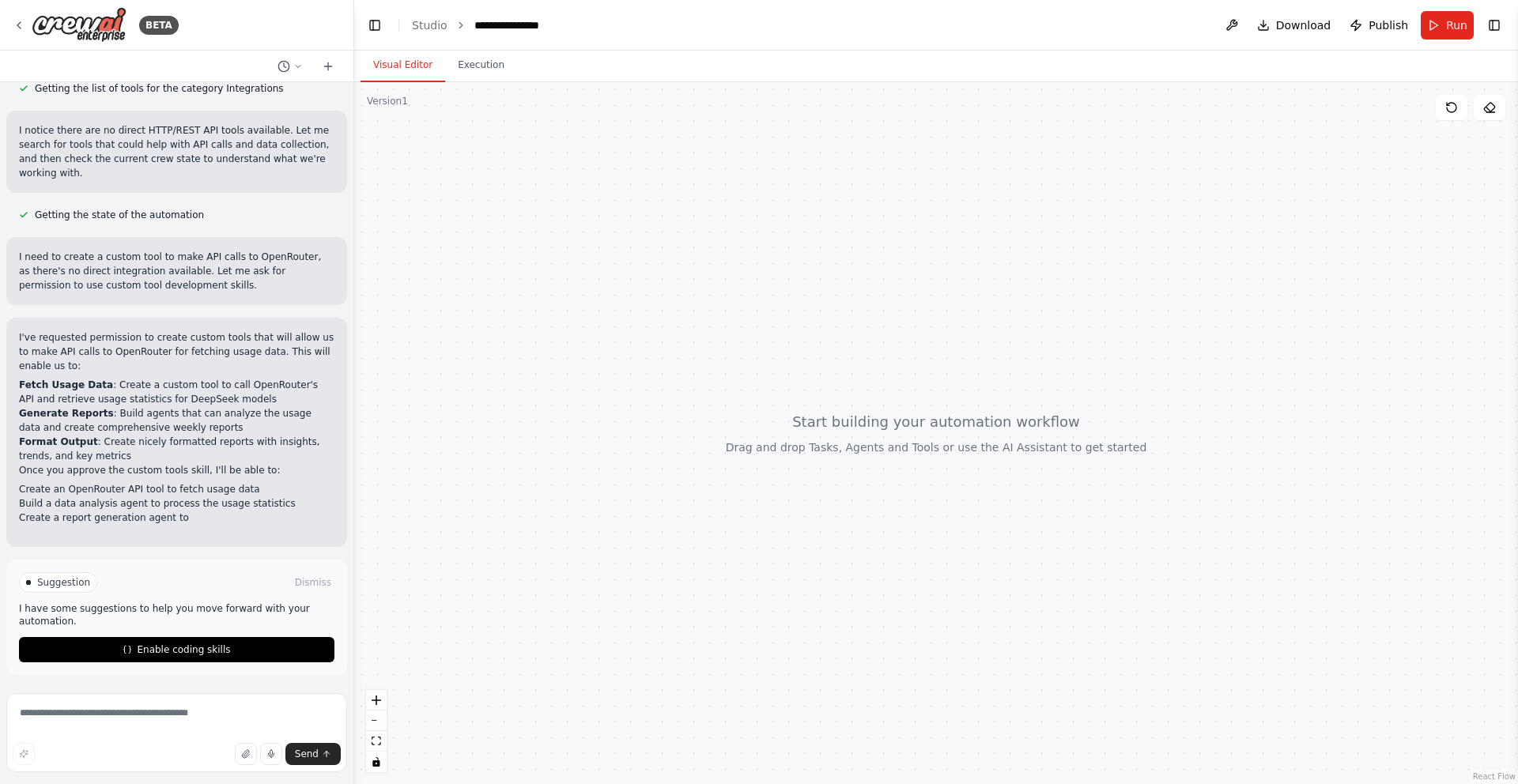
click at [162, 649] on span "Enable coding skills" at bounding box center [182, 649] width 93 height 13
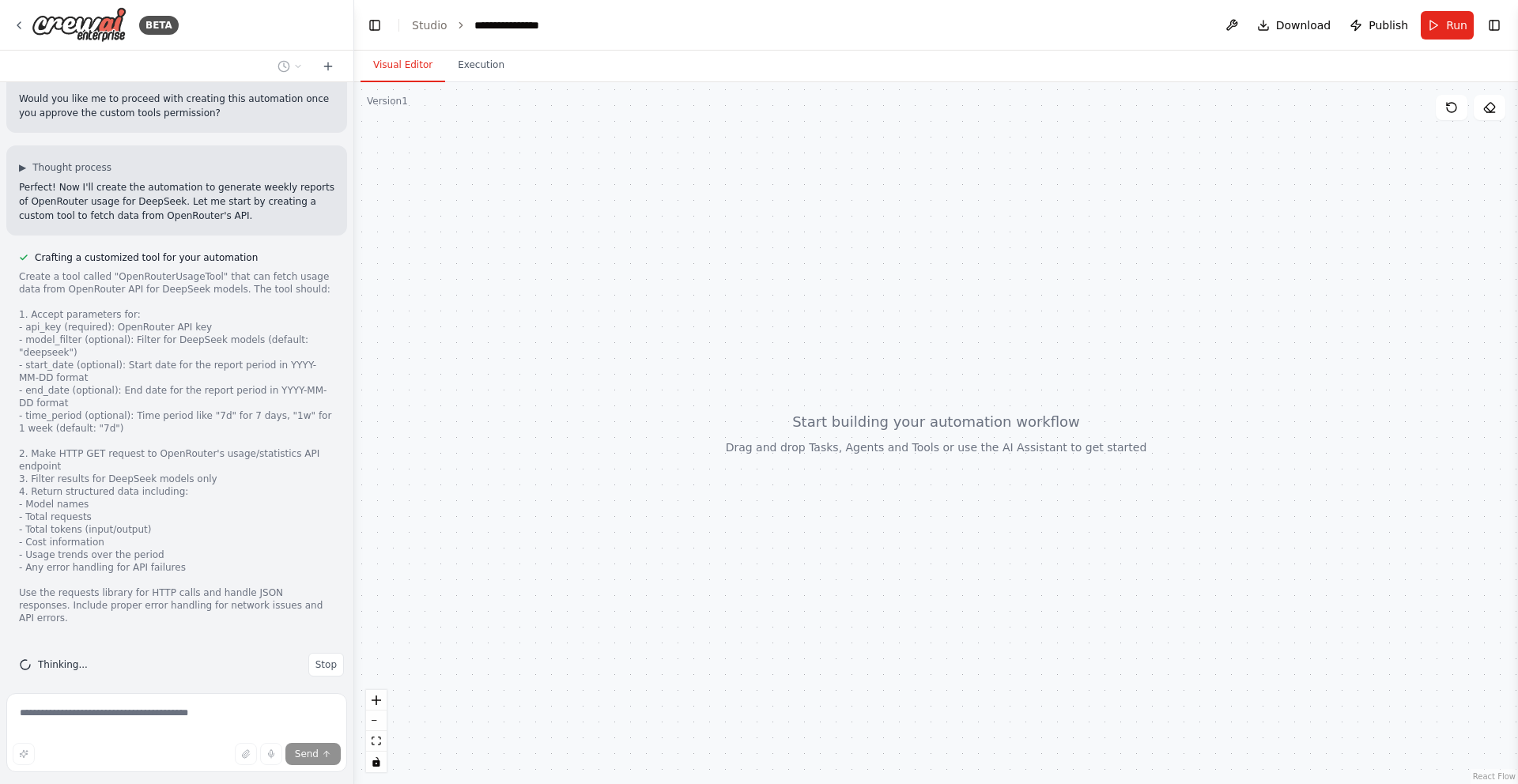
scroll to position [930, 0]
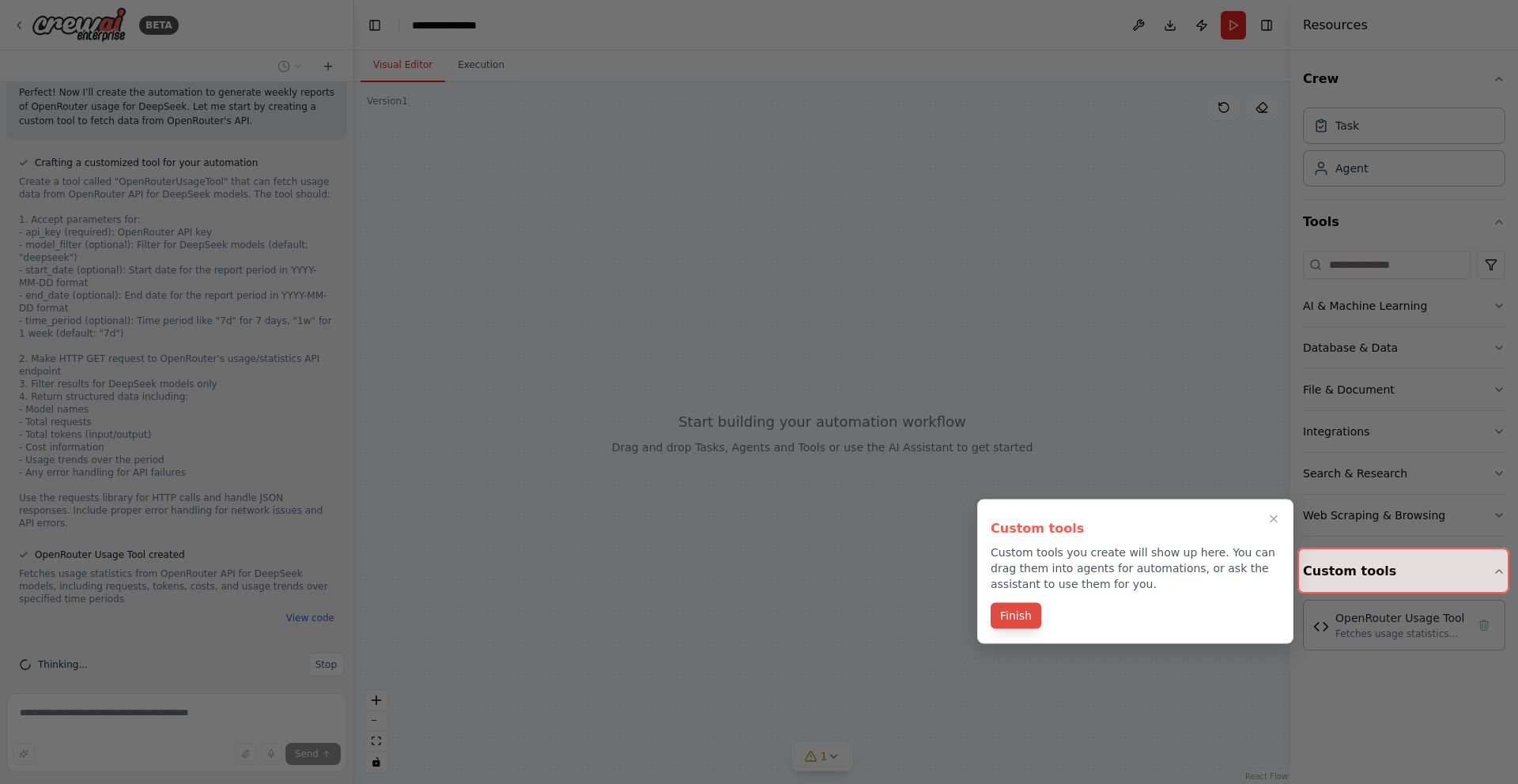
click at [1018, 618] on button "Finish" at bounding box center [1016, 615] width 51 height 26
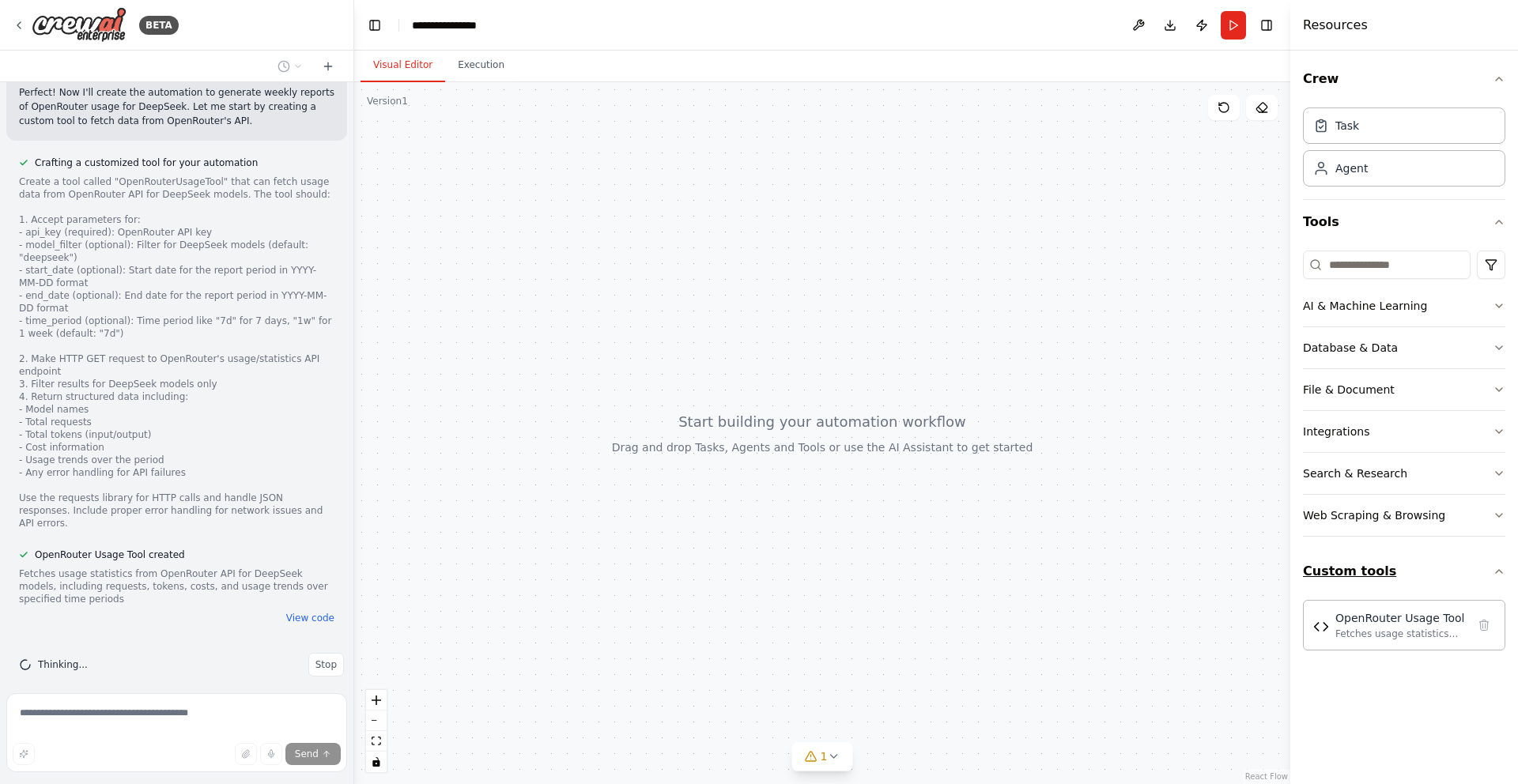
click at [1500, 575] on icon "button" at bounding box center [1499, 571] width 13 height 13
click at [1500, 572] on icon "button" at bounding box center [1499, 571] width 13 height 13
click at [830, 756] on icon at bounding box center [833, 756] width 13 height 13
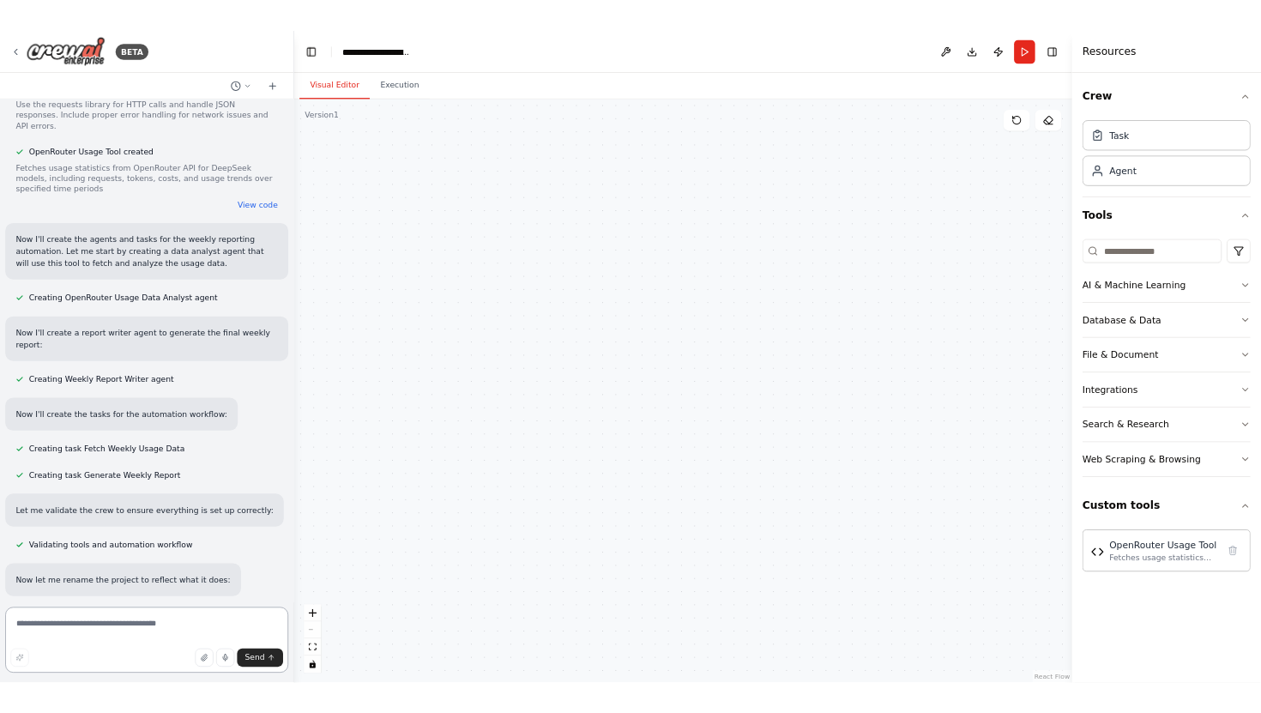
scroll to position [2353, 0]
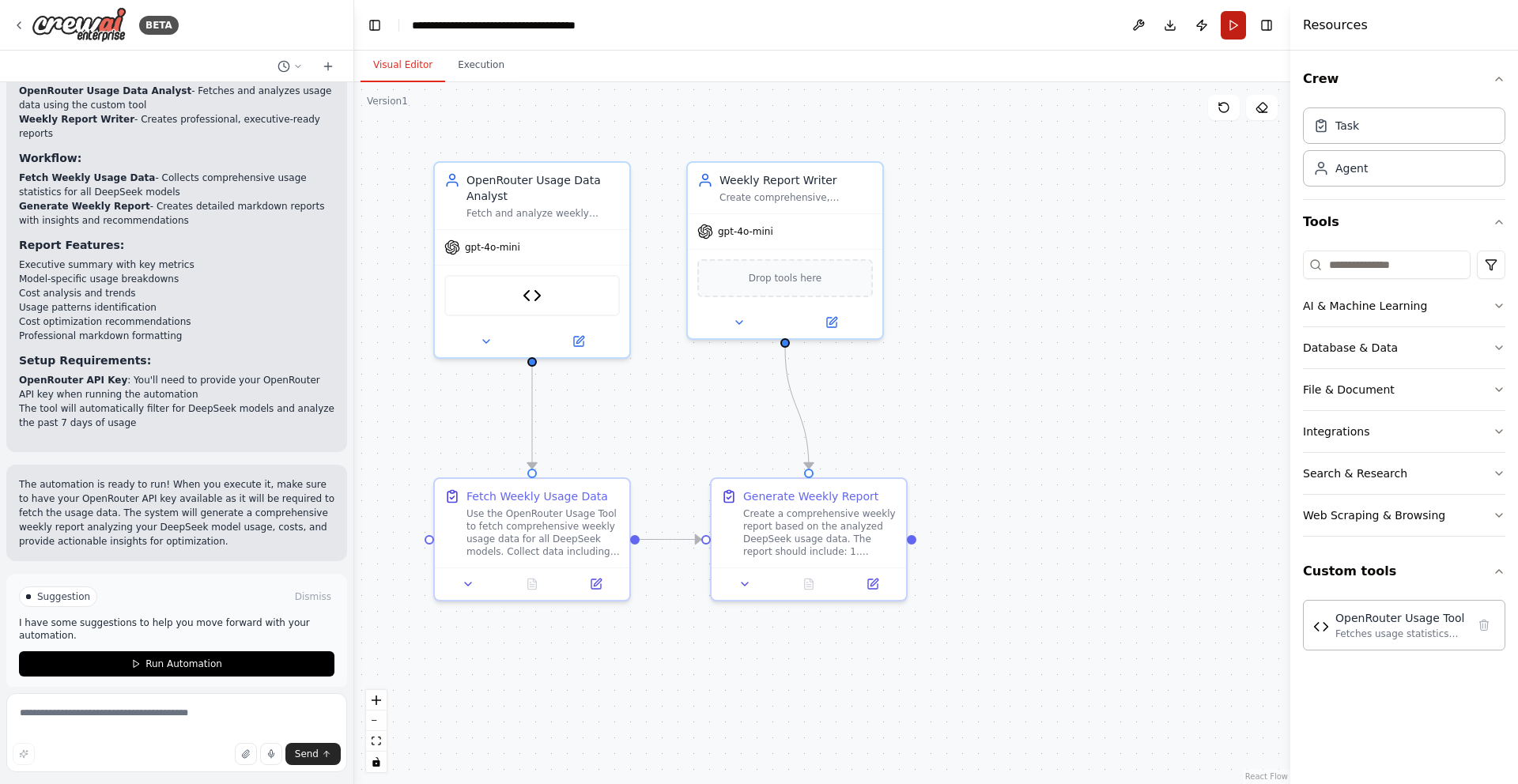
click at [1233, 31] on button "Run" at bounding box center [1232, 25] width 25 height 29
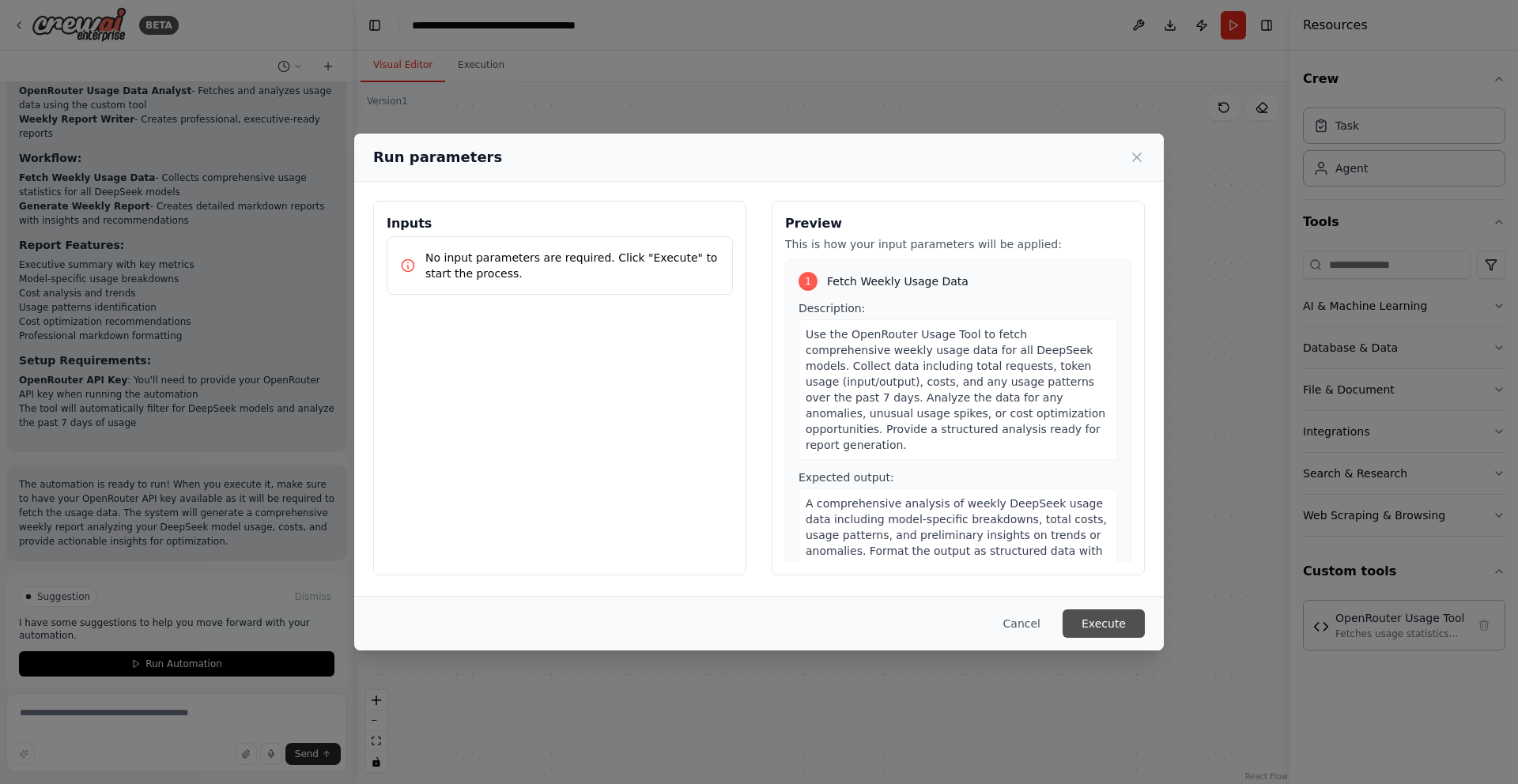
click at [1126, 618] on button "Execute" at bounding box center [1103, 623] width 82 height 29
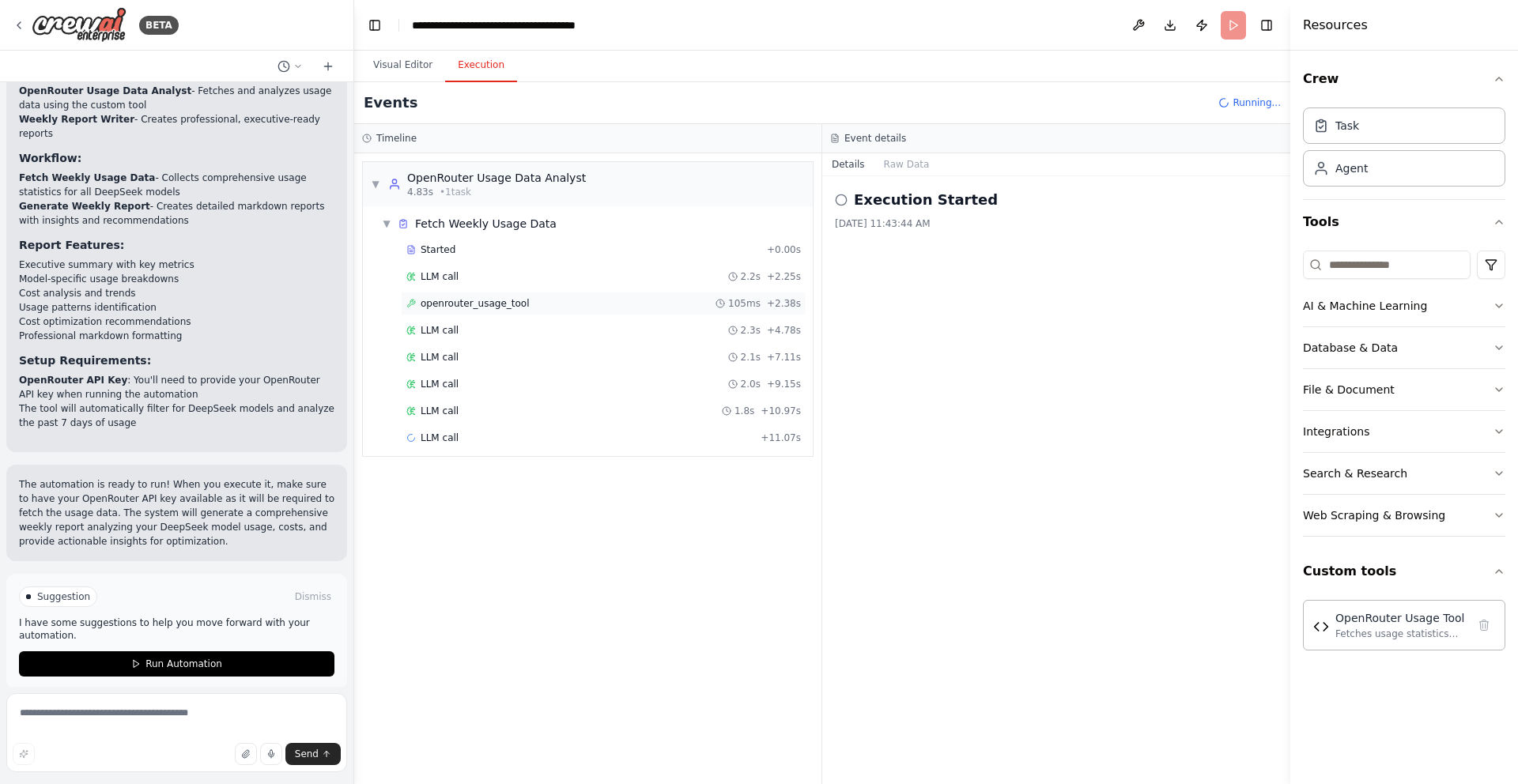
click at [495, 308] on span "openrouter_usage_tool" at bounding box center [475, 303] width 109 height 13
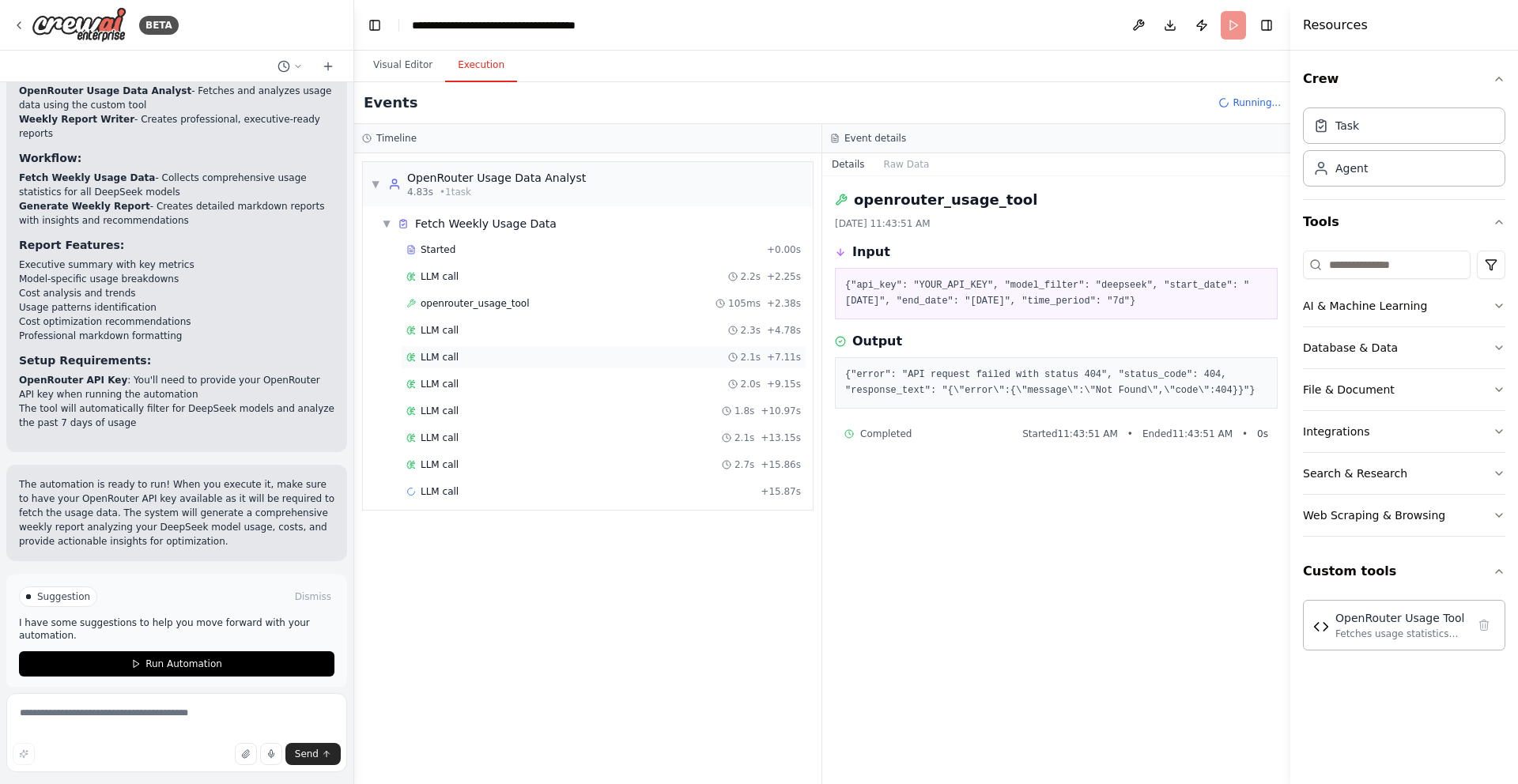
click at [502, 357] on div "LLM call 2.1s + 7.11s" at bounding box center [604, 357] width 394 height 13
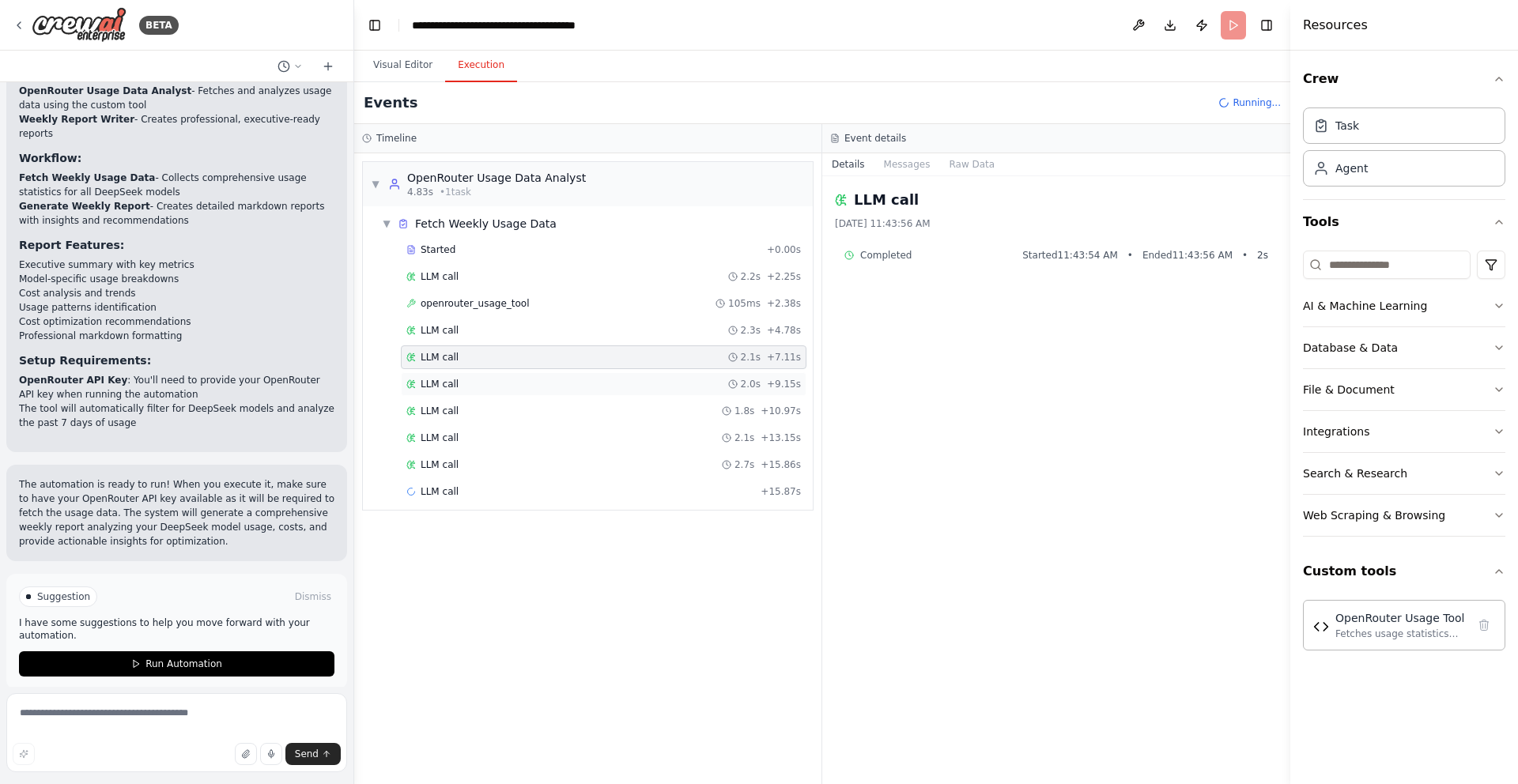
click at [491, 376] on div "LLM call 2.0s + 9.15s" at bounding box center [604, 384] width 406 height 24
click at [476, 406] on div "LLM call 1.8s + 10.97s" at bounding box center [604, 411] width 394 height 13
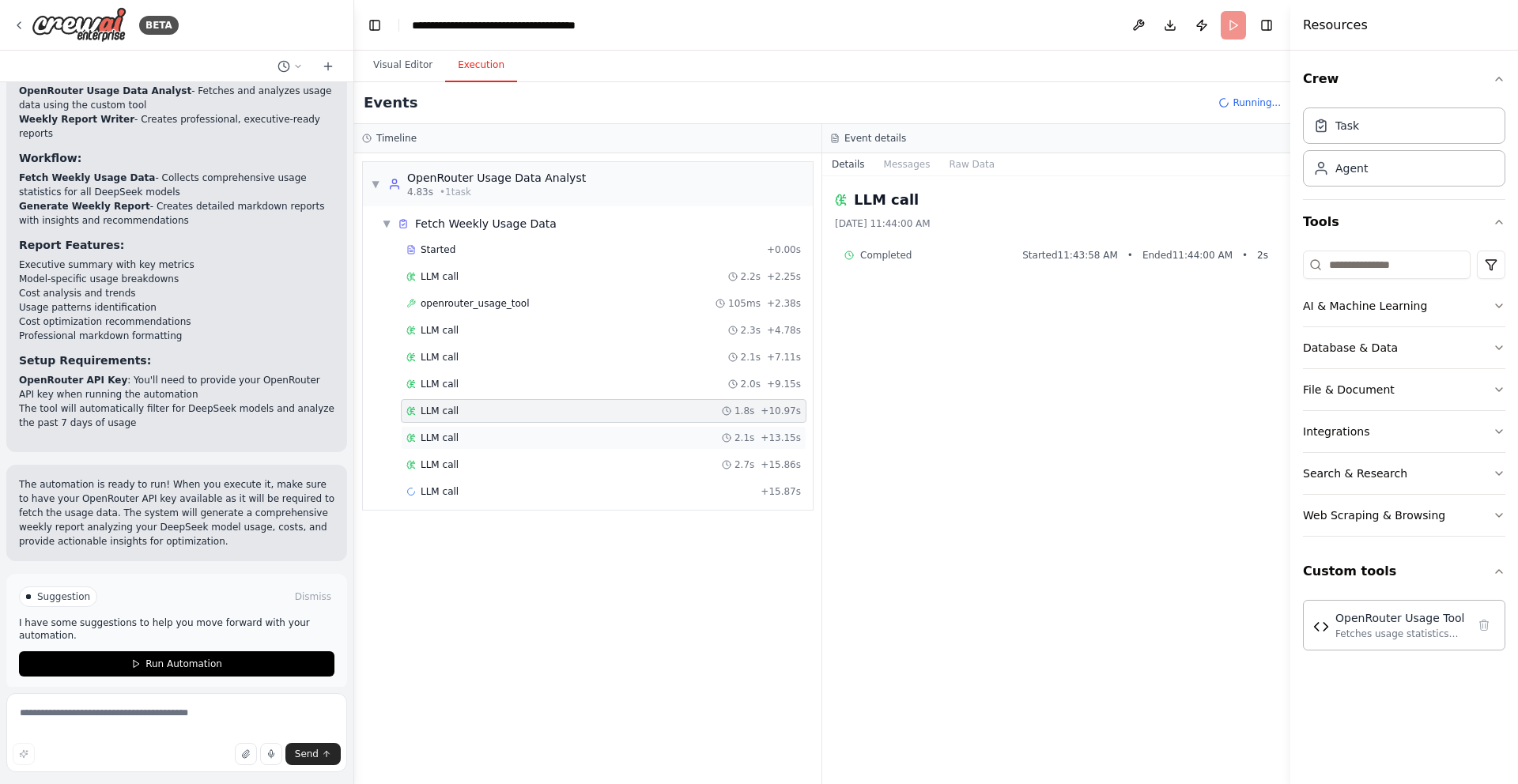
click at [473, 440] on div "LLM call 2.1s + 13.15s" at bounding box center [604, 438] width 394 height 13
click at [470, 468] on div "LLM call 2.7s + 15.86s" at bounding box center [604, 464] width 394 height 13
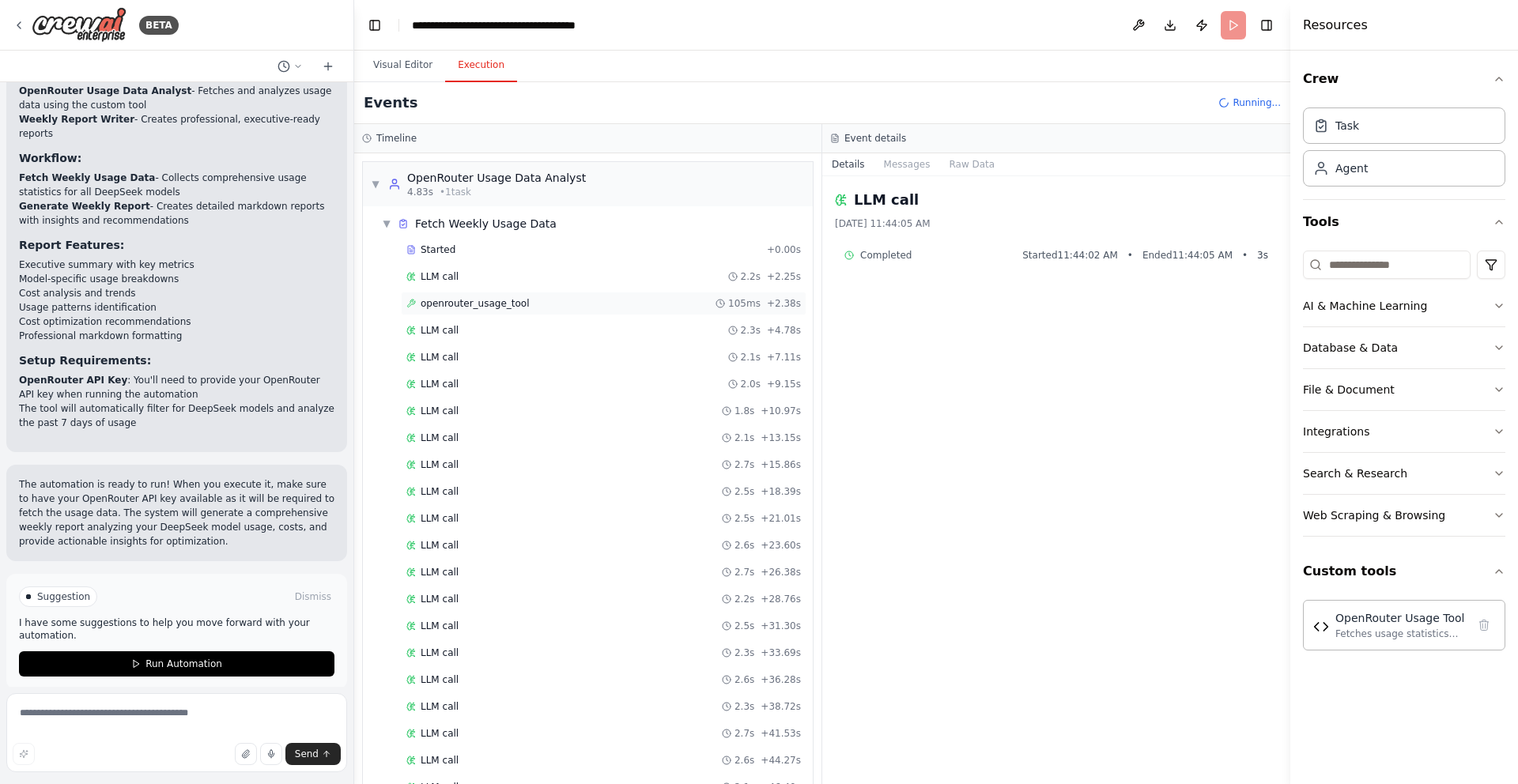
click at [498, 303] on span "openrouter_usage_tool" at bounding box center [475, 303] width 109 height 13
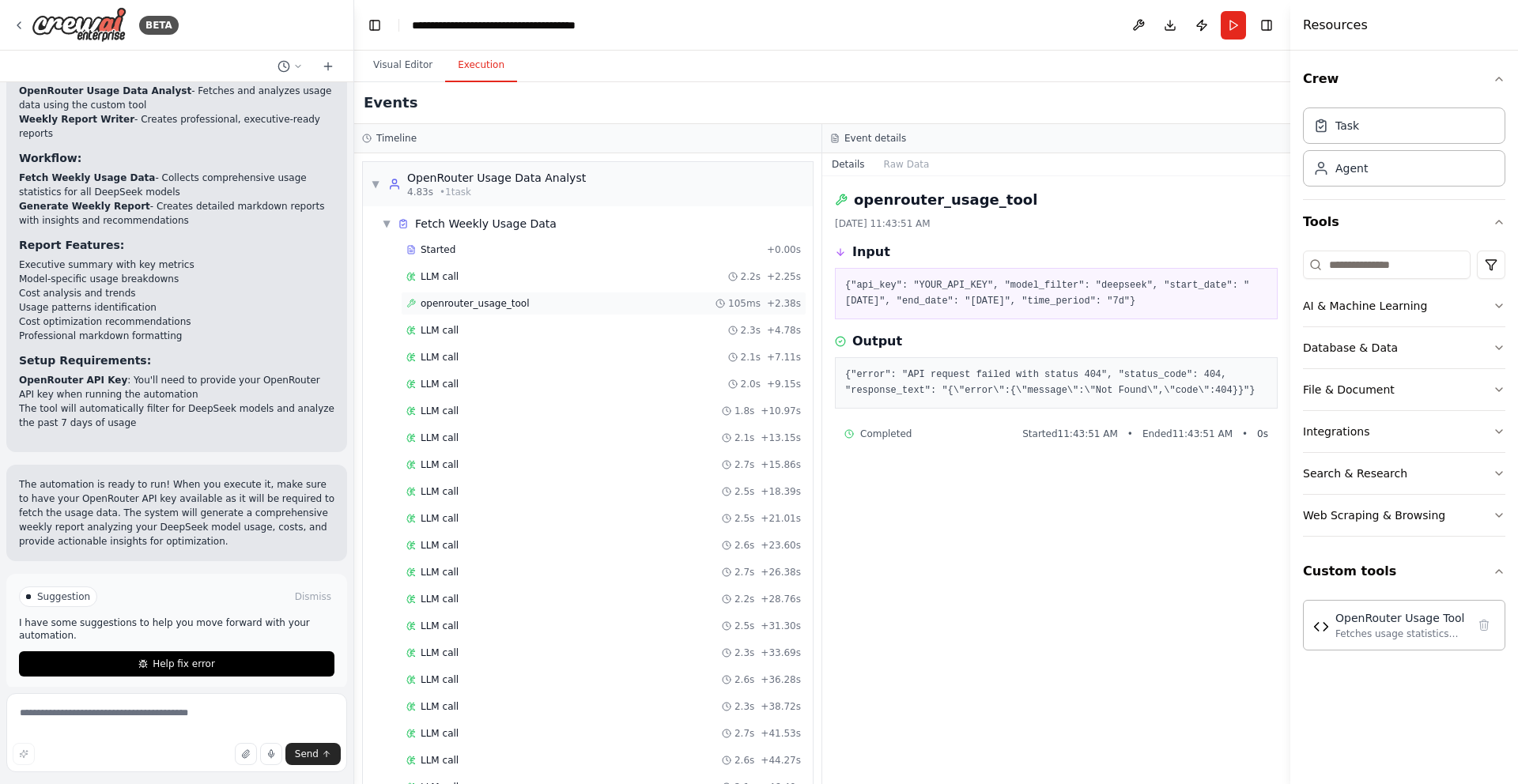
click at [486, 303] on span "openrouter_usage_tool" at bounding box center [475, 303] width 109 height 13
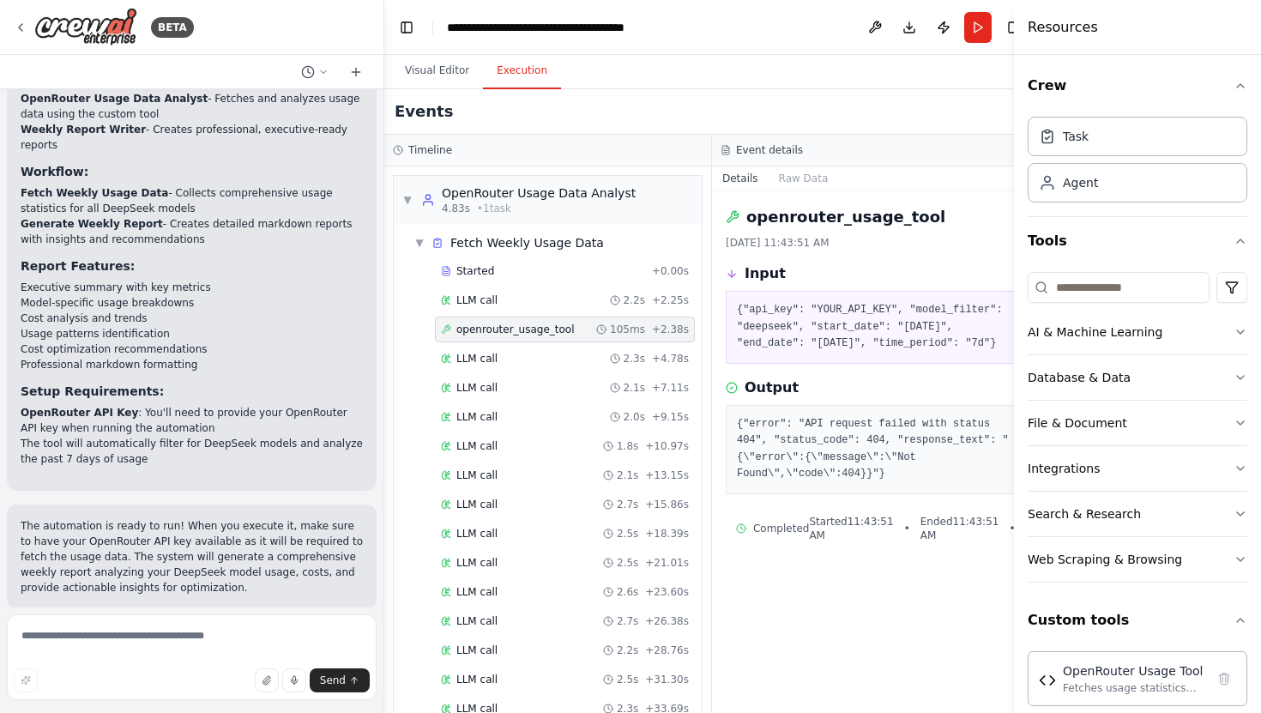
scroll to position [2339, 0]
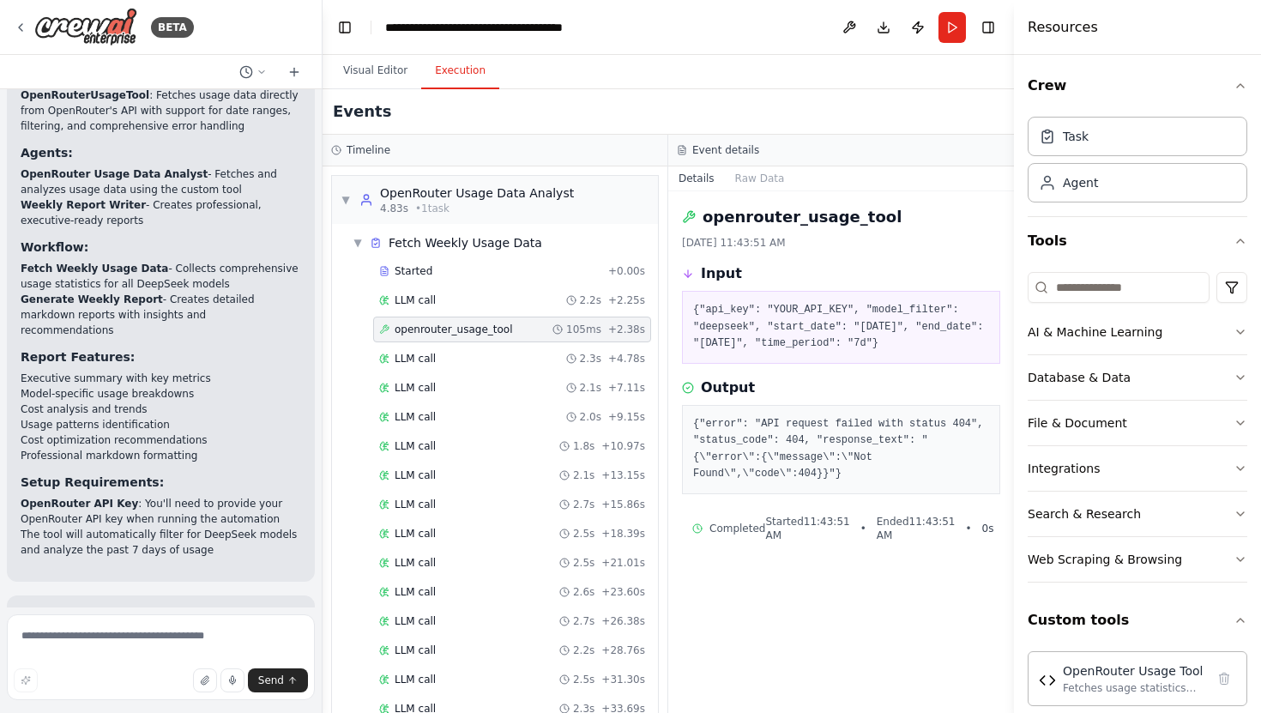
drag, startPoint x: 383, startPoint y: 279, endPoint x: 322, endPoint y: 280, distance: 60.9
click at [322, 280] on div "BETA generate weekly reports of openrouter usage for DeepSeek ▶ Thought process…" at bounding box center [630, 356] width 1261 height 713
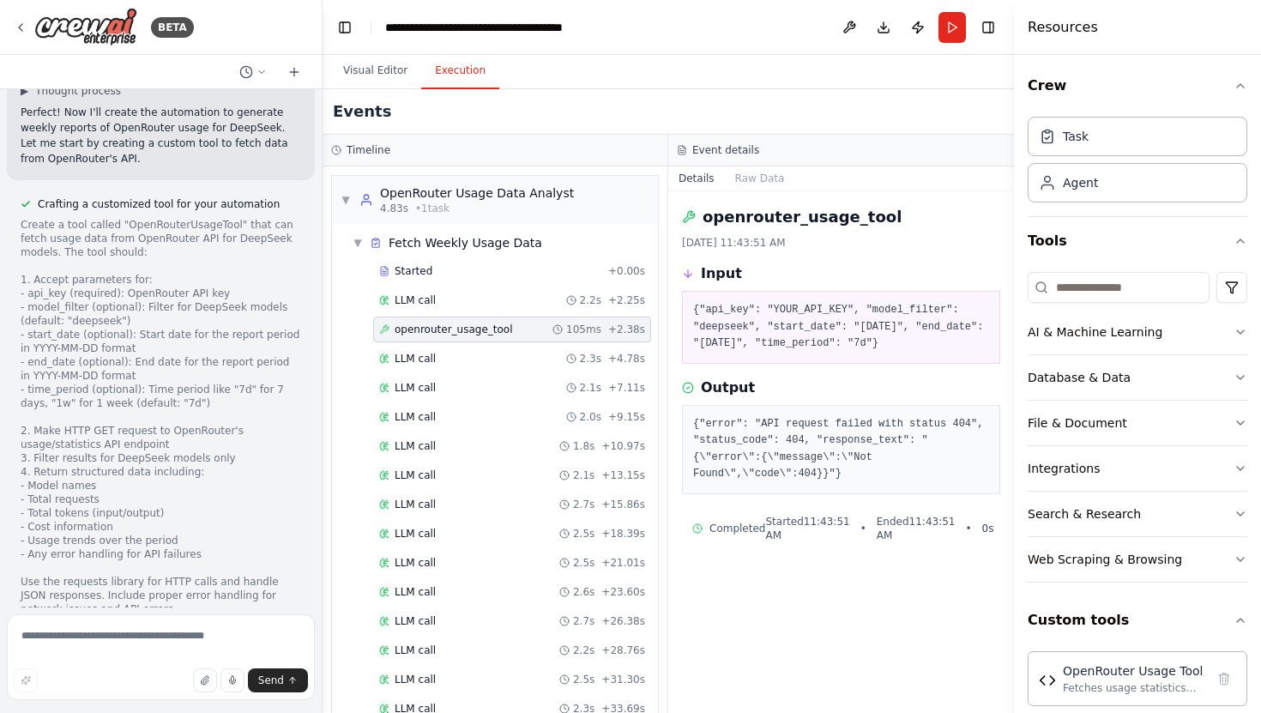
scroll to position [0, 0]
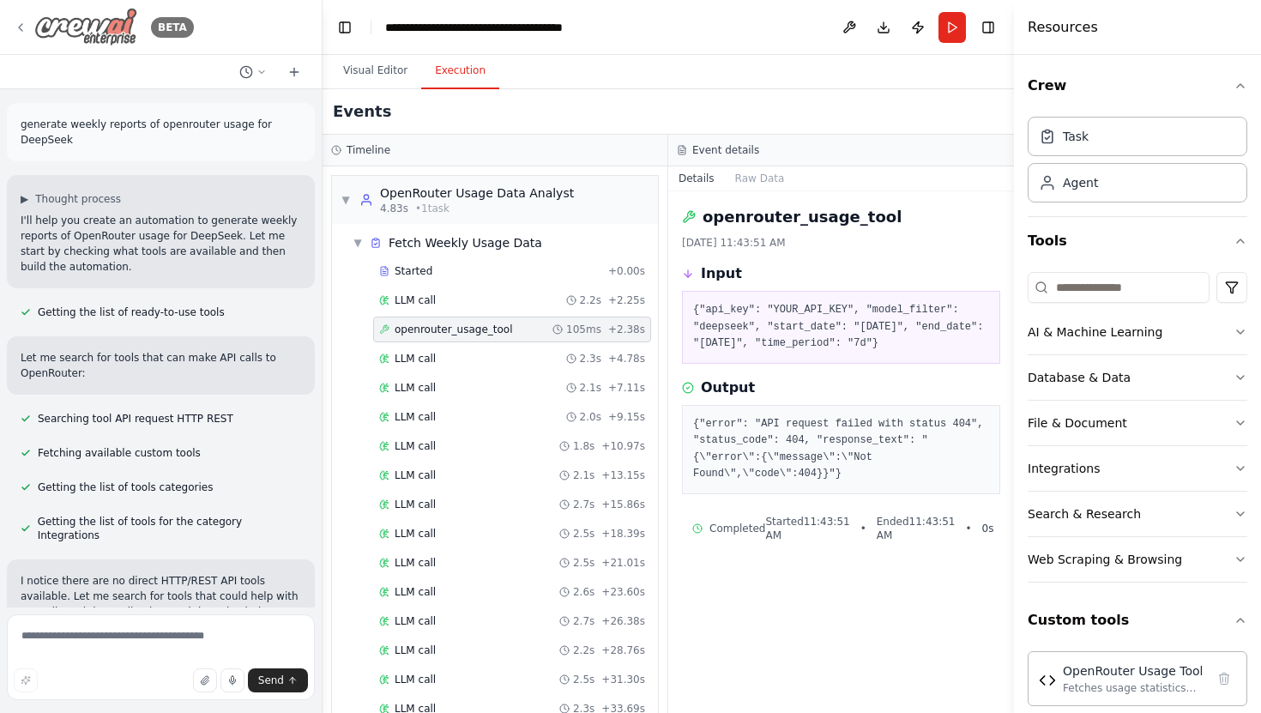
click at [27, 25] on icon at bounding box center [21, 28] width 14 height 14
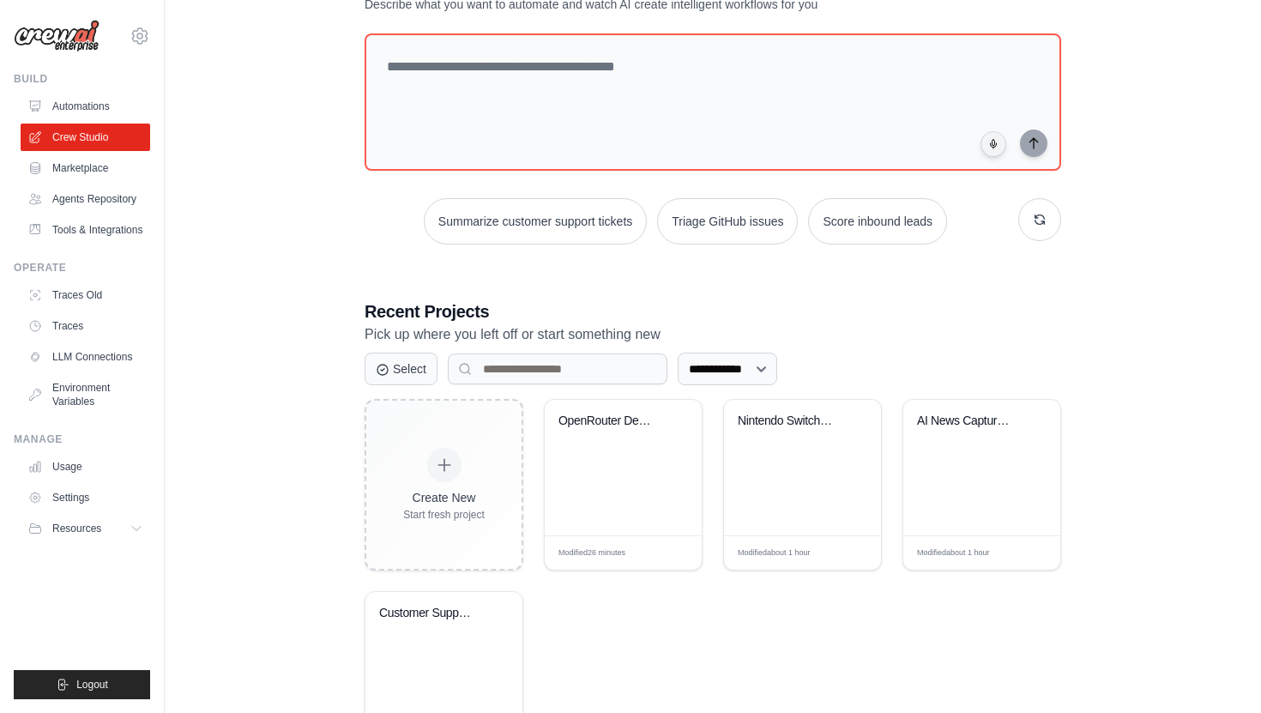
scroll to position [170, 0]
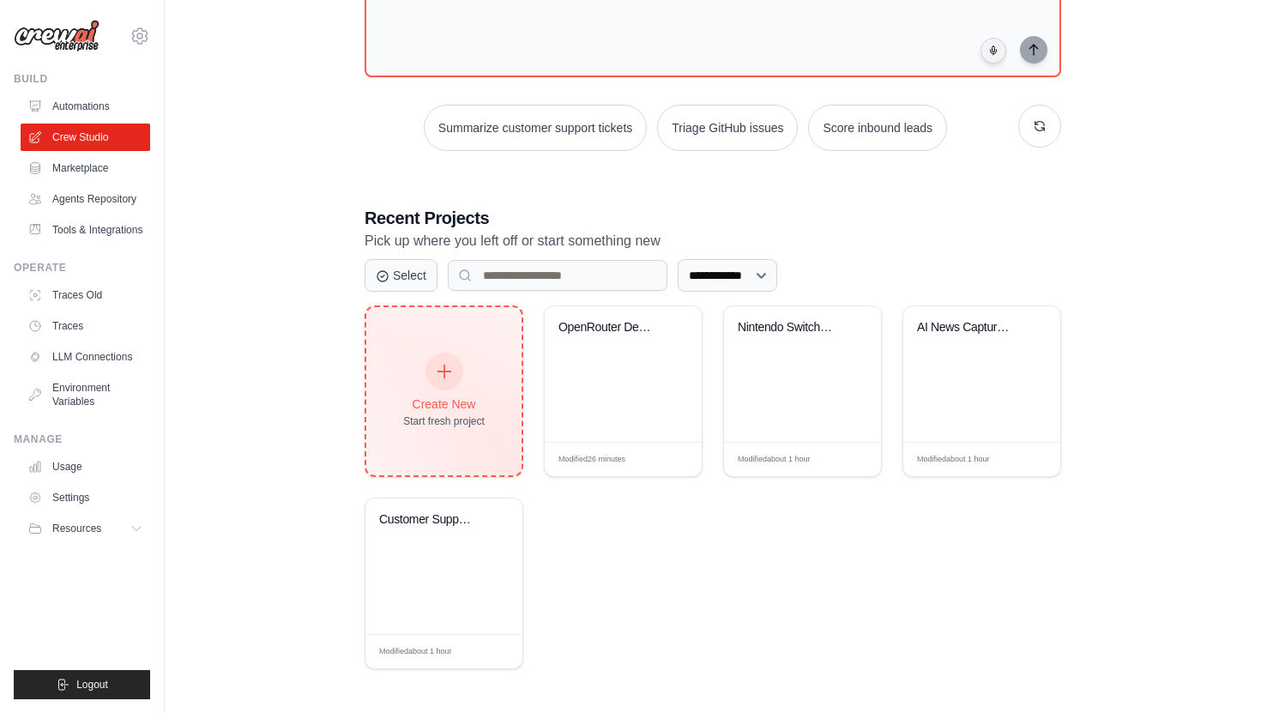
click at [458, 391] on div "Create New Start fresh project" at bounding box center [443, 391] width 81 height 74
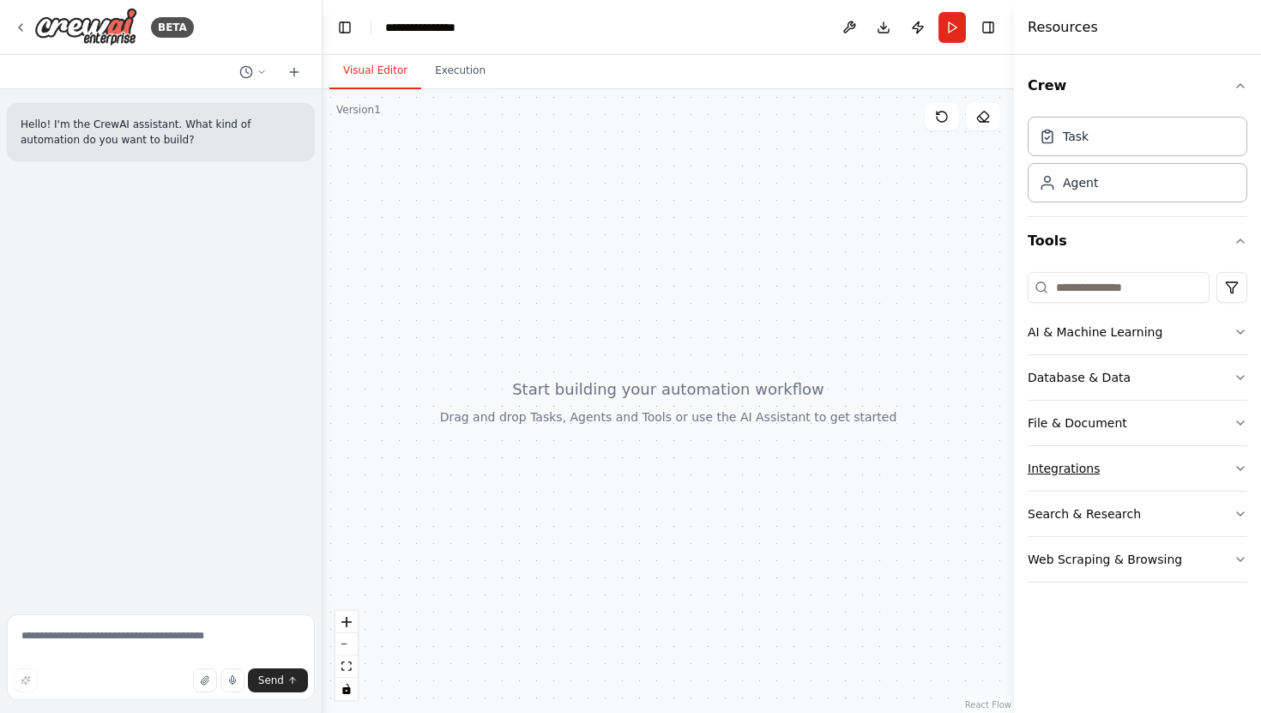
click at [1077, 473] on div "Integrations" at bounding box center [1063, 468] width 72 height 17
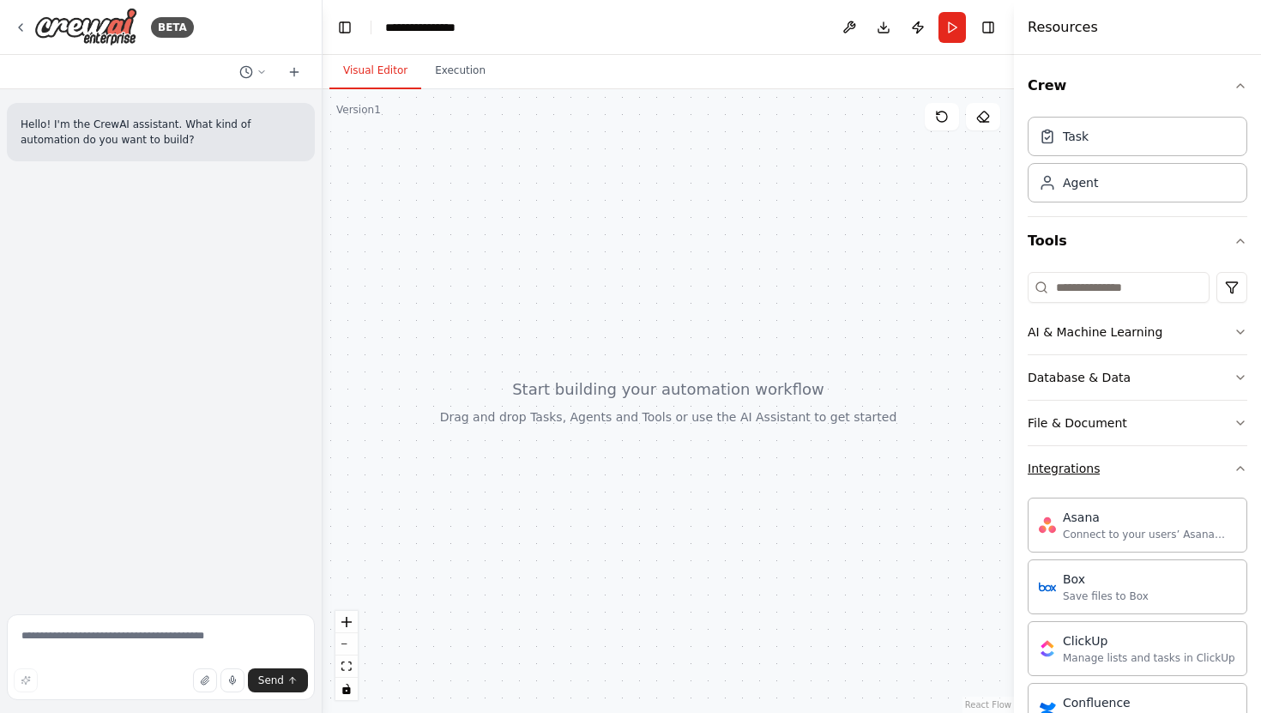
click at [1160, 463] on button "Integrations" at bounding box center [1137, 468] width 220 height 45
